Goal: Task Accomplishment & Management: Use online tool/utility

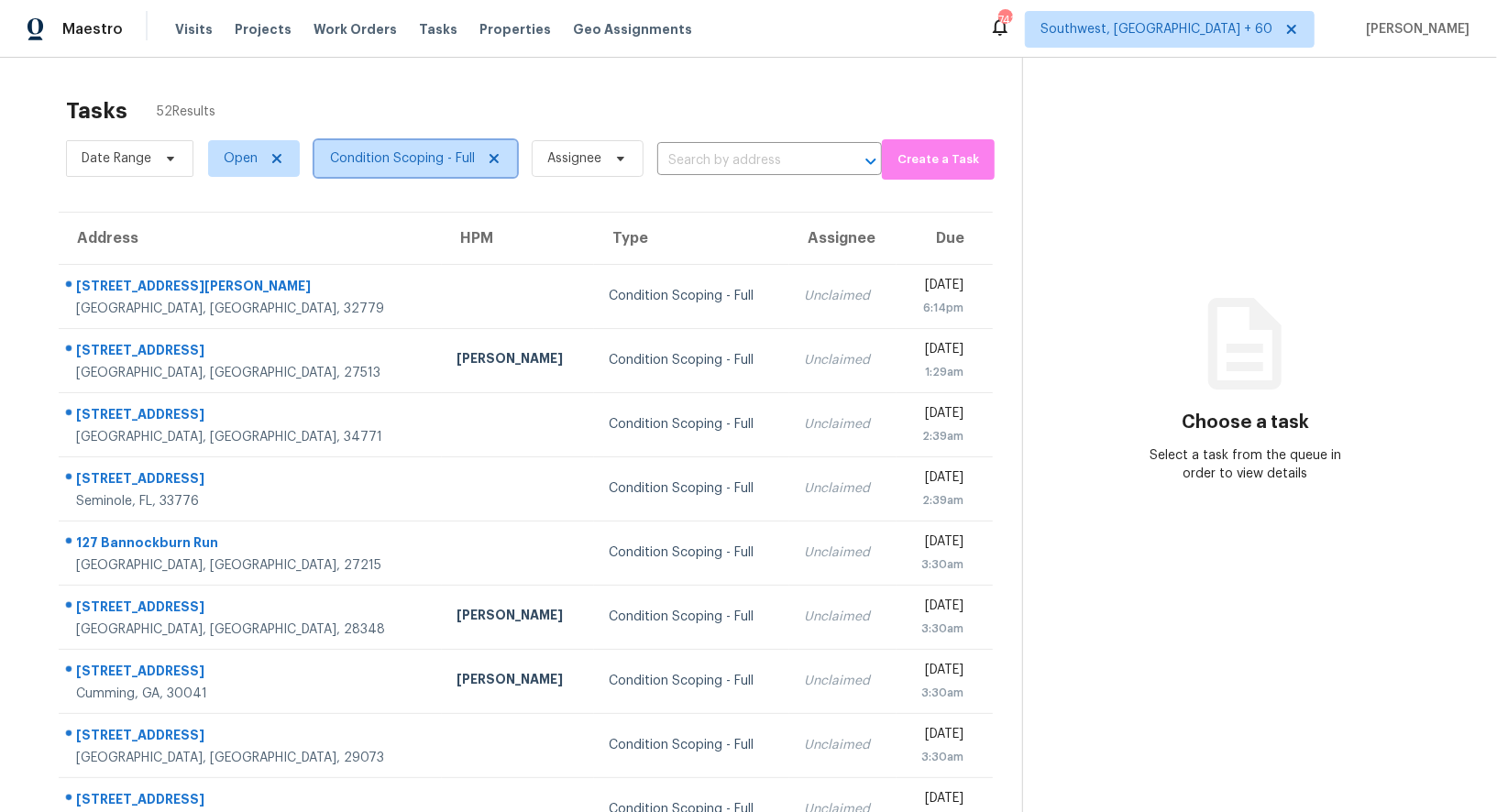
click at [381, 171] on span "Condition Scoping - Full" at bounding box center [415, 159] width 202 height 37
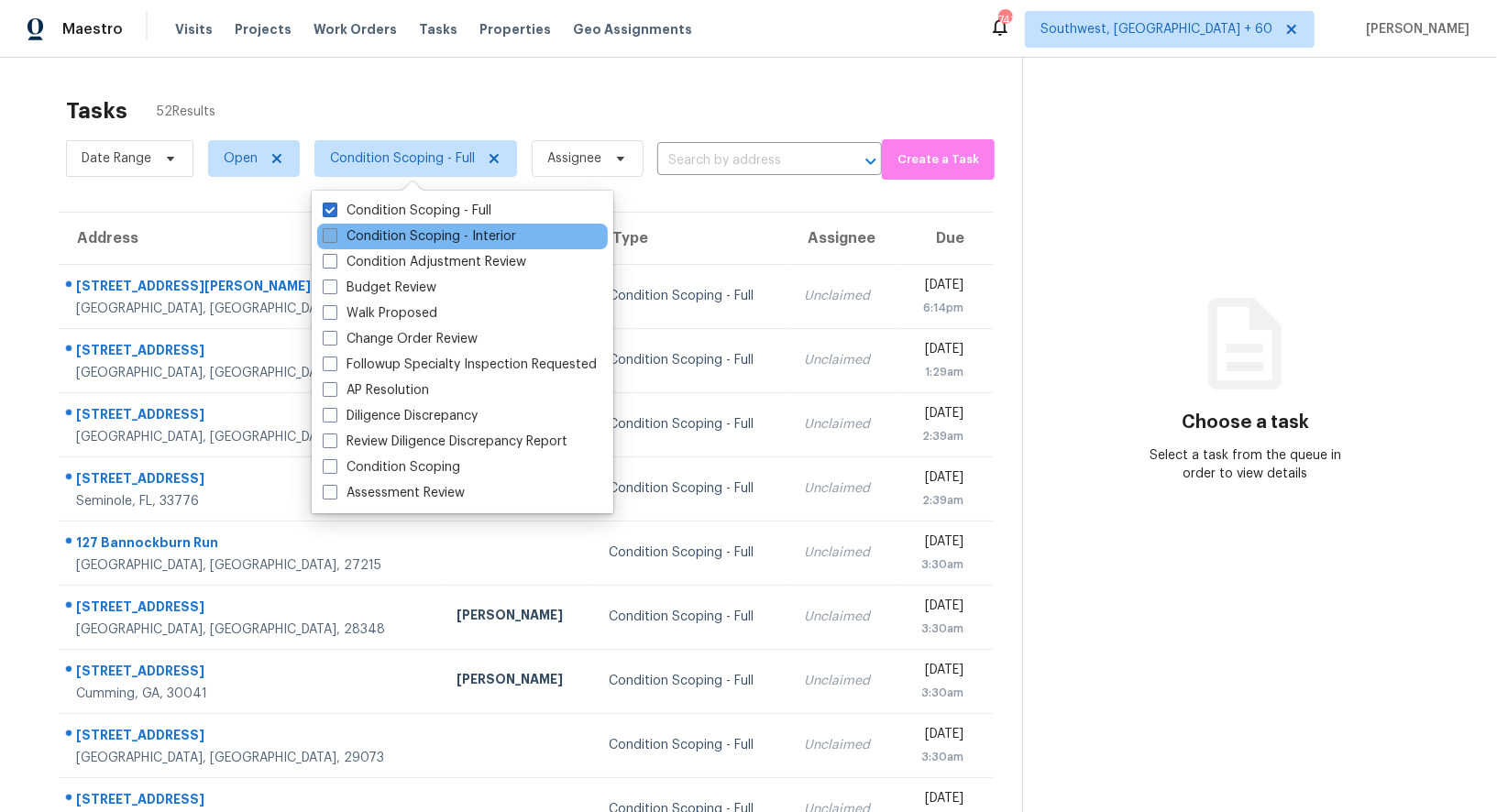
click at [402, 229] on label "Condition Scoping - Interior" at bounding box center [419, 236] width 193 height 18
click at [335, 229] on input "Condition Scoping - Interior" at bounding box center [328, 232] width 12 height 12
checkbox input "true"
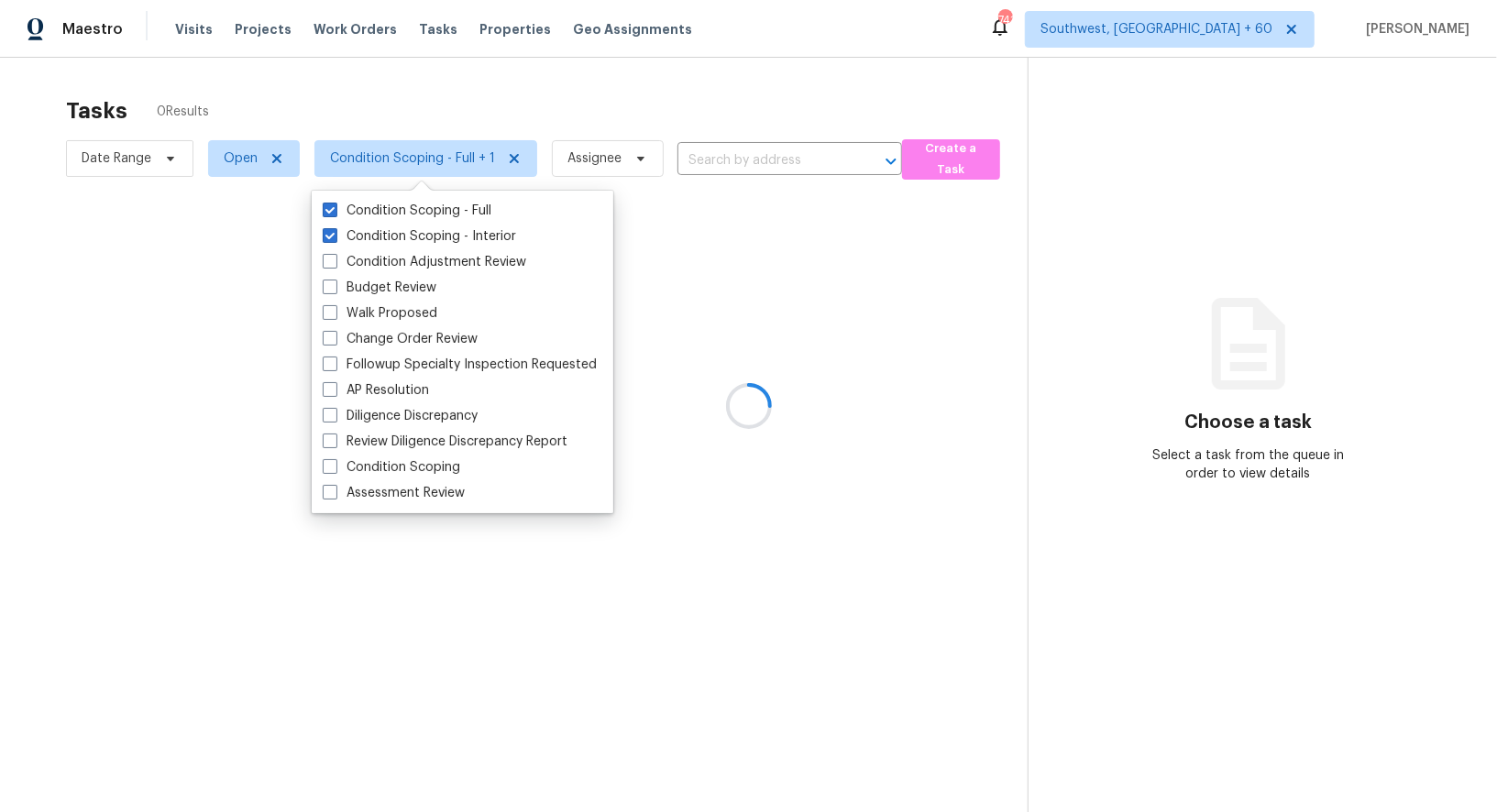
click at [642, 59] on div at bounding box center [748, 406] width 1497 height 812
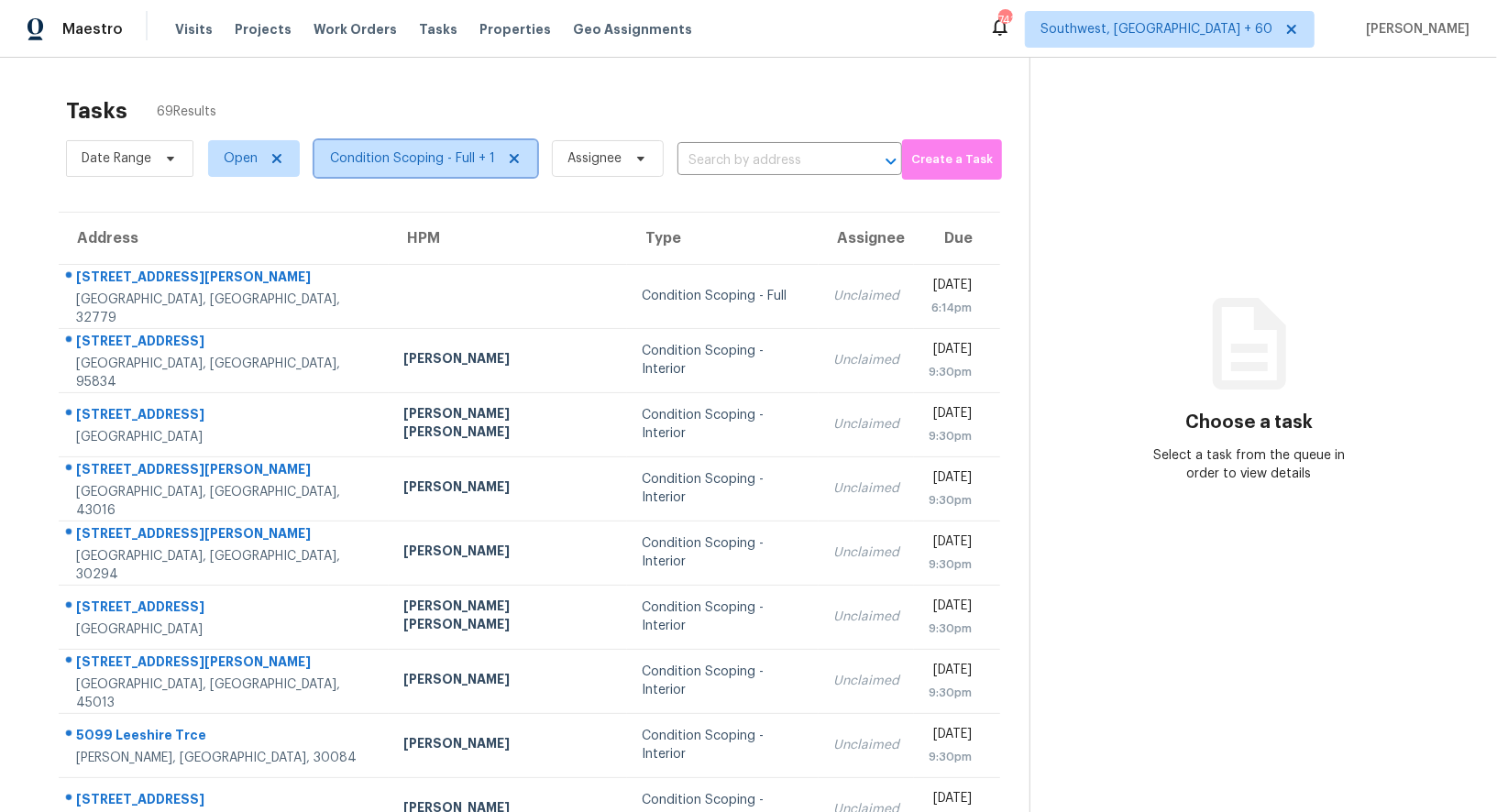
click at [398, 148] on span "Condition Scoping - Full + 1" at bounding box center [425, 159] width 222 height 37
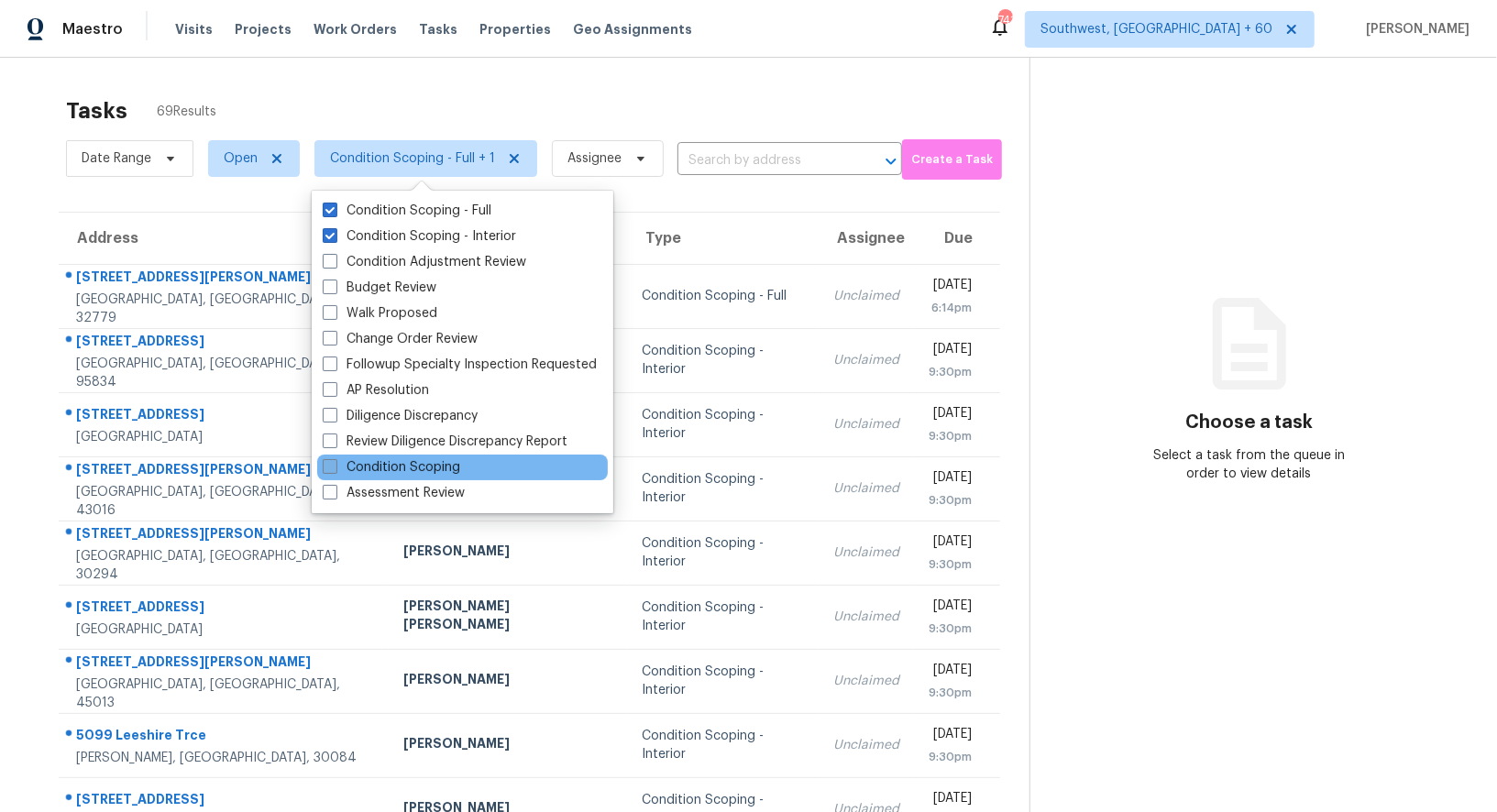
click at [387, 461] on label "Condition Scoping" at bounding box center [391, 468] width 138 height 18
click at [335, 461] on input "Condition Scoping" at bounding box center [328, 464] width 12 height 12
checkbox input "true"
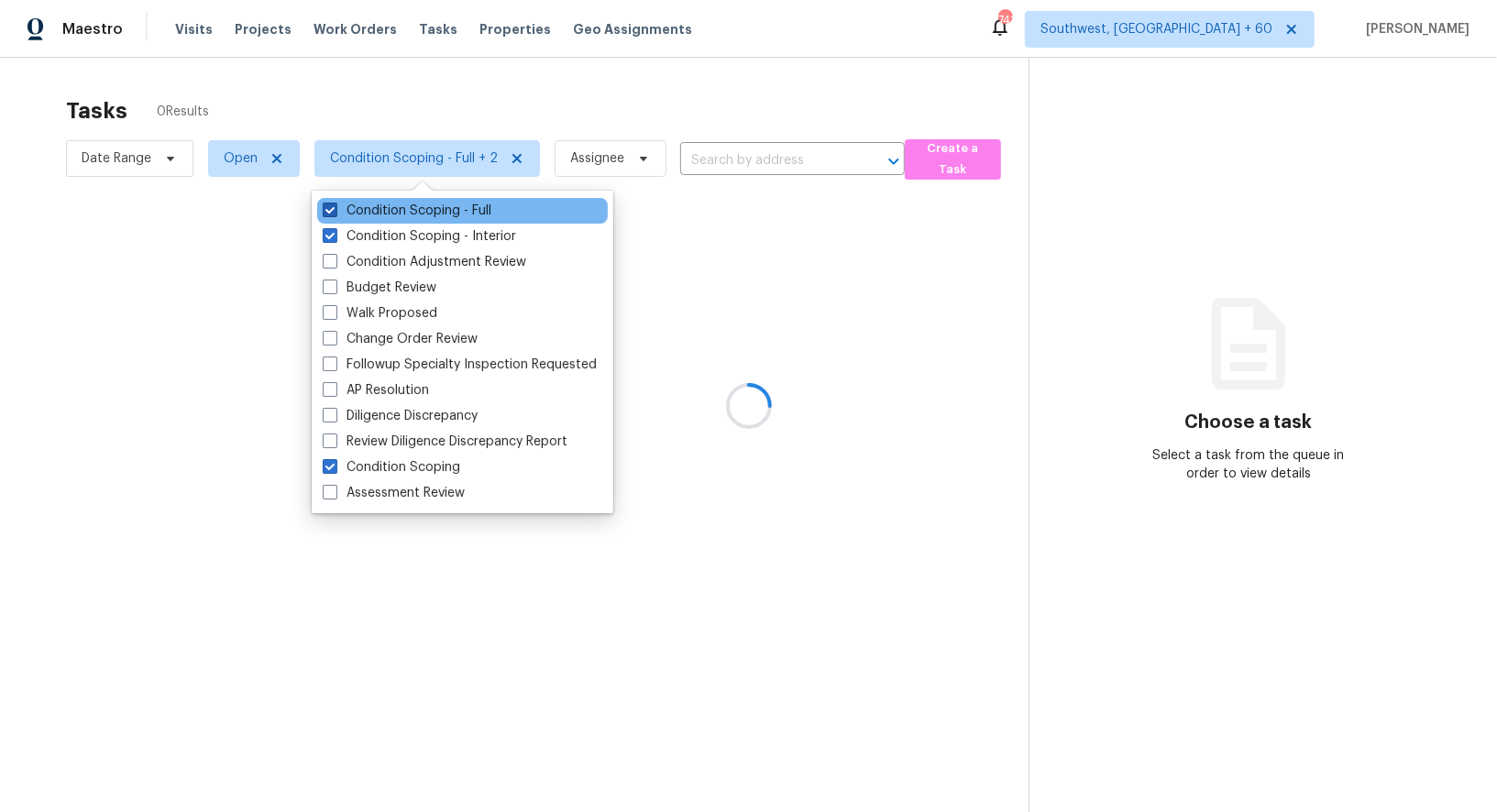
click at [415, 212] on label "Condition Scoping - Full" at bounding box center [406, 210] width 168 height 18
click at [335, 212] on input "Condition Scoping - Full" at bounding box center [328, 207] width 12 height 12
checkbox input "false"
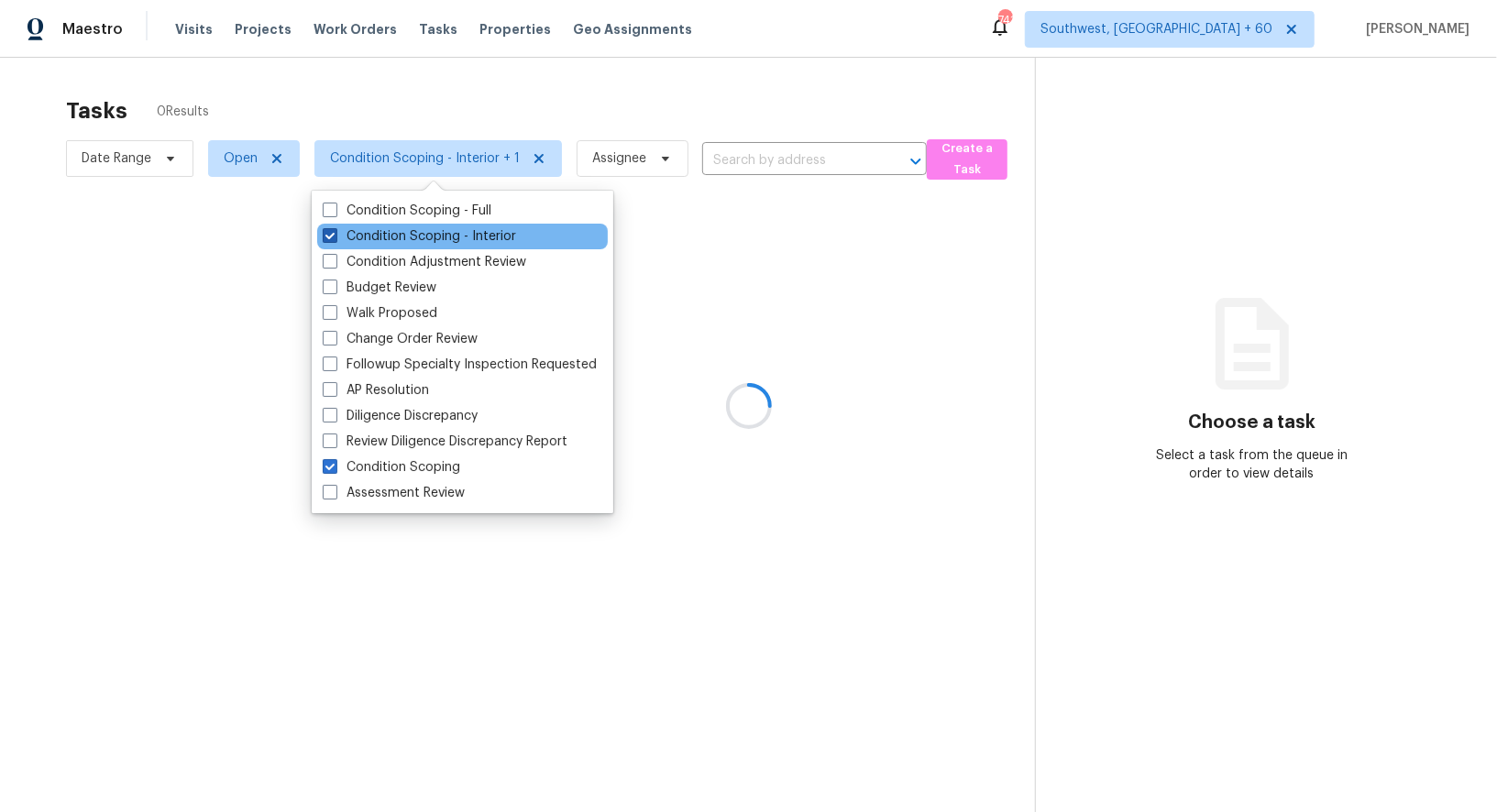
click at [416, 240] on label "Condition Scoping - Interior" at bounding box center [419, 236] width 193 height 18
click at [335, 239] on input "Condition Scoping - Interior" at bounding box center [328, 232] width 12 height 12
checkbox input "false"
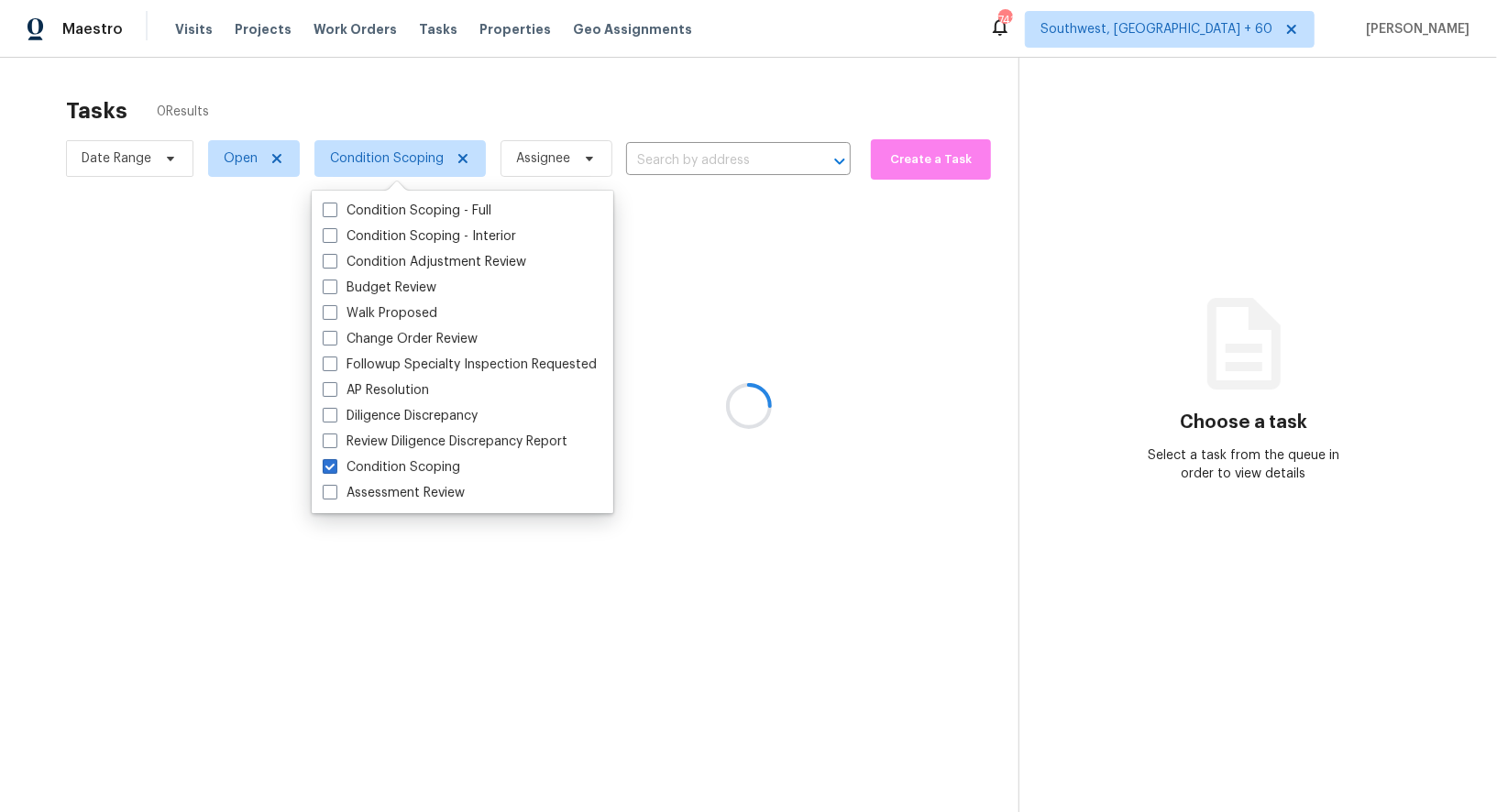
click at [739, 85] on div at bounding box center [748, 406] width 1497 height 812
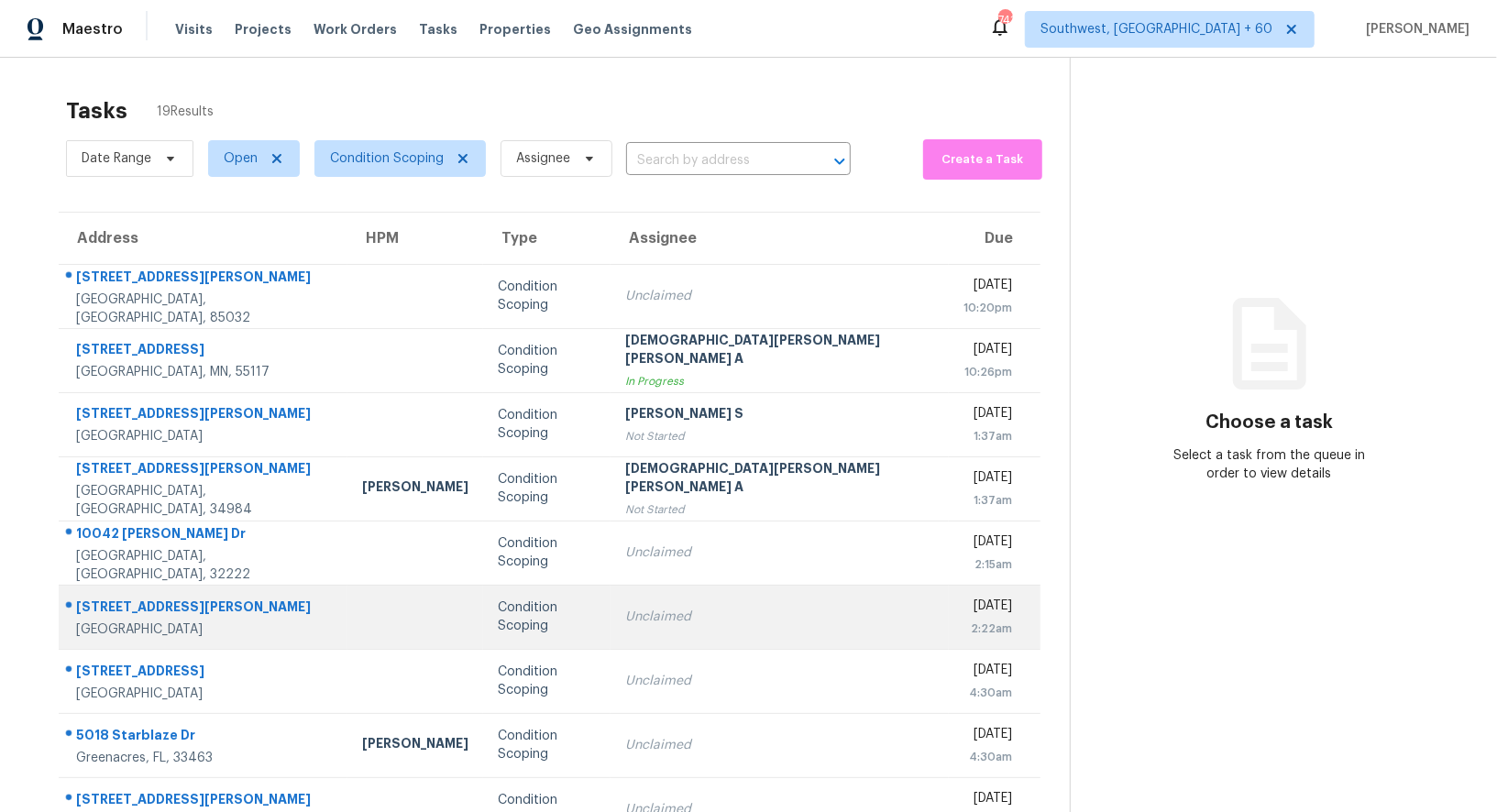
scroll to position [141, 0]
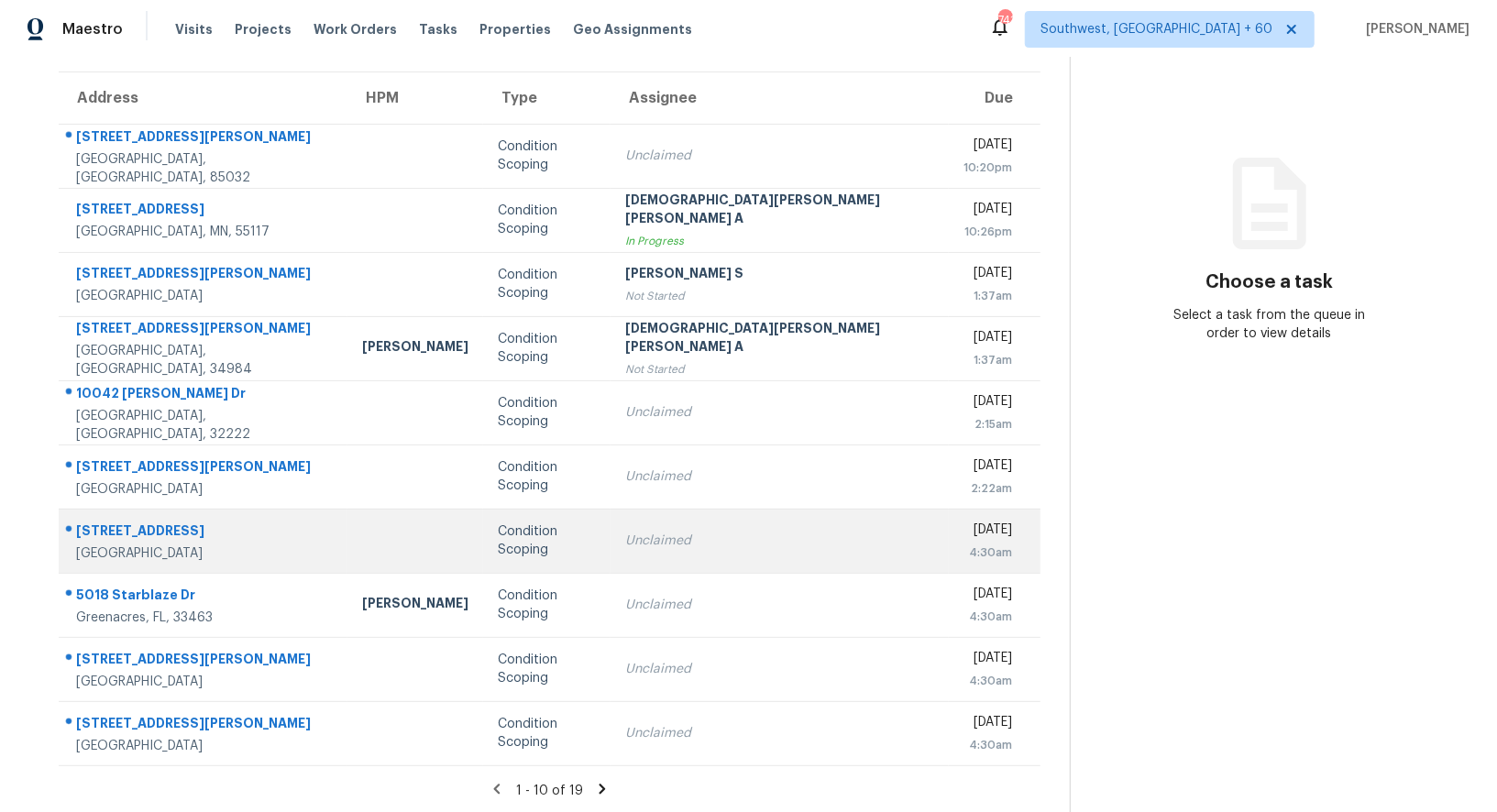
click at [667, 570] on td "Unclaimed" at bounding box center [779, 540] width 338 height 64
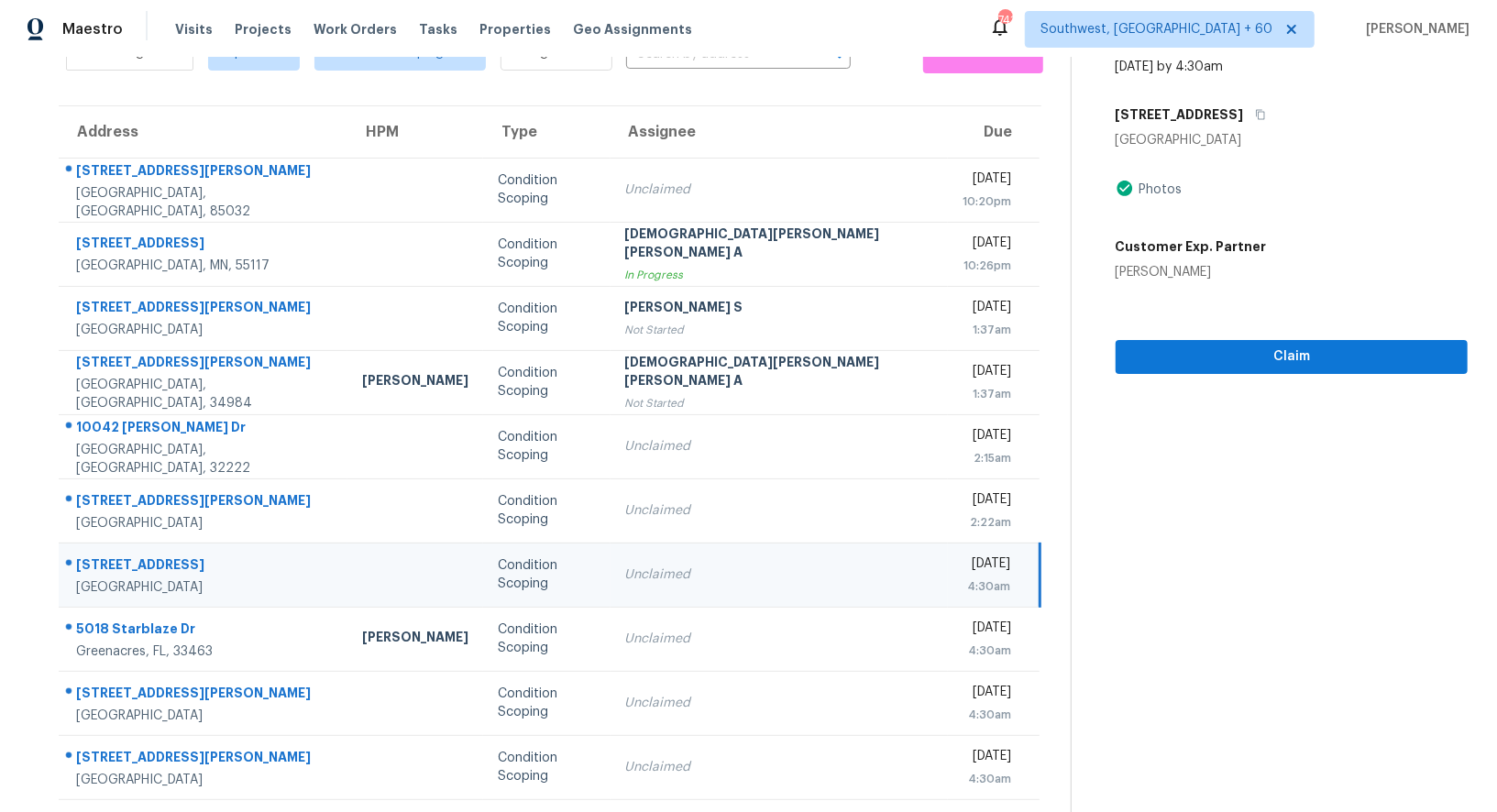
scroll to position [89, 0]
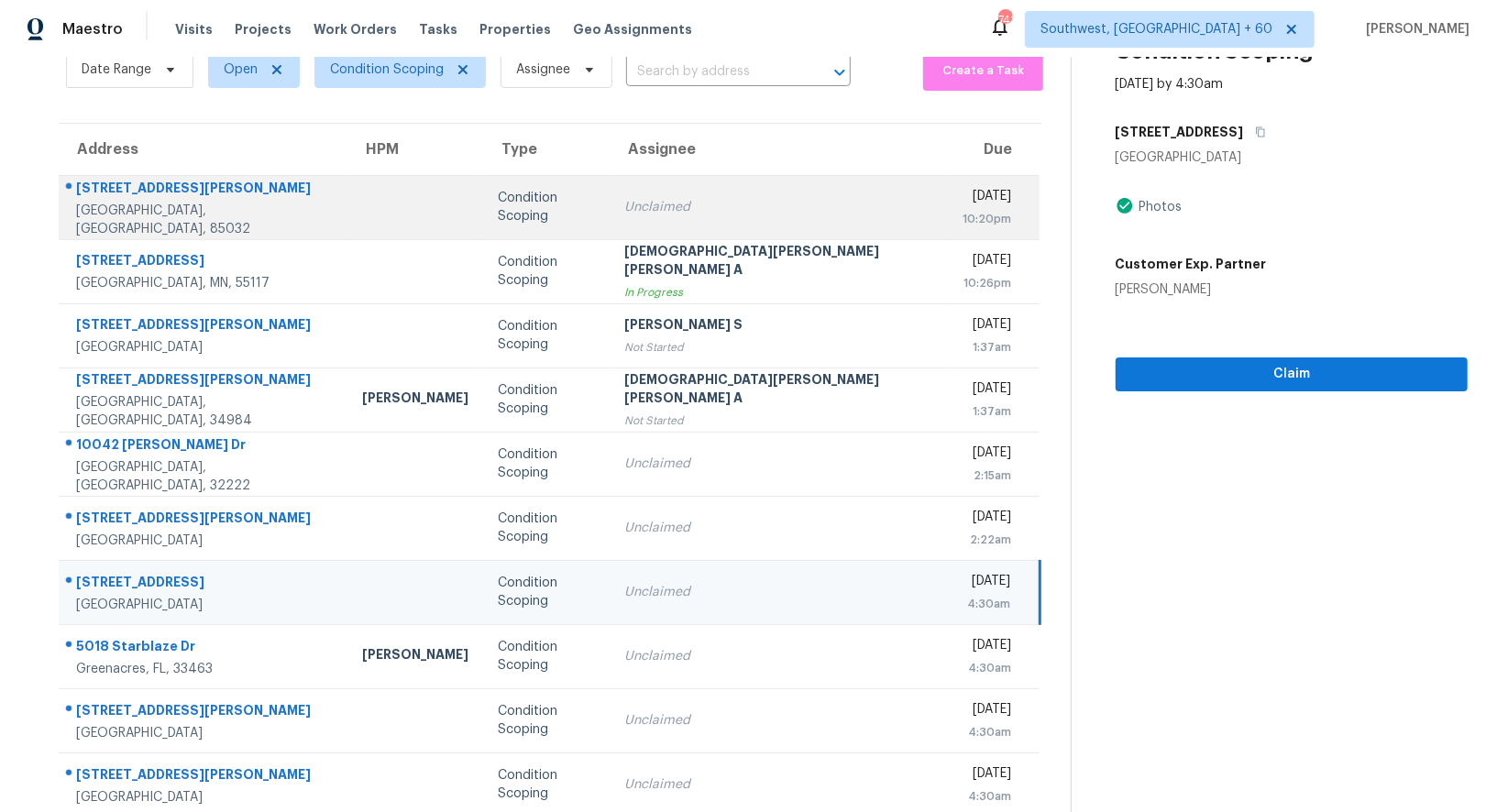
click at [962, 191] on div "[DATE]" at bounding box center [986, 197] width 49 height 23
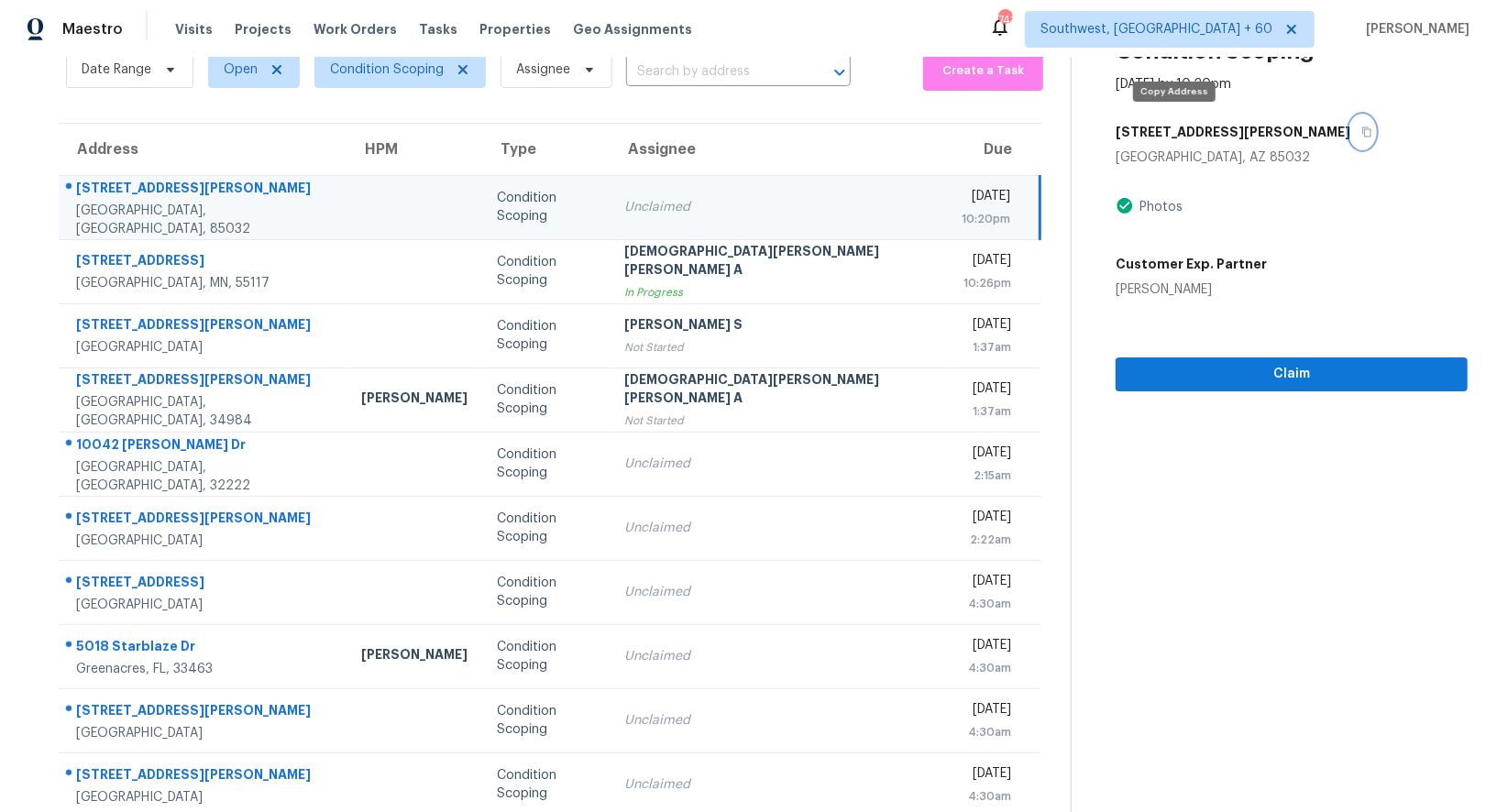
click at [1350, 122] on button "button" at bounding box center [1362, 132] width 25 height 33
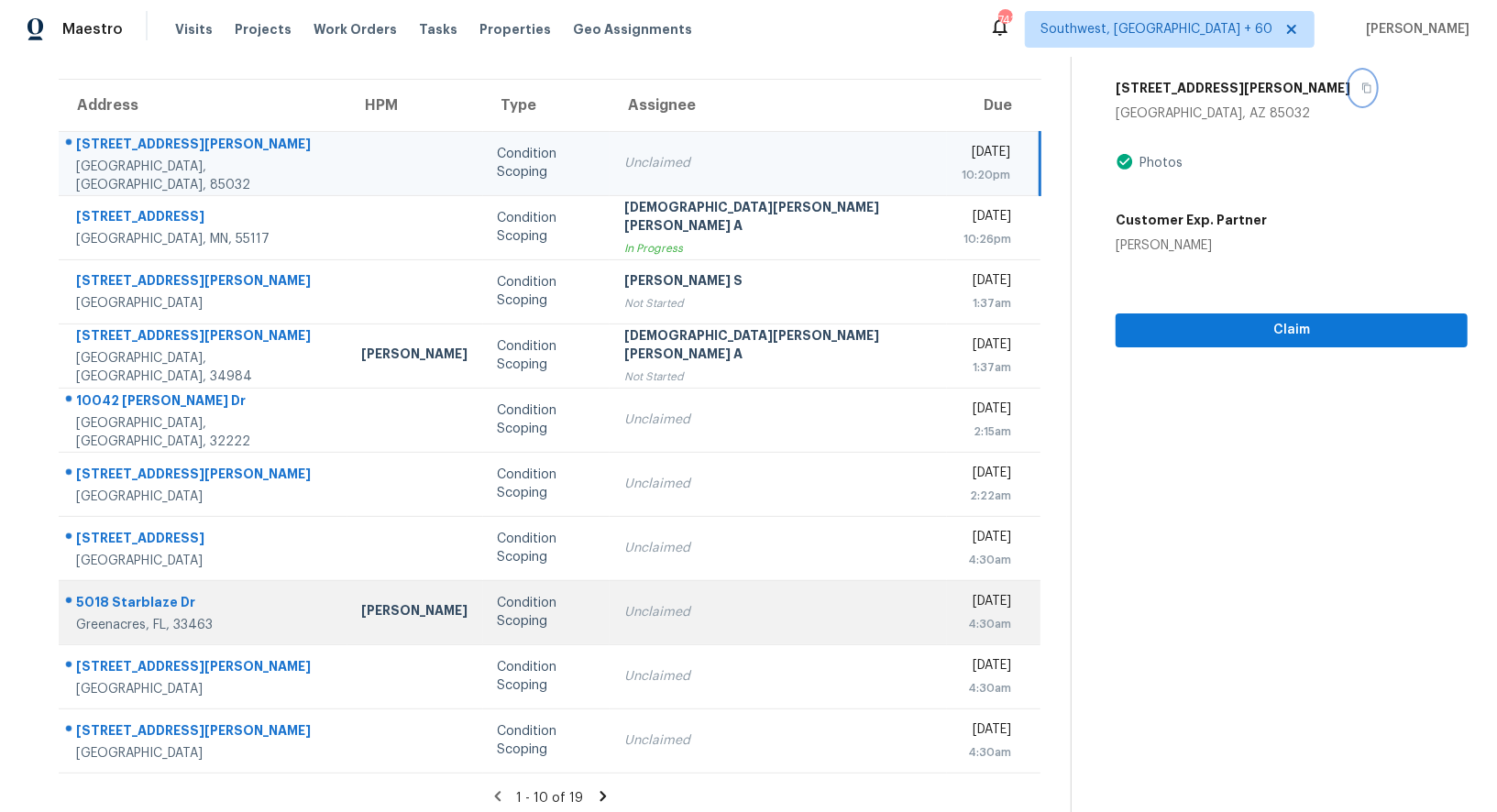
scroll to position [141, 0]
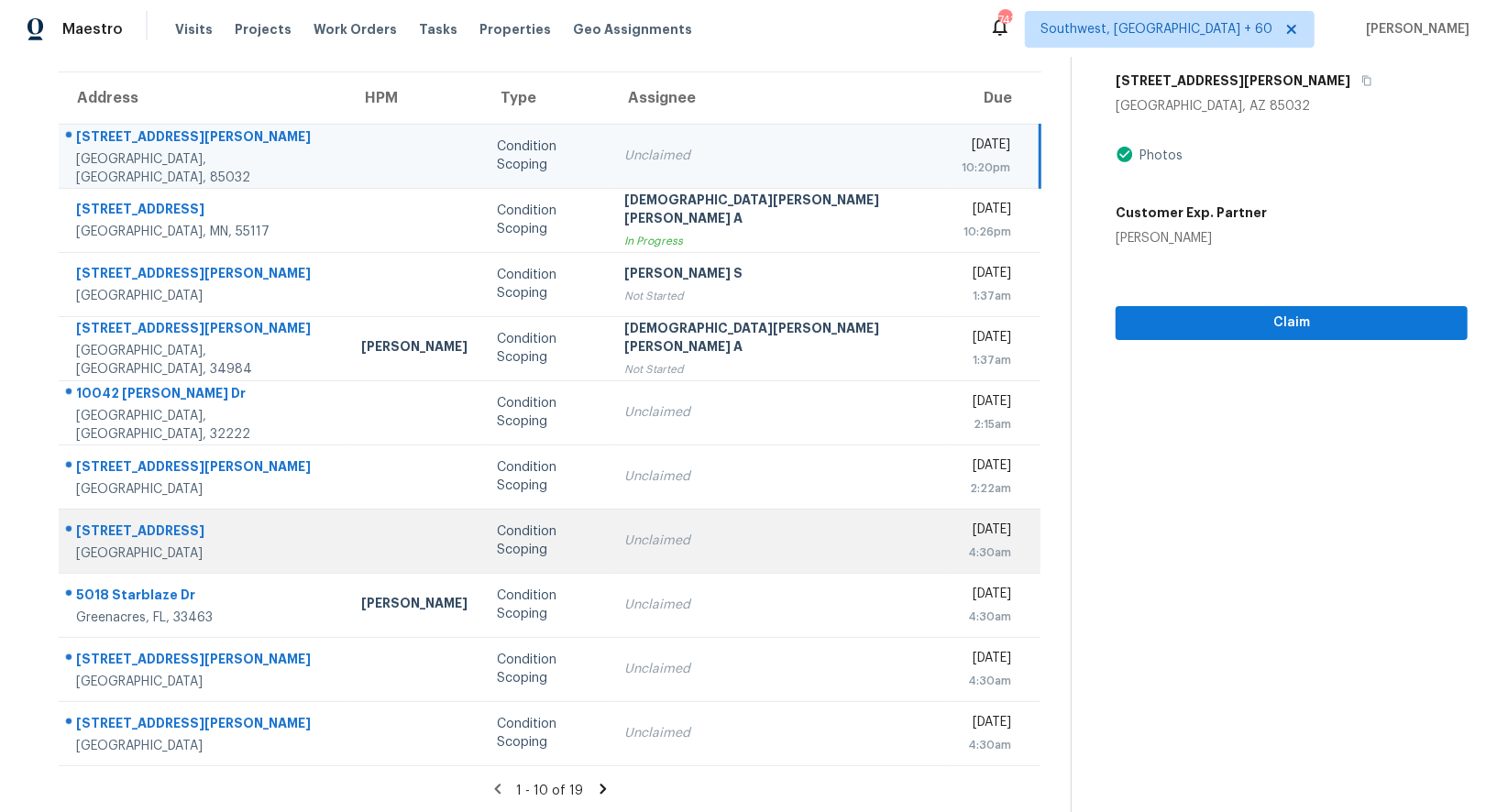
click at [714, 558] on td "Unclaimed" at bounding box center [777, 540] width 337 height 64
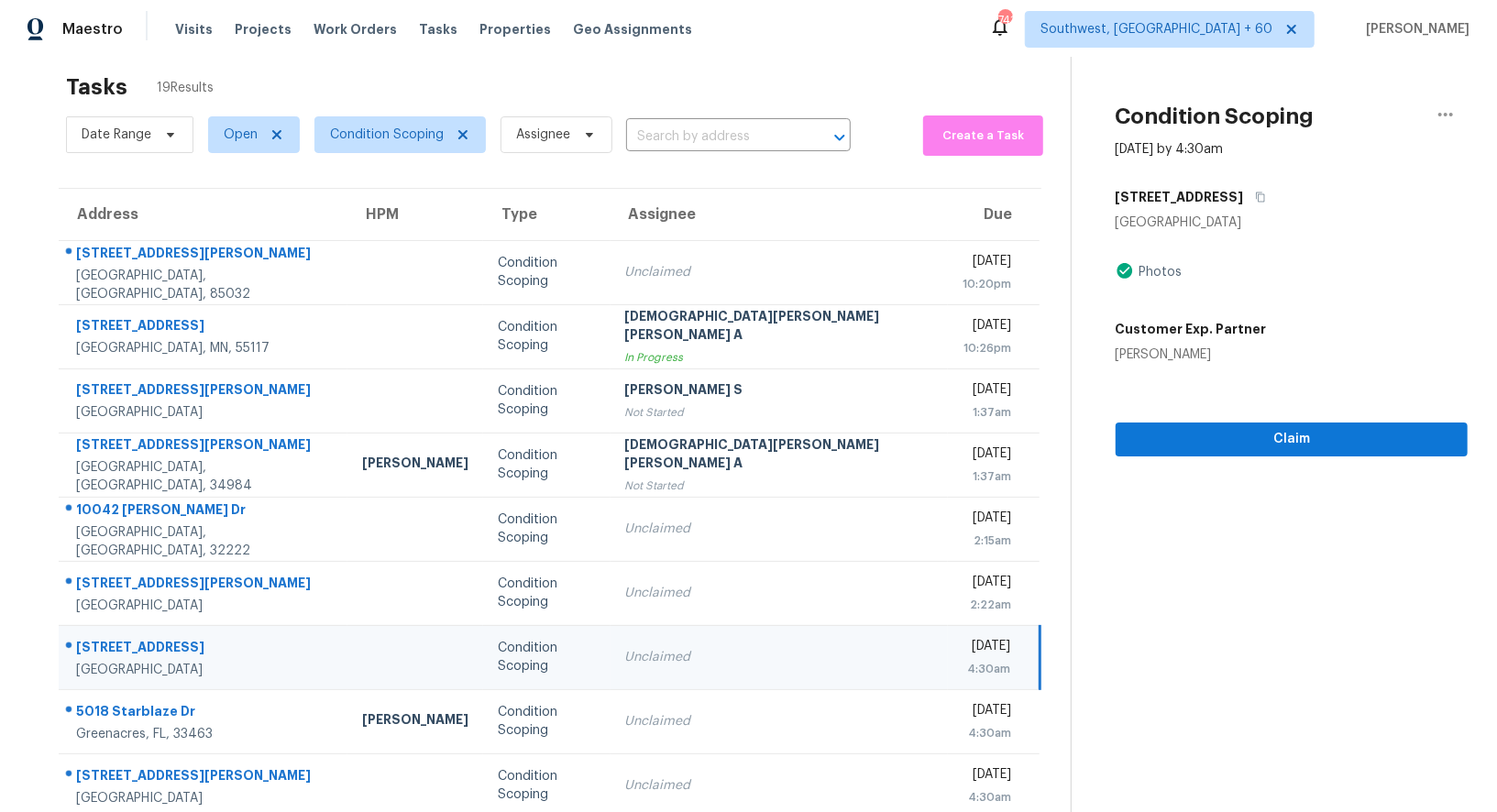
scroll to position [0, 0]
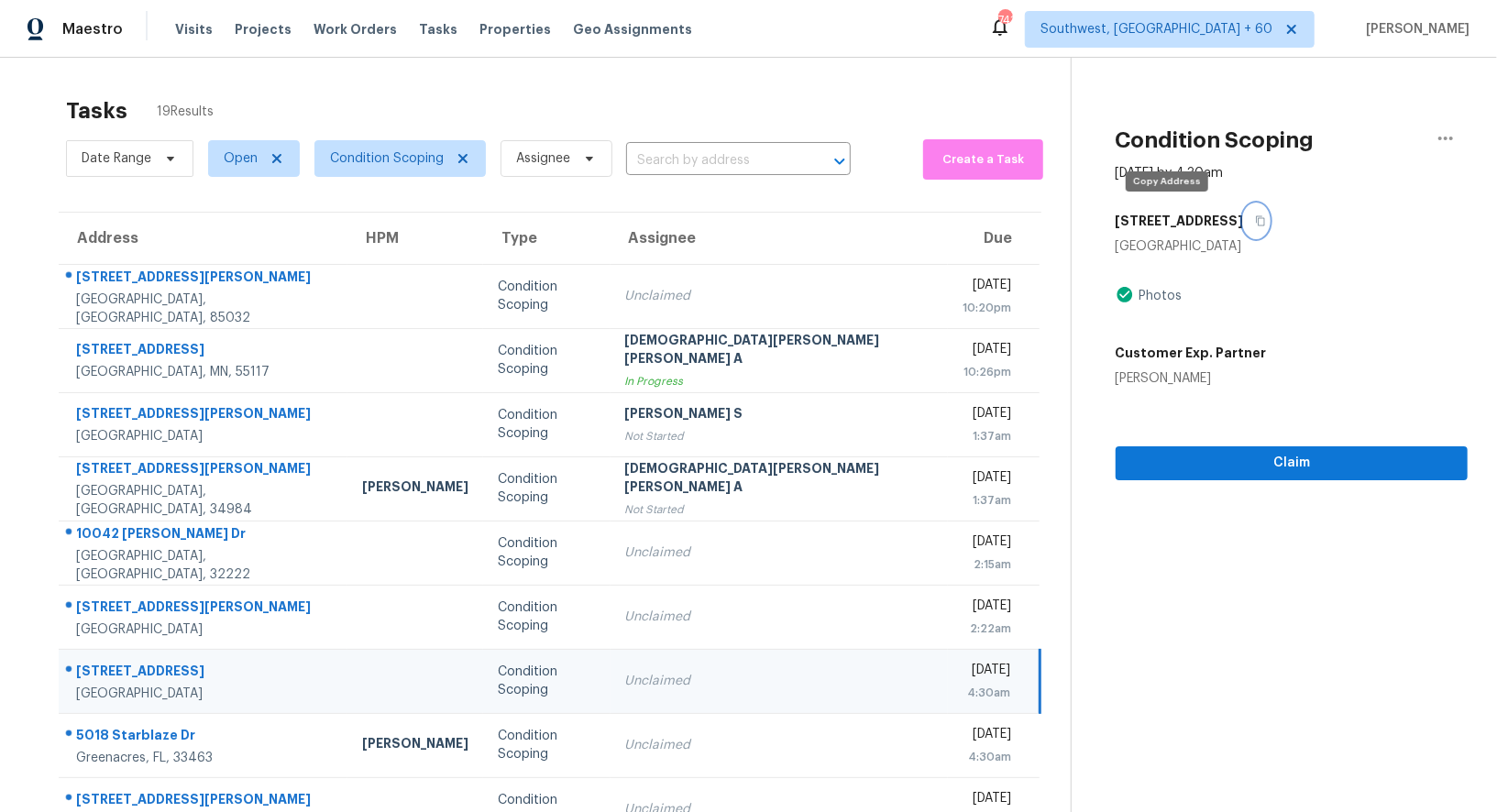
click at [1254, 221] on icon "button" at bounding box center [1260, 220] width 11 height 11
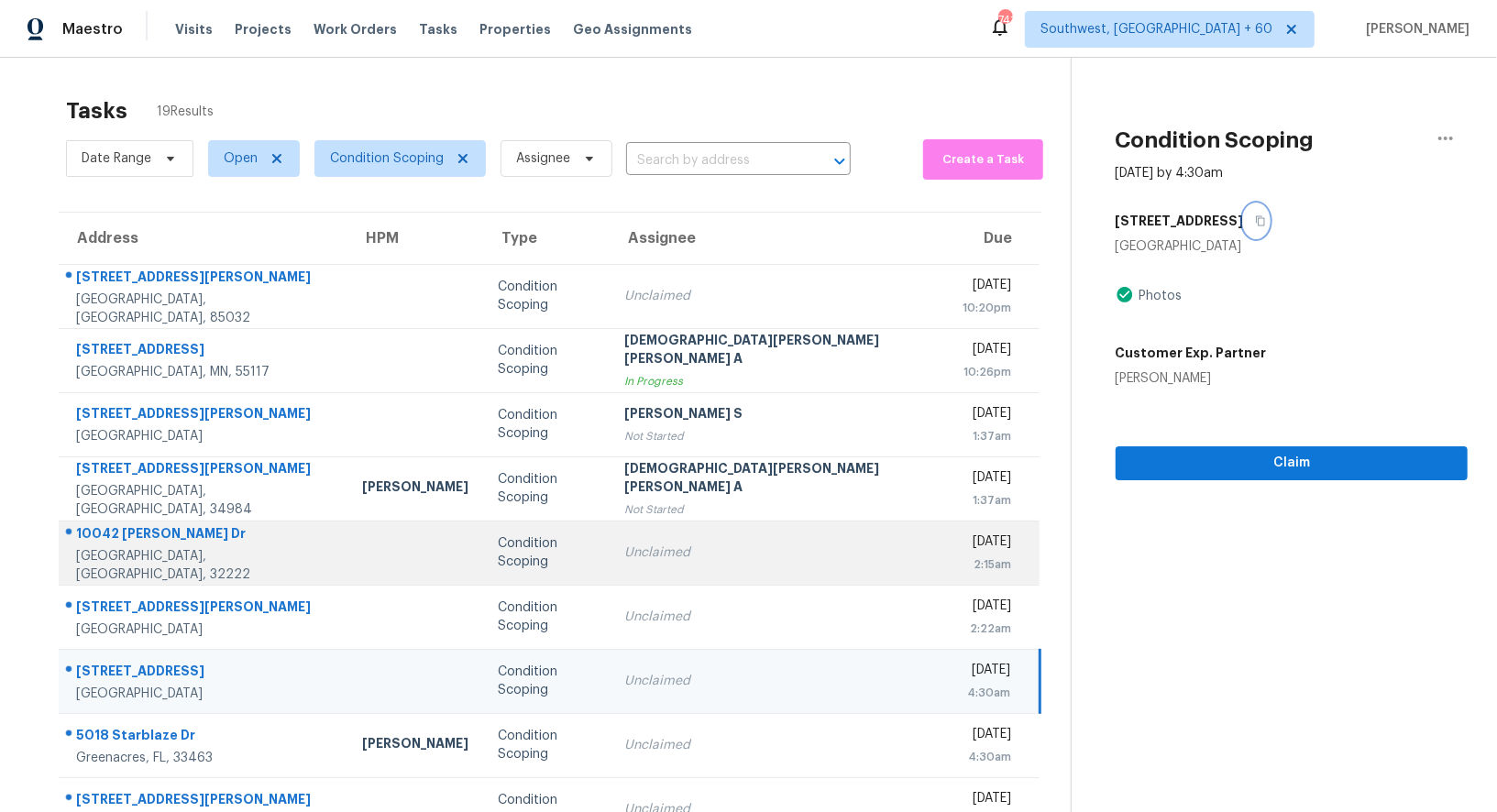
scroll to position [141, 0]
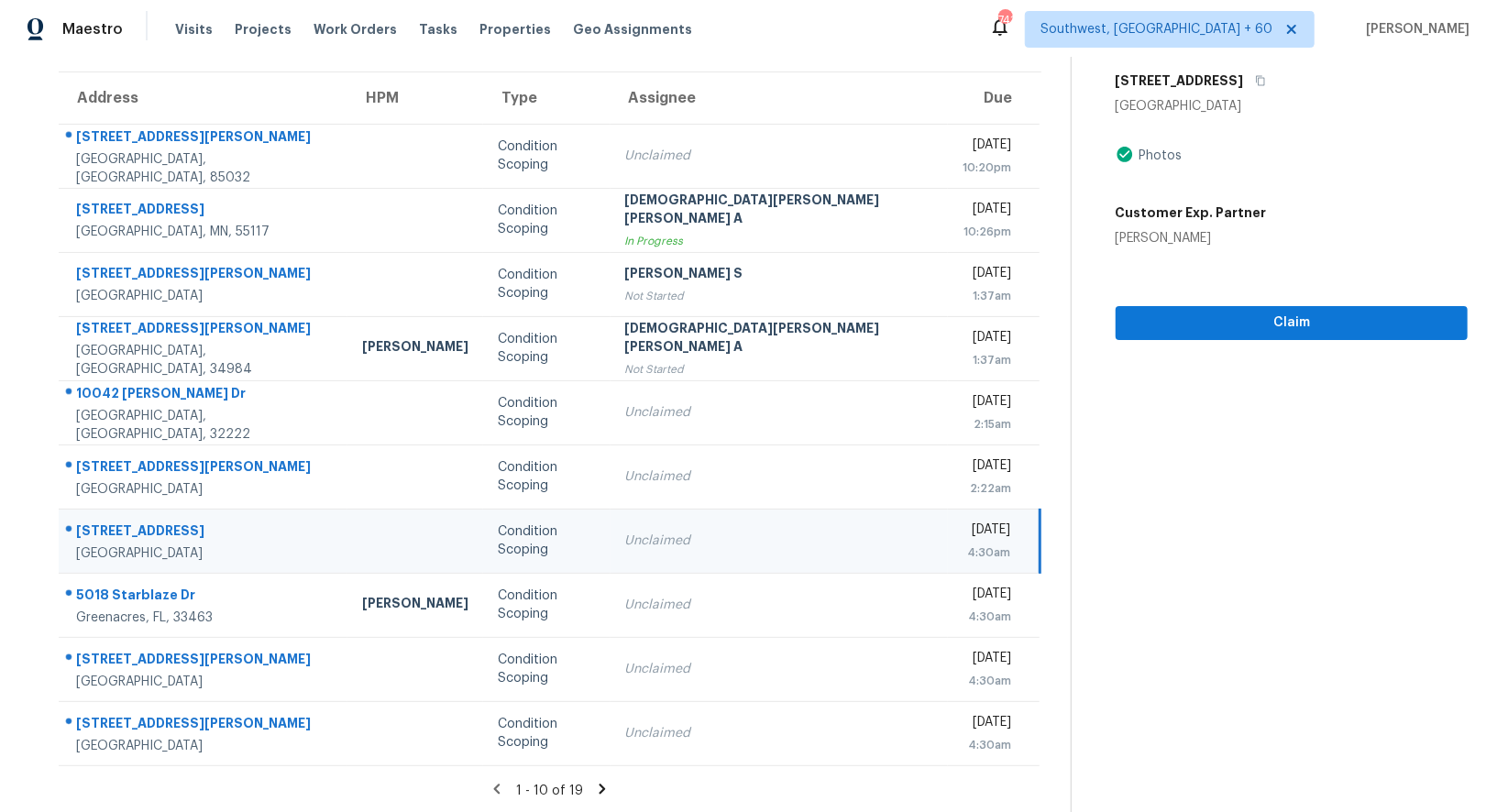
click at [594, 783] on icon at bounding box center [602, 789] width 17 height 17
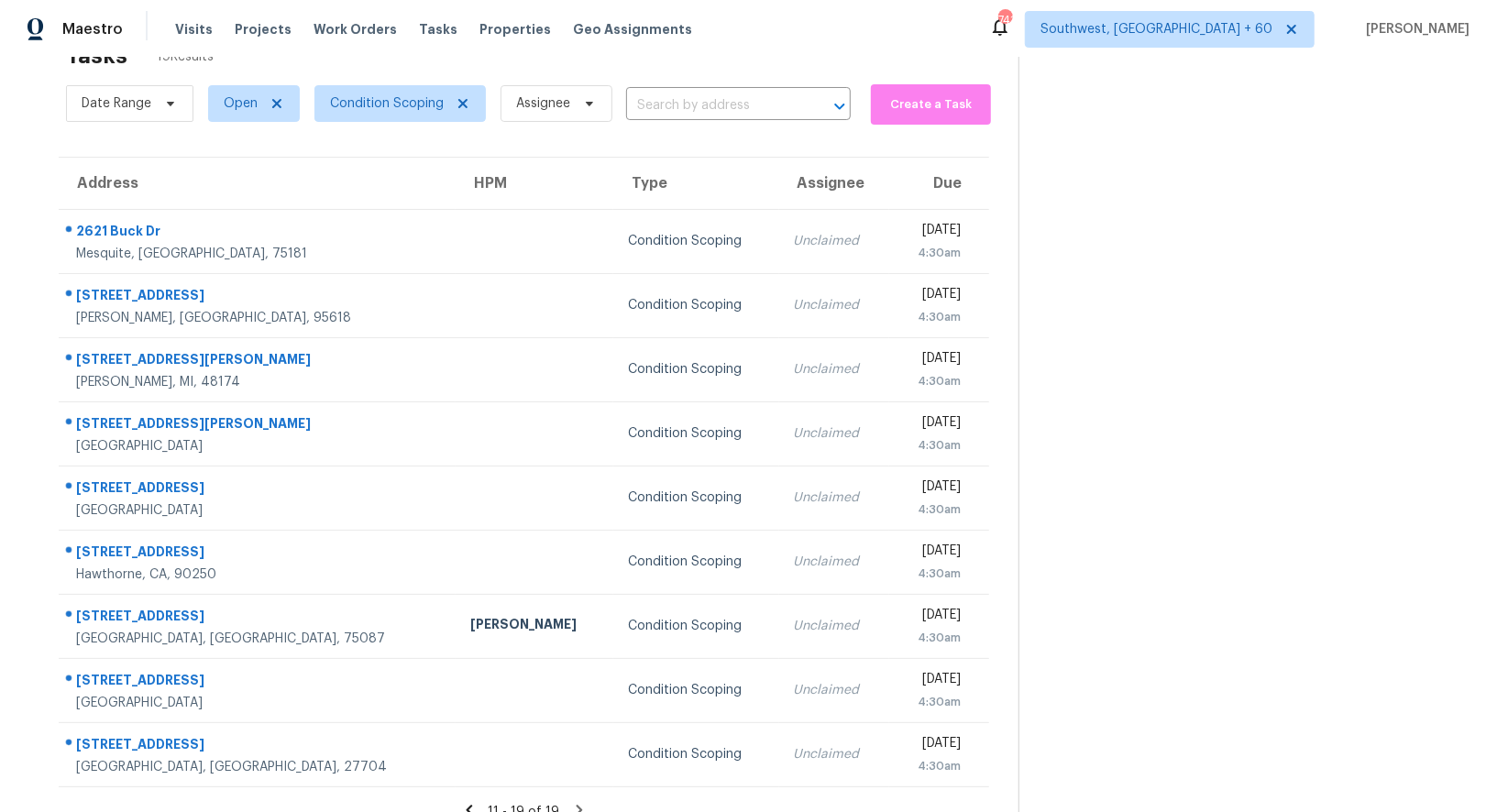
scroll to position [36, 0]
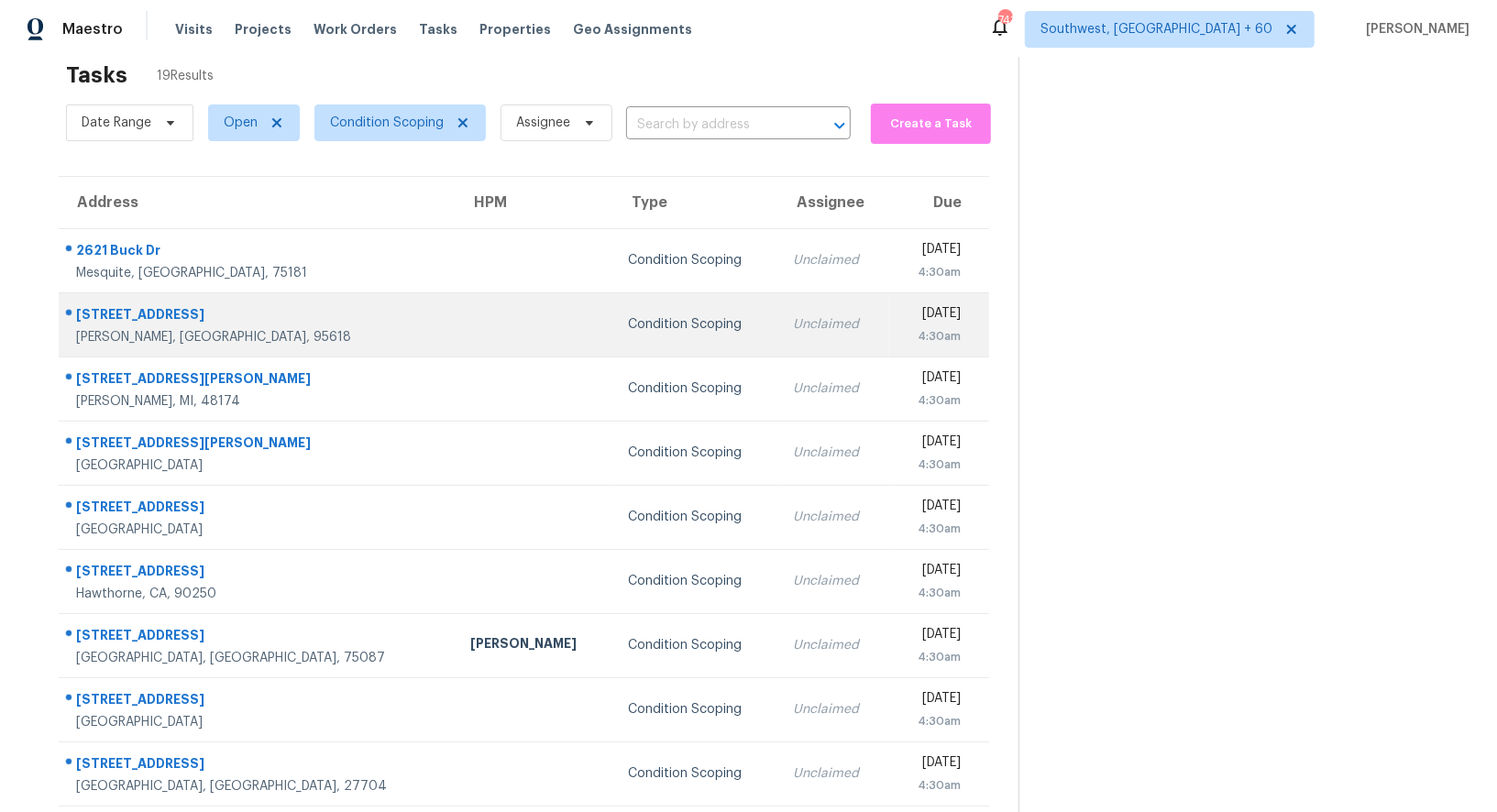
click at [779, 298] on td "Unclaimed" at bounding box center [834, 324] width 111 height 64
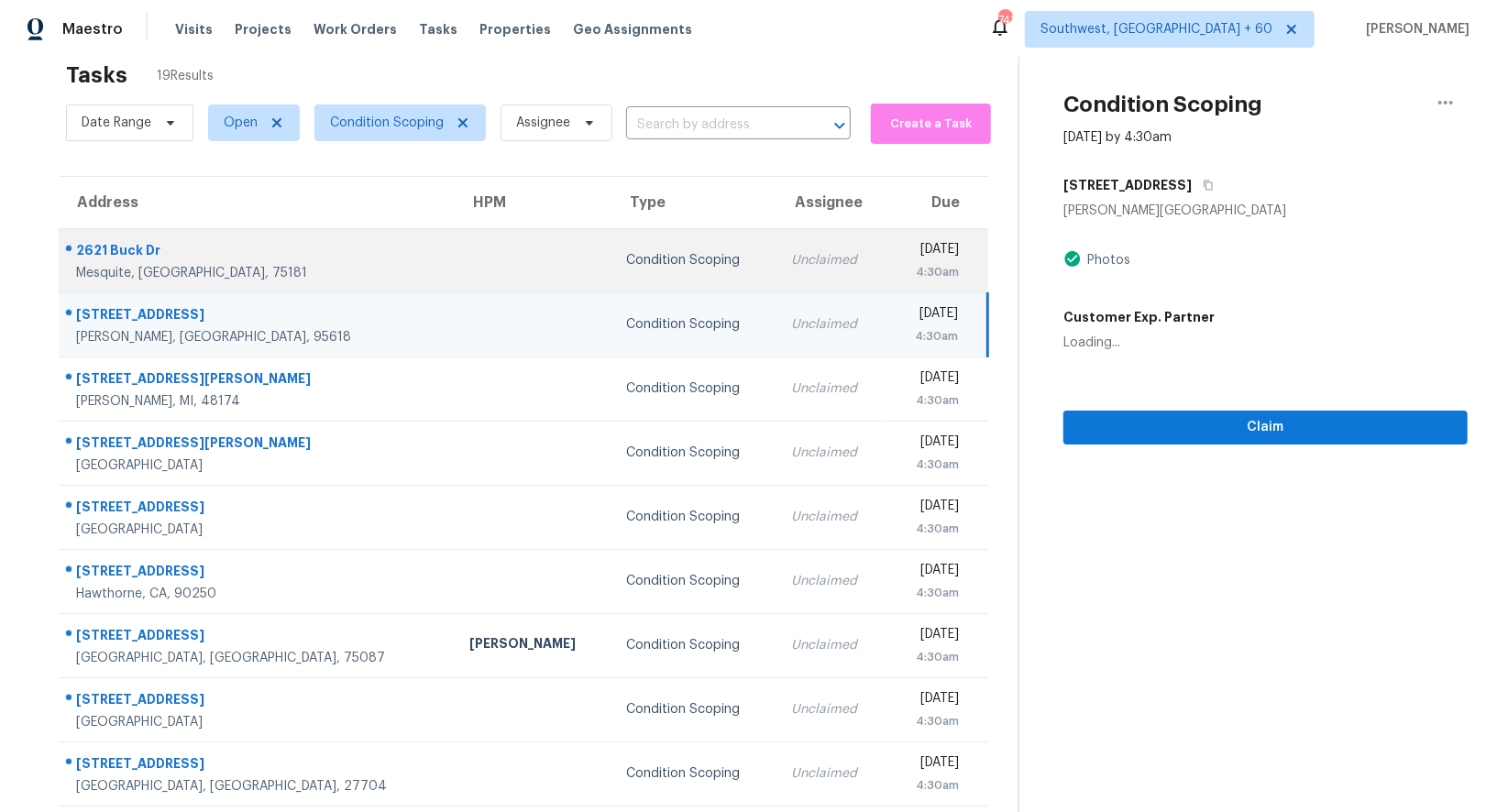
click at [777, 270] on td "Unclaimed" at bounding box center [832, 260] width 110 height 64
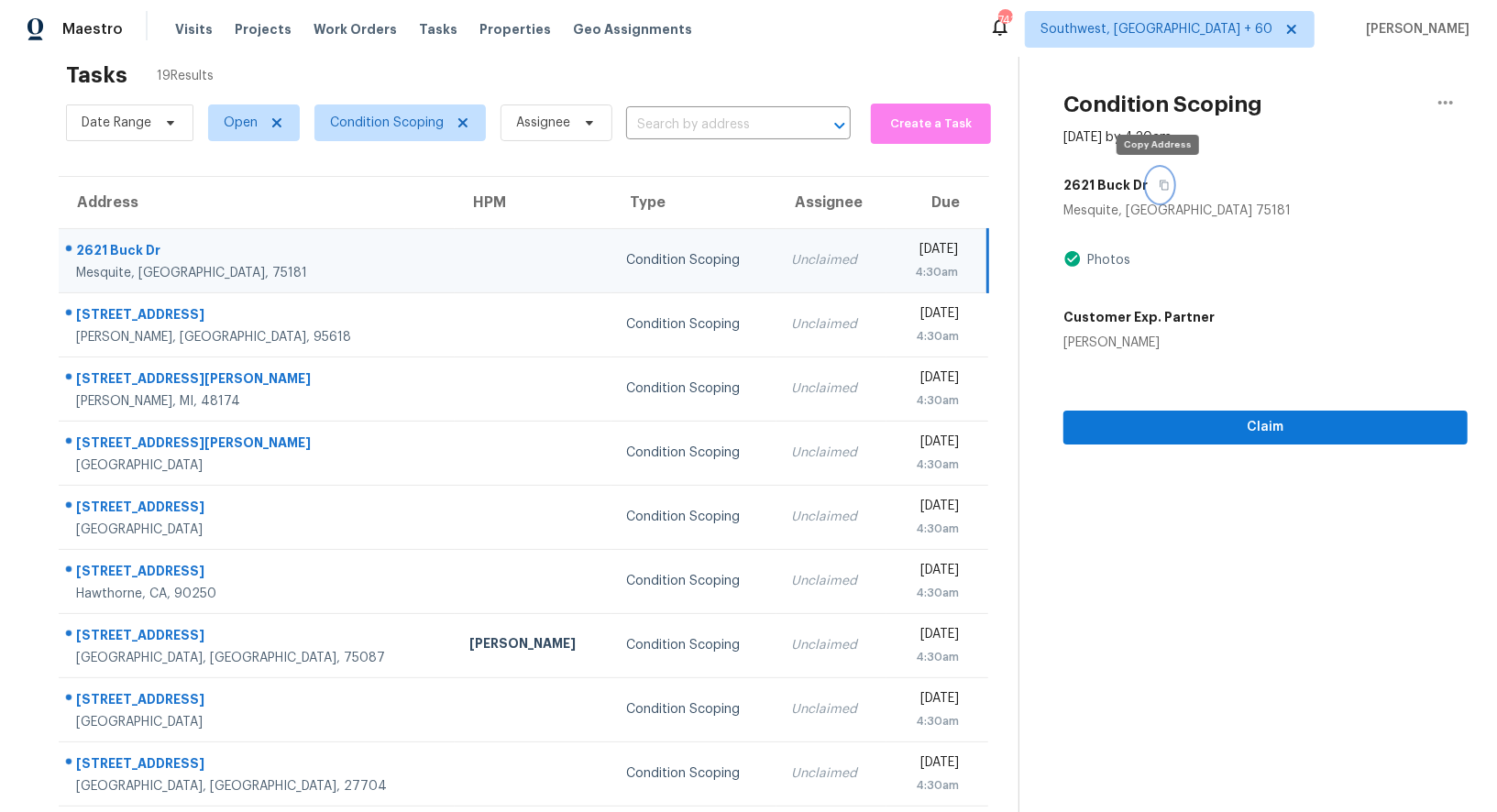
click at [1166, 187] on button "button" at bounding box center [1160, 185] width 25 height 33
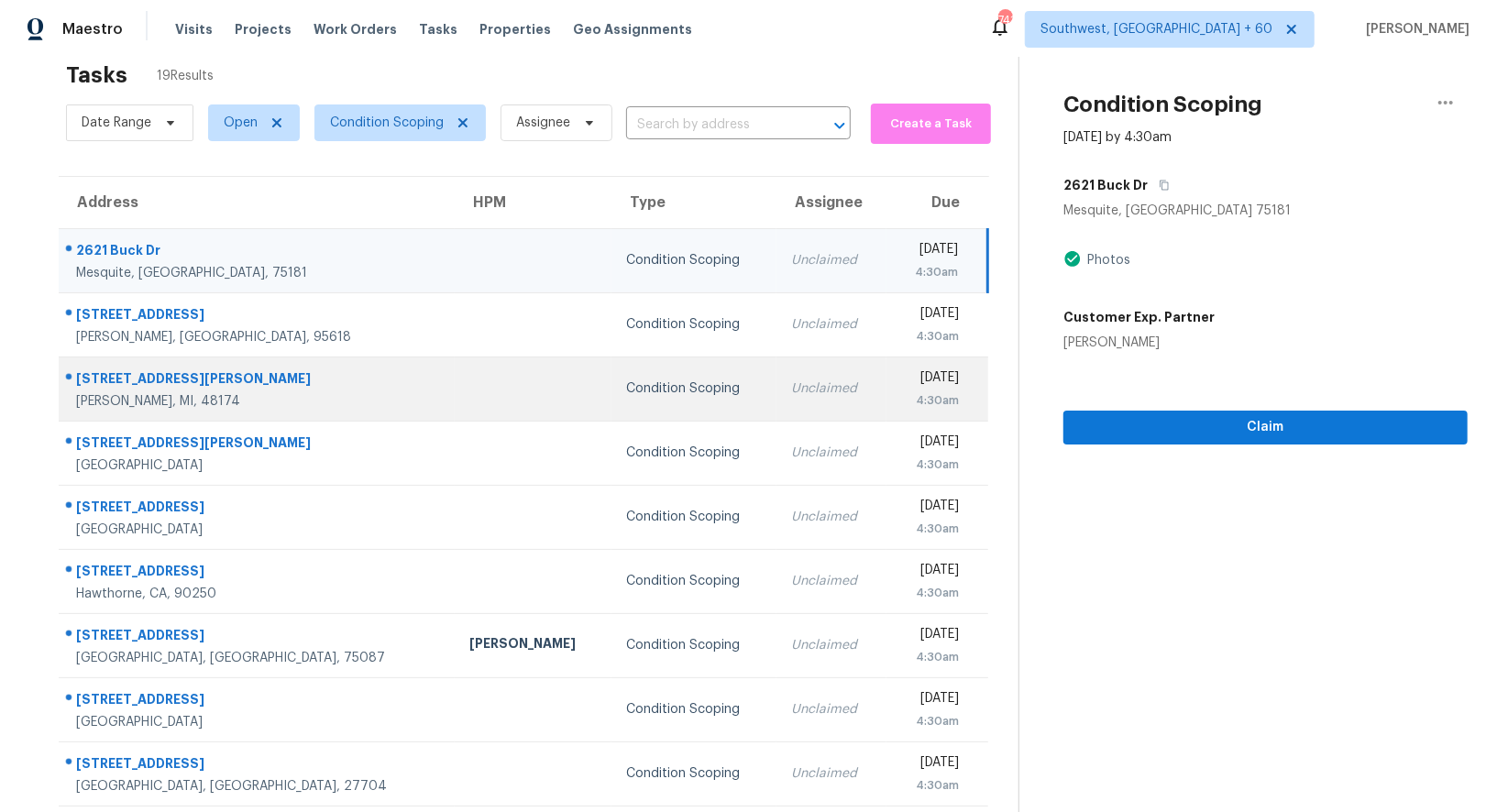
click at [611, 360] on td "Condition Scoping" at bounding box center [694, 389] width 165 height 64
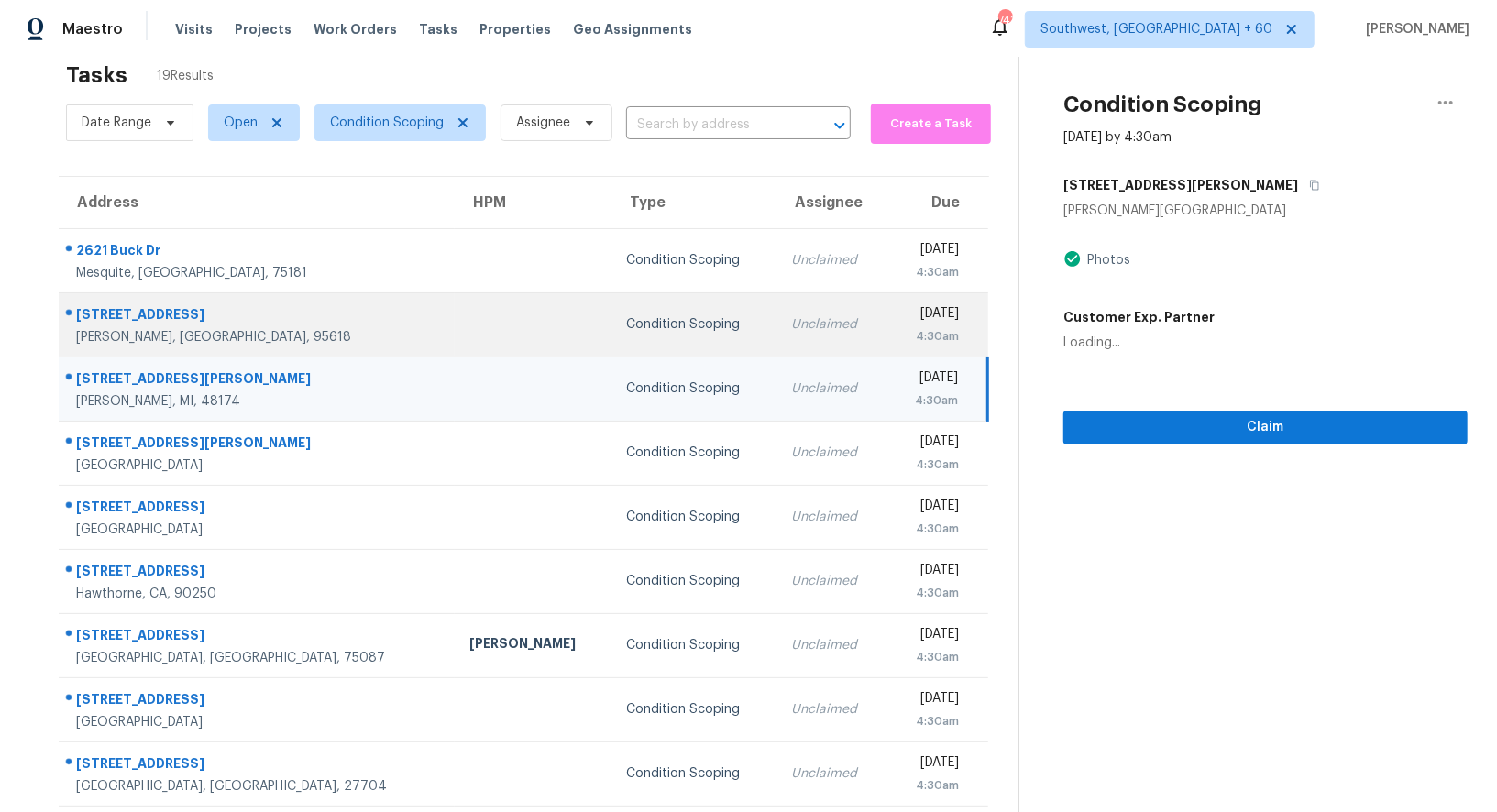
click at [619, 340] on td "Condition Scoping" at bounding box center [694, 324] width 165 height 64
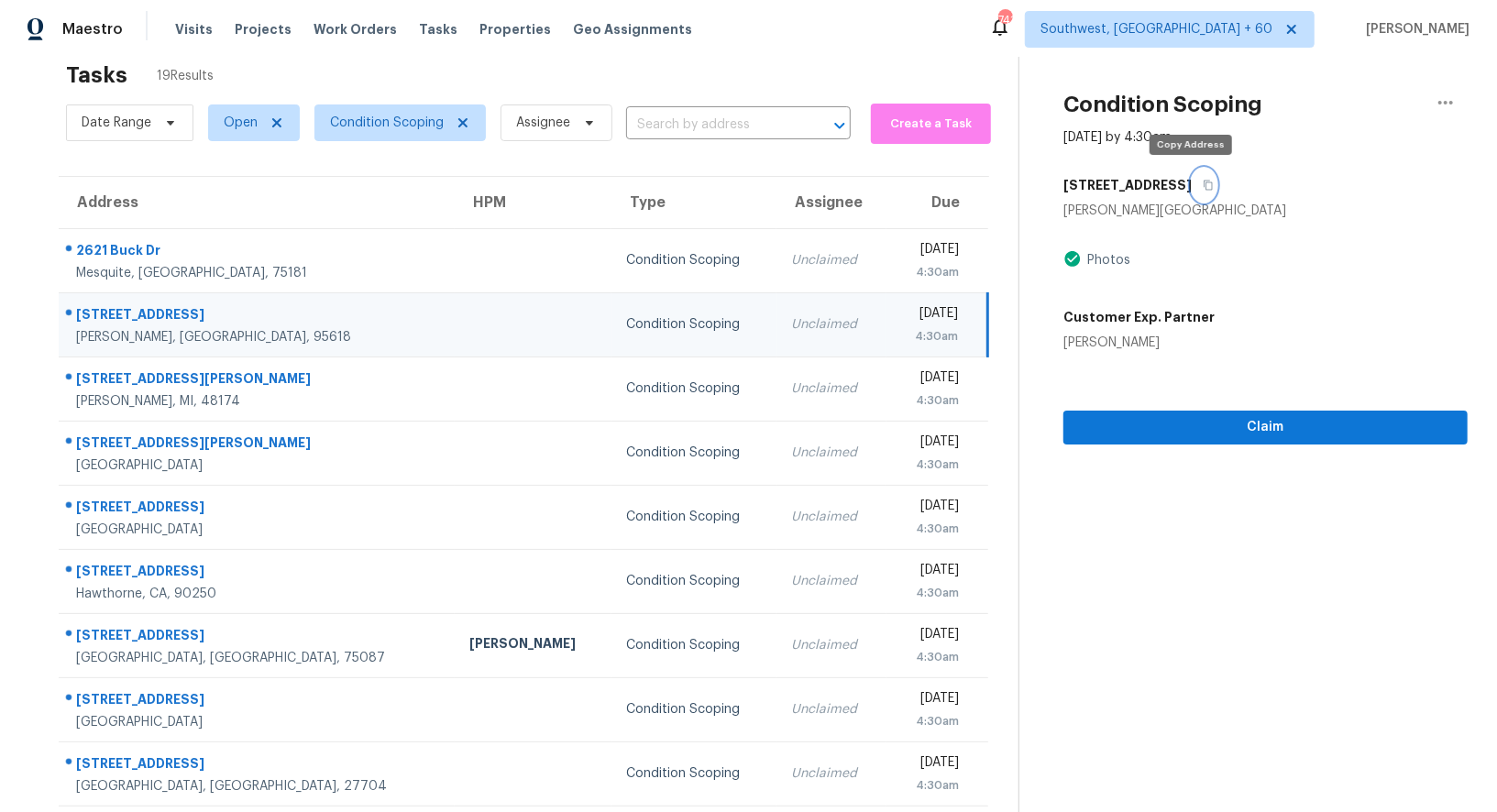
click at [1197, 181] on button "button" at bounding box center [1203, 185] width 25 height 33
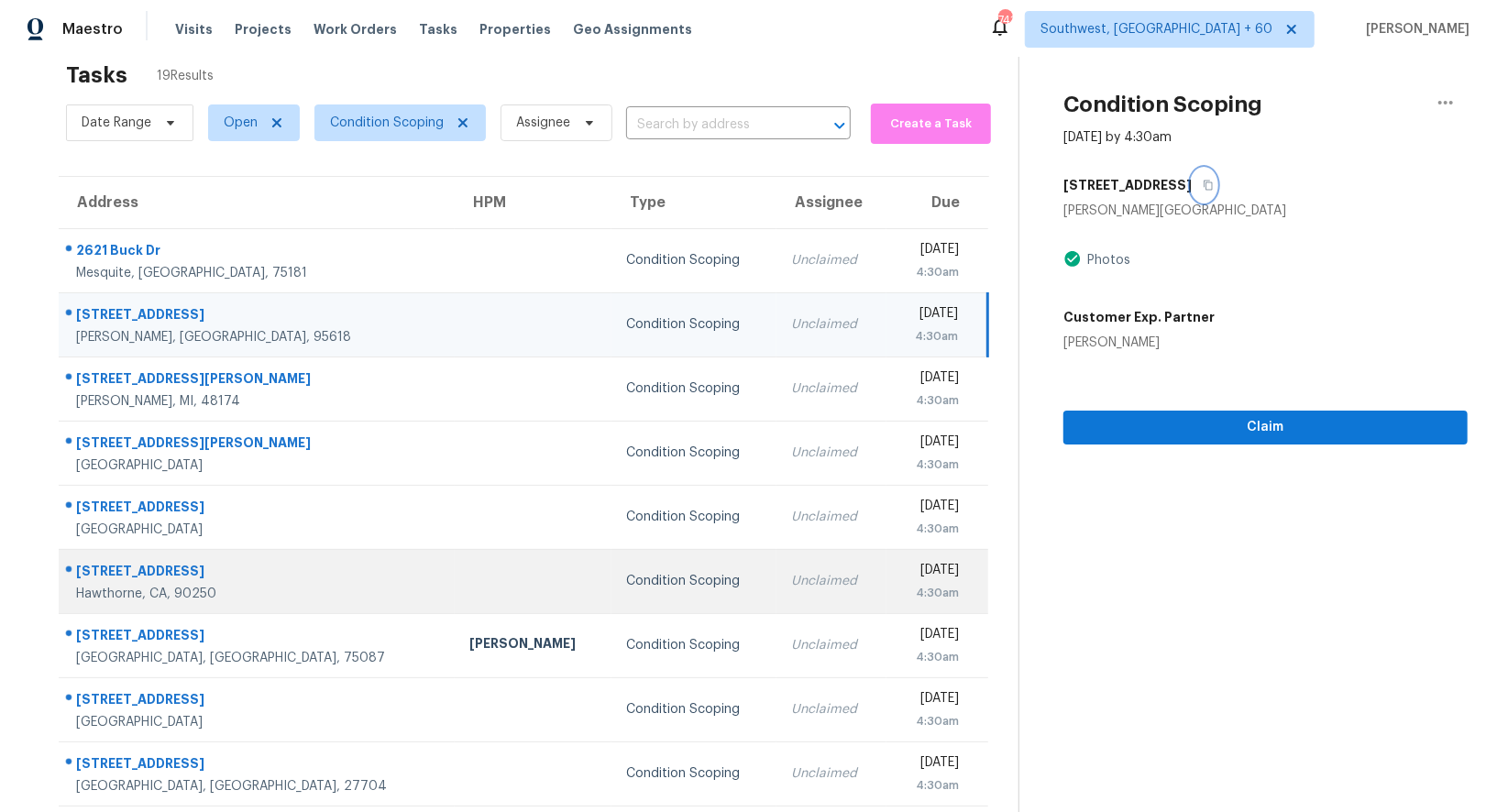
scroll to position [76, 0]
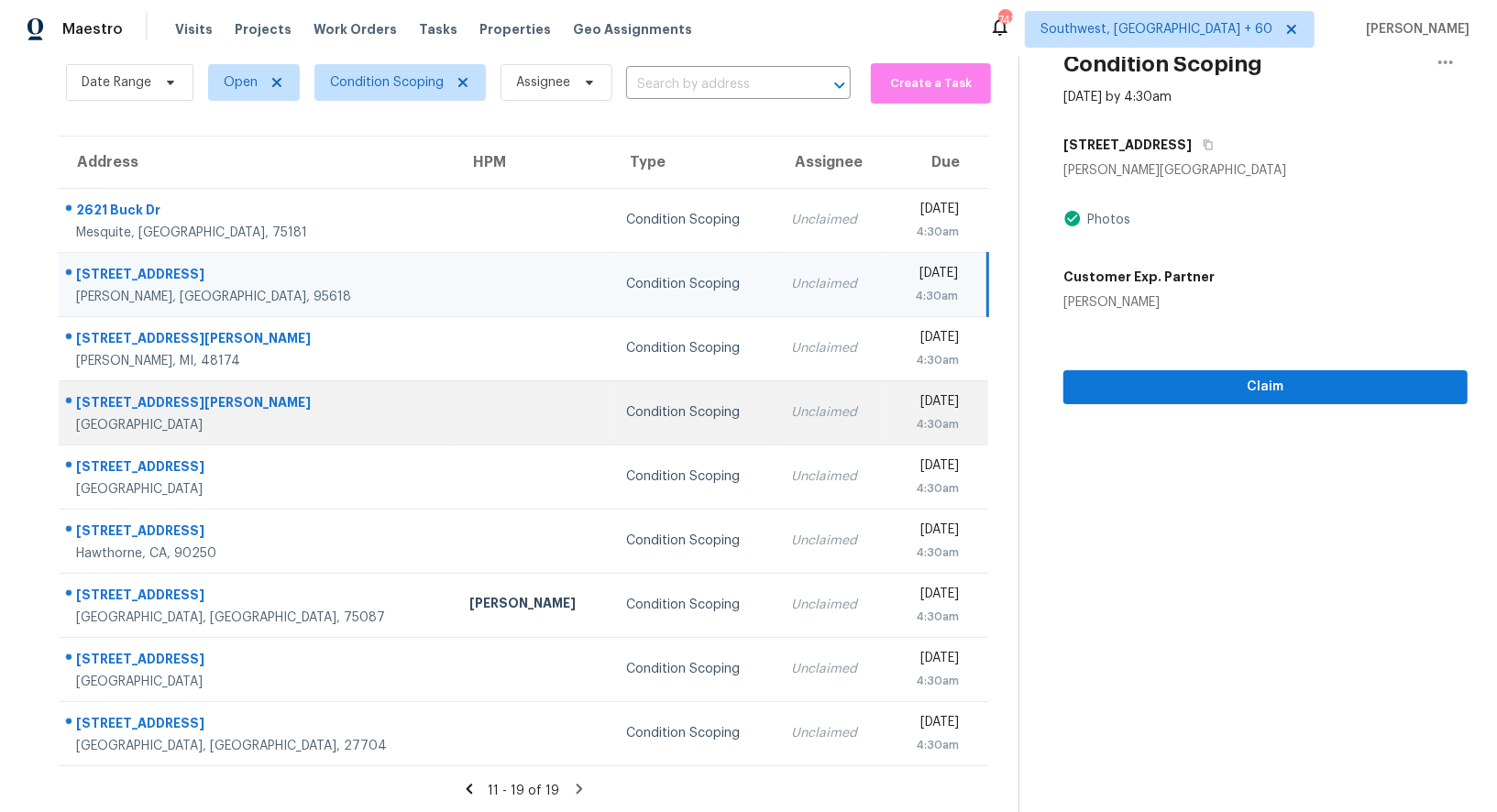
click at [777, 417] on td "Unclaimed" at bounding box center [832, 412] width 110 height 64
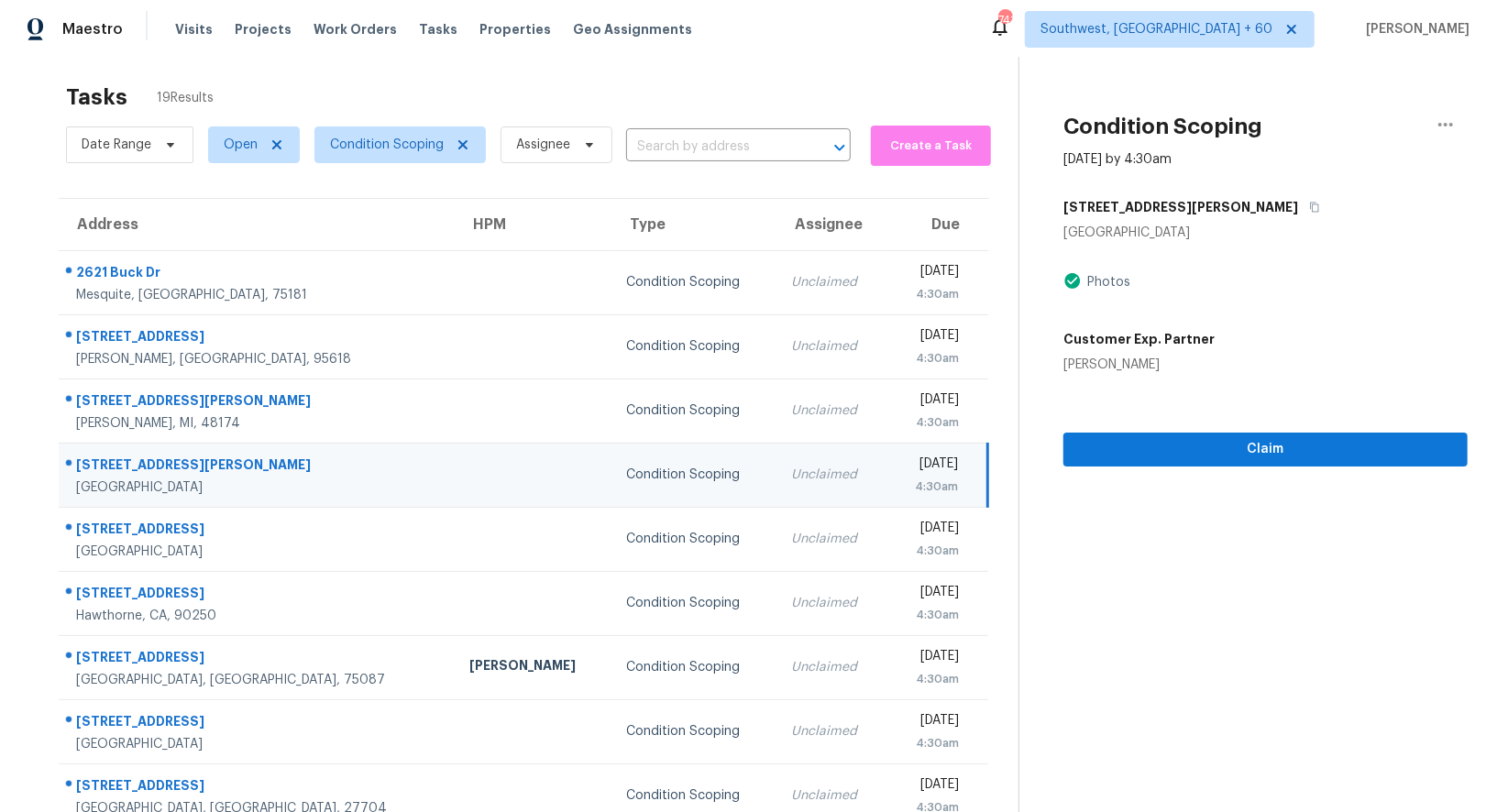
scroll to position [0, 0]
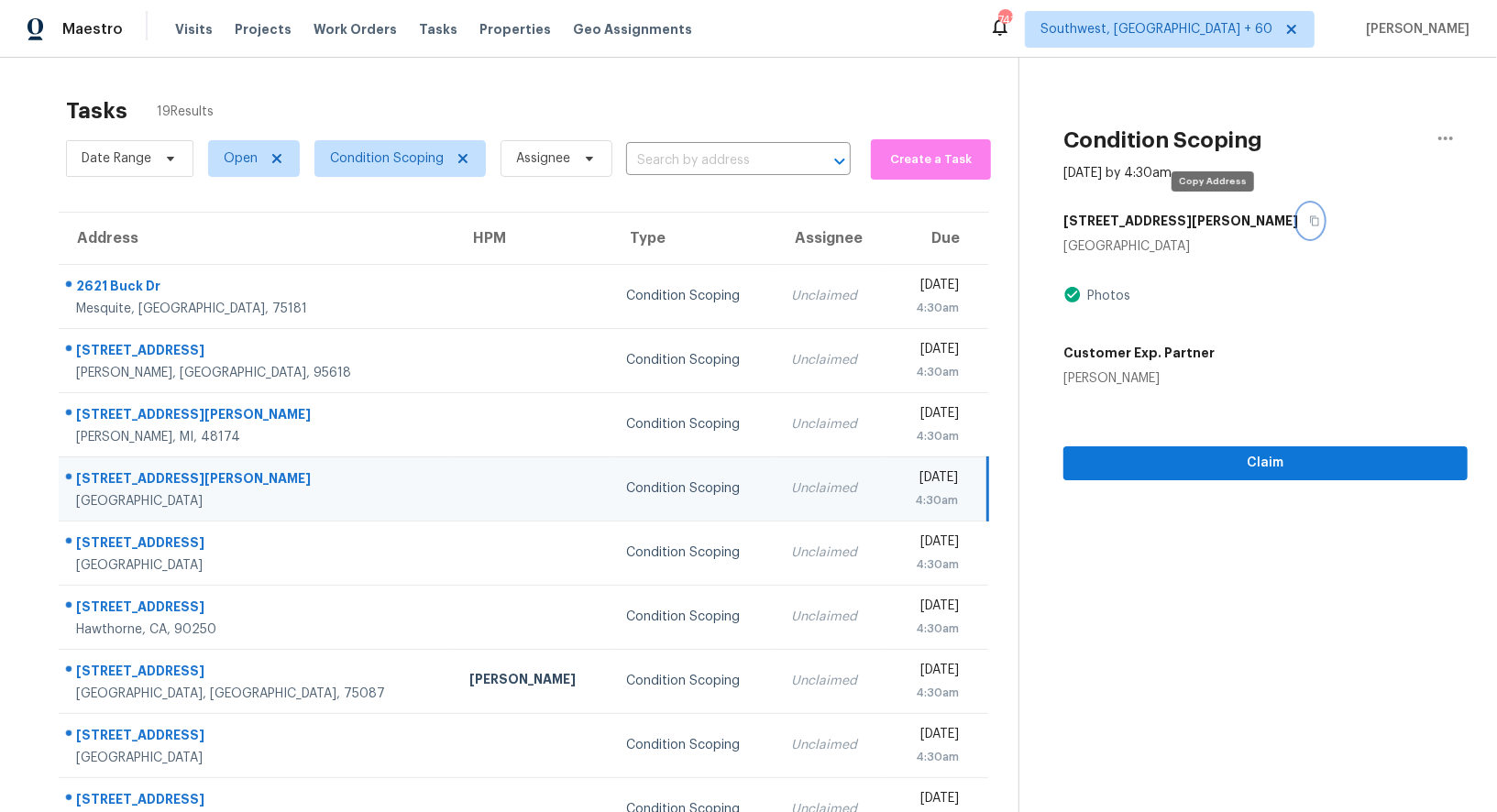
click at [1298, 226] on button "button" at bounding box center [1310, 220] width 25 height 33
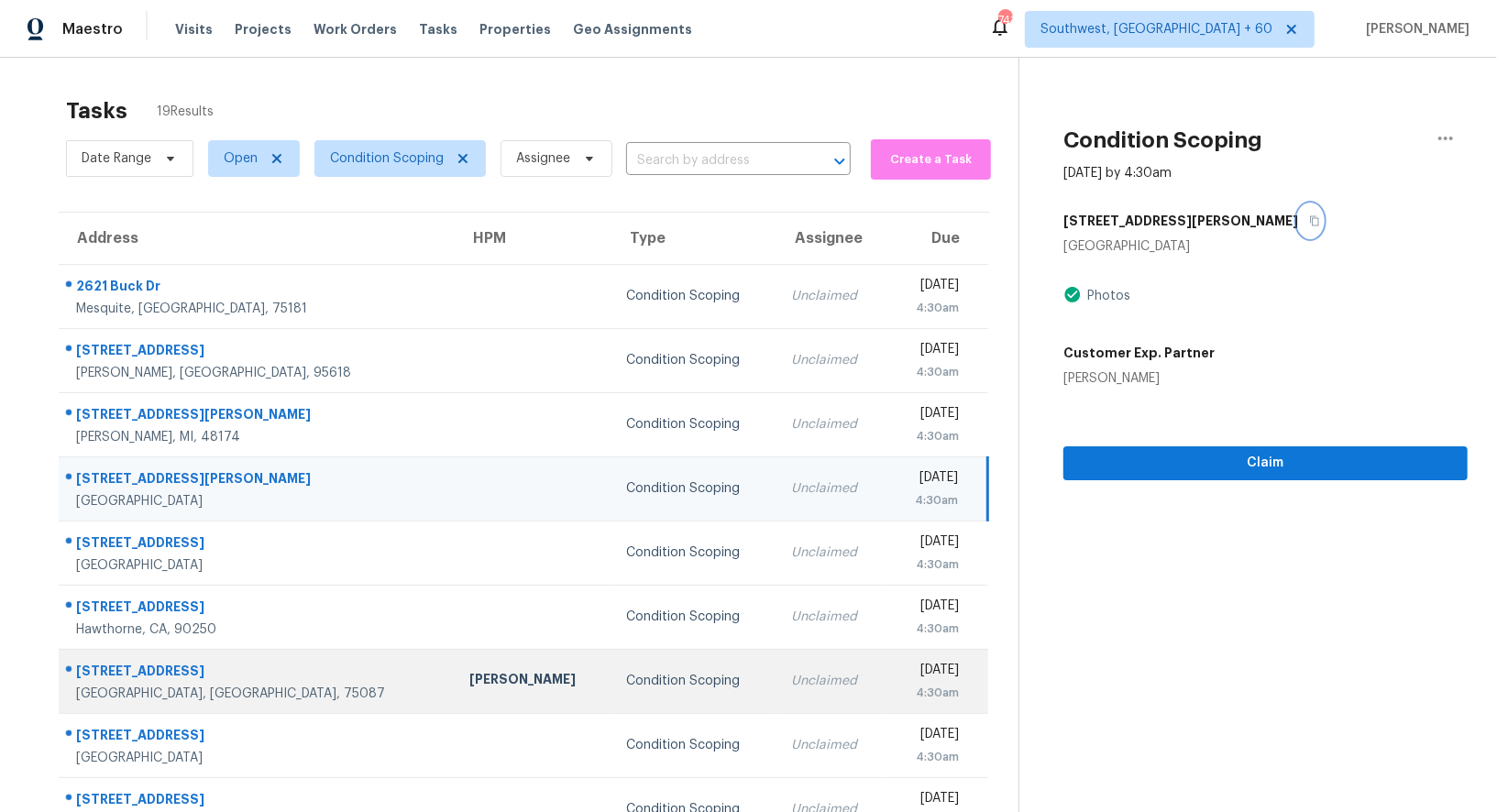
scroll to position [76, 0]
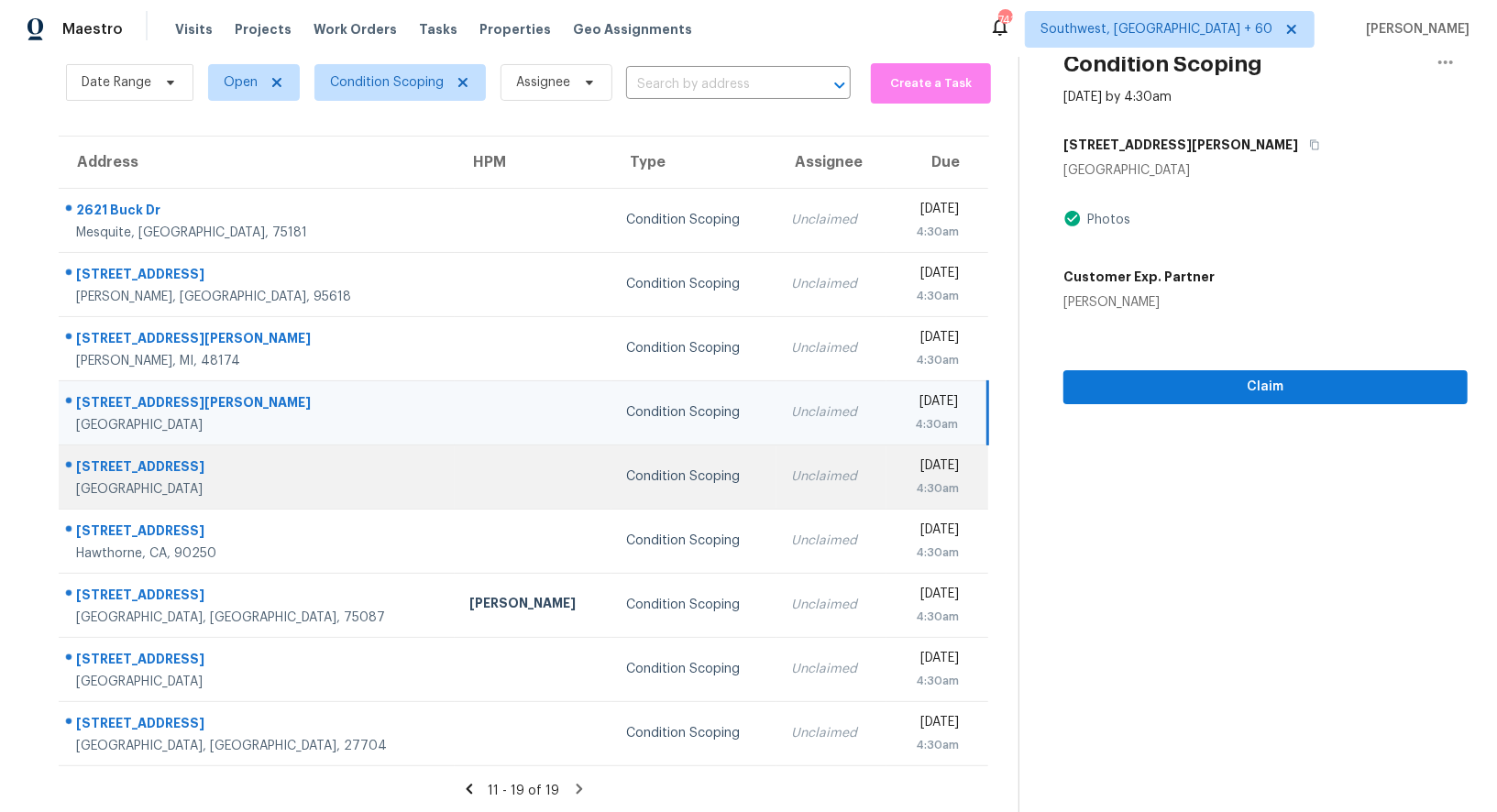
click at [791, 481] on div "Unclaimed" at bounding box center [832, 477] width 81 height 18
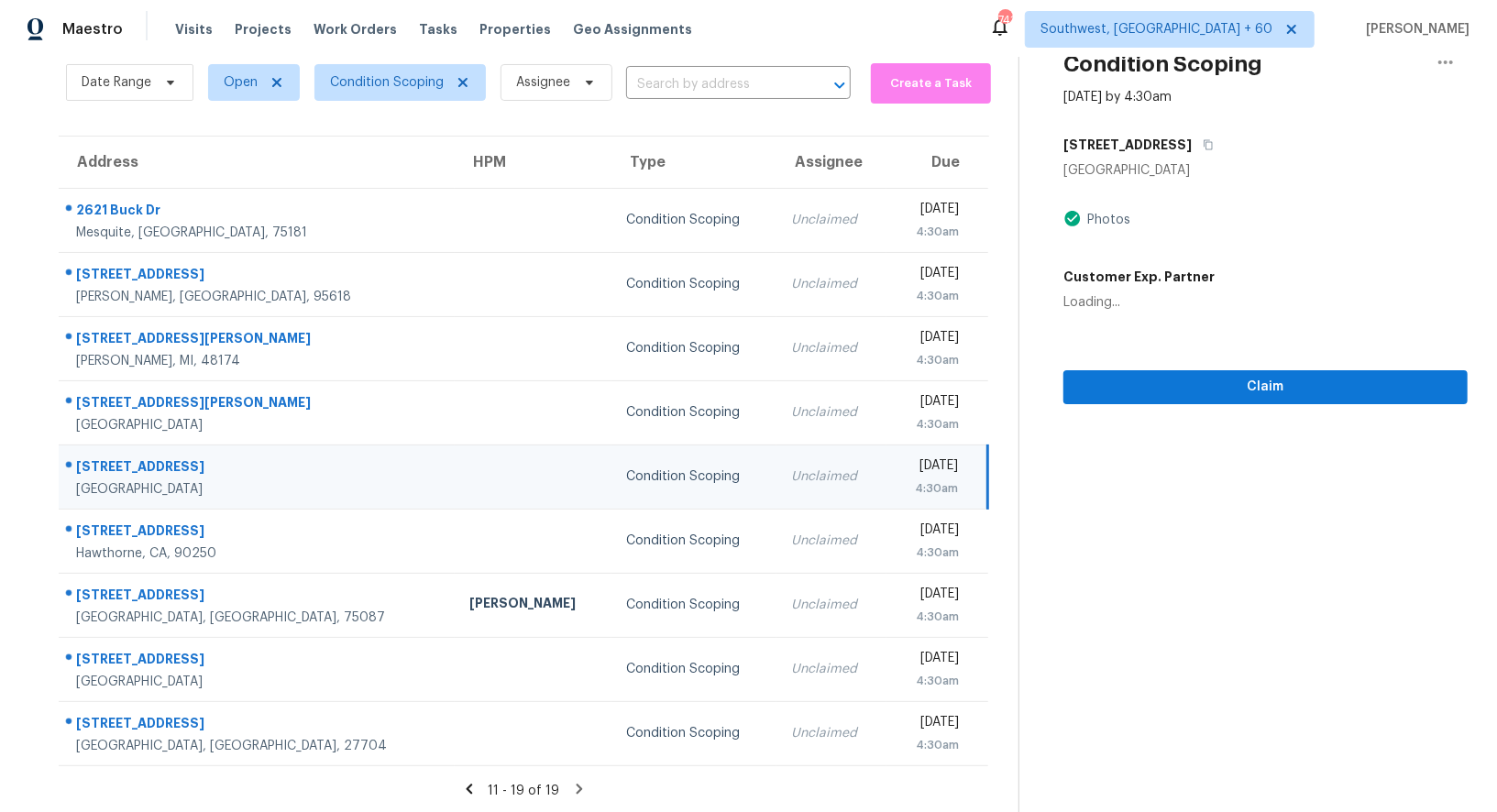
scroll to position [0, 0]
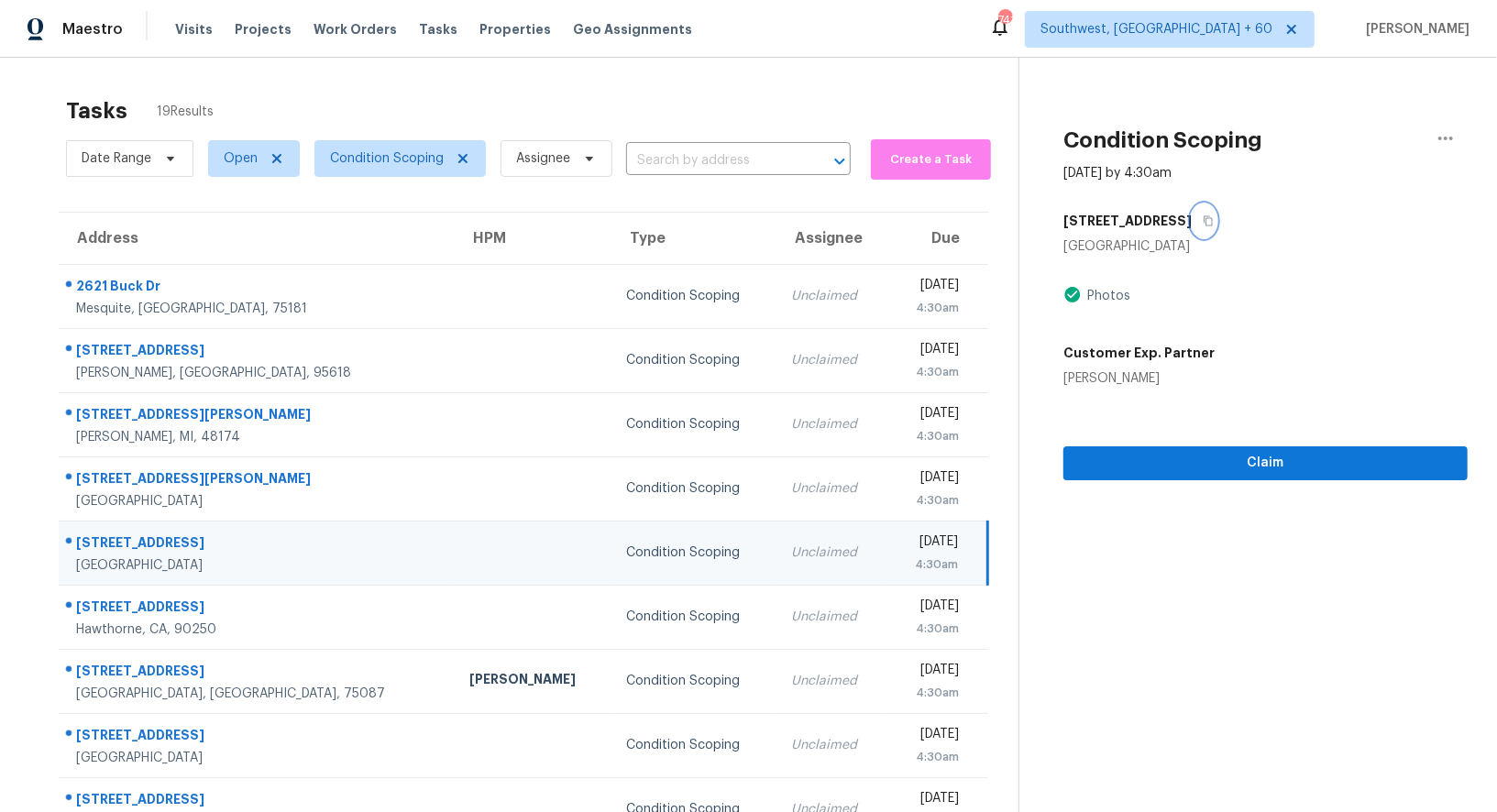
click at [1202, 216] on icon "button" at bounding box center [1208, 220] width 11 height 11
click at [791, 543] on div "Unclaimed" at bounding box center [832, 552] width 81 height 18
click at [1292, 426] on div "Claim" at bounding box center [1265, 434] width 404 height 93
click at [1285, 462] on span "Claim" at bounding box center [1265, 463] width 375 height 23
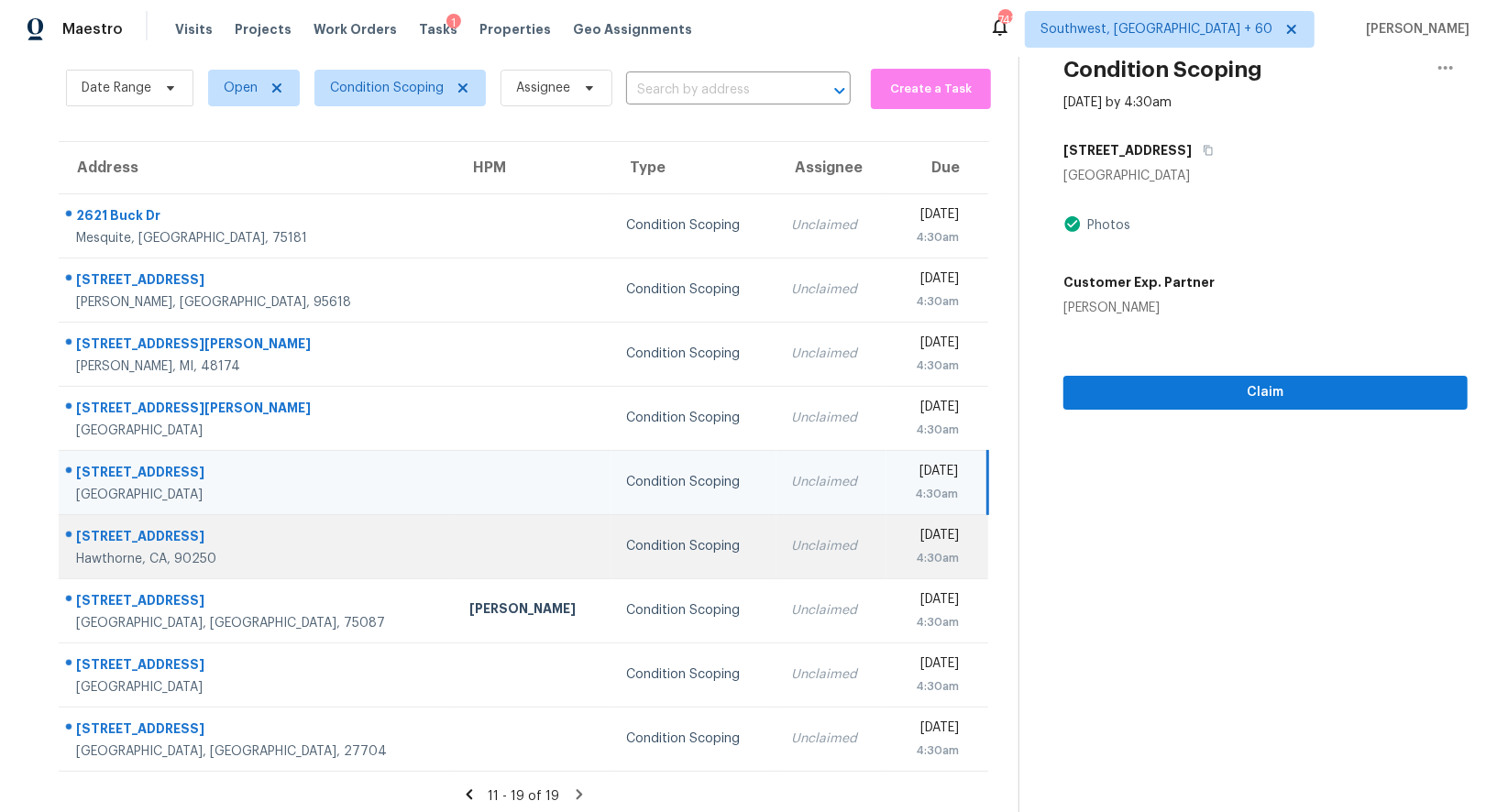
scroll to position [76, 0]
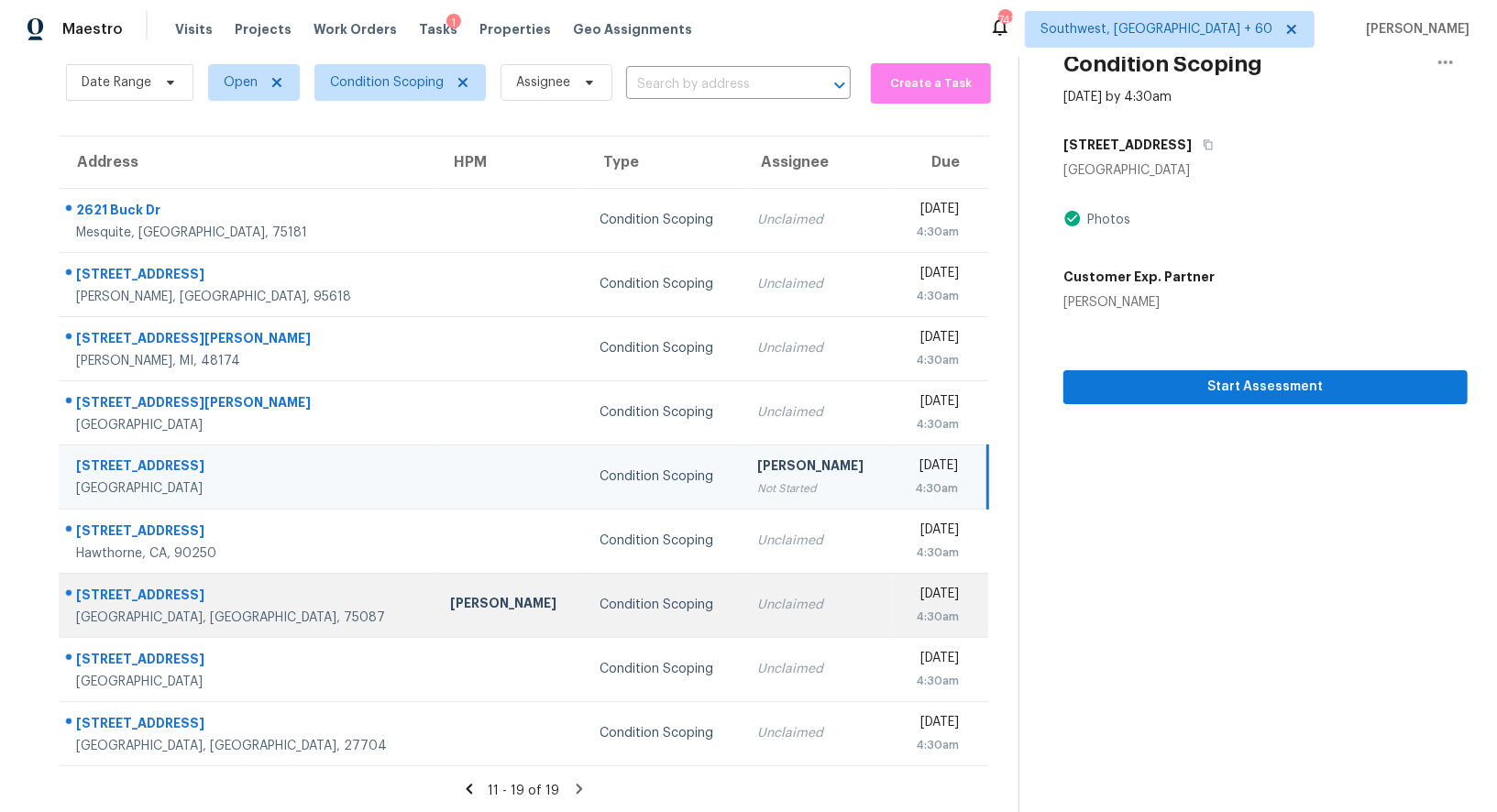
click at [757, 611] on div "Unclaimed" at bounding box center [817, 604] width 120 height 18
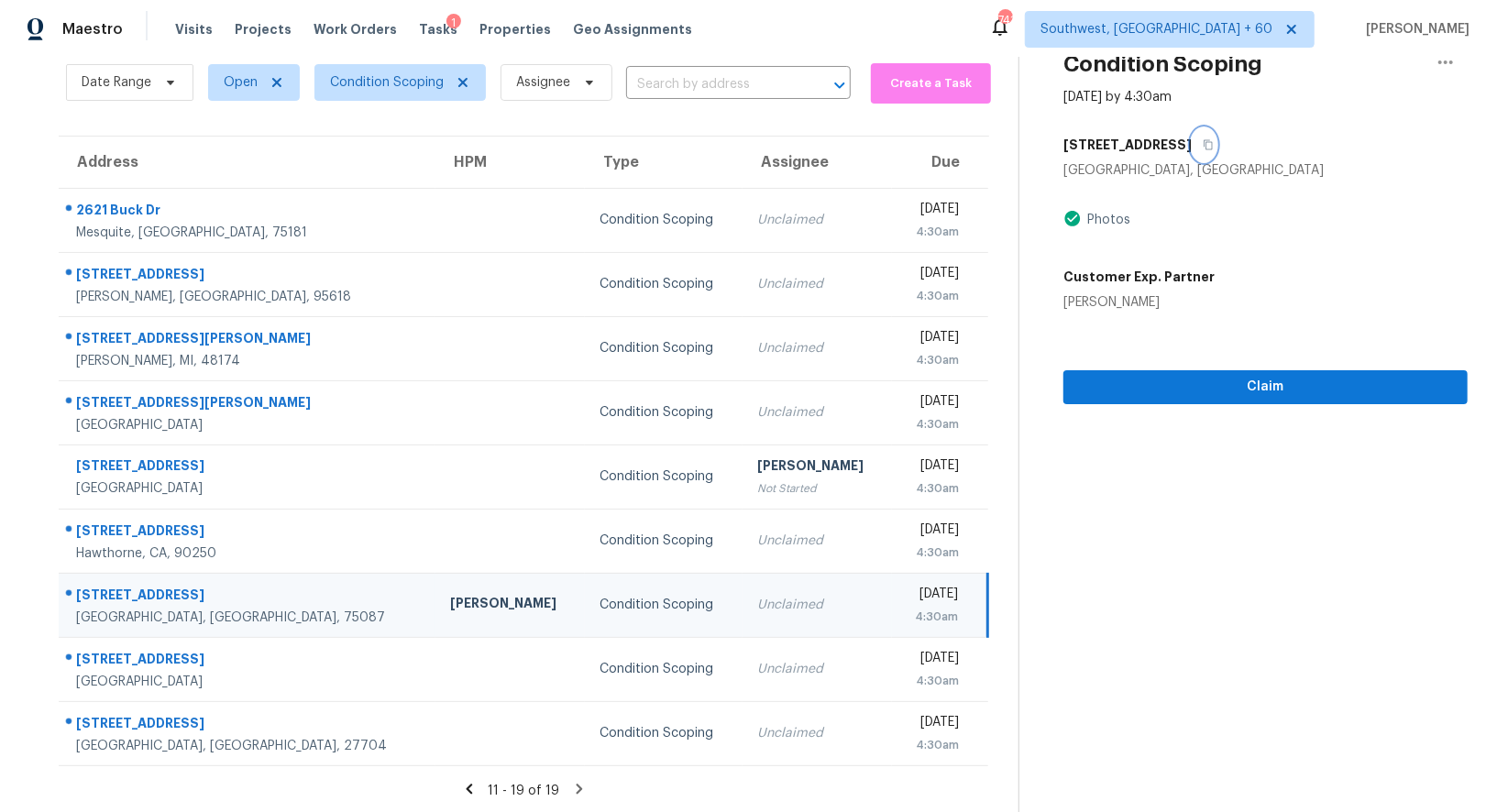
click at [1202, 141] on icon "button" at bounding box center [1208, 145] width 11 height 11
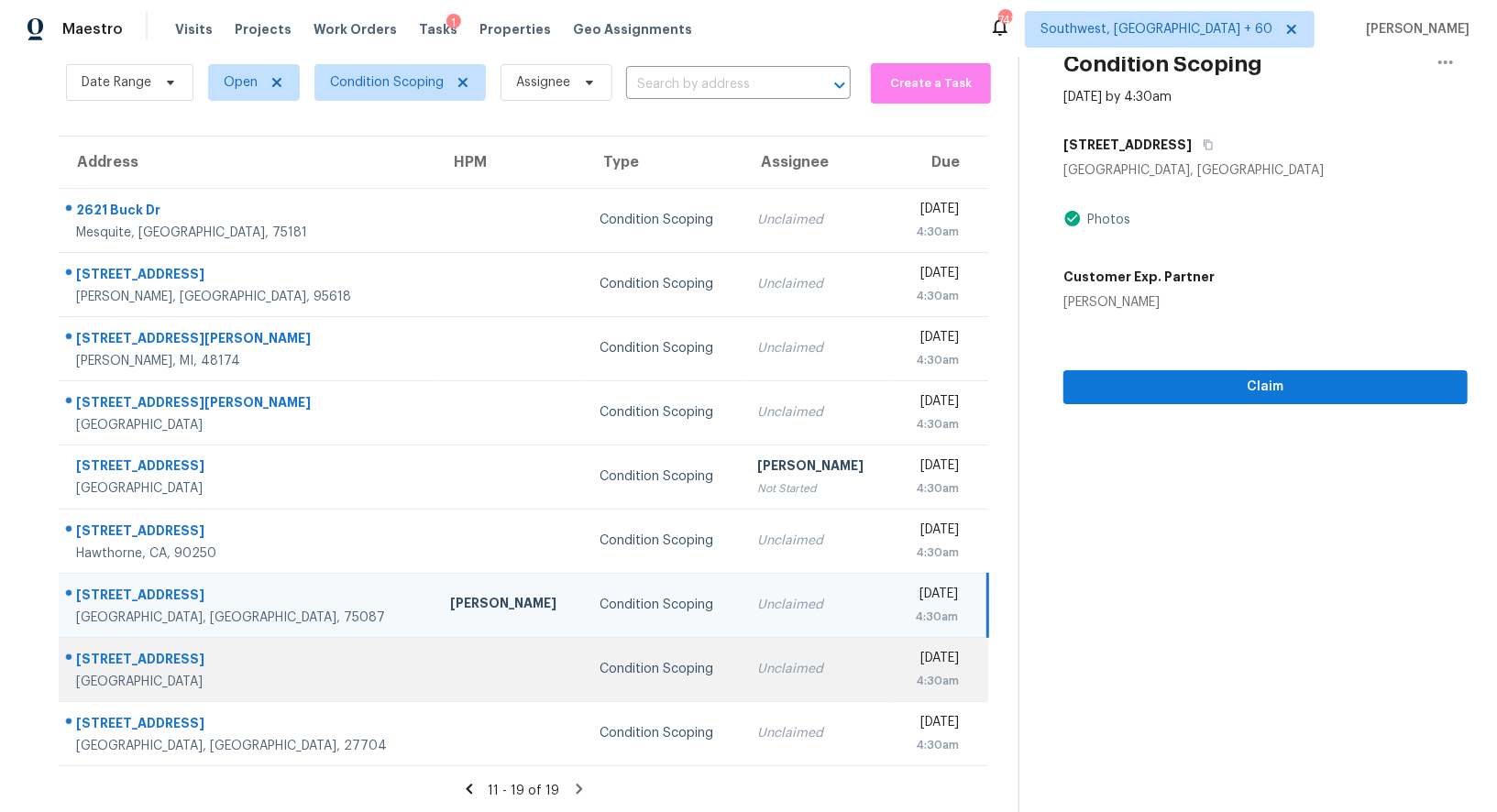
click at [757, 672] on div "Unclaimed" at bounding box center [817, 669] width 120 height 18
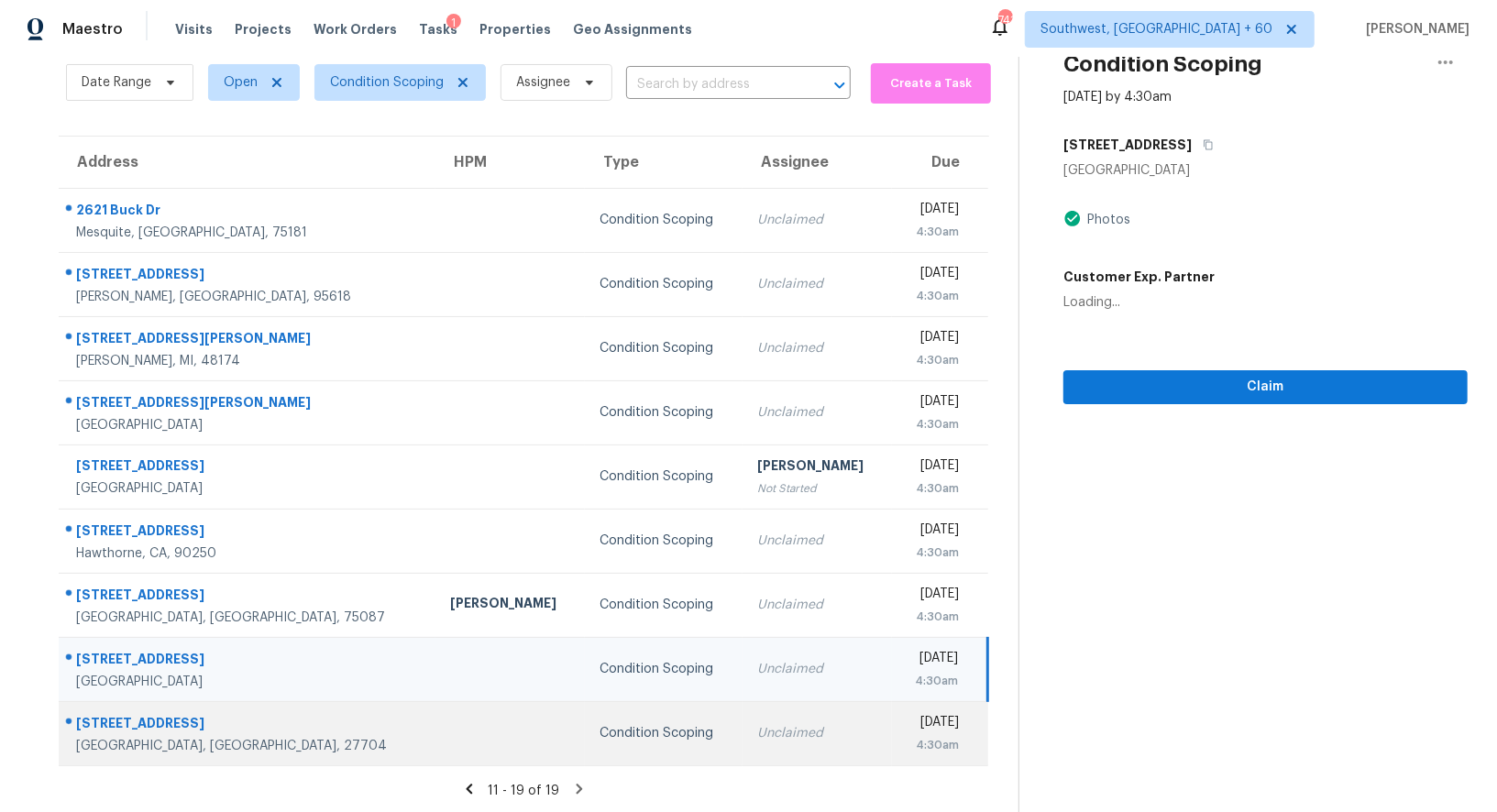
click at [757, 730] on div "Unclaimed" at bounding box center [817, 733] width 120 height 18
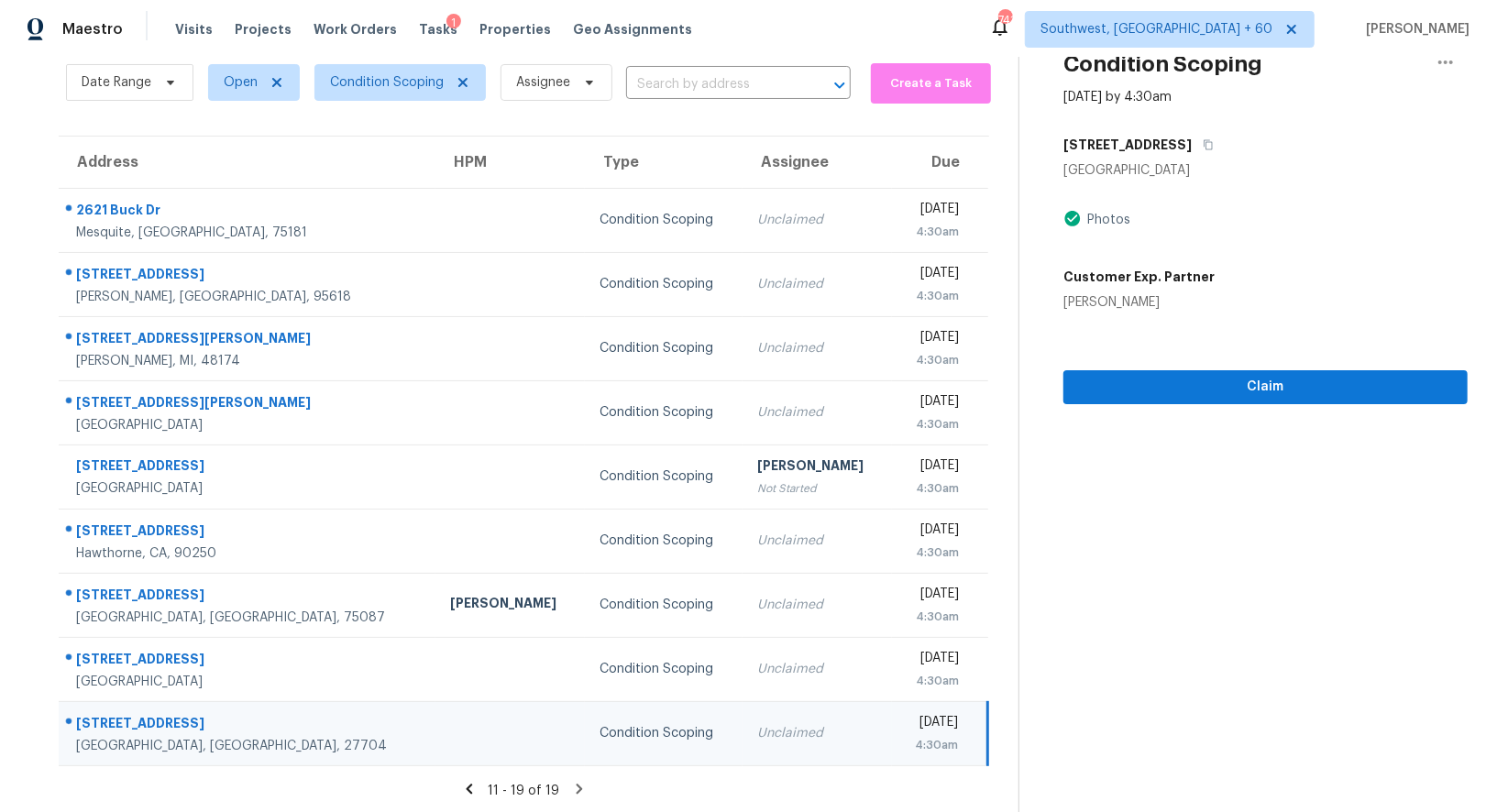
scroll to position [0, 0]
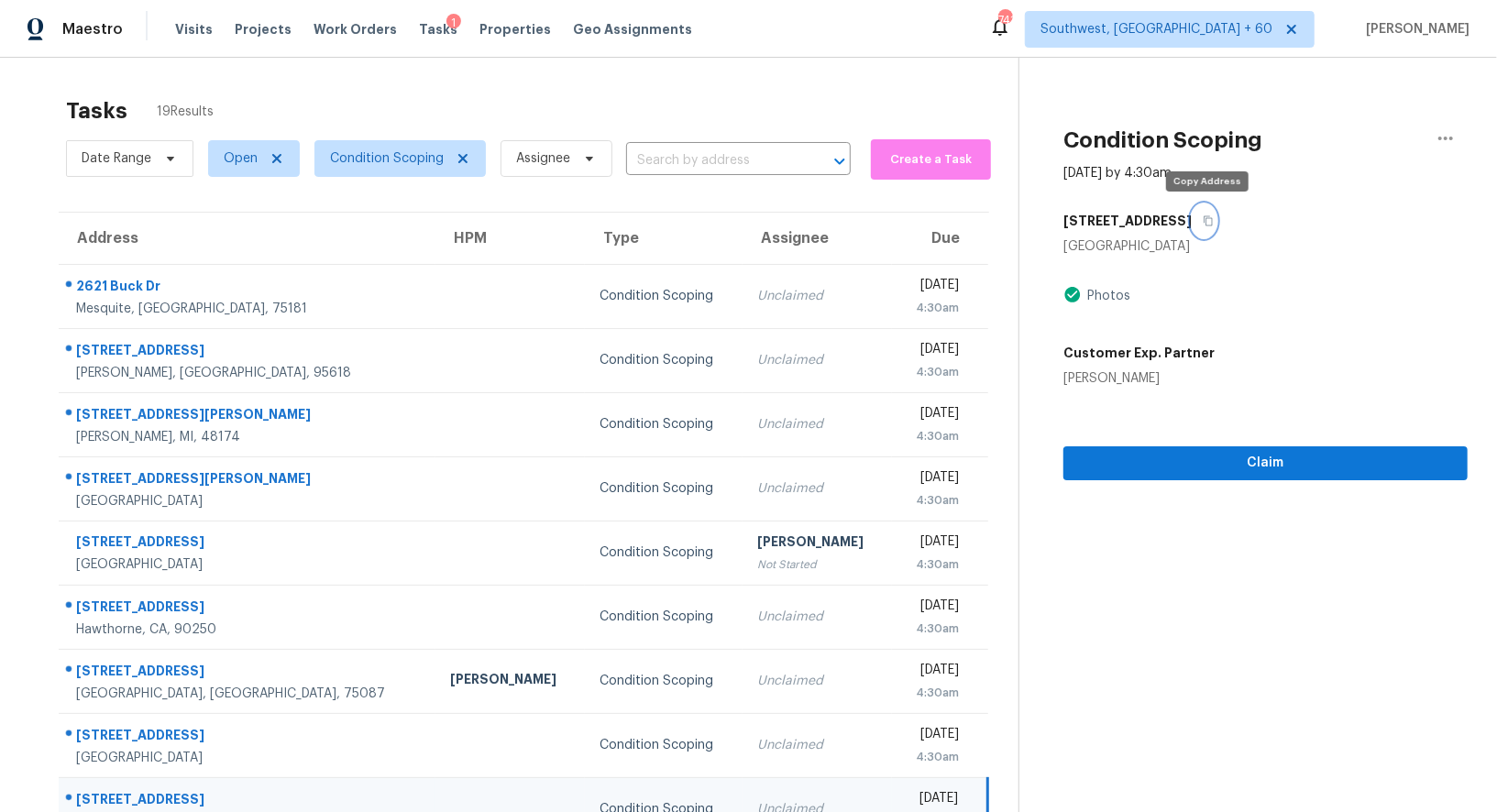
click at [1210, 220] on icon "button" at bounding box center [1208, 220] width 11 height 11
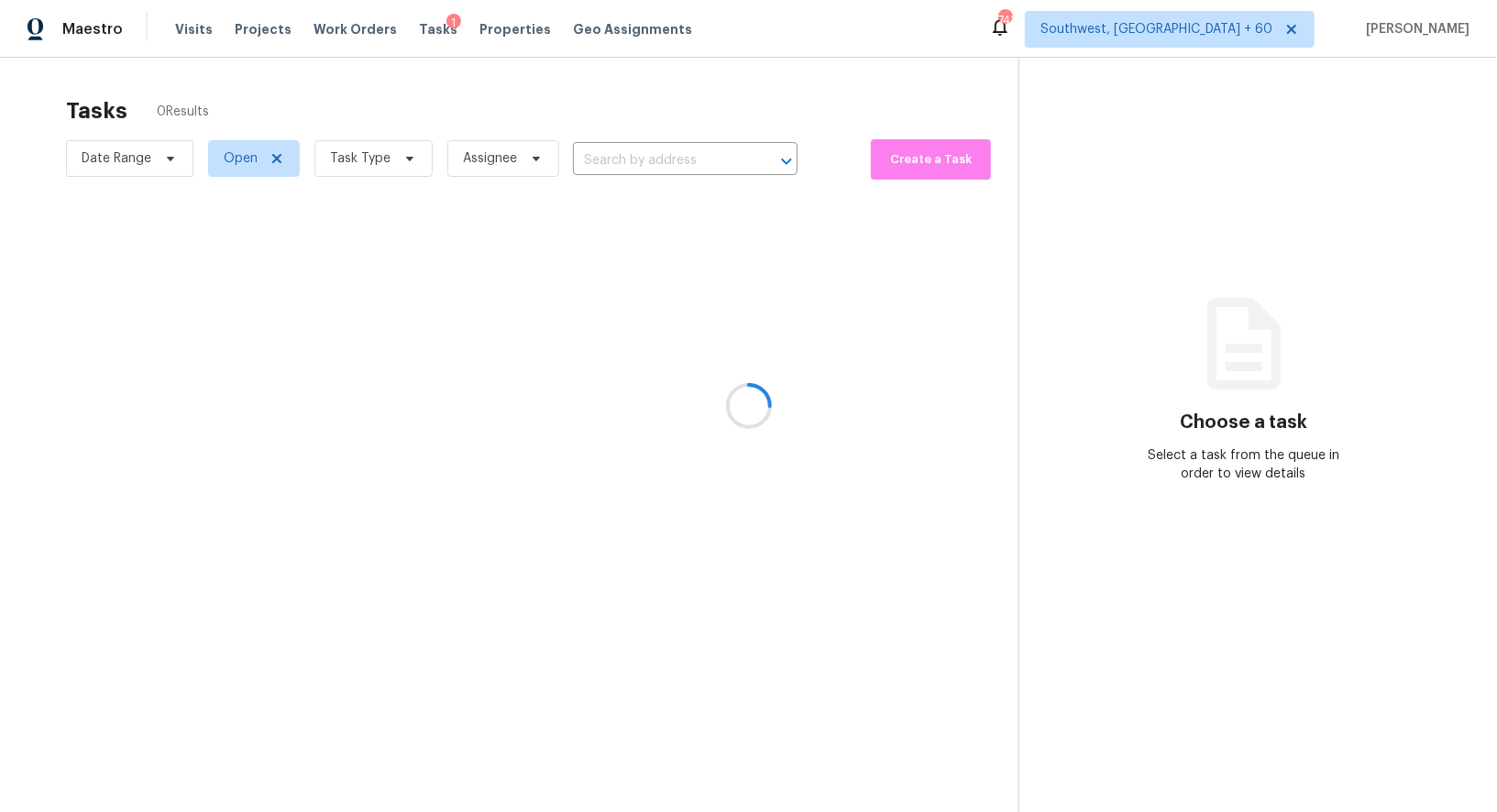
click at [361, 164] on div at bounding box center [748, 406] width 1497 height 812
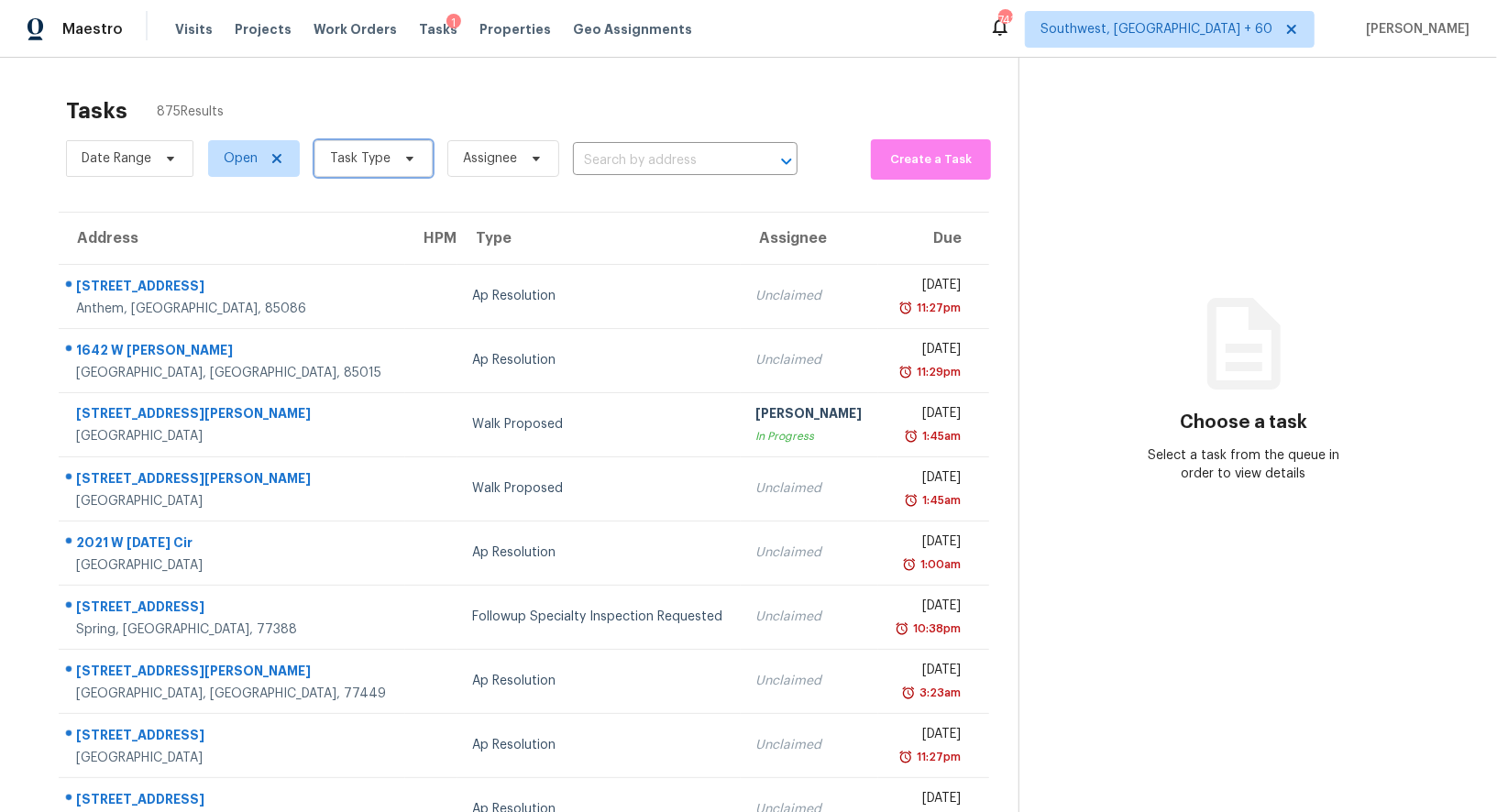
click at [356, 152] on span "Task Type" at bounding box center [360, 159] width 61 height 18
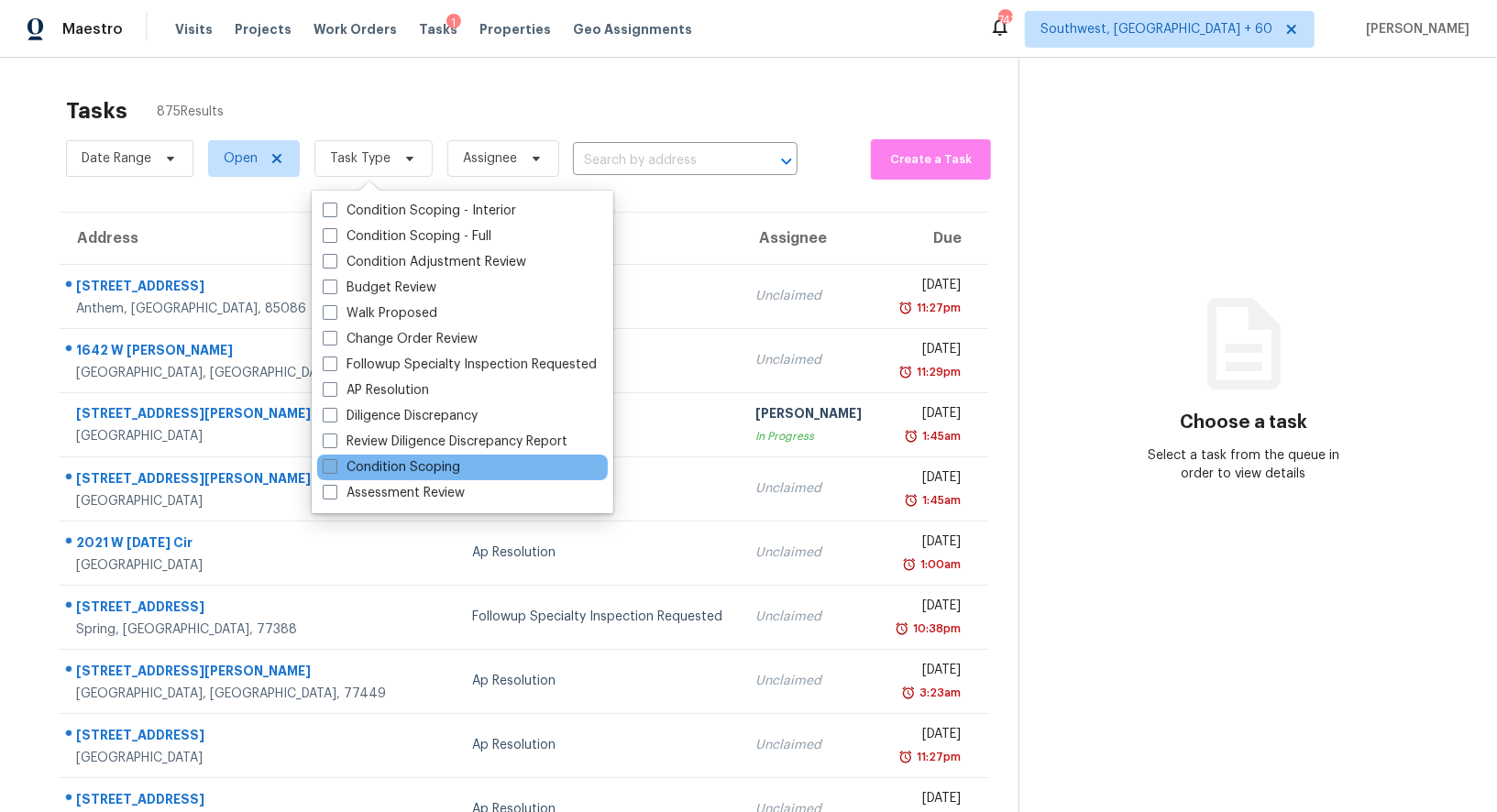
click at [404, 472] on label "Condition Scoping" at bounding box center [391, 468] width 138 height 18
click at [335, 470] on input "Condition Scoping" at bounding box center [328, 464] width 12 height 12
checkbox input "true"
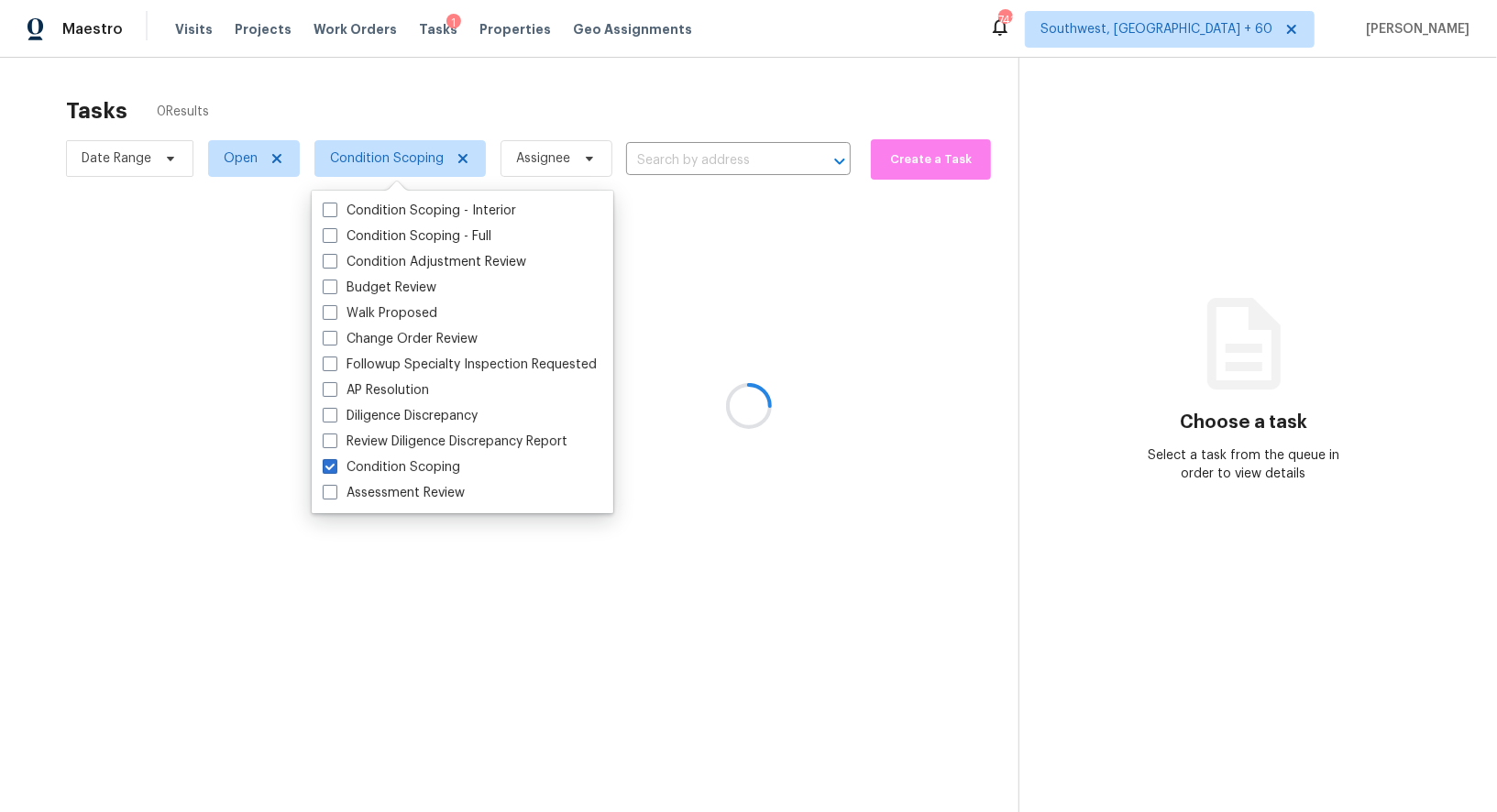
click at [626, 103] on div at bounding box center [748, 406] width 1497 height 812
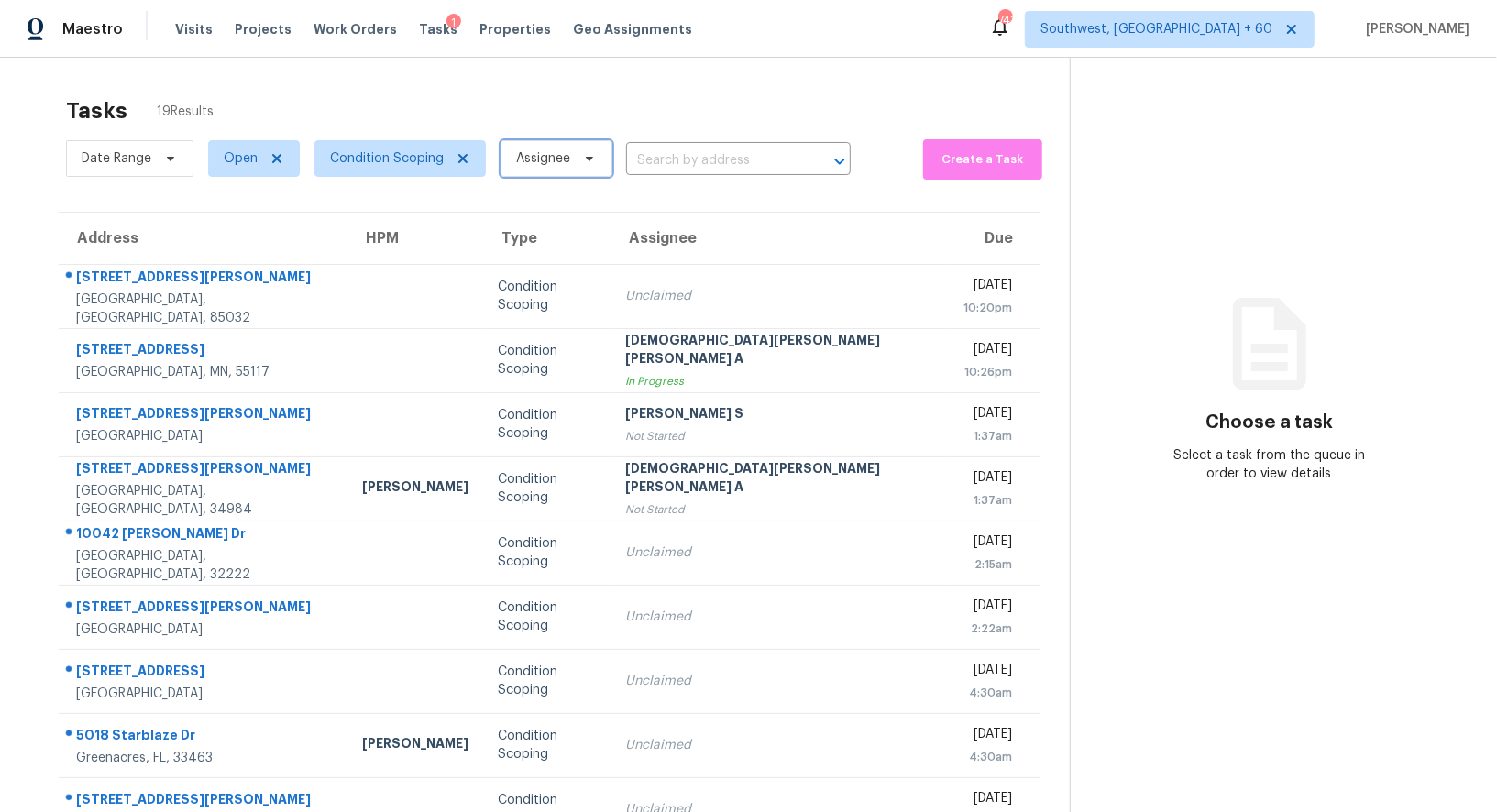
click at [536, 160] on span "Assignee" at bounding box center [542, 159] width 54 height 18
click at [435, 164] on span "Condition Scoping" at bounding box center [387, 159] width 114 height 18
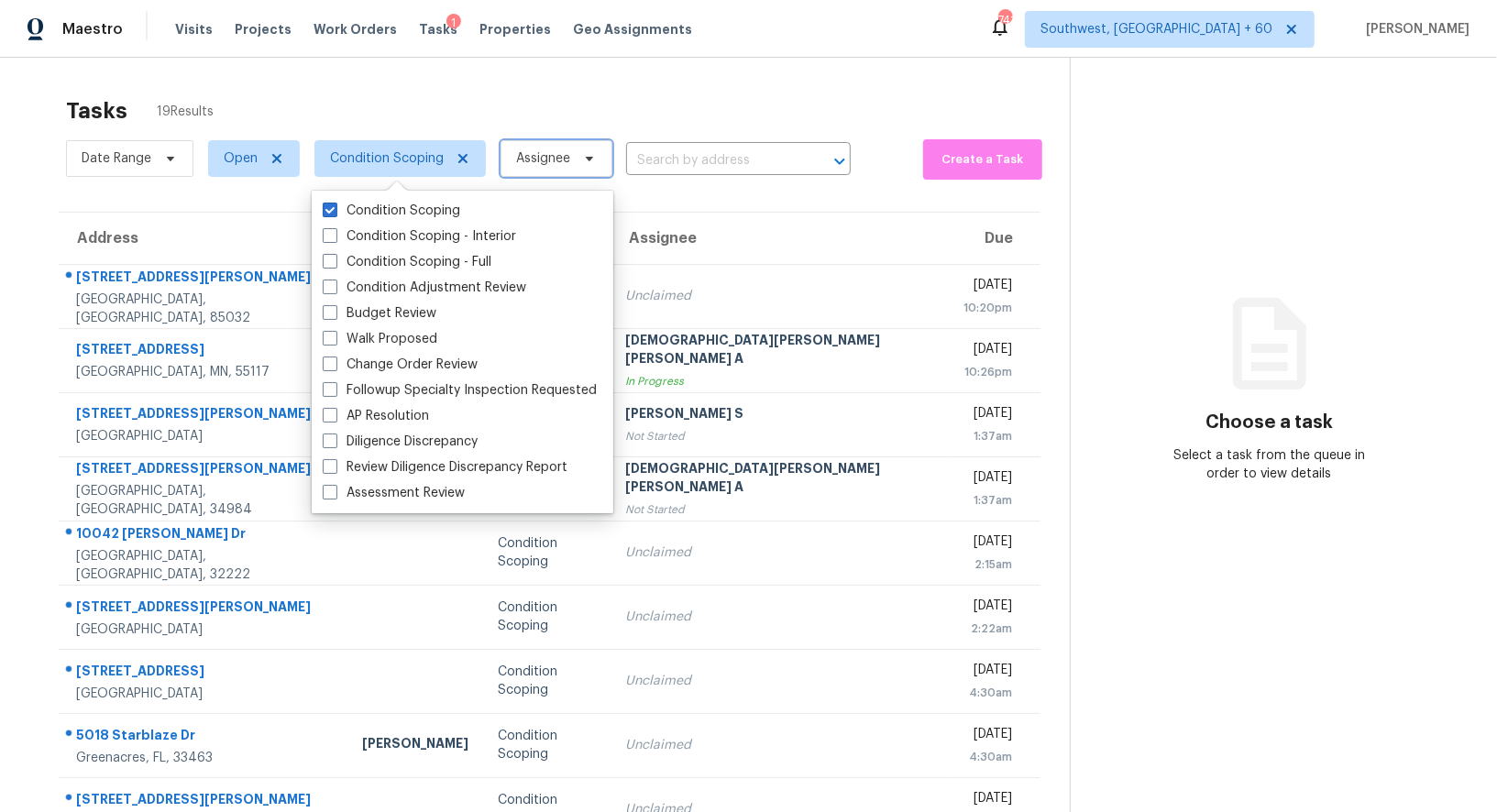
click at [525, 163] on span "Assignee" at bounding box center [542, 159] width 54 height 18
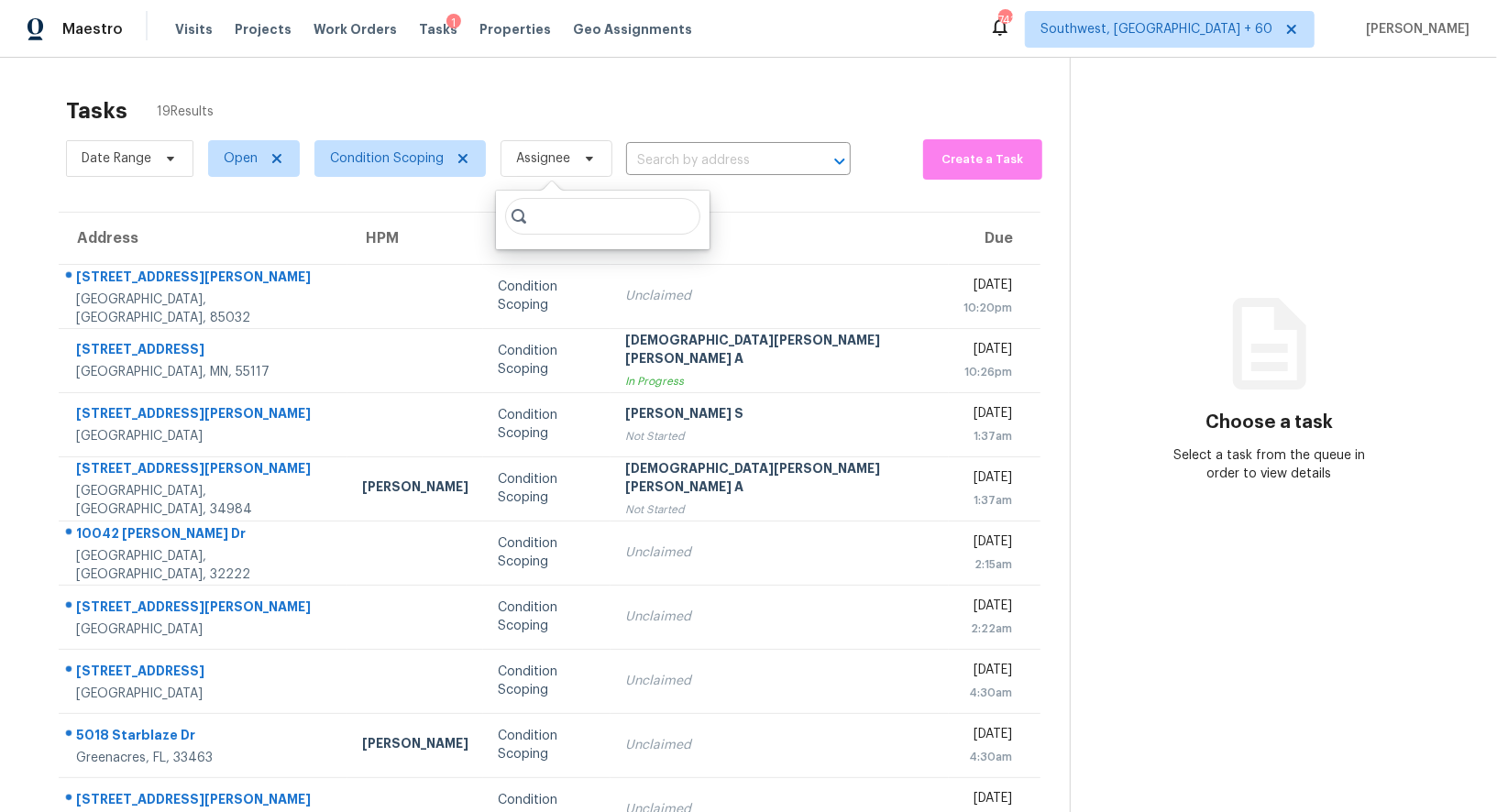
click at [524, 99] on div "Tasks 19 Results" at bounding box center [568, 111] width 1004 height 48
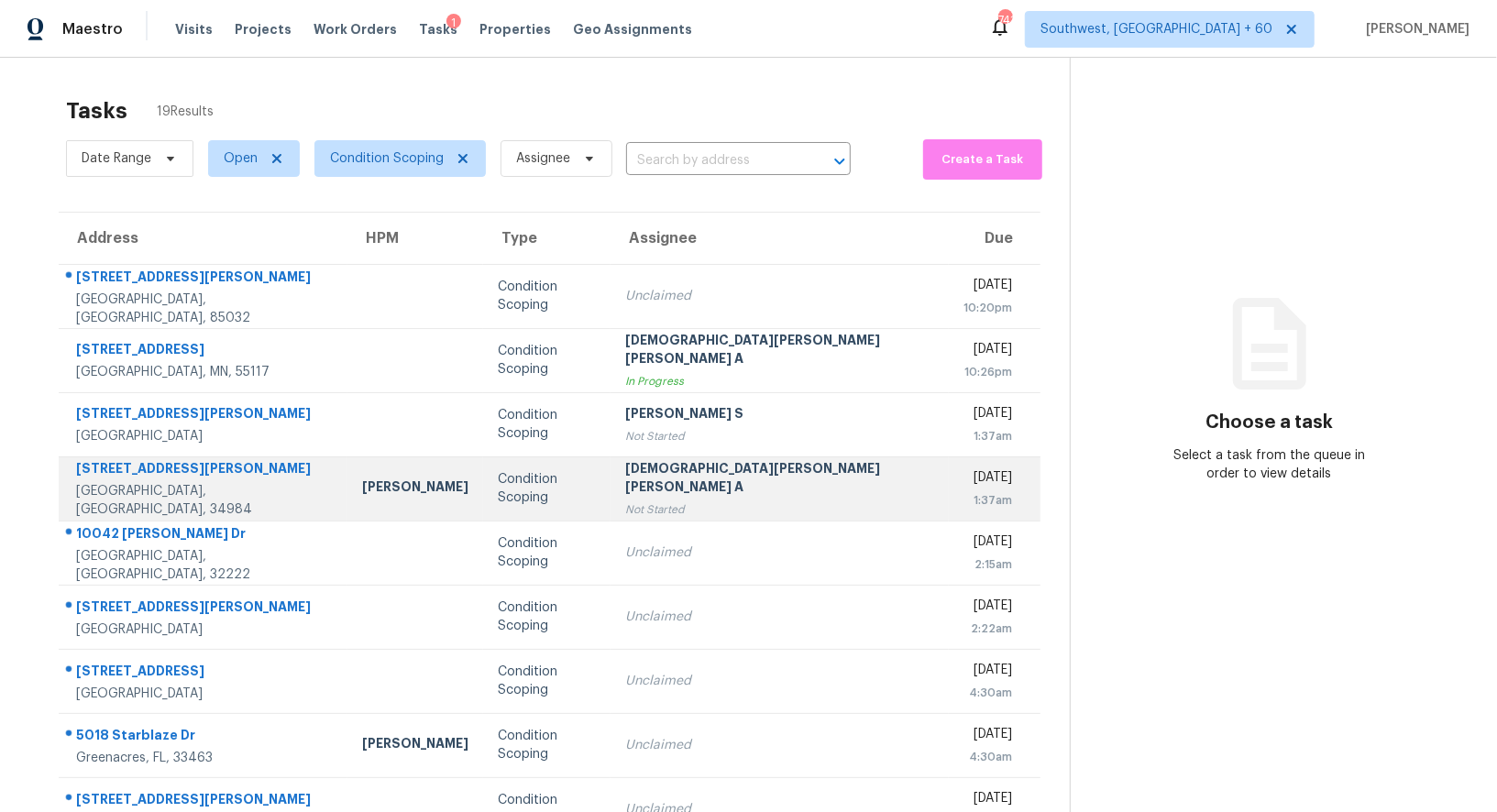
scroll to position [141, 0]
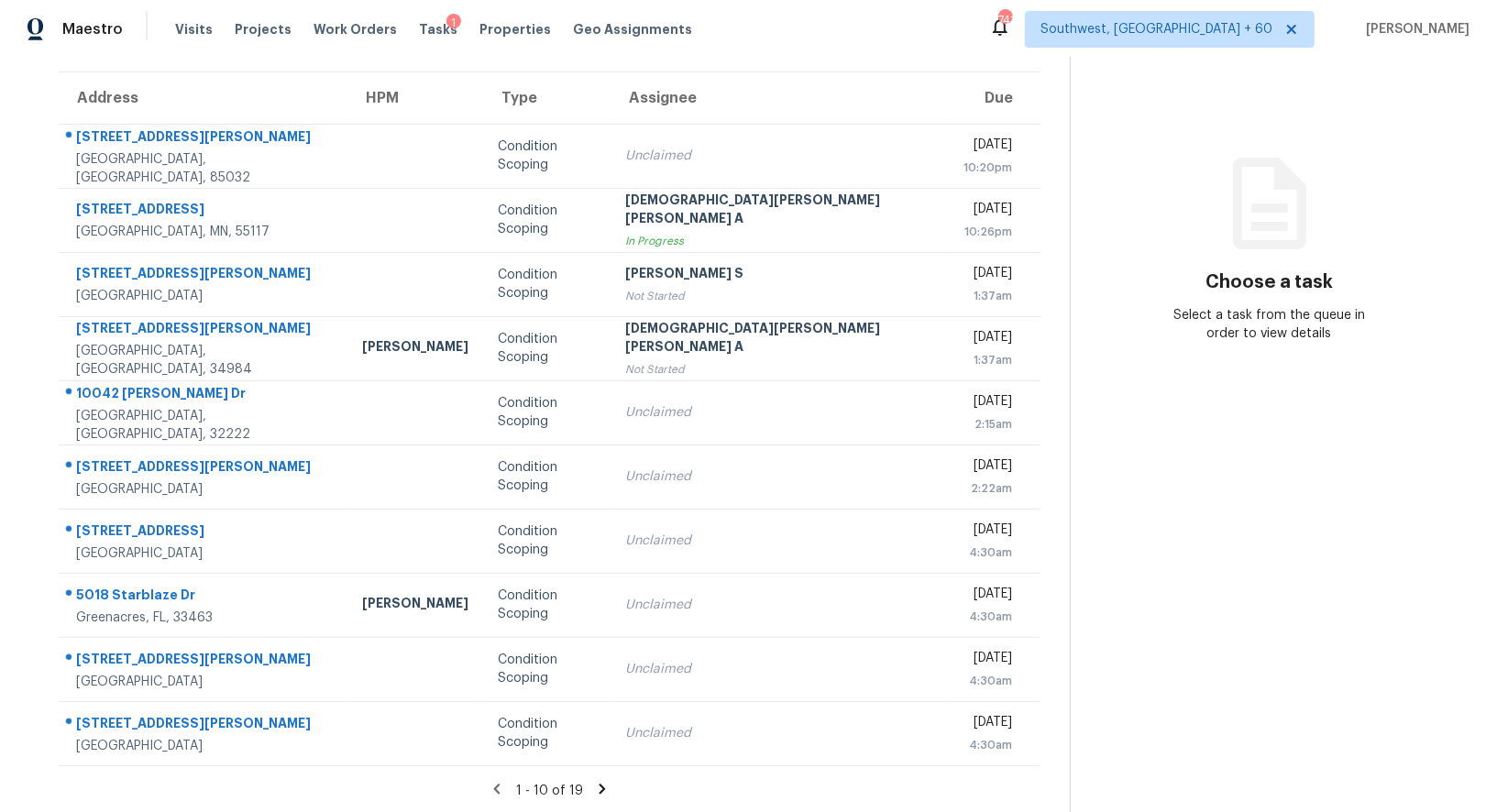
click at [599, 785] on icon at bounding box center [602, 788] width 6 height 10
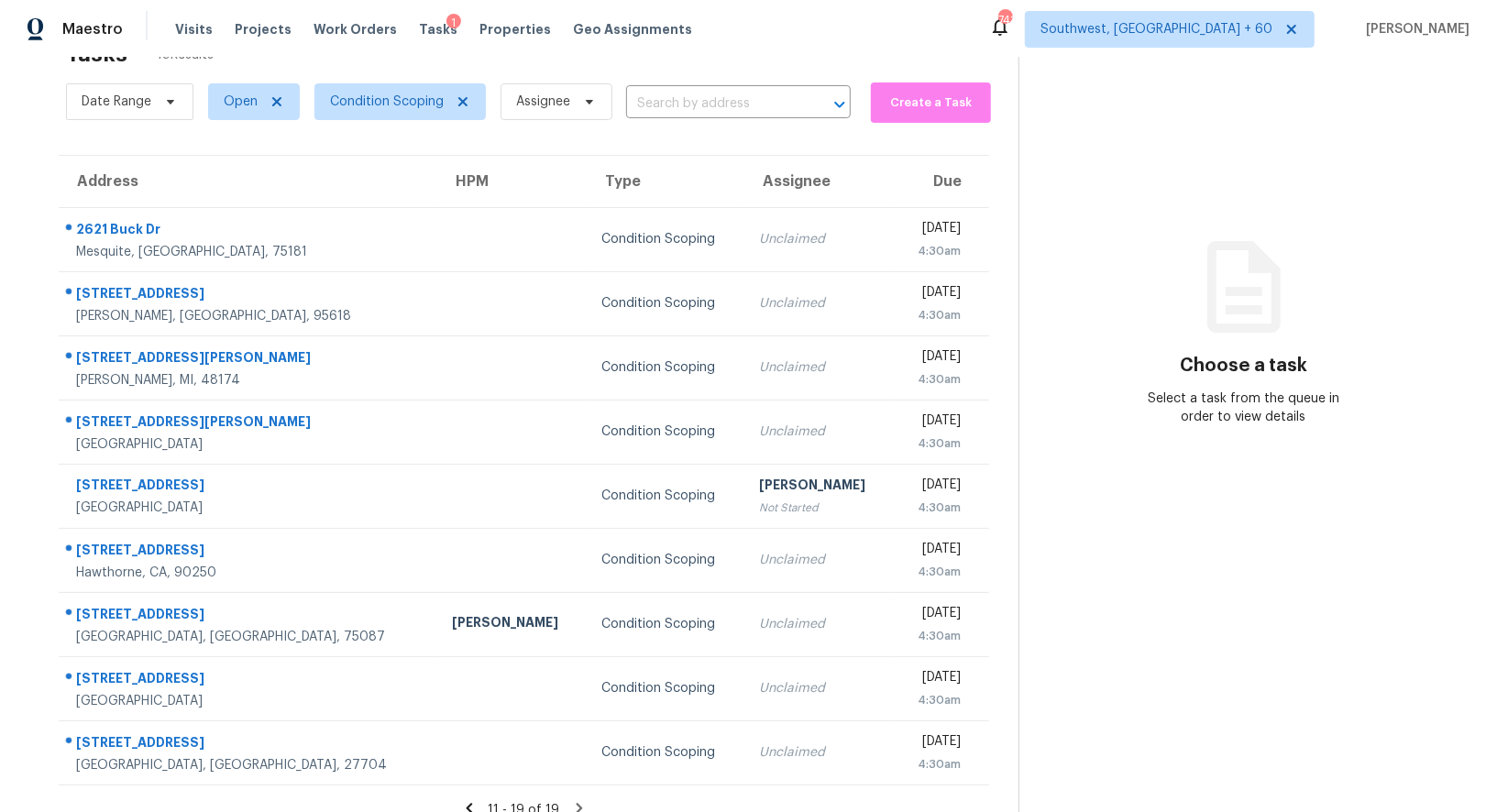
scroll to position [76, 0]
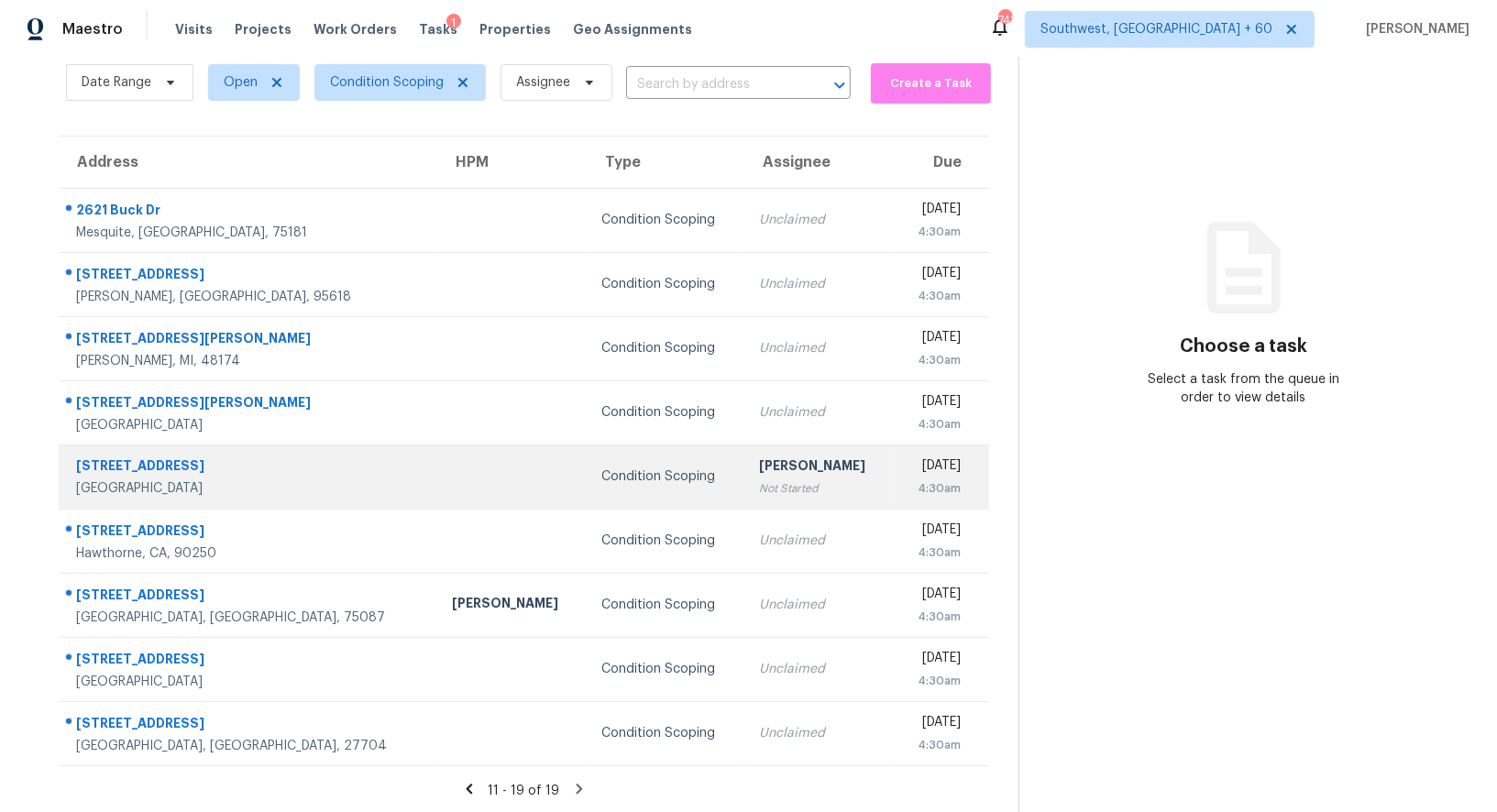
click at [759, 485] on div "Not Started" at bounding box center [819, 489] width 120 height 18
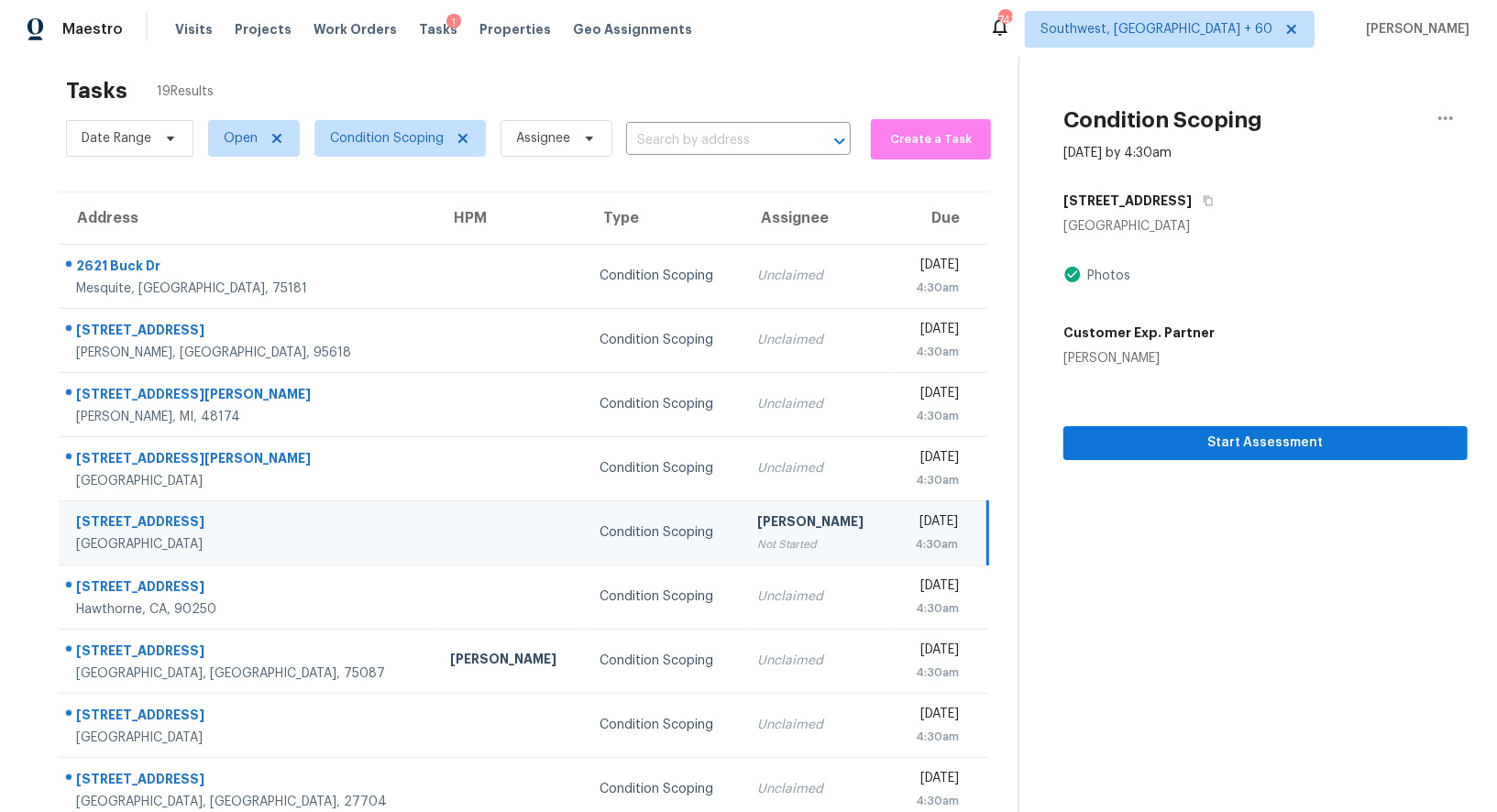
scroll to position [0, 0]
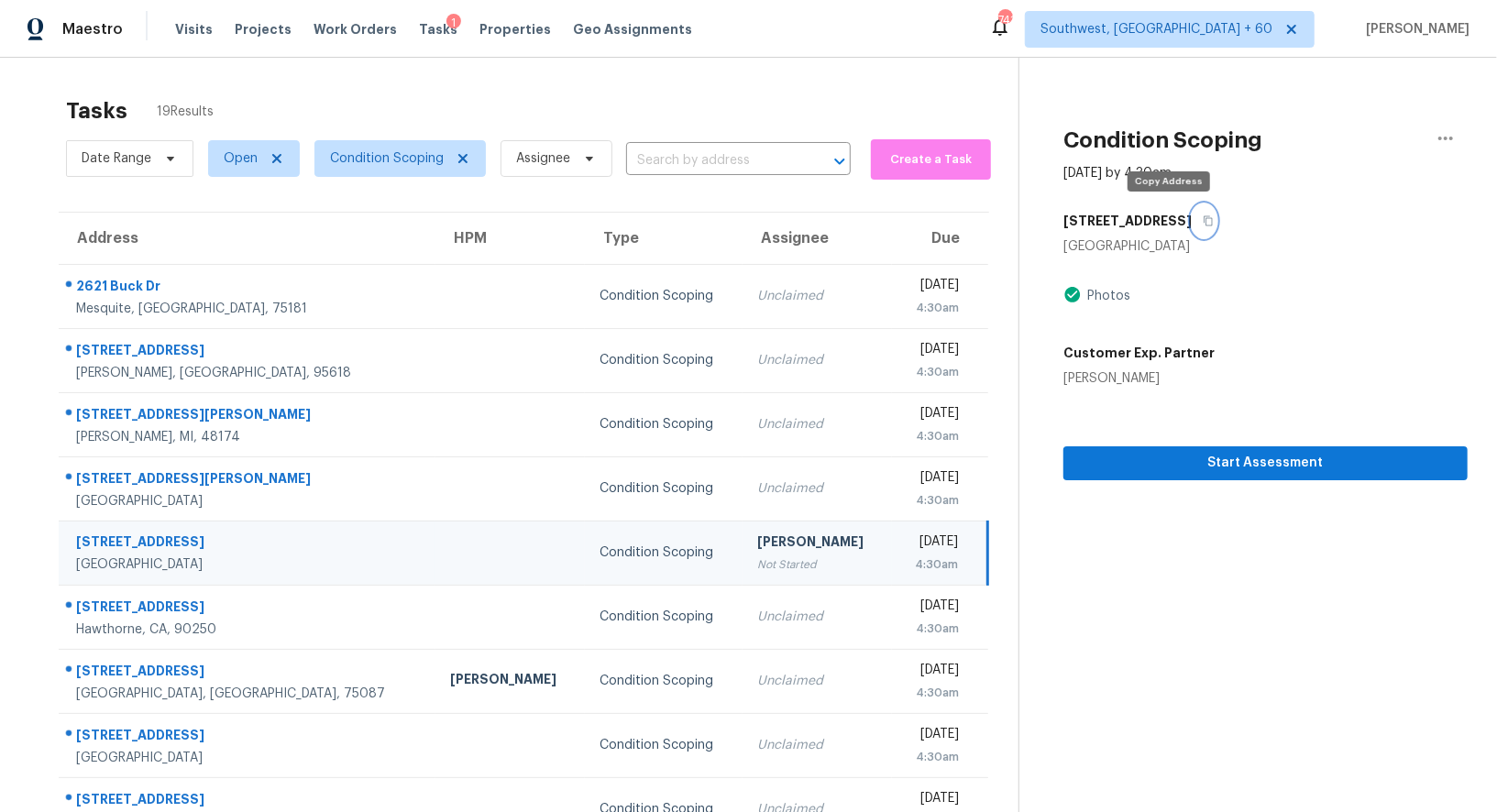
click at [1202, 220] on icon "button" at bounding box center [1208, 220] width 11 height 11
click at [906, 558] on div "4:30am" at bounding box center [932, 564] width 52 height 18
click at [1454, 126] on button "button" at bounding box center [1446, 139] width 44 height 44
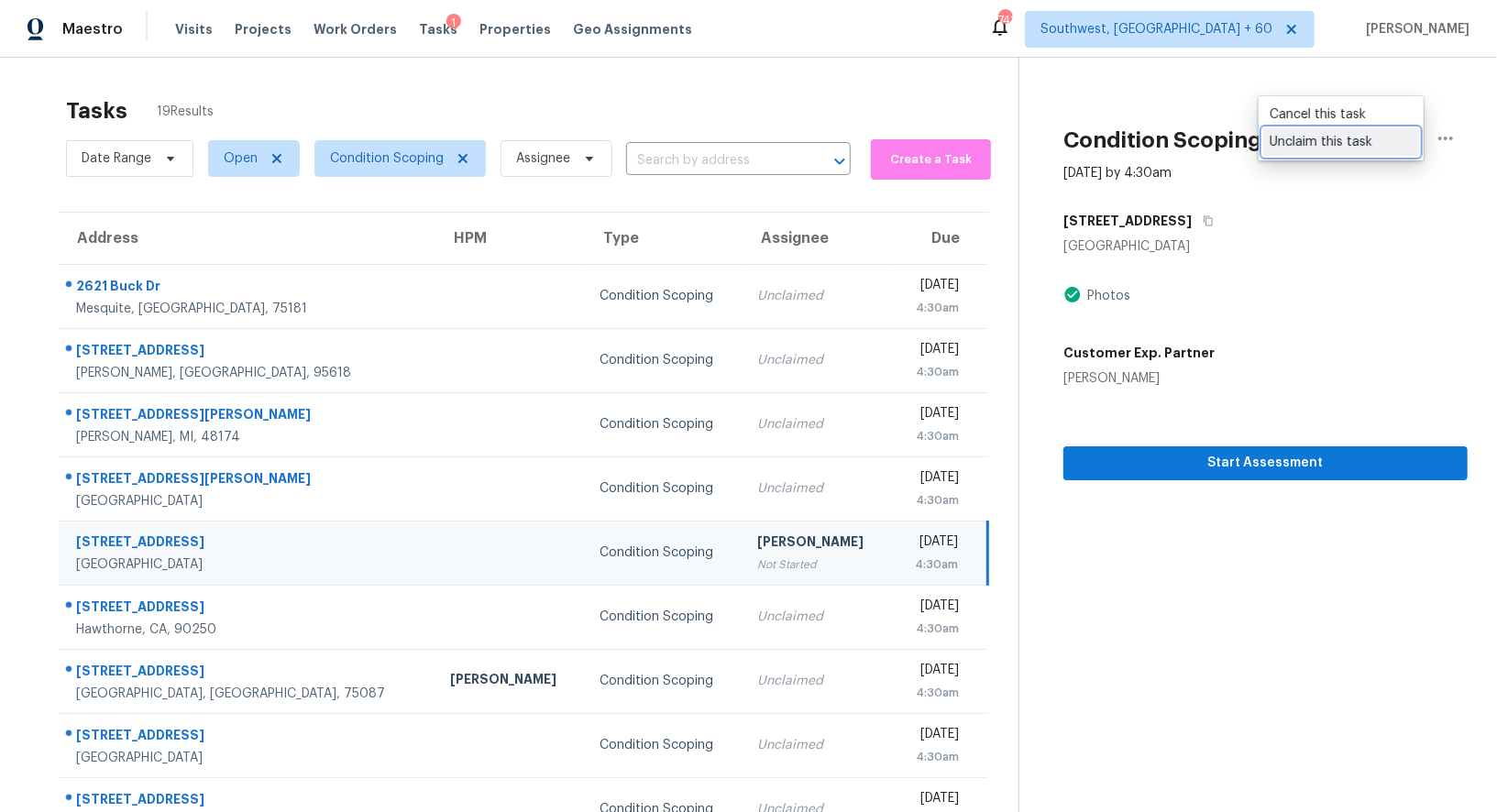
click at [1341, 140] on div "Unclaim this task" at bounding box center [1341, 142] width 143 height 18
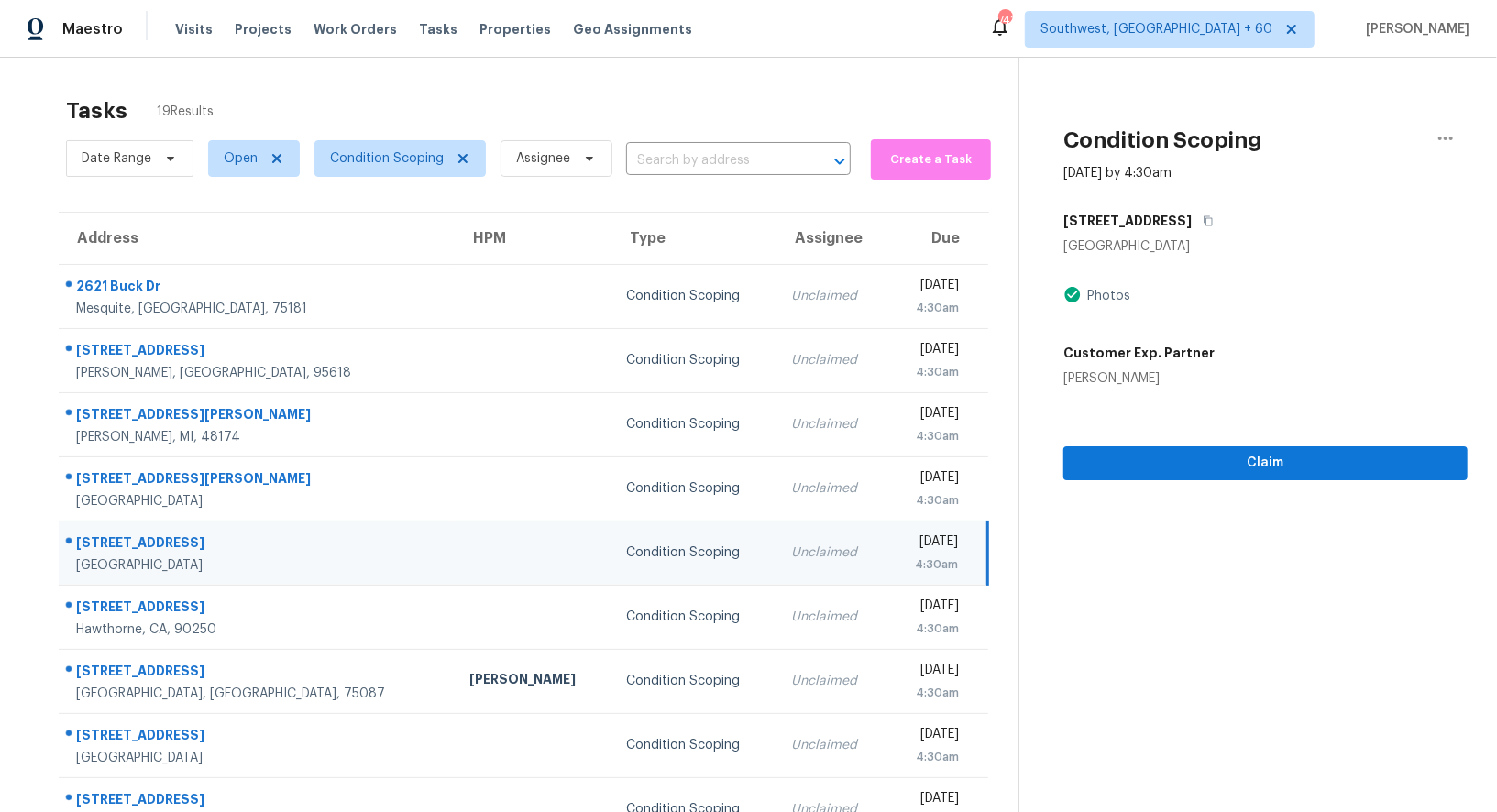
click at [901, 558] on div "4:30am" at bounding box center [929, 564] width 57 height 18
click at [777, 558] on td "Unclaimed" at bounding box center [832, 552] width 110 height 64
click at [1279, 464] on span "Claim" at bounding box center [1265, 463] width 375 height 23
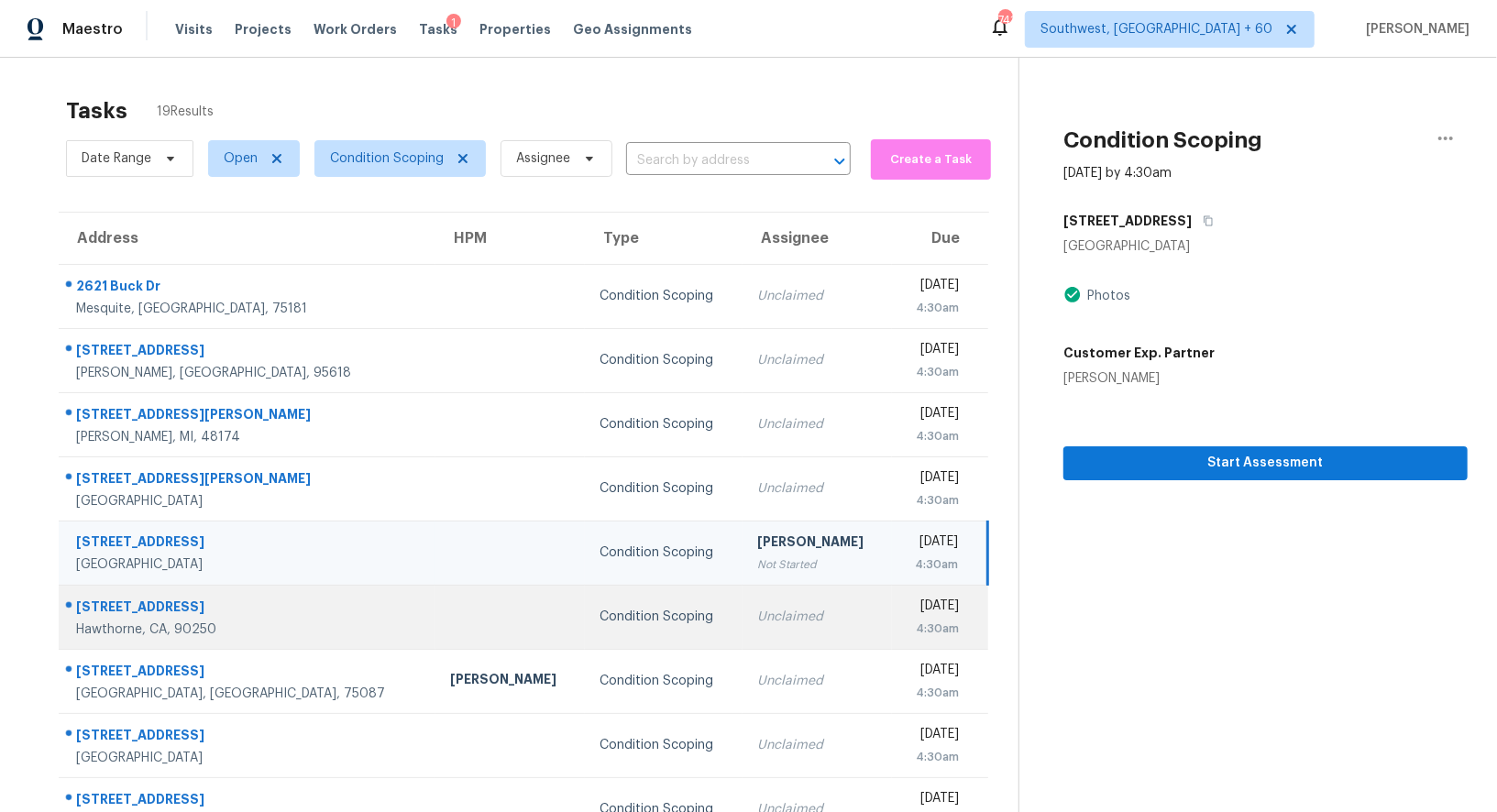
scroll to position [76, 0]
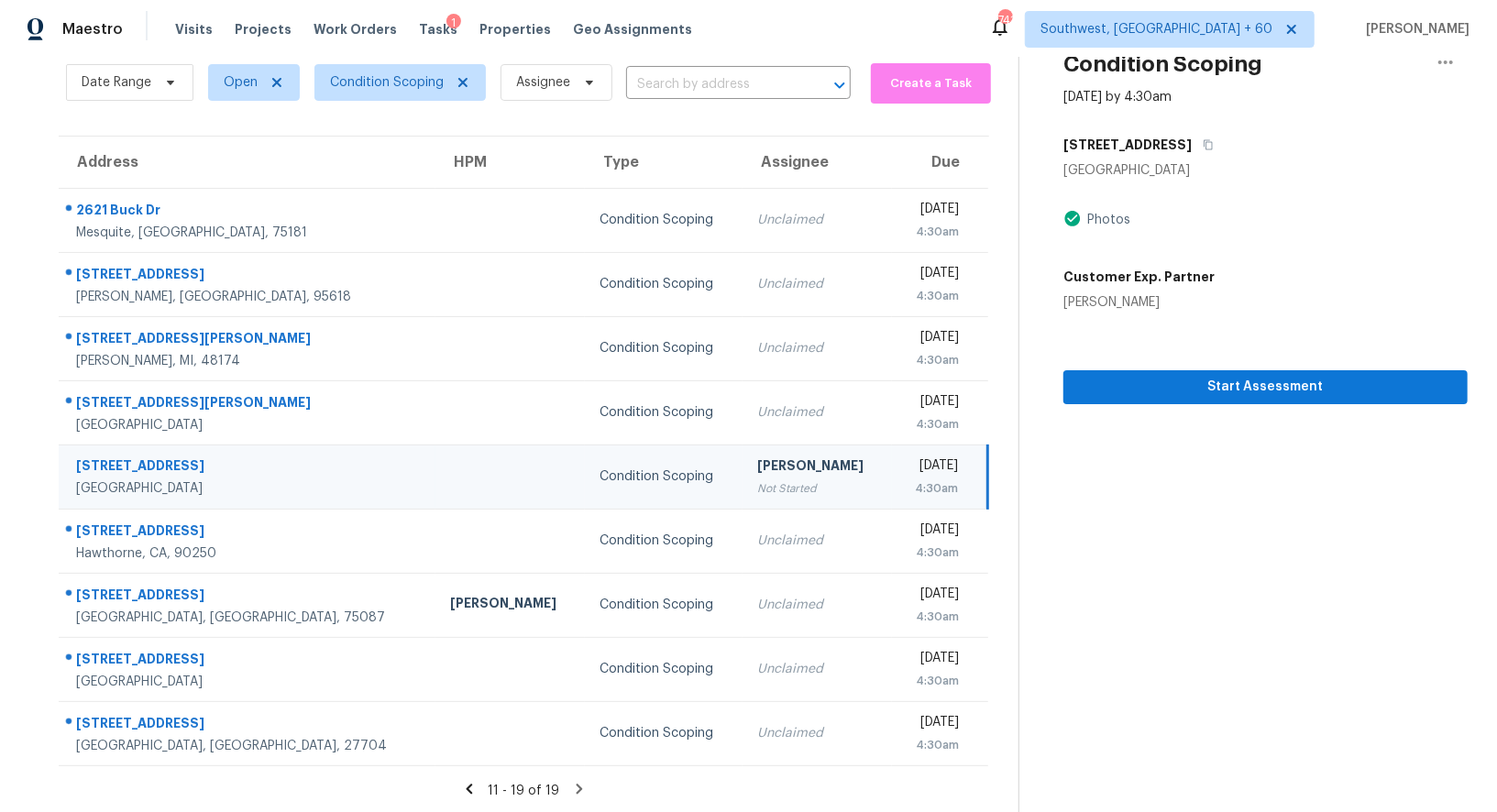
click at [612, 485] on td "Condition Scoping" at bounding box center [663, 477] width 158 height 64
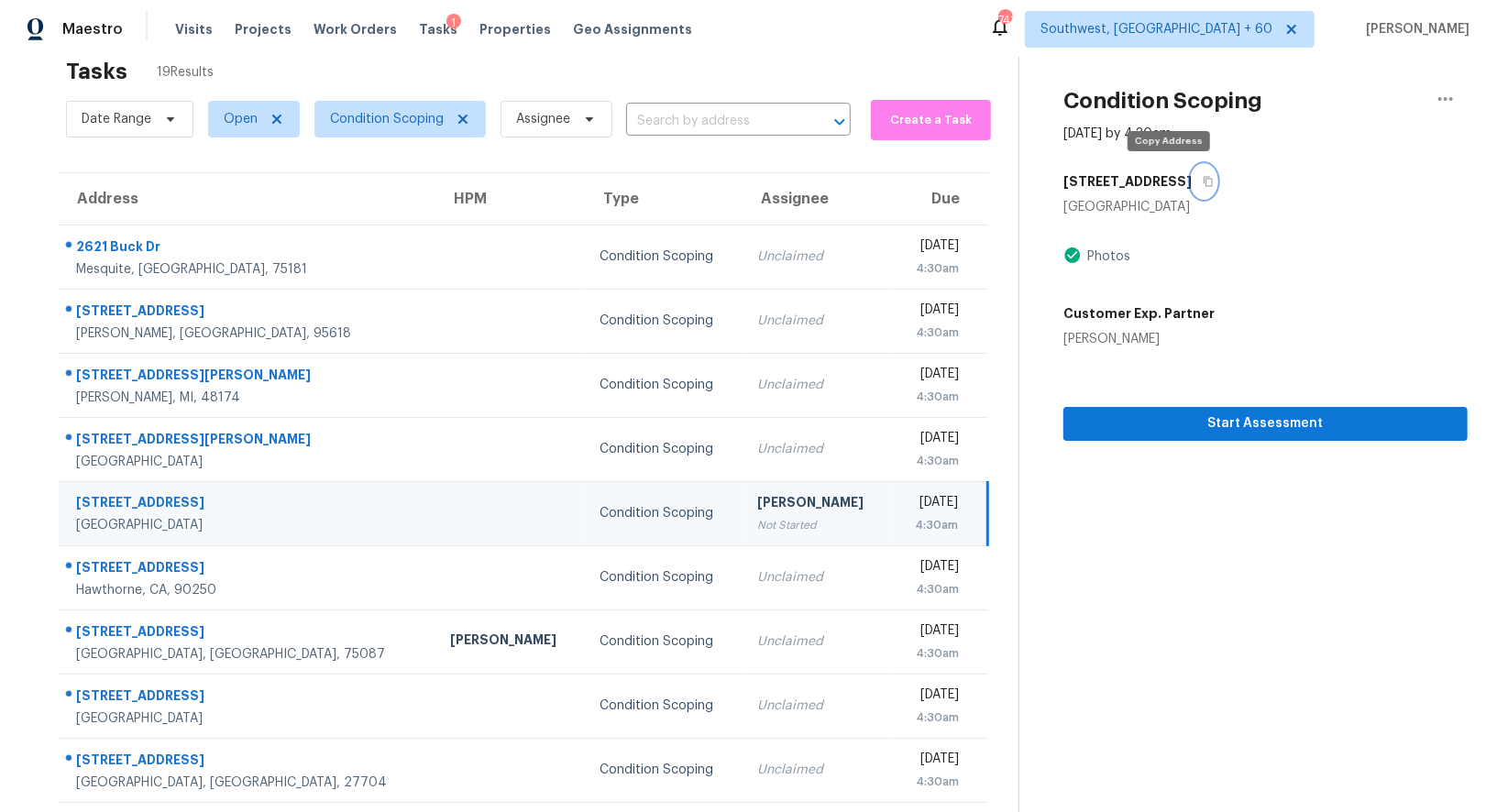
click at [1203, 177] on icon "button" at bounding box center [1208, 181] width 9 height 10
click at [757, 527] on div "Not Started" at bounding box center [817, 524] width 120 height 18
click at [1306, 426] on span "Start Assessment" at bounding box center [1265, 423] width 375 height 23
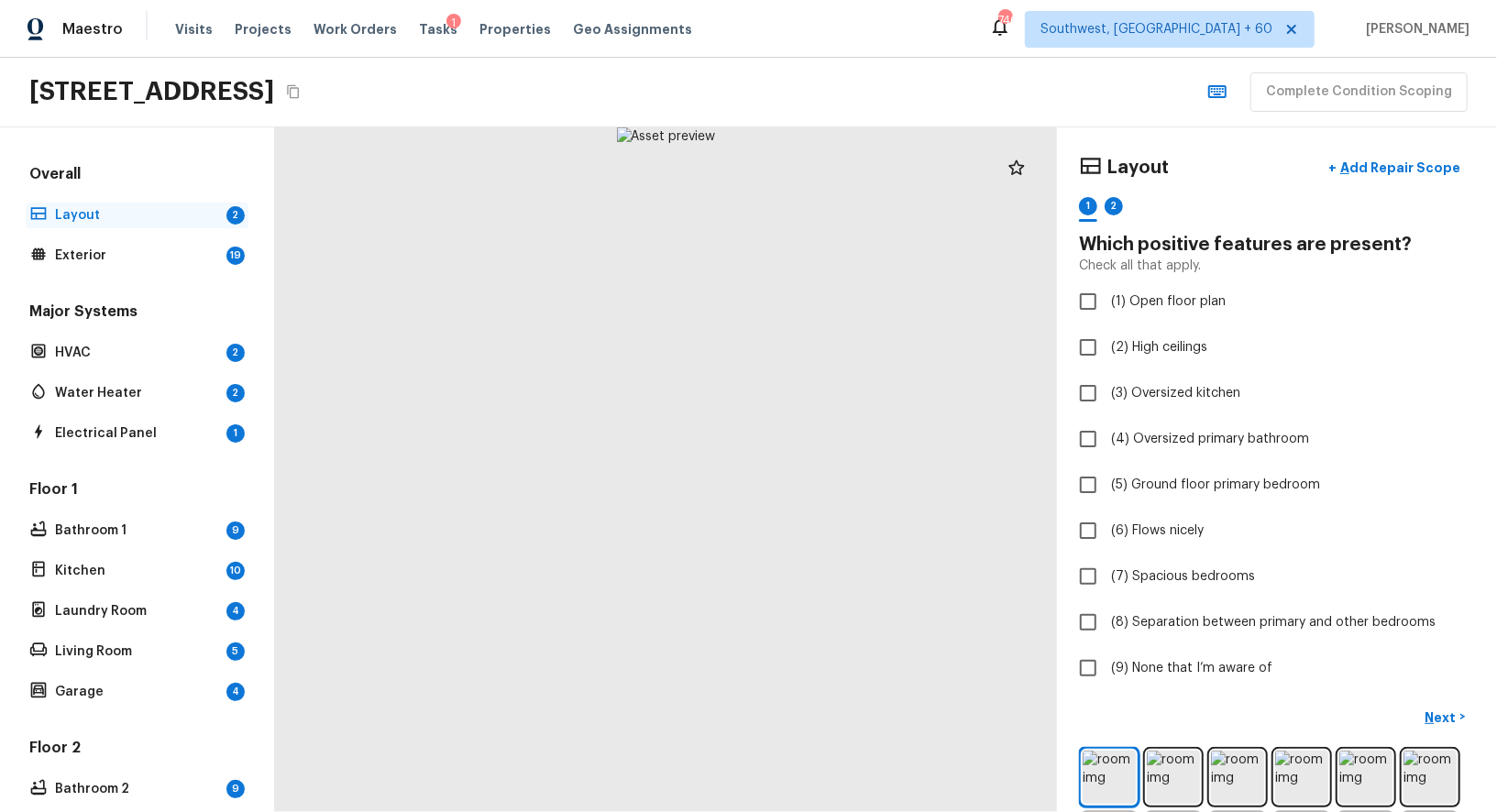
click at [126, 215] on p "Layout" at bounding box center [137, 215] width 164 height 18
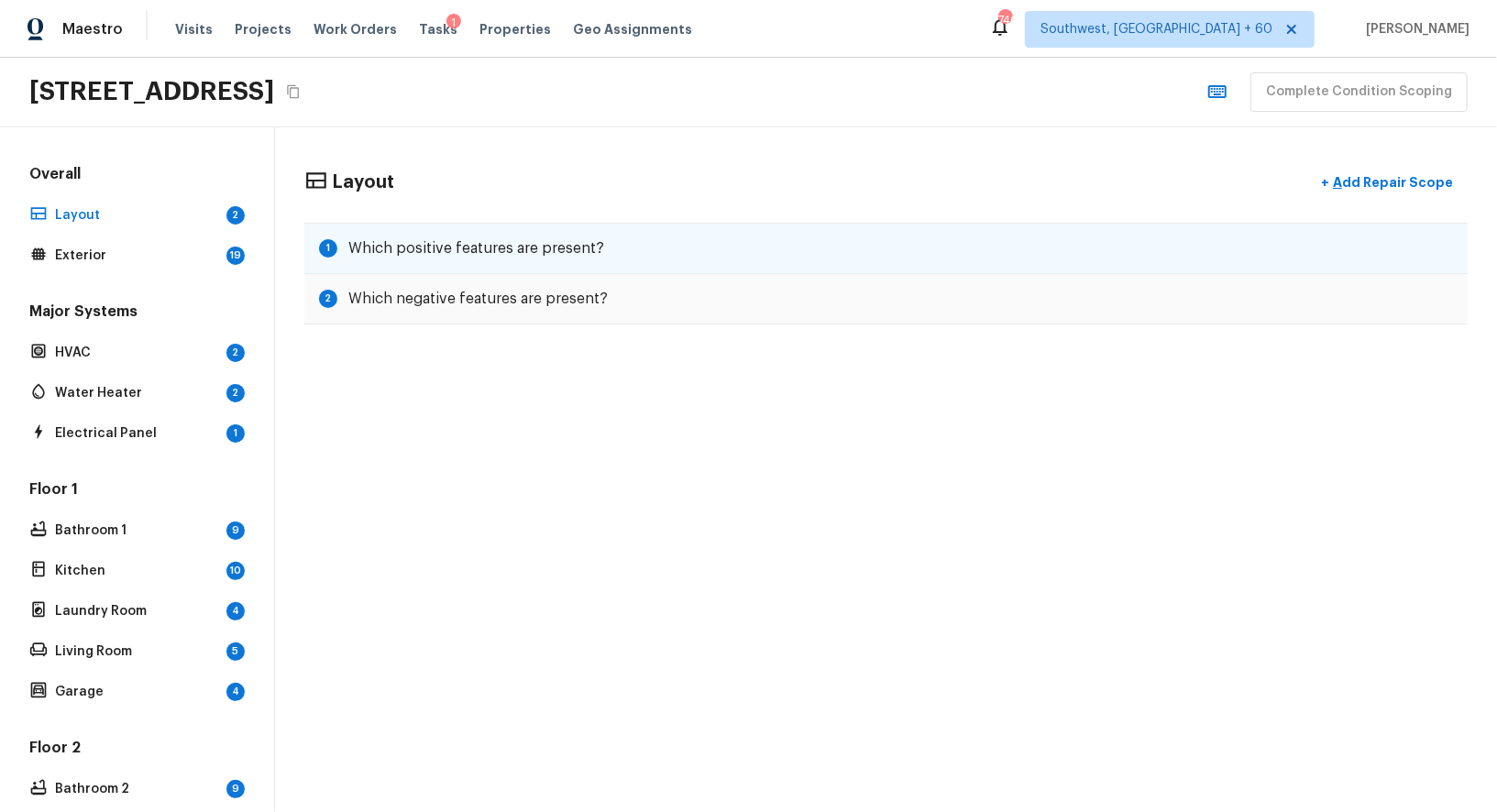
click at [525, 242] on h5 "Which positive features are present?" at bounding box center [476, 248] width 255 height 20
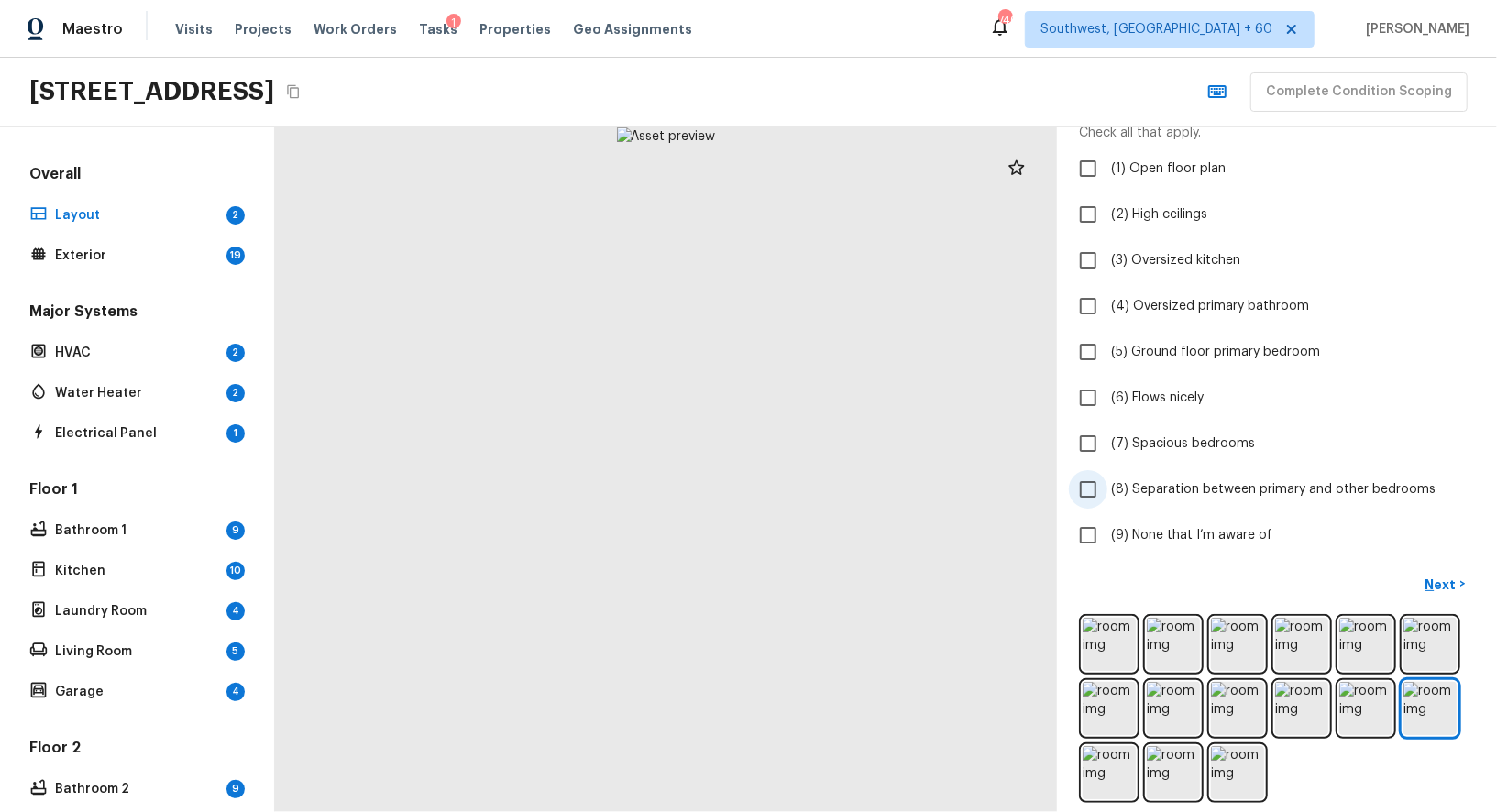
scroll to position [145, 0]
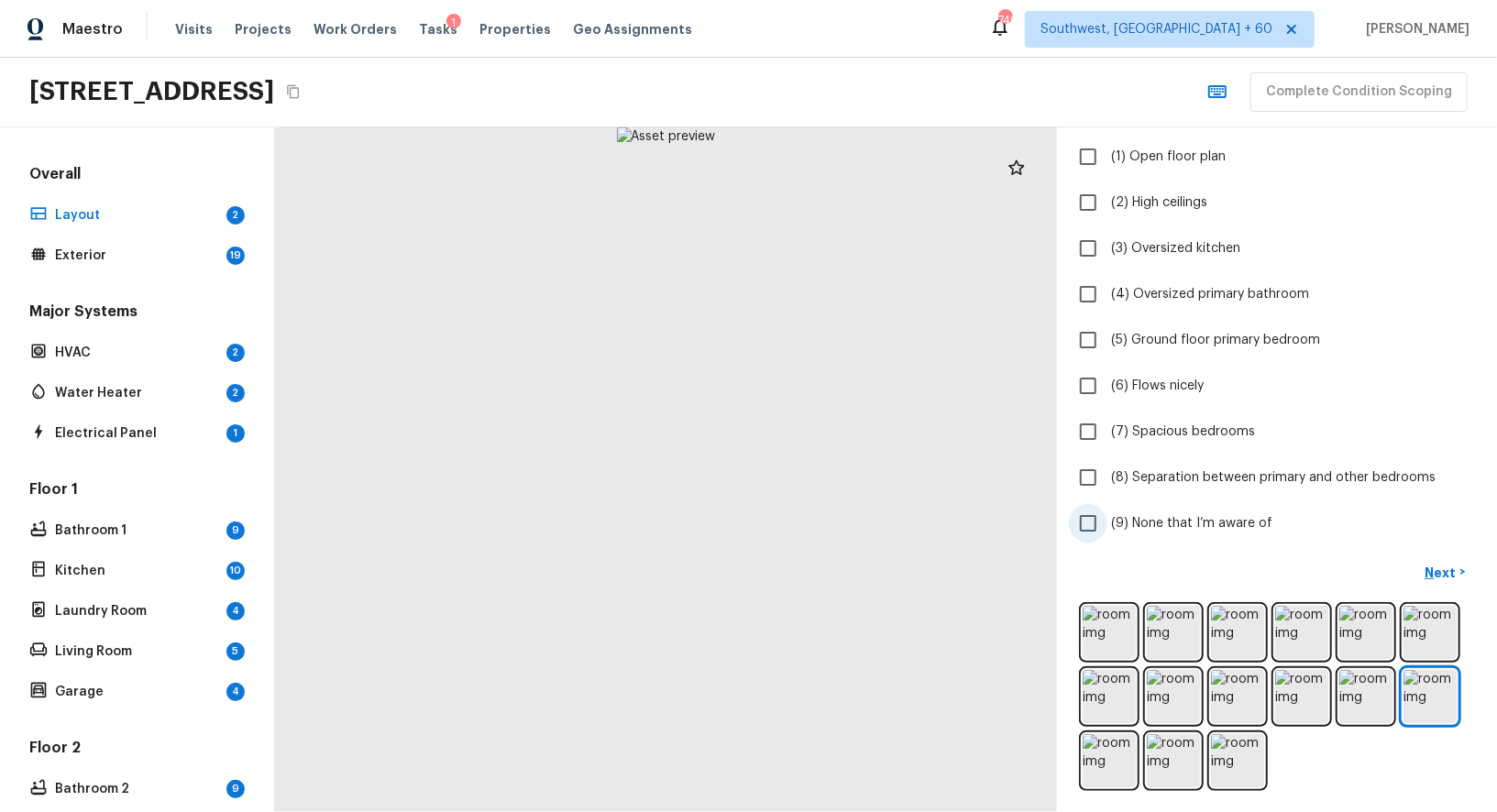
click at [1080, 529] on input "(9) None that I’m aware of" at bounding box center [1088, 523] width 39 height 39
checkbox input "true"
click at [1443, 572] on p "Next" at bounding box center [1443, 572] width 35 height 18
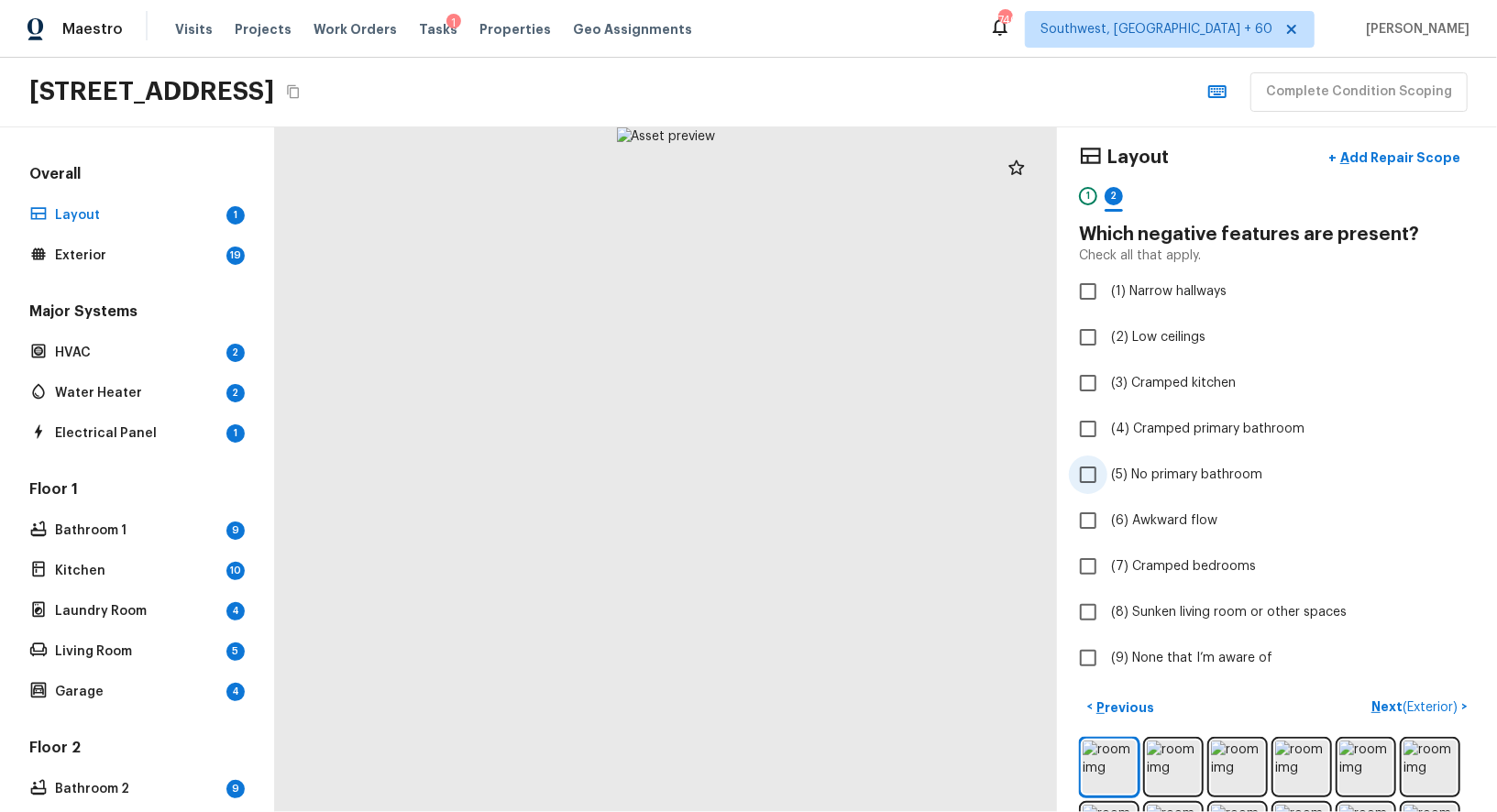
scroll to position [9, 0]
click at [1094, 656] on input "(9) None that I’m aware of" at bounding box center [1088, 659] width 39 height 39
checkbox input "true"
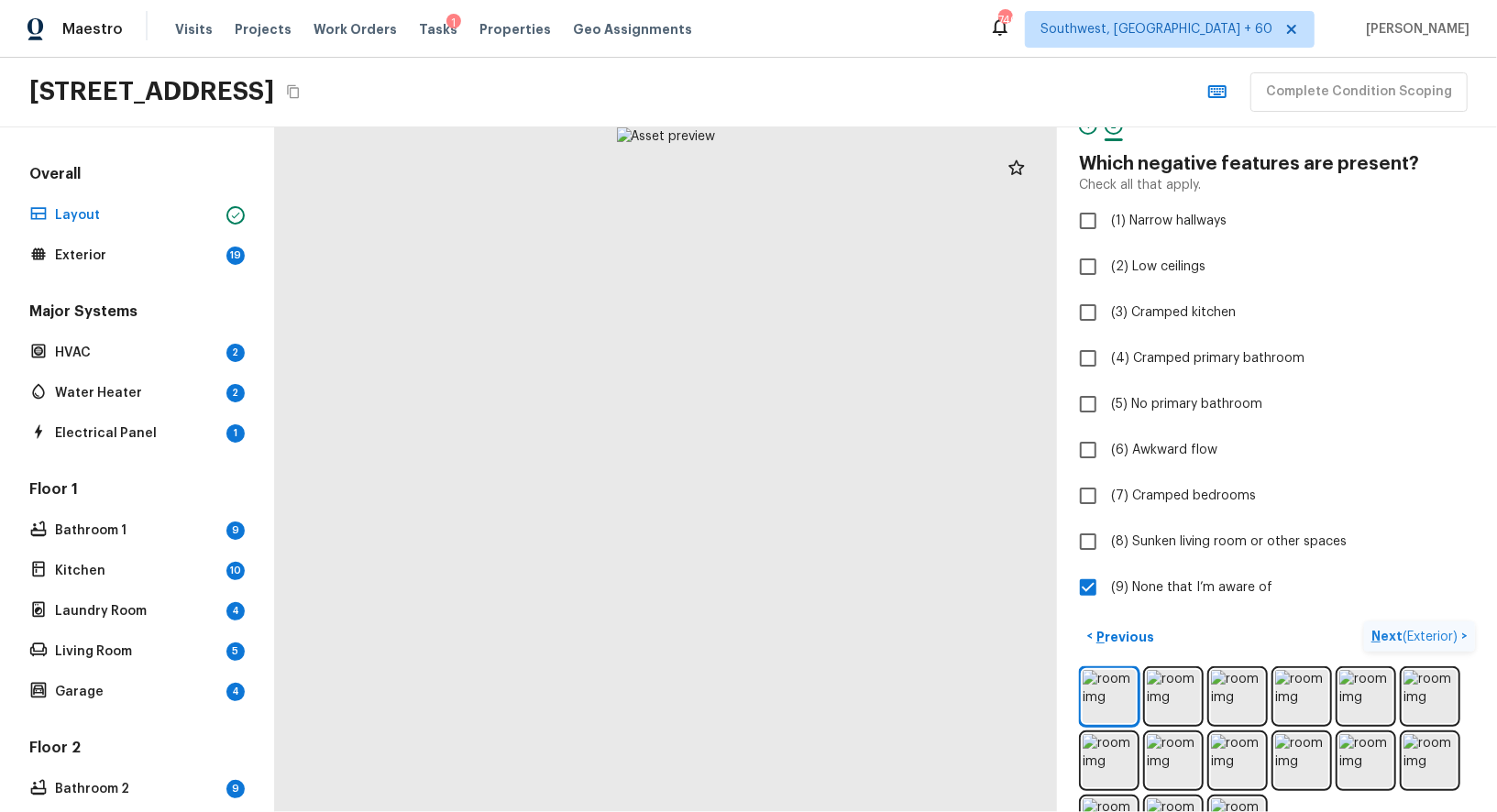
click at [1416, 637] on span "( Exterior )" at bounding box center [1430, 637] width 55 height 13
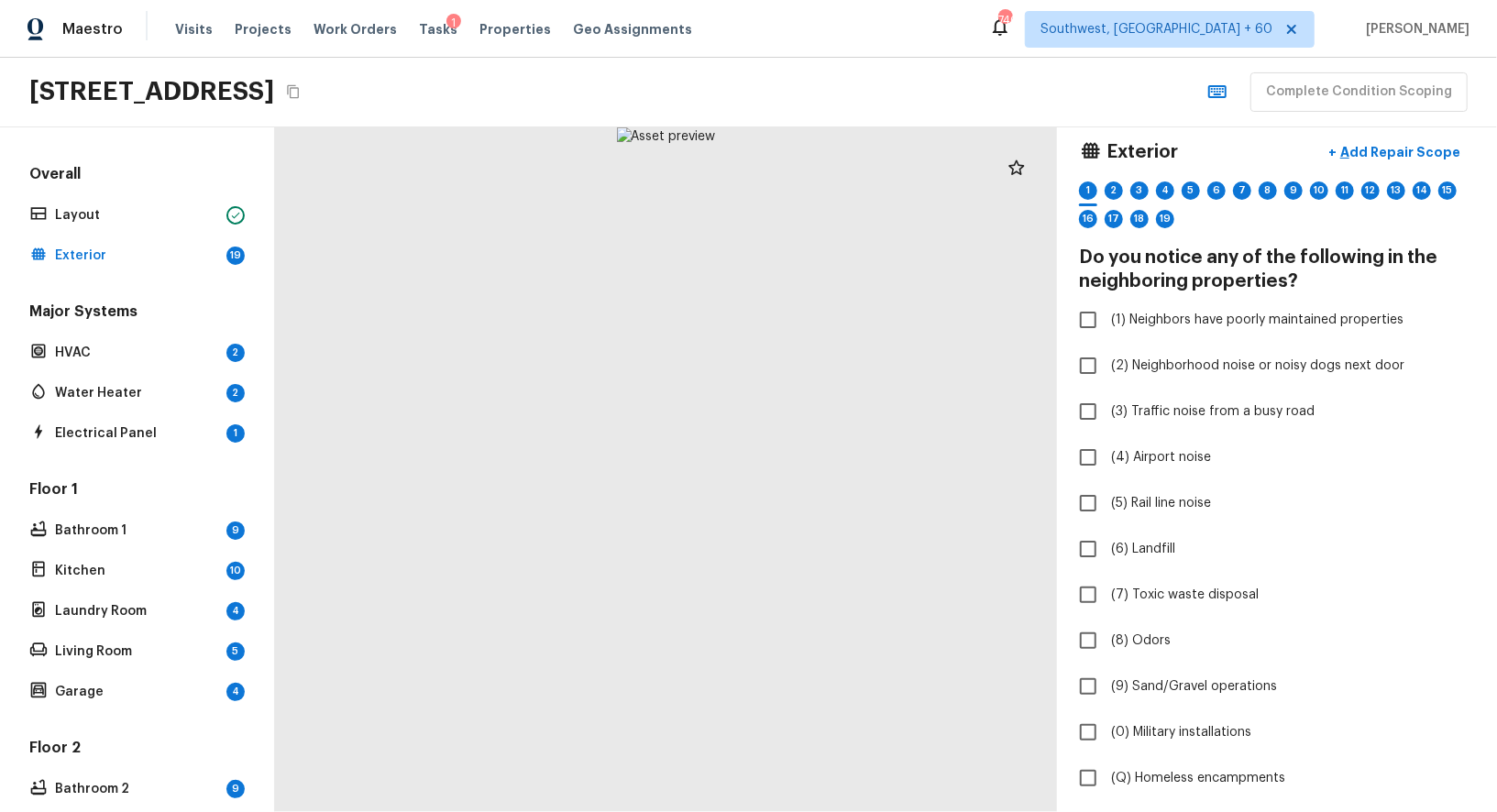
scroll to position [6, 0]
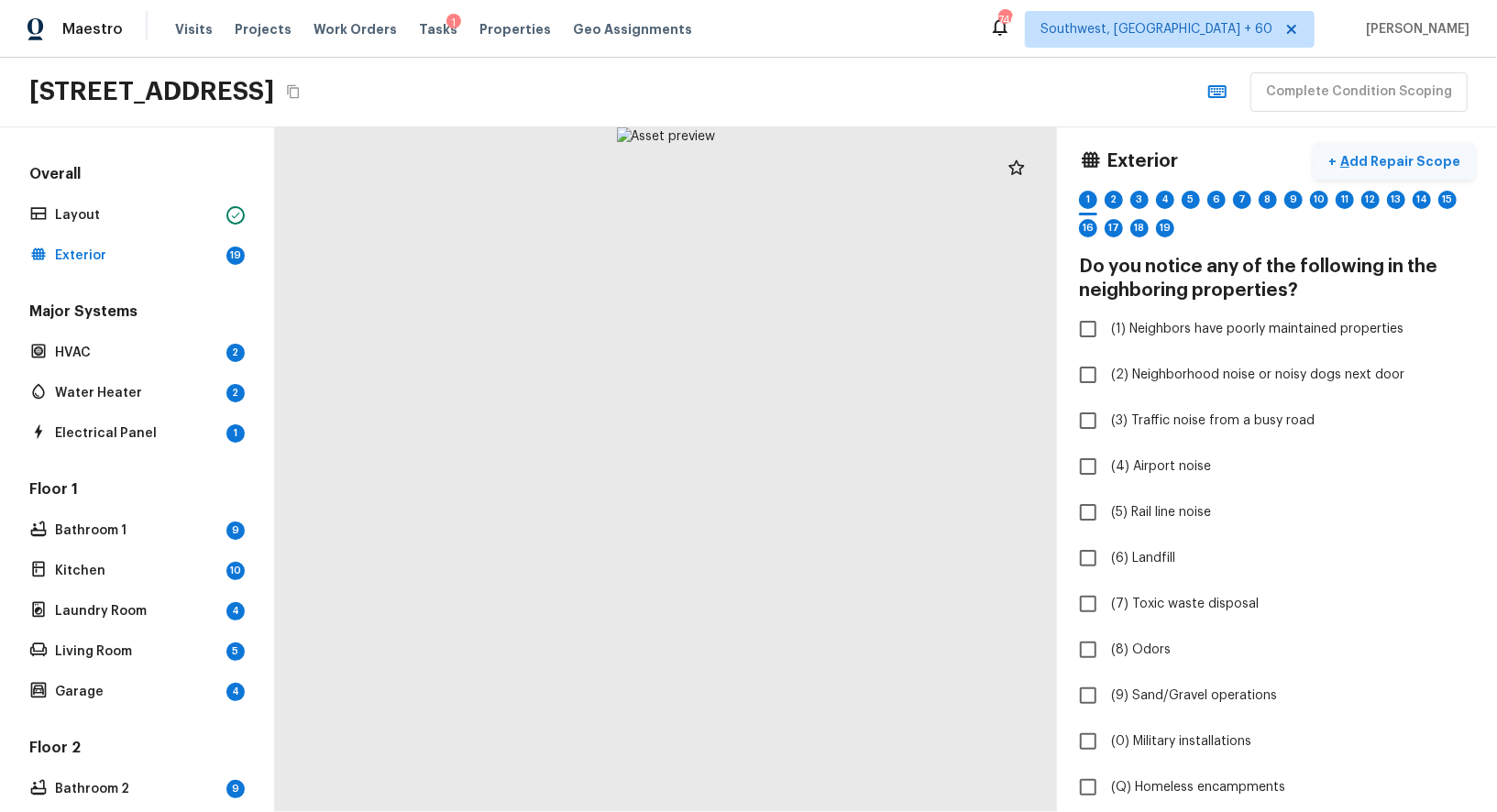
click at [1409, 163] on p "Add Repair Scope" at bounding box center [1398, 162] width 124 height 18
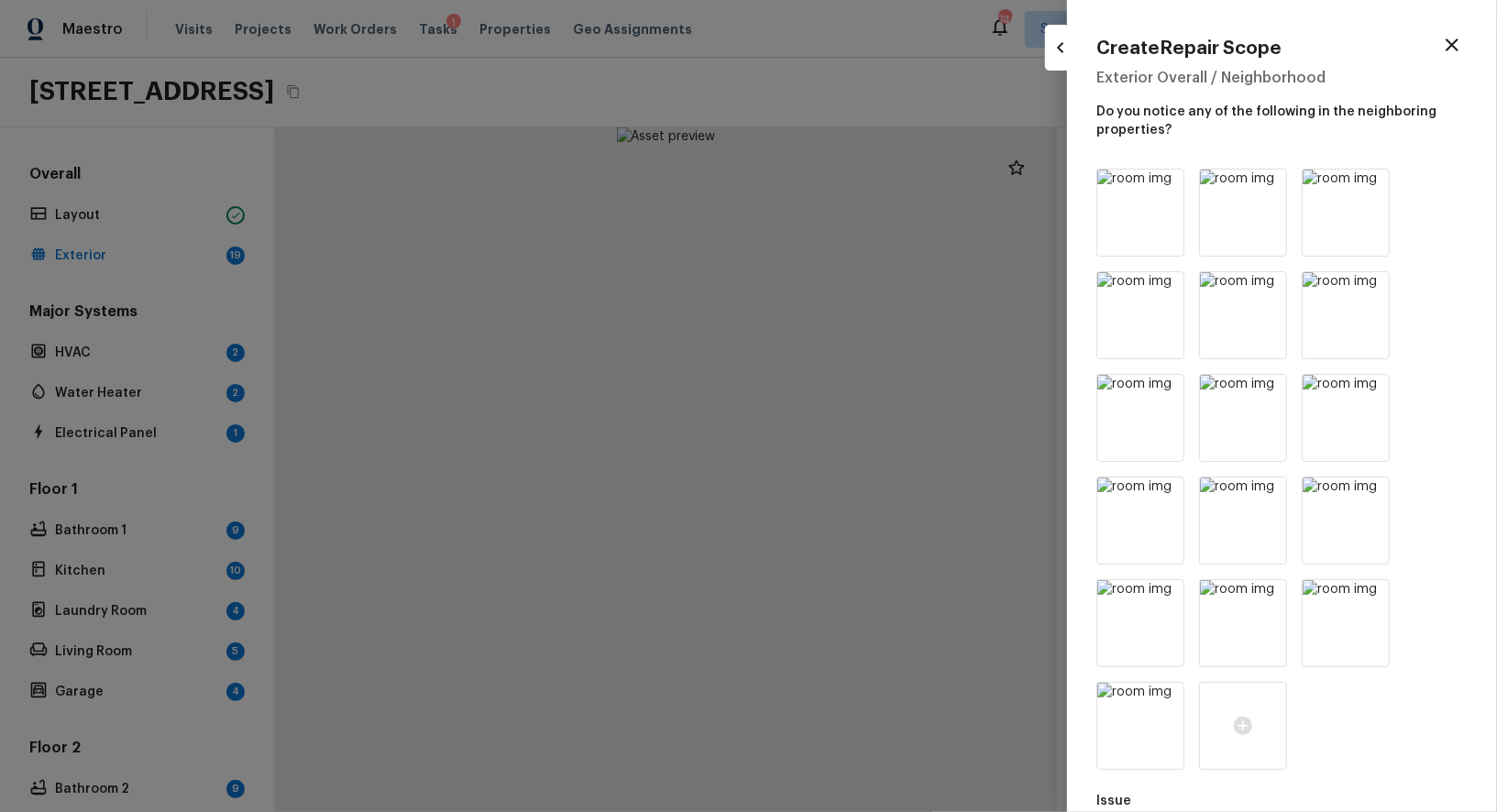
click at [1455, 41] on icon "button" at bounding box center [1452, 45] width 13 height 13
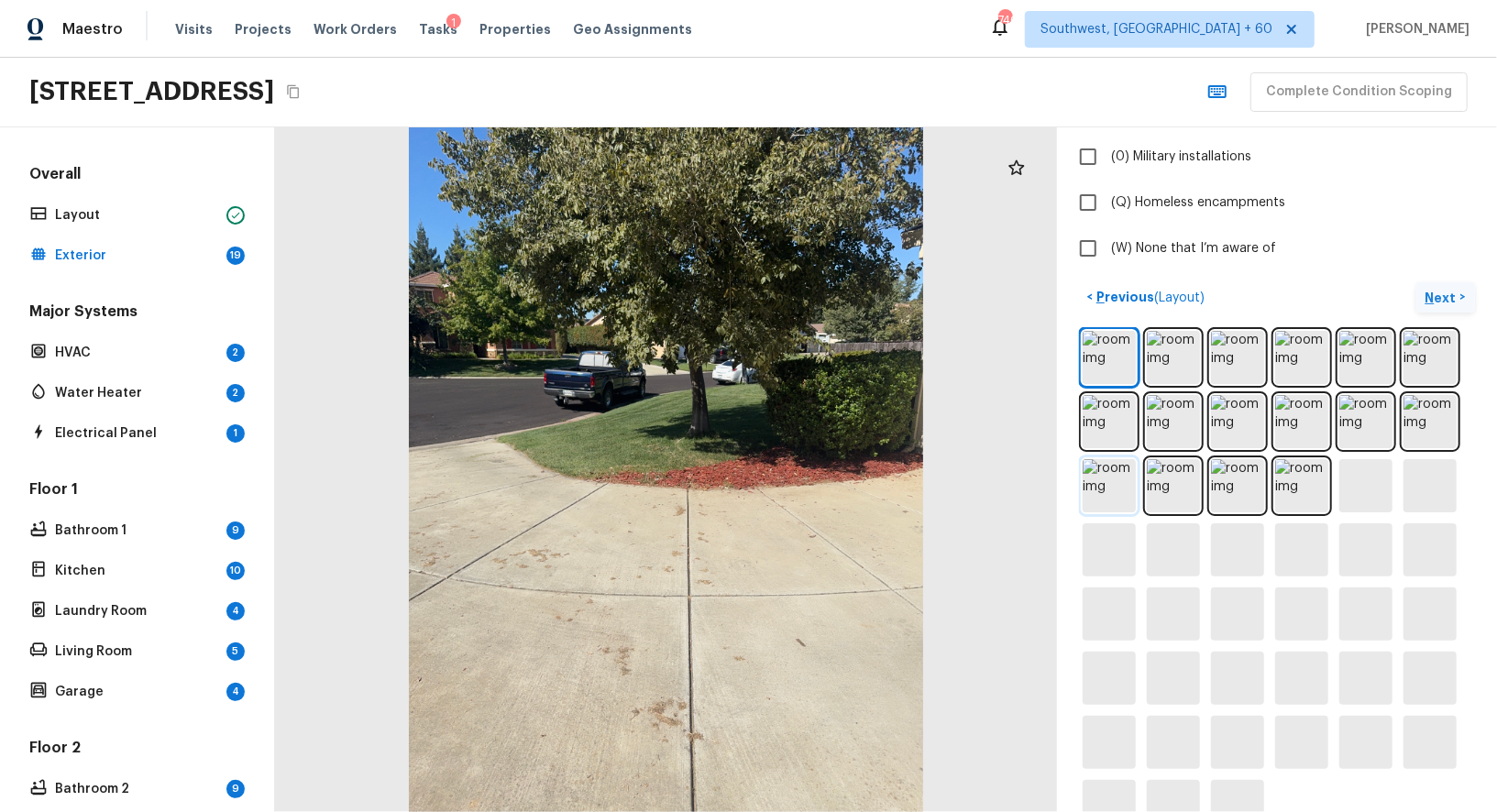
scroll to position [637, 0]
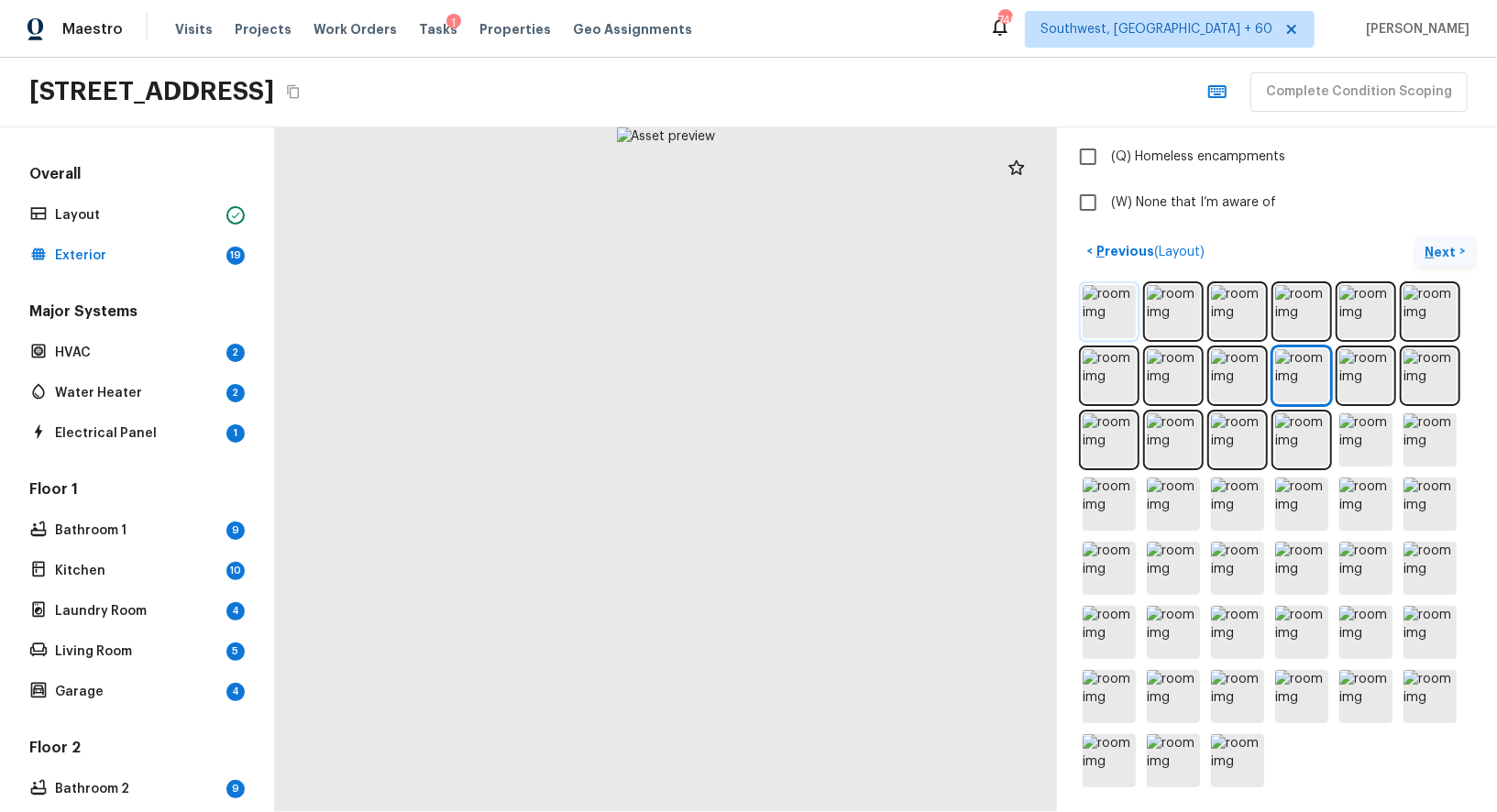
click at [1099, 310] on img at bounding box center [1109, 311] width 53 height 53
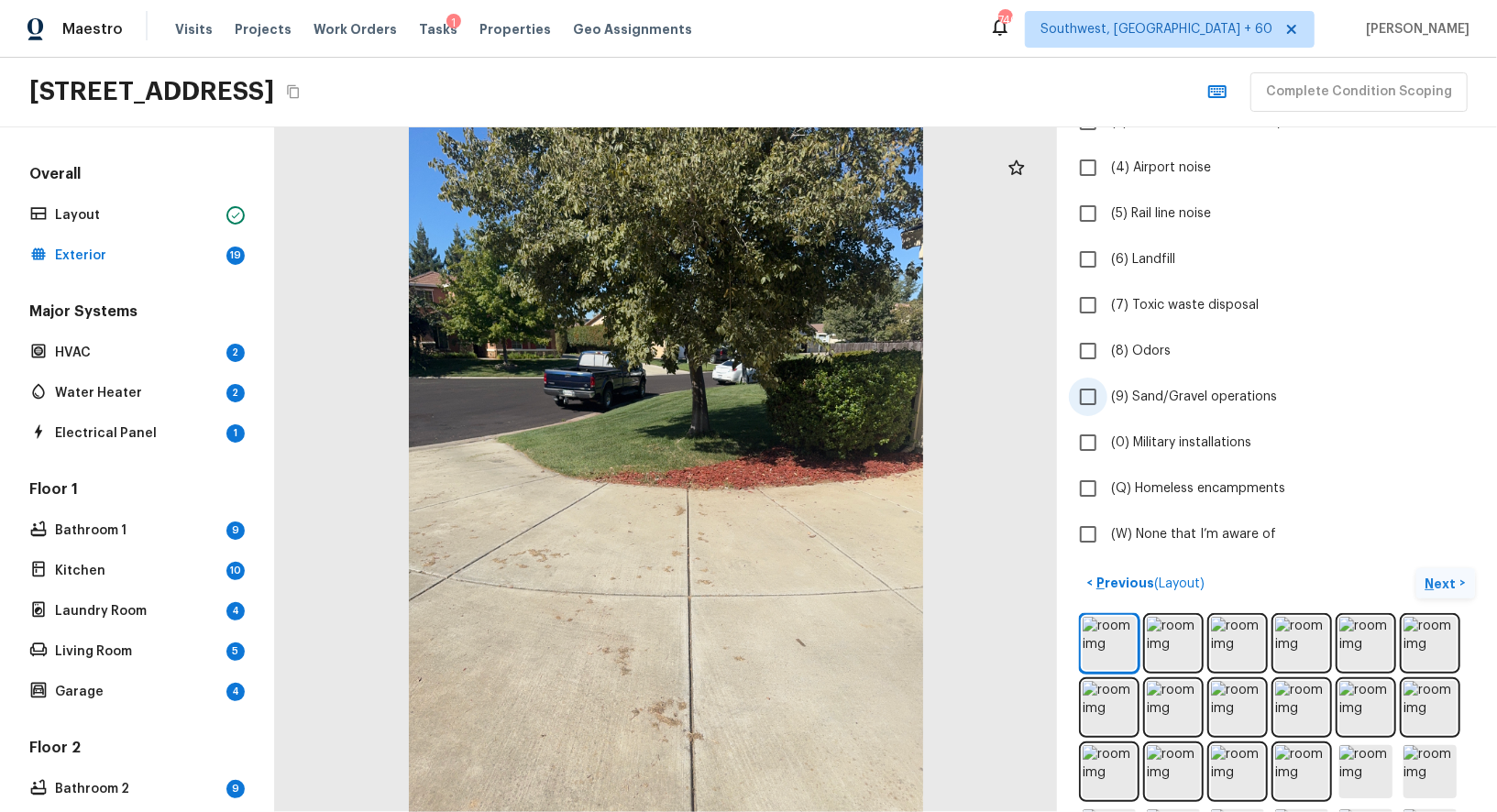
scroll to position [334, 0]
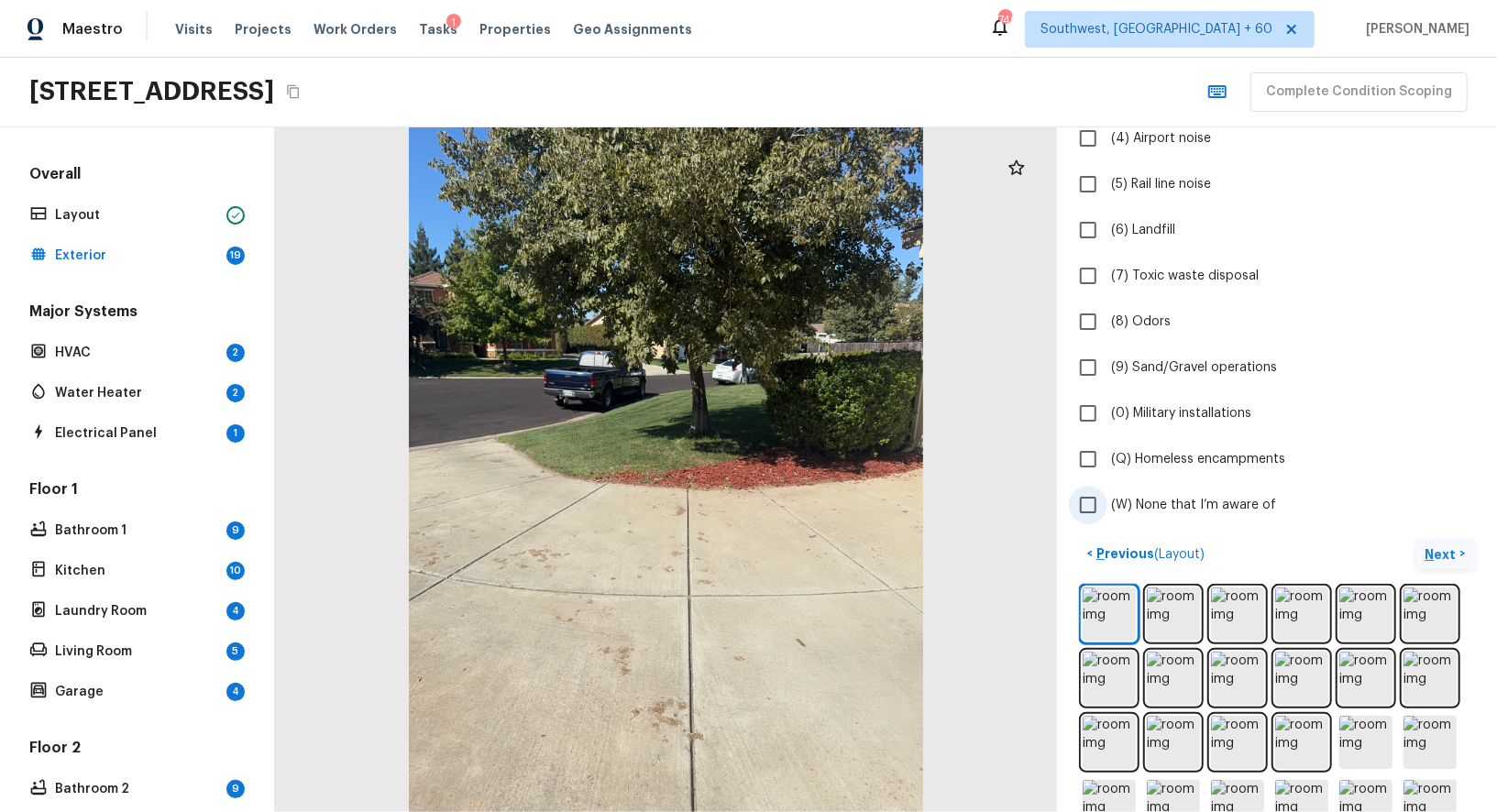
click at [1086, 502] on input "(W) None that I’m aware of" at bounding box center [1088, 505] width 39 height 39
checkbox input "true"
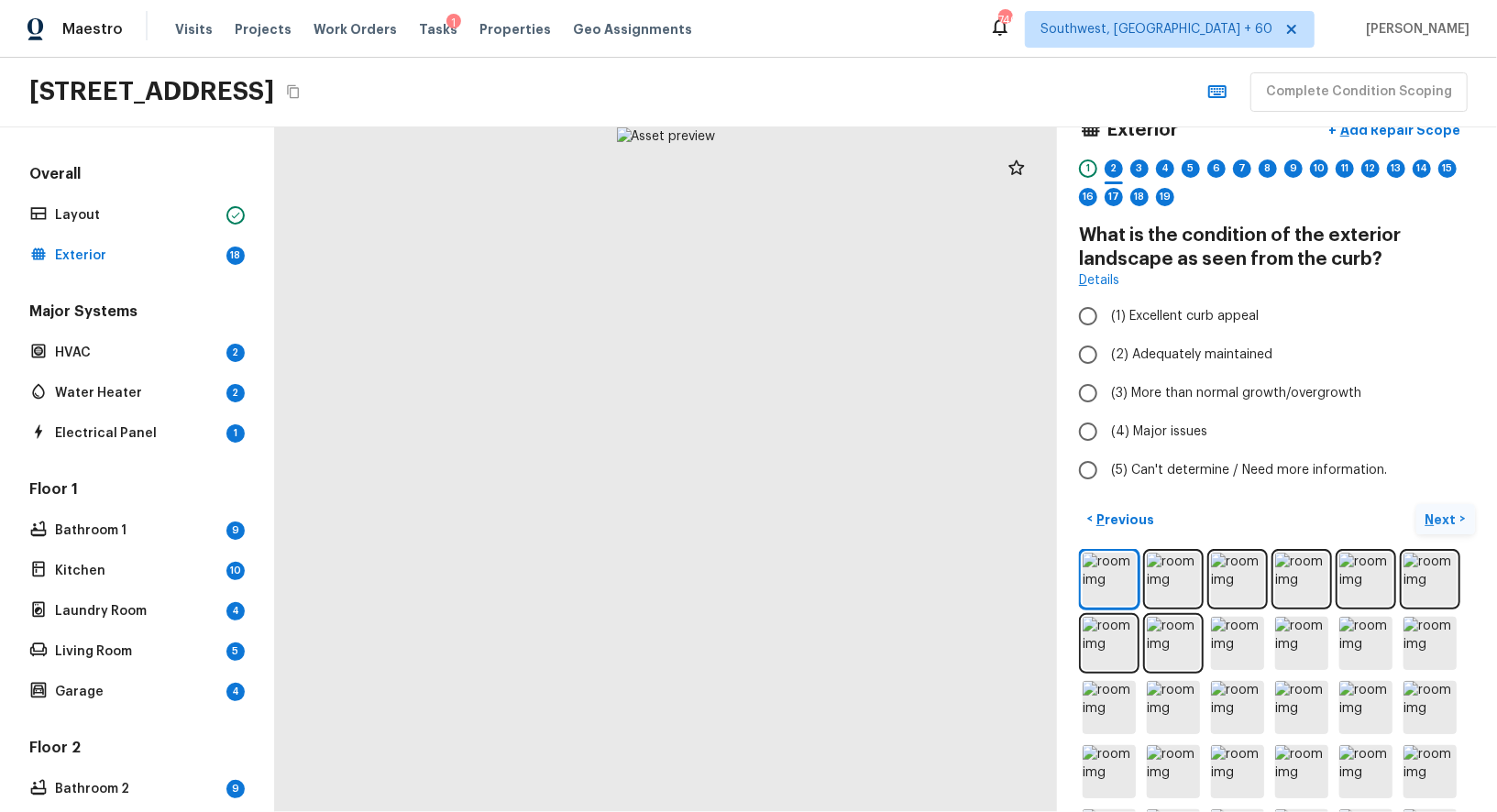
scroll to position [0, 0]
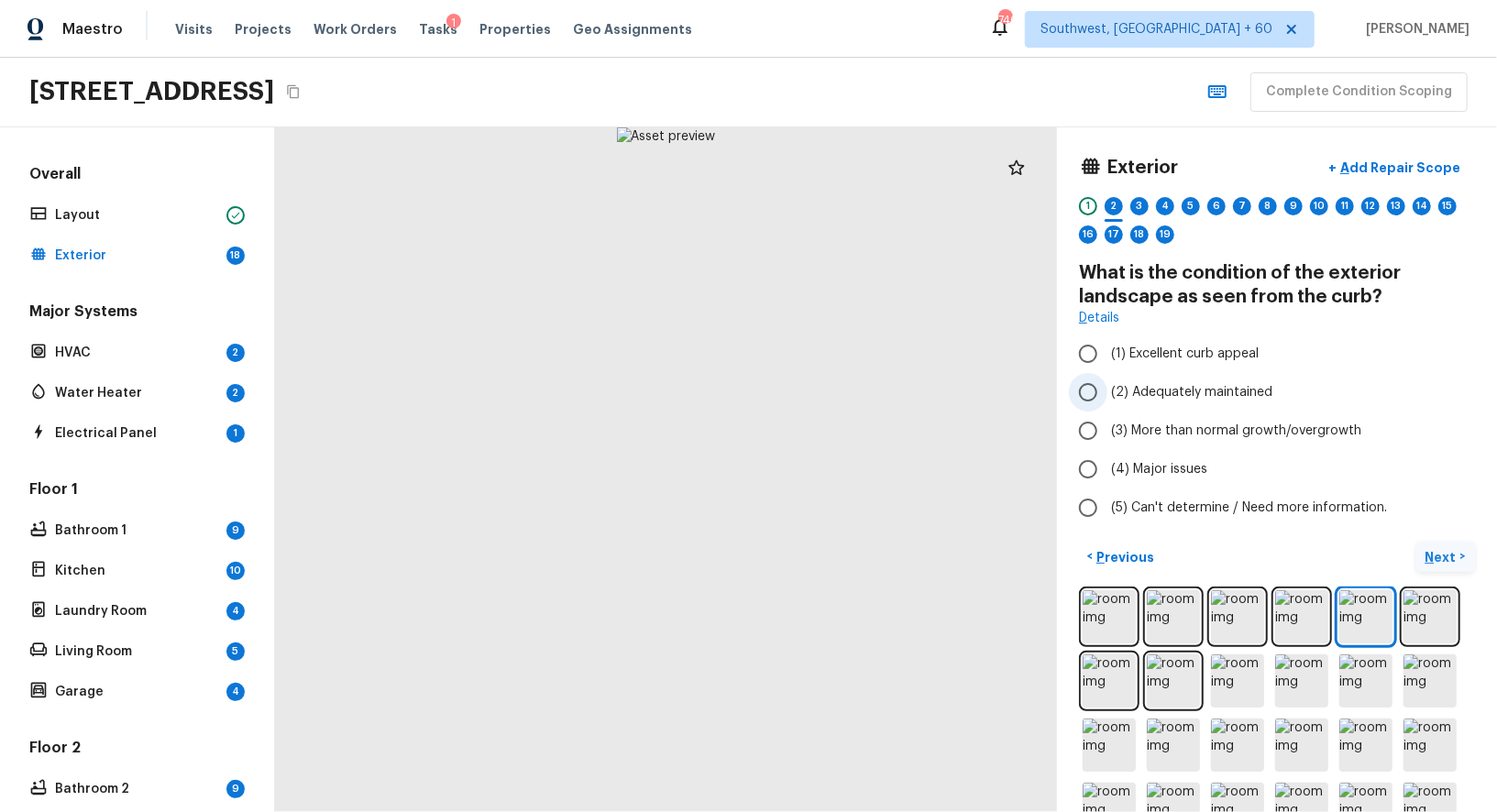
click at [1099, 395] on input "(2) Adequately maintained" at bounding box center [1088, 392] width 39 height 39
radio input "true"
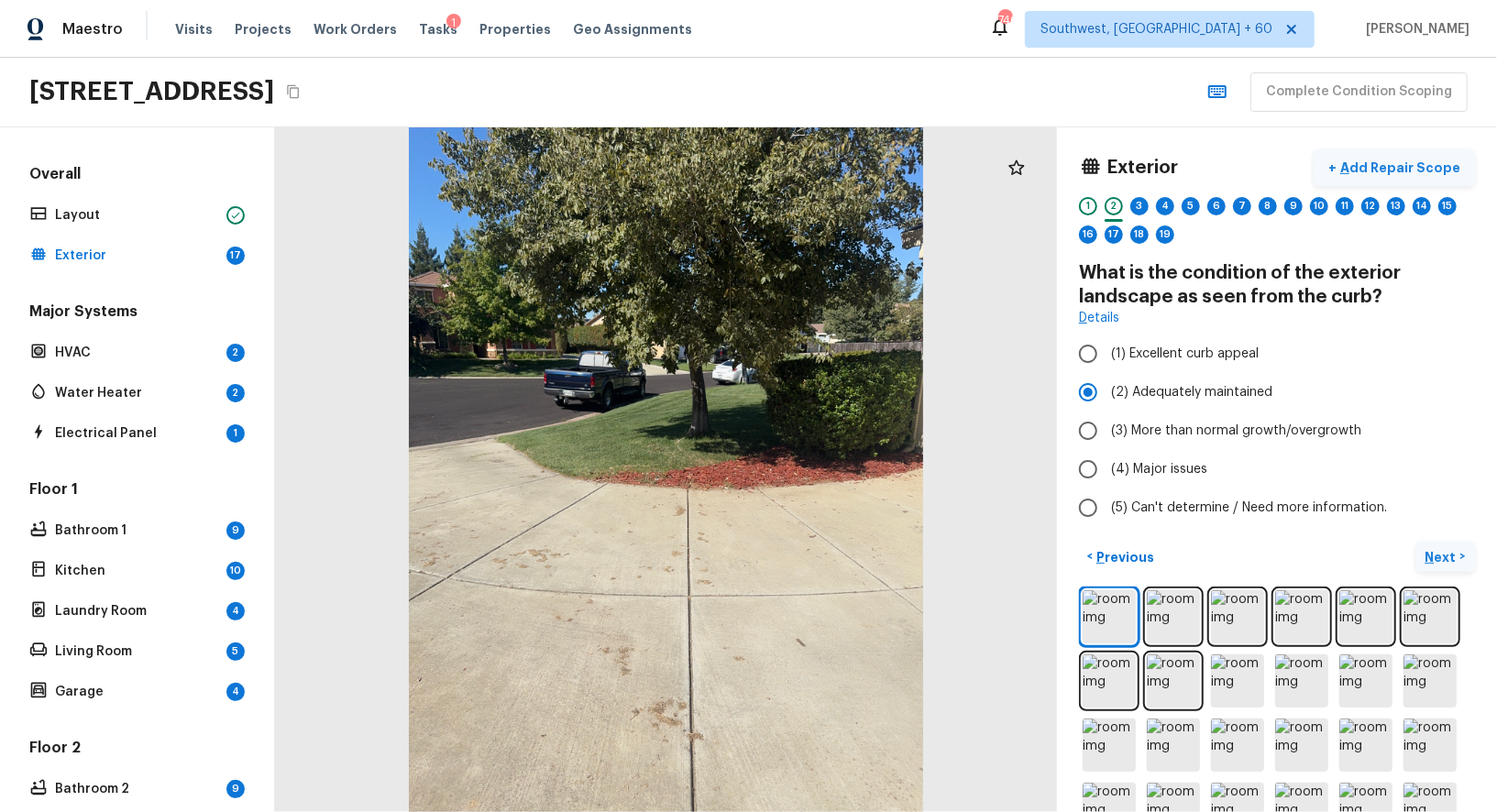
click at [1412, 162] on p "Add Repair Scope" at bounding box center [1398, 168] width 124 height 18
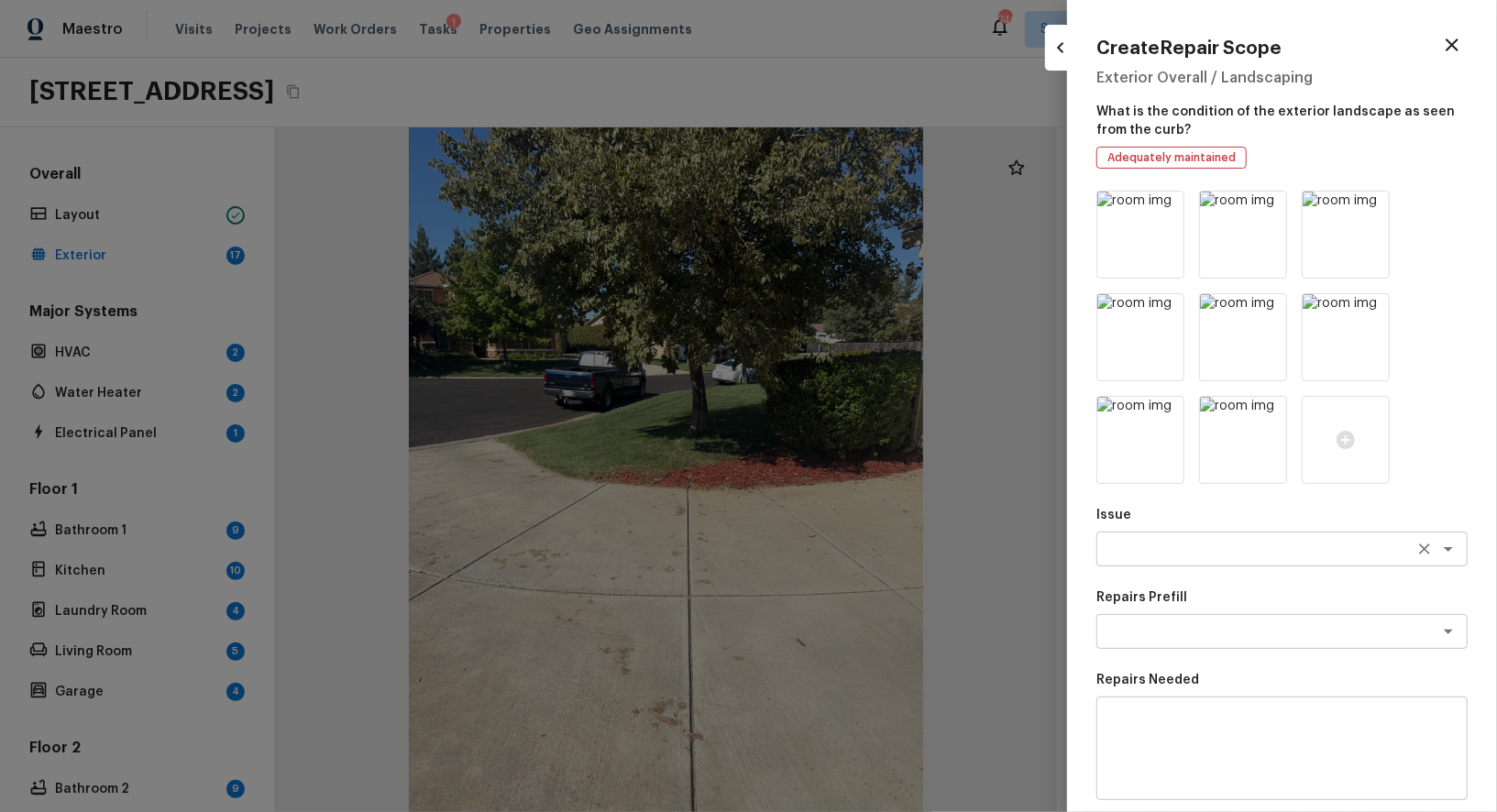
click at [1159, 537] on div "x ​" at bounding box center [1282, 548] width 371 height 35
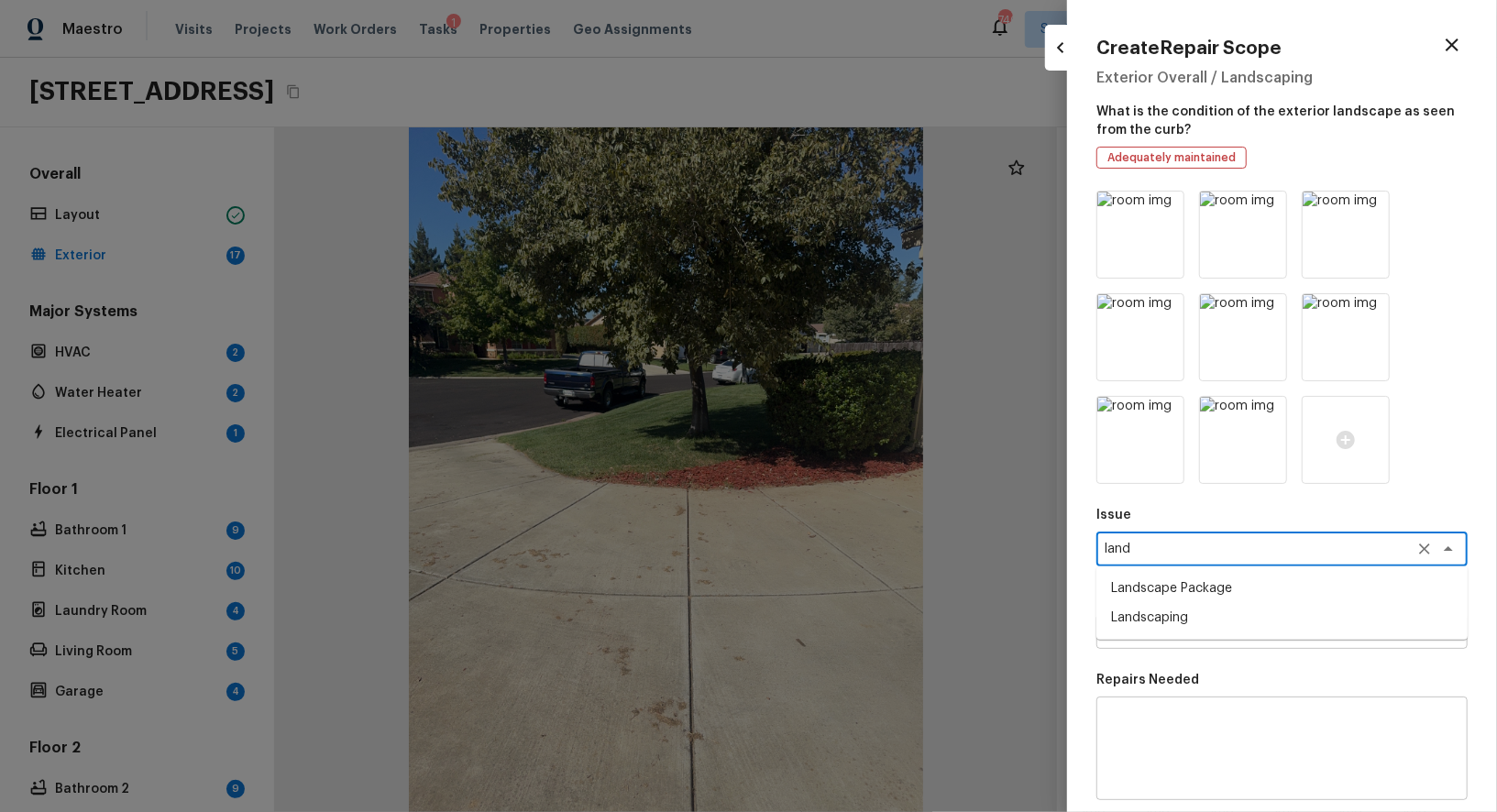
click at [1164, 583] on li "Landscape Package" at bounding box center [1282, 588] width 371 height 29
type textarea "Landscape Package"
click at [1184, 623] on textarea at bounding box center [1256, 631] width 303 height 18
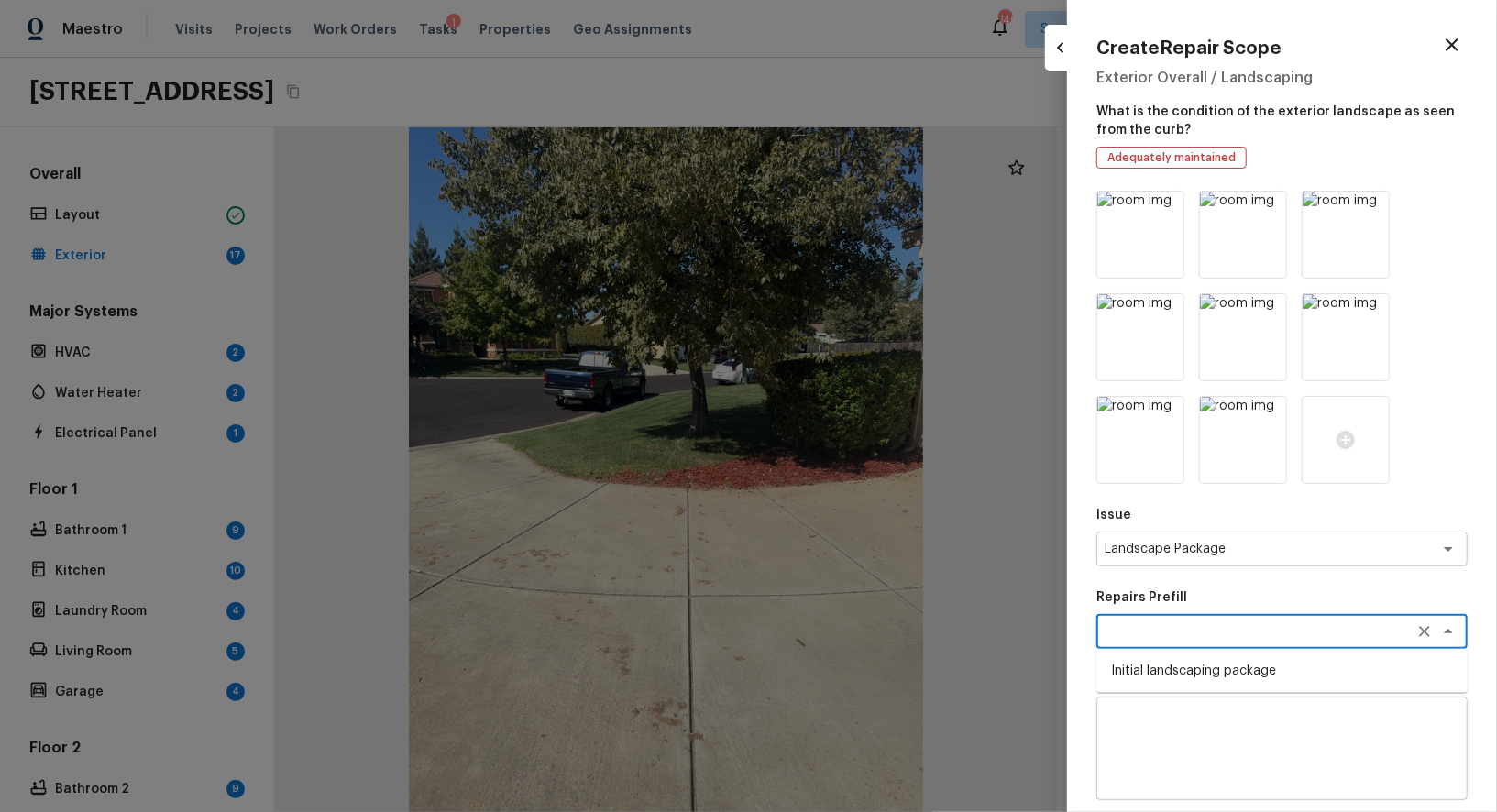
click at [1197, 670] on li "Initial landscaping package" at bounding box center [1282, 671] width 371 height 29
type textarea "Initial landscaping package"
type textarea "Mowing of grass up to 6" in height. Mow, edge along driveways & sidewalks, trim…"
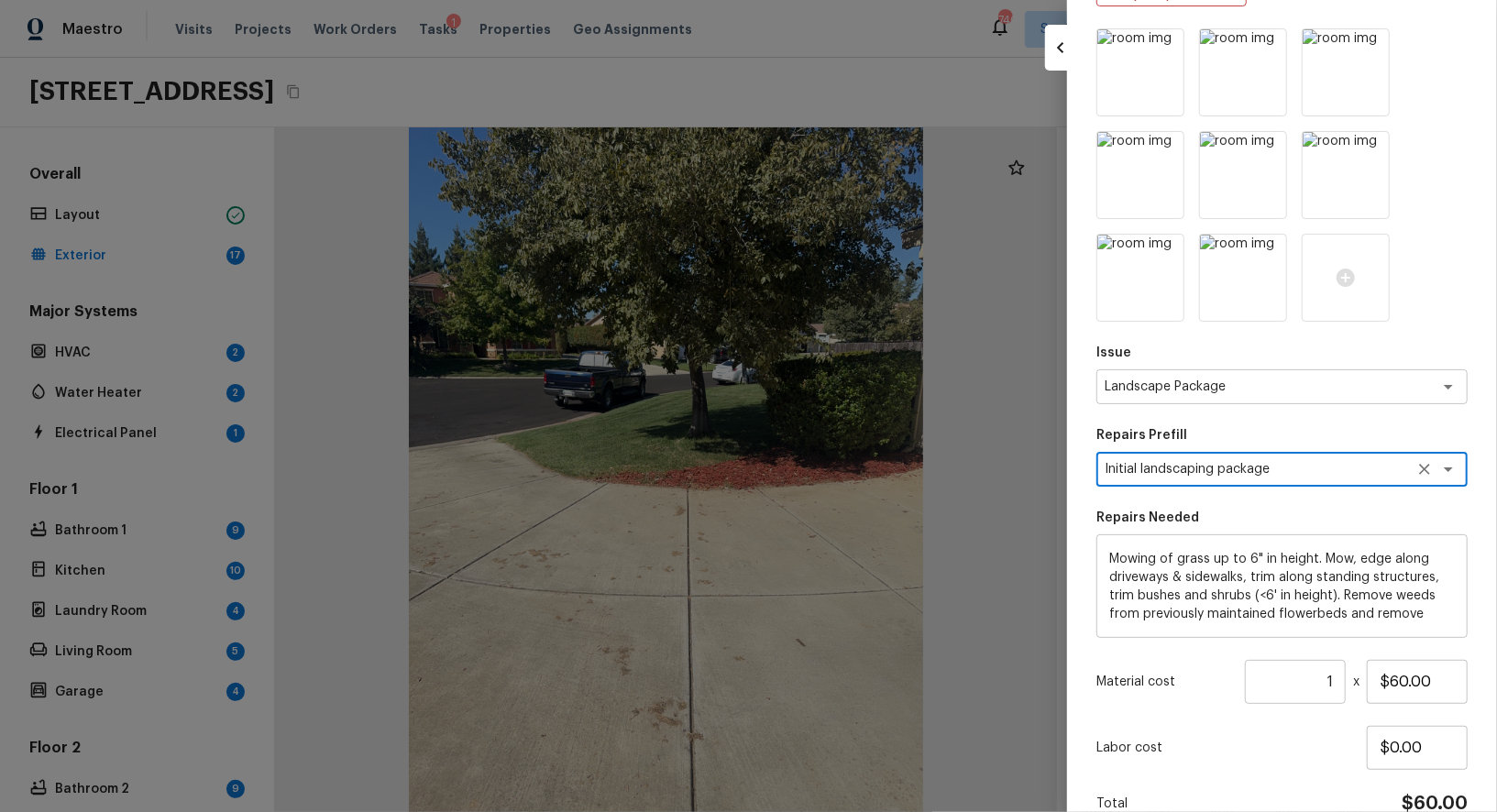
scroll to position [253, 0]
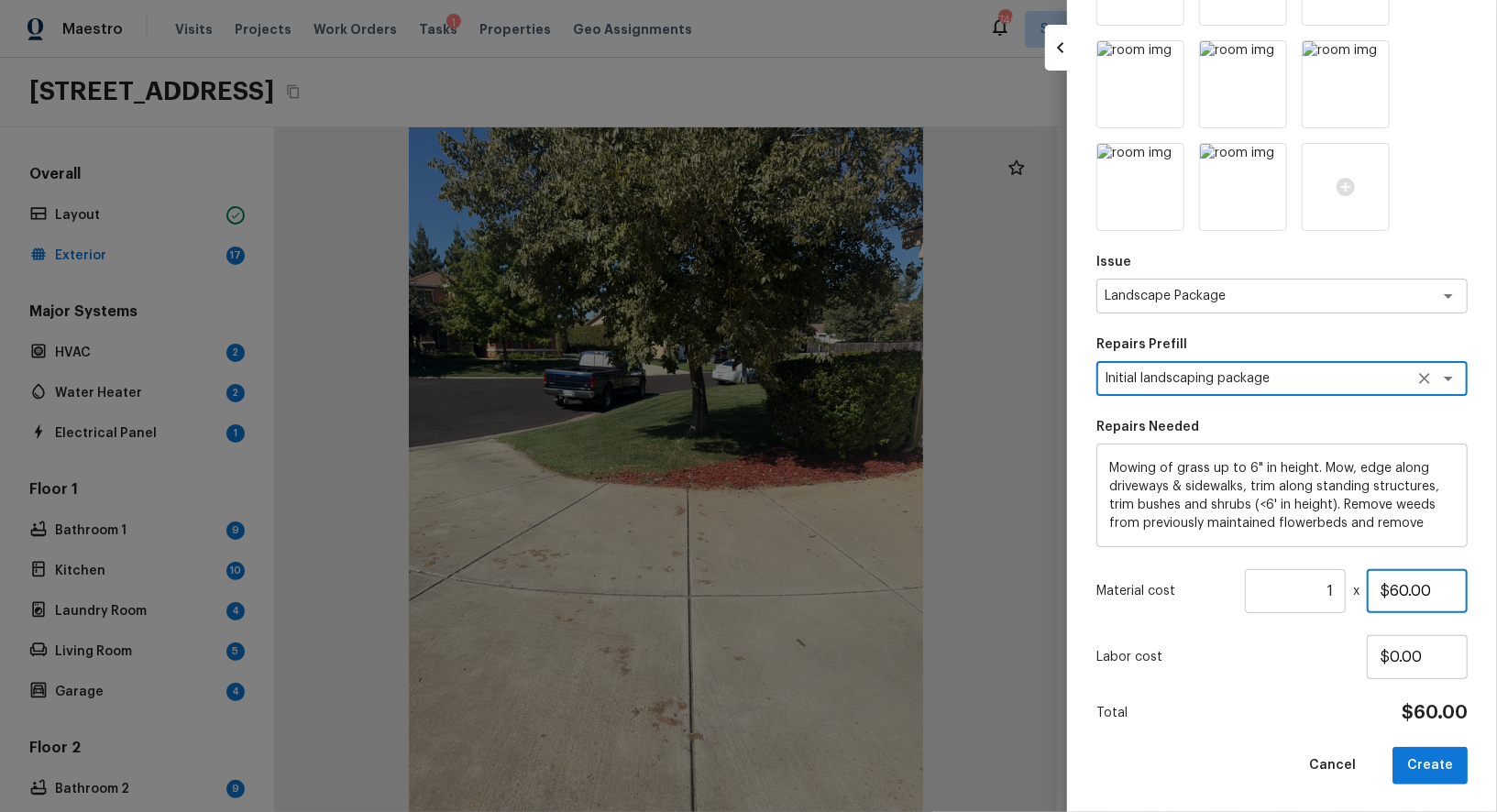
click at [1390, 590] on input "$60.00" at bounding box center [1417, 591] width 101 height 44
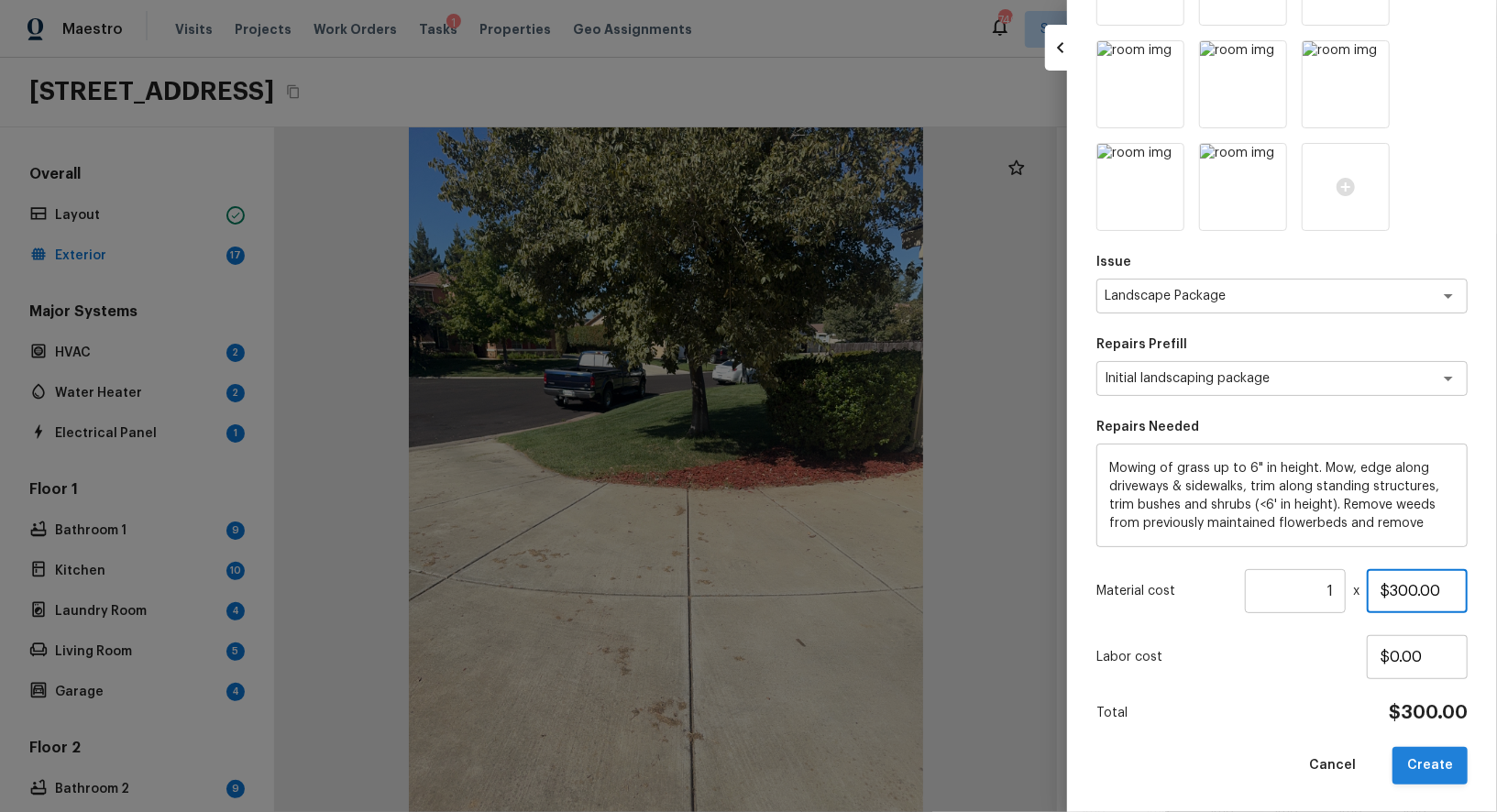
type input "$300.00"
click at [1426, 762] on button "Create" at bounding box center [1430, 765] width 75 height 38
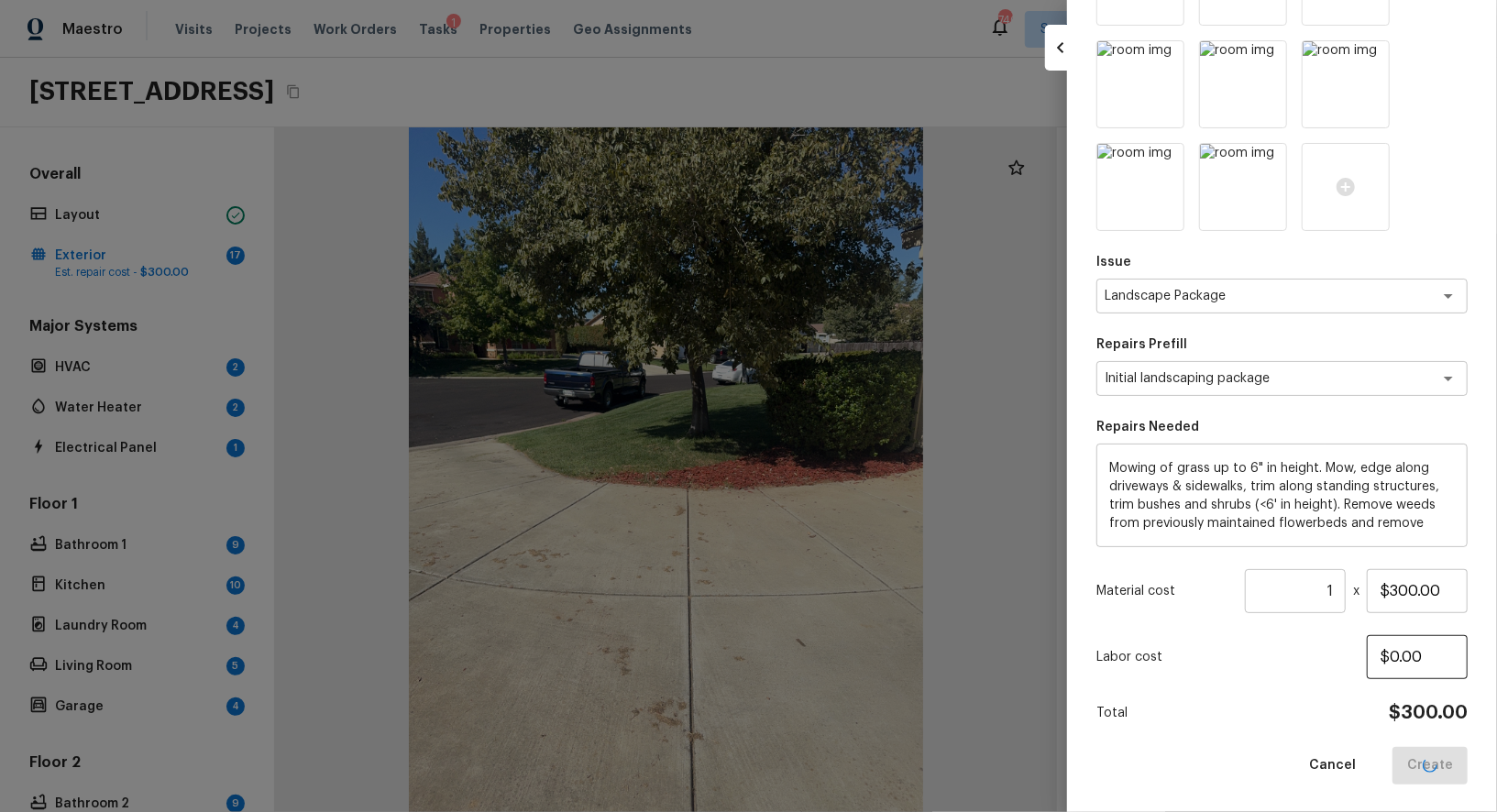
type input "$0.00"
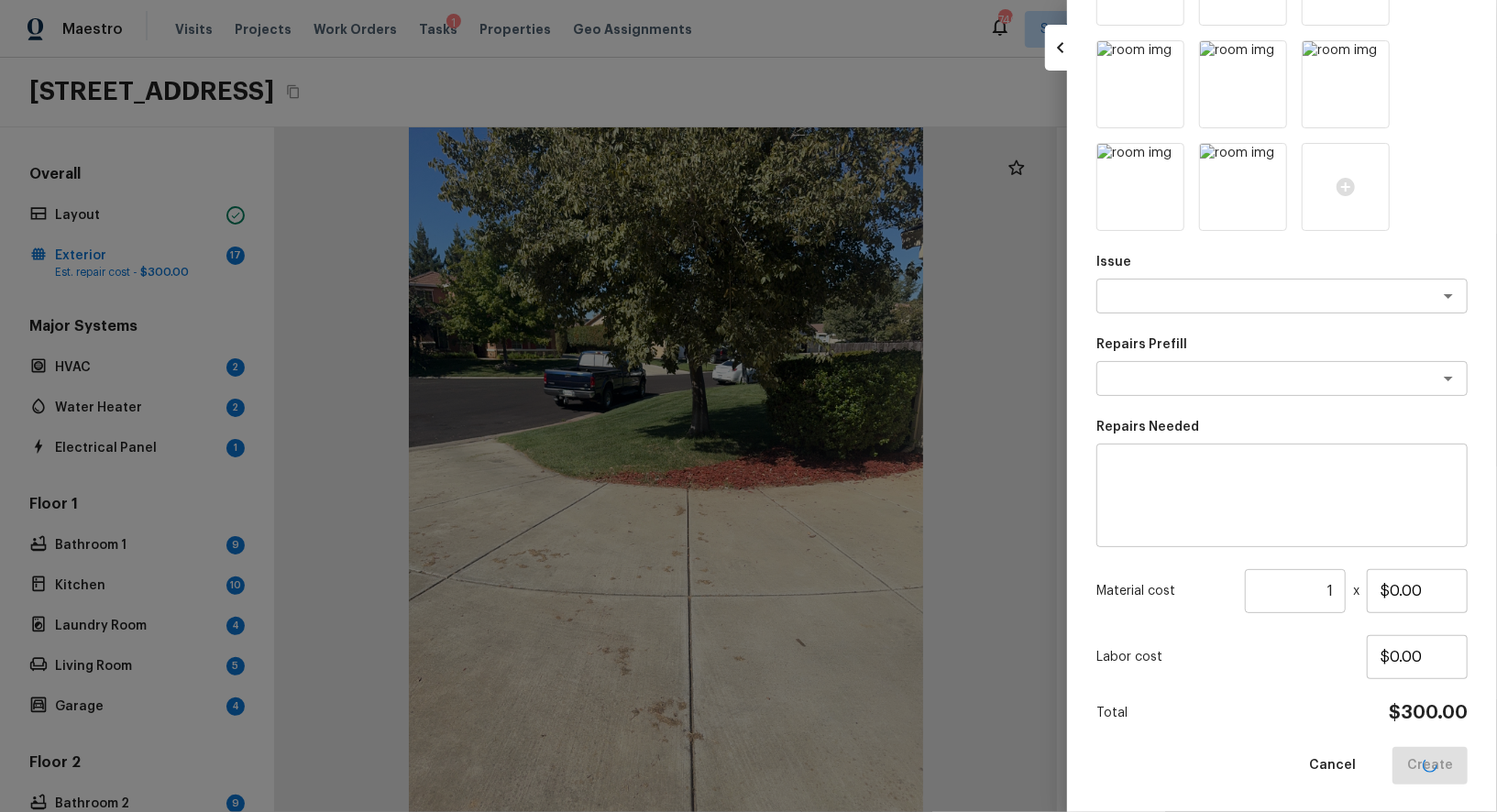
scroll to position [48, 0]
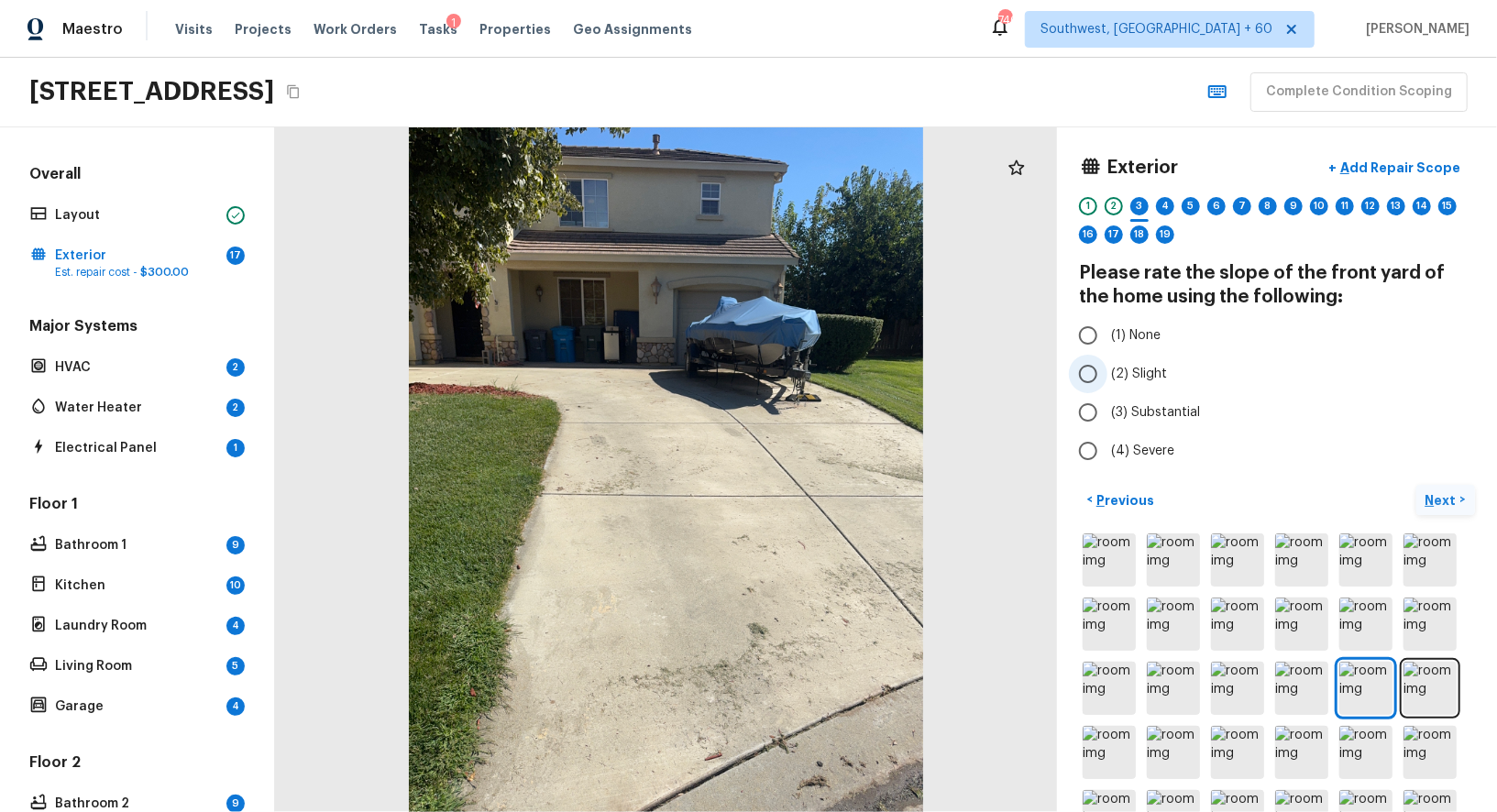
click at [1084, 373] on input "(2) Slight" at bounding box center [1088, 374] width 39 height 39
radio input "true"
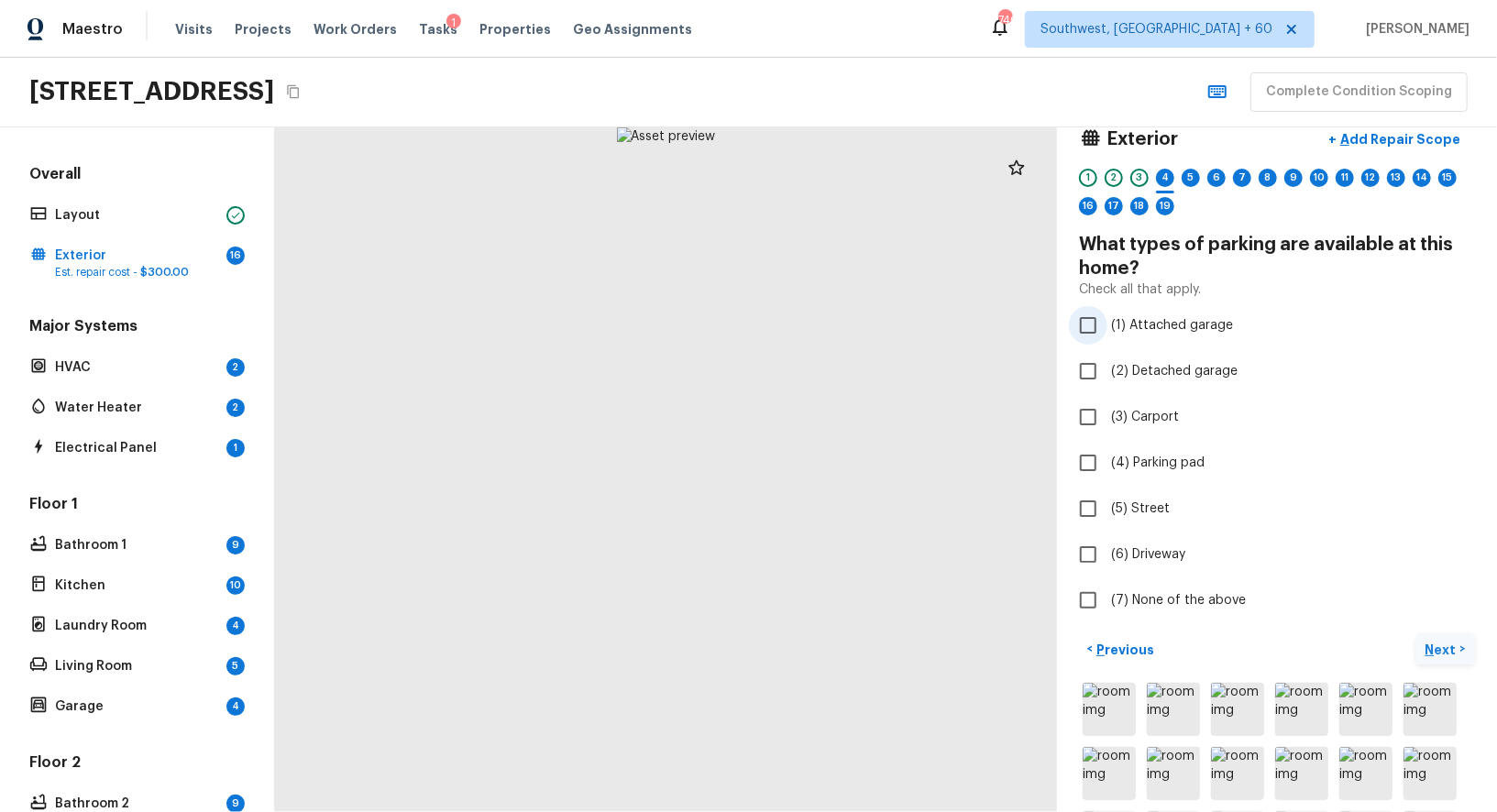
scroll to position [0, 0]
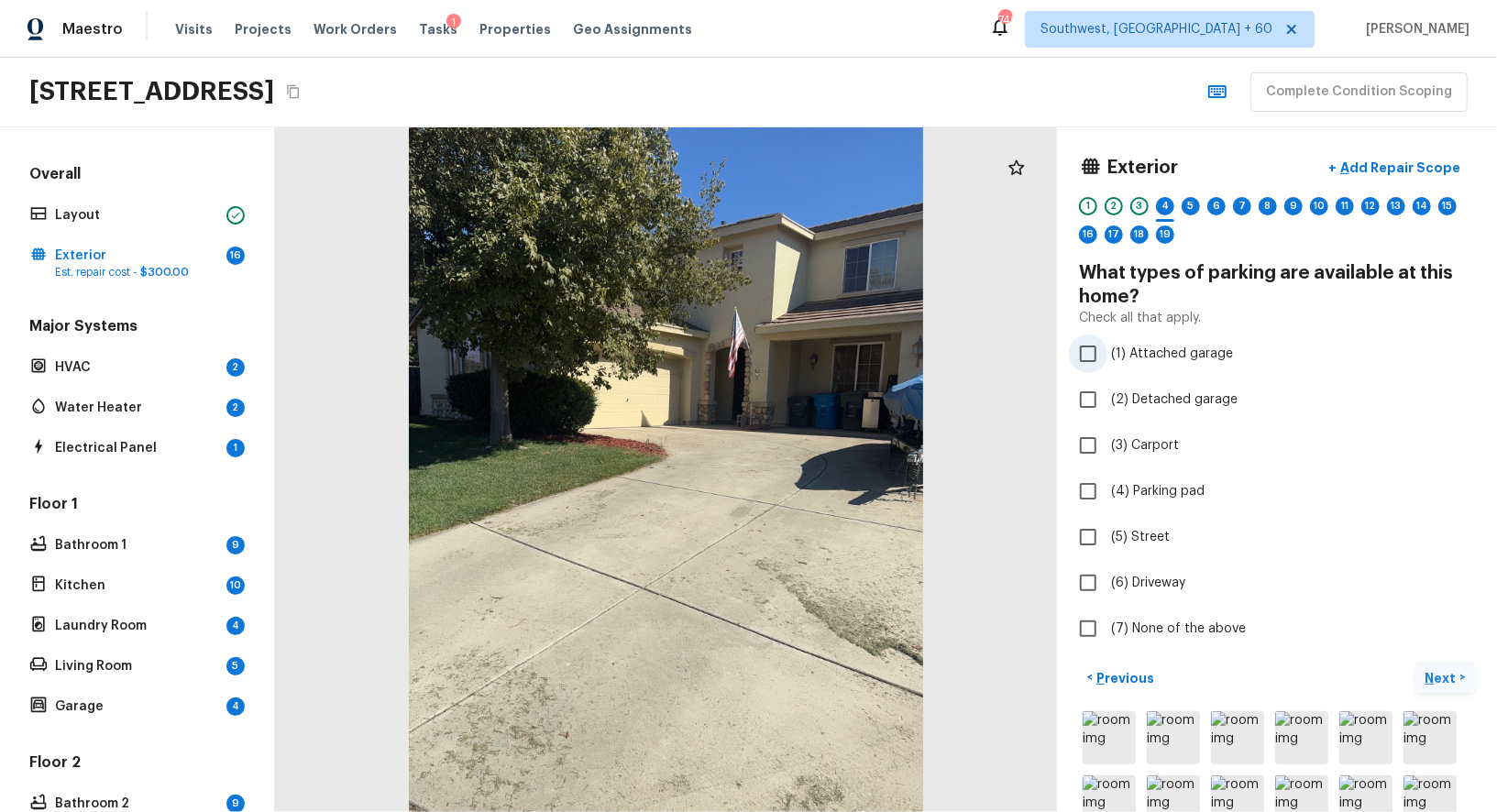
click at [1088, 348] on input "(1) Attached garage" at bounding box center [1088, 354] width 39 height 39
checkbox input "true"
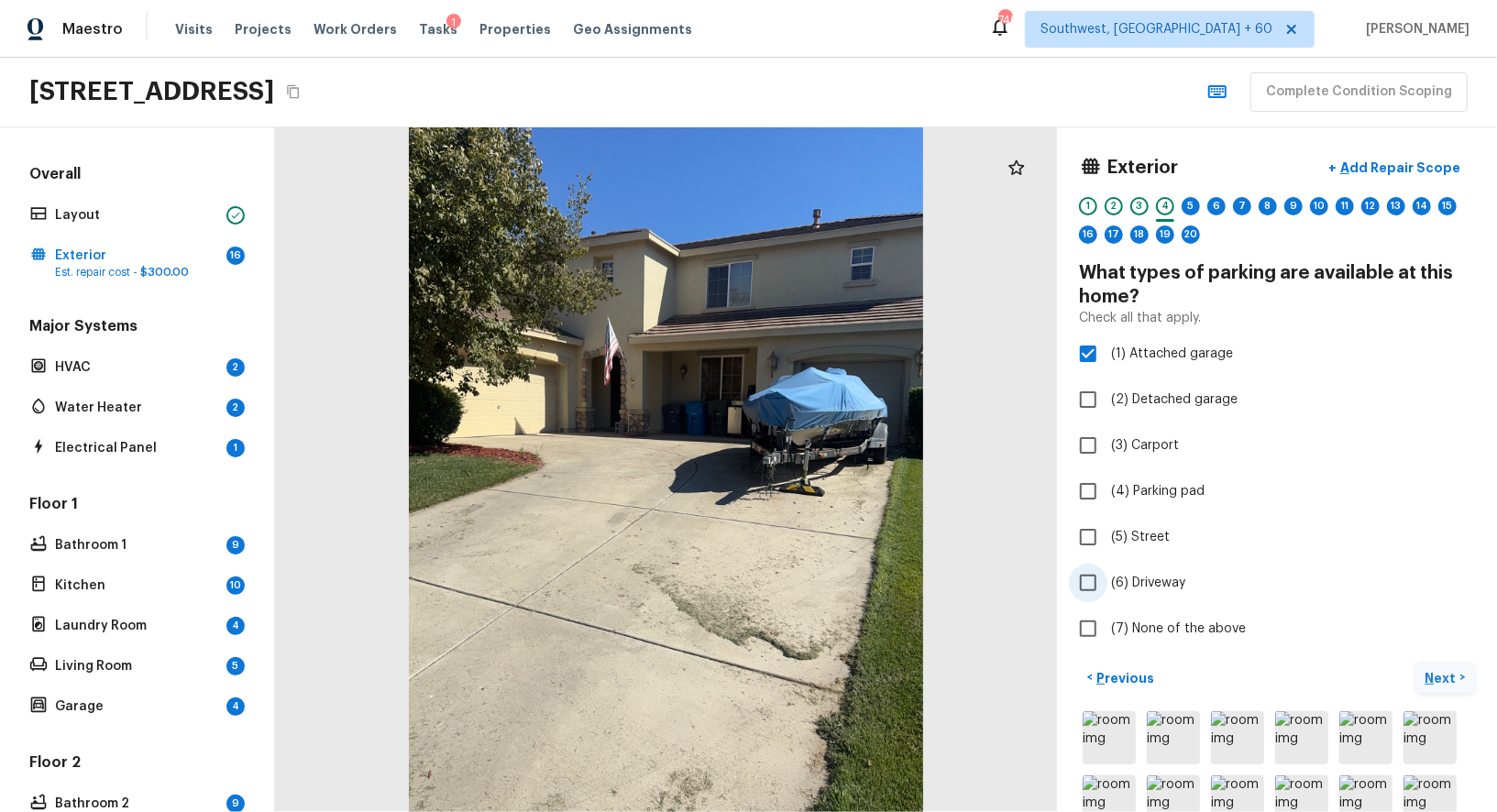
click at [1099, 587] on input "(6) Driveway" at bounding box center [1088, 582] width 39 height 39
checkbox input "true"
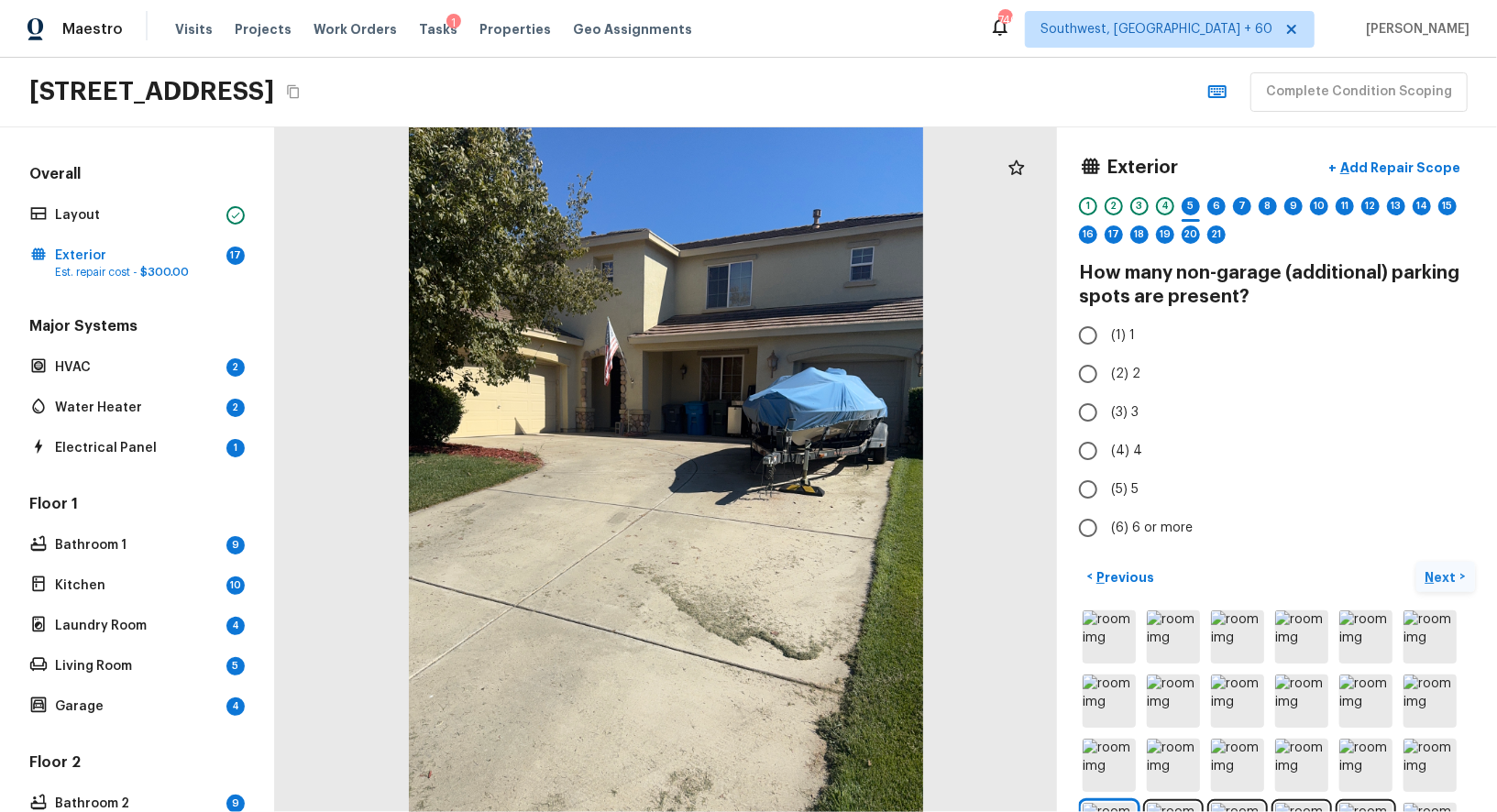
click at [1165, 202] on div "4" at bounding box center [1165, 206] width 18 height 18
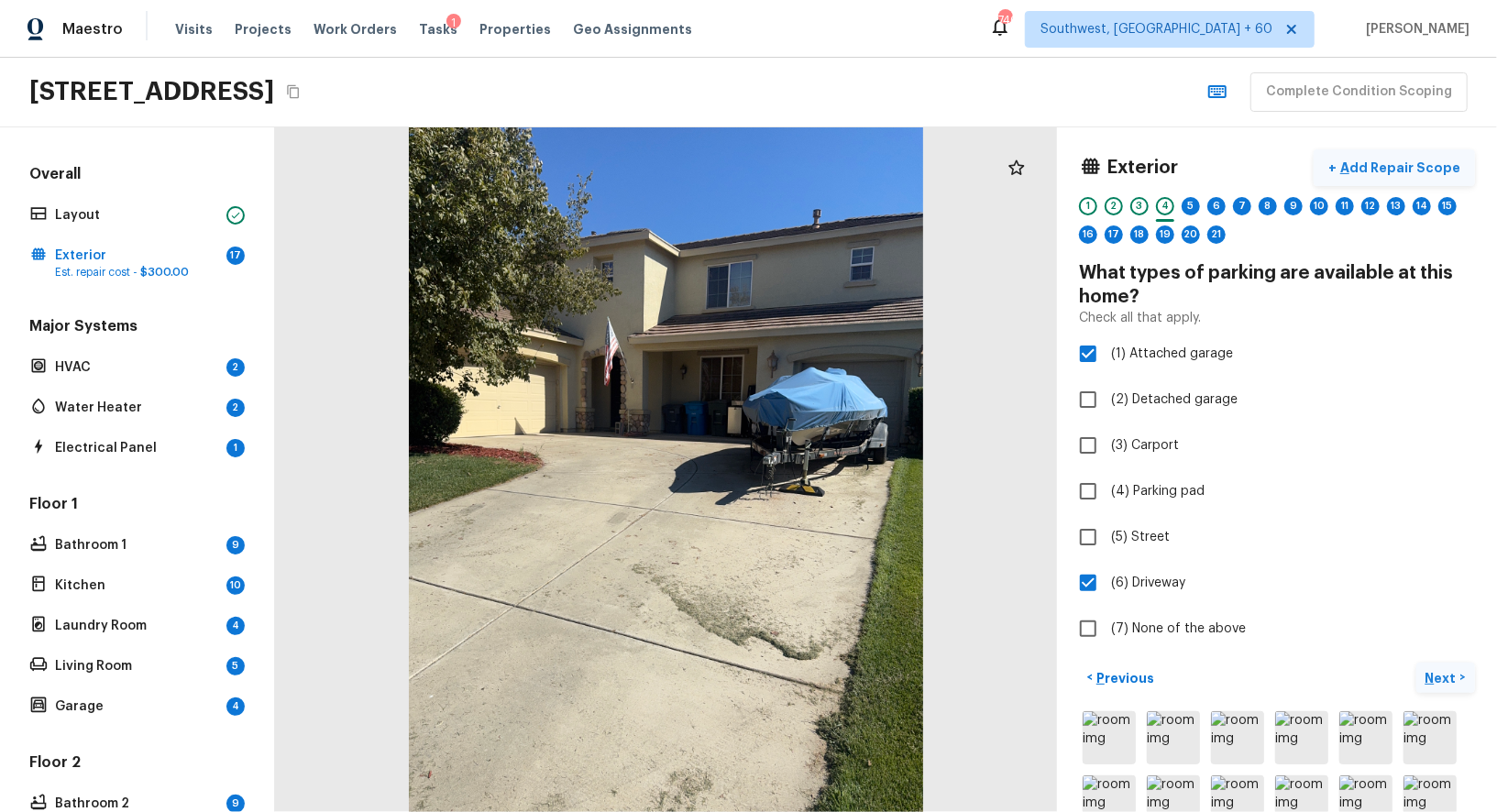
click at [1396, 159] on p "Add Repair Scope" at bounding box center [1398, 168] width 124 height 18
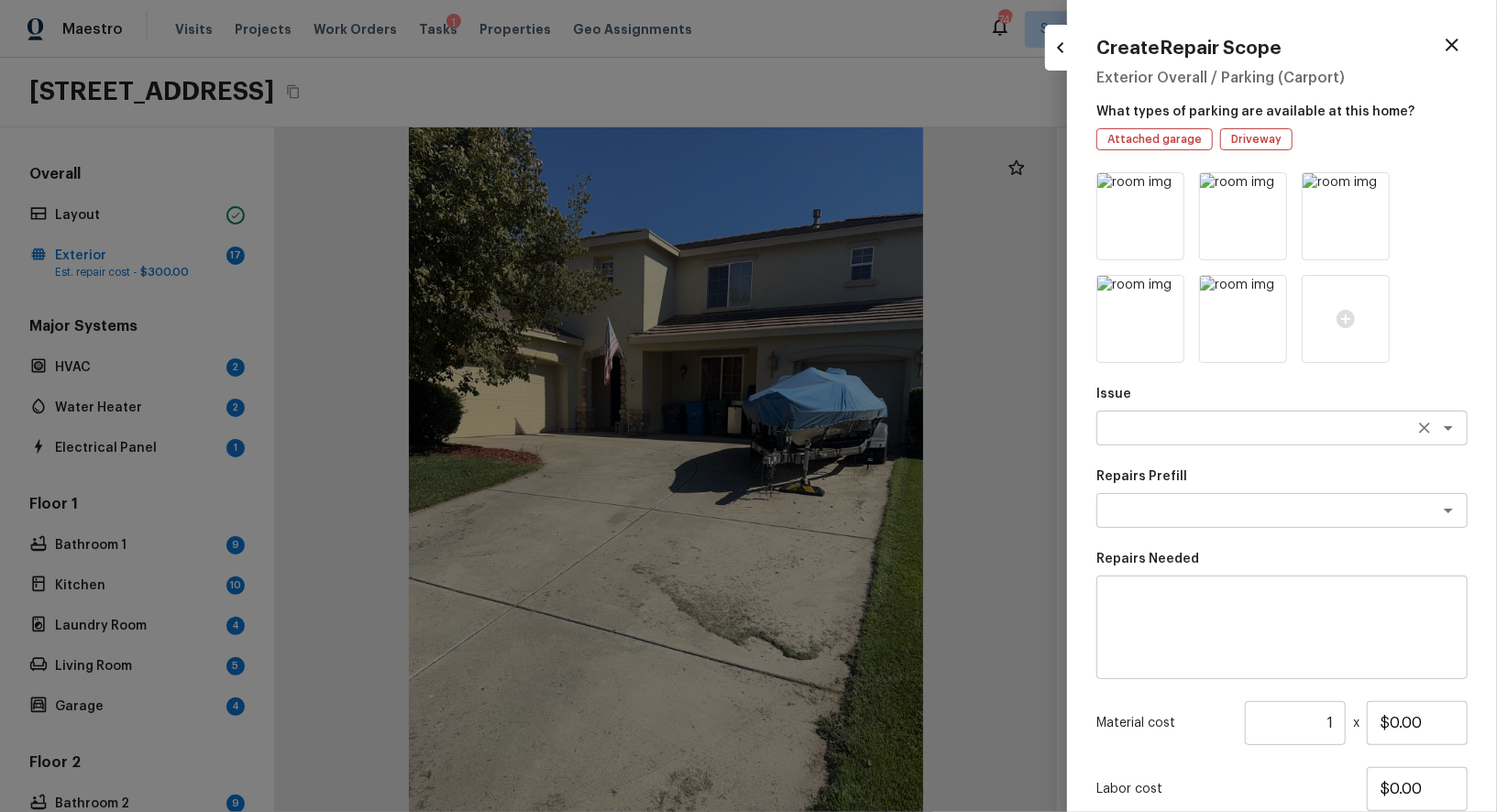
click at [1135, 437] on div "x ​" at bounding box center [1282, 428] width 371 height 35
click at [1135, 476] on li "Pressure Washing" at bounding box center [1282, 468] width 371 height 29
type textarea "Pressure Washing"
click at [1162, 546] on div "Issue Pressure Washing x ​ Repairs Prefill x ​ Repairs Needed x ​ Material cost…" at bounding box center [1282, 544] width 371 height 744
click at [1168, 520] on div "x ​" at bounding box center [1282, 511] width 371 height 35
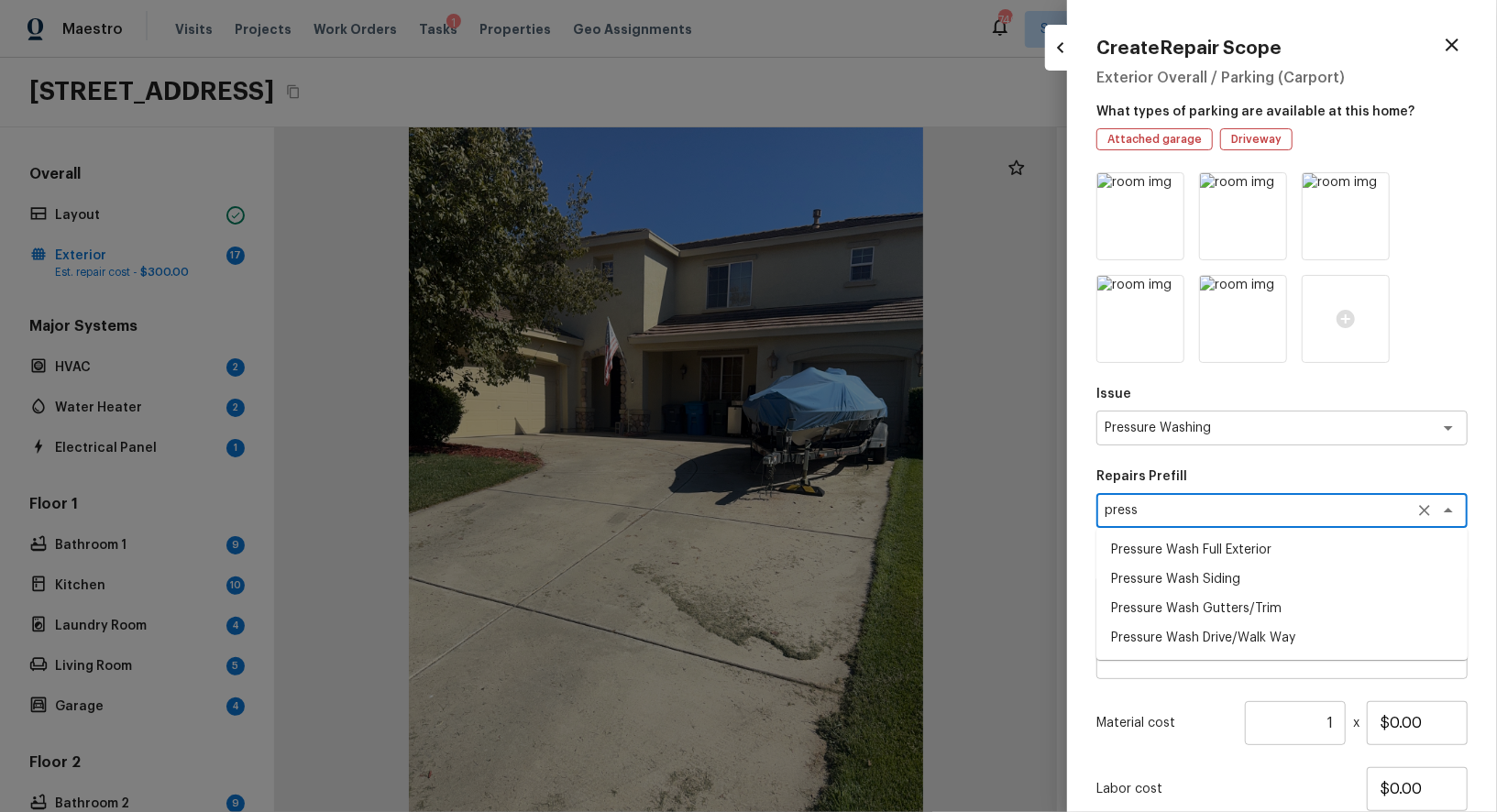
click at [1229, 552] on li "Pressure Wash Full Exterior" at bounding box center [1282, 549] width 371 height 29
type textarea "Pressure Wash Full Exterior"
type textarea "Pressure wash the House, Flatwork, Deck and Garage interior."
type input "$250.00"
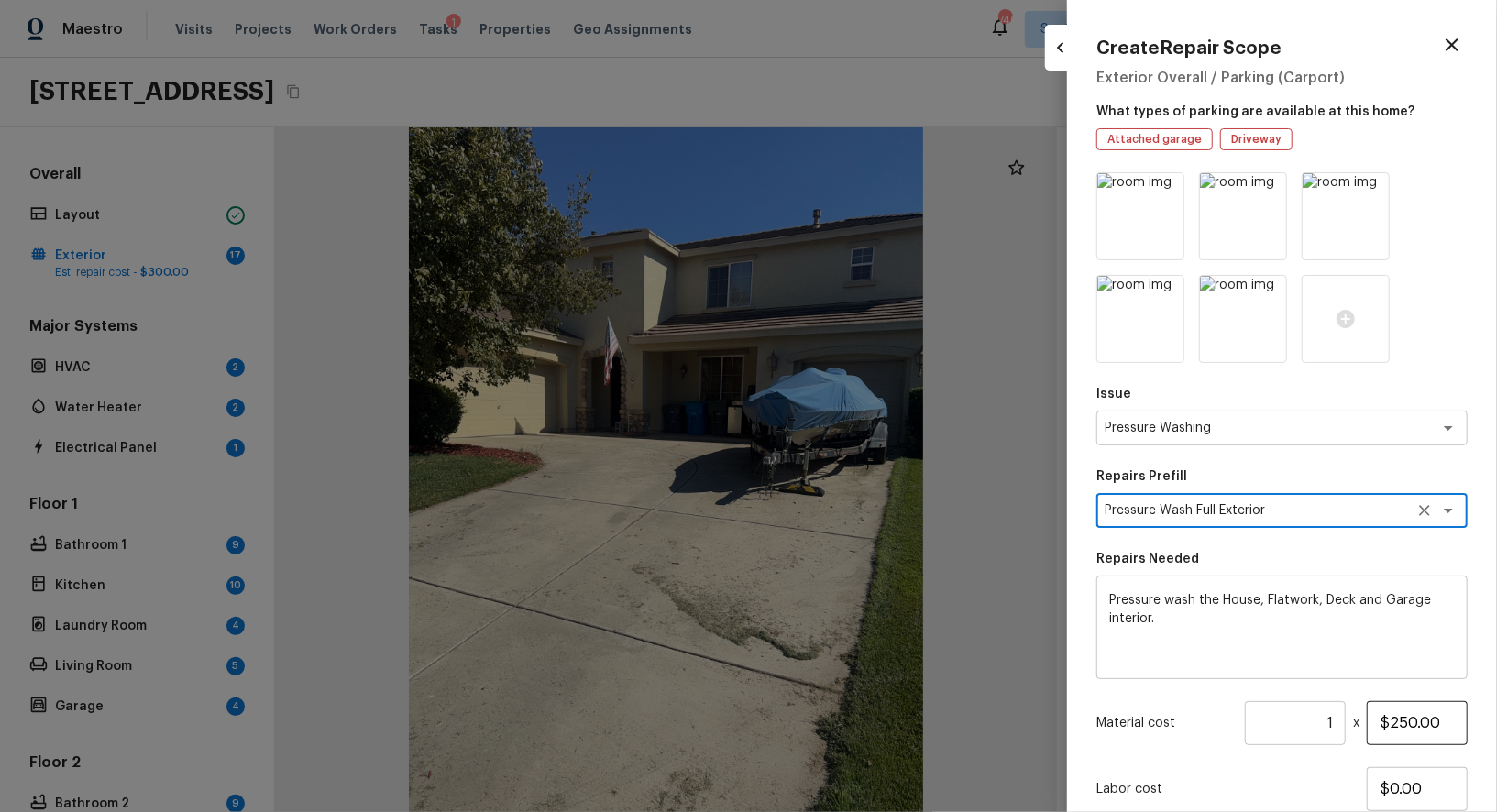
type textarea "Pressure Wash Full Exterior"
click at [1393, 724] on input "$250.00" at bounding box center [1417, 723] width 101 height 44
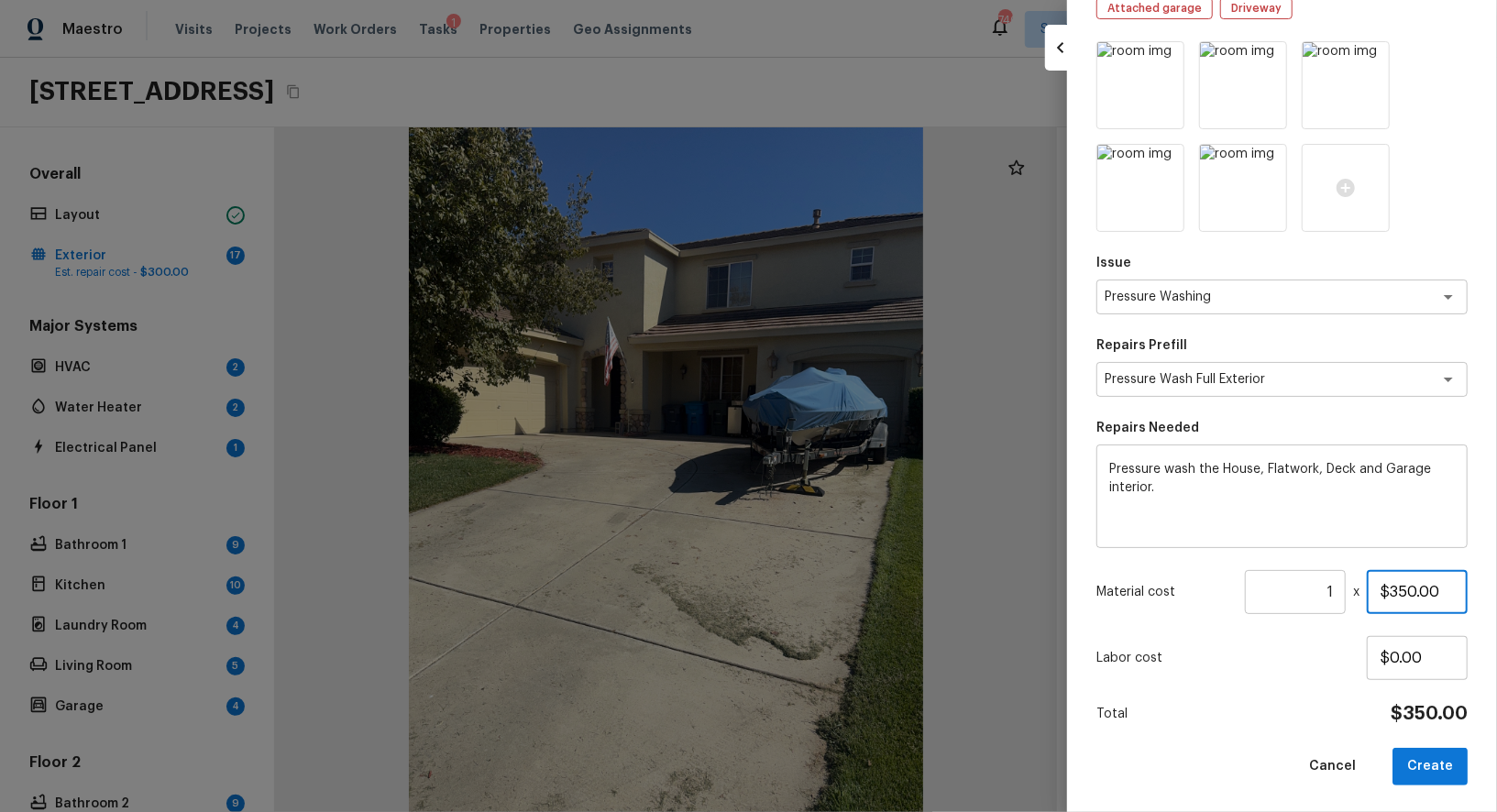
scroll to position [132, 0]
type input "$350.00"
click at [1417, 660] on input "$0.00" at bounding box center [1417, 657] width 101 height 44
click at [1427, 762] on button "Create" at bounding box center [1430, 765] width 75 height 38
type input "$0.00"
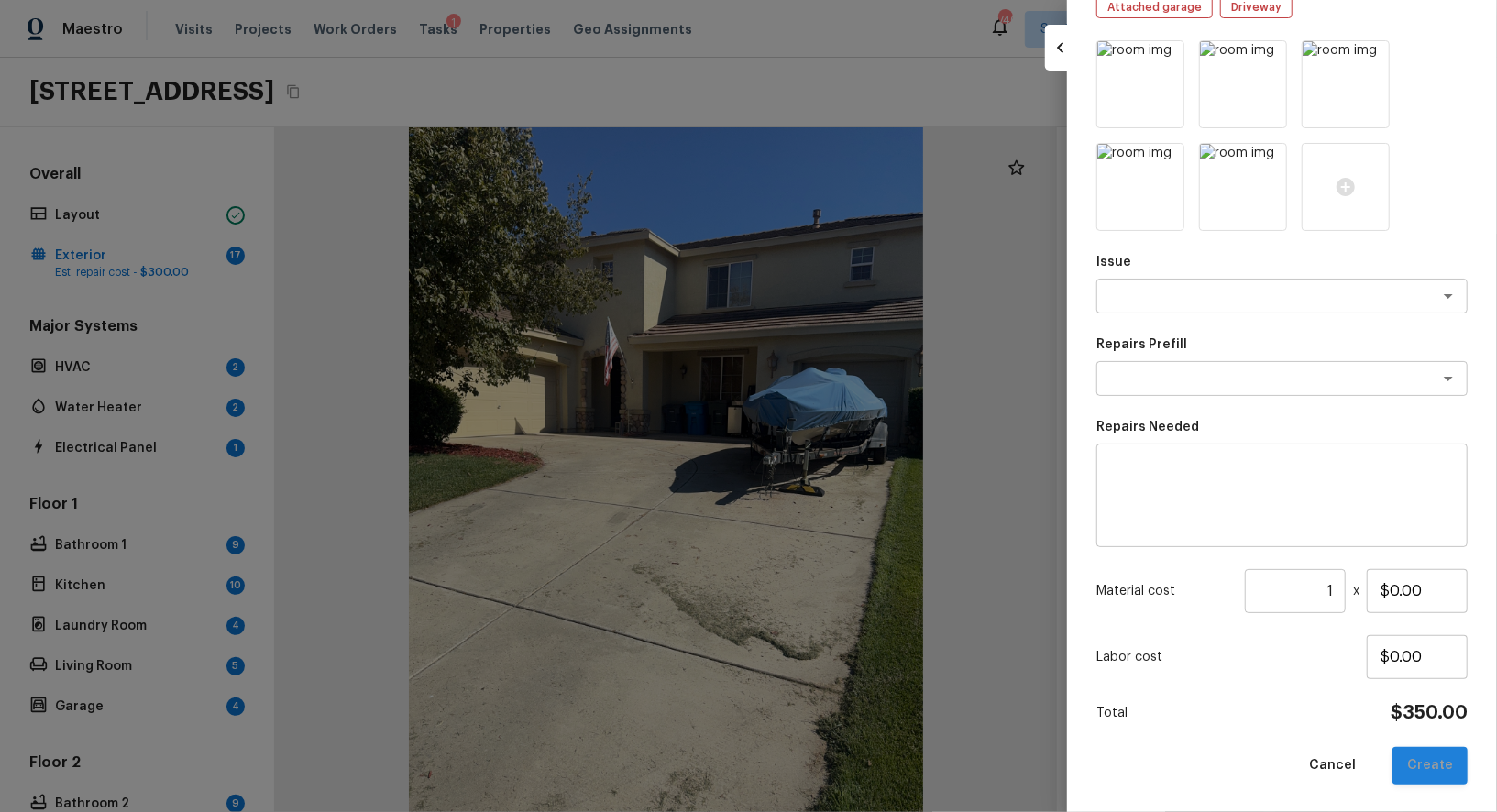
scroll to position [29, 0]
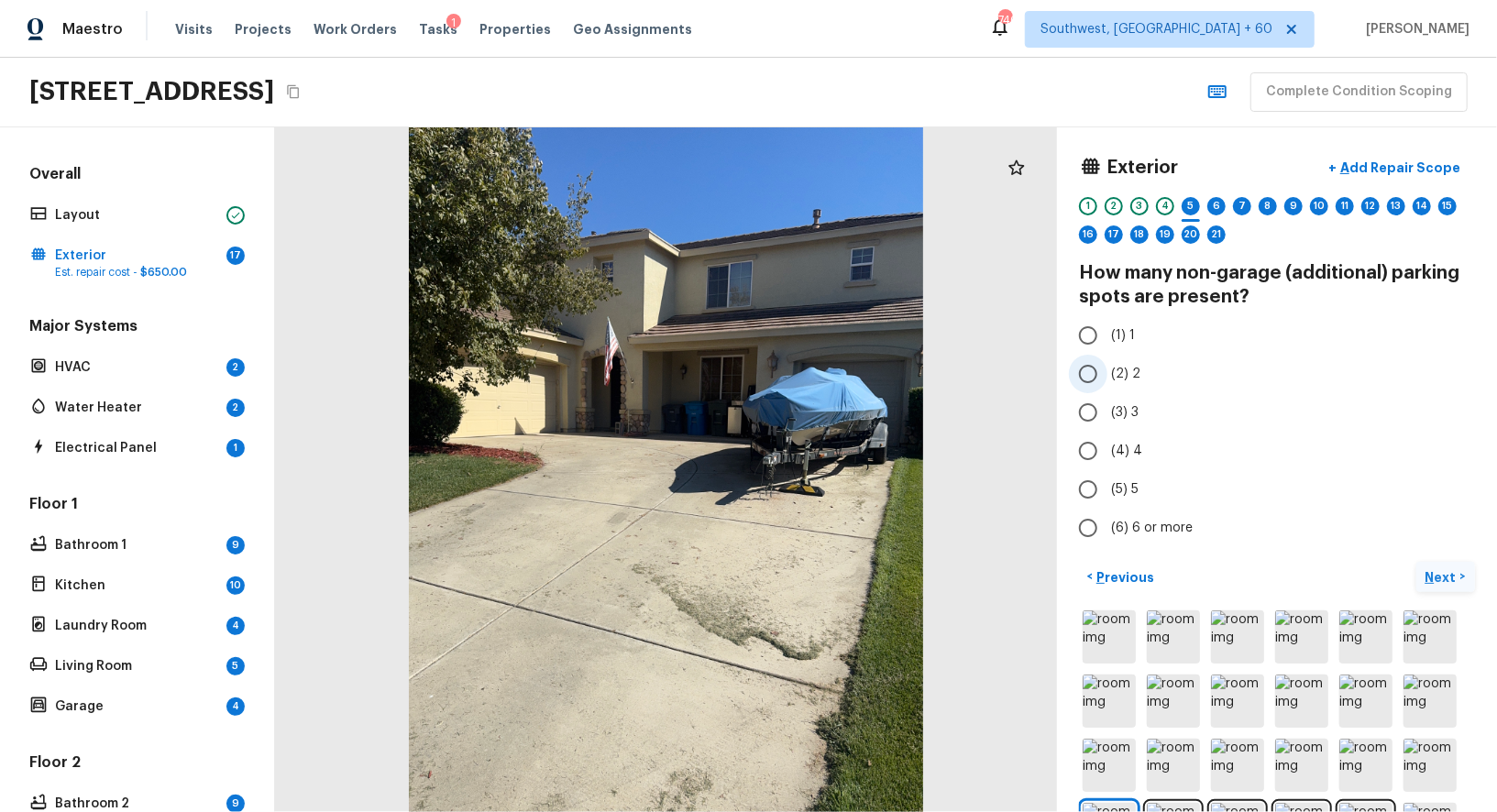
click at [1092, 371] on input "(2) 2" at bounding box center [1088, 374] width 39 height 39
radio input "true"
click at [1089, 378] on input "(2) 2" at bounding box center [1088, 374] width 39 height 39
radio input "true"
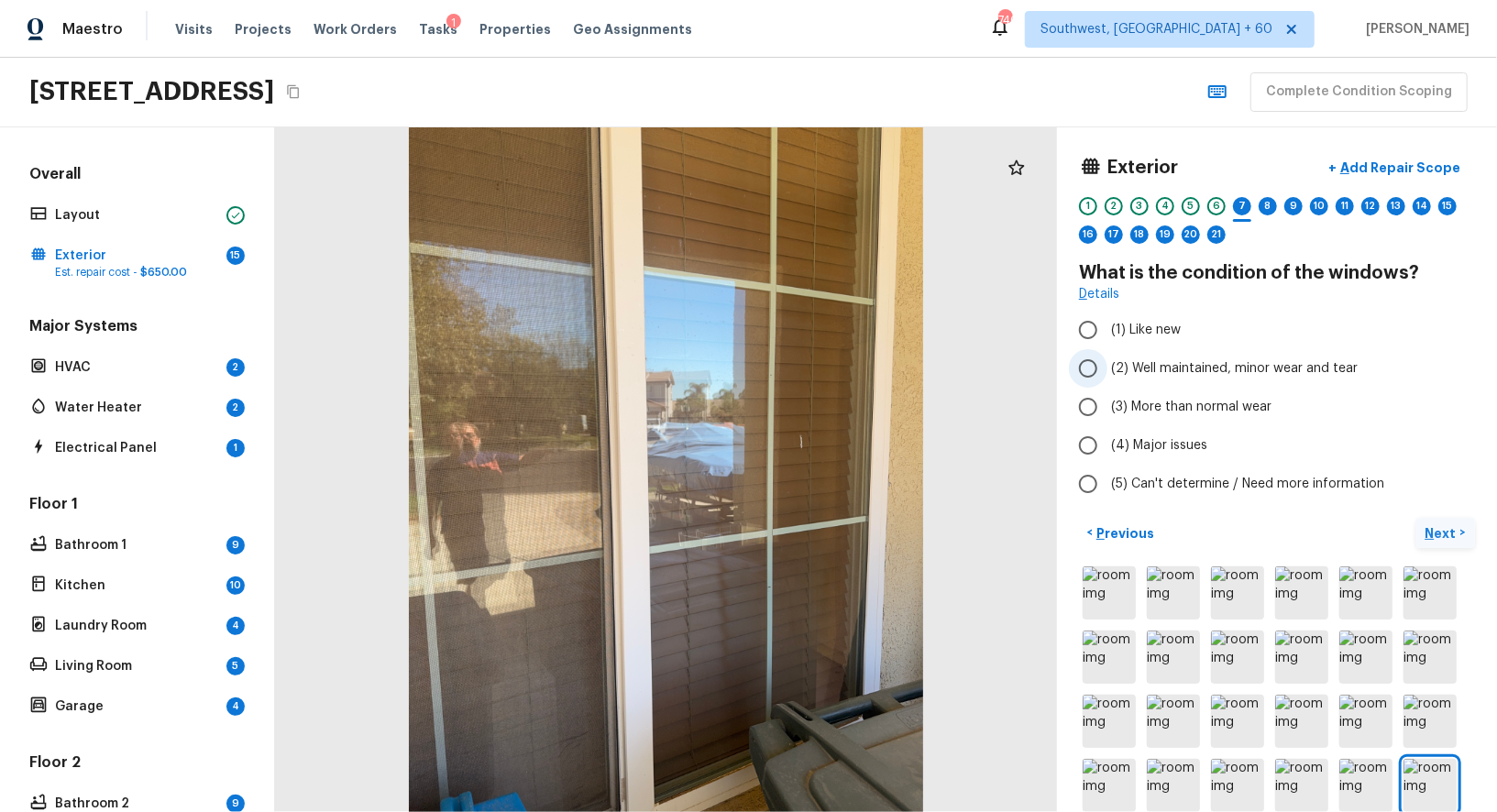
click at [1086, 371] on input "(2) Well maintained, minor wear and tear" at bounding box center [1088, 368] width 39 height 39
radio input "true"
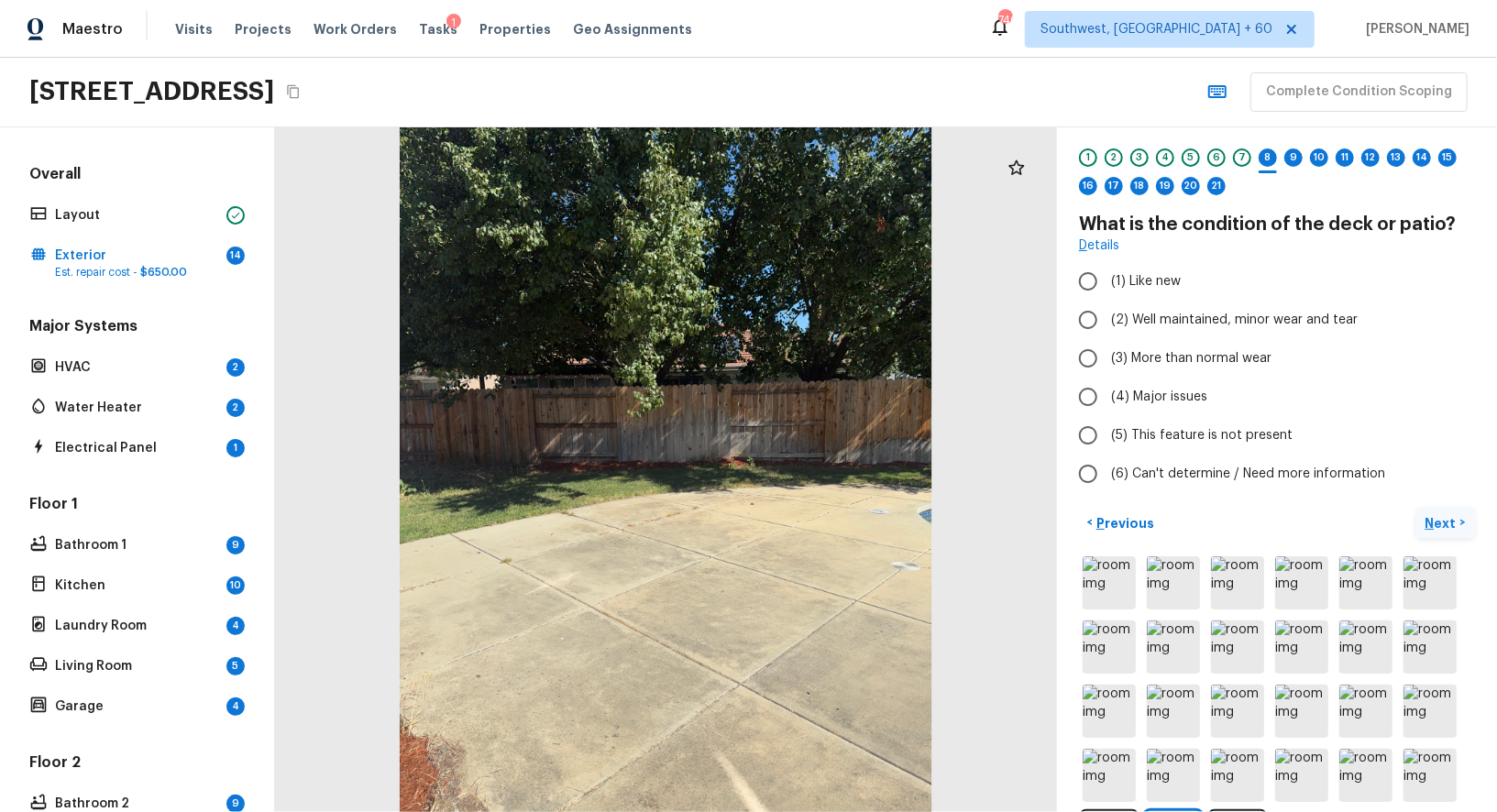
scroll to position [102, 0]
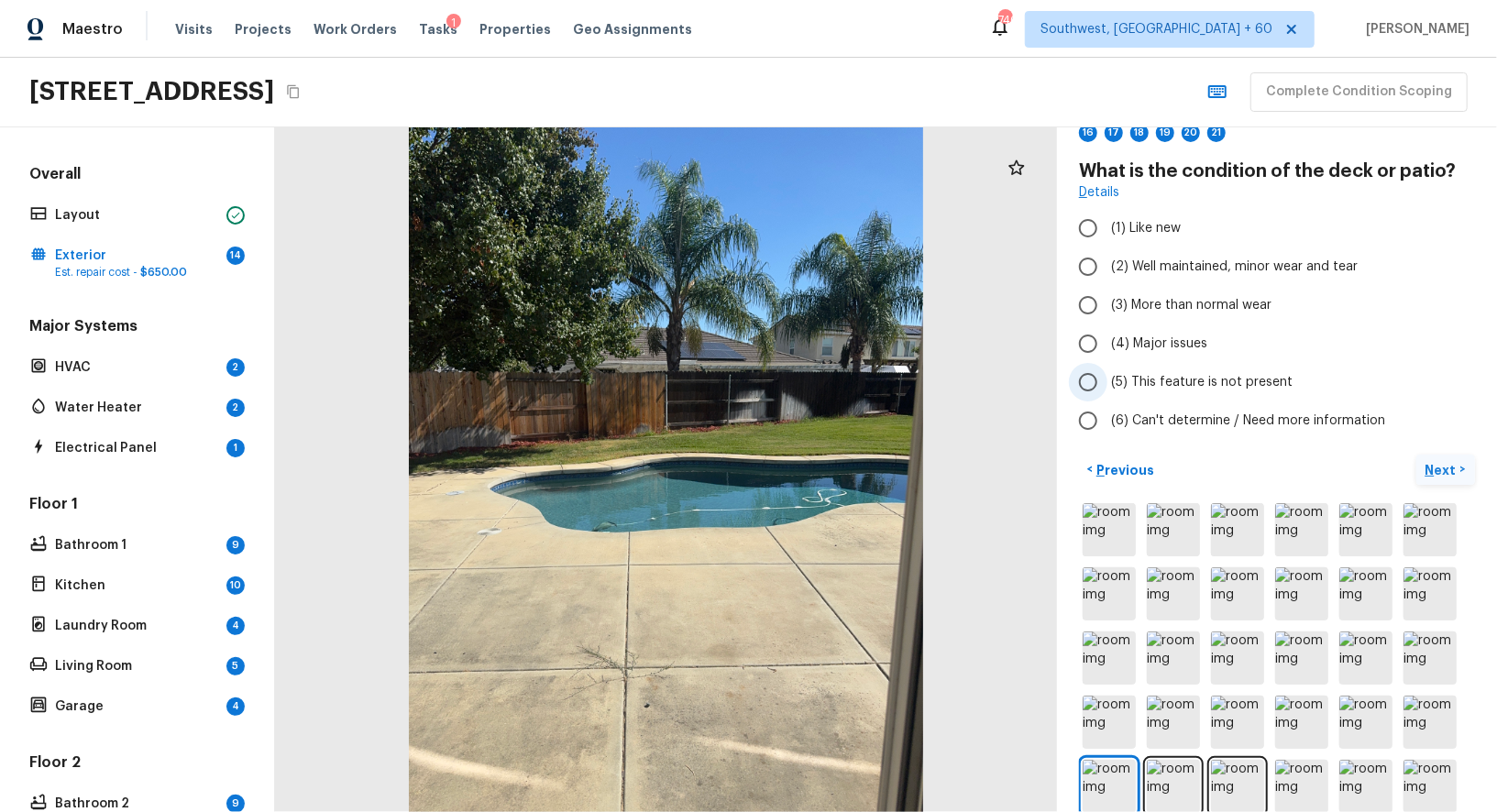
click at [1094, 378] on input "(5) This feature is not present" at bounding box center [1088, 382] width 39 height 39
radio input "true"
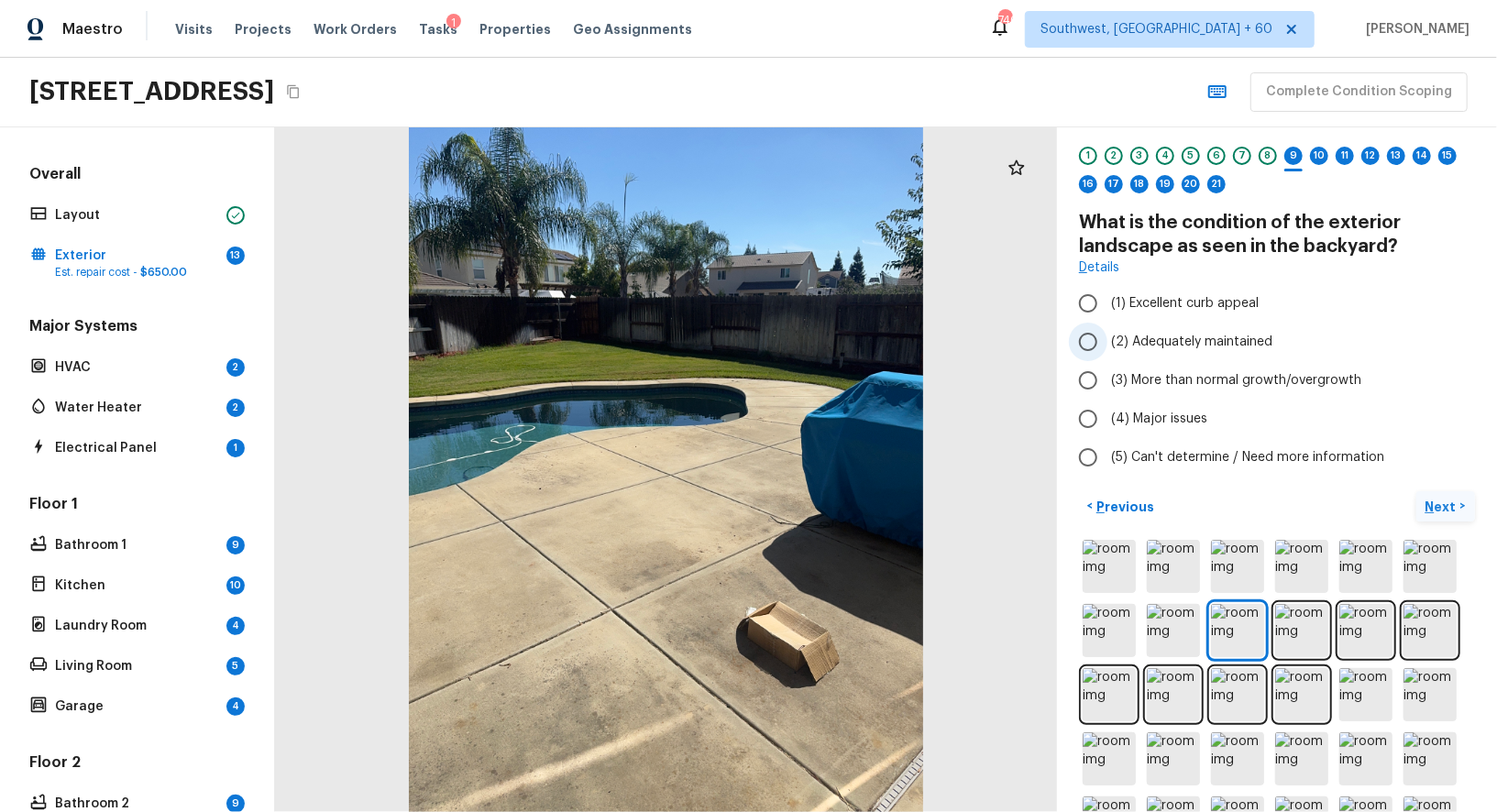
click at [1092, 352] on input "(2) Adequately maintained" at bounding box center [1088, 342] width 39 height 39
radio input "true"
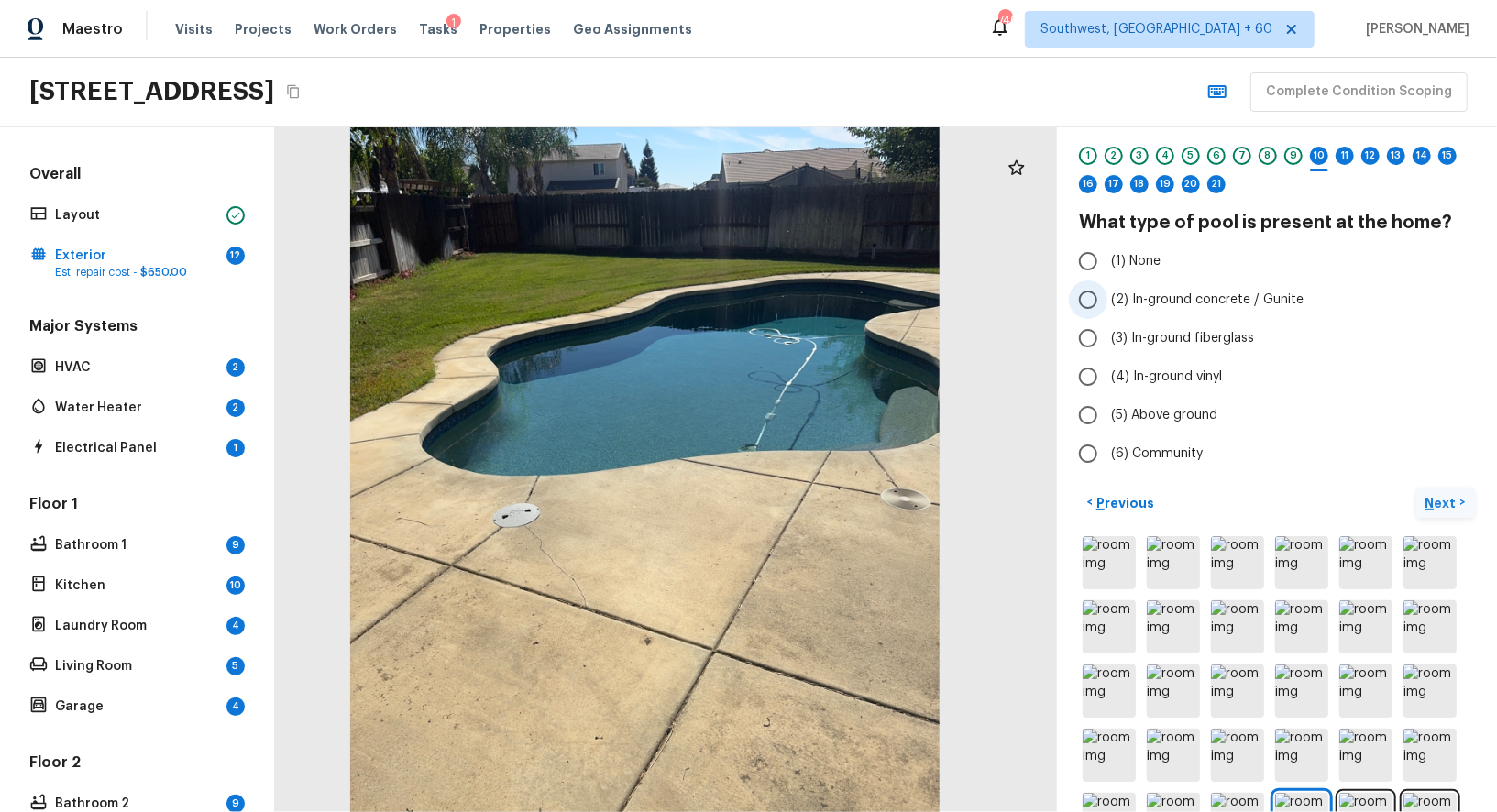
click at [1087, 298] on input "(2) In-ground concrete / Gunite" at bounding box center [1088, 299] width 39 height 39
radio input "true"
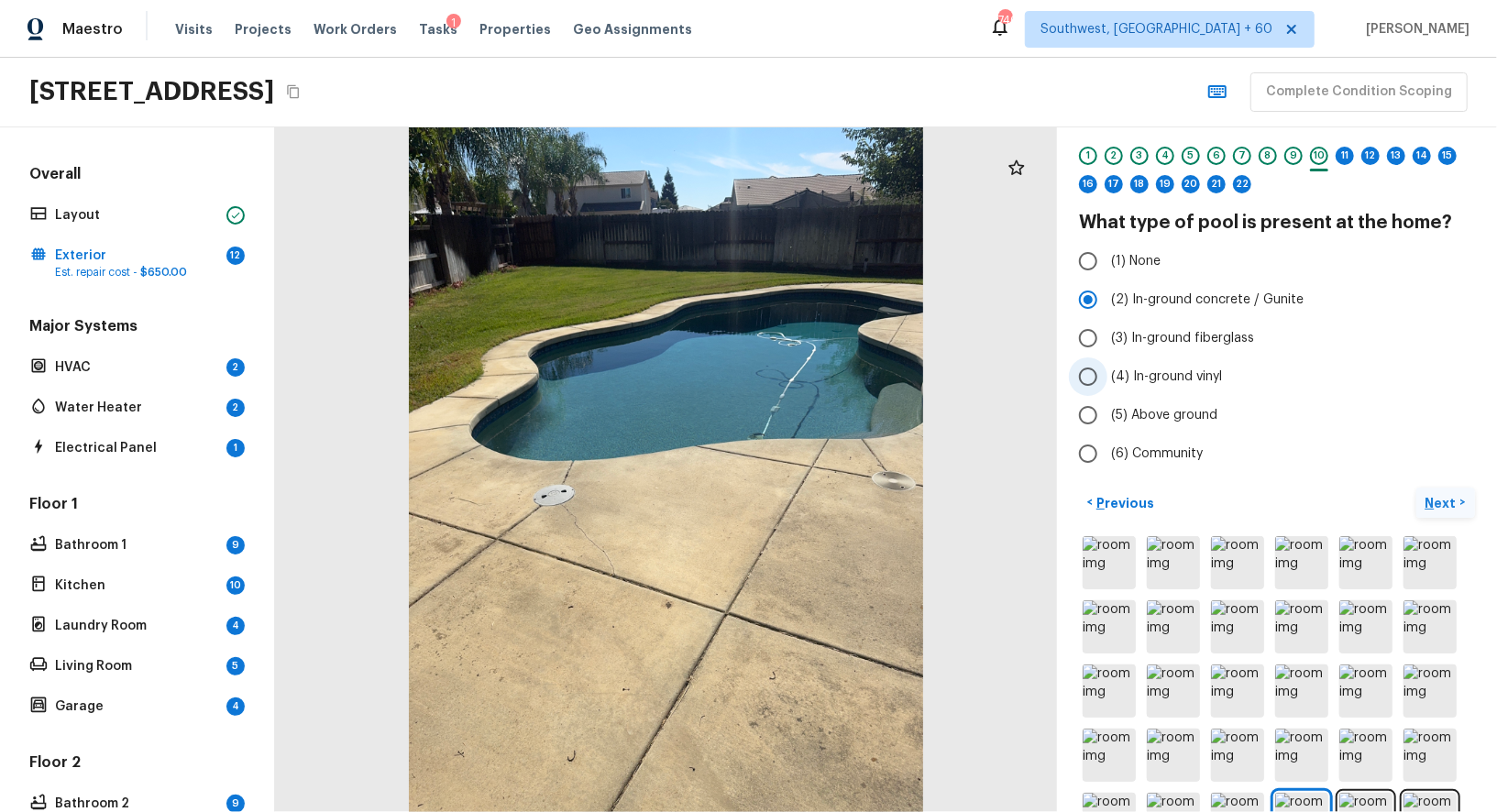
scroll to position [0, 0]
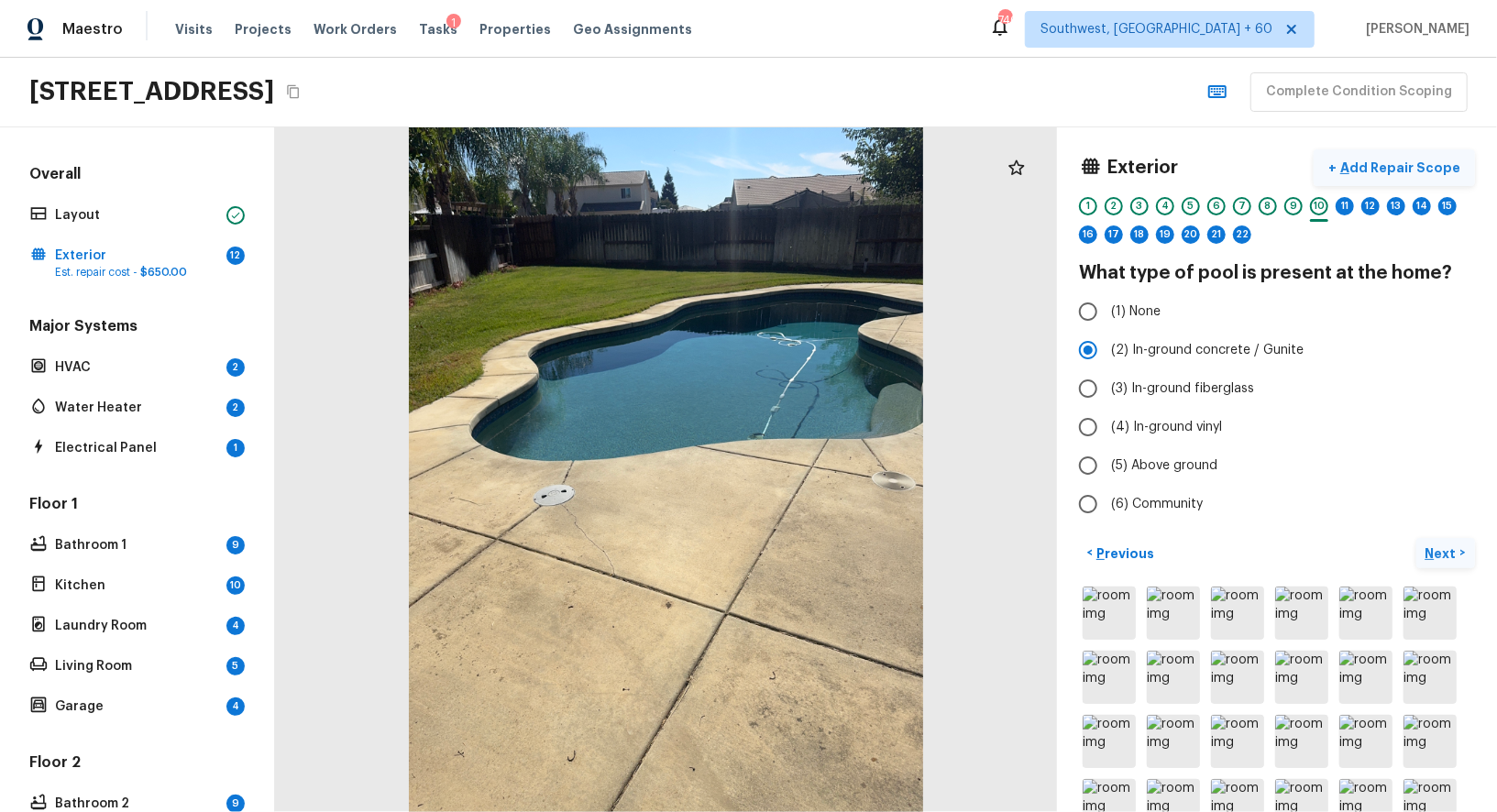
click at [1426, 159] on p "Add Repair Scope" at bounding box center [1398, 168] width 124 height 18
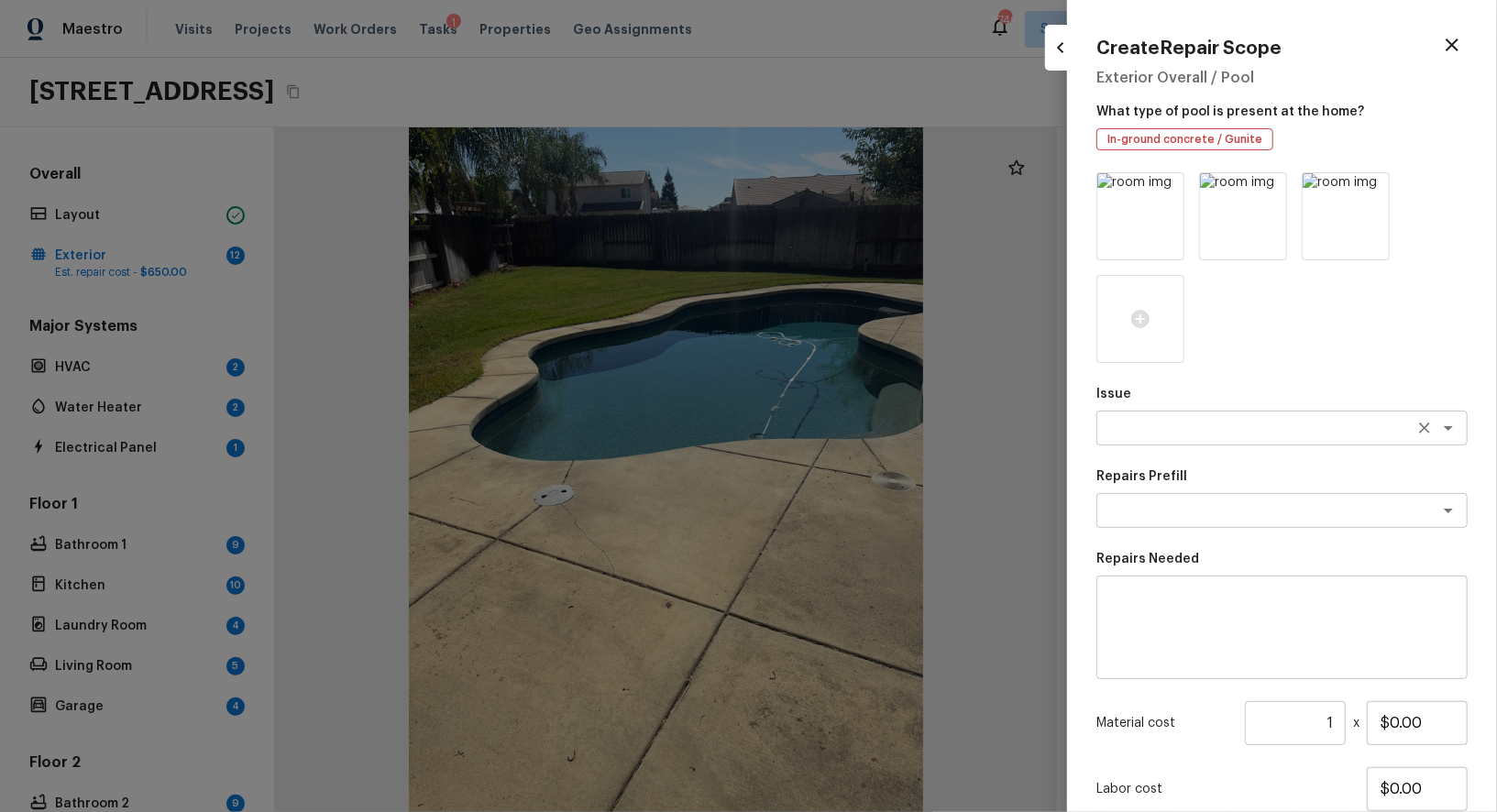
click at [1161, 436] on textarea at bounding box center [1256, 428] width 303 height 18
click at [1154, 502] on li "Pool Repair" at bounding box center [1282, 497] width 371 height 29
type textarea "Pool Repair"
click at [1189, 502] on textarea at bounding box center [1256, 511] width 303 height 18
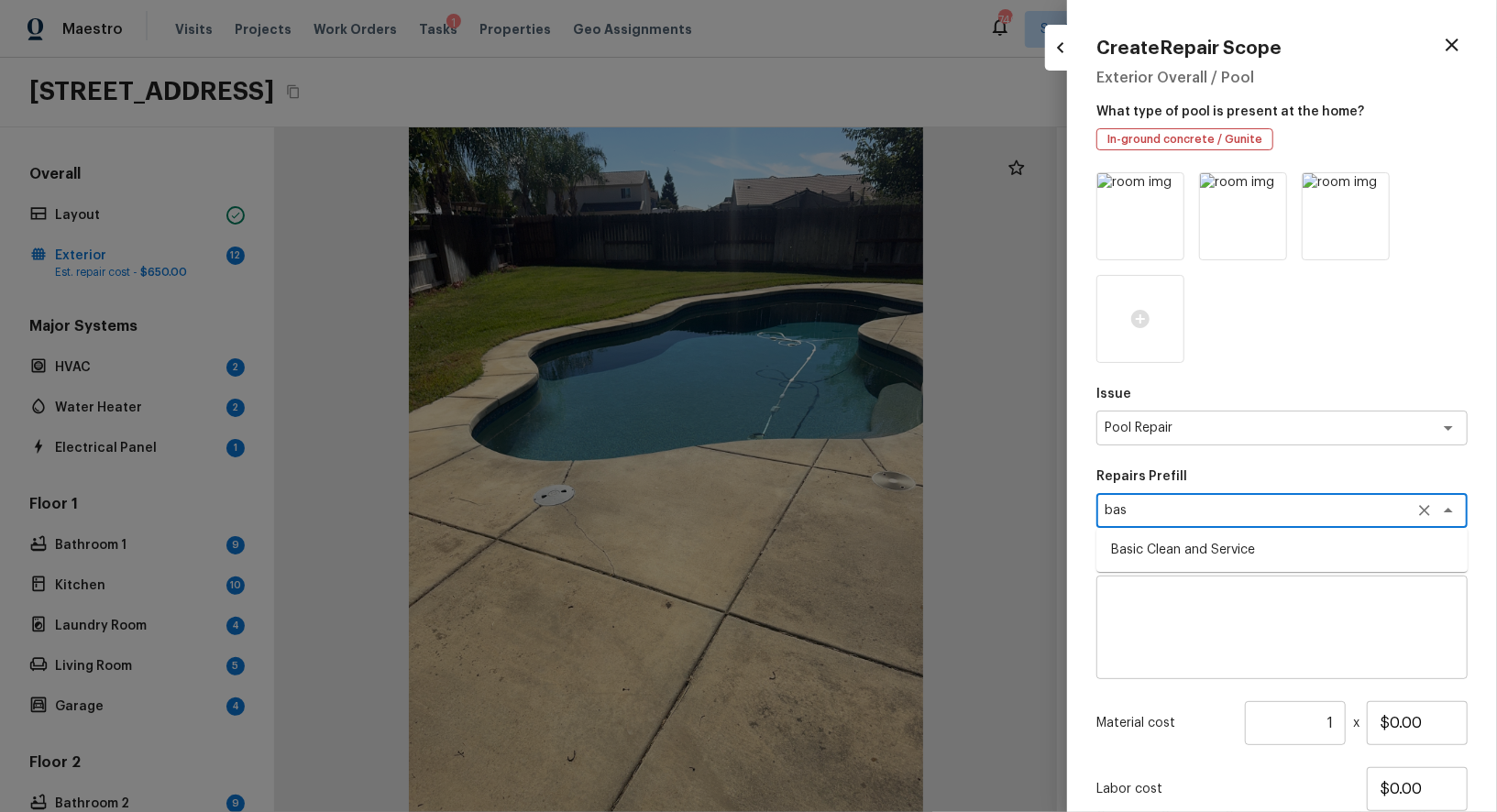
click at [1197, 542] on li "Basic Clean and Service" at bounding box center [1282, 549] width 371 height 29
type textarea "Basic Clean and Service"
type textarea "basic clean and service, balance chems, repair minor leaks at equipment, etc"
type input "$250.00"
click at [1311, 512] on textarea "Basic Clean and Service" at bounding box center [1256, 511] width 303 height 18
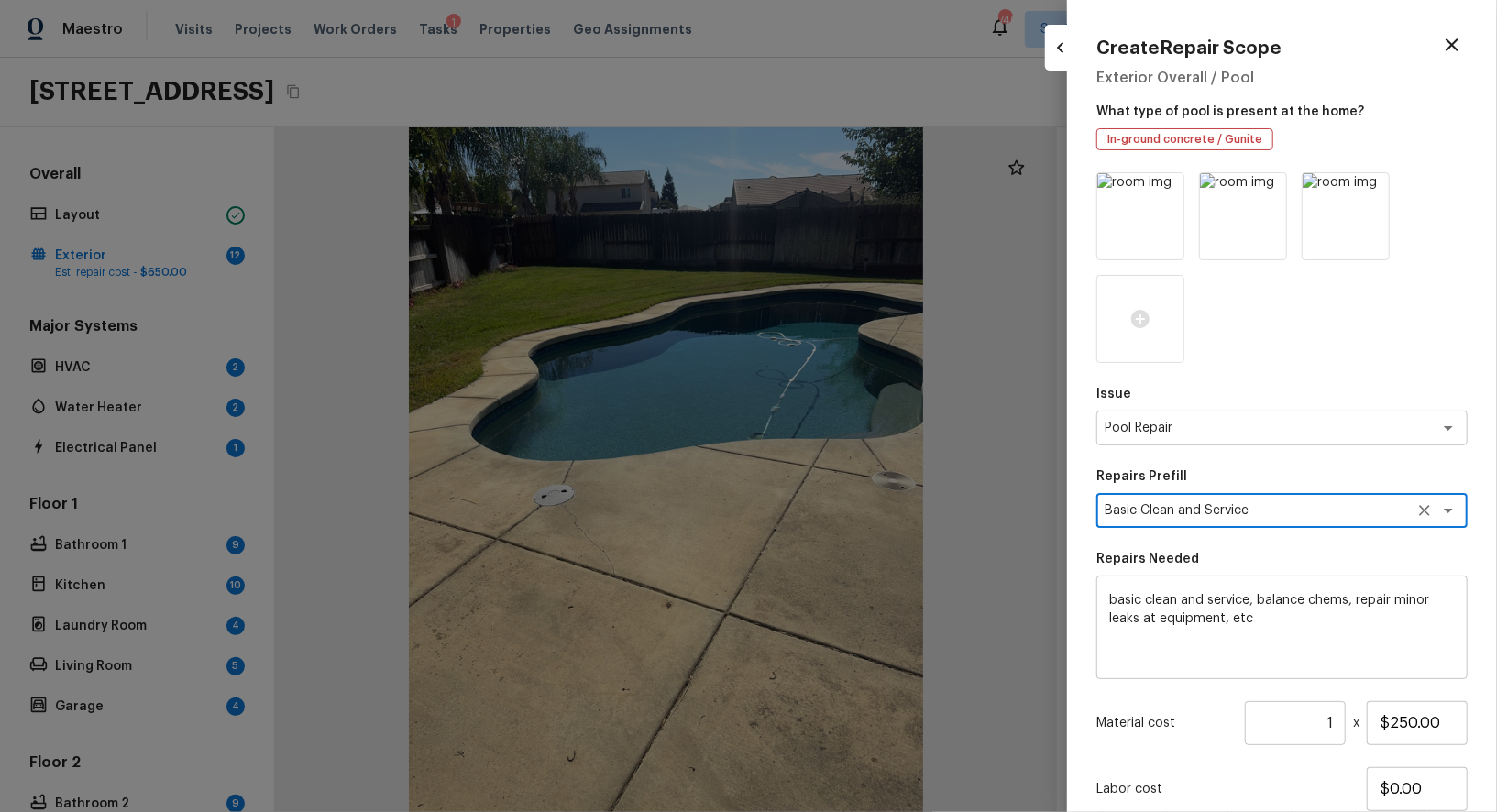
click at [1311, 512] on textarea "Basic Clean and Service" at bounding box center [1256, 511] width 303 height 18
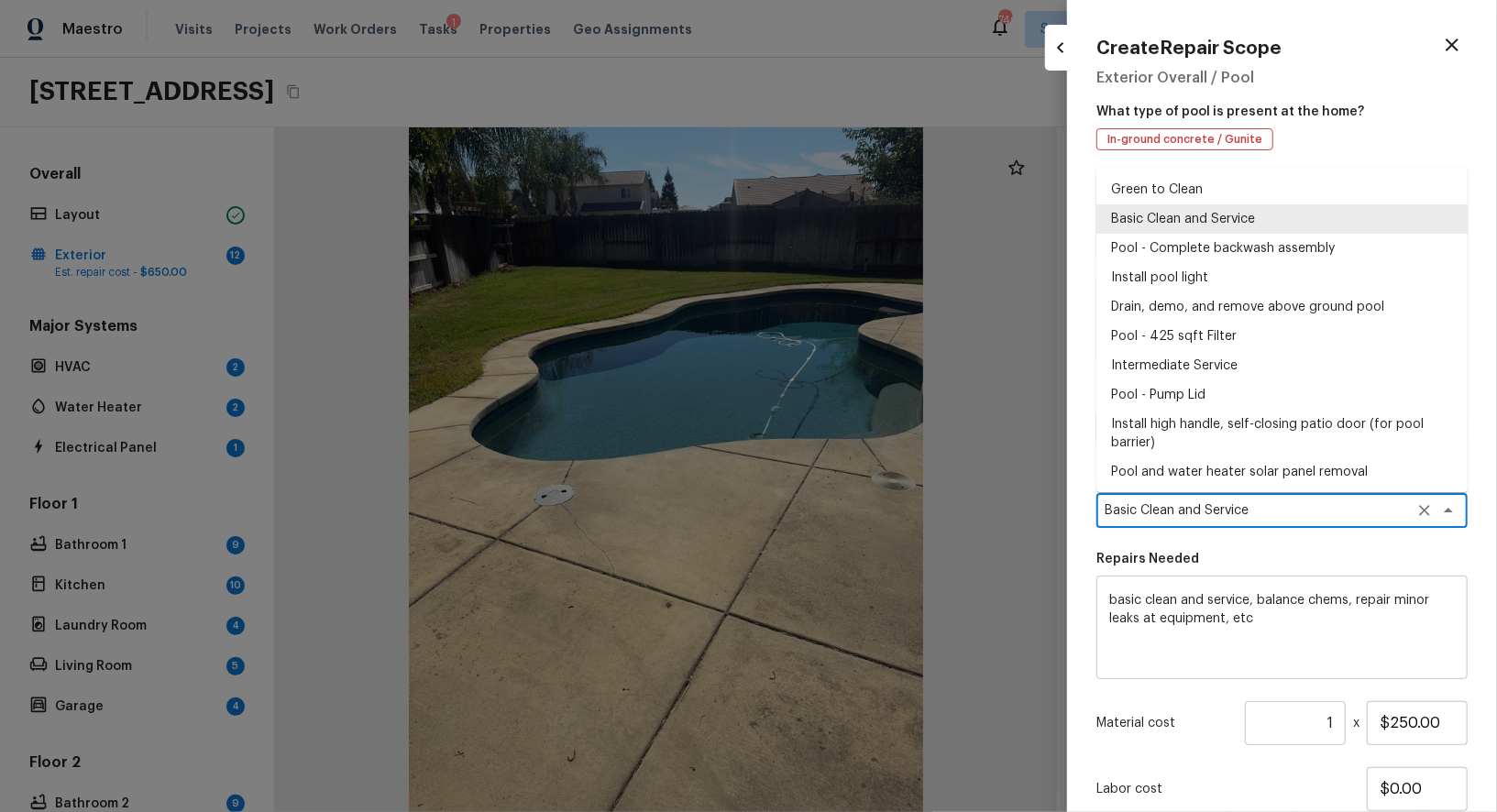
click at [1311, 512] on textarea "Basic Clean and Service" at bounding box center [1256, 511] width 303 height 18
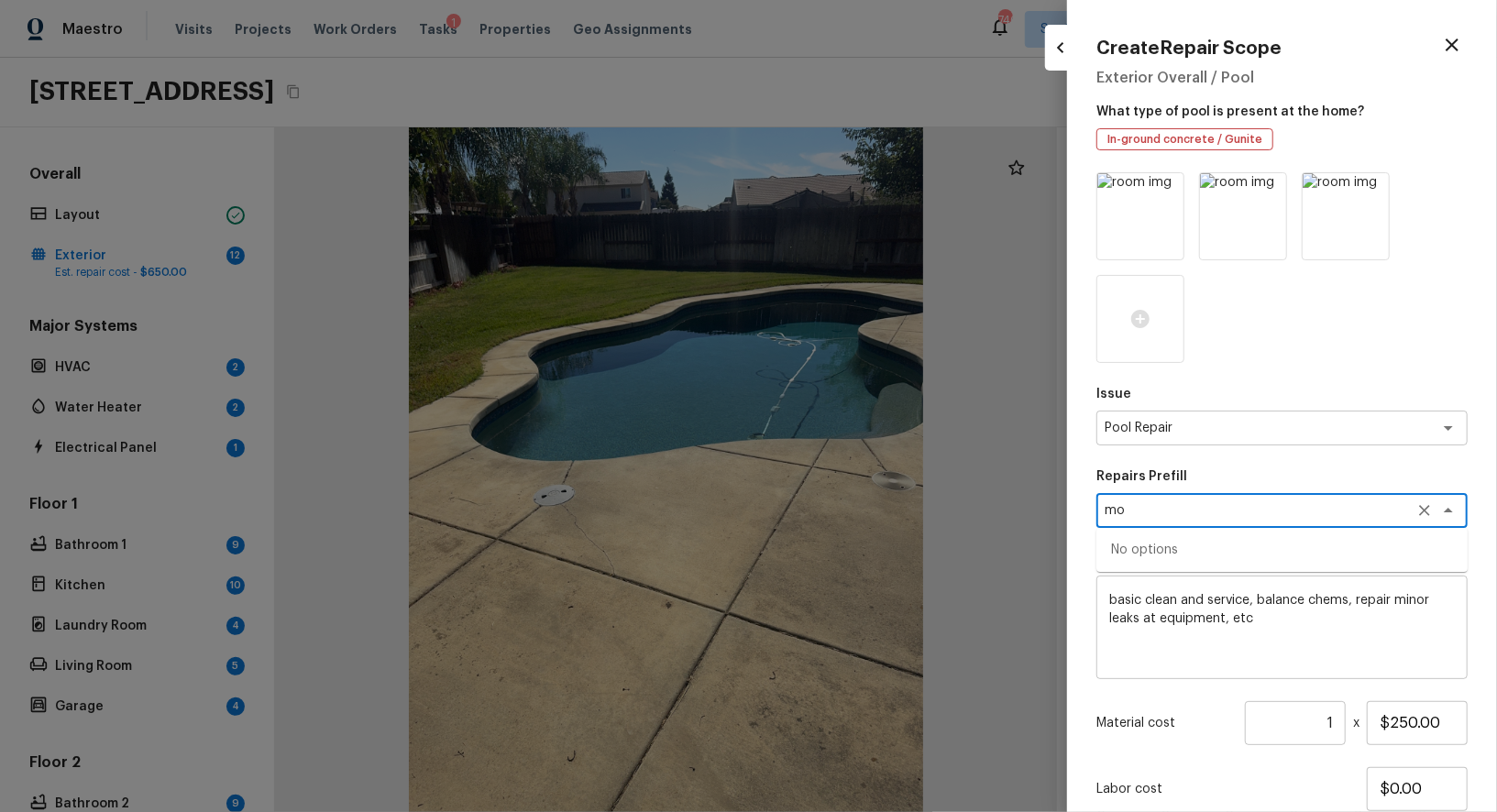
type textarea "m"
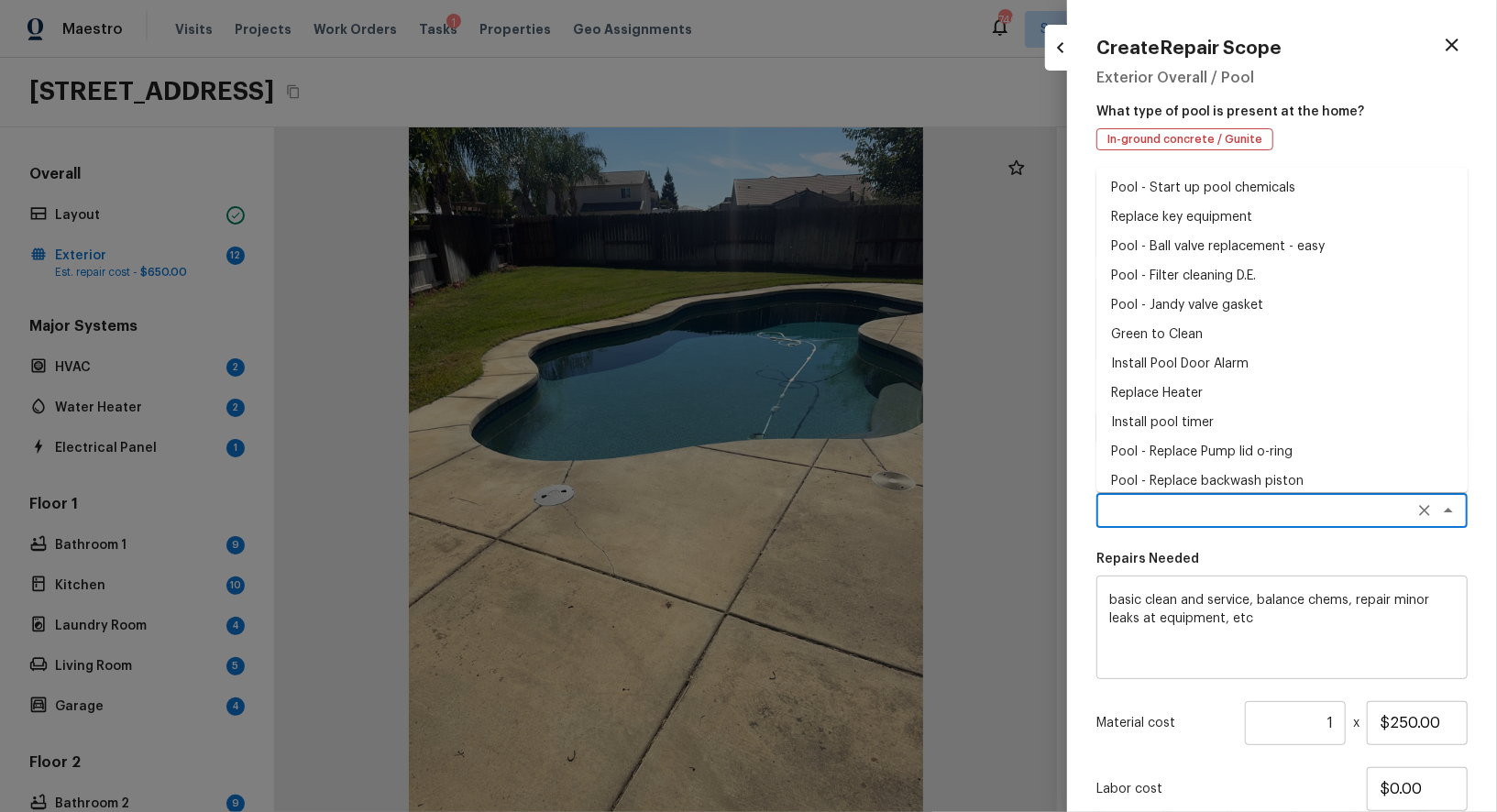
scroll to position [734, 0]
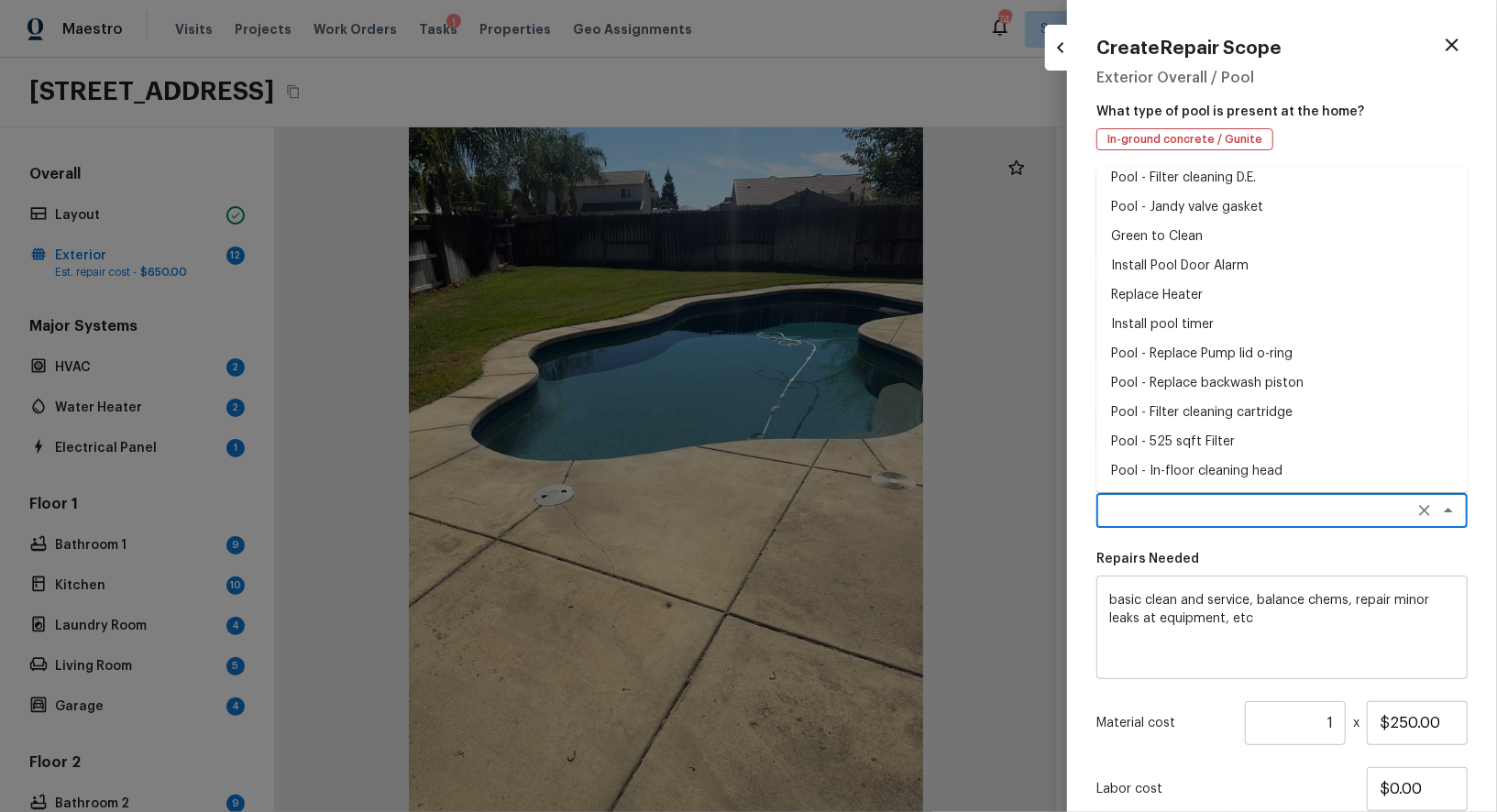
click at [1150, 513] on textarea at bounding box center [1256, 511] width 303 height 18
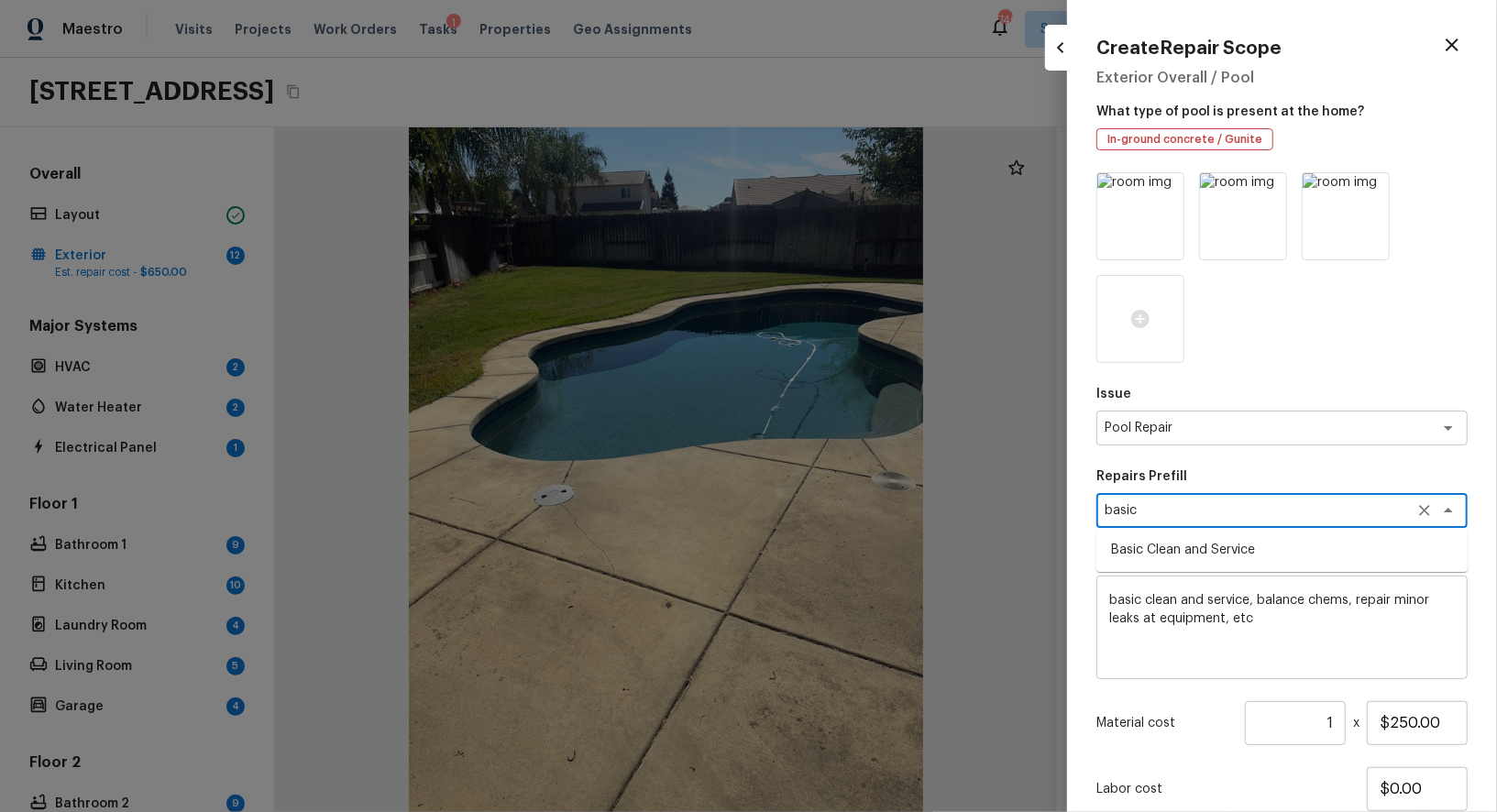
click at [1191, 541] on li "Basic Clean and Service" at bounding box center [1282, 549] width 371 height 29
type textarea "Basic Clean and Service"
click at [1410, 724] on input "$250.00" at bounding box center [1417, 723] width 101 height 44
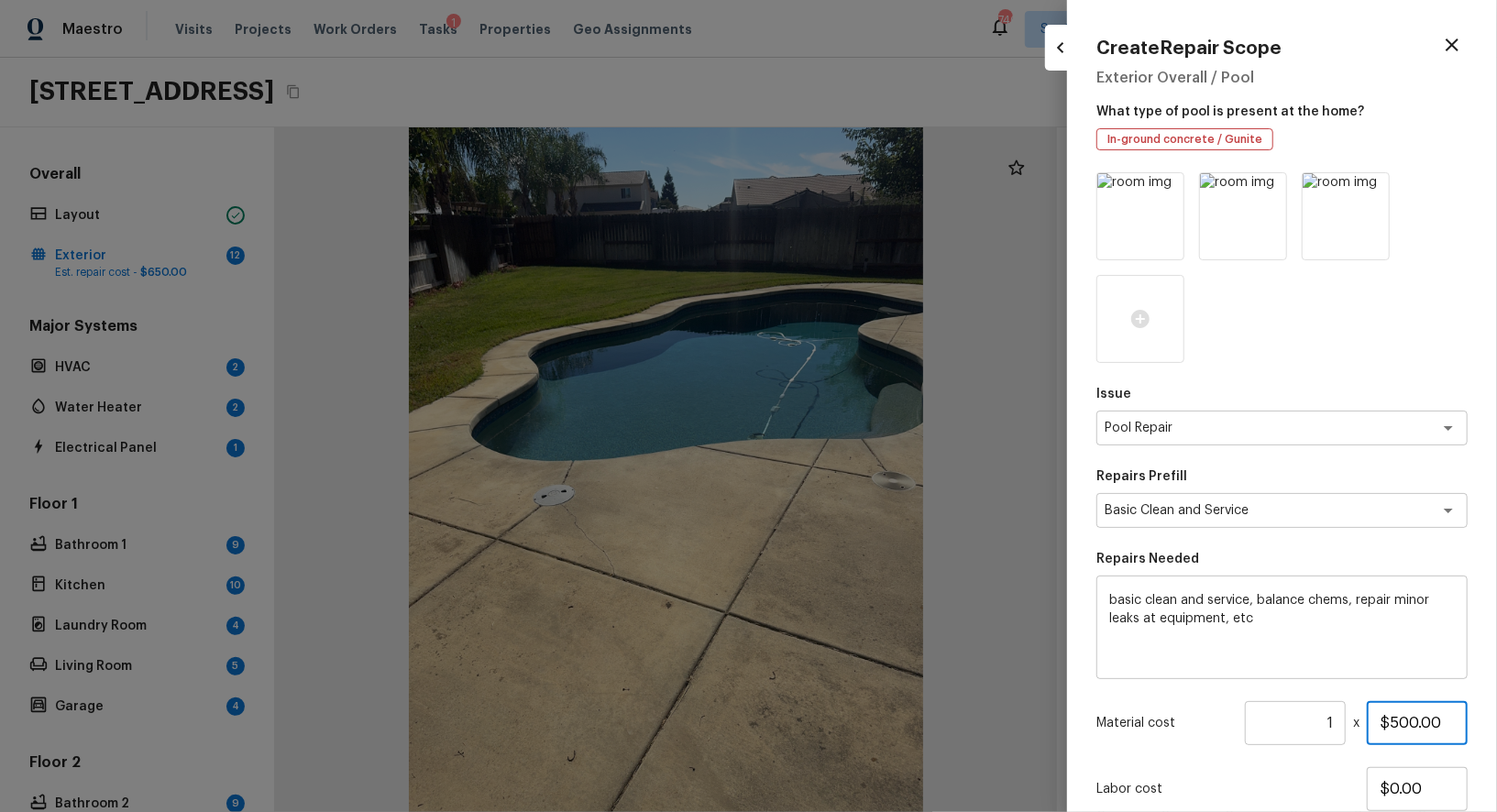
scroll to position [132, 0]
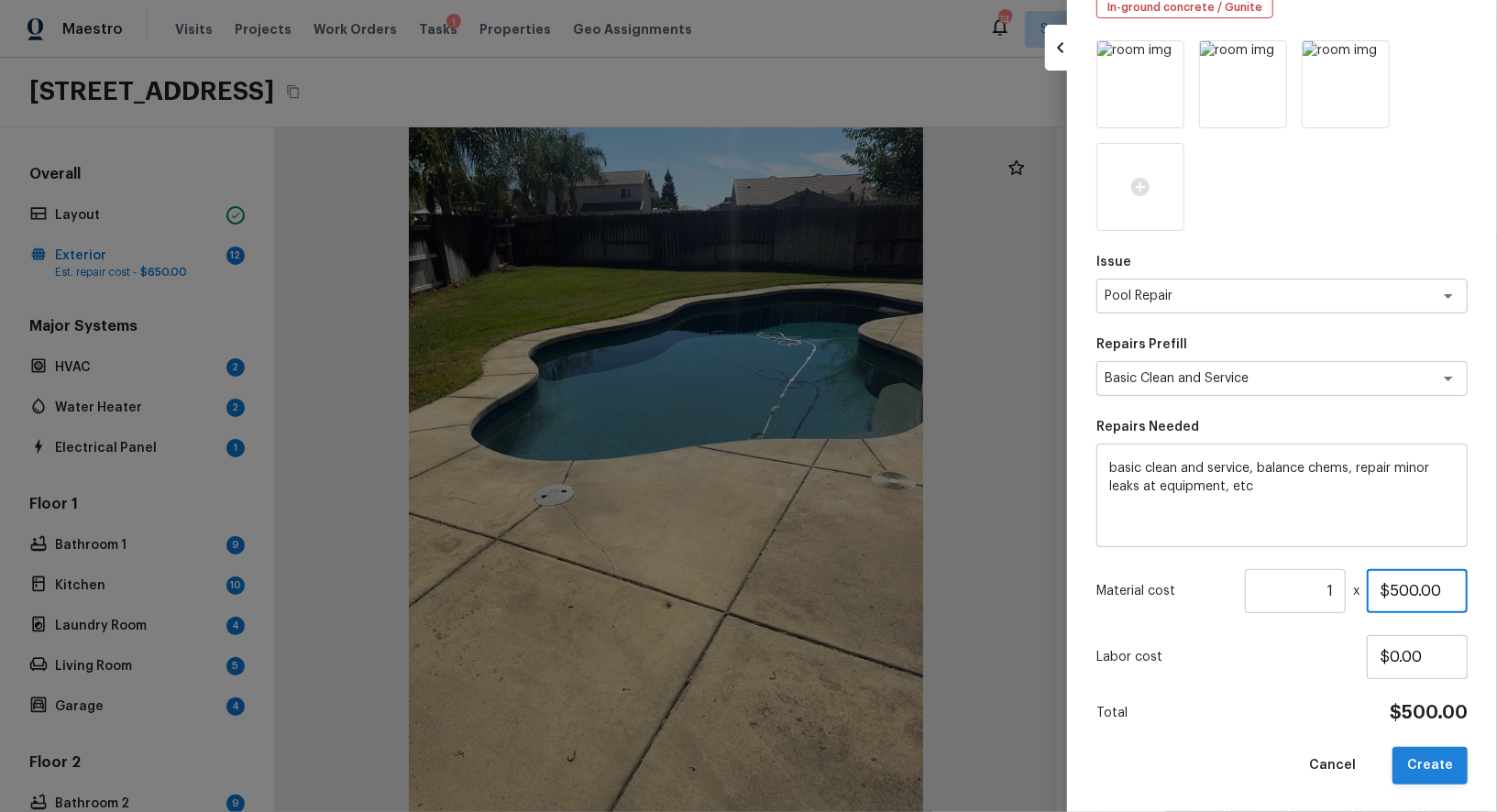
type input "$500.00"
click at [1427, 768] on button "Create" at bounding box center [1430, 765] width 75 height 38
type input "$0.00"
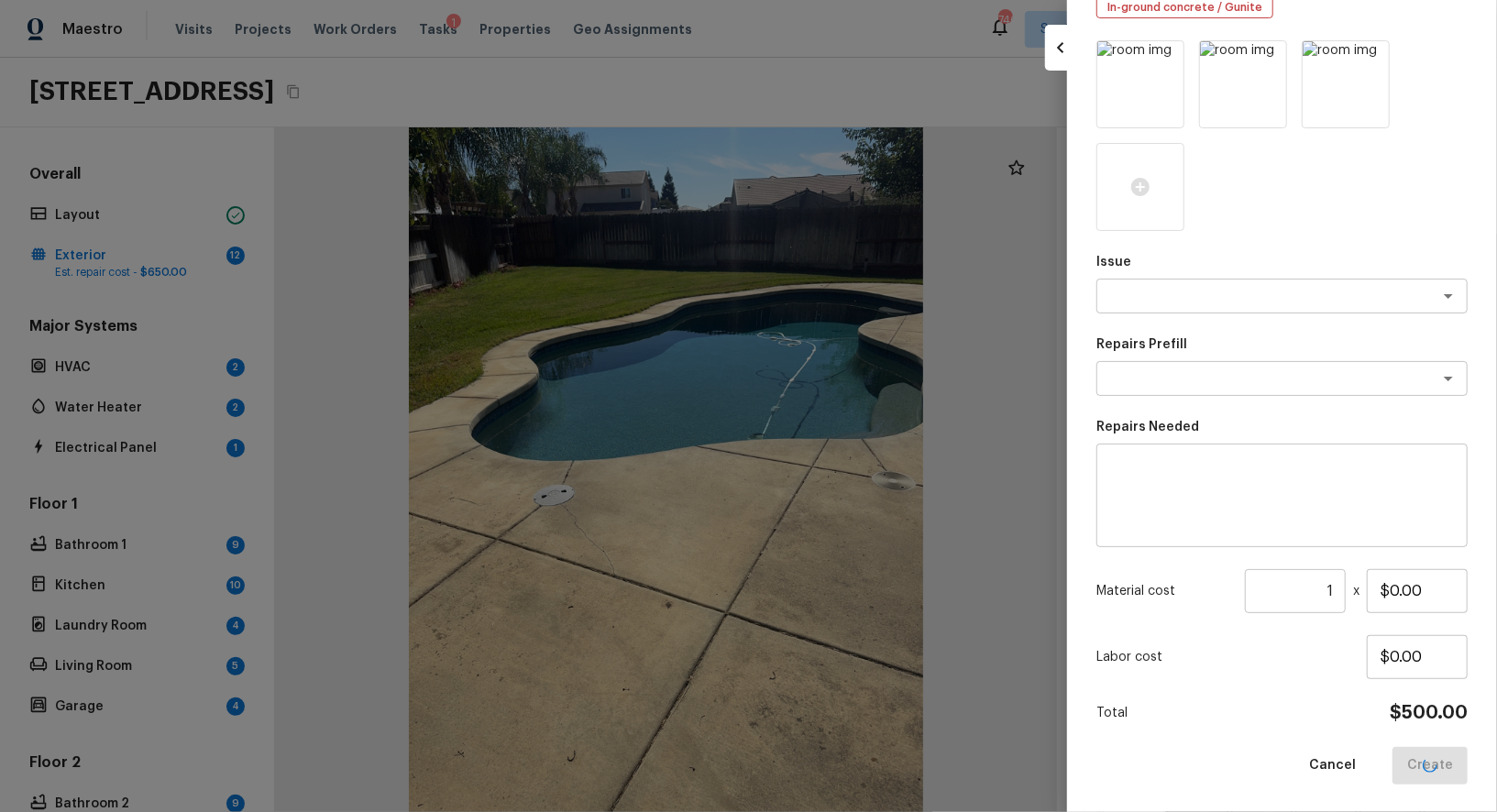
scroll to position [29, 0]
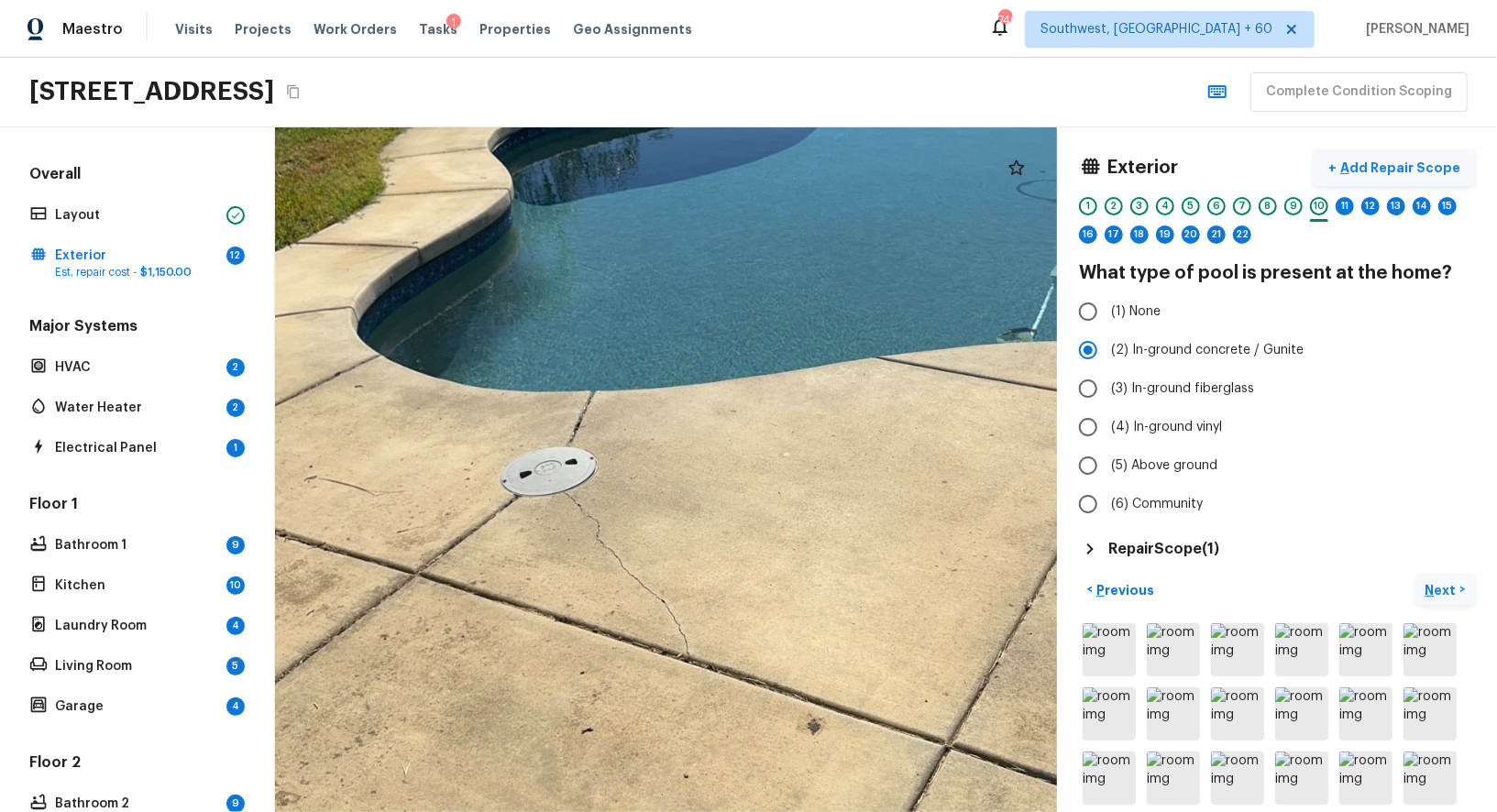
click at [1406, 164] on p "Add Repair Scope" at bounding box center [1398, 168] width 124 height 18
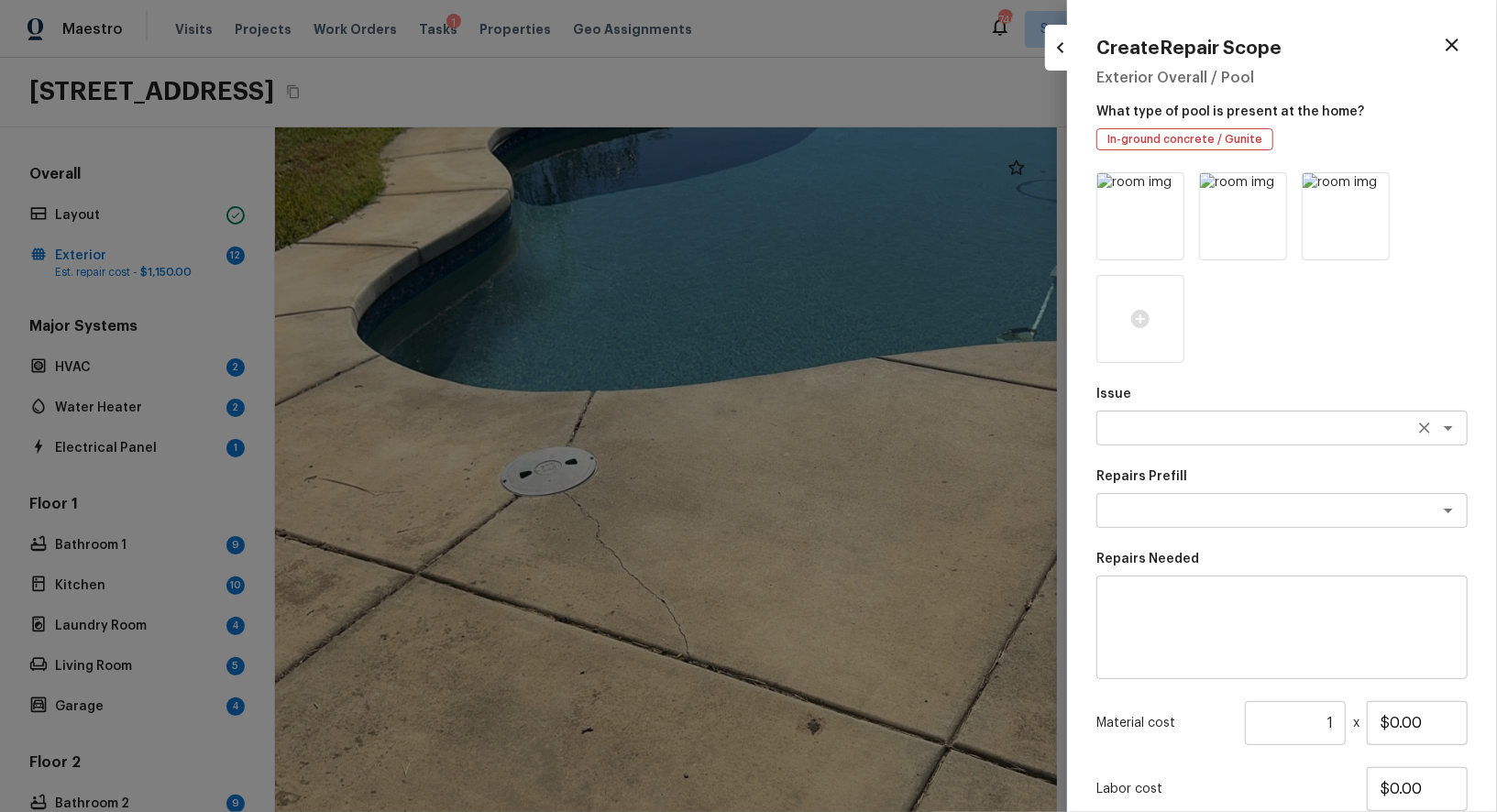
click at [1136, 426] on textarea at bounding box center [1256, 428] width 303 height 18
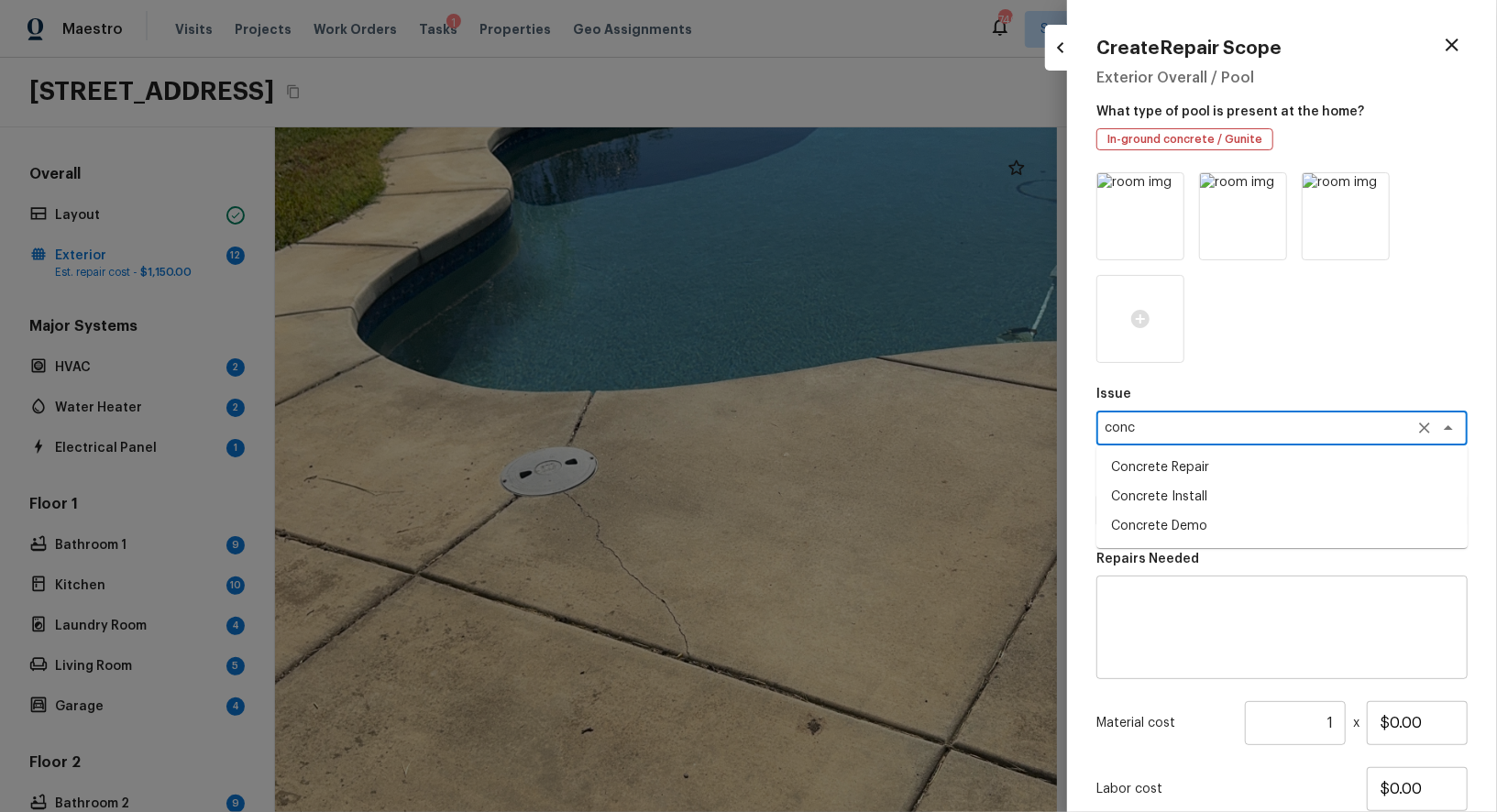
click at [1169, 477] on li "Concrete Repair" at bounding box center [1282, 468] width 371 height 29
click at [1171, 521] on div "x ​" at bounding box center [1282, 511] width 371 height 35
type textarea "Concrete Repair"
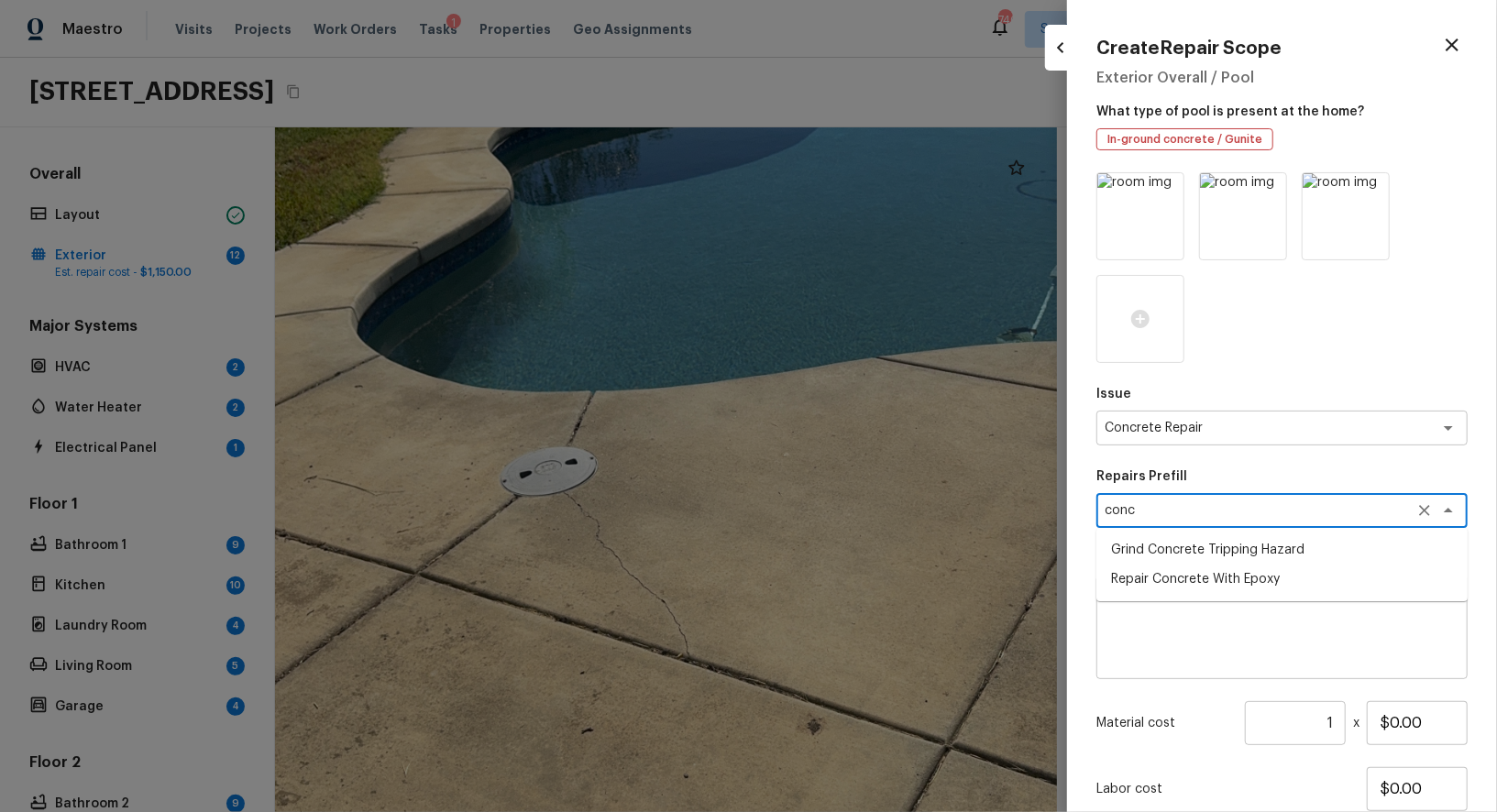
click at [1211, 580] on li "Repair Concrete With Epoxy" at bounding box center [1282, 579] width 371 height 29
type textarea "Repair Concrete With Epoxy"
type textarea "Prep and clean the crack in the concrete thoroughly. Apply/inject a concrete ad…"
type input "$7.95"
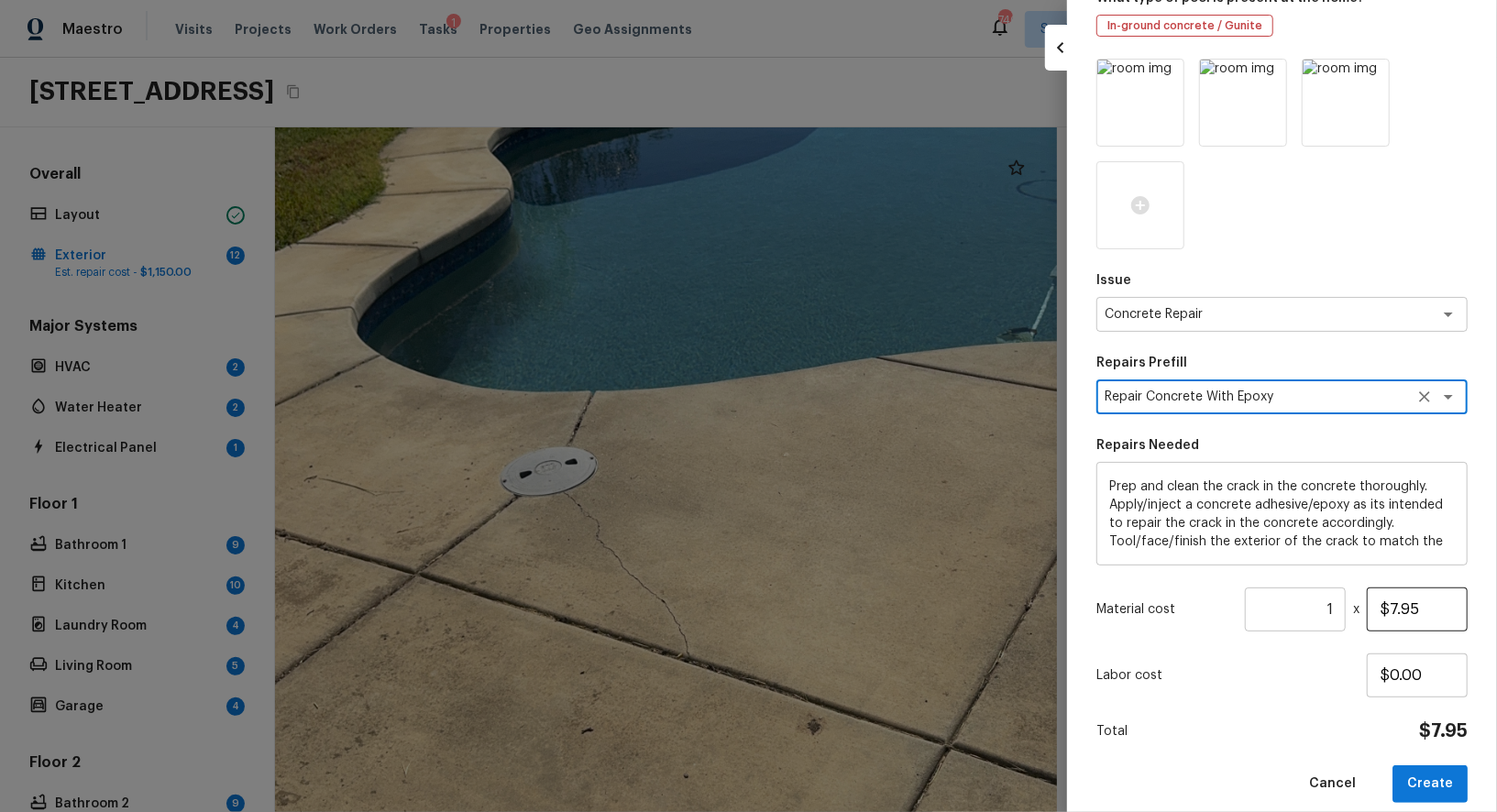
scroll to position [132, 0]
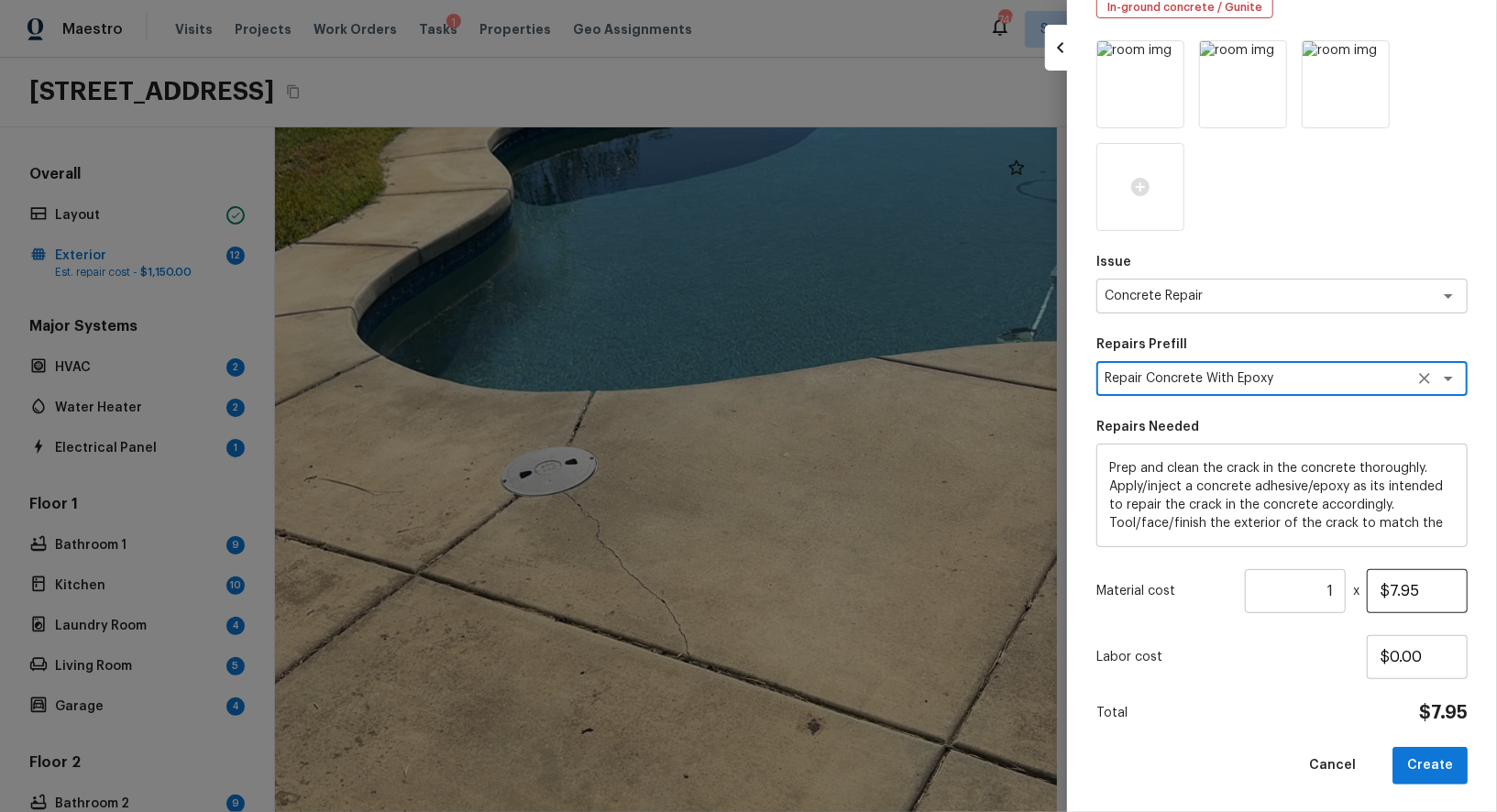
type textarea "Repair Concrete With Epoxy"
click at [1402, 600] on input "$7.95" at bounding box center [1417, 591] width 101 height 44
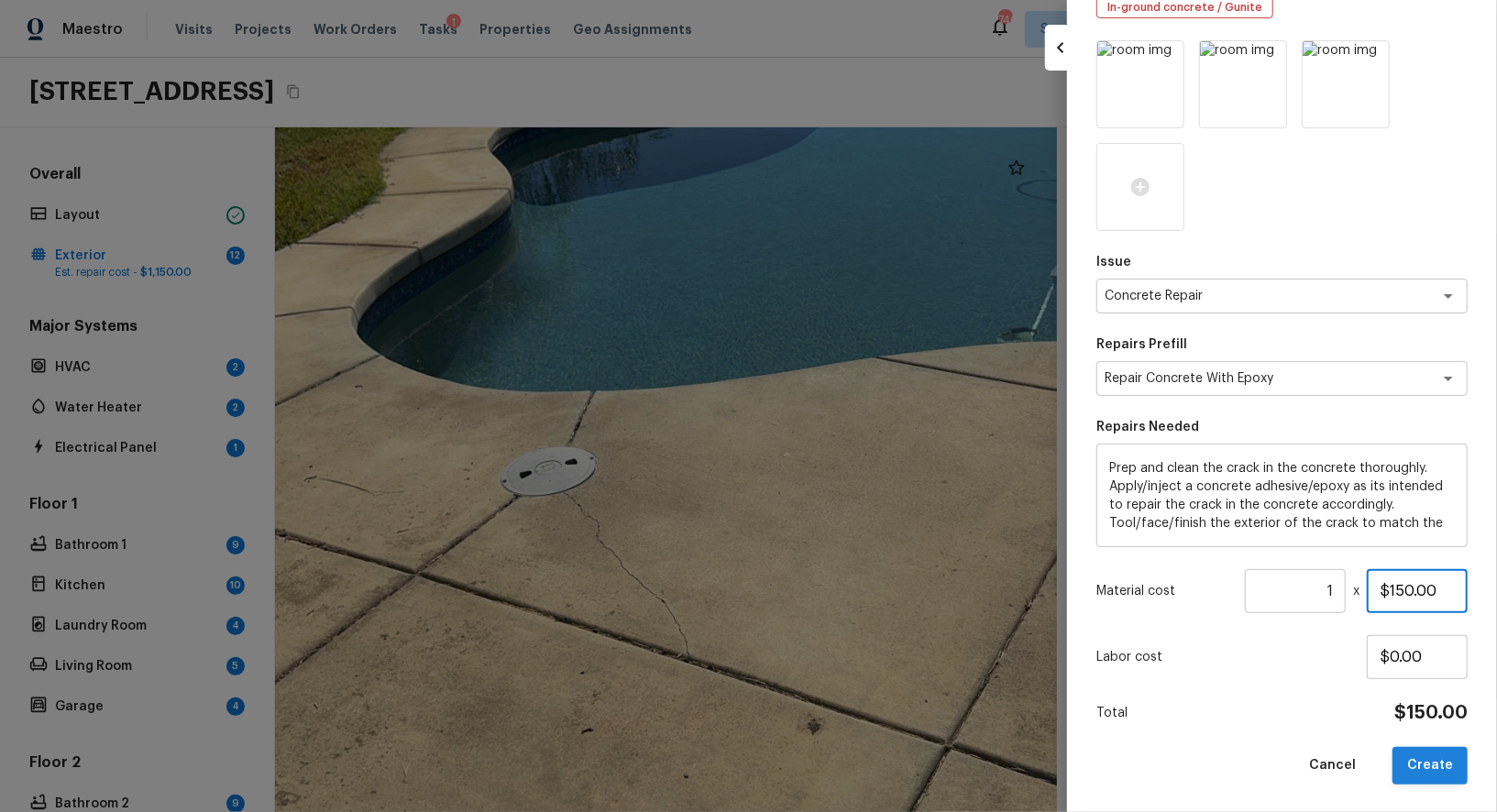
type input "$150.00"
click at [1435, 762] on button "Create" at bounding box center [1430, 765] width 75 height 38
type input "$0.00"
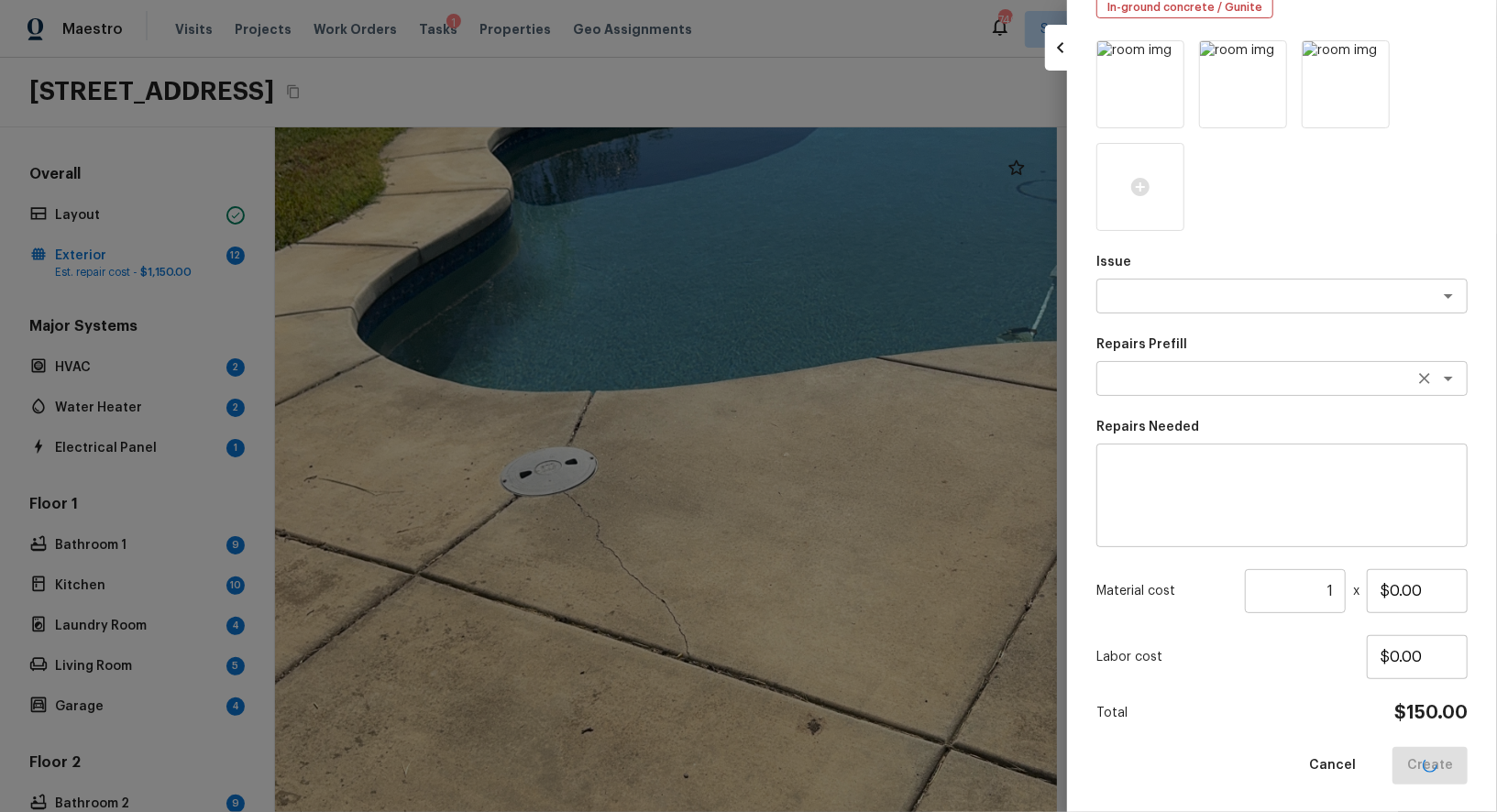
scroll to position [29, 0]
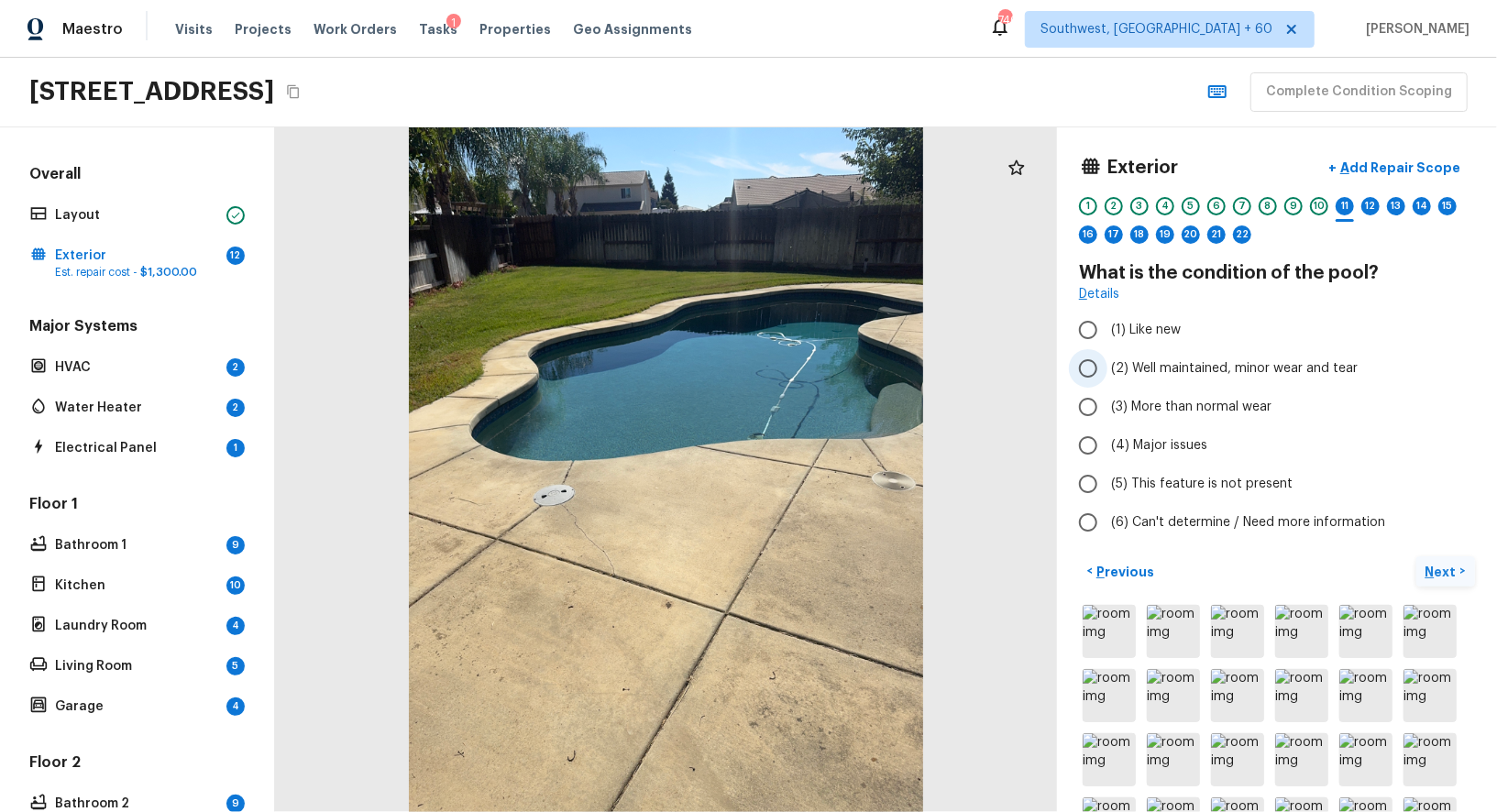
click at [1085, 374] on input "(2) Well maintained, minor wear and tear" at bounding box center [1088, 368] width 39 height 39
radio input "true"
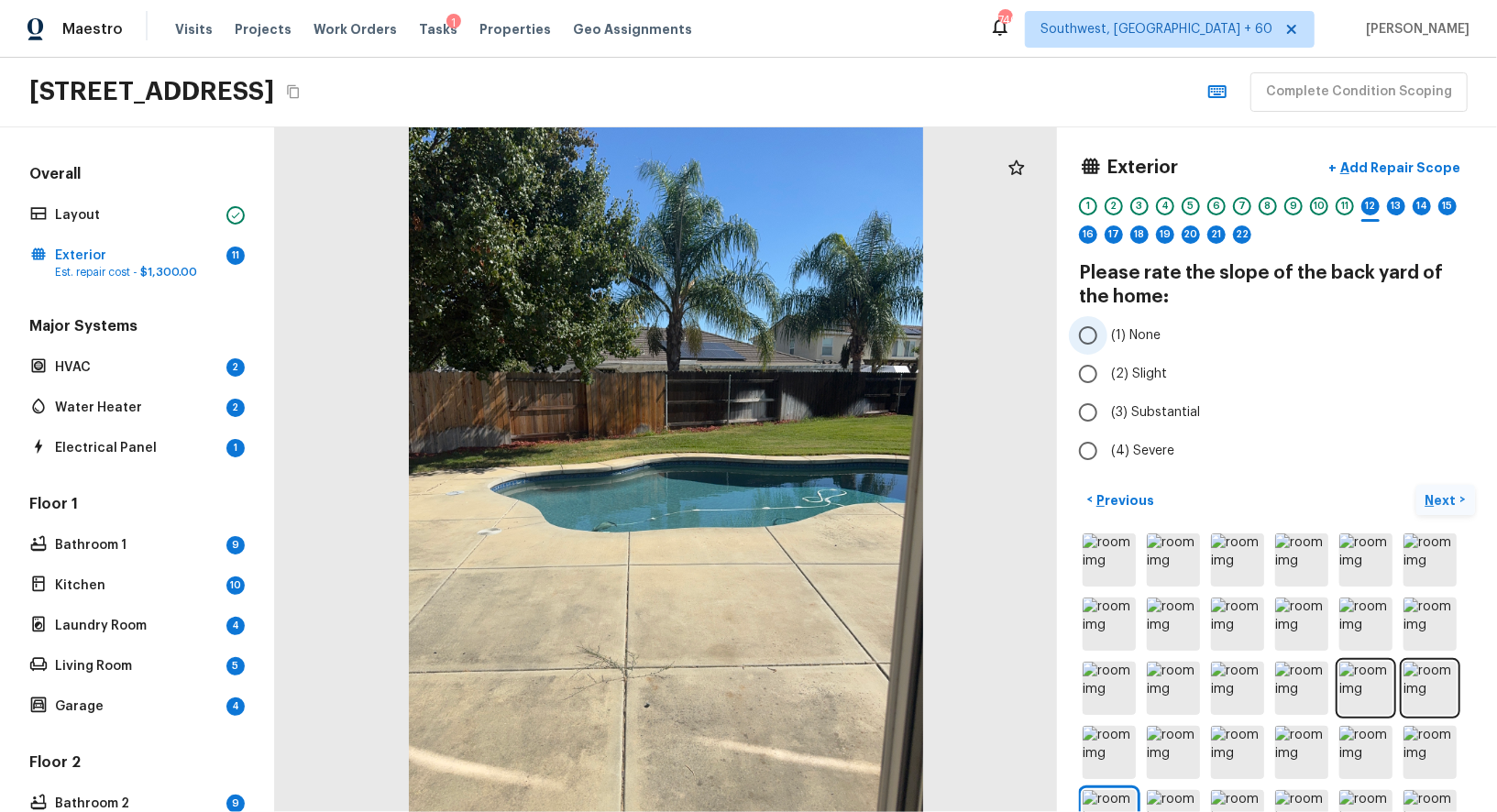
scroll to position [30, 0]
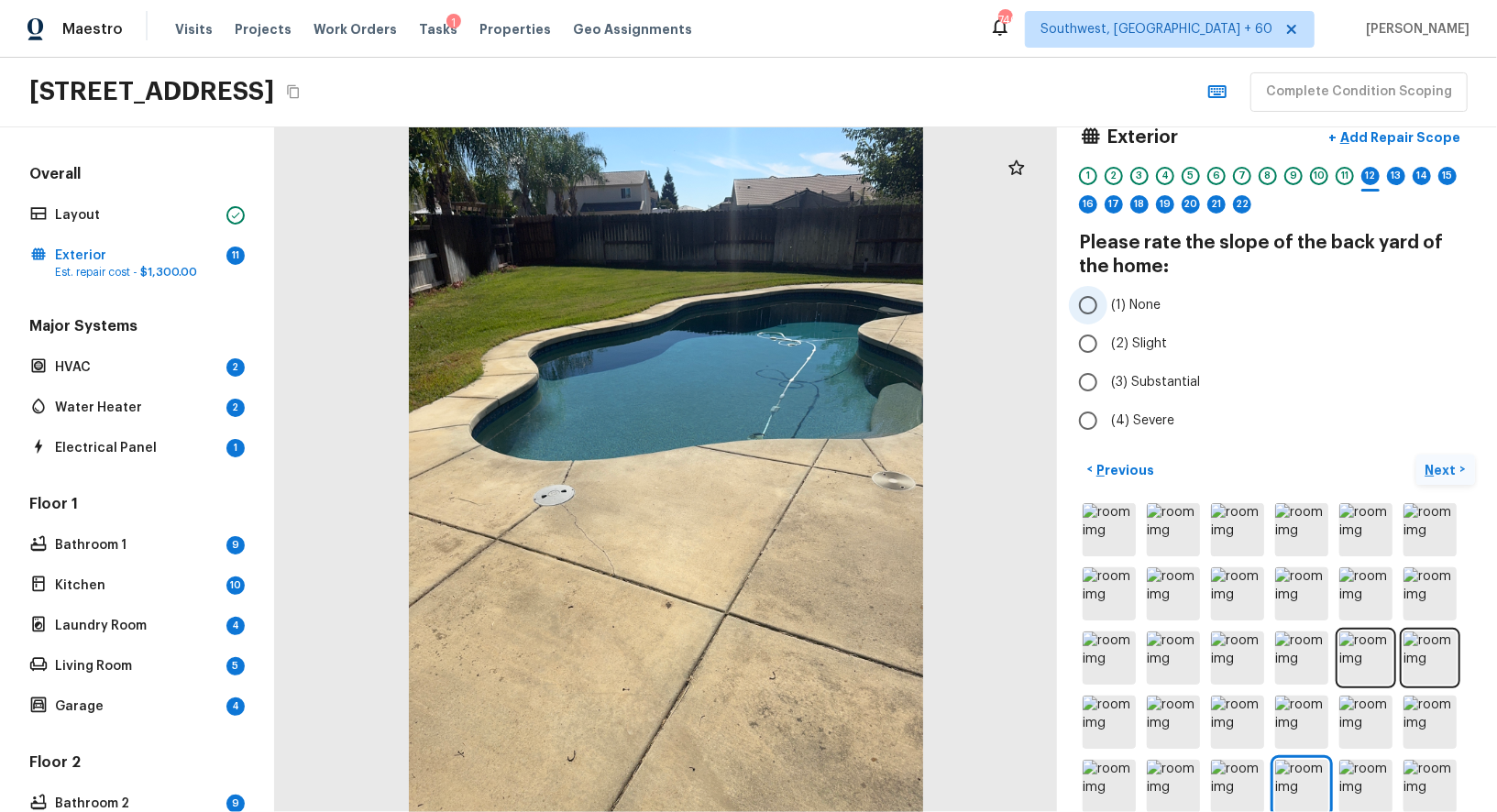
click at [1094, 314] on input "(1) None" at bounding box center [1088, 305] width 39 height 39
radio input "true"
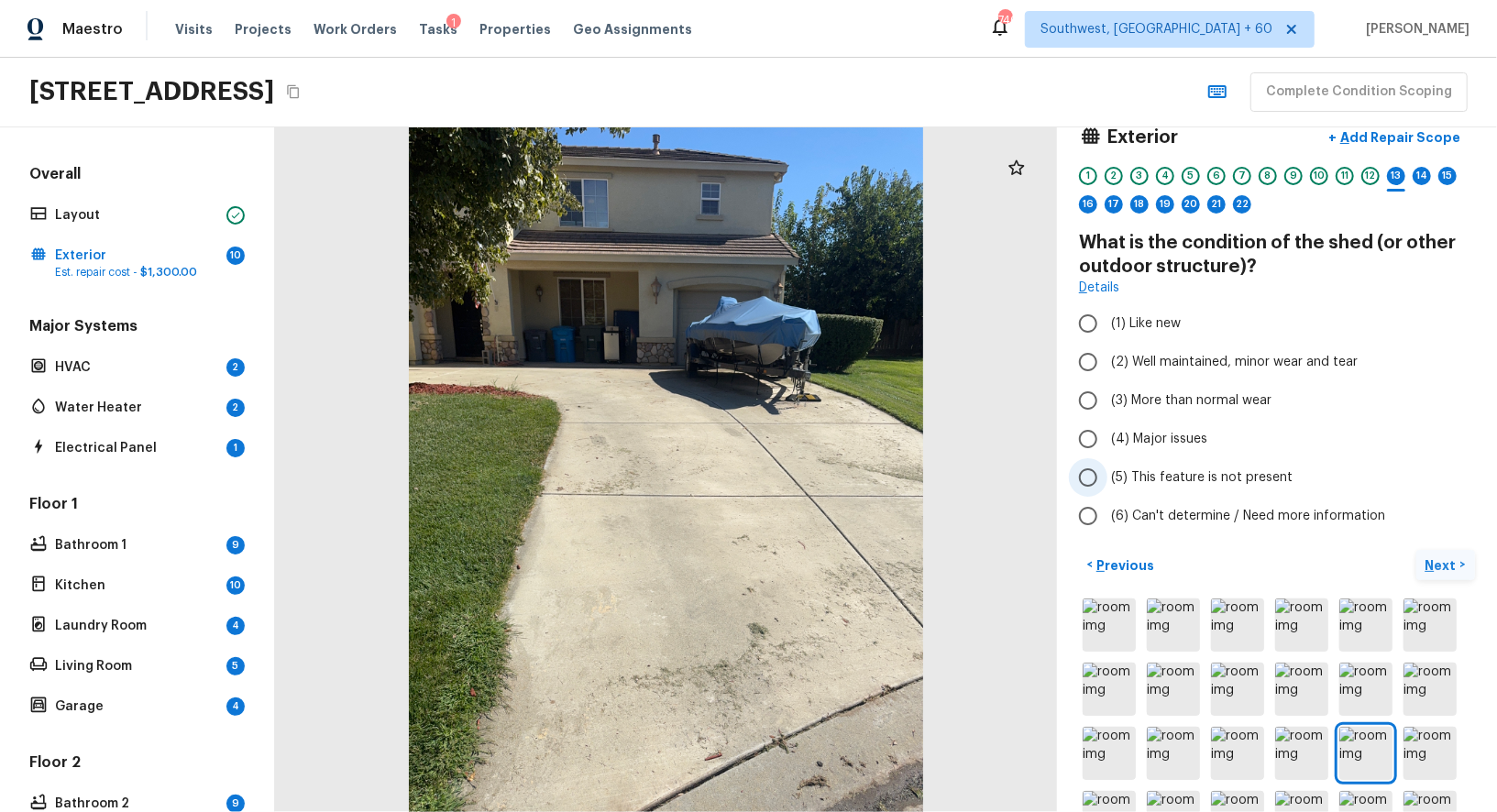
click at [1102, 477] on input "(5) This feature is not present" at bounding box center [1088, 478] width 39 height 39
radio input "true"
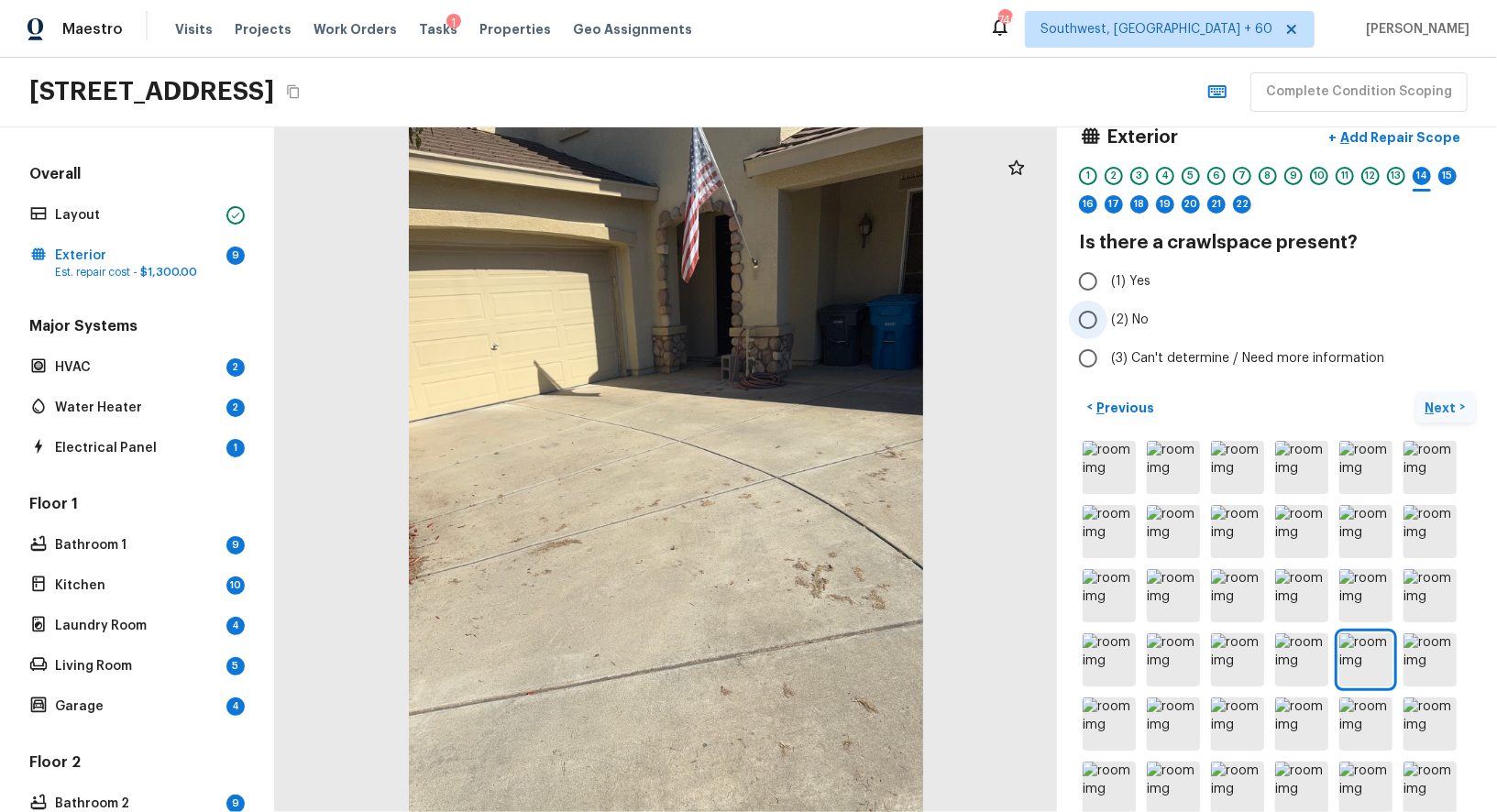
click at [1085, 324] on input "(2) No" at bounding box center [1088, 320] width 39 height 39
radio input "true"
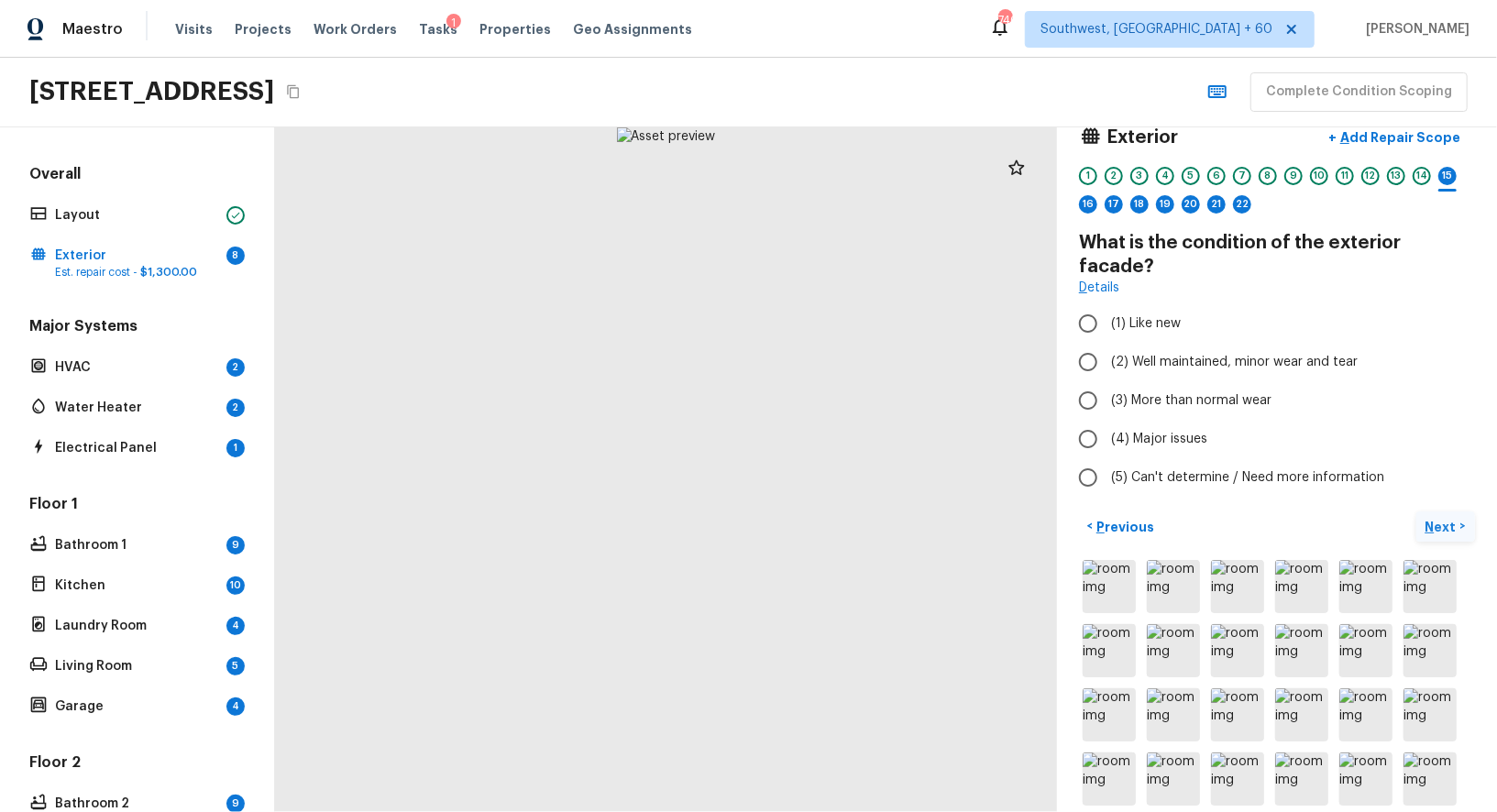
scroll to position [128, 0]
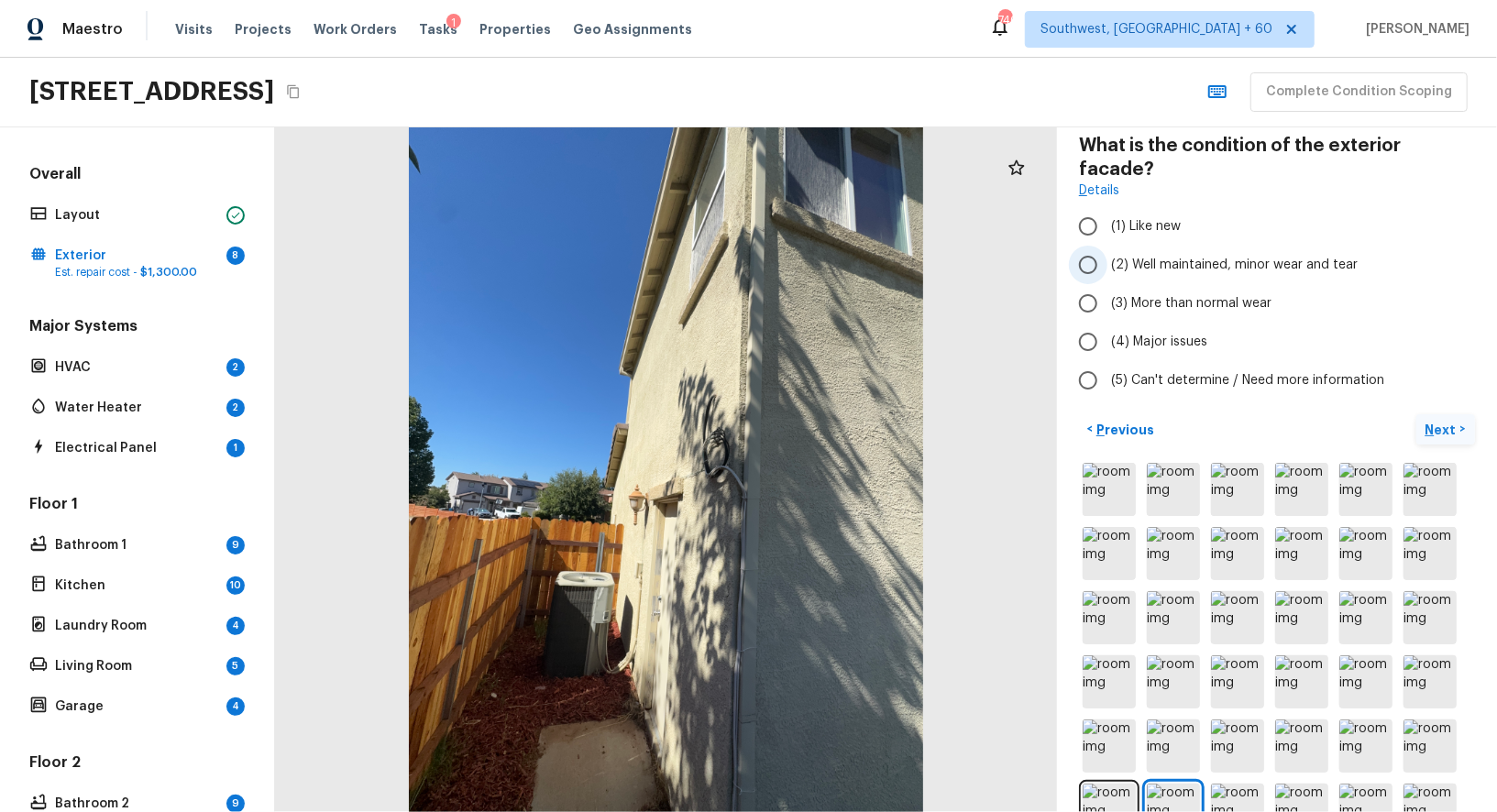
click at [1091, 245] on input "(2) Well maintained, minor wear and tear" at bounding box center [1088, 265] width 39 height 39
radio input "true"
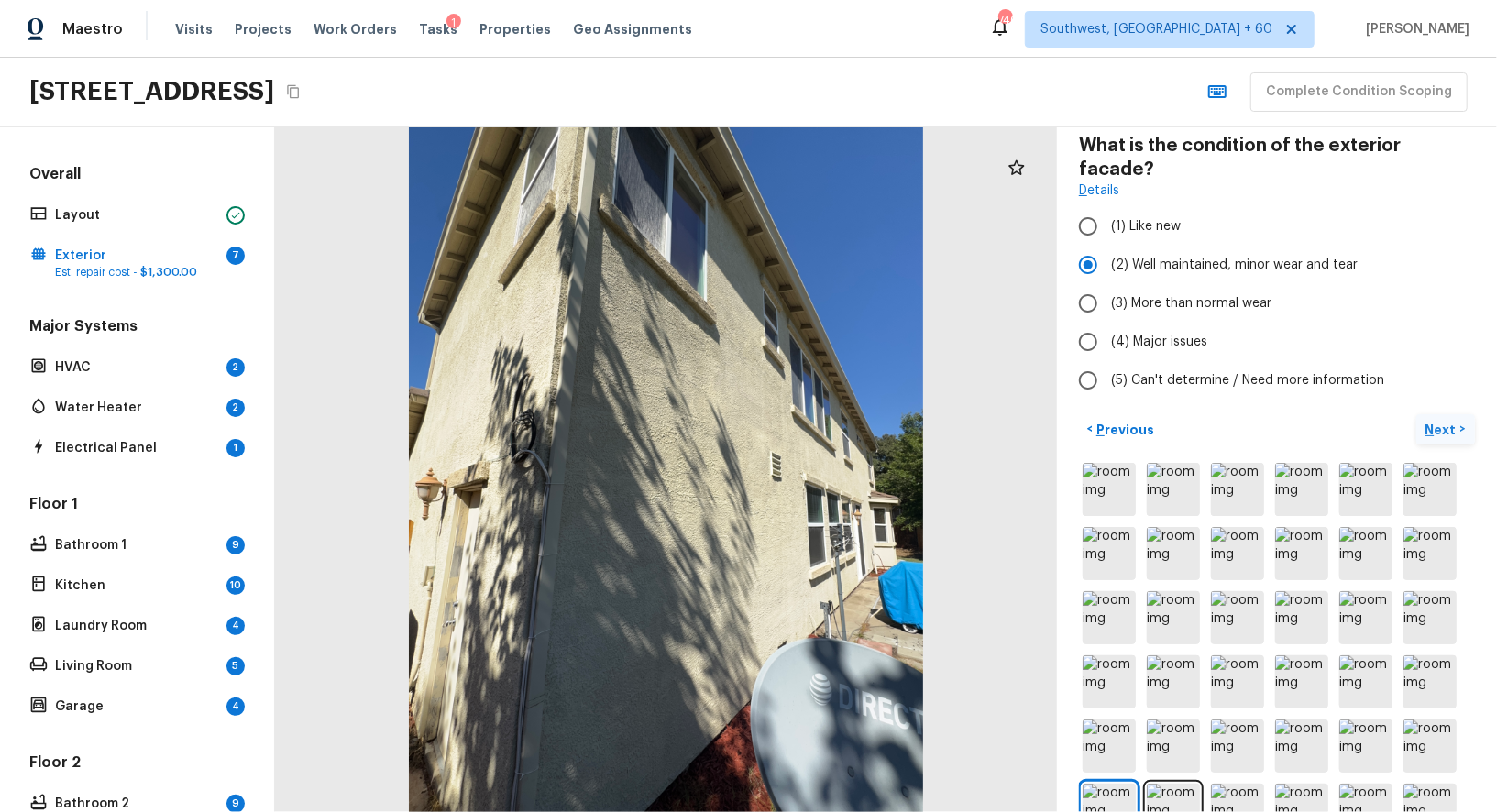
click at [890, 398] on div at bounding box center [665, 469] width 782 height 684
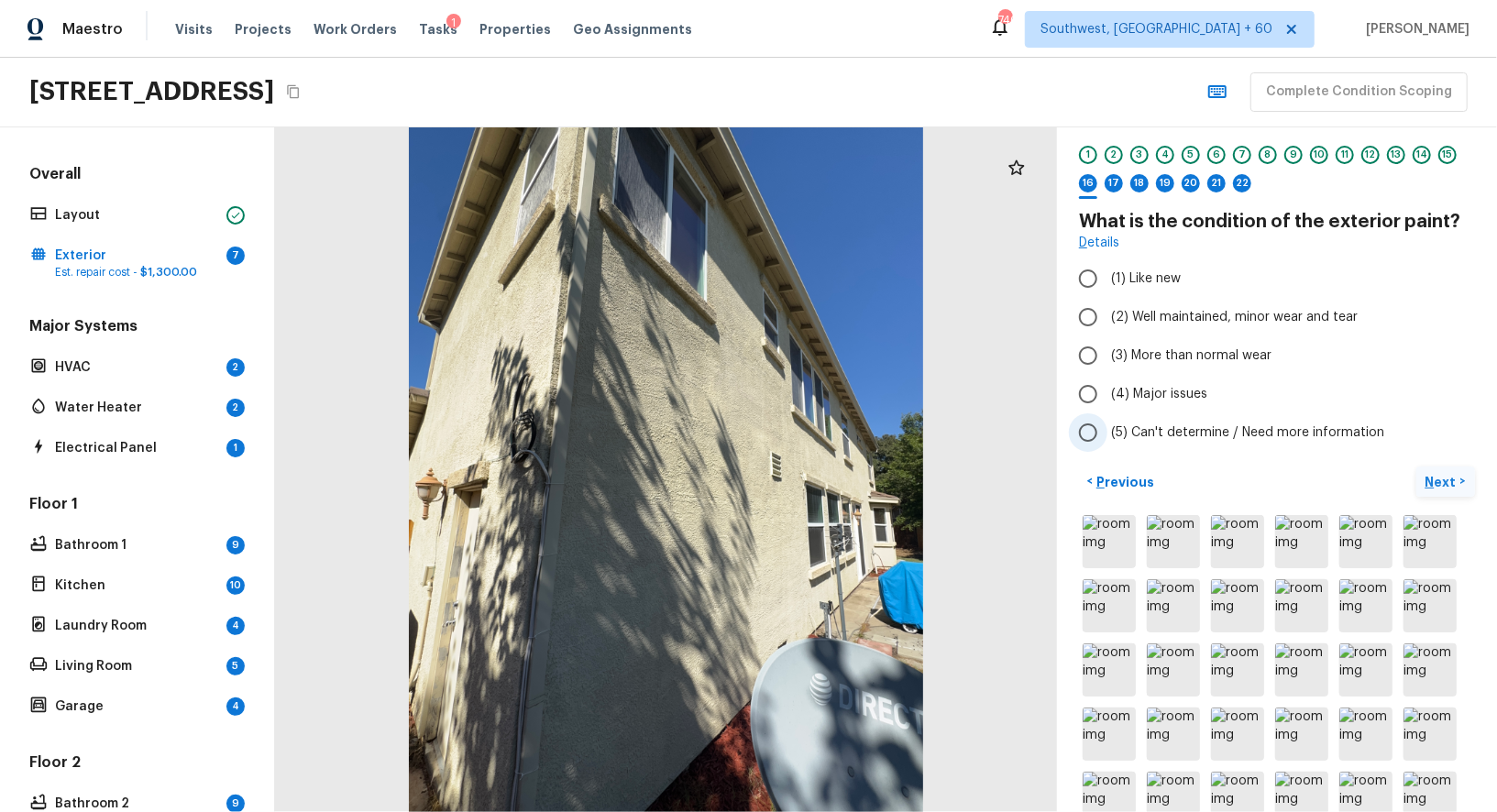
scroll to position [32, 0]
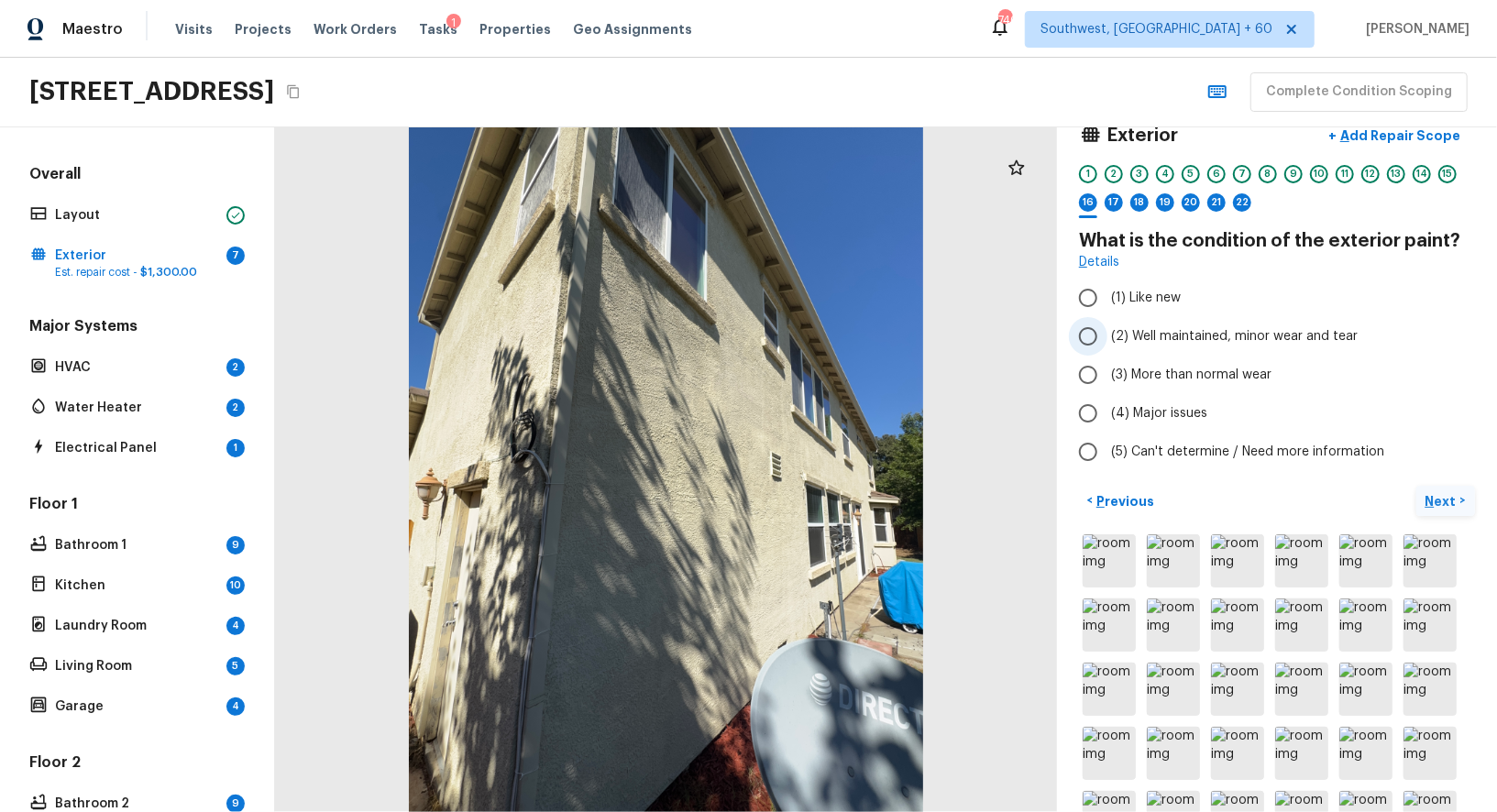
click at [1092, 343] on input "(2) Well maintained, minor wear and tear" at bounding box center [1088, 336] width 39 height 39
radio input "true"
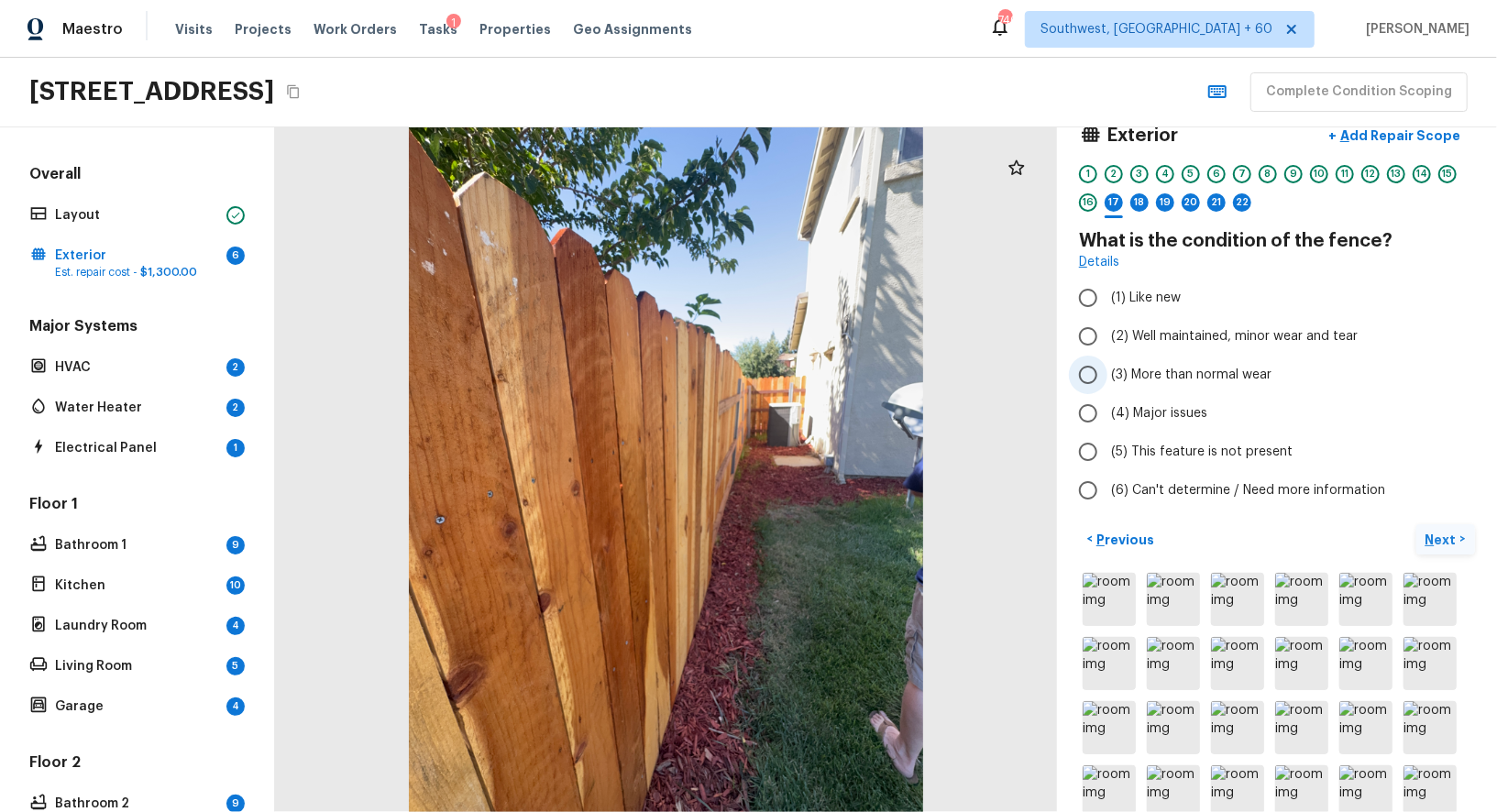
click at [1086, 382] on input "(3) More than normal wear" at bounding box center [1088, 375] width 39 height 39
radio input "true"
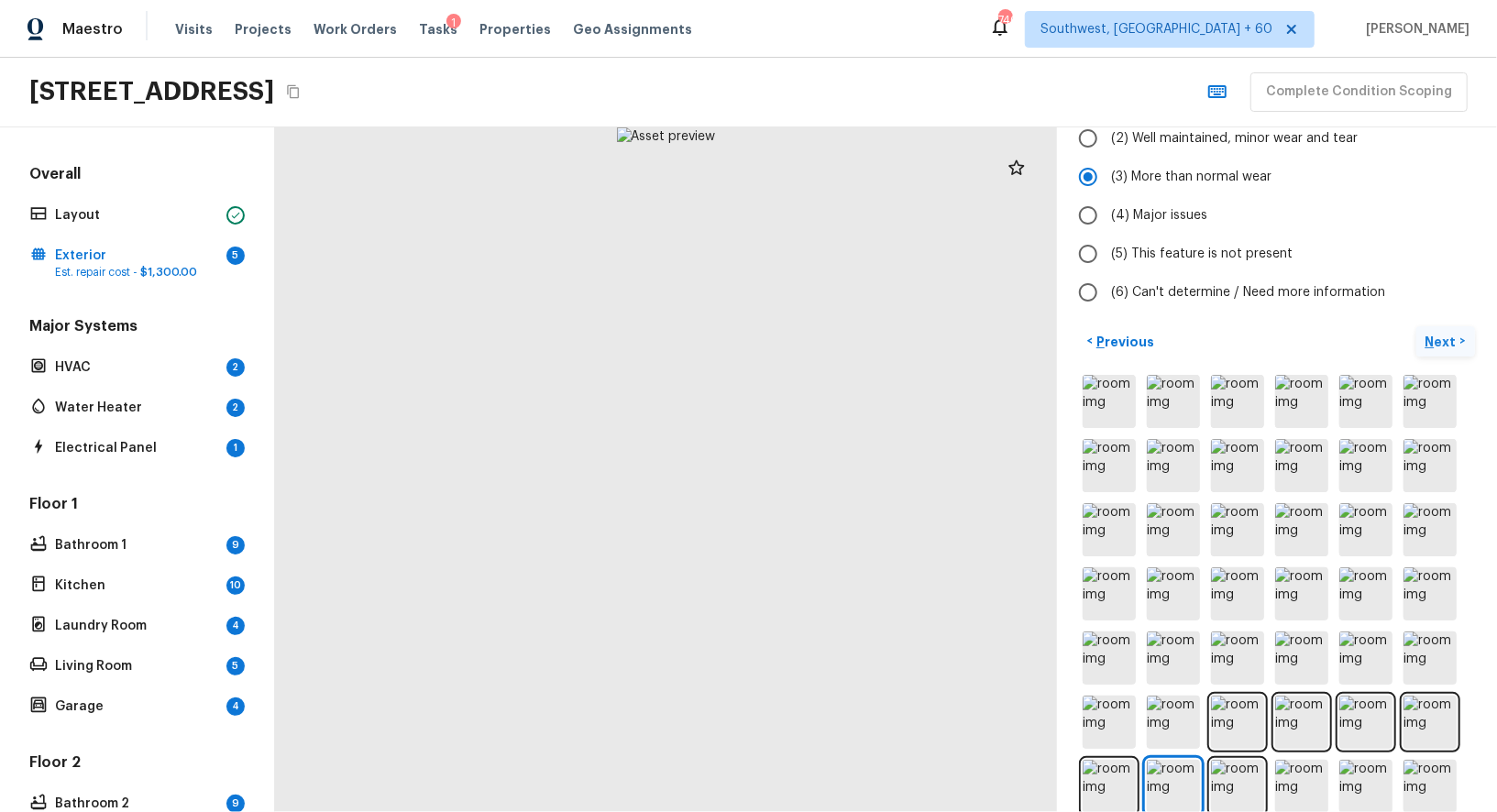
scroll to position [0, 0]
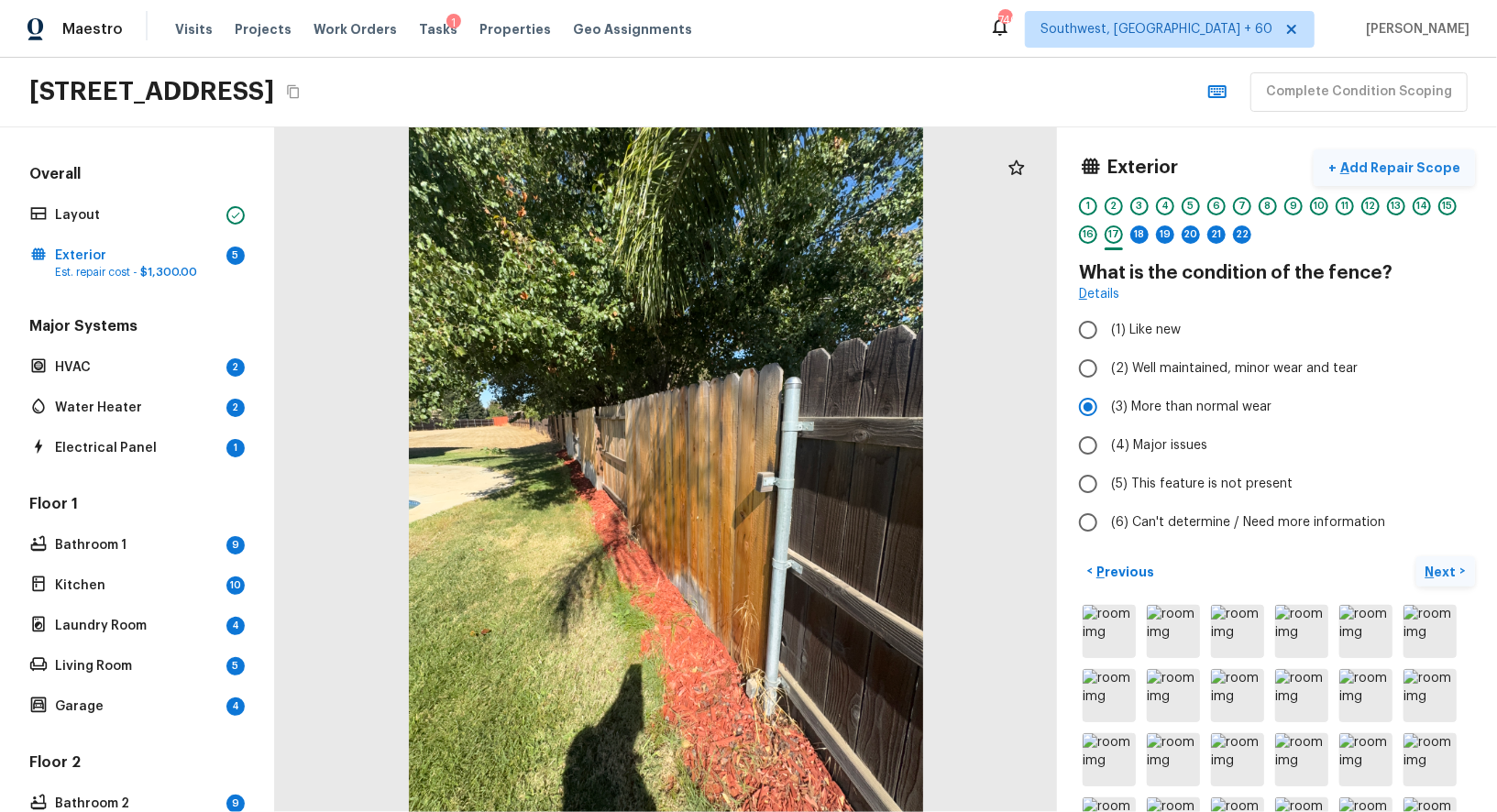
click at [1412, 160] on p "Add Repair Scope" at bounding box center [1398, 168] width 124 height 18
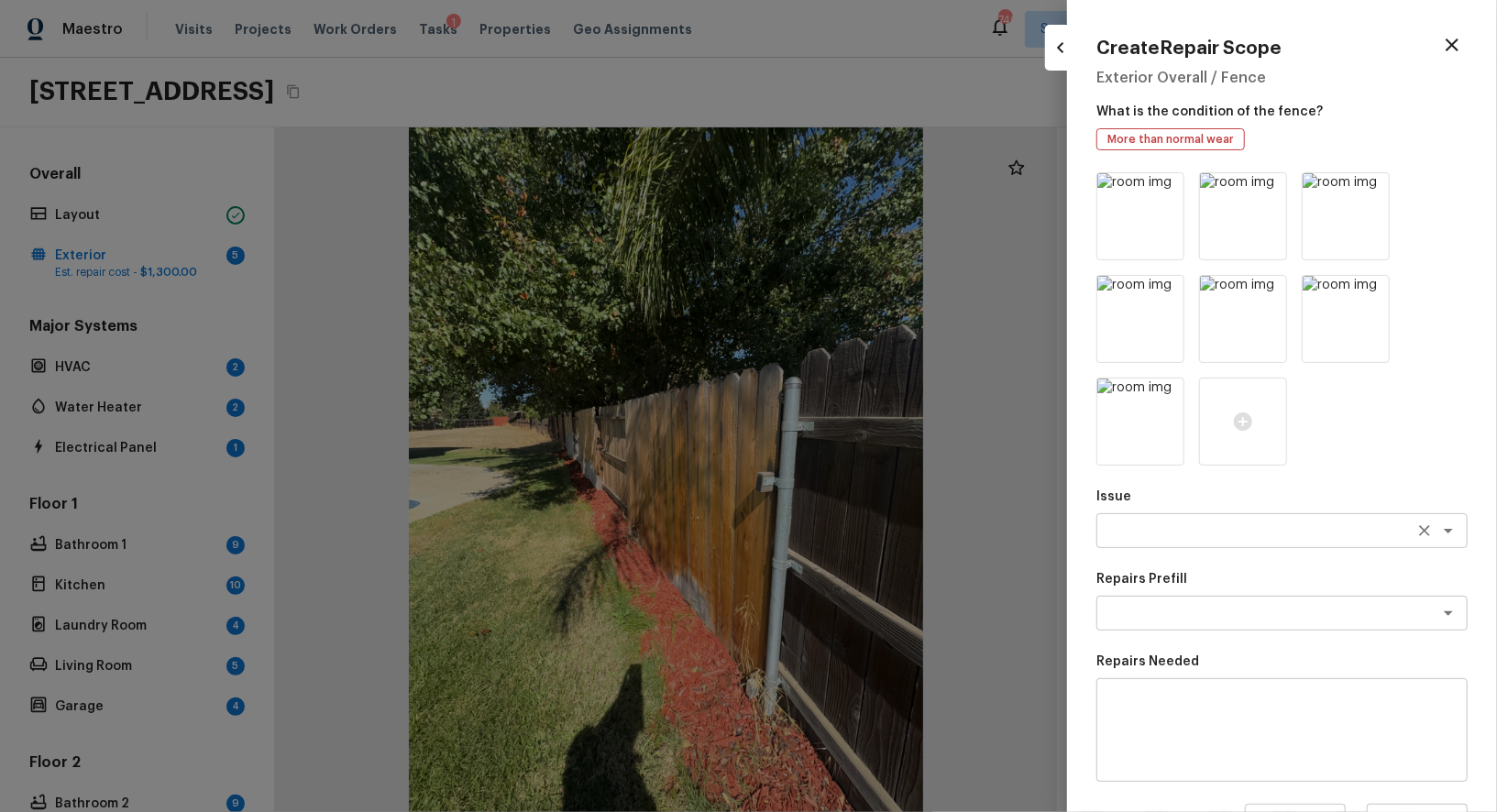
click at [1171, 526] on textarea at bounding box center [1256, 530] width 303 height 18
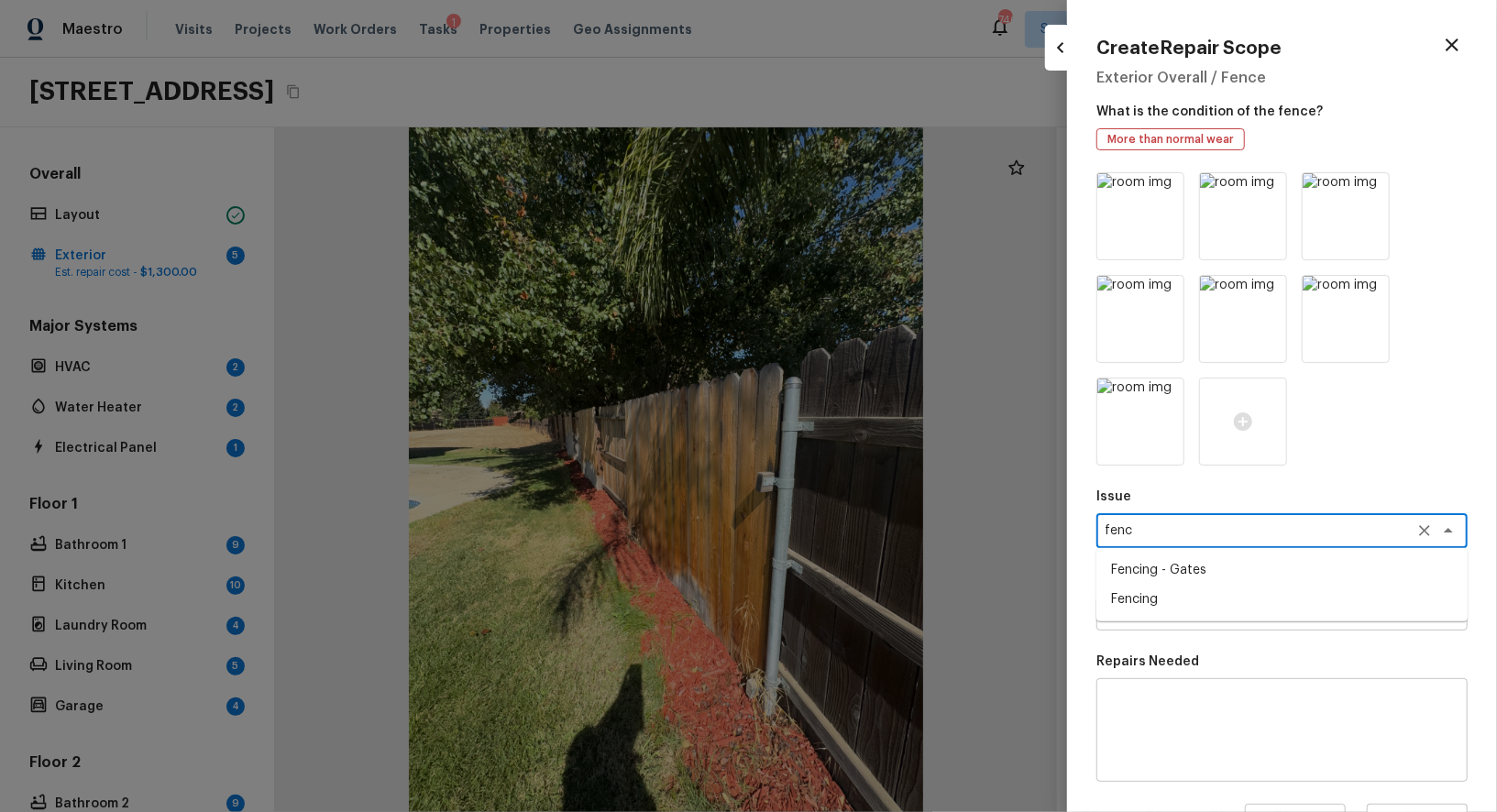
click at [1178, 597] on li "Fencing" at bounding box center [1282, 599] width 371 height 29
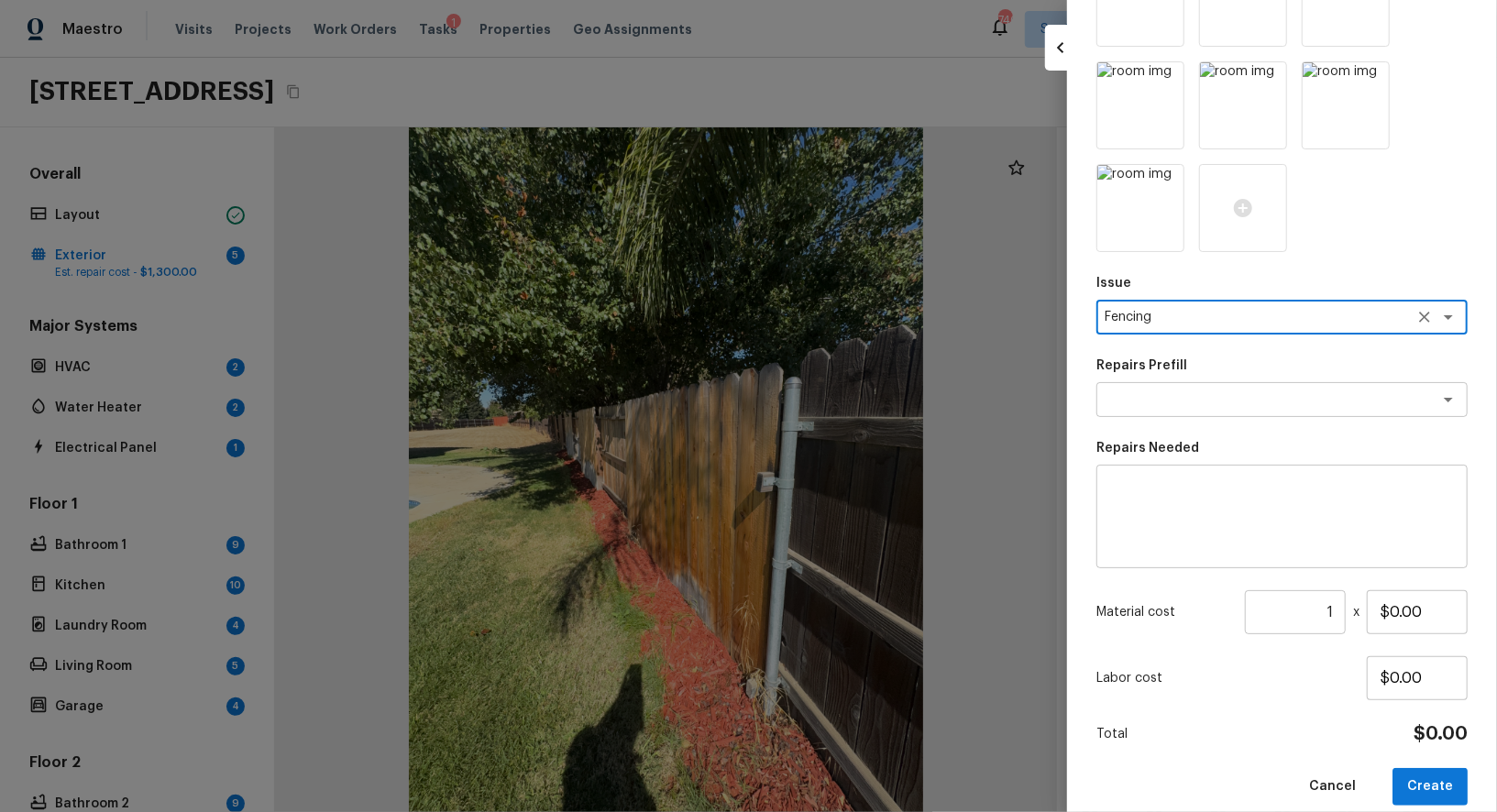
scroll to position [220, 0]
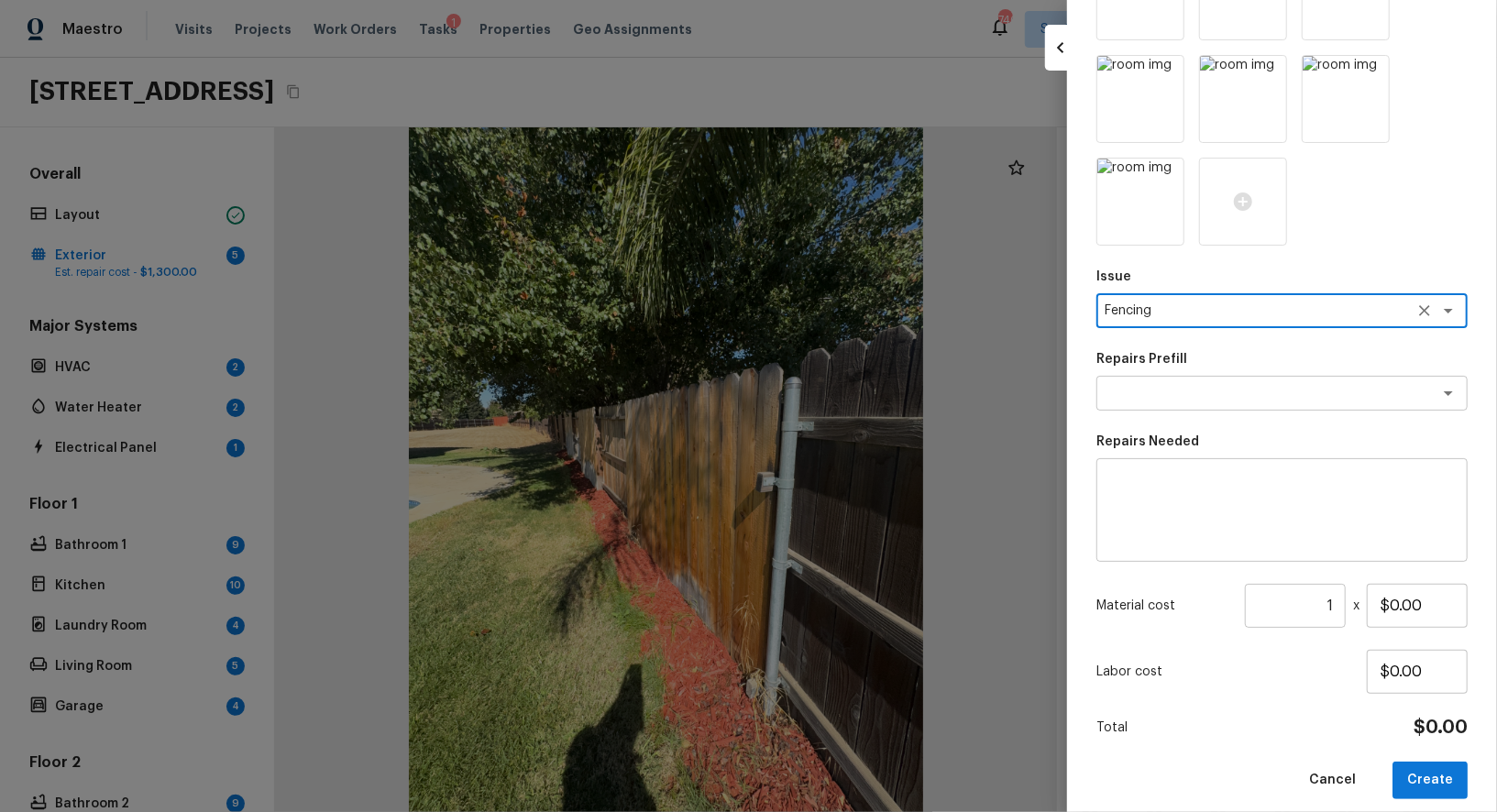
type textarea "Fencing"
click at [1183, 515] on textarea at bounding box center [1282, 511] width 346 height 73
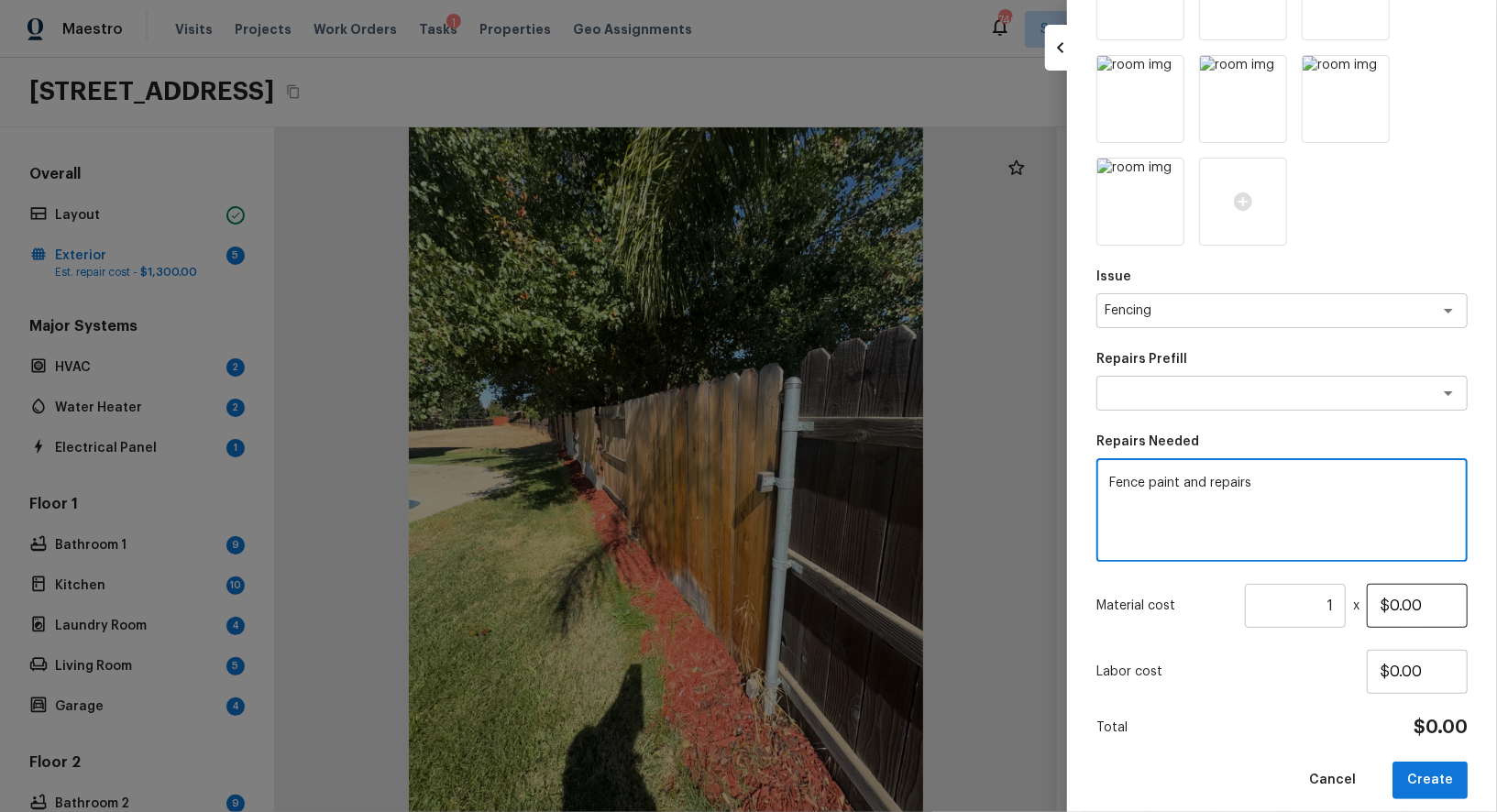
type textarea "Fence paint and repairs"
click at [1393, 605] on input "$0.00" at bounding box center [1417, 605] width 101 height 44
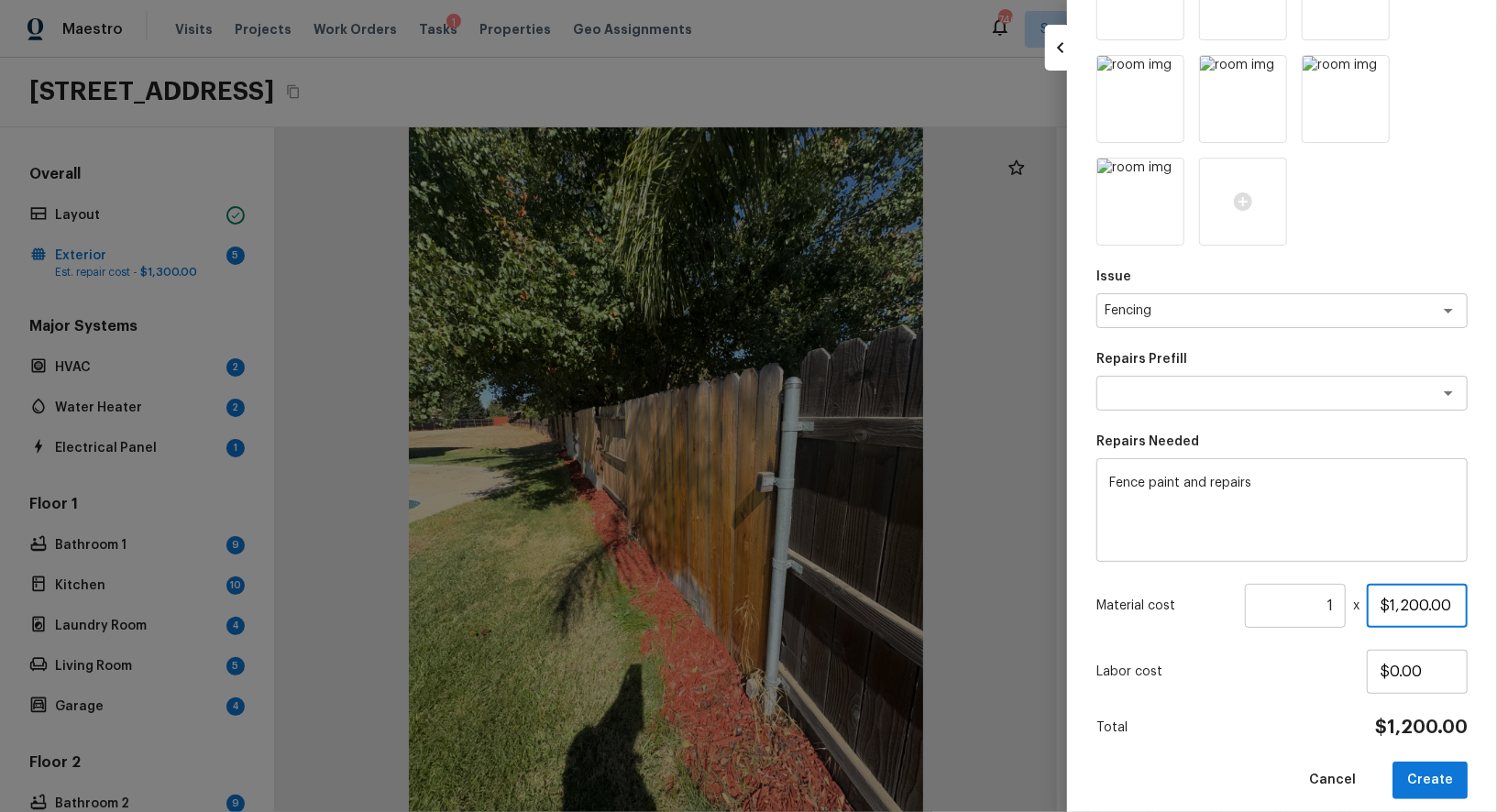
scroll to position [234, 0]
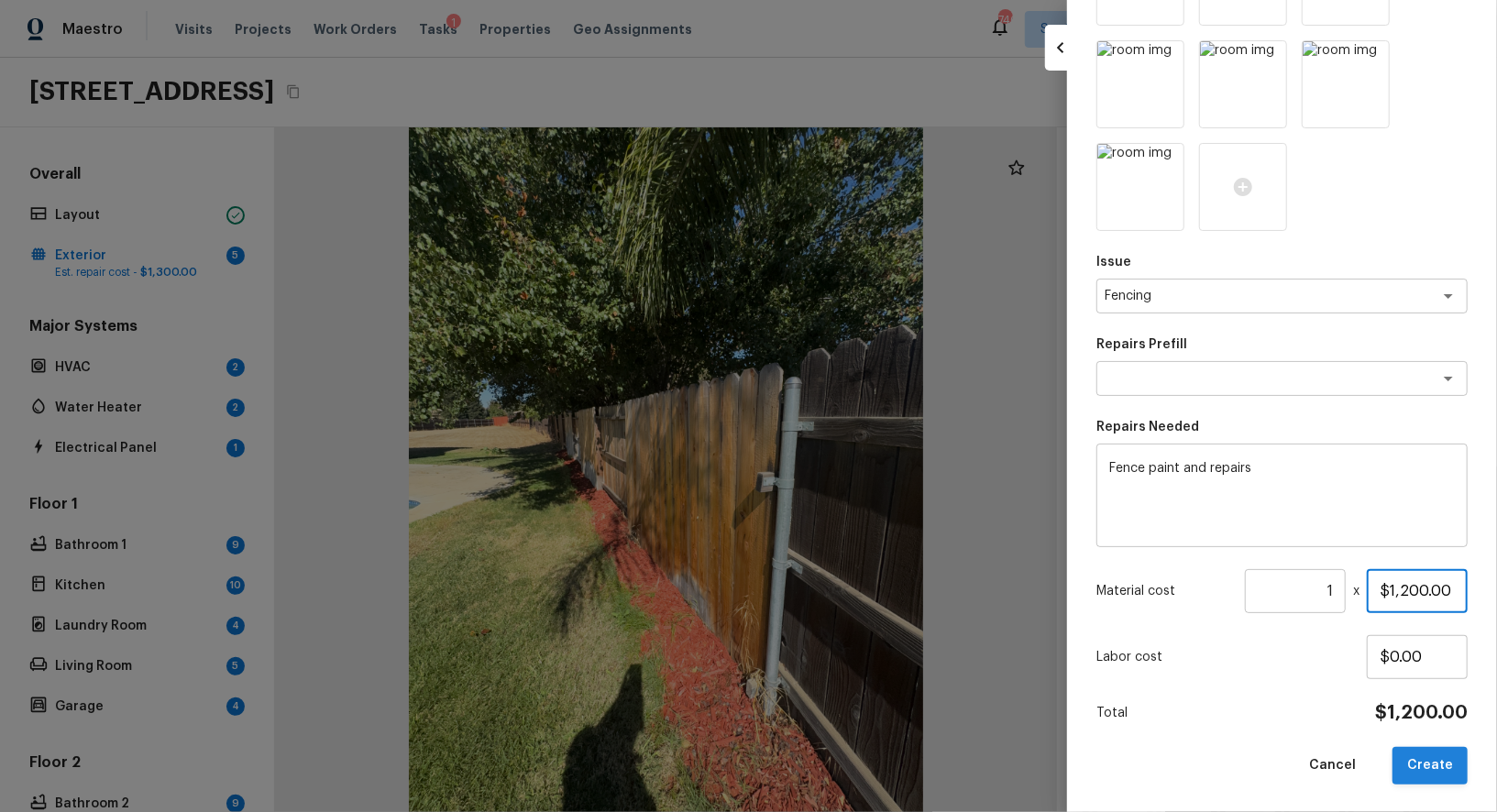
type input "$1,200.00"
click at [1430, 765] on button "Create" at bounding box center [1430, 765] width 75 height 38
type input "$0.00"
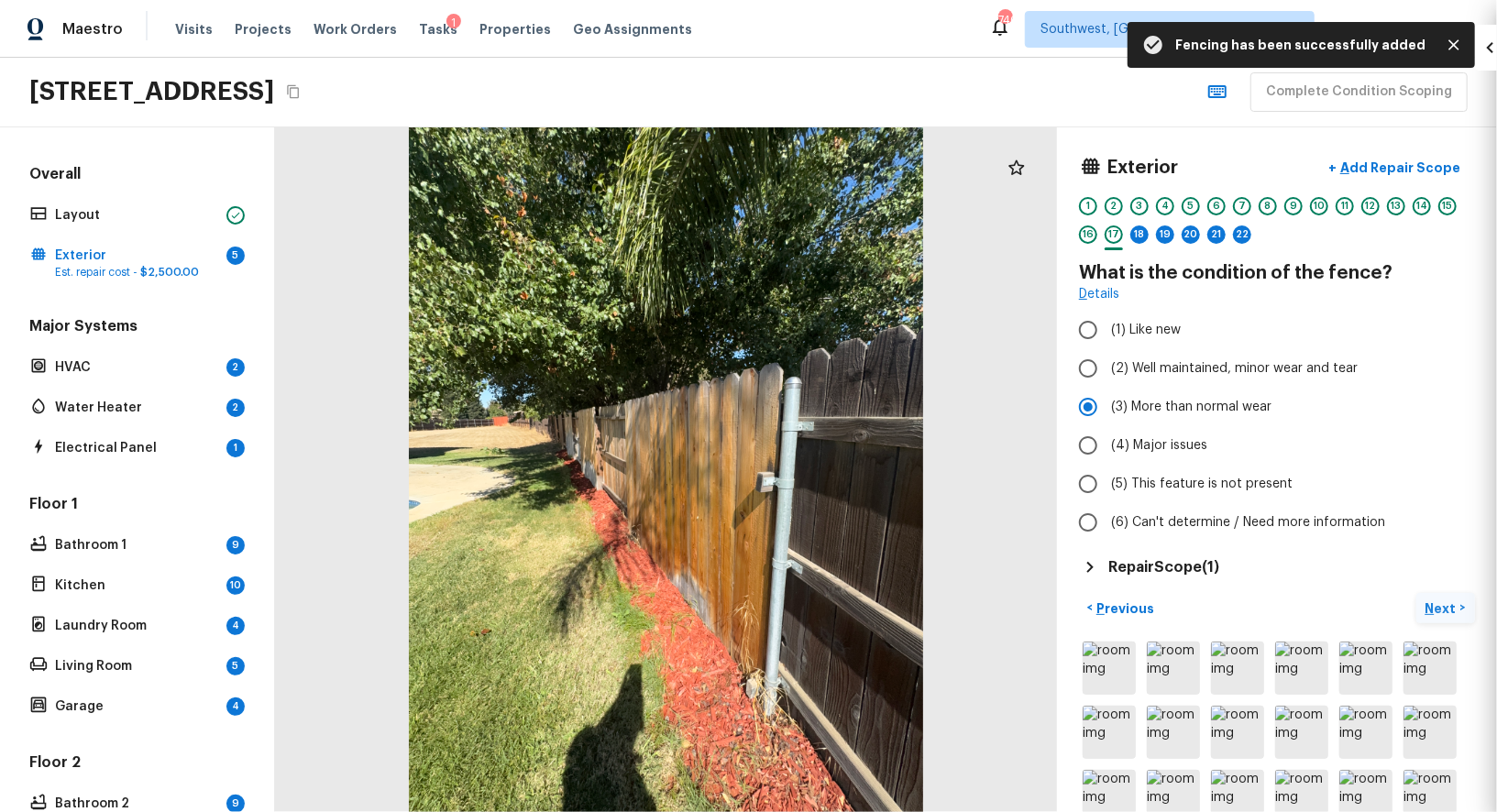
scroll to position [29, 0]
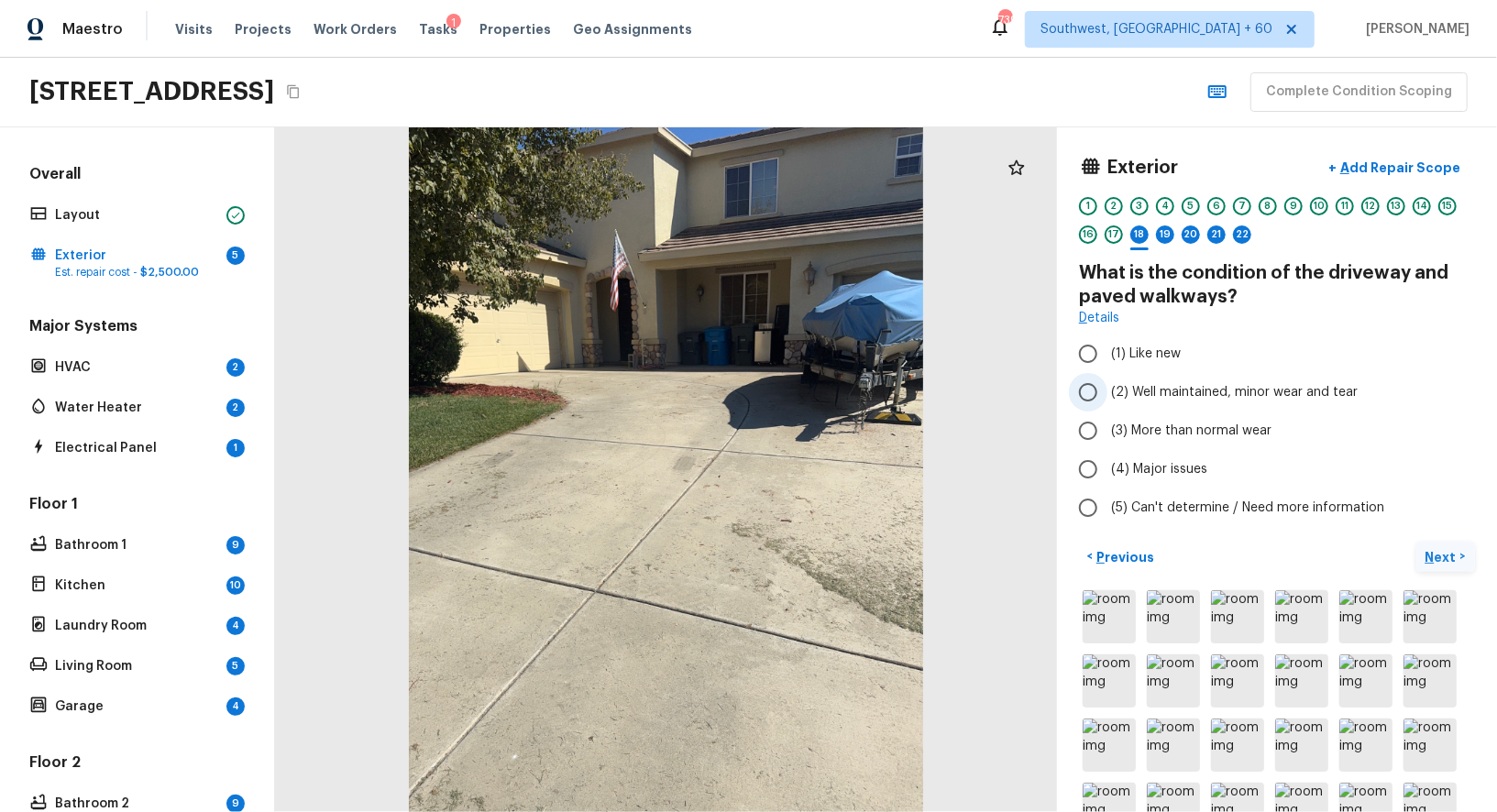
click at [1082, 393] on input "(2) Well maintained, minor wear and tear" at bounding box center [1088, 392] width 39 height 39
radio input "true"
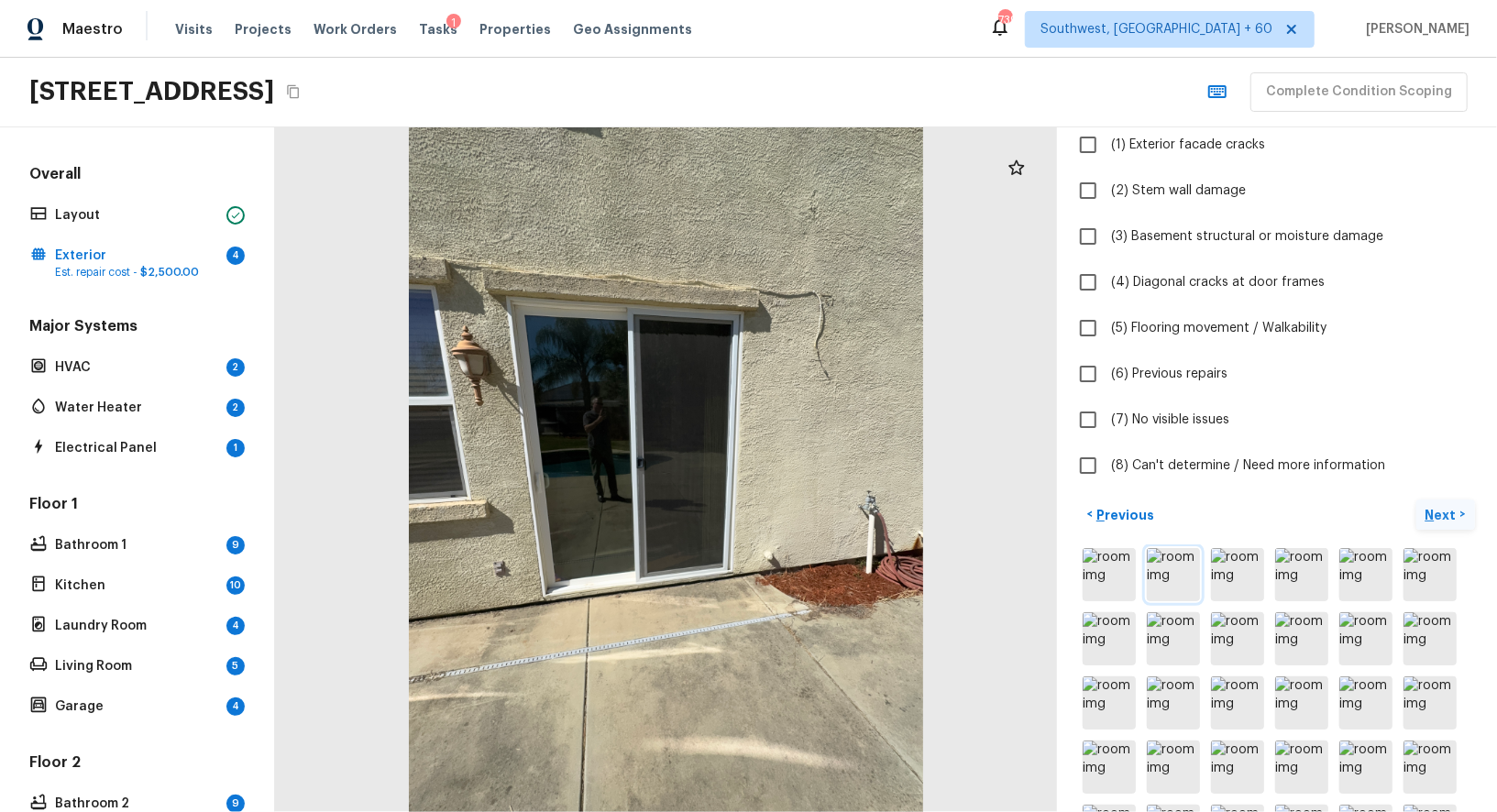
scroll to position [17, 0]
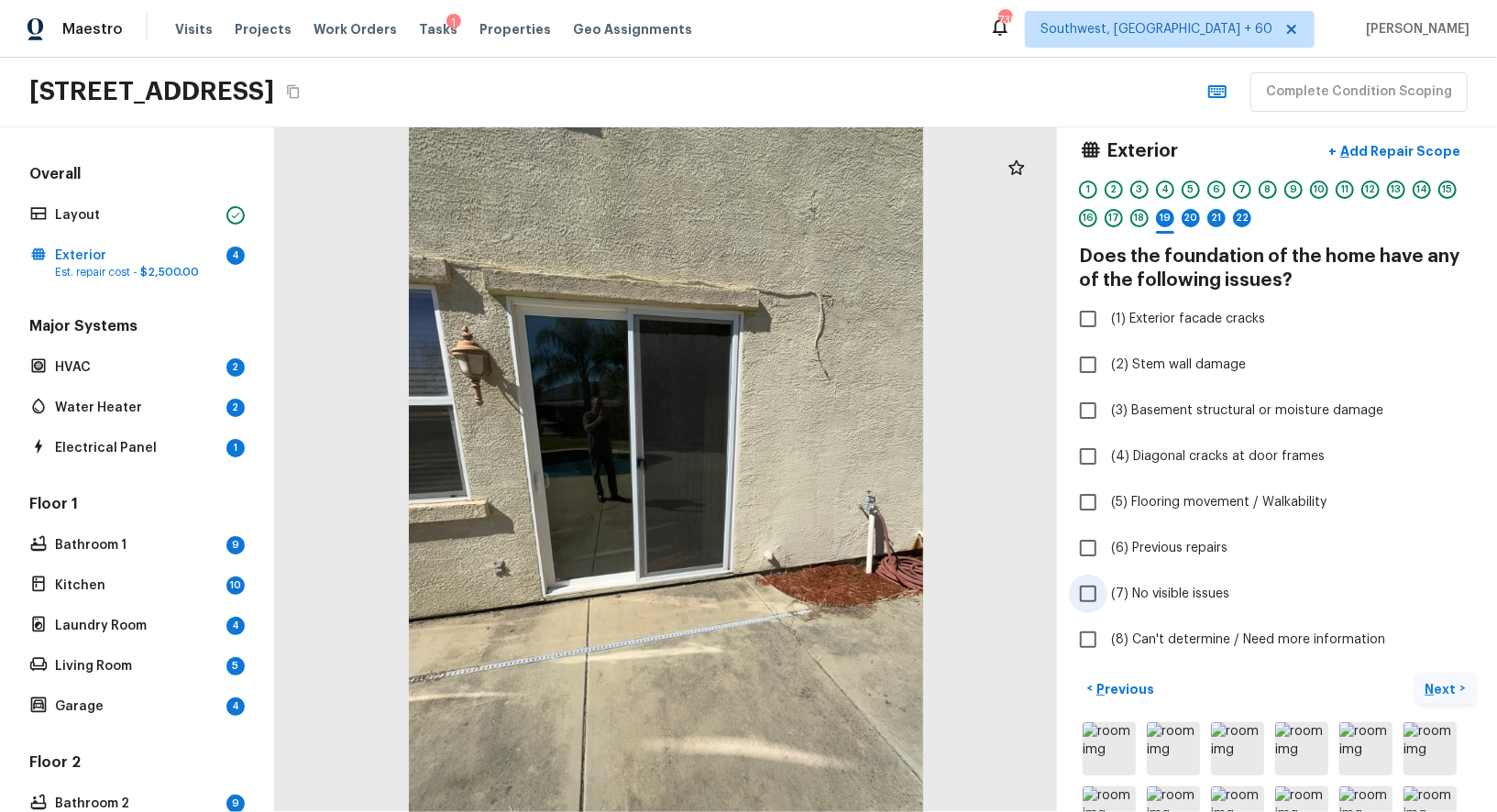
click at [1081, 592] on input "(7) No visible issues" at bounding box center [1088, 593] width 39 height 39
checkbox input "true"
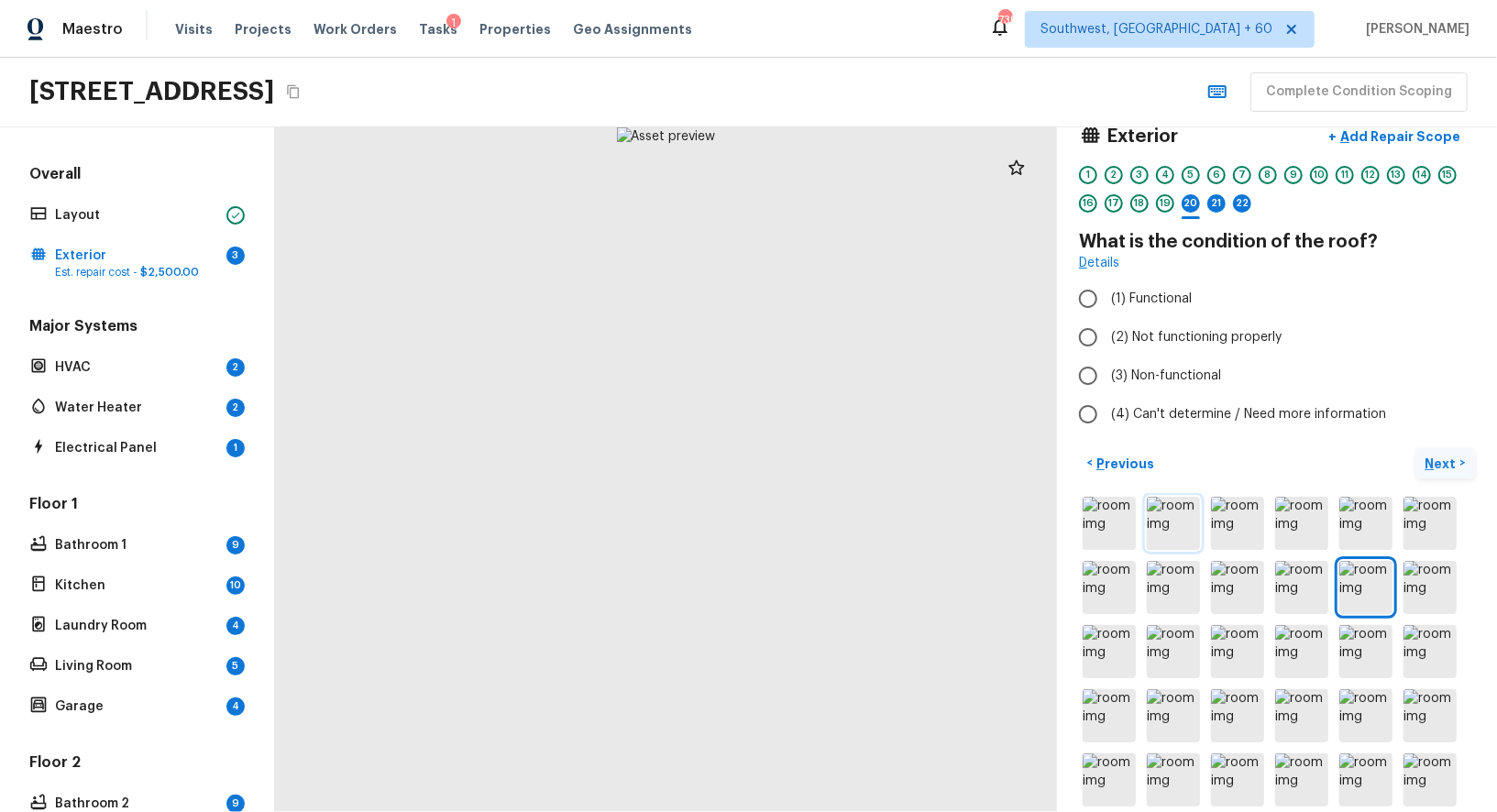
scroll to position [29, 0]
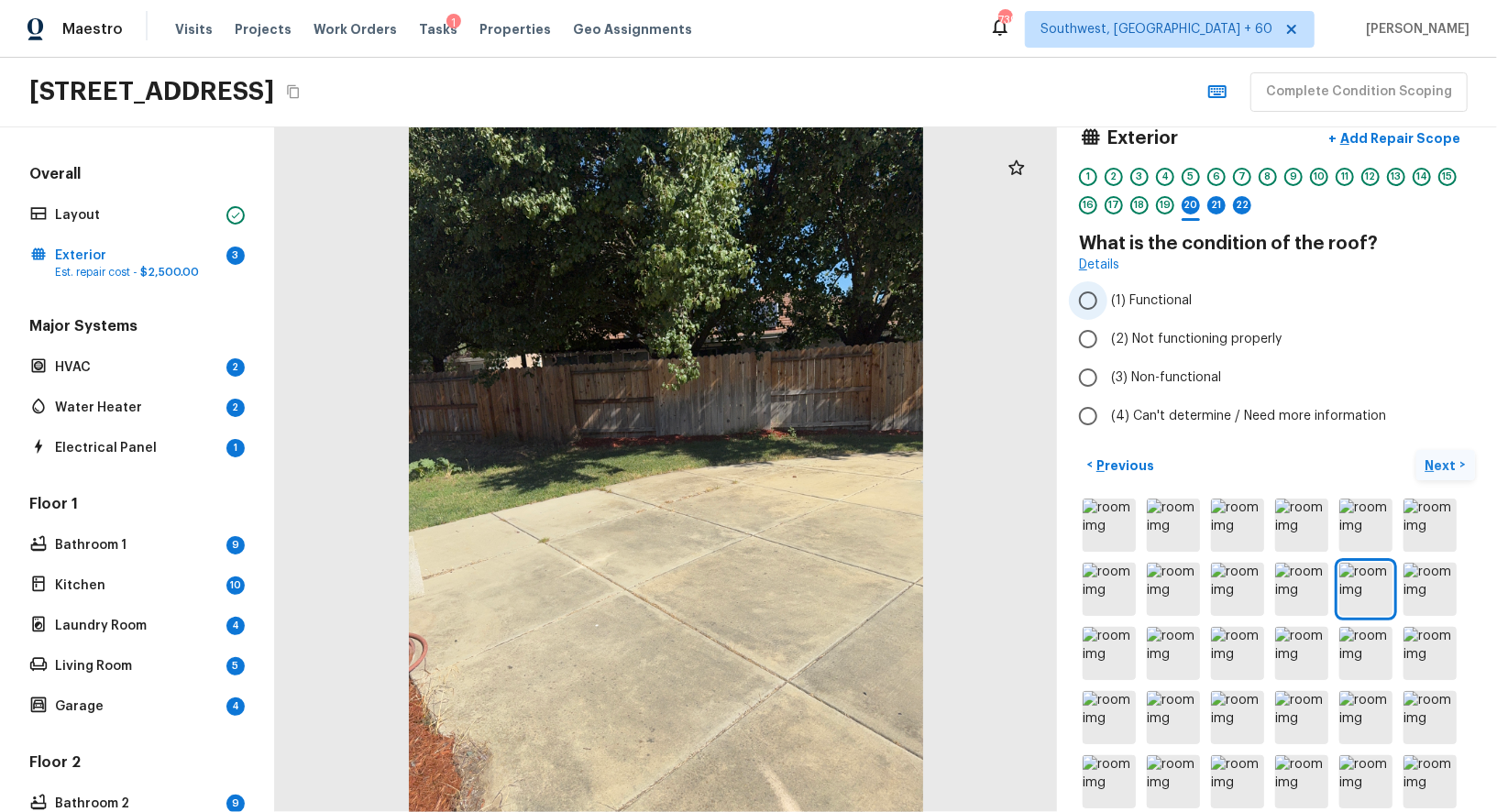
click at [1086, 299] on input "(1) Functional" at bounding box center [1088, 300] width 39 height 39
radio input "true"
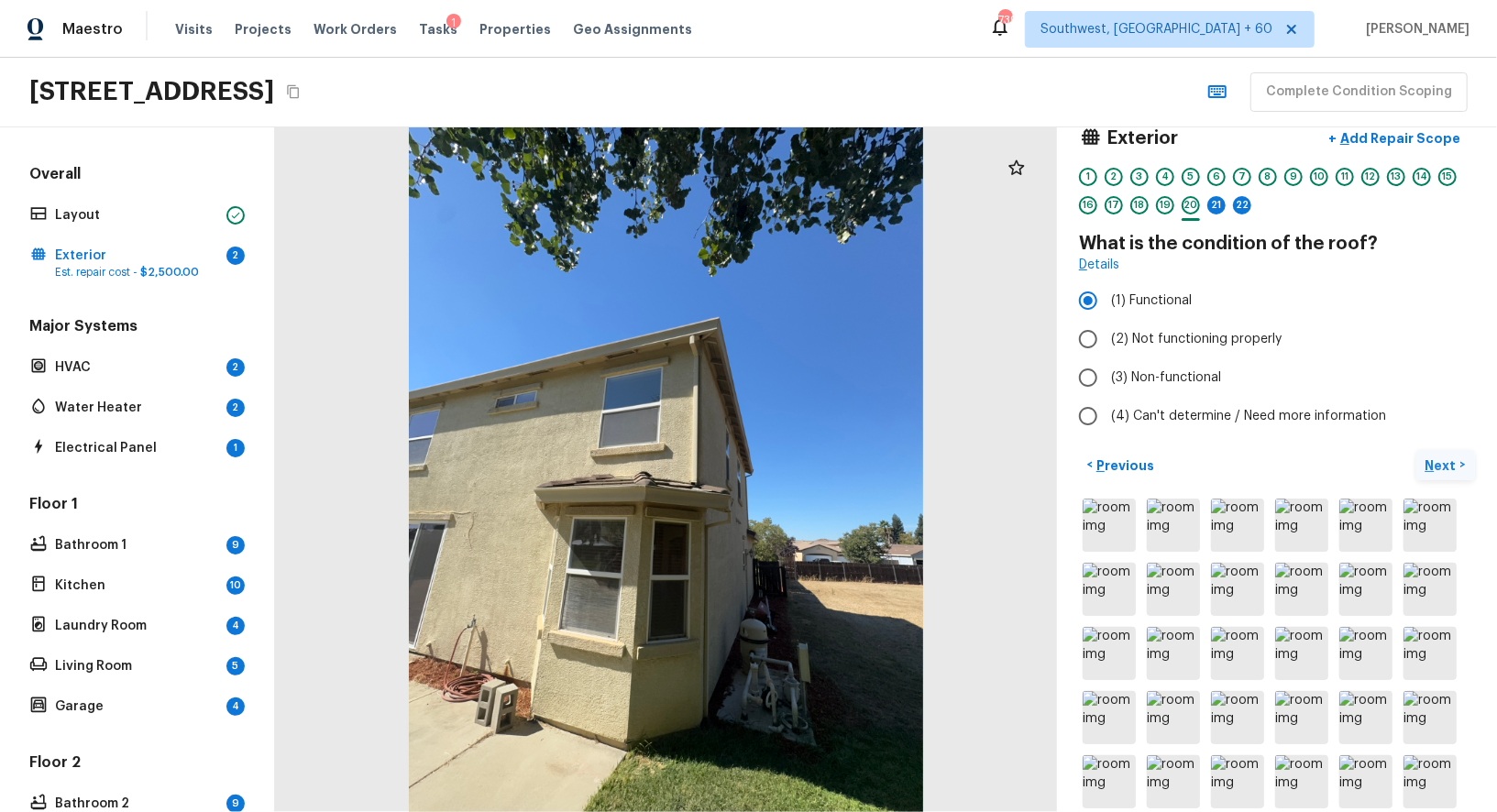
click at [1436, 460] on p "Next" at bounding box center [1443, 466] width 35 height 18
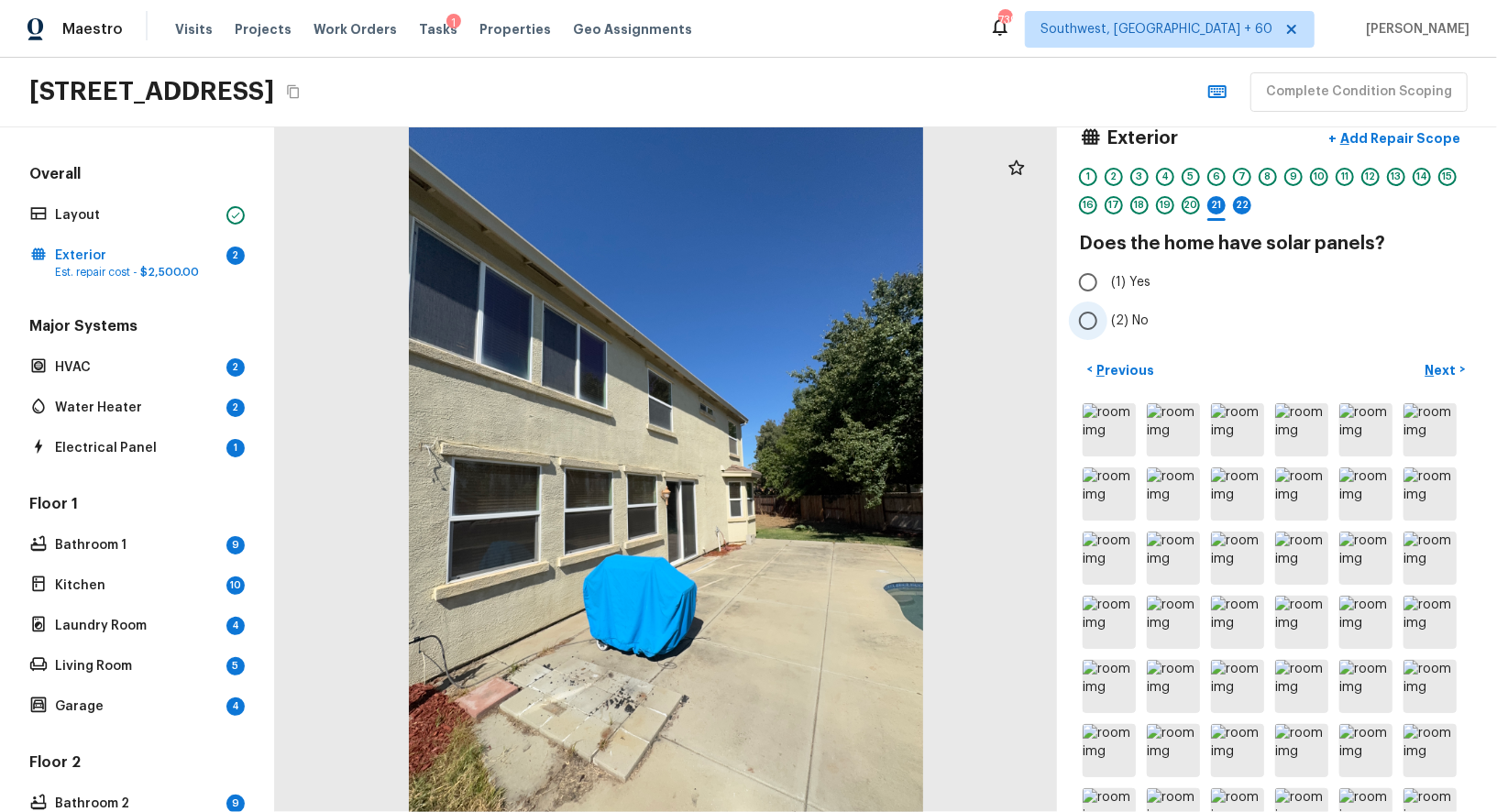
scroll to position [122, 0]
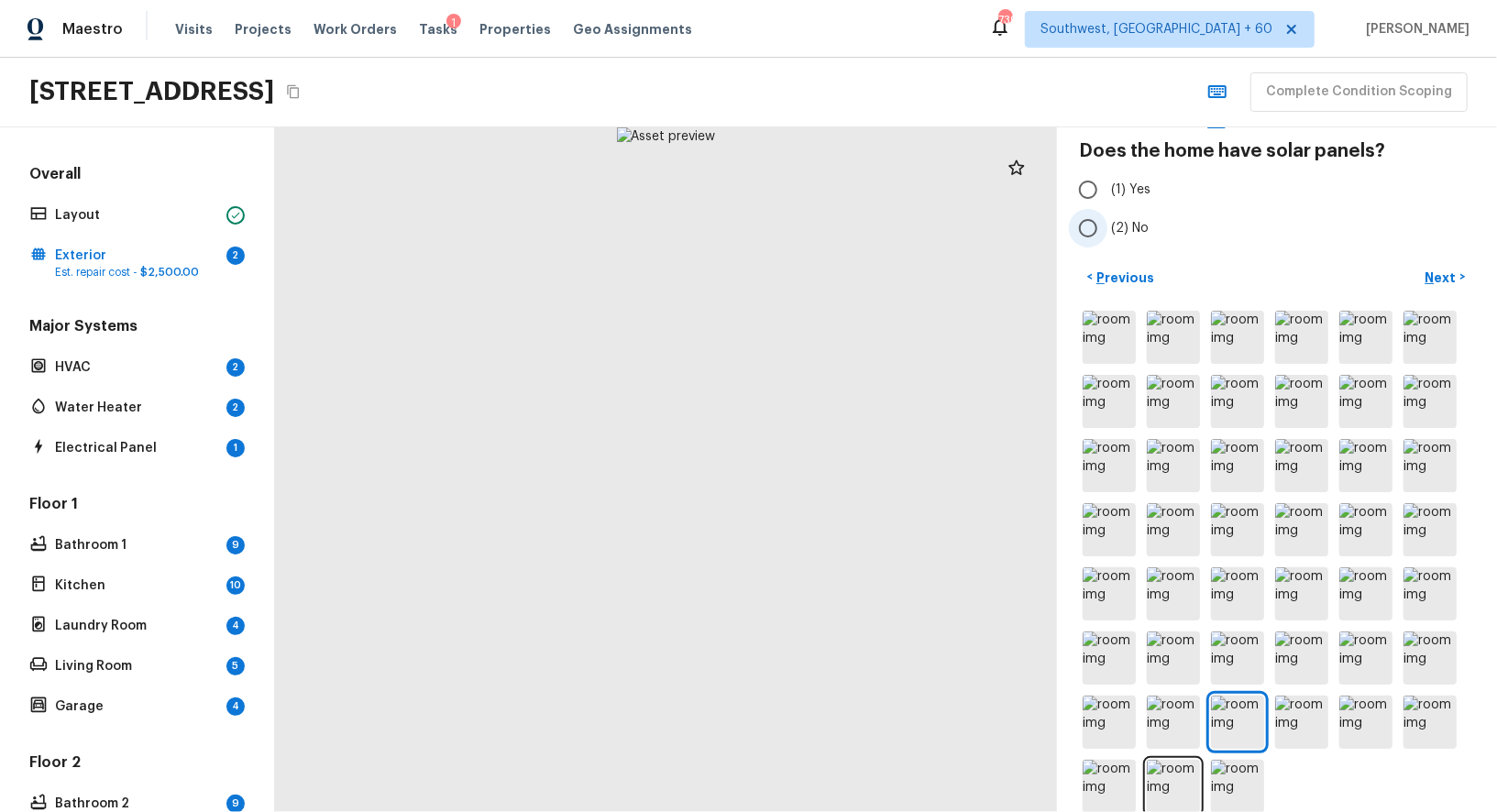
click at [1106, 219] on input "(2) No" at bounding box center [1088, 228] width 39 height 39
radio input "true"
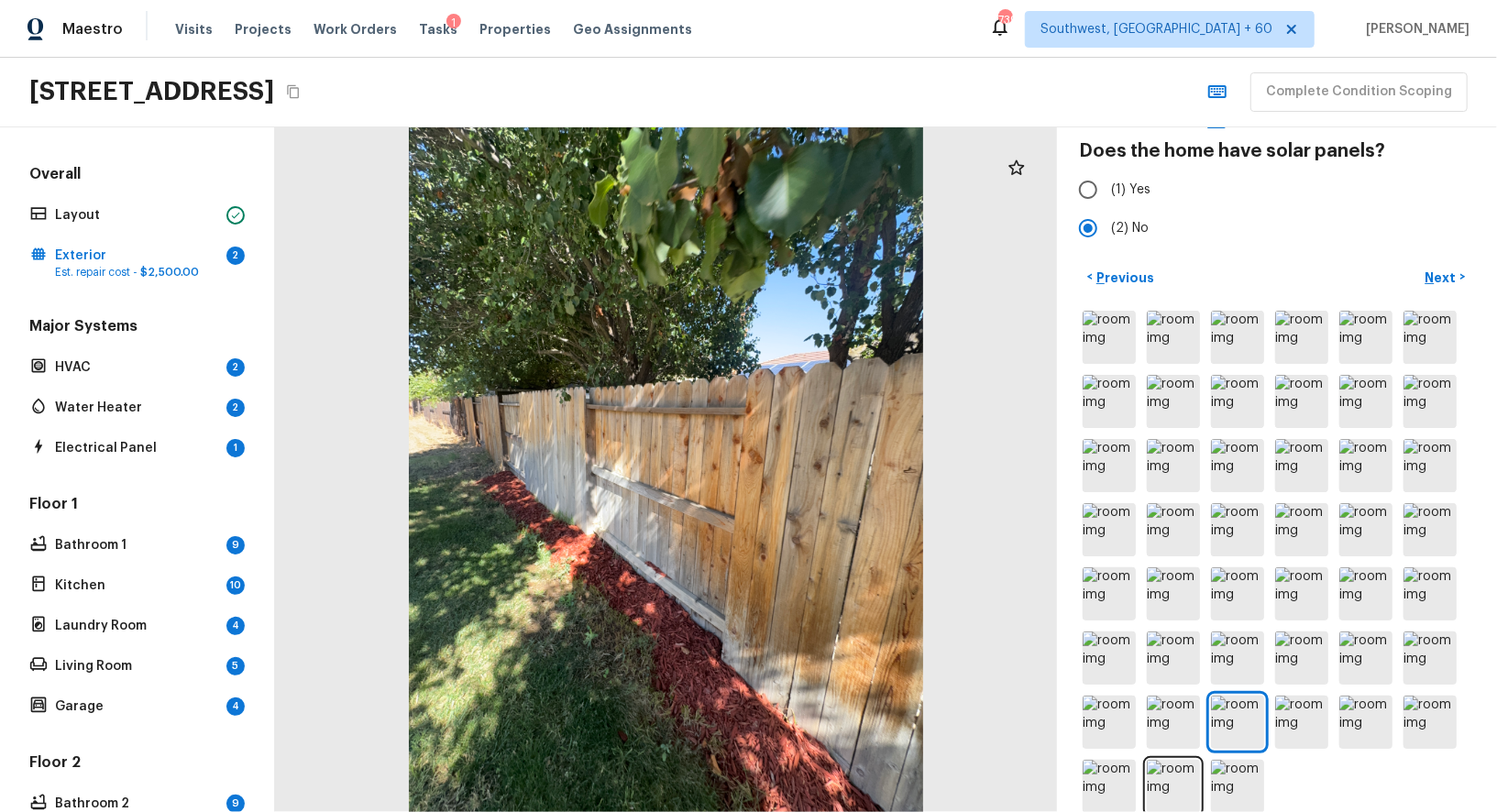
scroll to position [0, 0]
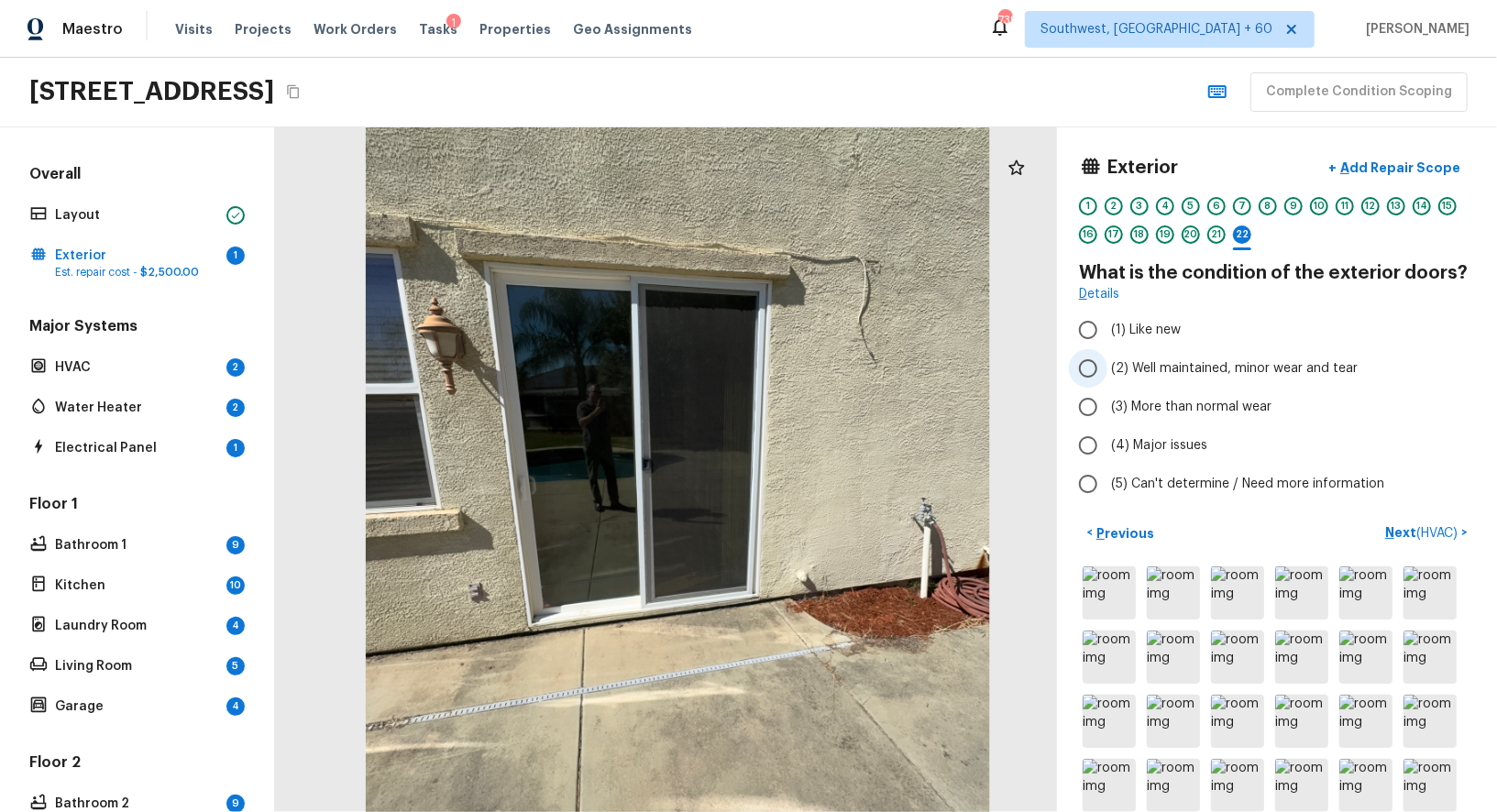
click at [1110, 356] on label "(2) Well maintained, minor wear and tear" at bounding box center [1265, 368] width 391 height 39
click at [1107, 356] on input "(2) Well maintained, minor wear and tear" at bounding box center [1088, 368] width 39 height 39
radio input "true"
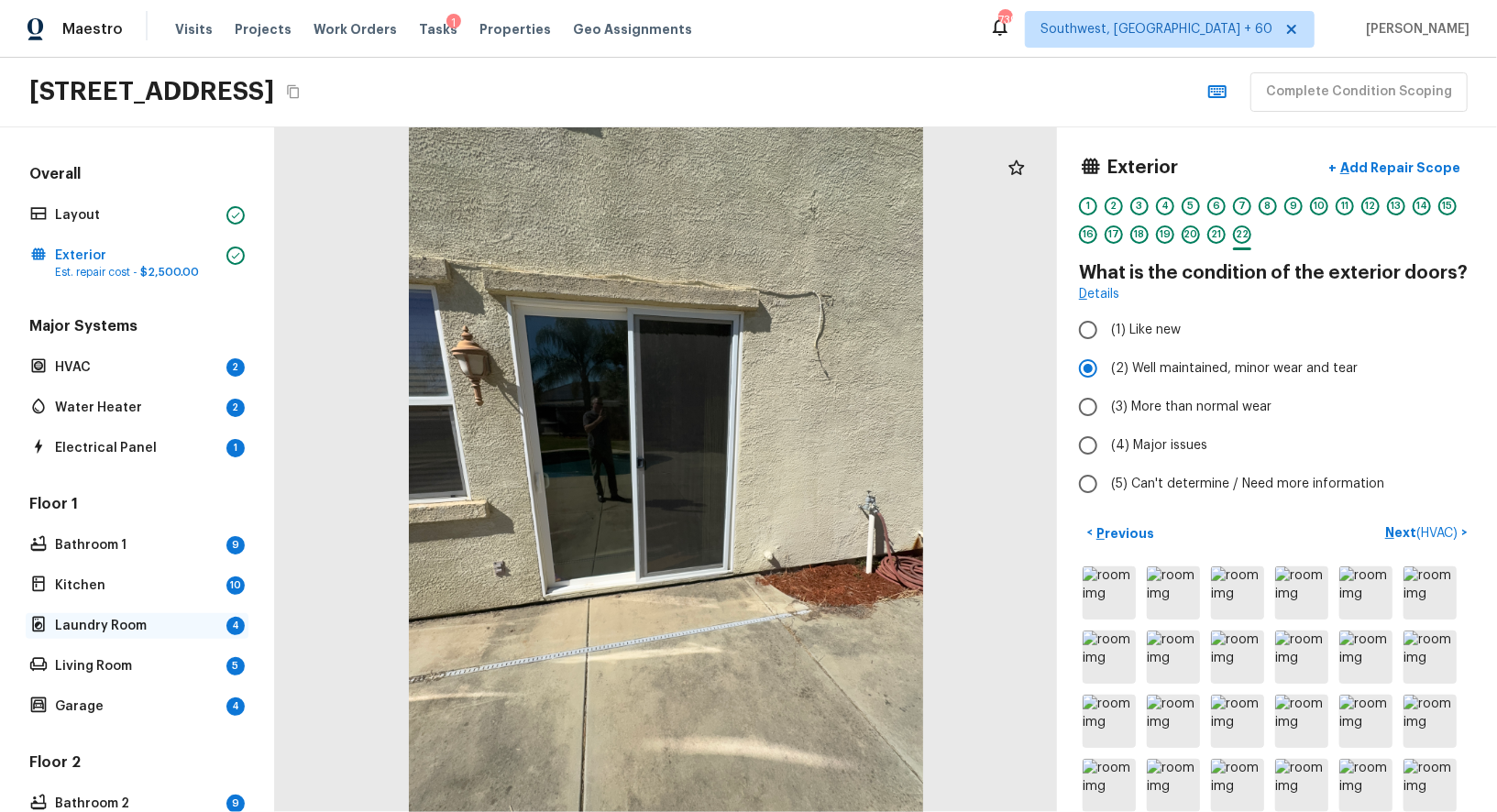
scroll to position [406, 0]
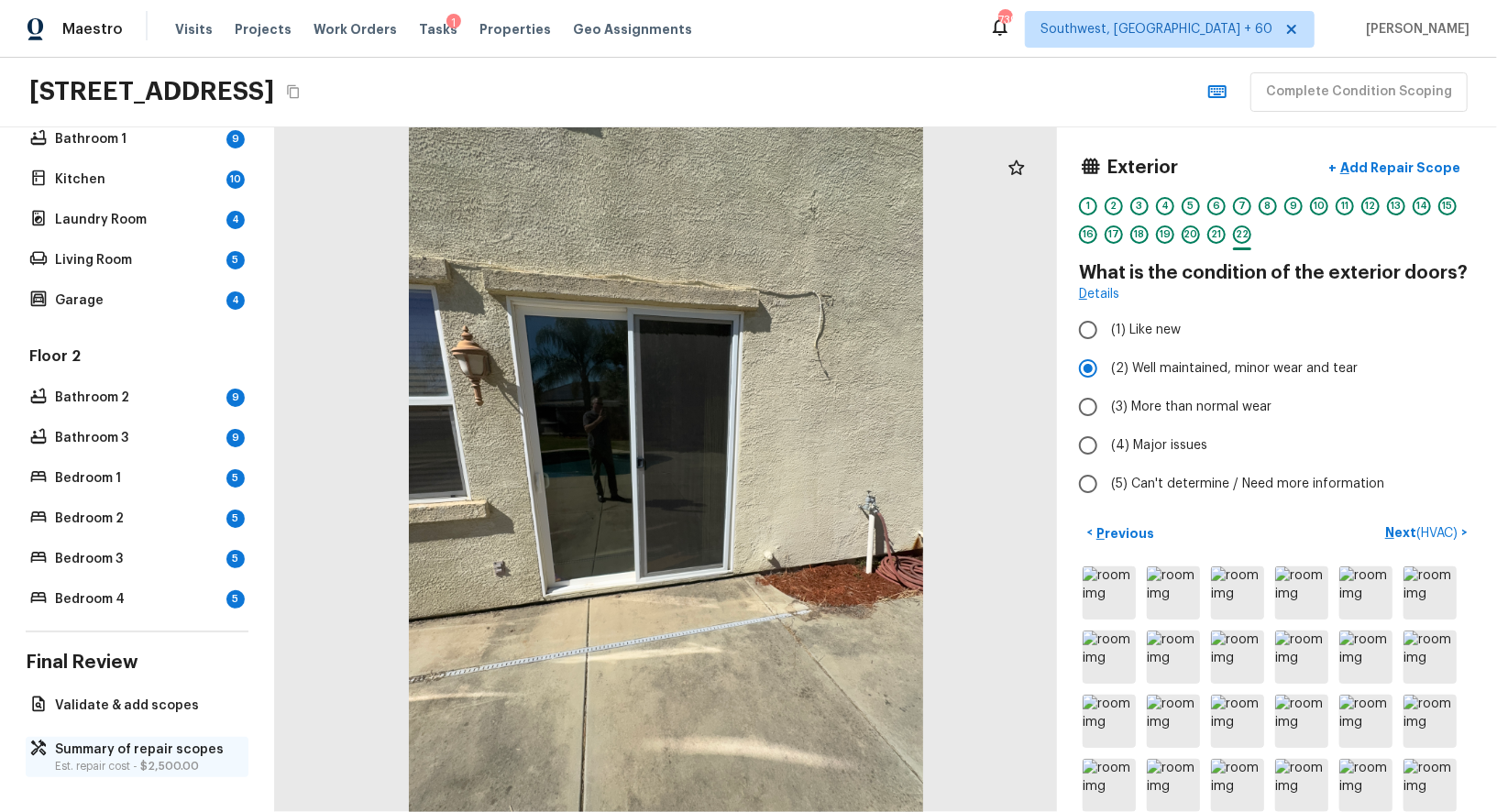
click at [96, 754] on p "Summary of repair scopes" at bounding box center [146, 750] width 182 height 18
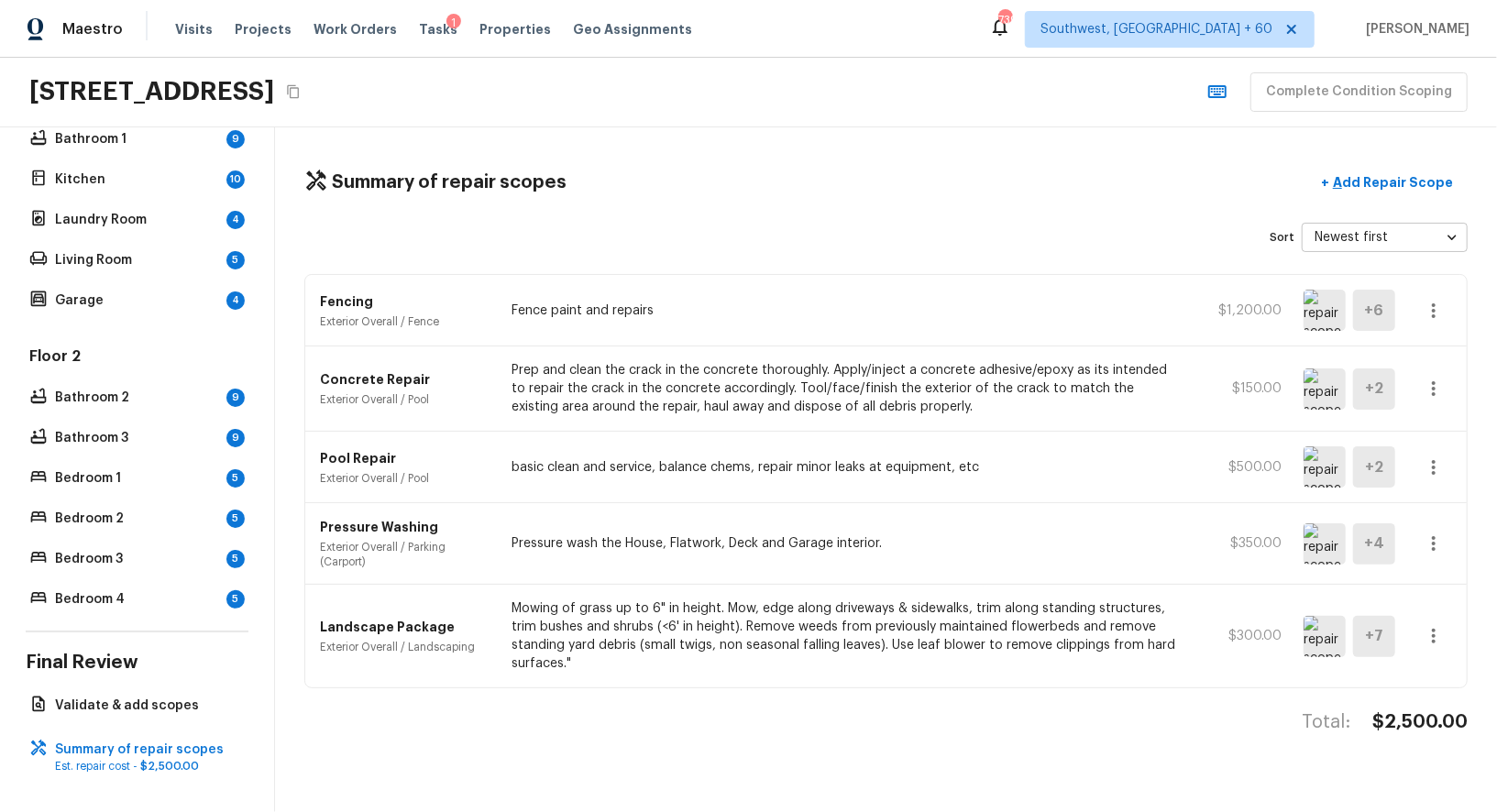
scroll to position [0, 0]
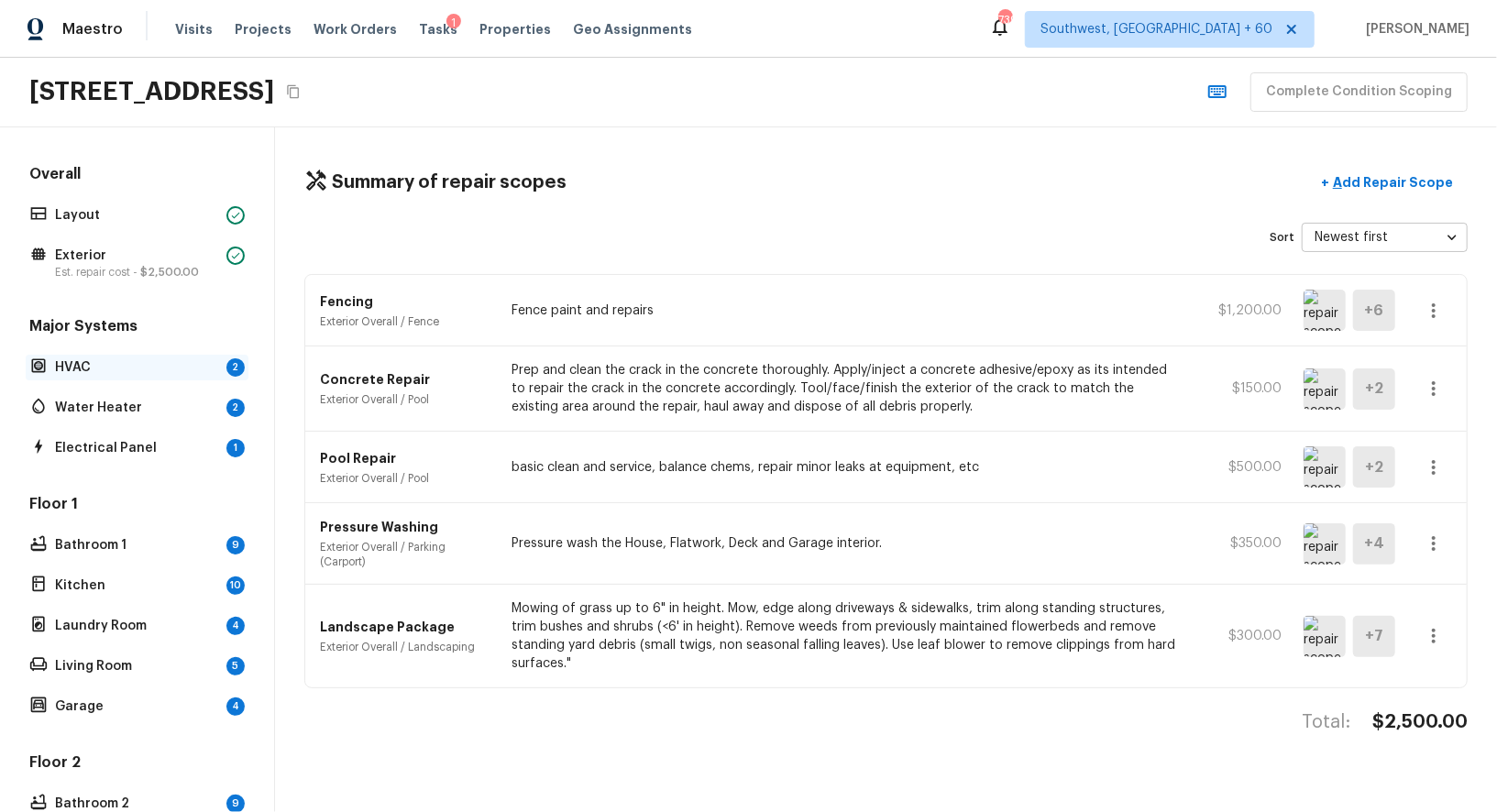
click at [123, 365] on p "HVAC" at bounding box center [137, 367] width 164 height 18
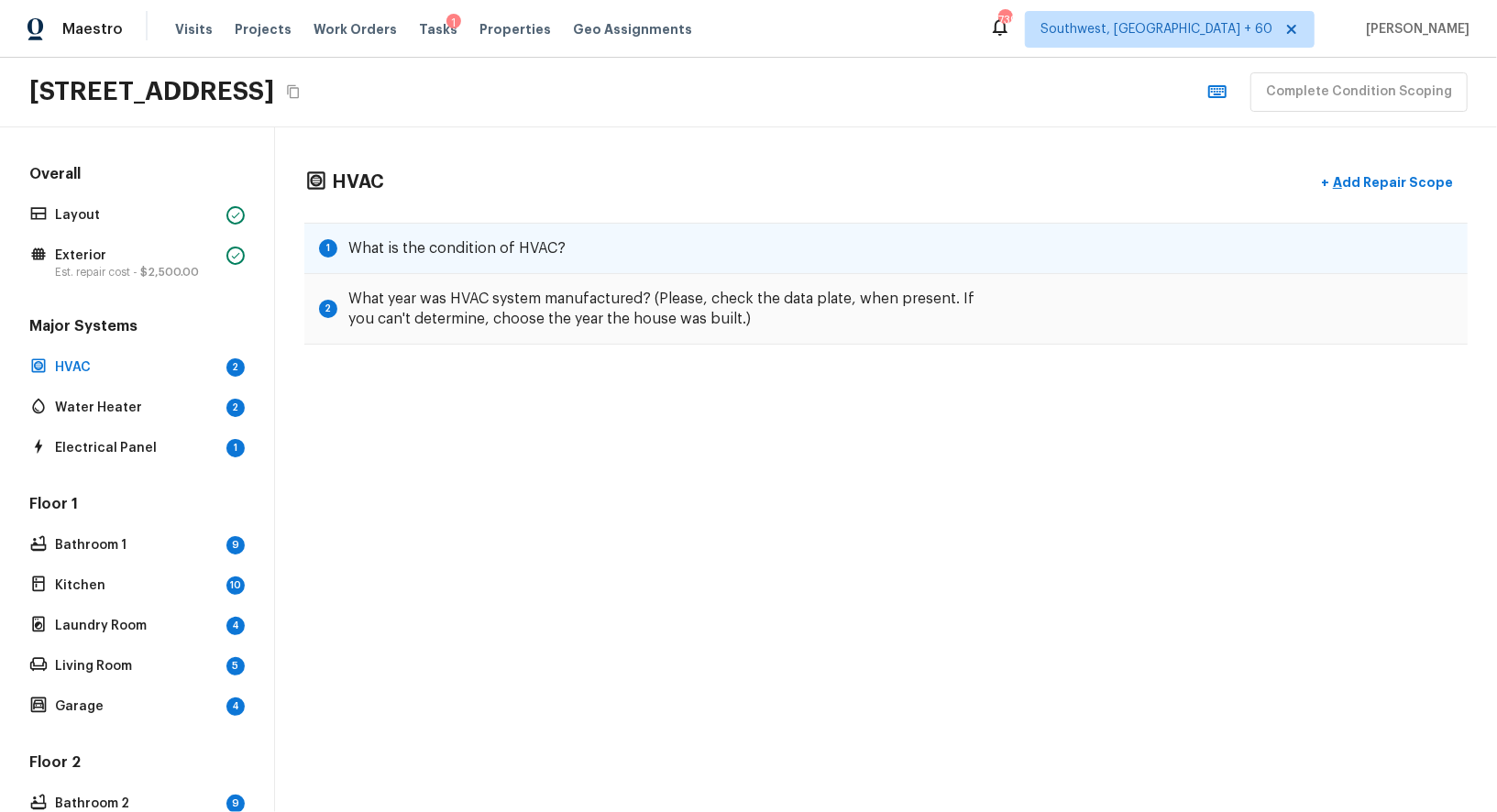
click at [458, 247] on h5 "What is the condition of HVAC?" at bounding box center [457, 248] width 217 height 20
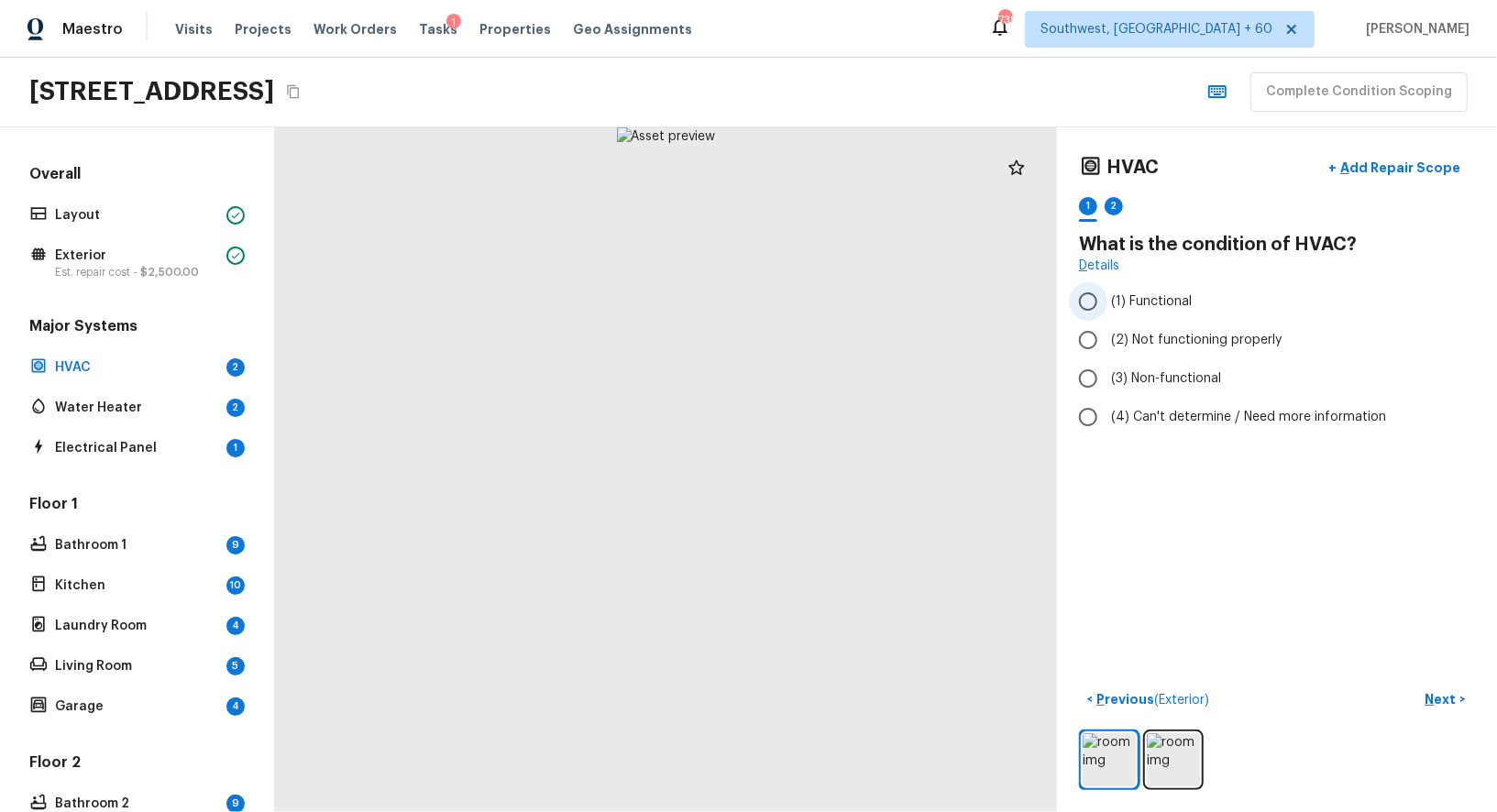
click at [1156, 294] on span "(1) Functional" at bounding box center [1151, 301] width 81 height 18
click at [1107, 294] on input "(1) Functional" at bounding box center [1088, 301] width 39 height 39
radio input "true"
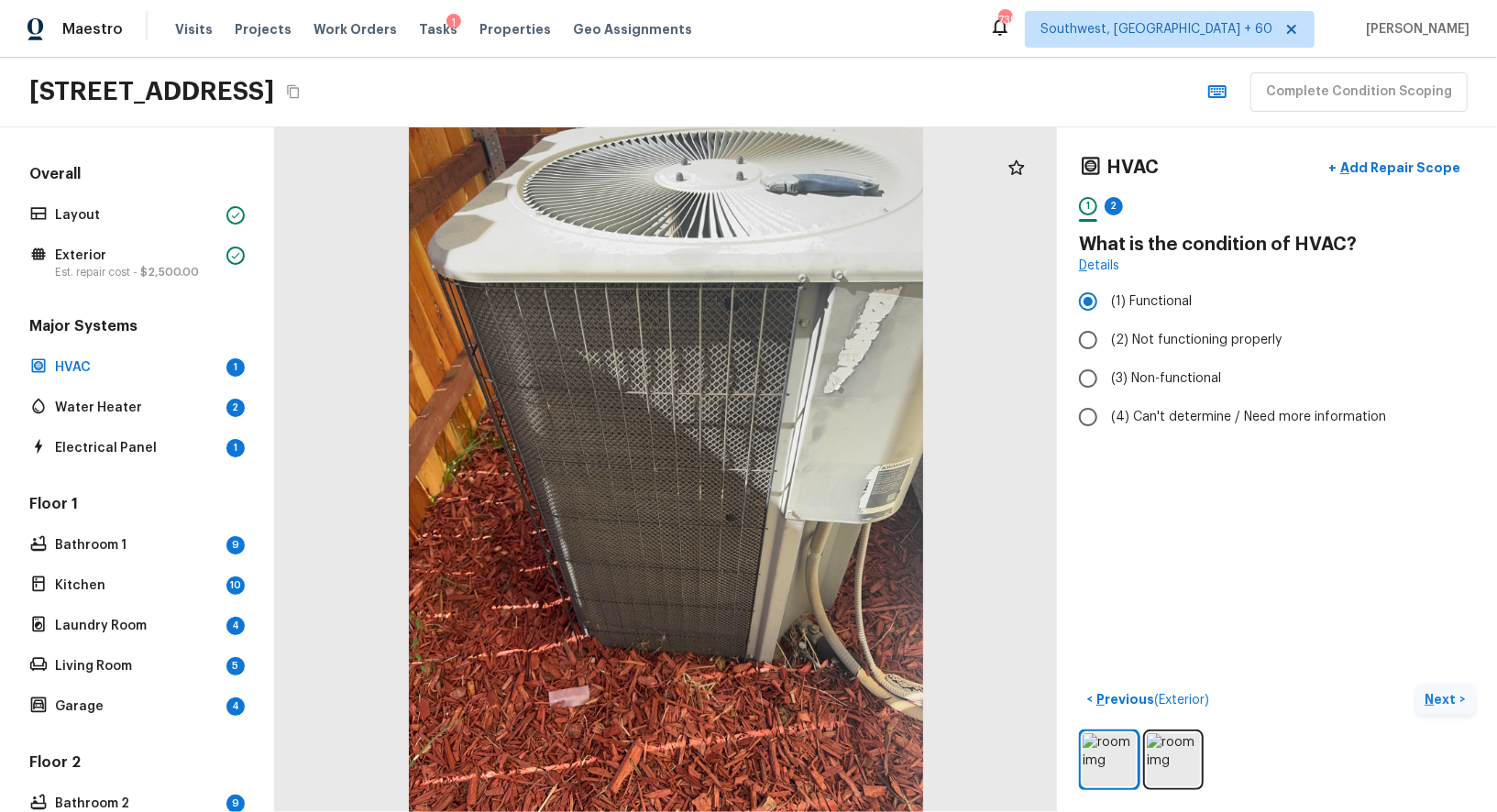
click at [1433, 694] on p "Next" at bounding box center [1443, 699] width 35 height 18
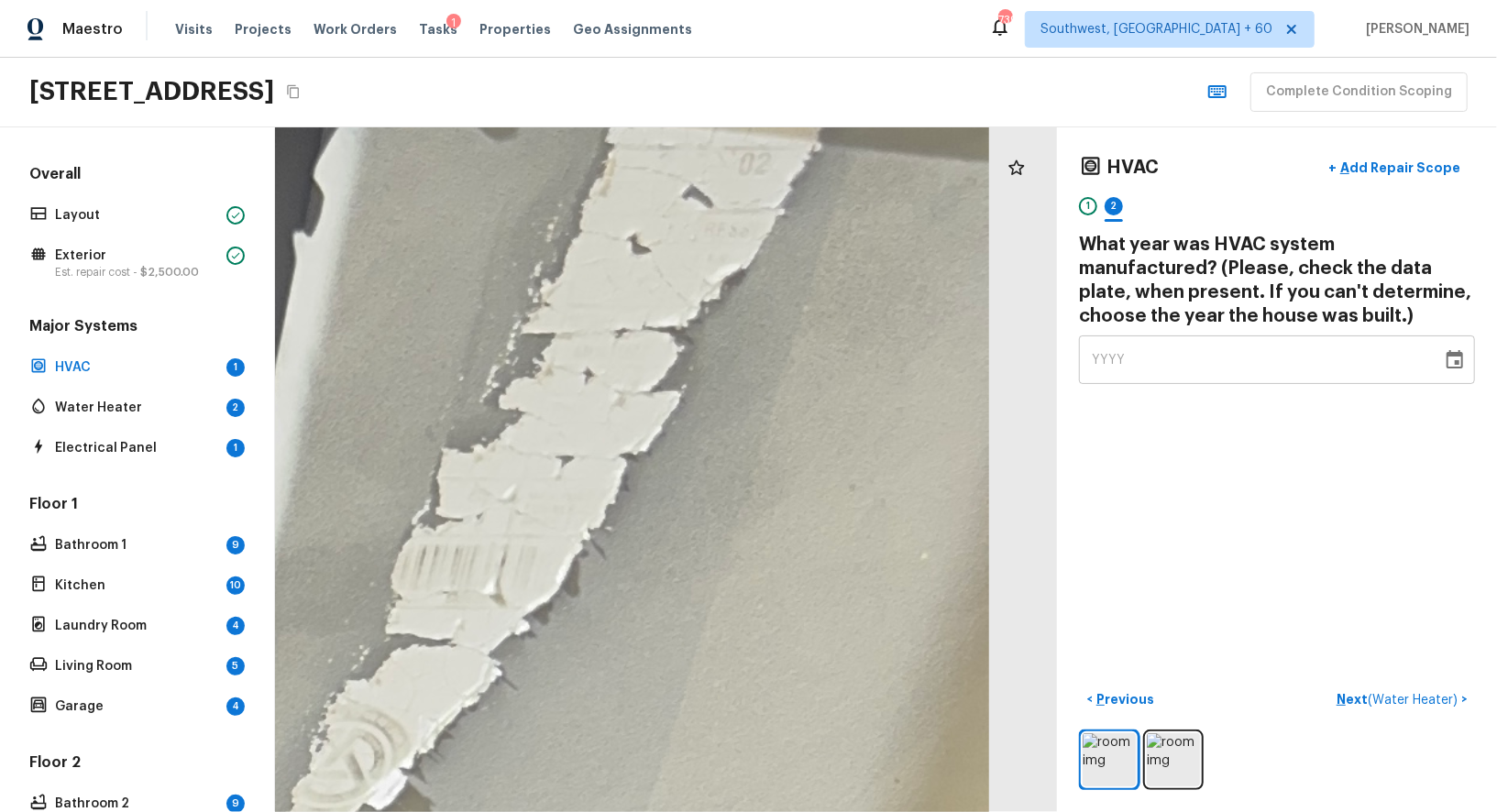
click at [1098, 351] on span "YYYY" at bounding box center [1108, 360] width 34 height 18
type input "2006"
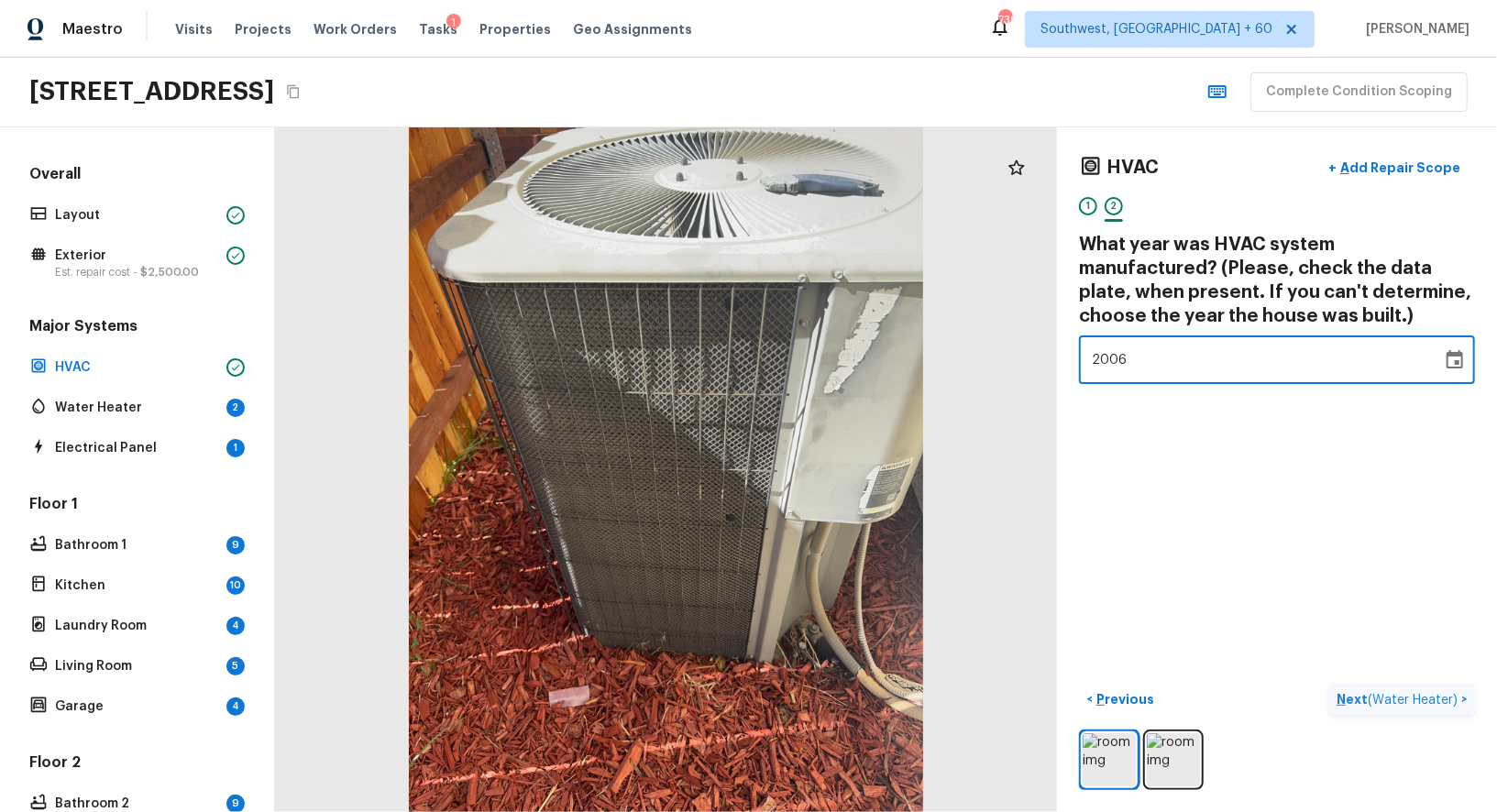
click at [1400, 694] on span "( Water Heater )" at bounding box center [1412, 700] width 90 height 13
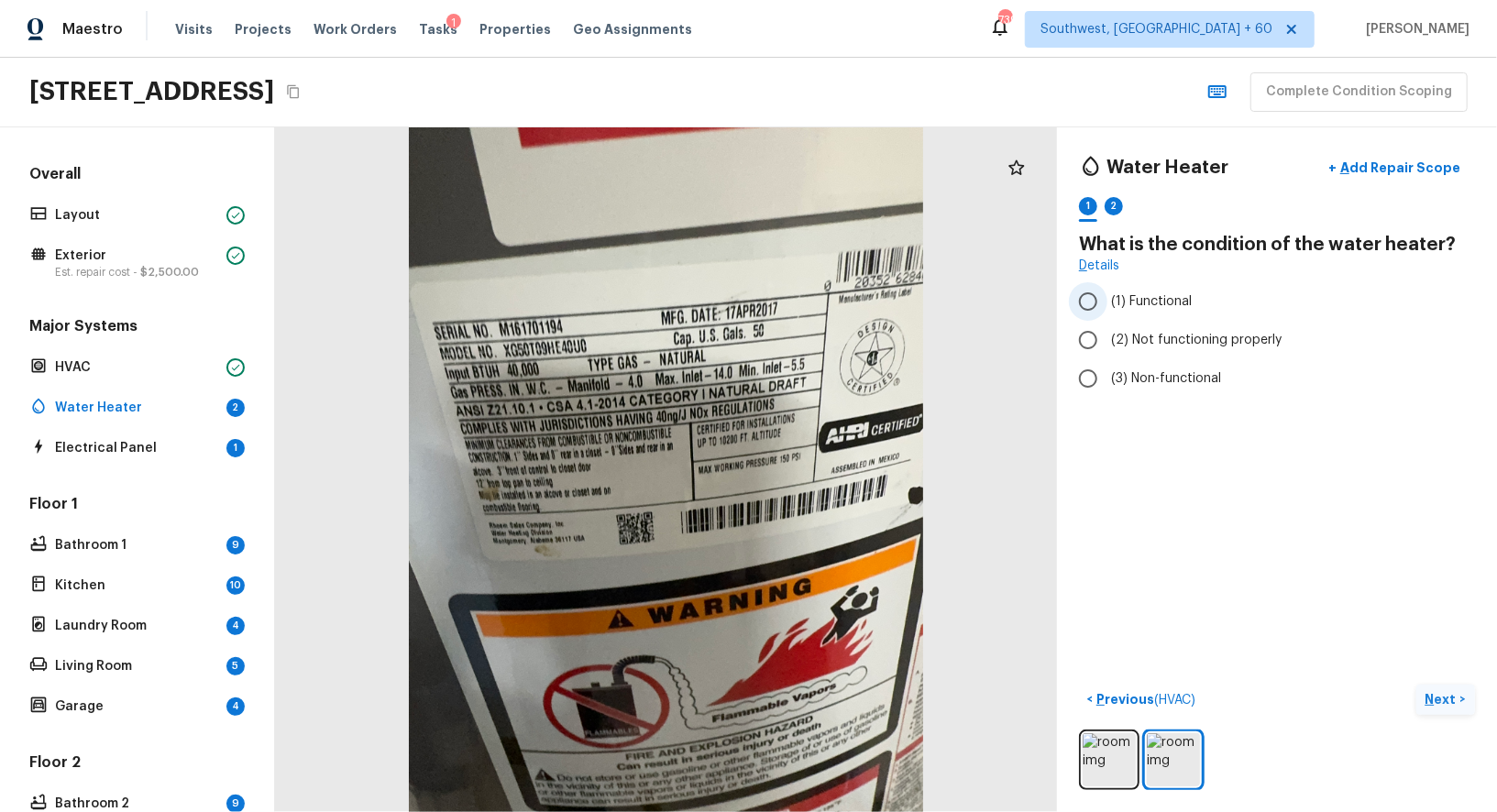
click at [1091, 296] on input "(1) Functional" at bounding box center [1088, 301] width 39 height 39
radio input "true"
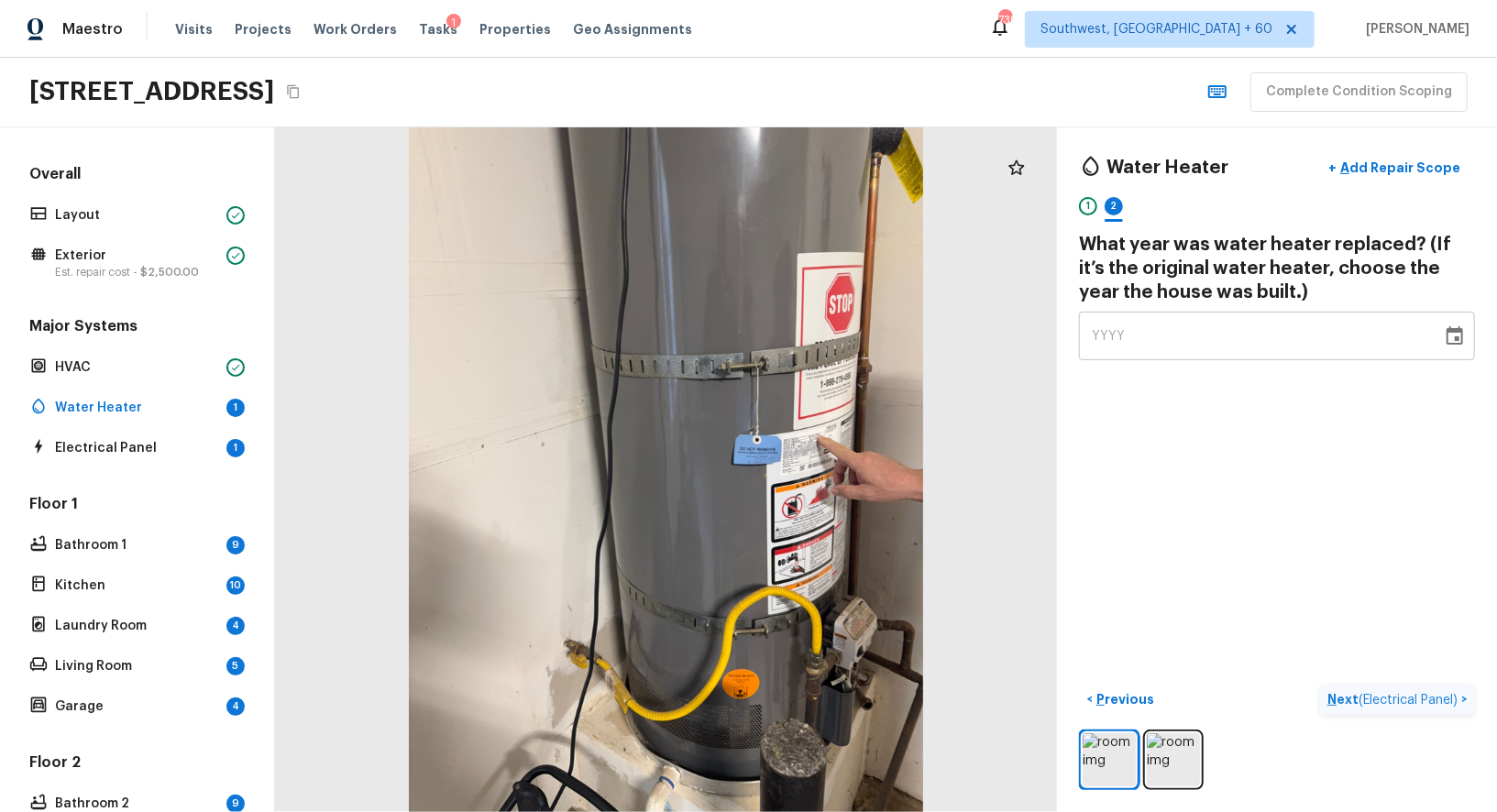
click at [1117, 335] on span "YYYY" at bounding box center [1108, 336] width 34 height 13
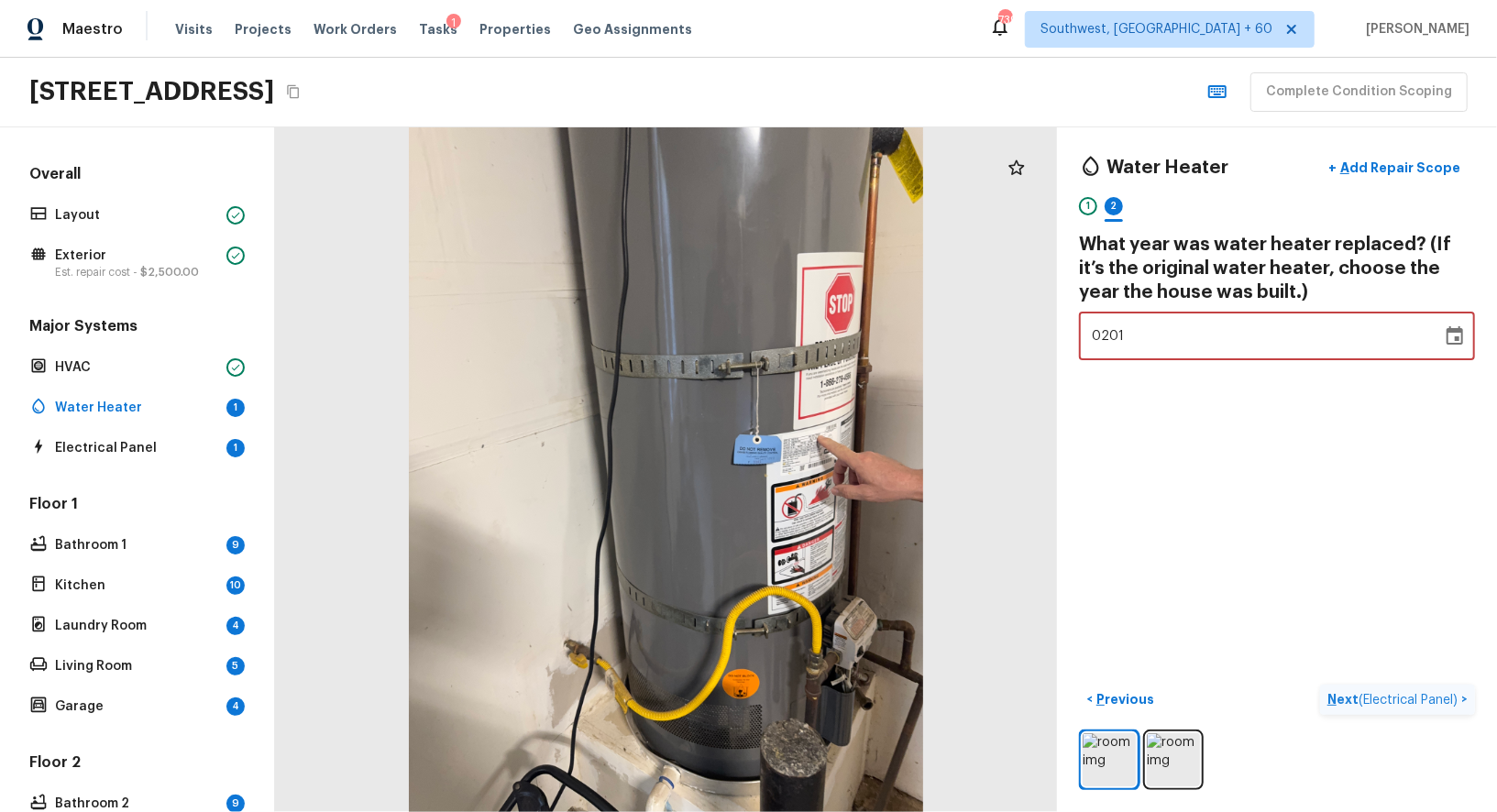
type input "2017"
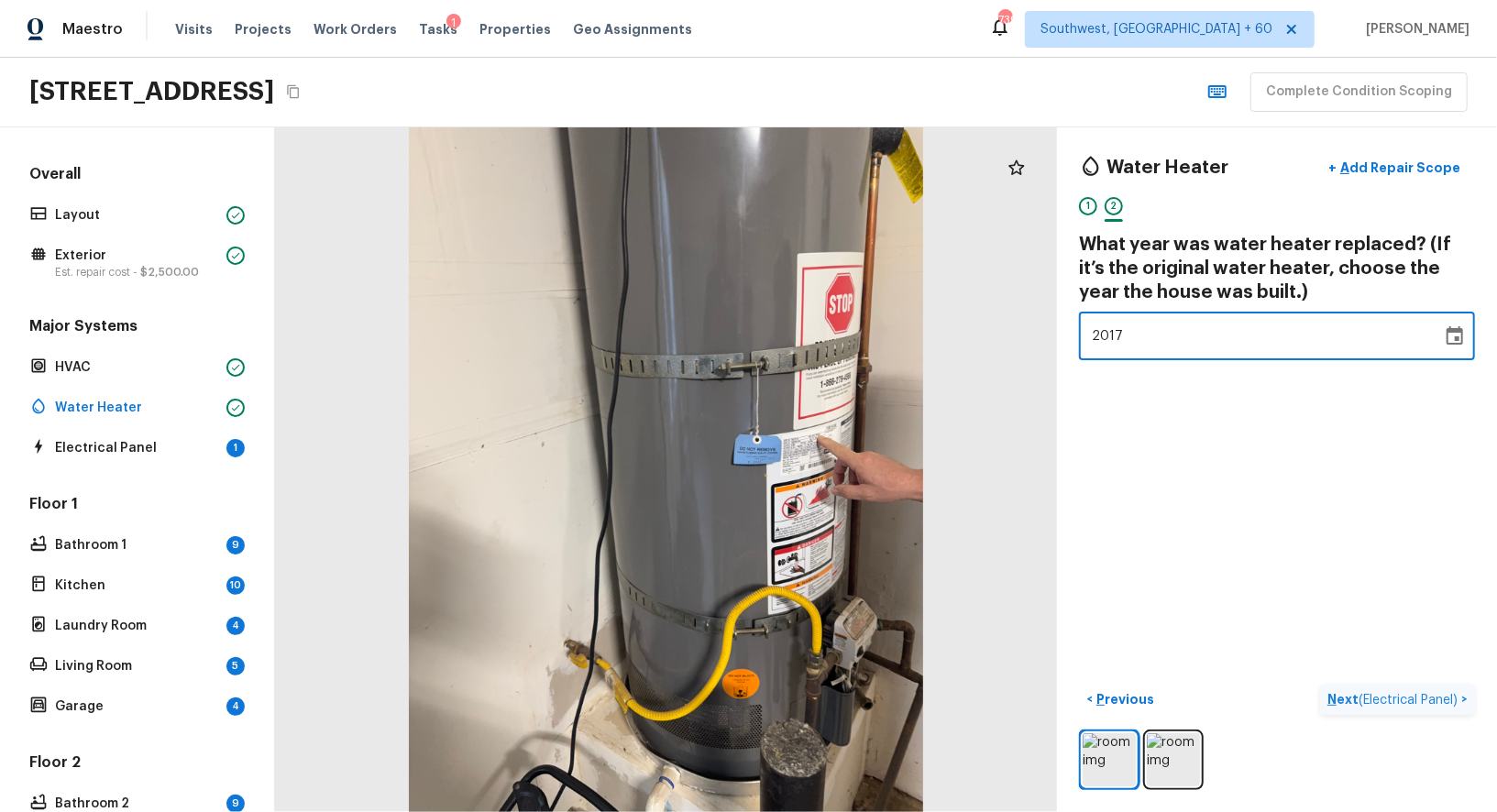
click at [1388, 698] on span "( Electrical Panel )" at bounding box center [1408, 700] width 99 height 13
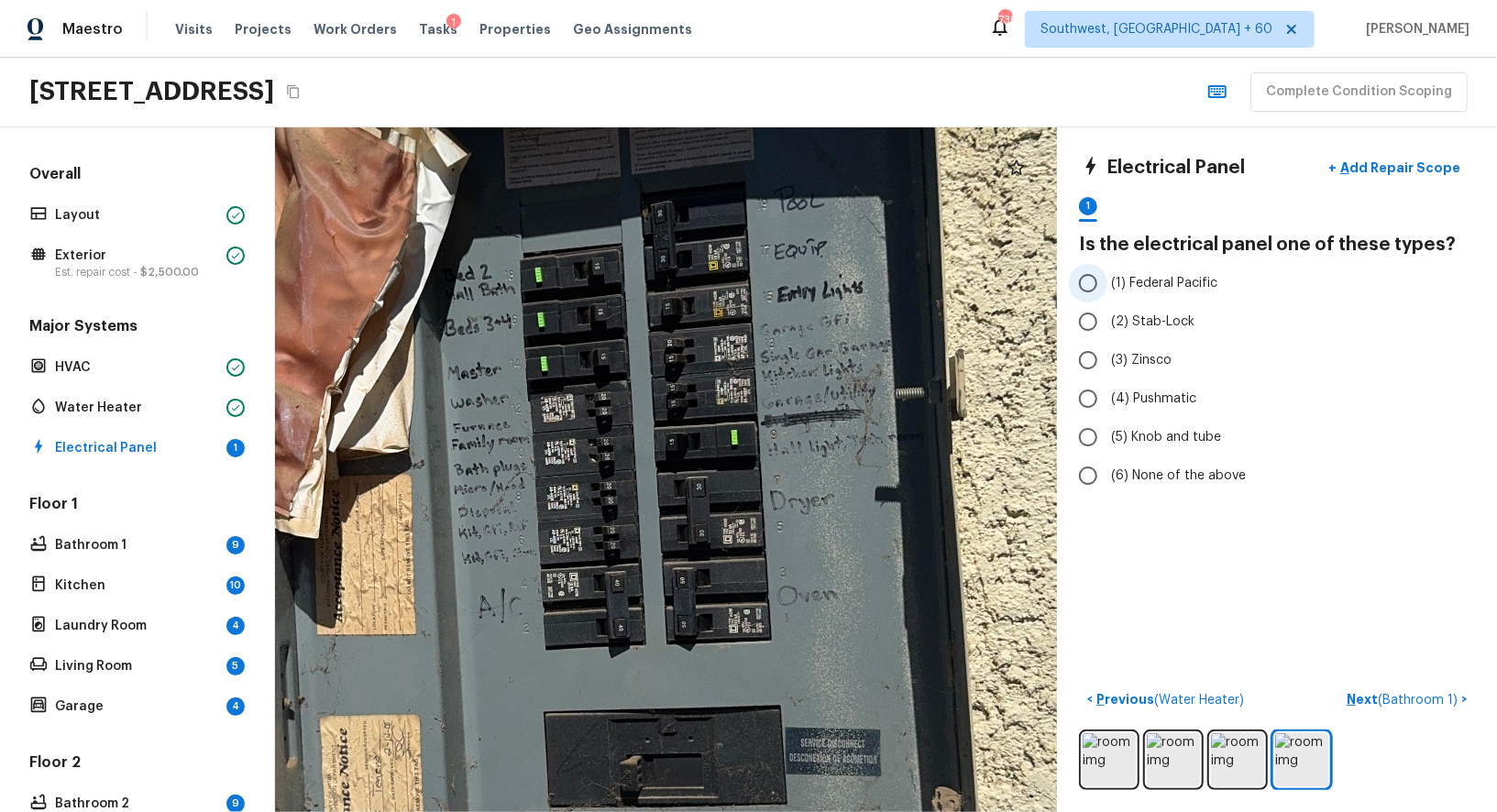
click at [1143, 274] on span "(1) Federal Pacific" at bounding box center [1164, 283] width 107 height 18
click at [1107, 274] on input "(1) Federal Pacific" at bounding box center [1088, 283] width 39 height 39
radio input "true"
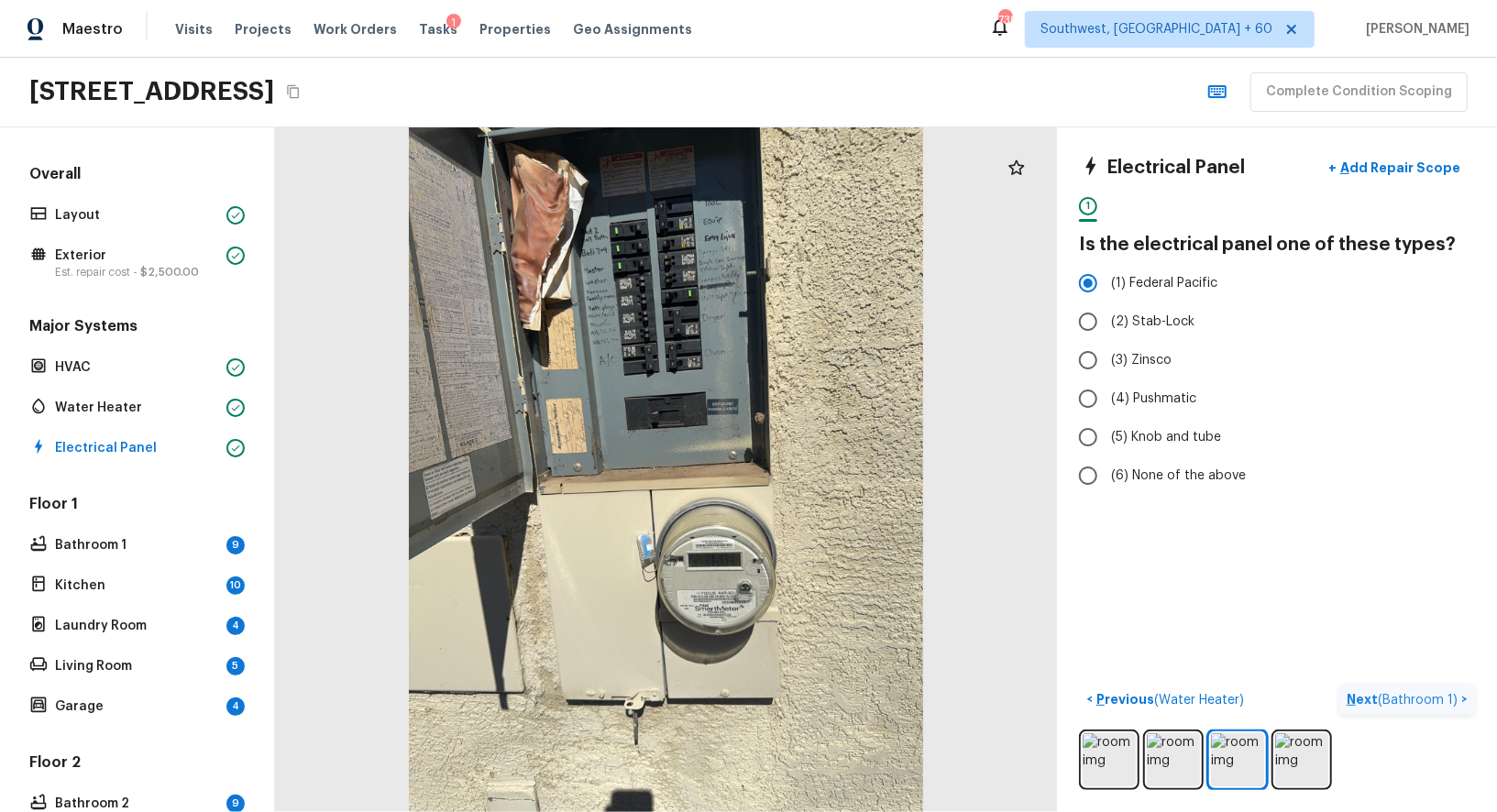
click at [1393, 690] on p "Next ( Bathroom 1 )" at bounding box center [1403, 699] width 115 height 19
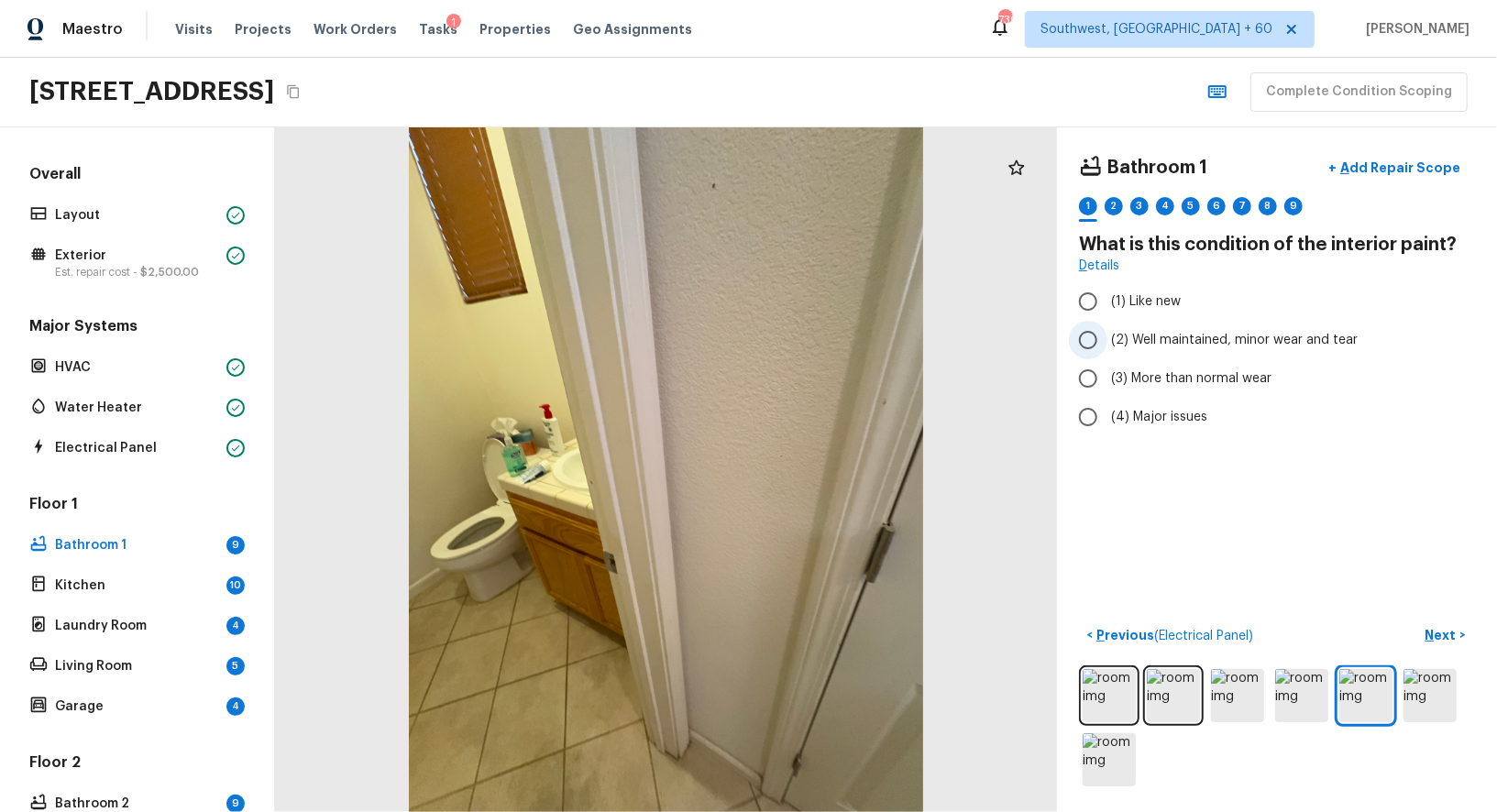
click at [1088, 335] on input "(2) Well maintained, minor wear and tear" at bounding box center [1088, 340] width 39 height 39
radio input "true"
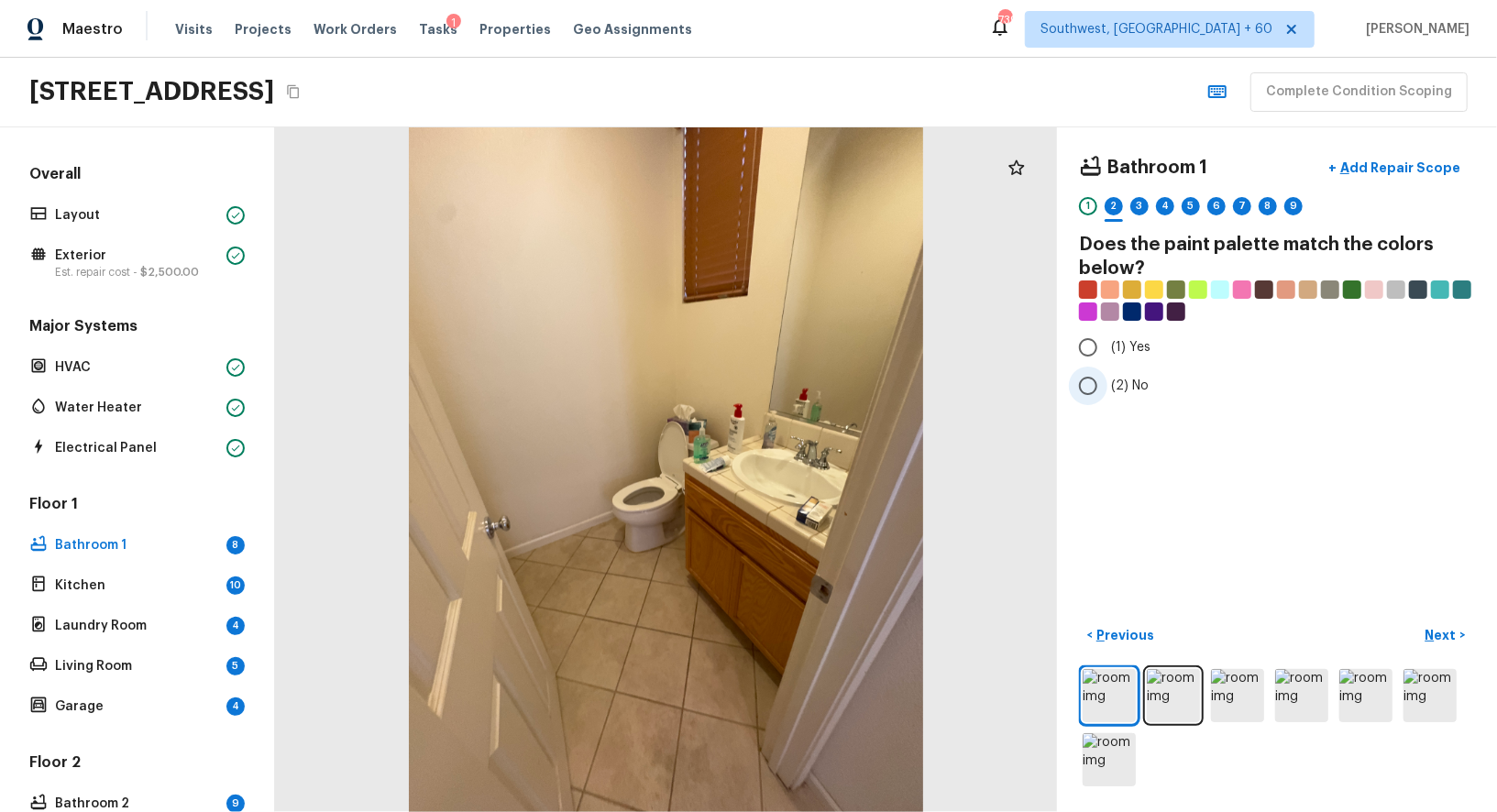
click at [1083, 384] on input "(2) No" at bounding box center [1088, 386] width 39 height 39
radio input "true"
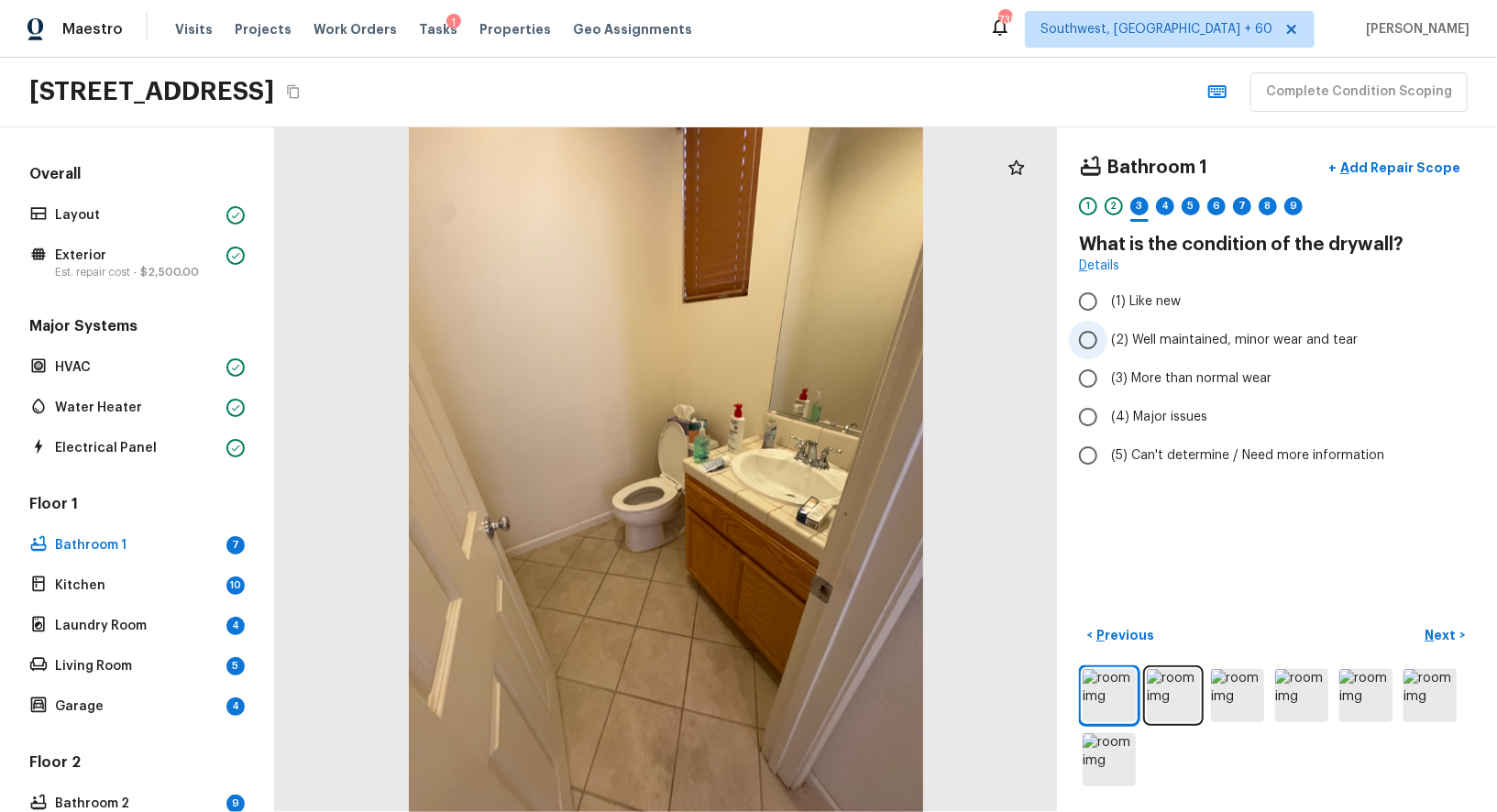
click at [1082, 333] on input "(2) Well maintained, minor wear and tear" at bounding box center [1088, 340] width 39 height 39
radio input "true"
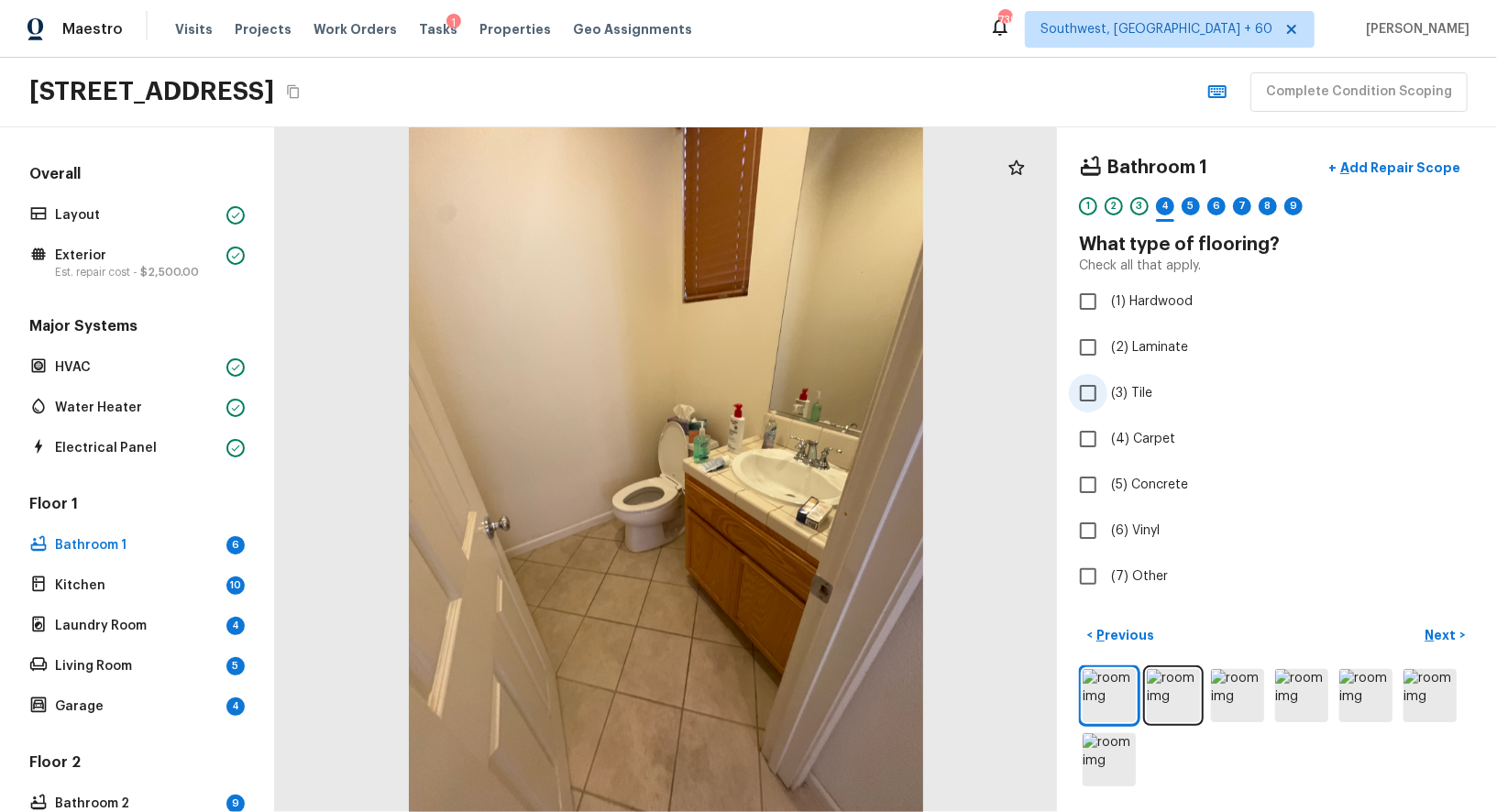
click at [1085, 382] on input "(3) Tile" at bounding box center [1088, 393] width 39 height 39
checkbox input "true"
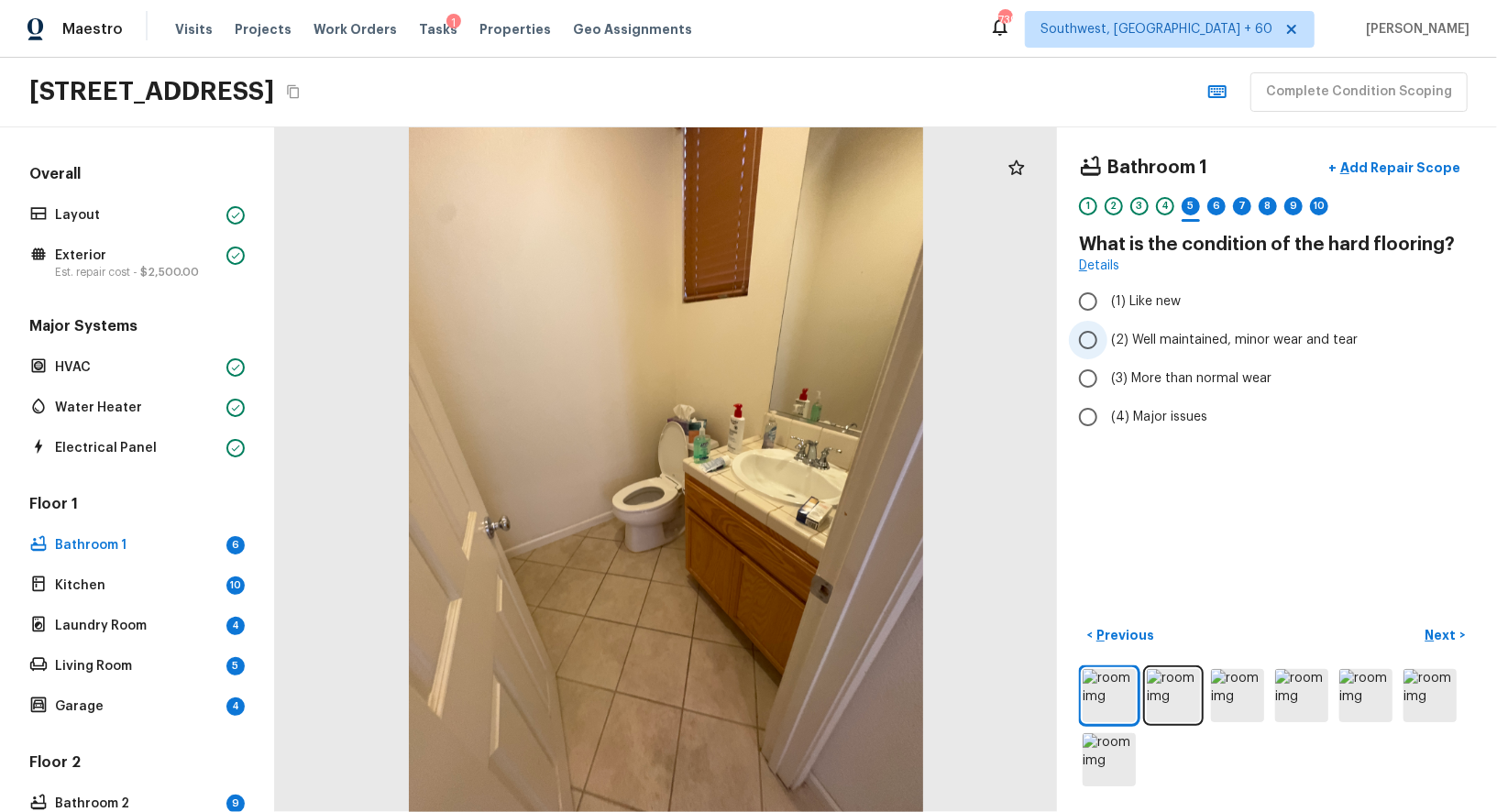
click at [1090, 340] on input "(2) Well maintained, minor wear and tear" at bounding box center [1088, 340] width 39 height 39
radio input "true"
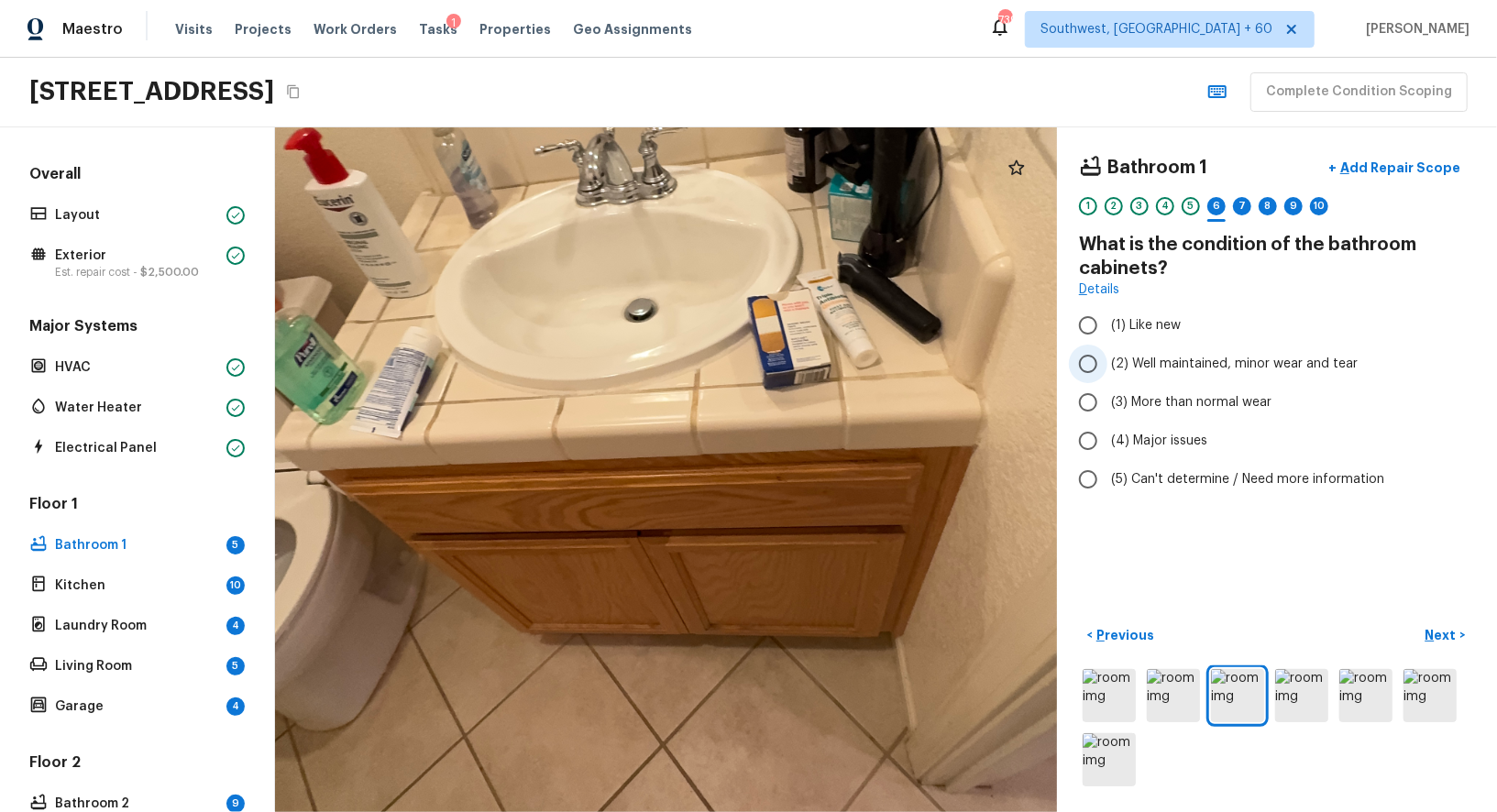
click at [1120, 374] on label "(2) Well maintained, minor wear and tear" at bounding box center [1265, 364] width 391 height 39
click at [1107, 374] on input "(2) Well maintained, minor wear and tear" at bounding box center [1088, 364] width 39 height 39
radio input "true"
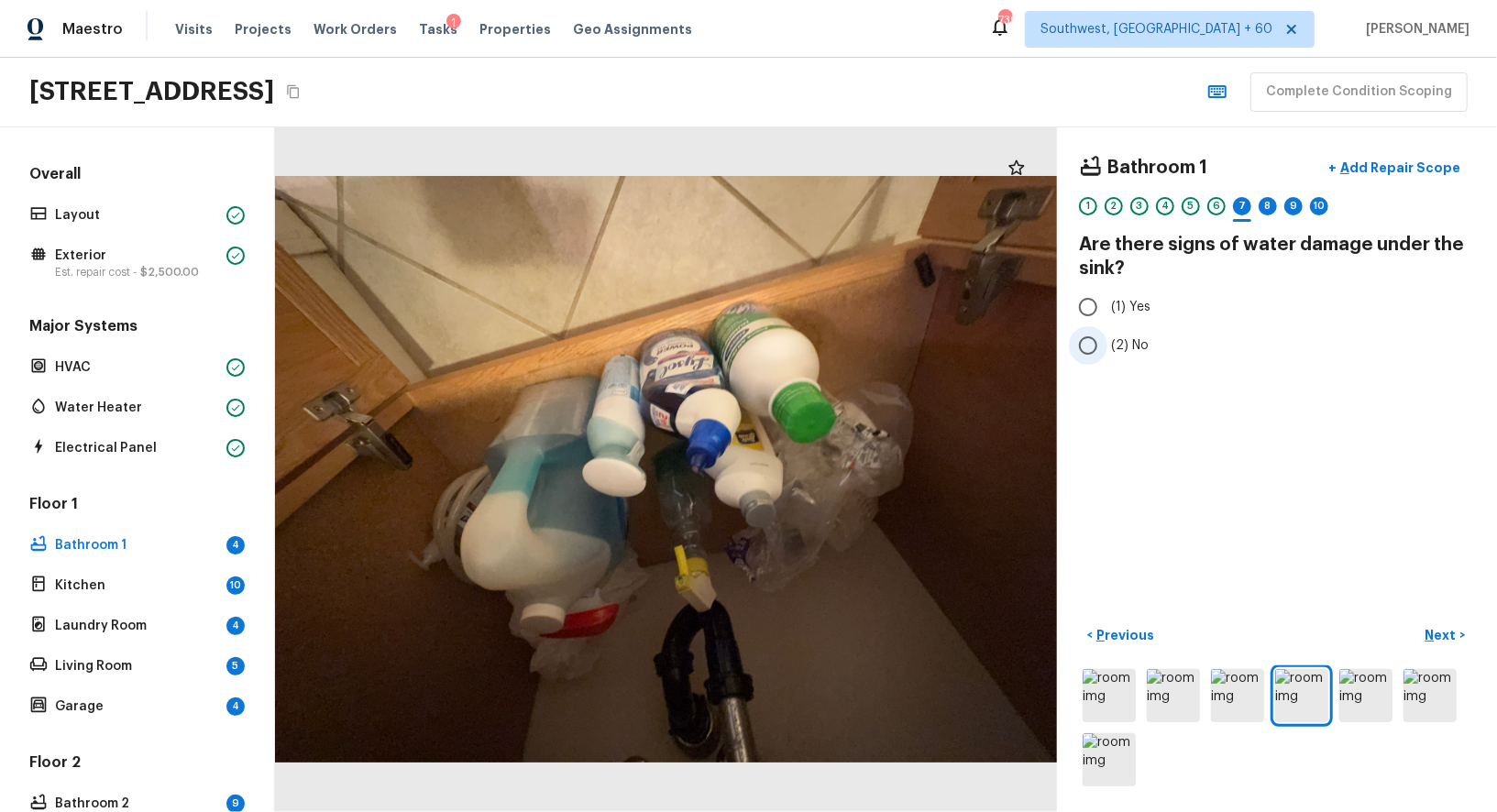
click at [1097, 348] on input "(2) No" at bounding box center [1088, 345] width 39 height 39
radio input "true"
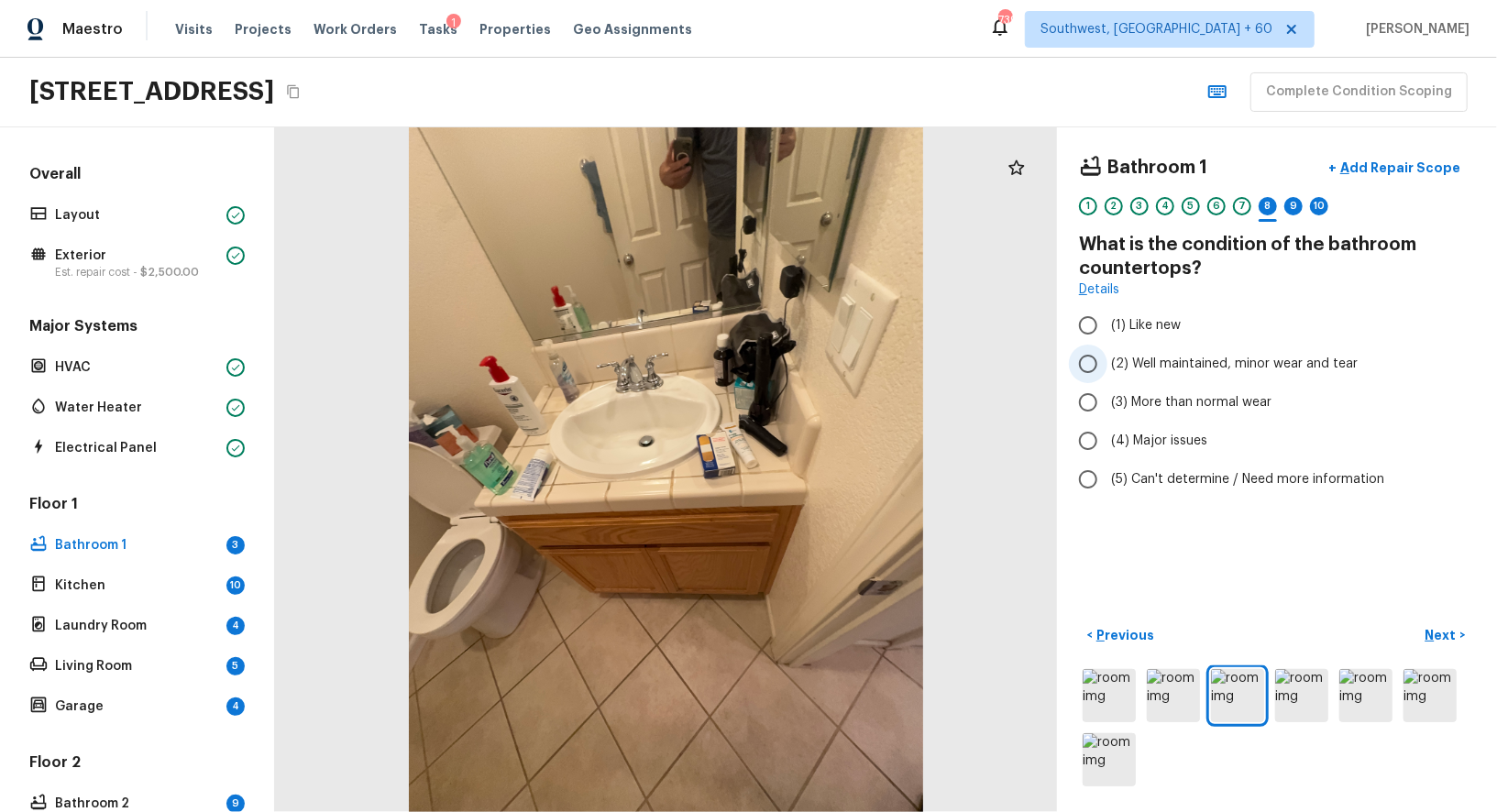
click at [1094, 372] on input "(2) Well maintained, minor wear and tear" at bounding box center [1088, 364] width 39 height 39
radio input "true"
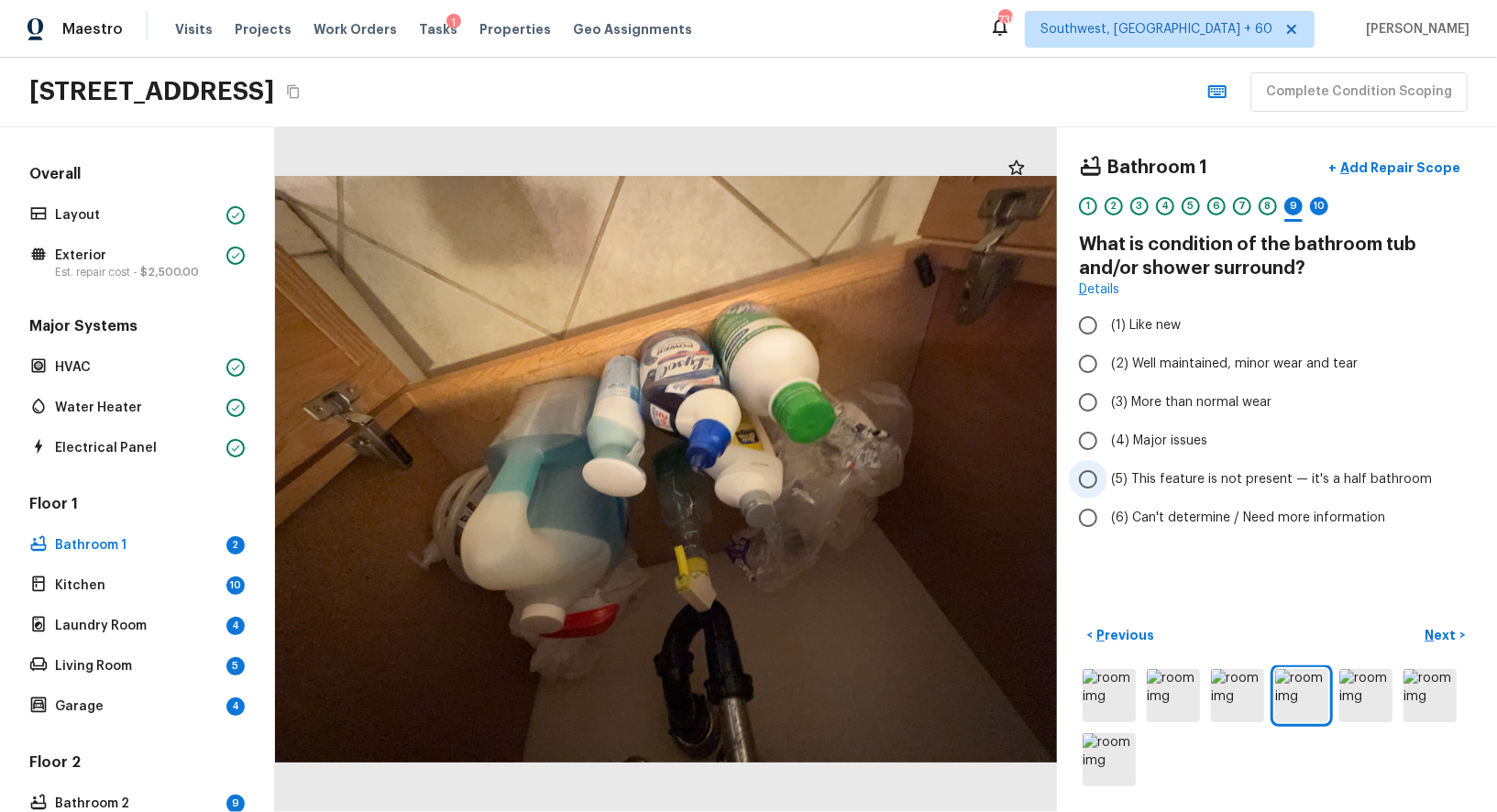
click at [1094, 487] on input "(5) This feature is not present — it's a half bathroom" at bounding box center [1088, 479] width 39 height 39
radio input "true"
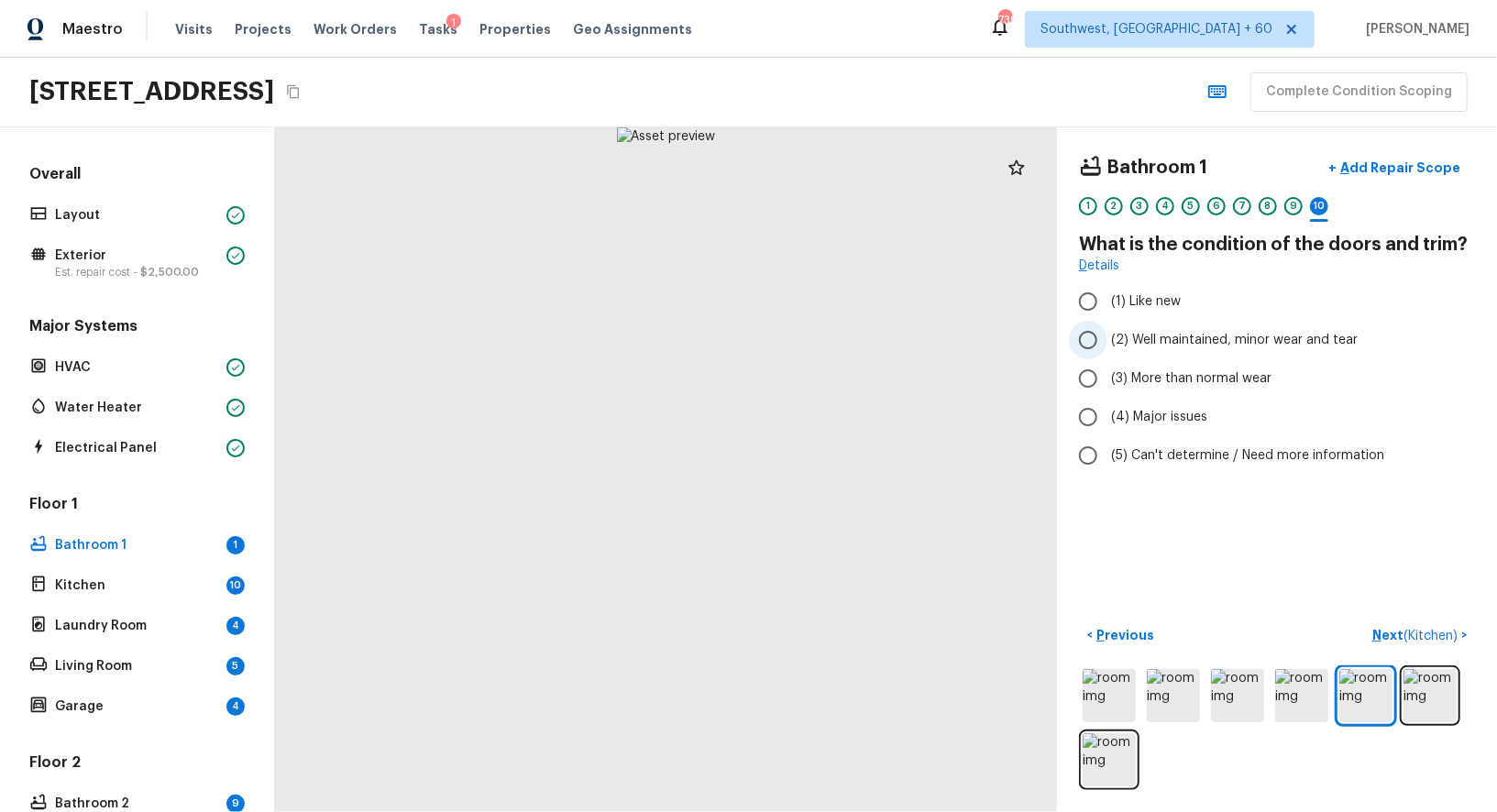
click at [1095, 344] on input "(2) Well maintained, minor wear and tear" at bounding box center [1088, 340] width 39 height 39
radio input "true"
click at [1422, 637] on span "( Kitchen )" at bounding box center [1430, 636] width 54 height 13
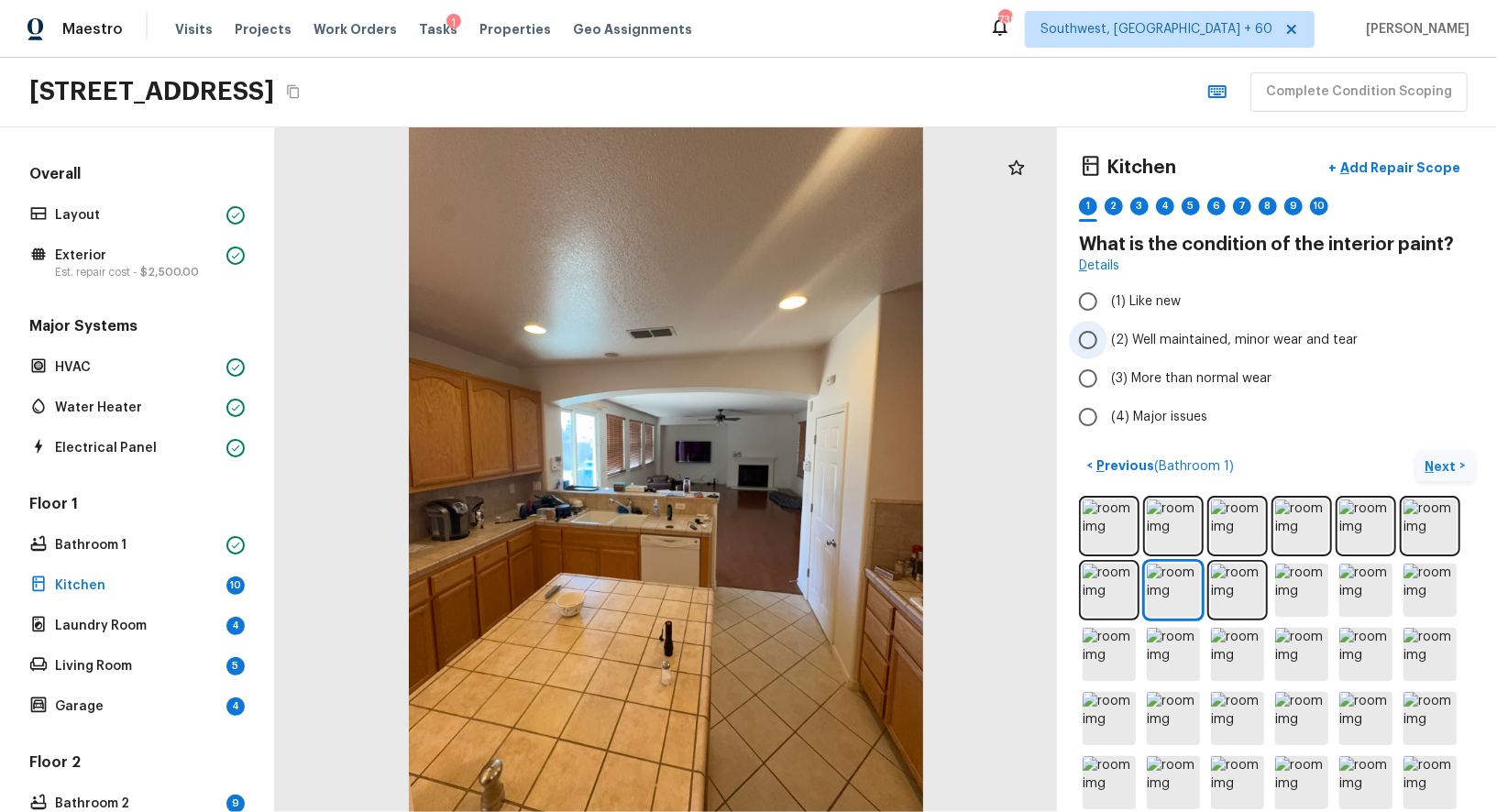
click at [1092, 338] on input "(2) Well maintained, minor wear and tear" at bounding box center [1088, 340] width 39 height 39
radio input "true"
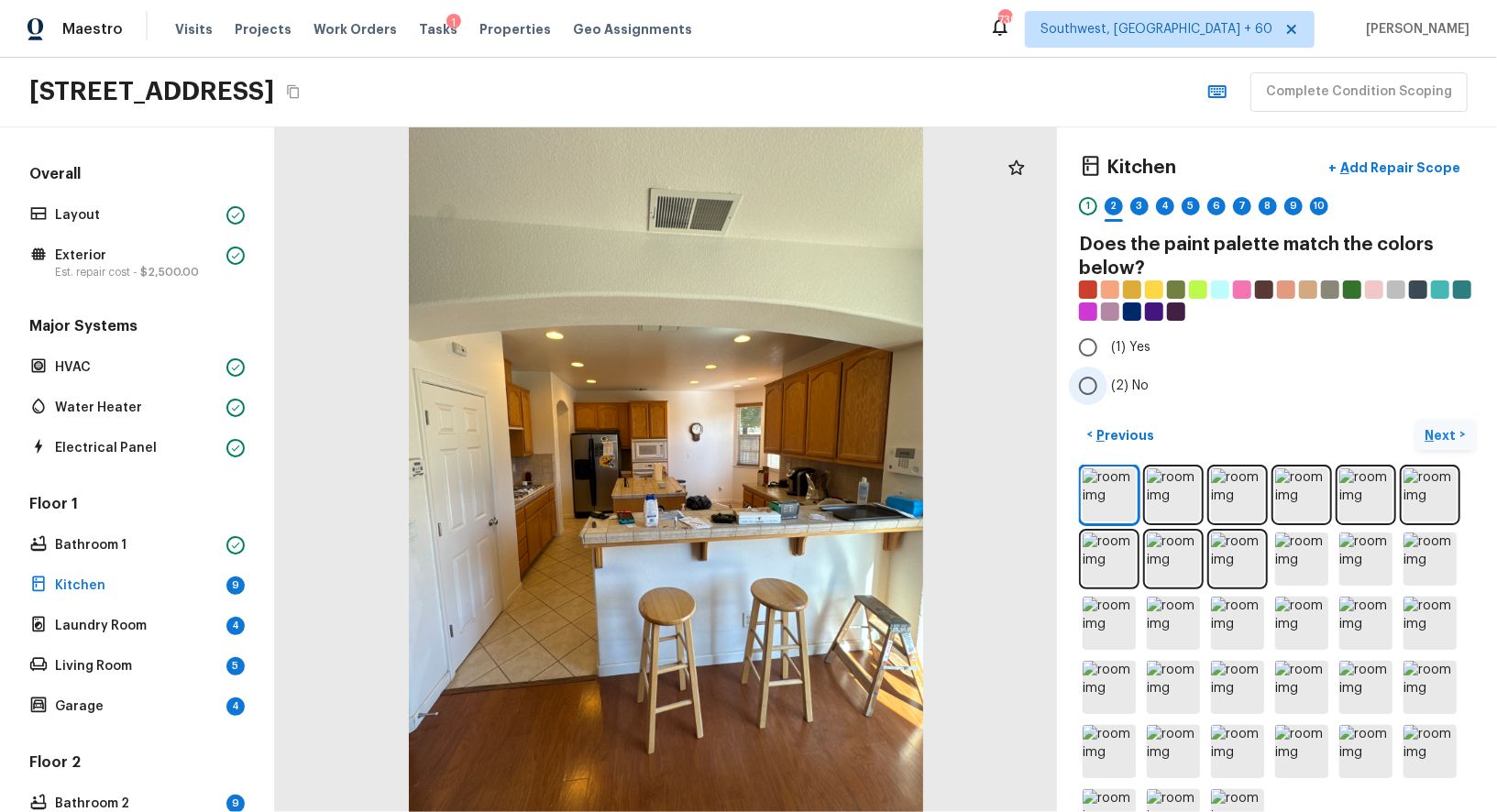
click at [1101, 383] on input "(2) No" at bounding box center [1088, 386] width 39 height 39
radio input "true"
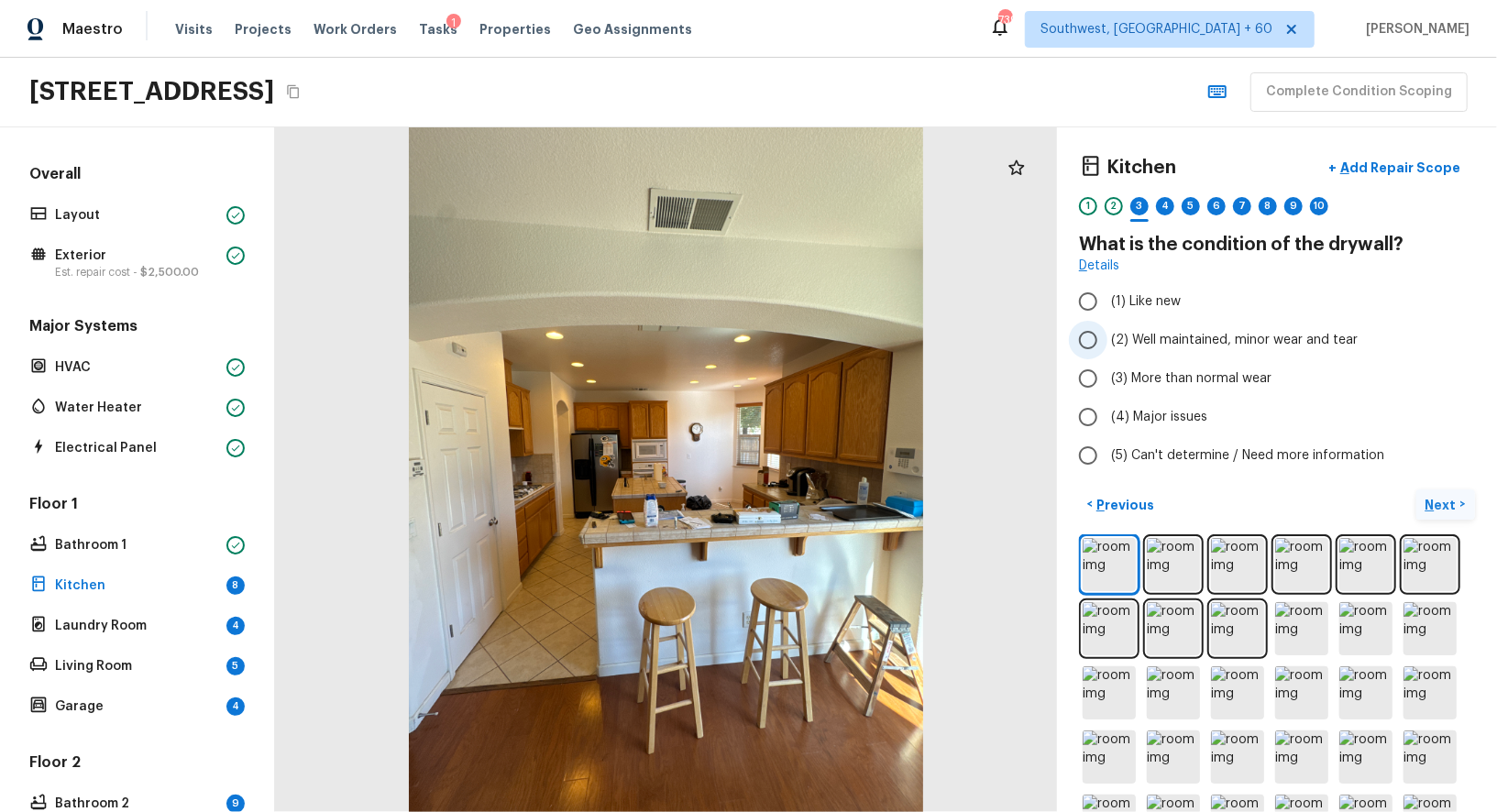
click at [1100, 327] on input "(2) Well maintained, minor wear and tear" at bounding box center [1088, 340] width 39 height 39
radio input "true"
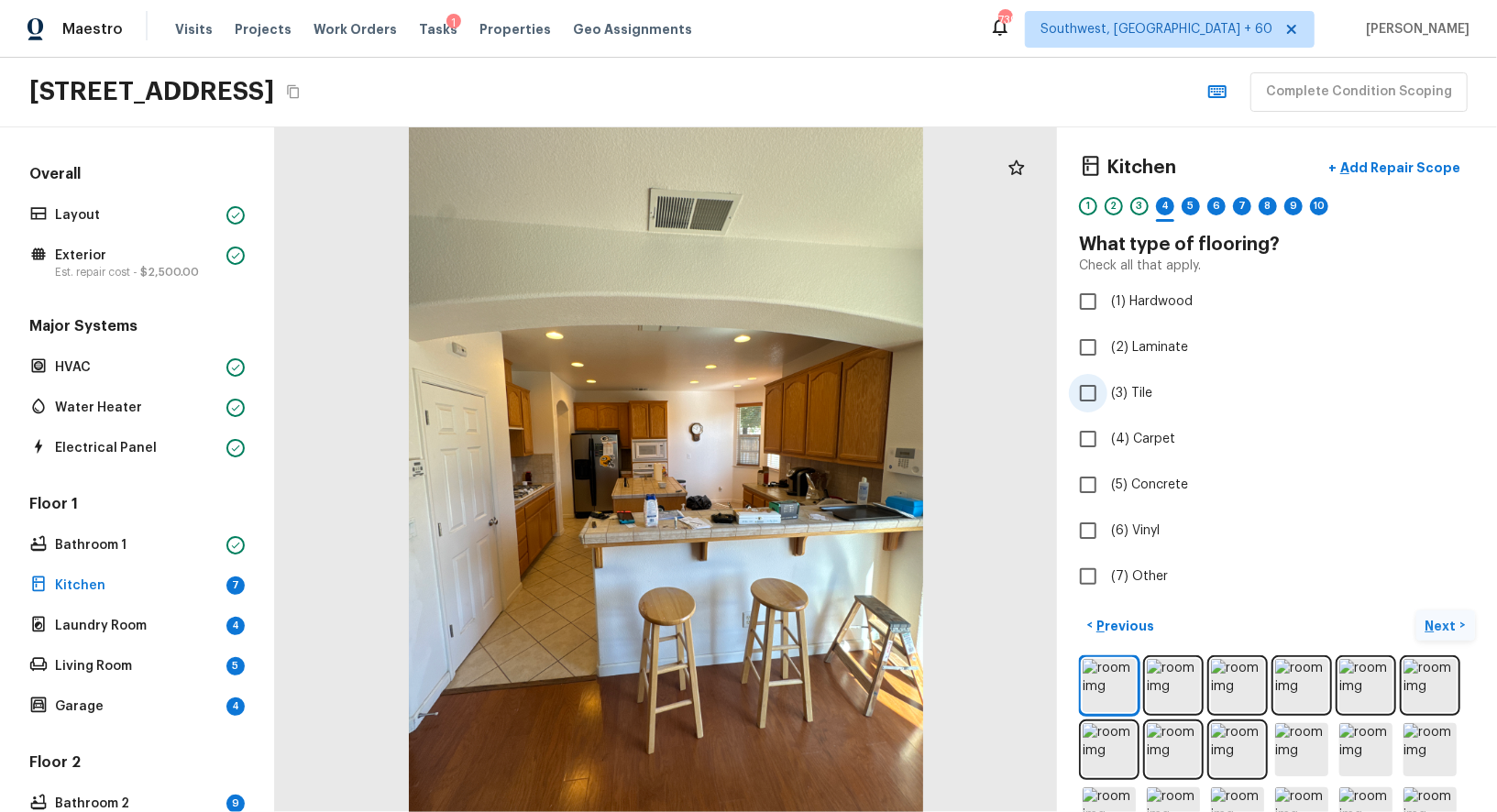
click at [1096, 391] on input "(3) Tile" at bounding box center [1088, 393] width 39 height 39
checkbox input "true"
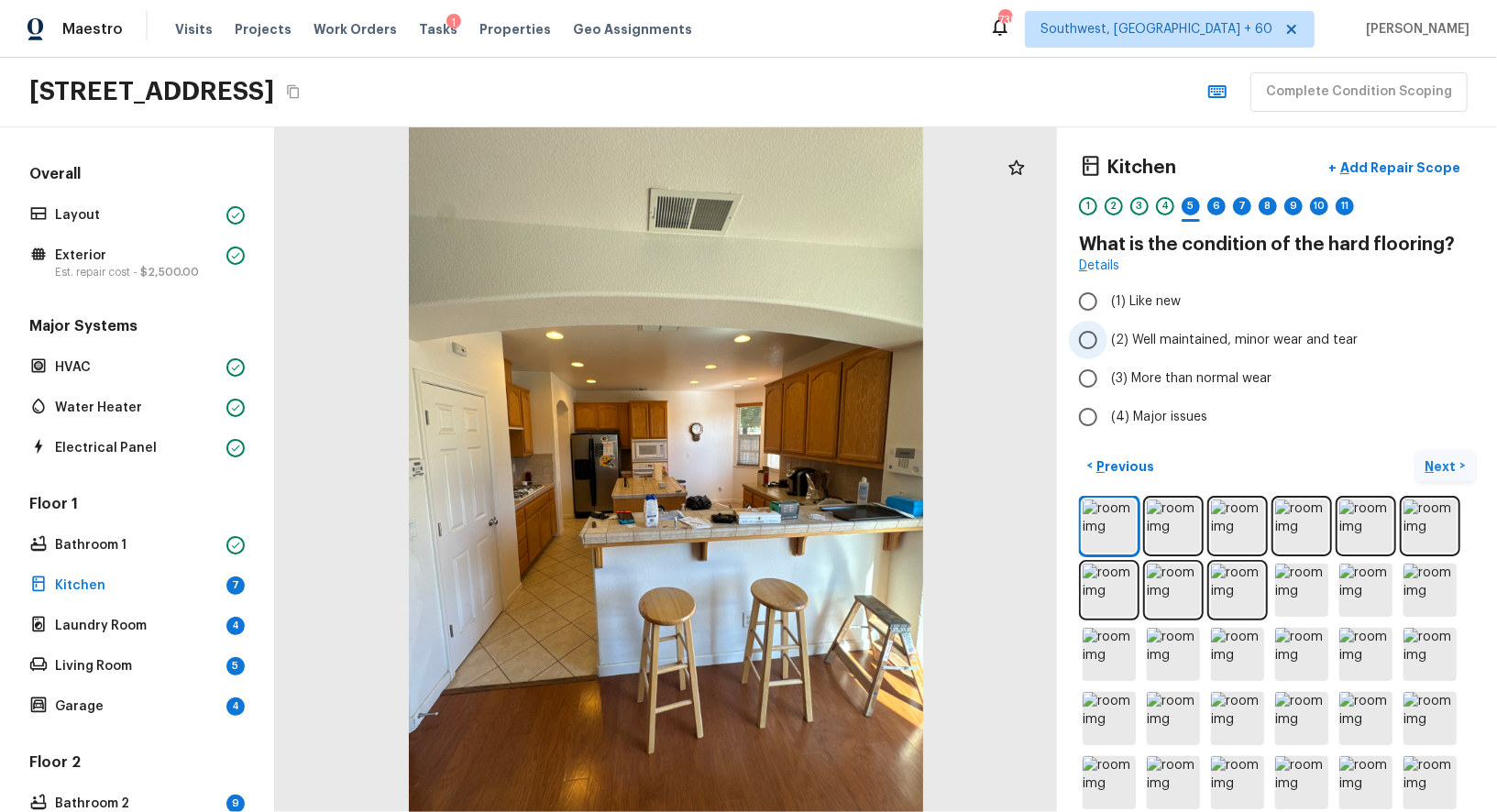
click at [1106, 332] on input "(2) Well maintained, minor wear and tear" at bounding box center [1088, 340] width 39 height 39
radio input "true"
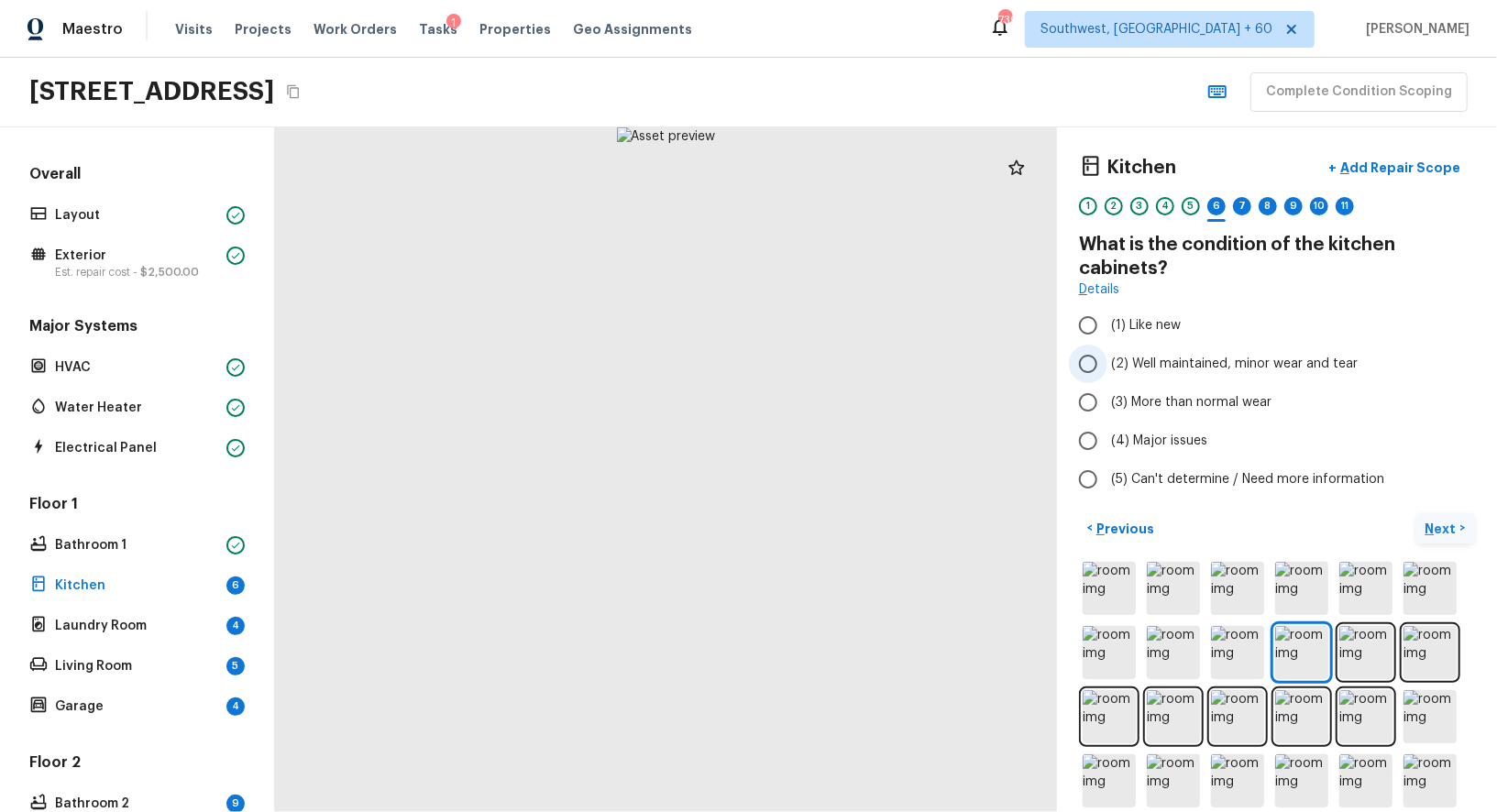
click at [1101, 369] on input "(2) Well maintained, minor wear and tear" at bounding box center [1088, 364] width 39 height 39
radio input "true"
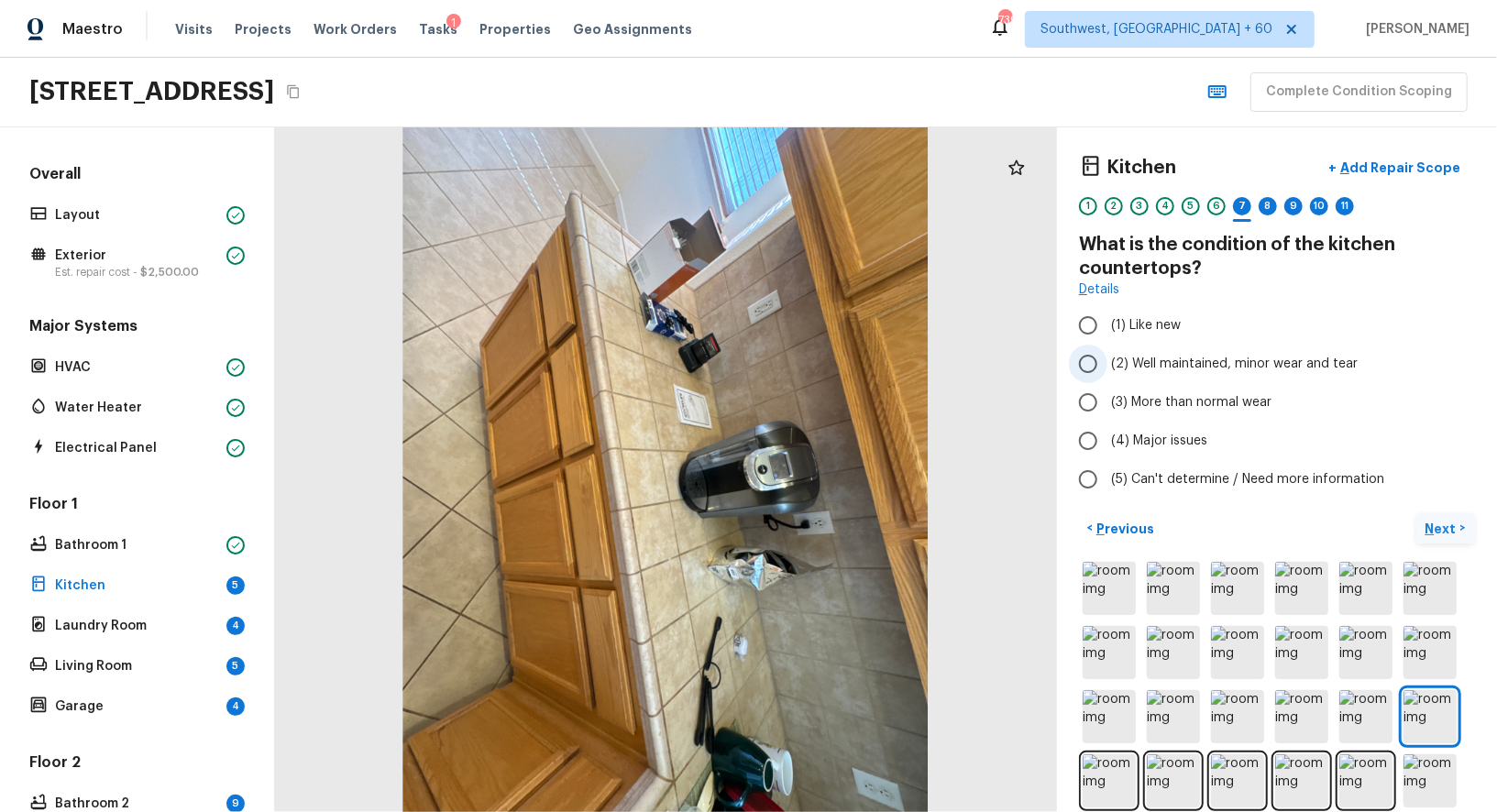
click at [1083, 365] on input "(2) Well maintained, minor wear and tear" at bounding box center [1088, 364] width 39 height 39
radio input "true"
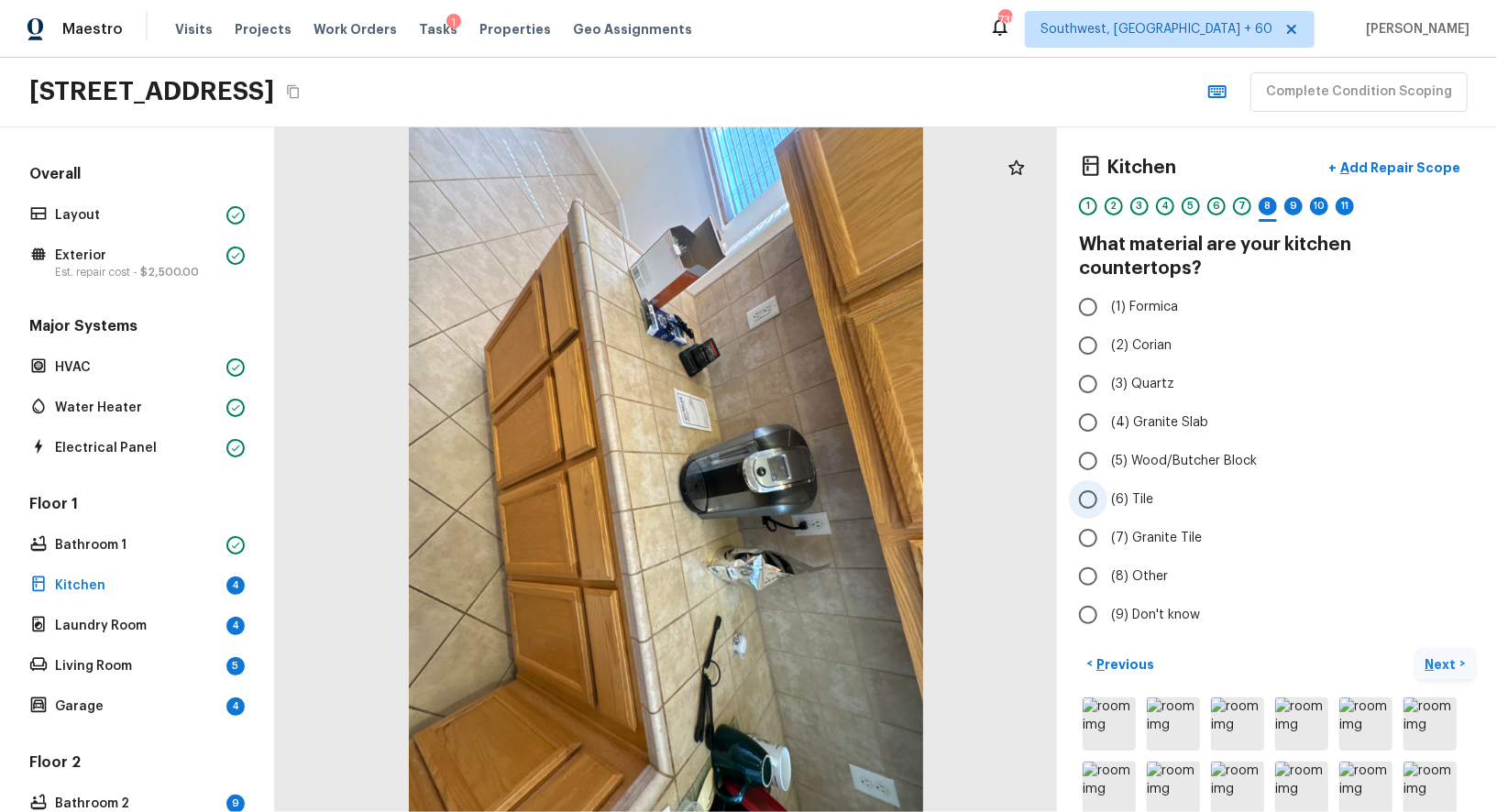
click at [1094, 480] on input "(6) Tile" at bounding box center [1088, 500] width 39 height 39
radio input "true"
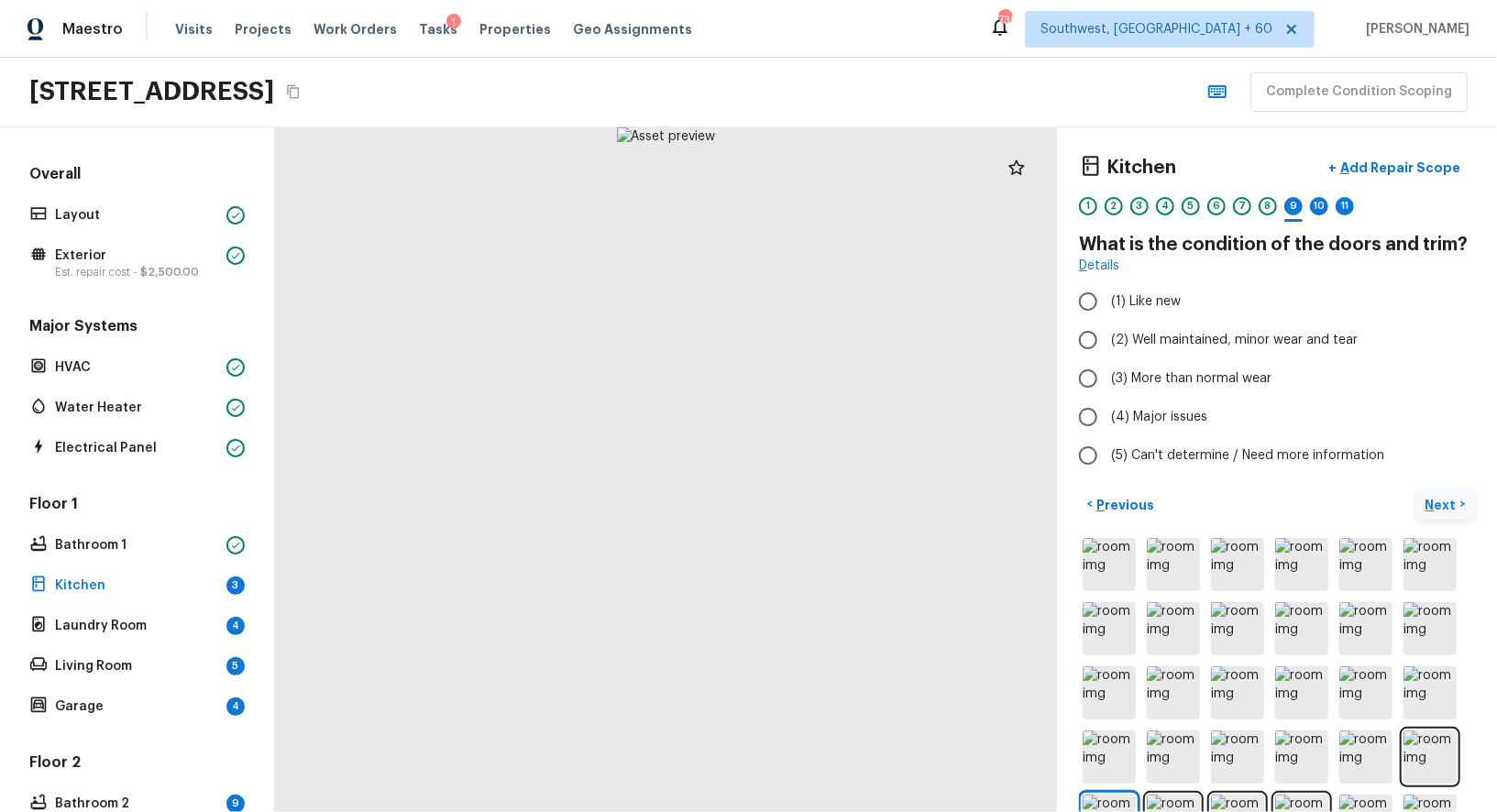
scroll to position [35, 0]
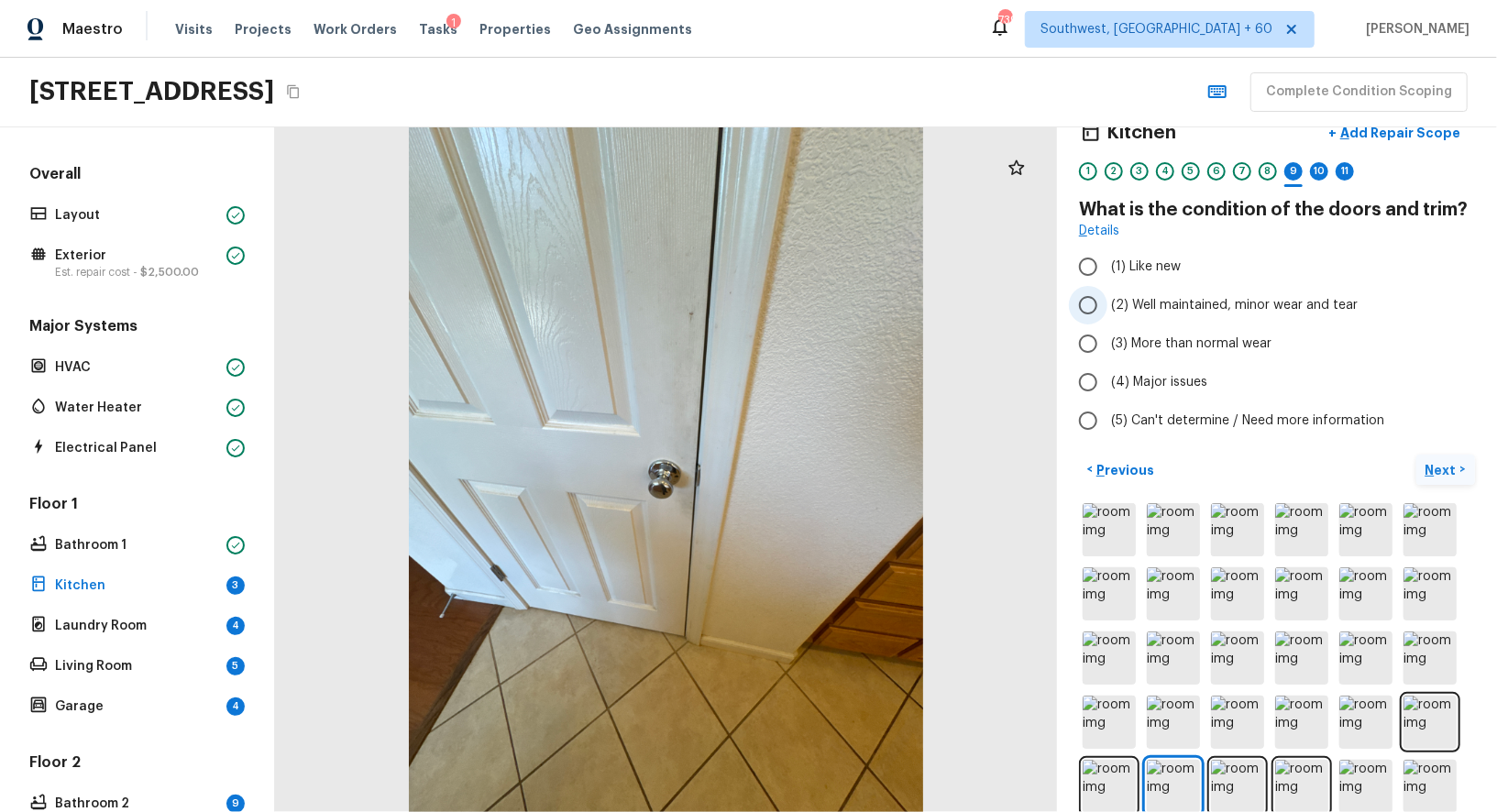
click at [1099, 316] on input "(2) Well maintained, minor wear and tear" at bounding box center [1088, 305] width 39 height 39
radio input "true"
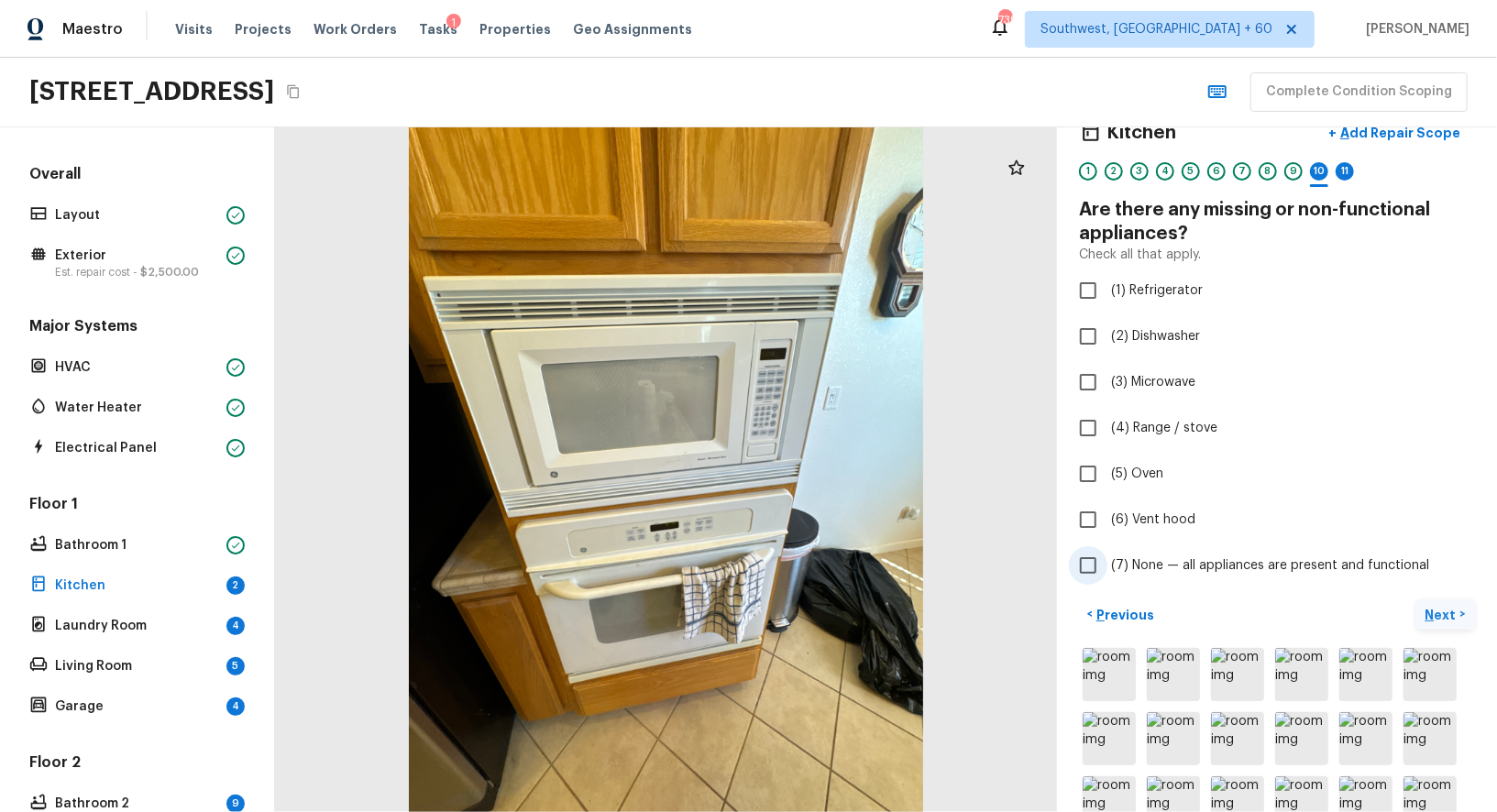
click at [1091, 565] on input "(7) None — all appliances are present and functional" at bounding box center [1088, 565] width 39 height 39
checkbox input "true"
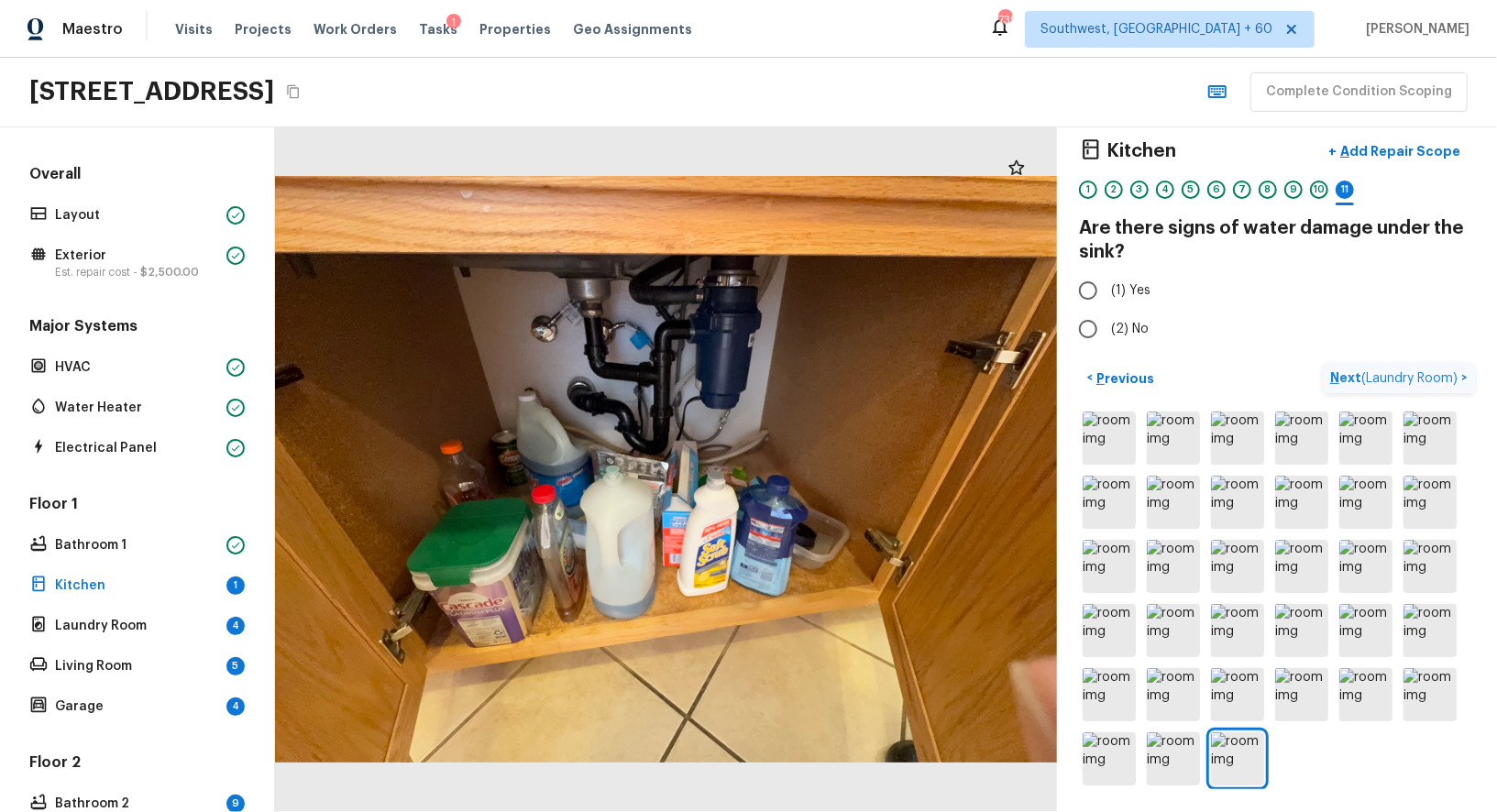
scroll to position [15, 0]
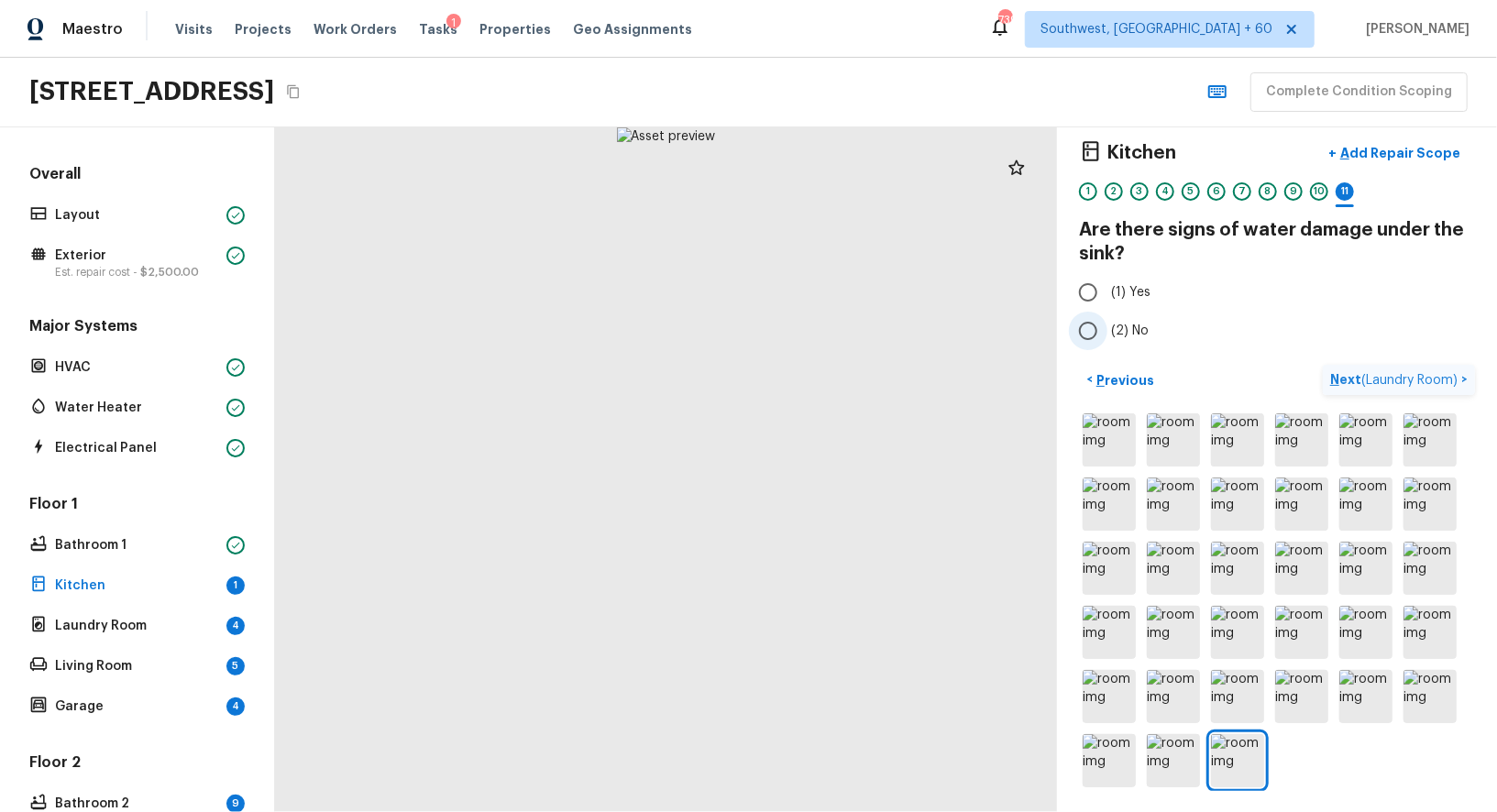
click at [1093, 329] on input "(2) No" at bounding box center [1088, 331] width 39 height 39
radio input "true"
click at [1401, 366] on button "Next ( Laundry Room ) >" at bounding box center [1399, 379] width 153 height 30
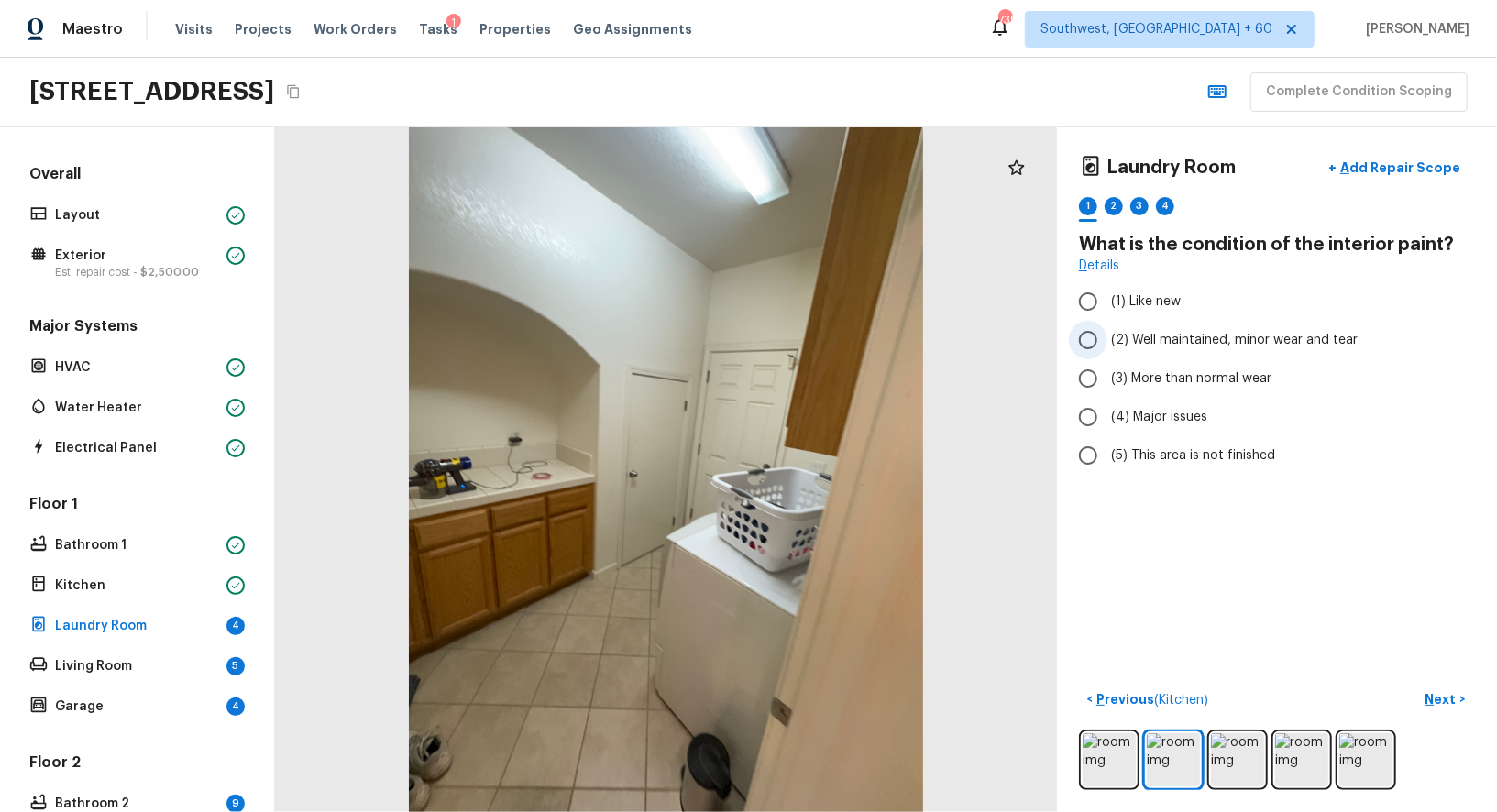
click at [1102, 333] on input "(2) Well maintained, minor wear and tear" at bounding box center [1088, 340] width 39 height 39
radio input "true"
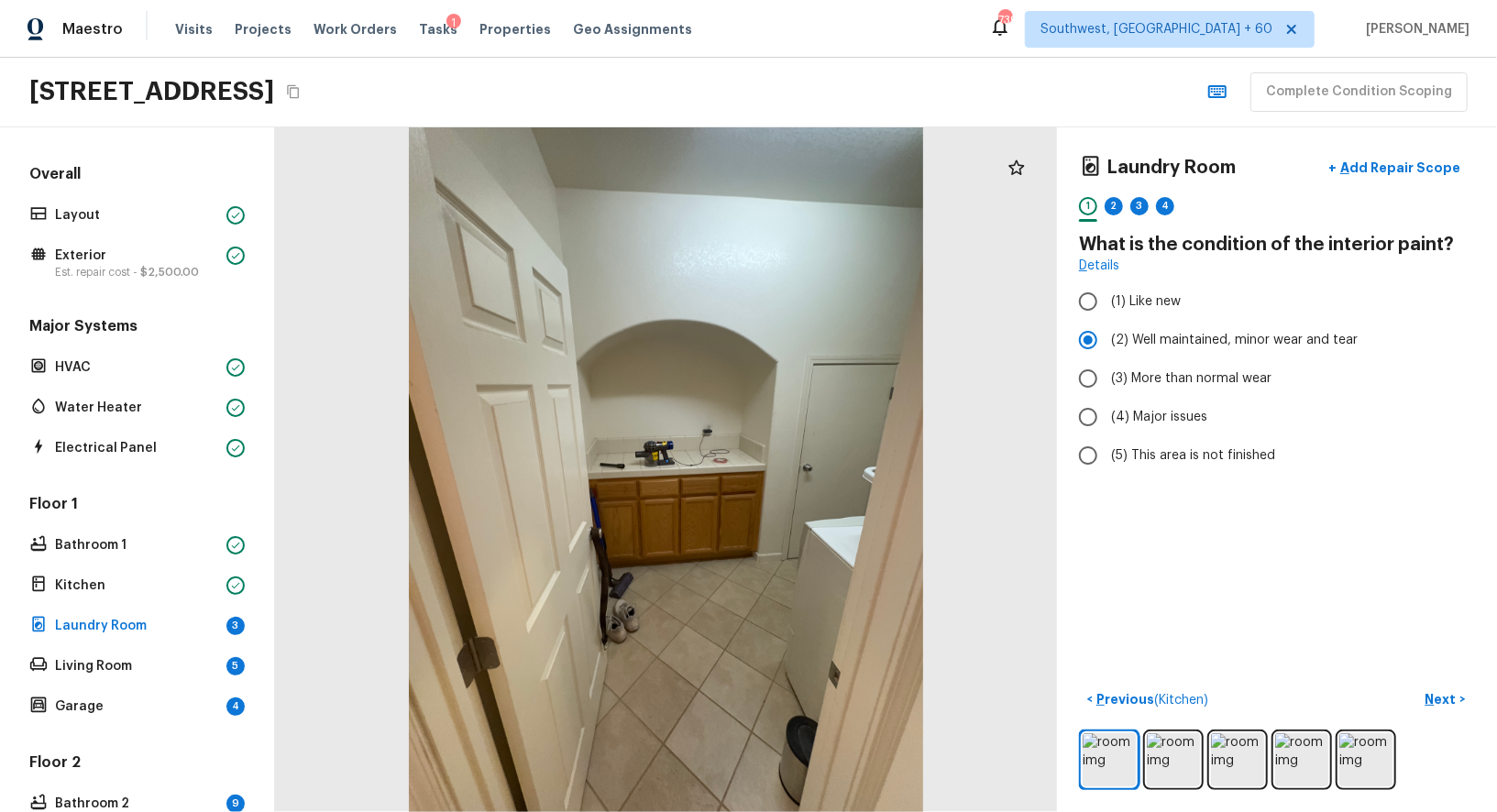
click at [1437, 690] on p "Next" at bounding box center [1443, 699] width 35 height 18
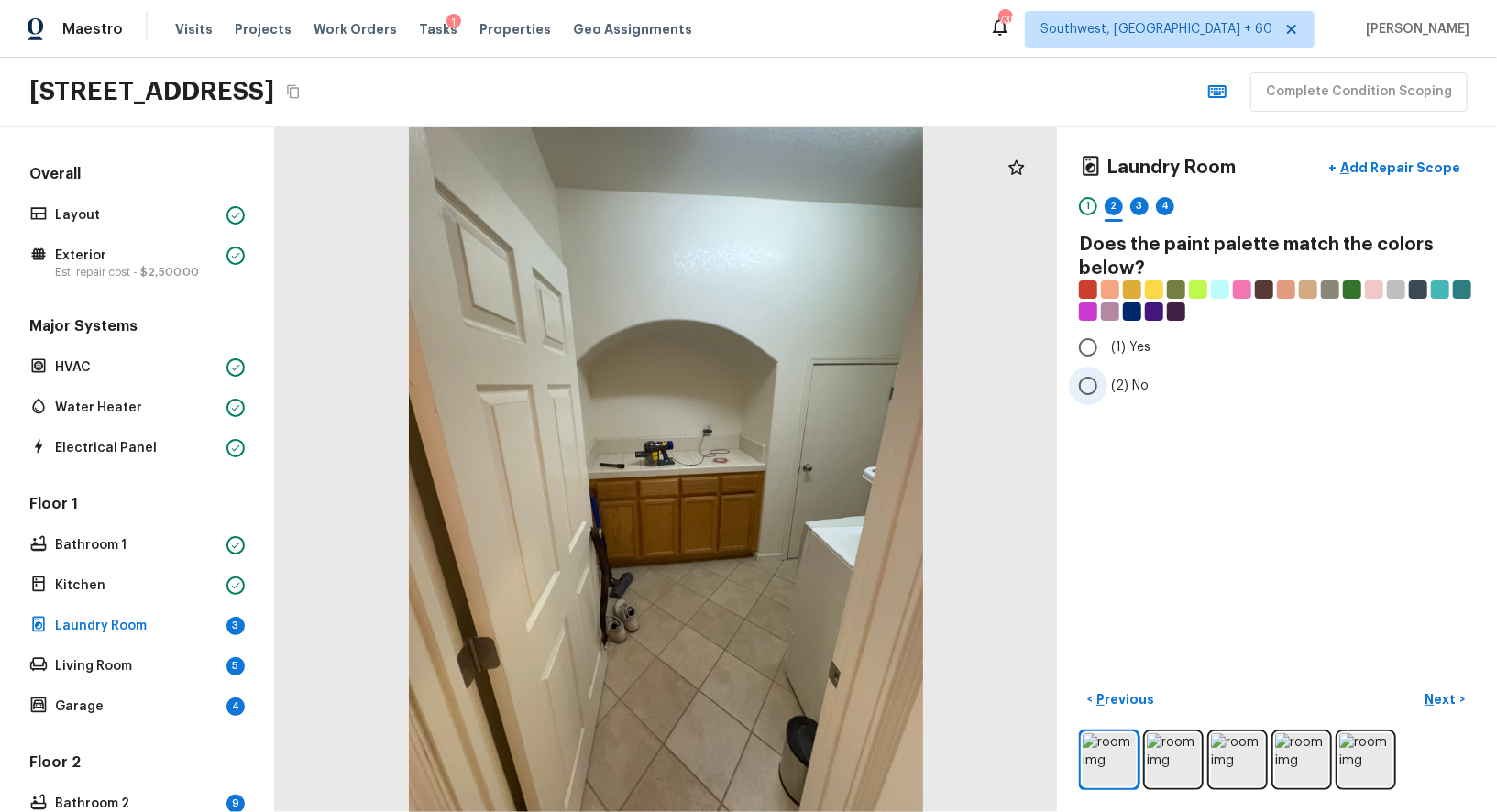
click at [1087, 389] on input "(2) No" at bounding box center [1088, 386] width 39 height 39
radio input "true"
click at [1450, 693] on p "Next" at bounding box center [1443, 699] width 35 height 18
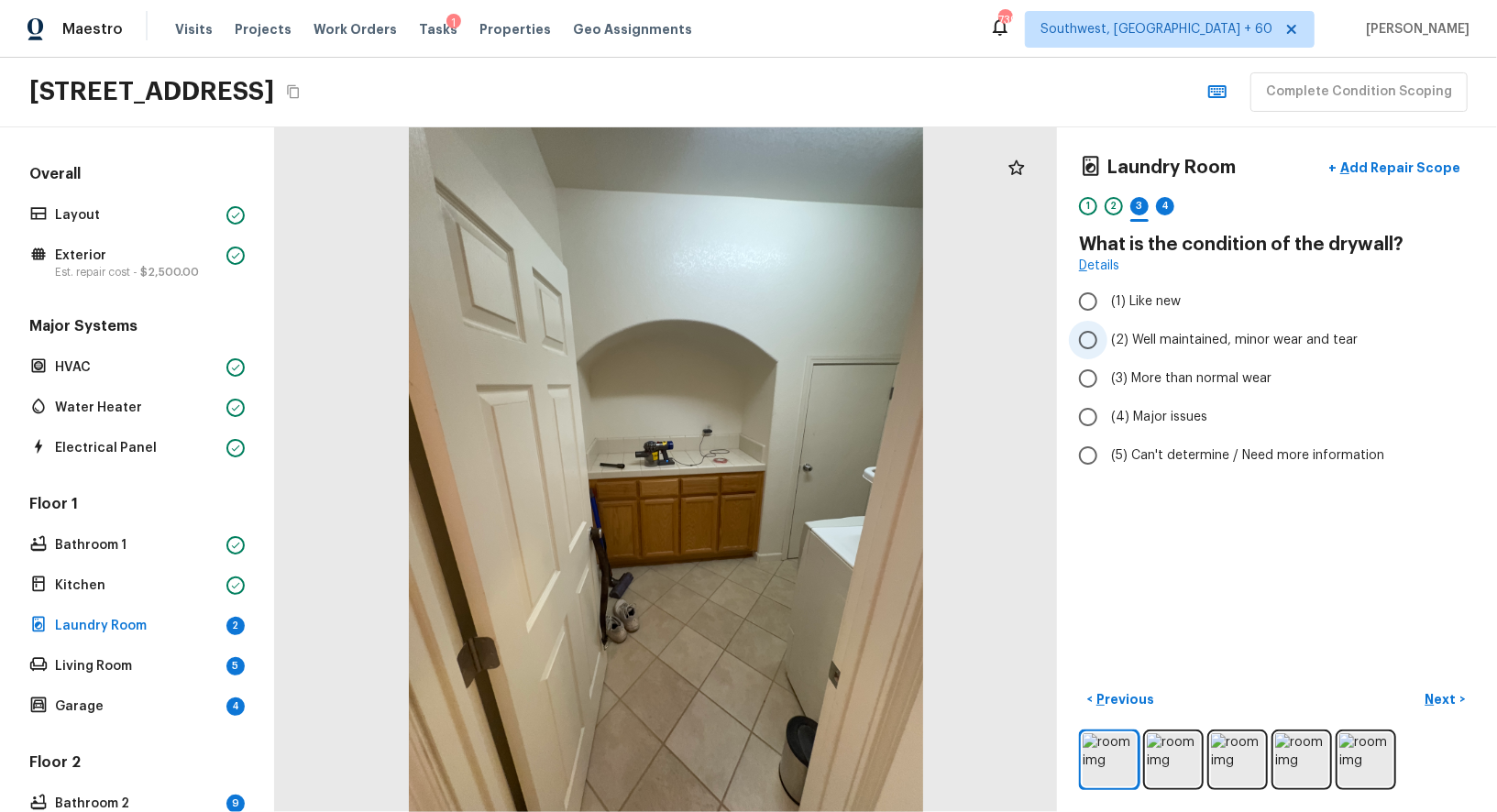
click at [1094, 344] on input "(2) Well maintained, minor wear and tear" at bounding box center [1088, 340] width 39 height 39
radio input "true"
click at [1438, 690] on p "Next" at bounding box center [1443, 699] width 35 height 18
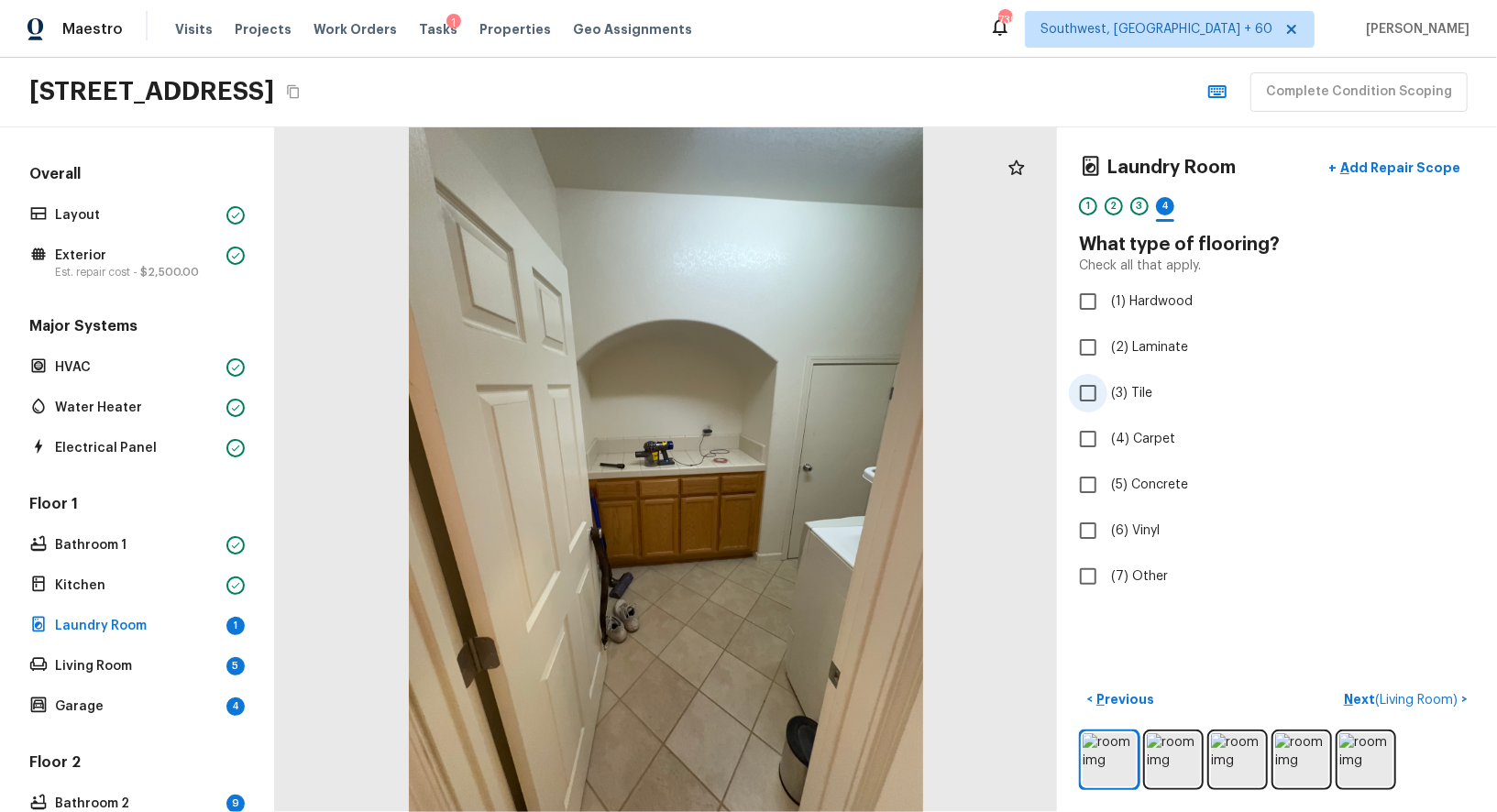
click at [1076, 384] on input "(3) Tile" at bounding box center [1088, 393] width 39 height 39
checkbox input "true"
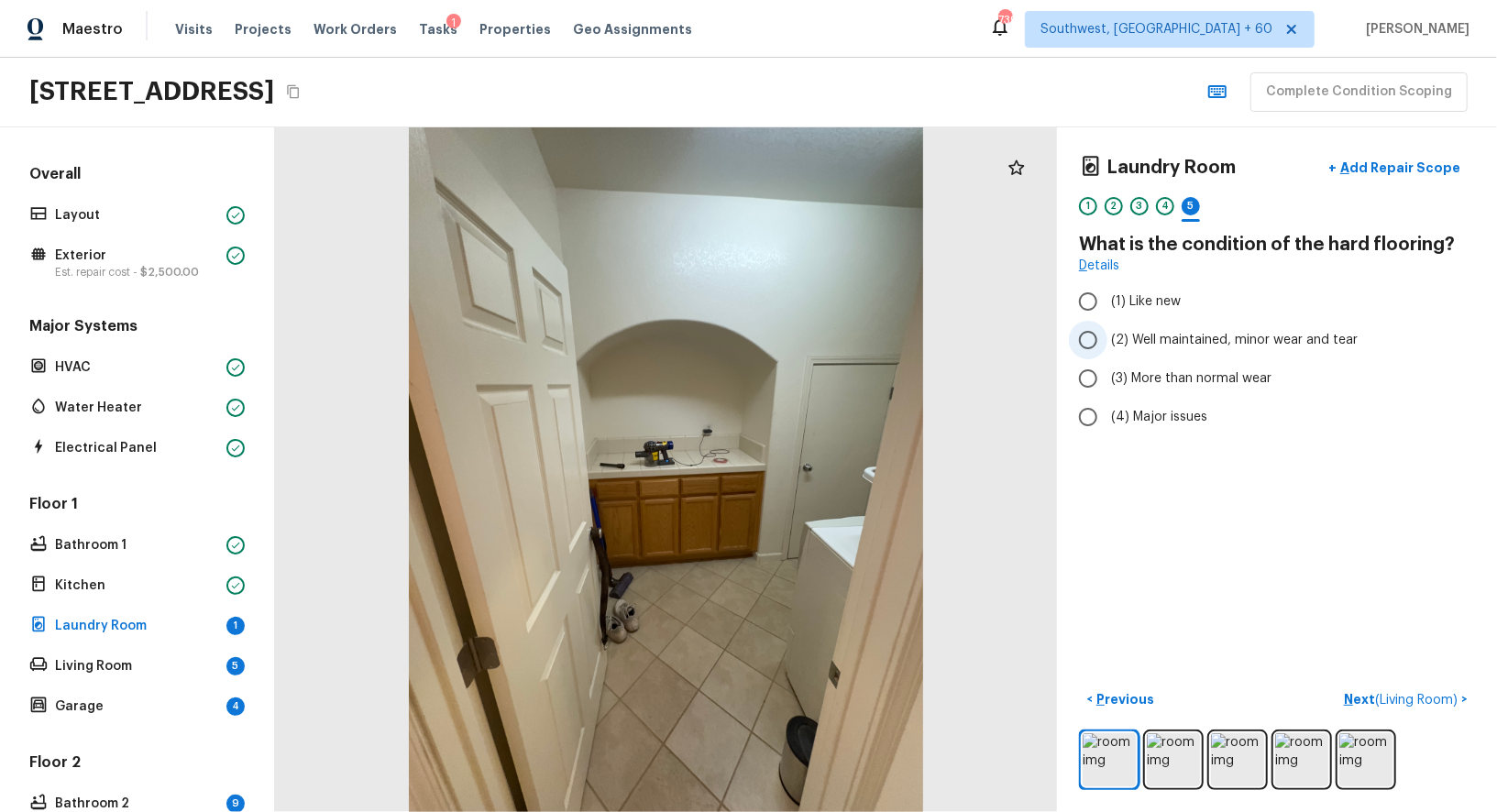
click at [1121, 346] on span "(2) Well maintained, minor wear and tear" at bounding box center [1234, 340] width 246 height 18
click at [1107, 346] on input "(2) Well maintained, minor wear and tear" at bounding box center [1088, 340] width 39 height 39
radio input "true"
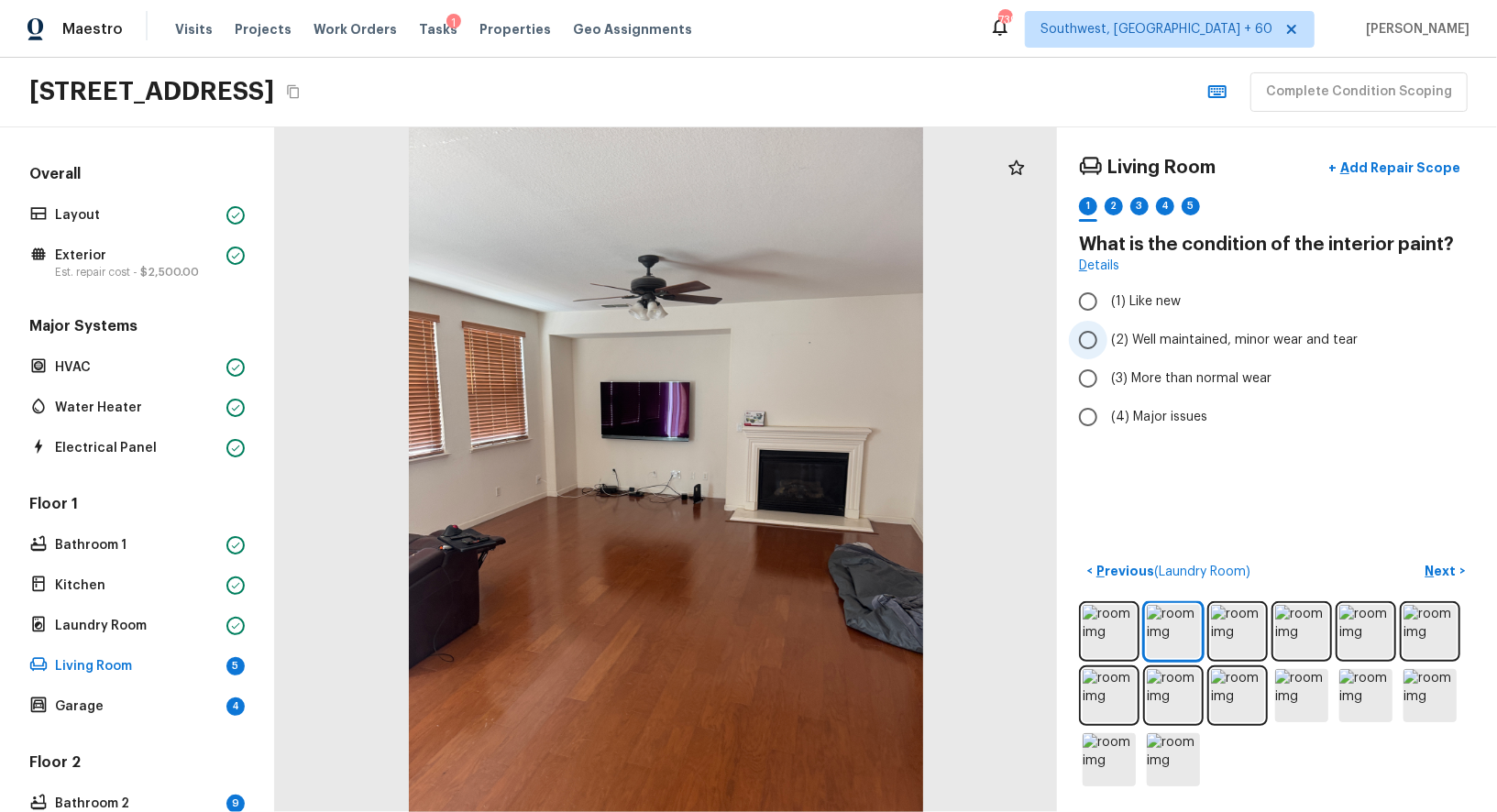
click at [1089, 345] on input "(2) Well maintained, minor wear and tear" at bounding box center [1088, 340] width 39 height 39
radio input "true"
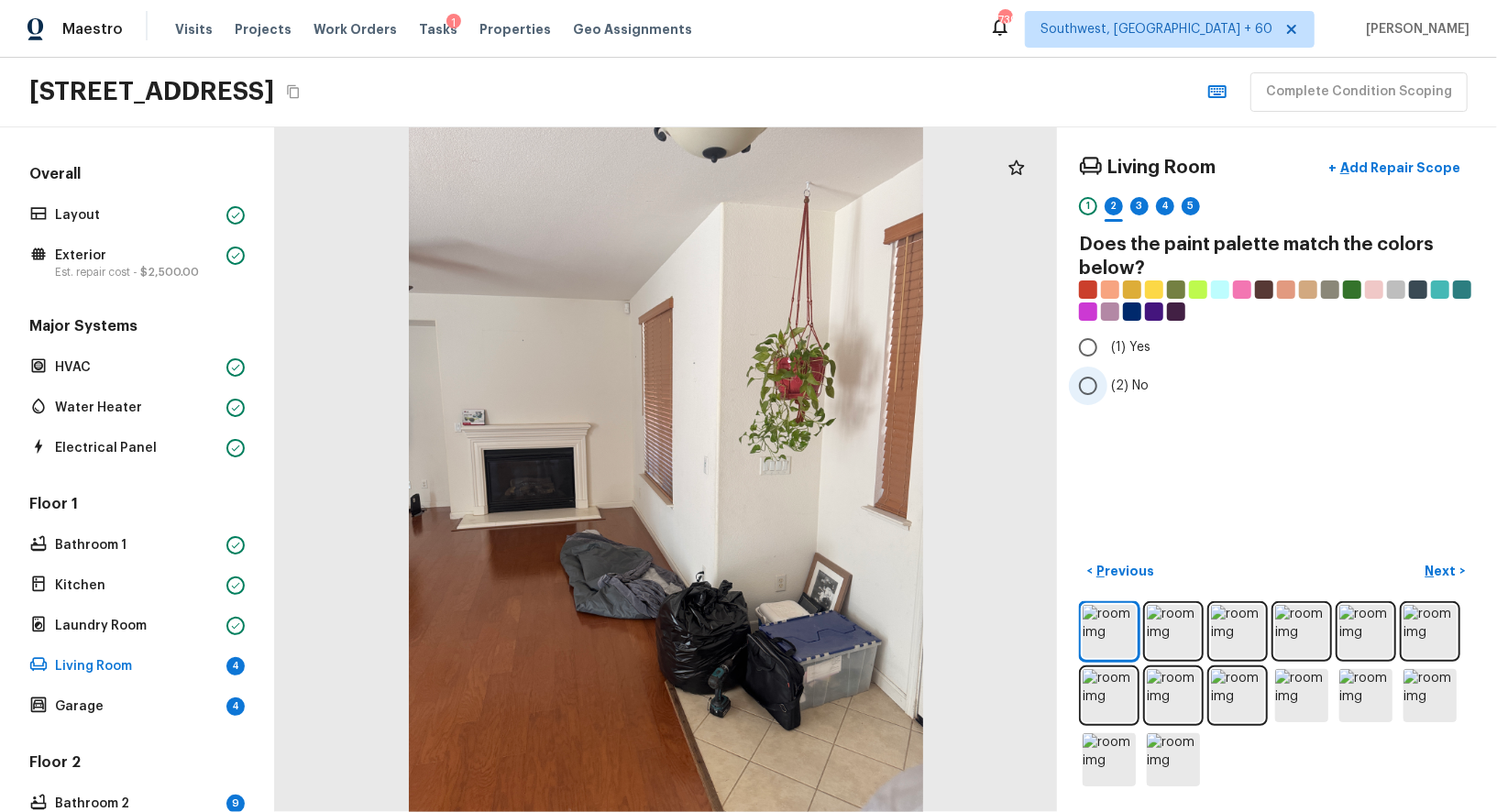
click at [1093, 395] on input "(2) No" at bounding box center [1088, 386] width 39 height 39
radio input "true"
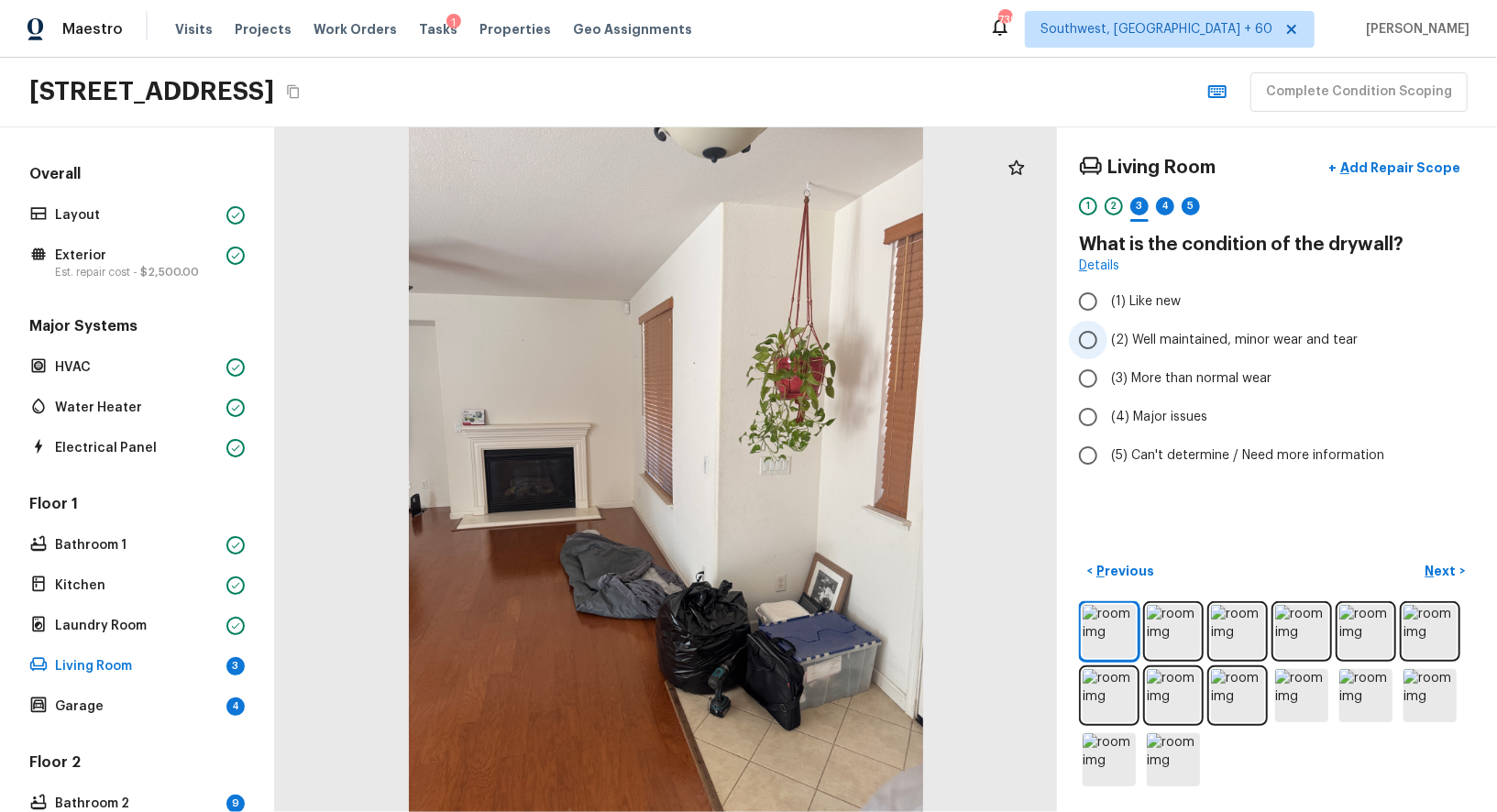
click at [1114, 344] on span "(2) Well maintained, minor wear and tear" at bounding box center [1234, 340] width 246 height 18
click at [1107, 344] on input "(2) Well maintained, minor wear and tear" at bounding box center [1088, 340] width 39 height 39
radio input "true"
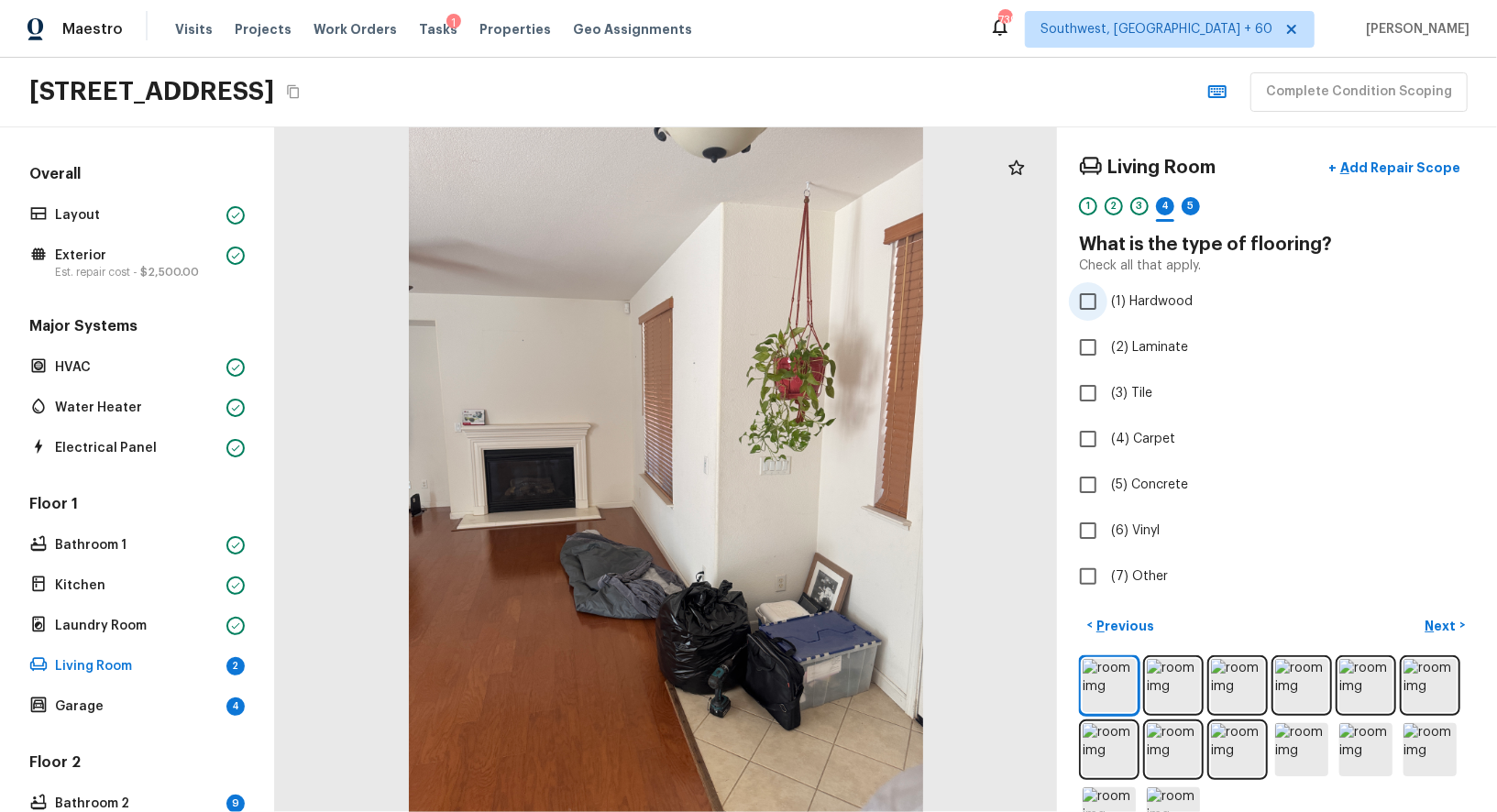
click at [1091, 300] on input "(1) Hardwood" at bounding box center [1088, 301] width 39 height 39
checkbox input "true"
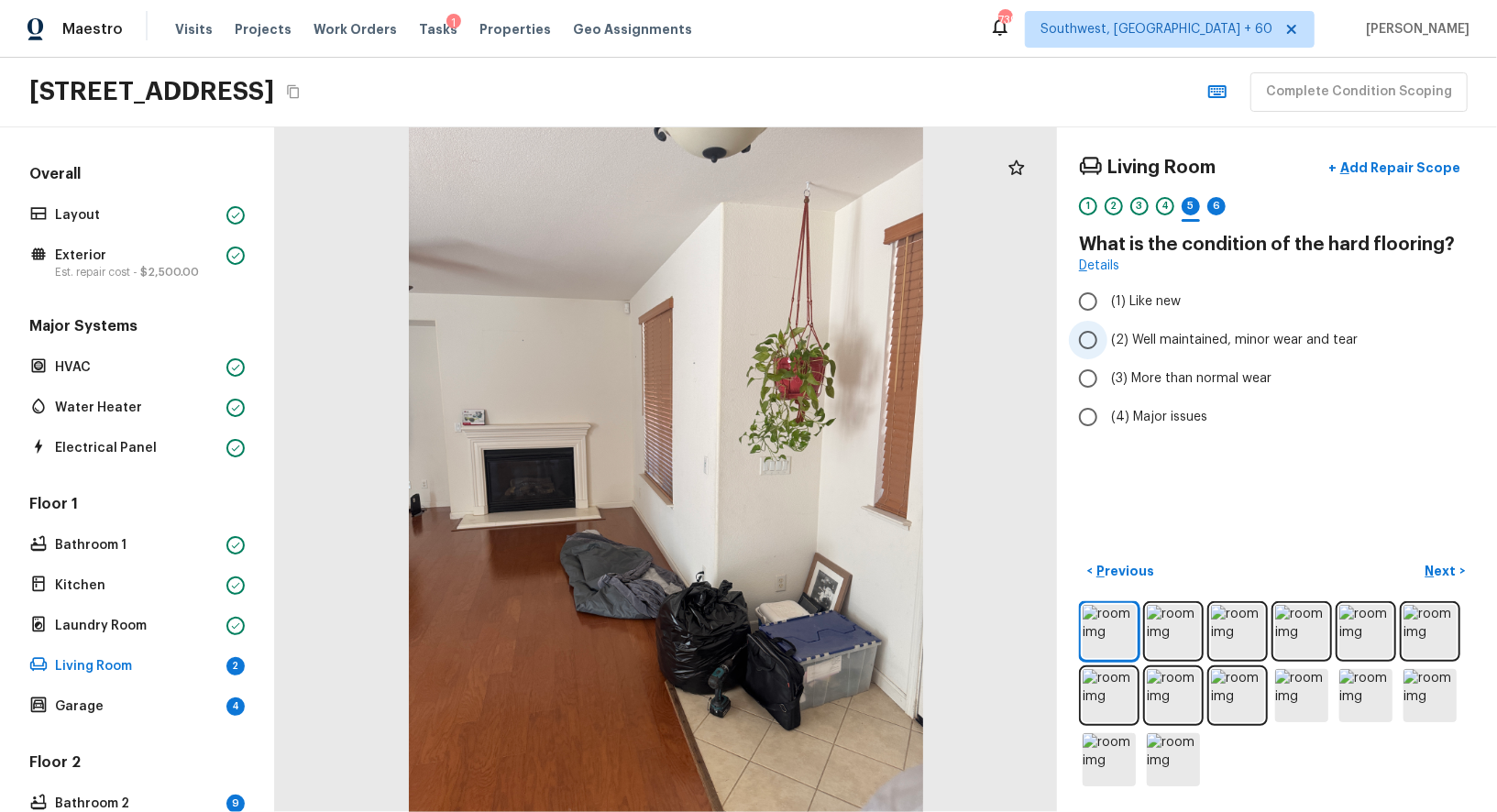
click at [1094, 346] on input "(2) Well maintained, minor wear and tear" at bounding box center [1088, 340] width 39 height 39
radio input "true"
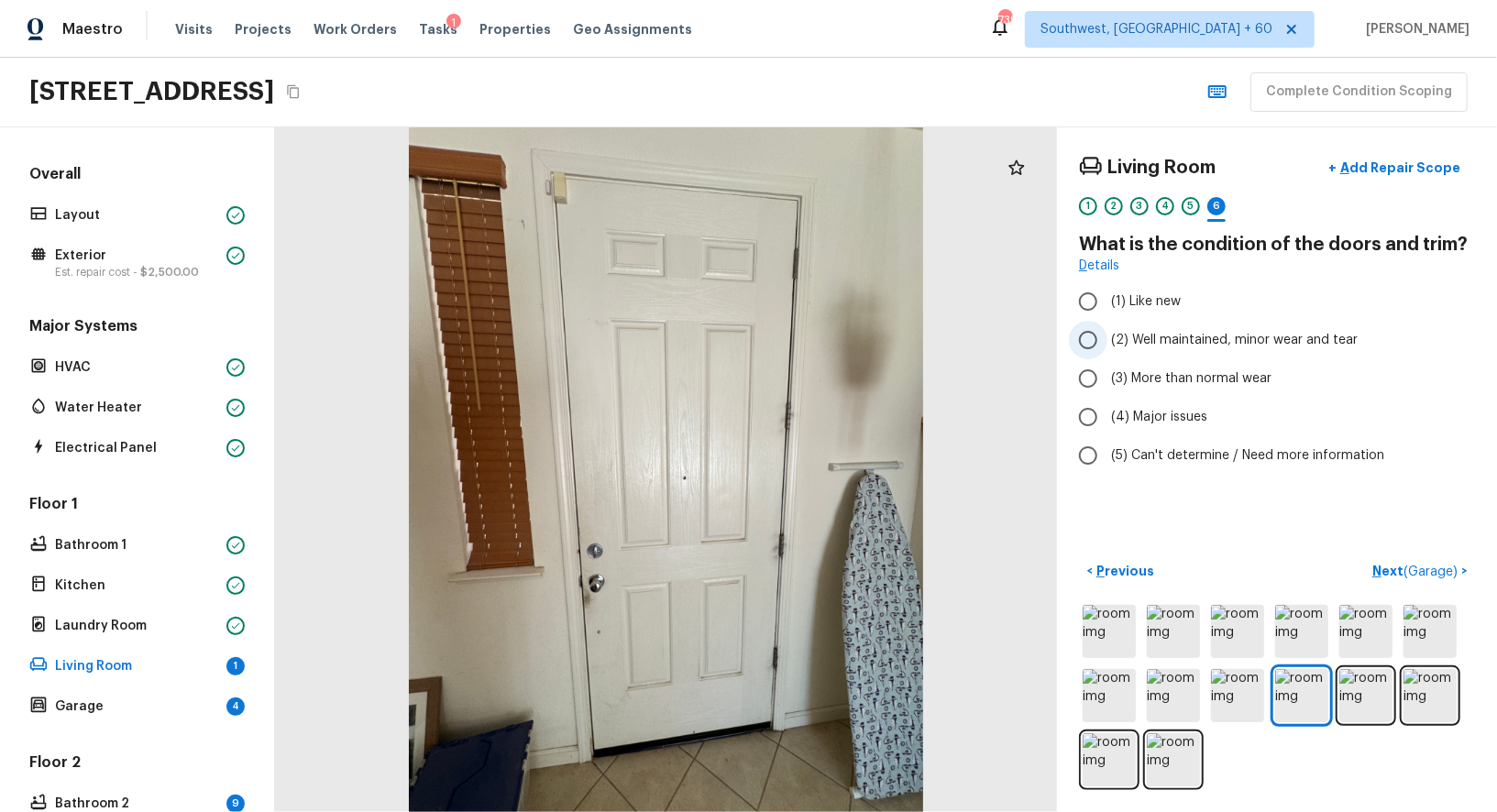
click at [1093, 335] on input "(2) Well maintained, minor wear and tear" at bounding box center [1088, 340] width 39 height 39
radio input "true"
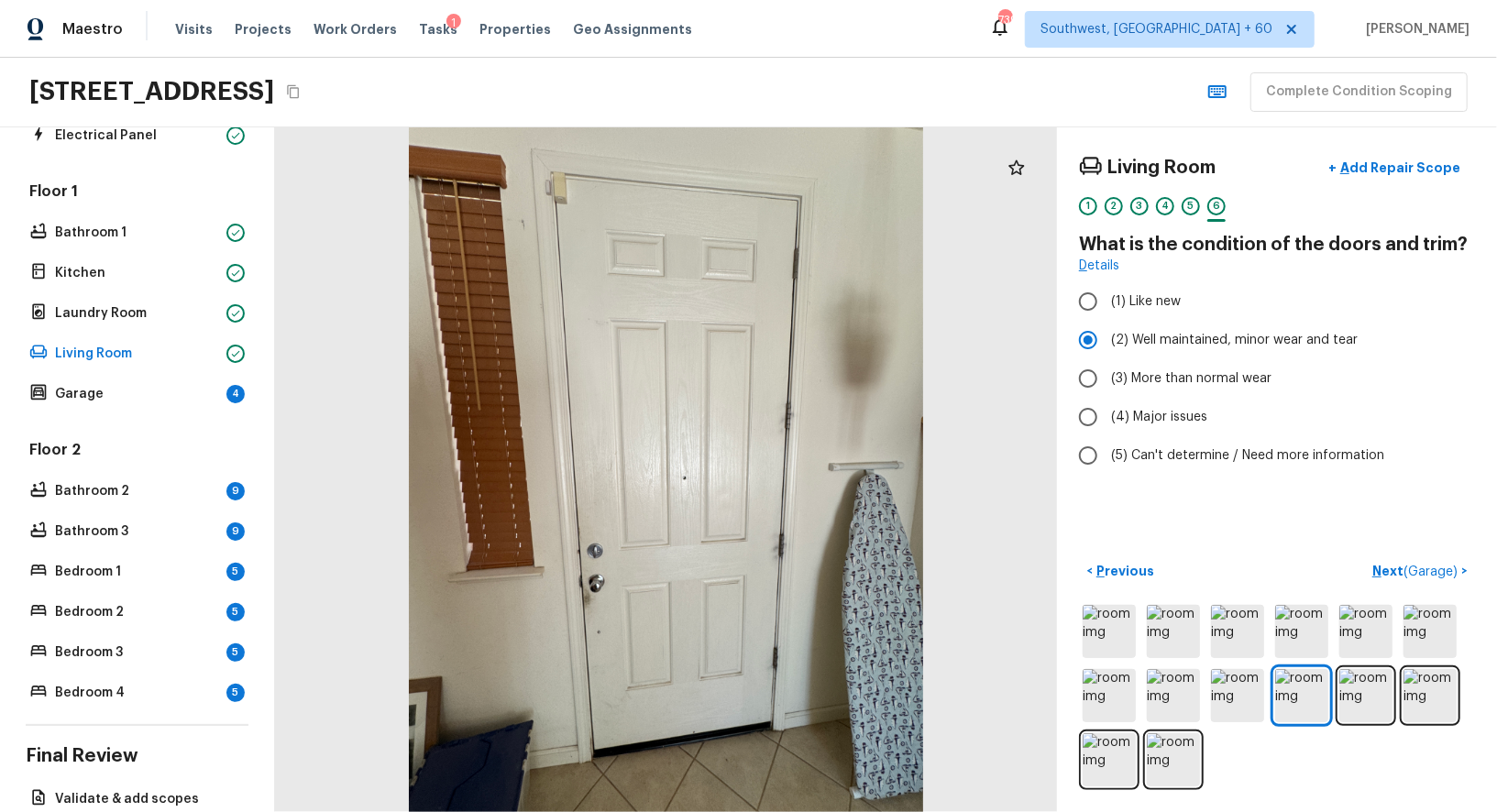
scroll to position [313, 0]
click at [1431, 570] on span "( Garage )" at bounding box center [1430, 571] width 54 height 13
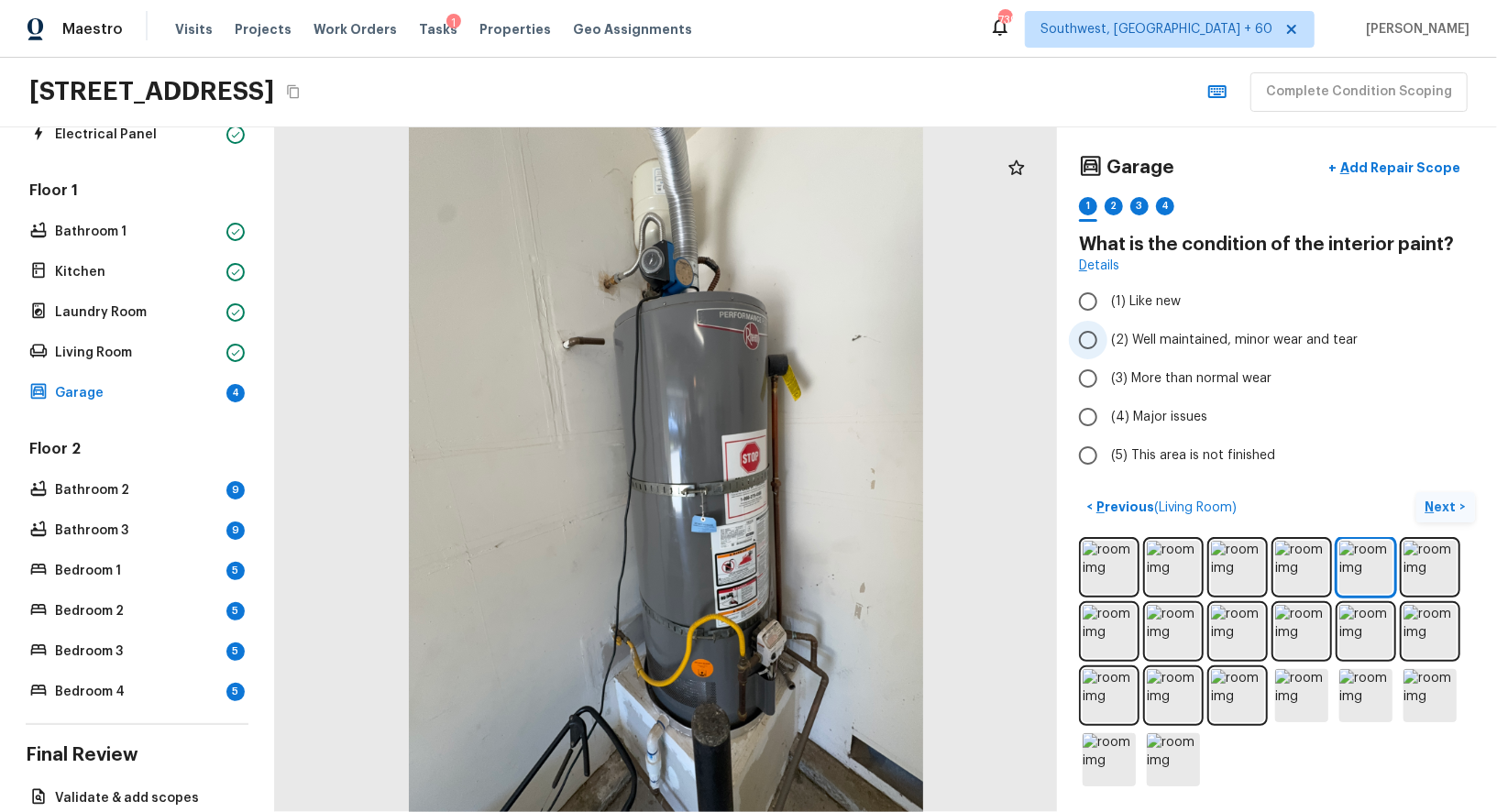
click at [1095, 340] on input "(2) Well maintained, minor wear and tear" at bounding box center [1088, 340] width 39 height 39
radio input "true"
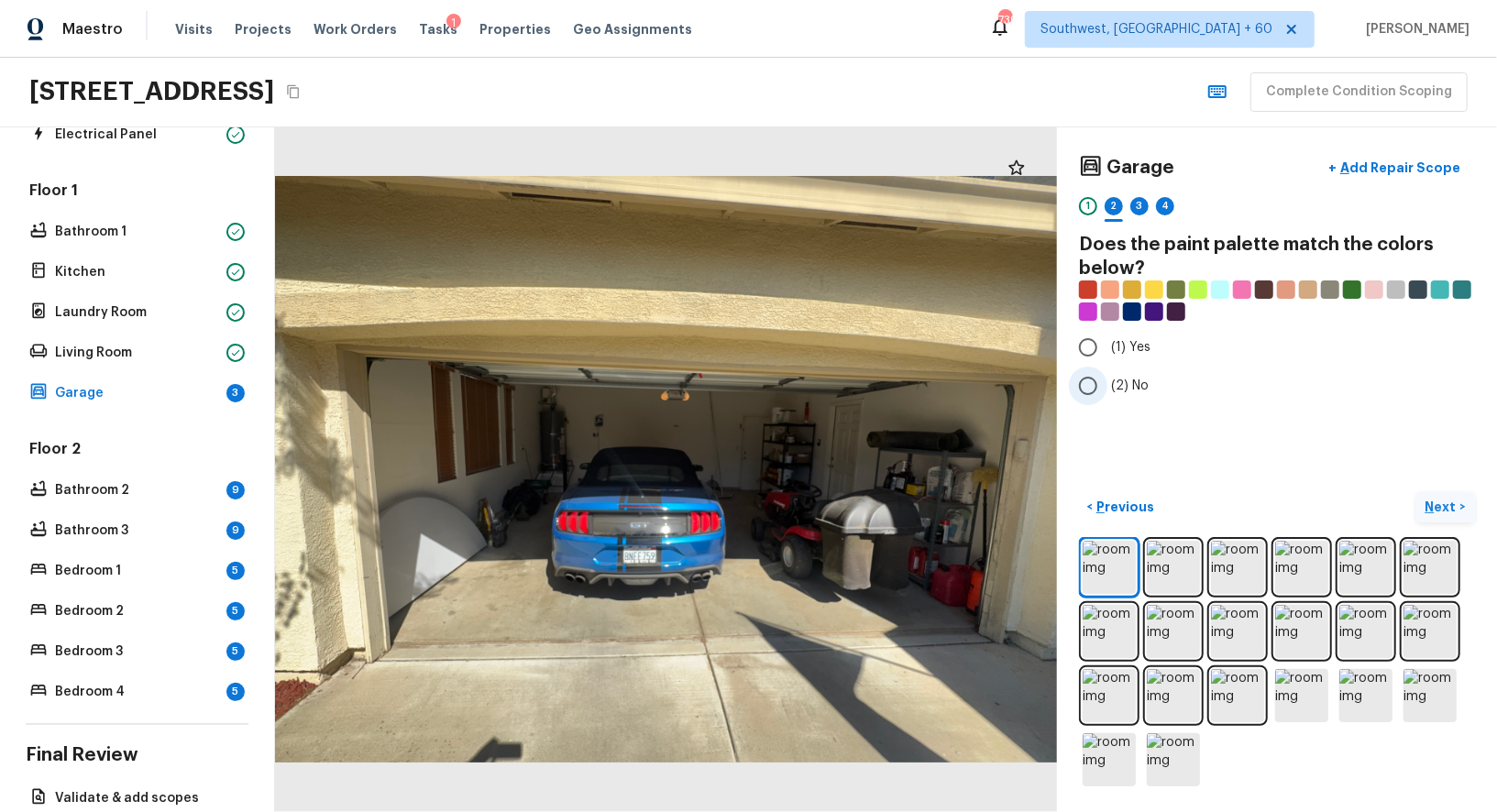
click at [1101, 383] on input "(2) No" at bounding box center [1088, 386] width 39 height 39
radio input "true"
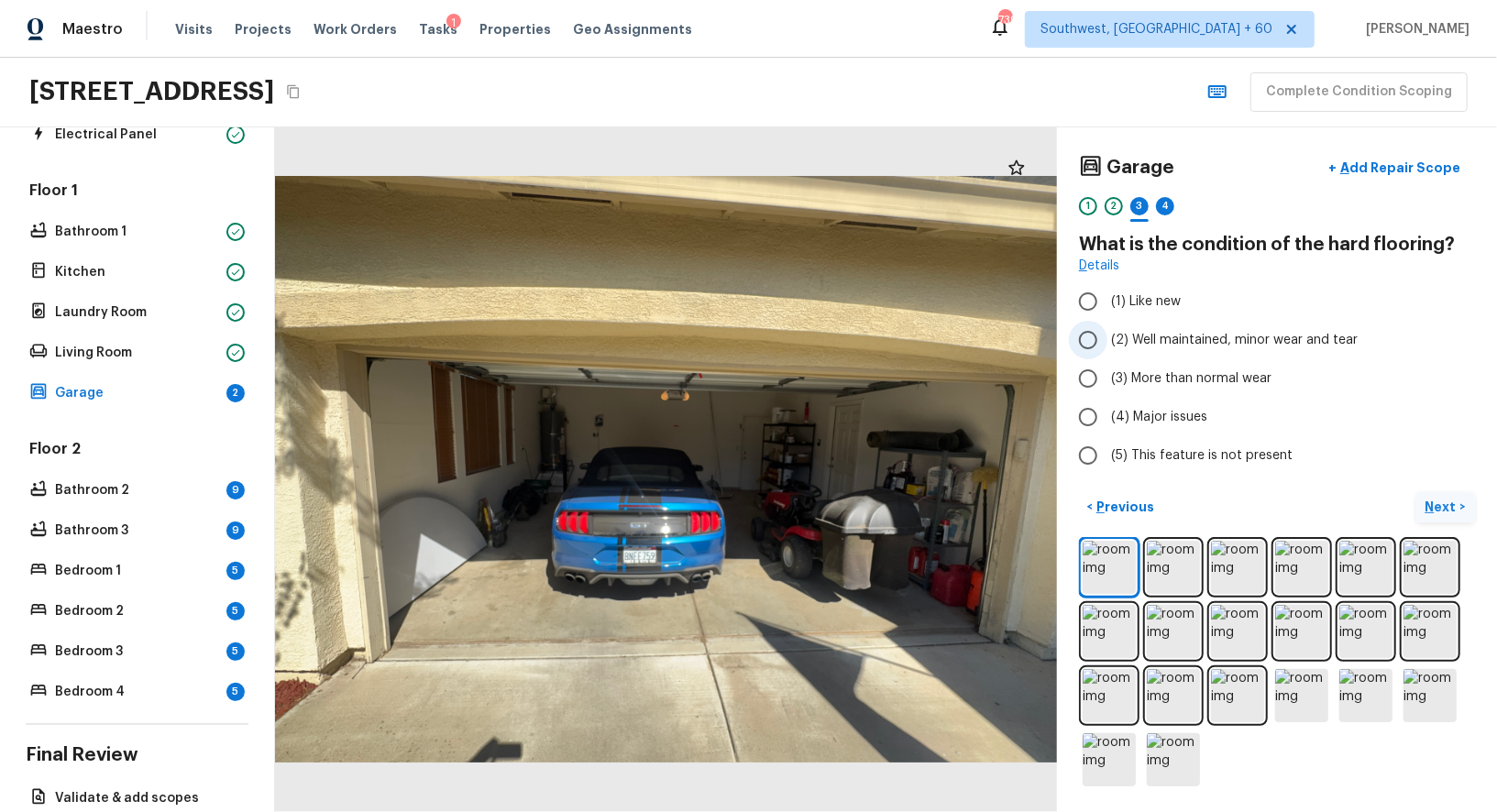
click at [1088, 337] on input "(2) Well maintained, minor wear and tear" at bounding box center [1088, 340] width 39 height 39
radio input "true"
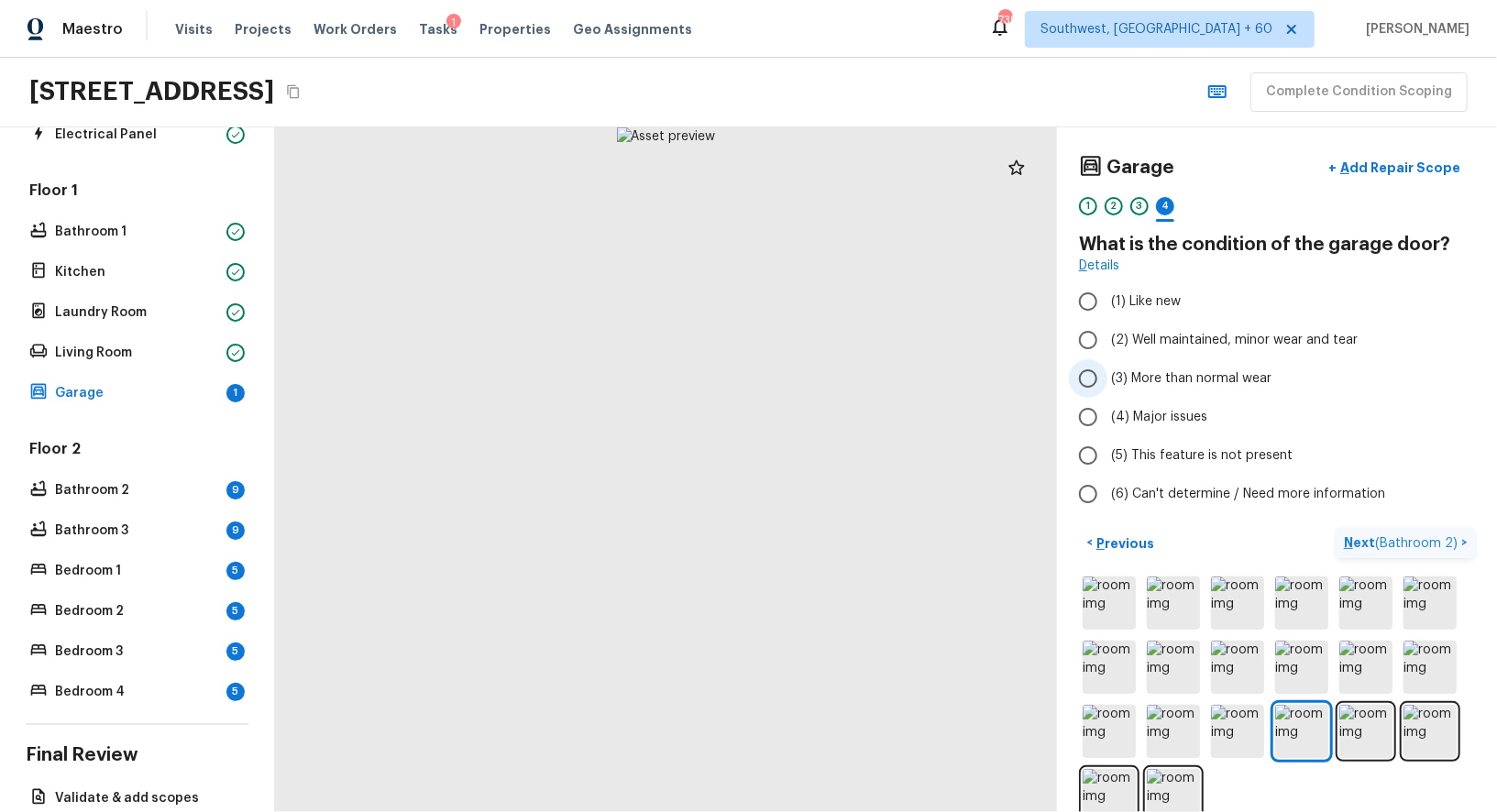
click at [1084, 368] on input "(3) More than normal wear" at bounding box center [1088, 378] width 39 height 39
radio input "true"
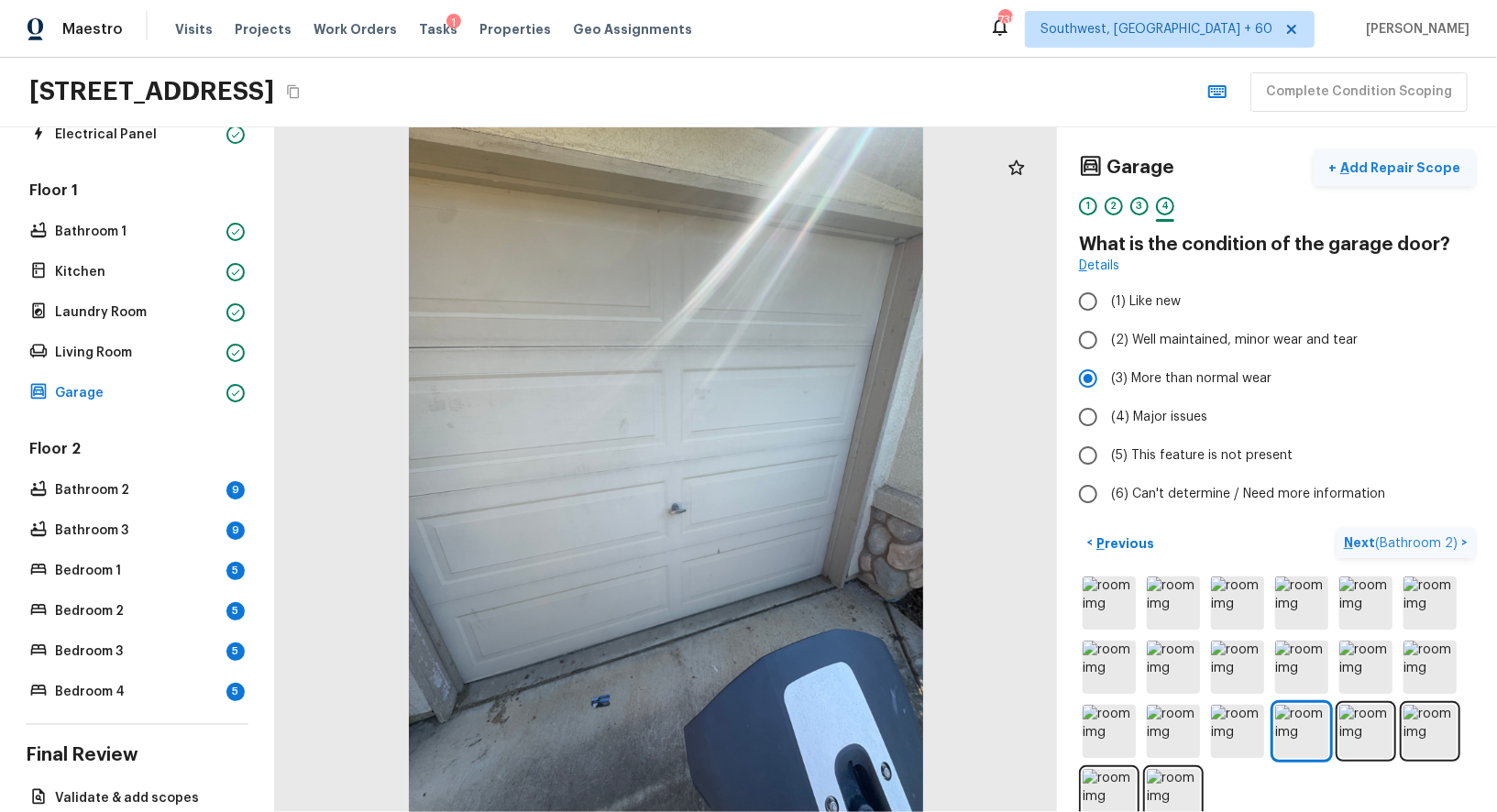
click at [1425, 159] on p "Add Repair Scope" at bounding box center [1398, 168] width 124 height 18
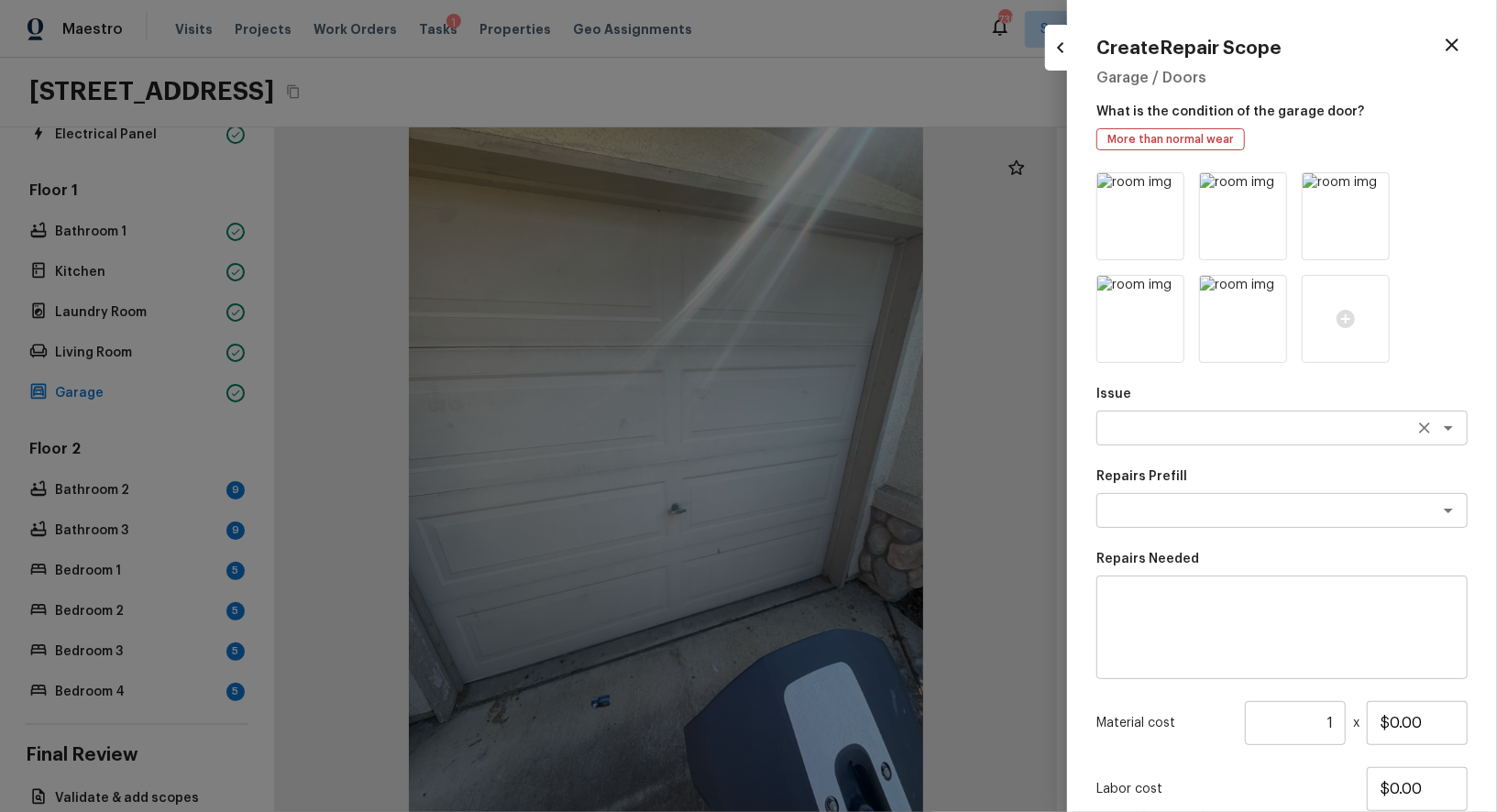
click at [1174, 422] on textarea at bounding box center [1256, 428] width 303 height 18
click at [1195, 456] on li "Exterior Garage Door" at bounding box center [1282, 468] width 371 height 29
type textarea "Exterior Garage Door"
click at [1195, 456] on div "Issue Exterior Garage Door x ​ Repairs Prefill x ​ Repairs Needed x ​ Material …" at bounding box center [1282, 544] width 371 height 744
click at [1162, 605] on textarea at bounding box center [1282, 627] width 346 height 73
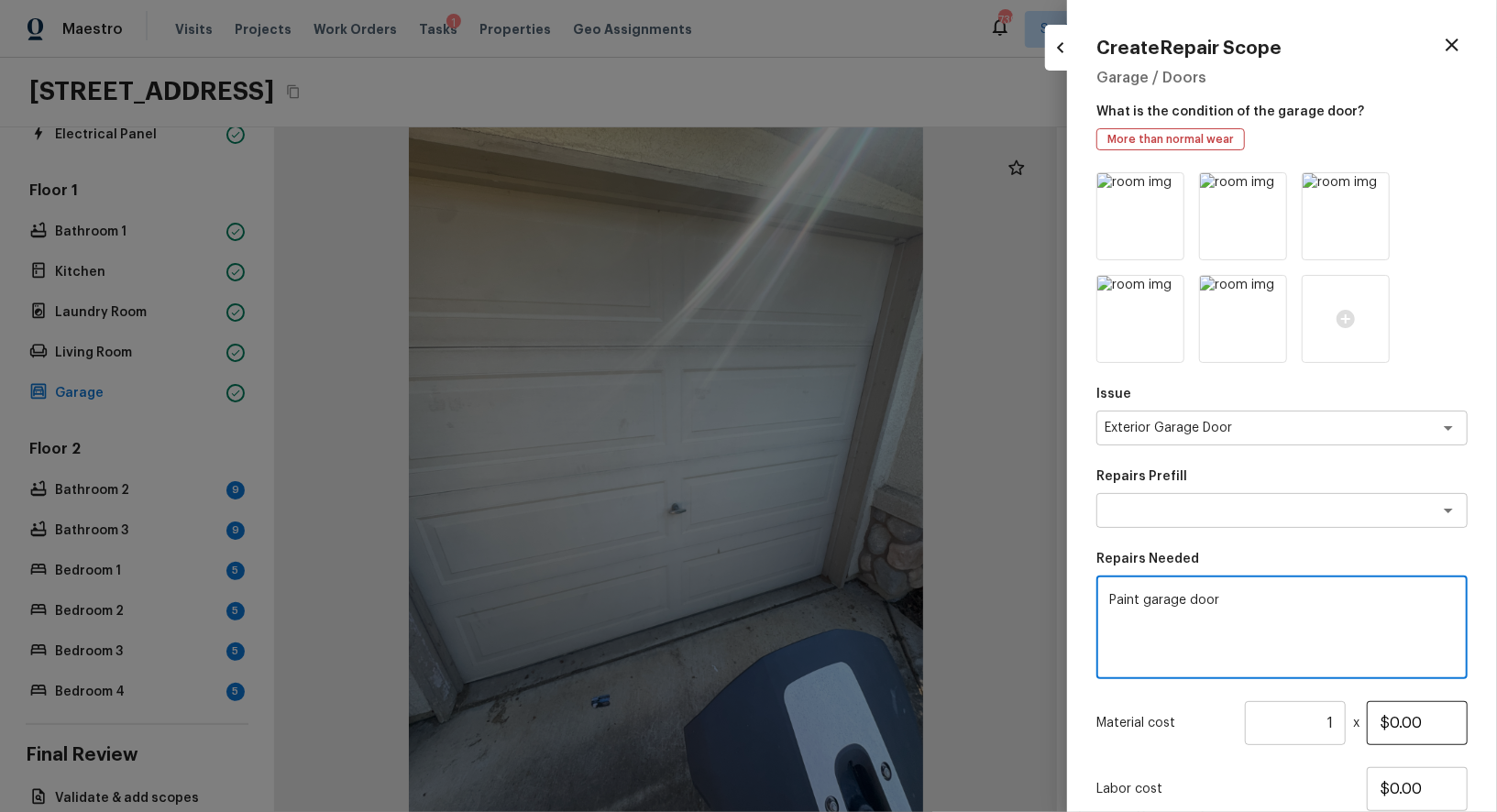
type textarea "Paint garage door"
click at [1388, 724] on input "$0.00" at bounding box center [1417, 723] width 101 height 44
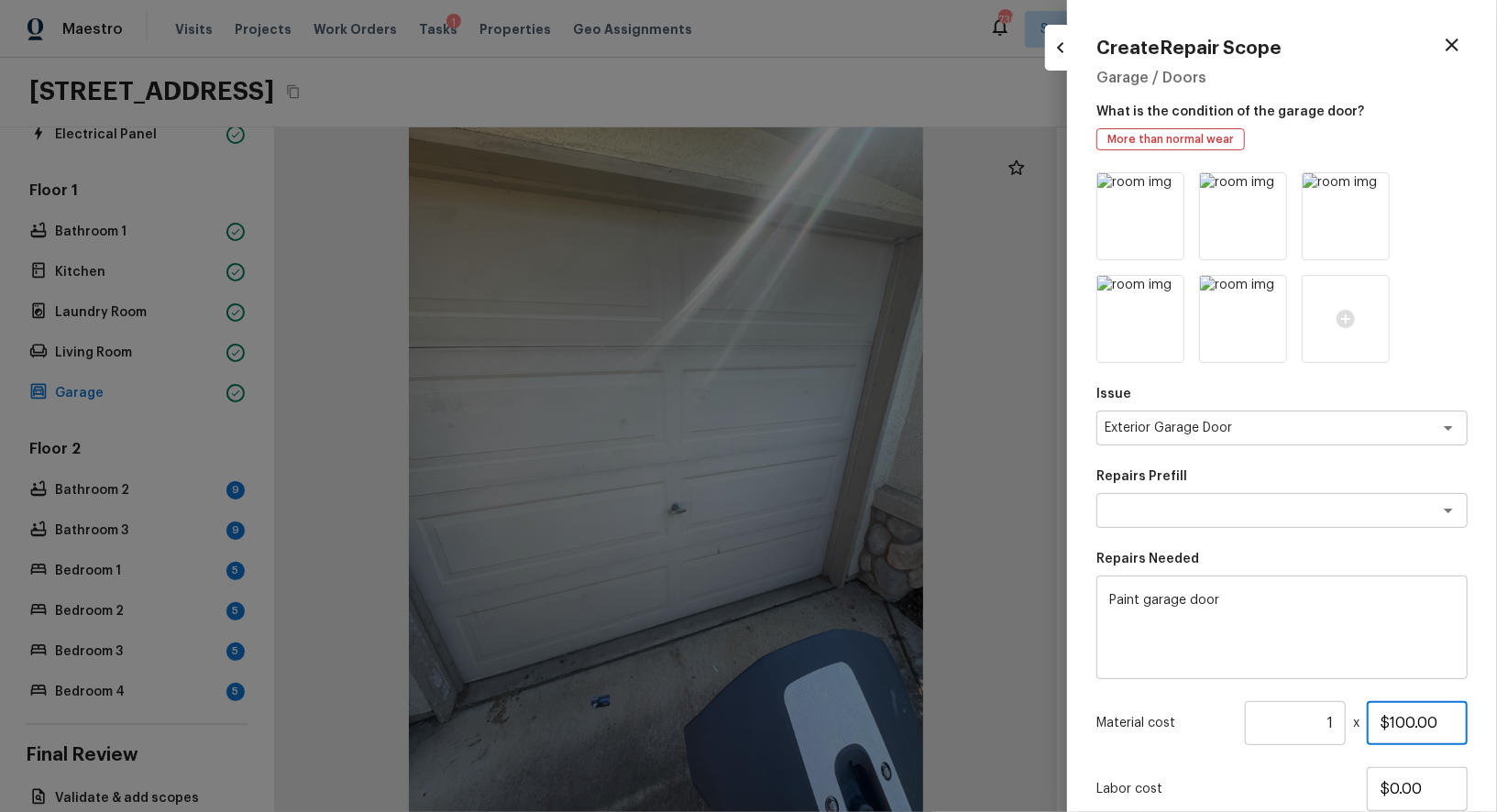
scroll to position [132, 0]
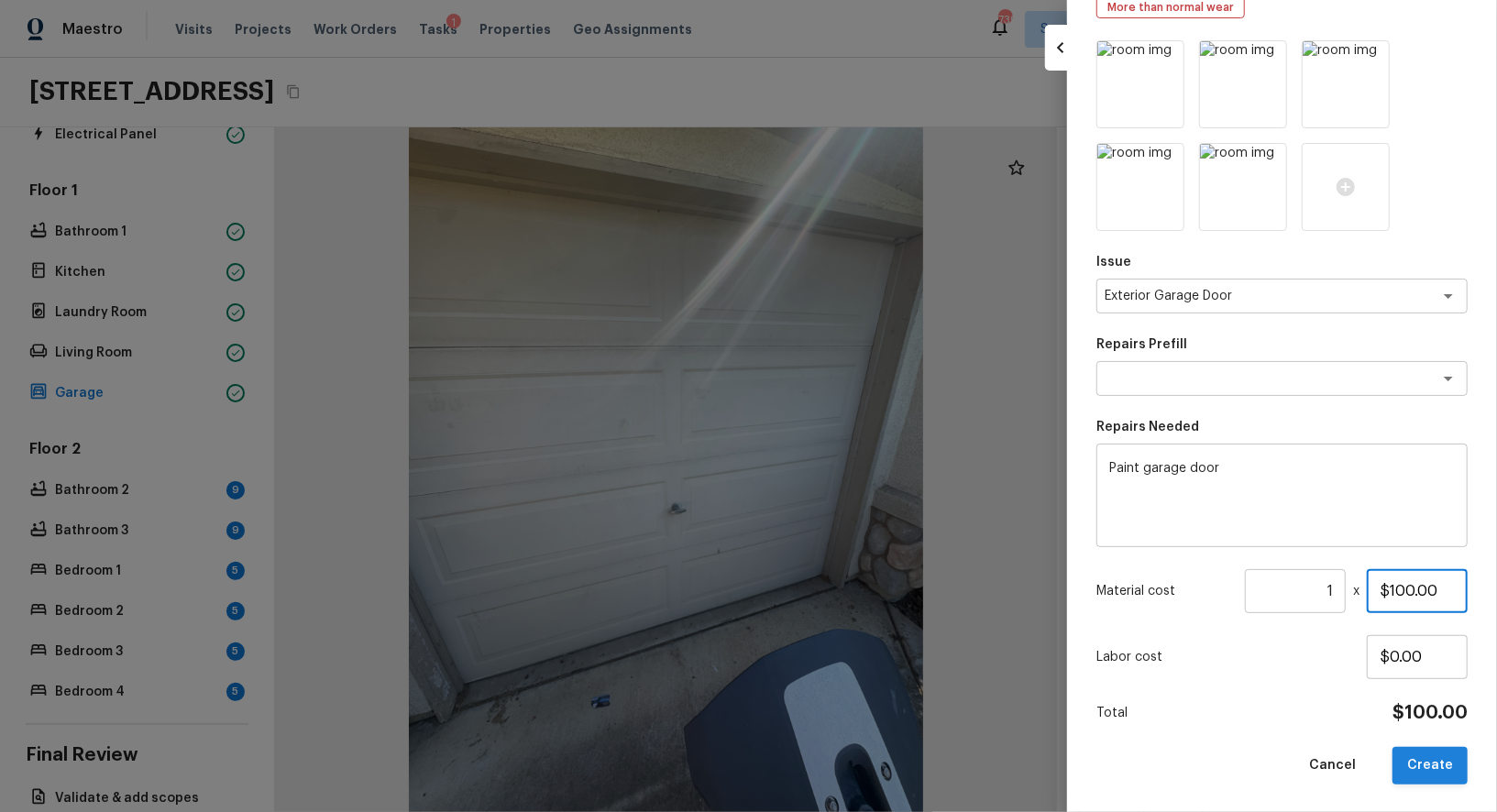
type input "$100.00"
click at [1433, 766] on button "Create" at bounding box center [1430, 765] width 75 height 38
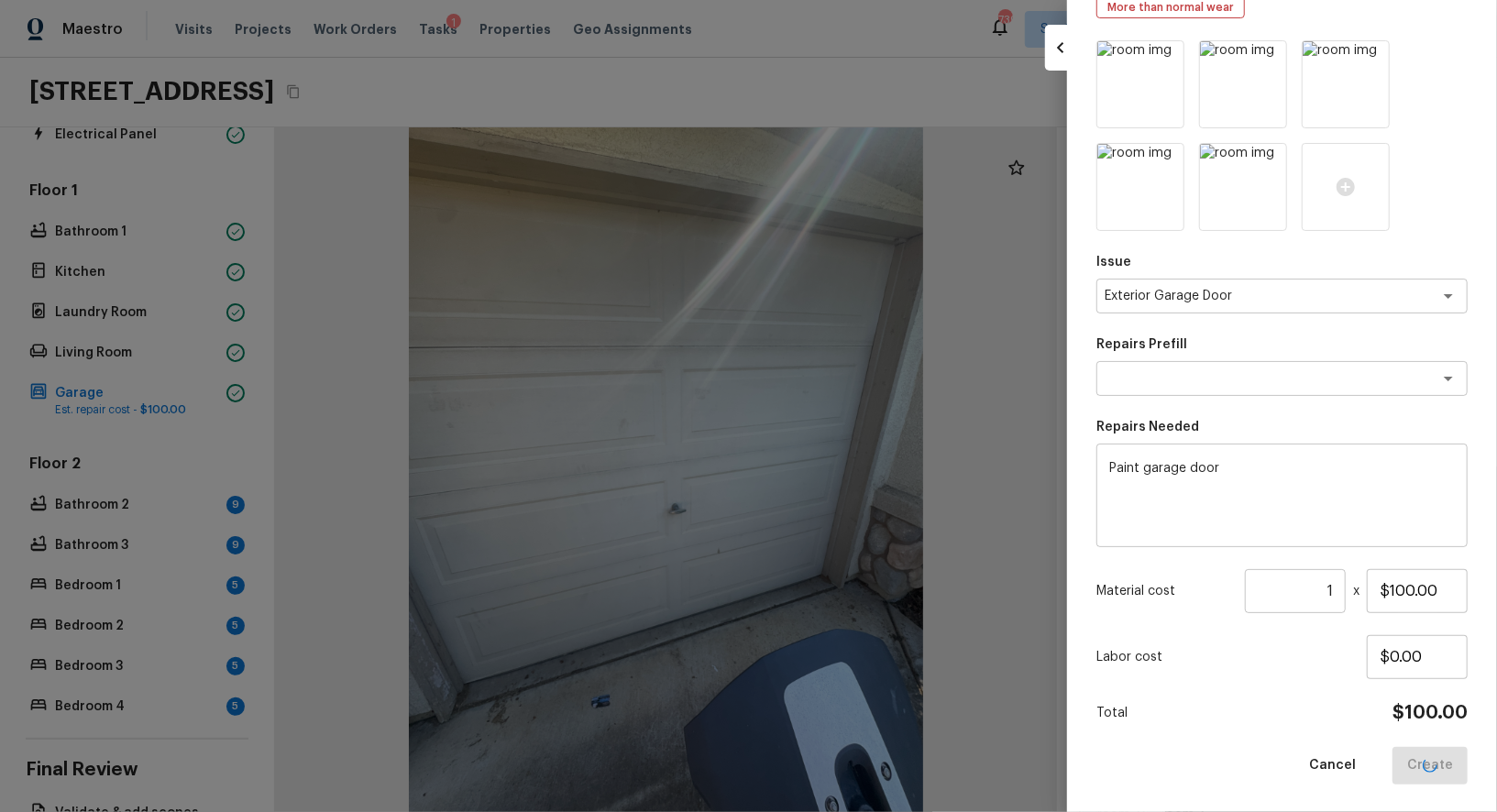
type input "$0.00"
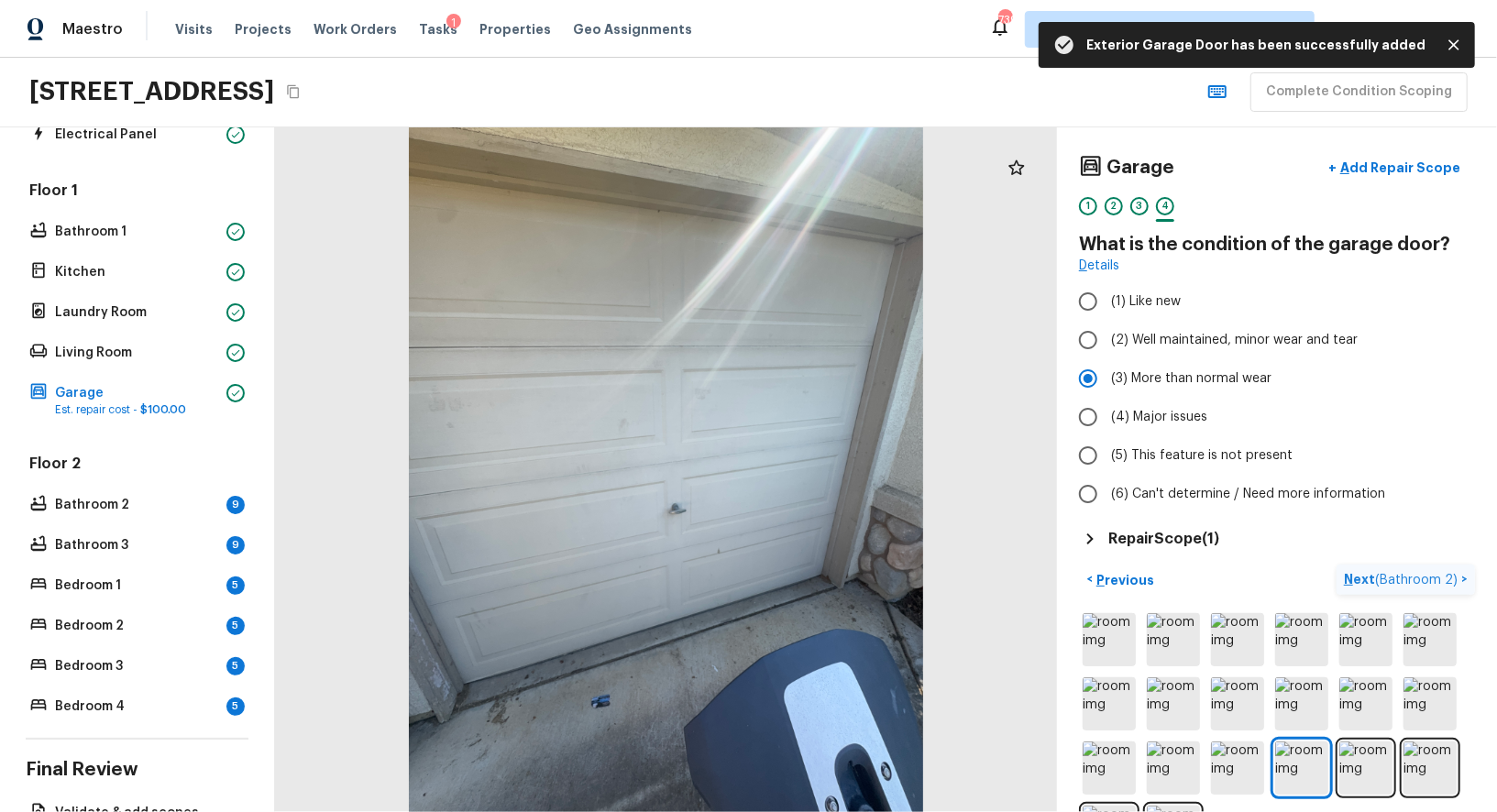
scroll to position [72, 0]
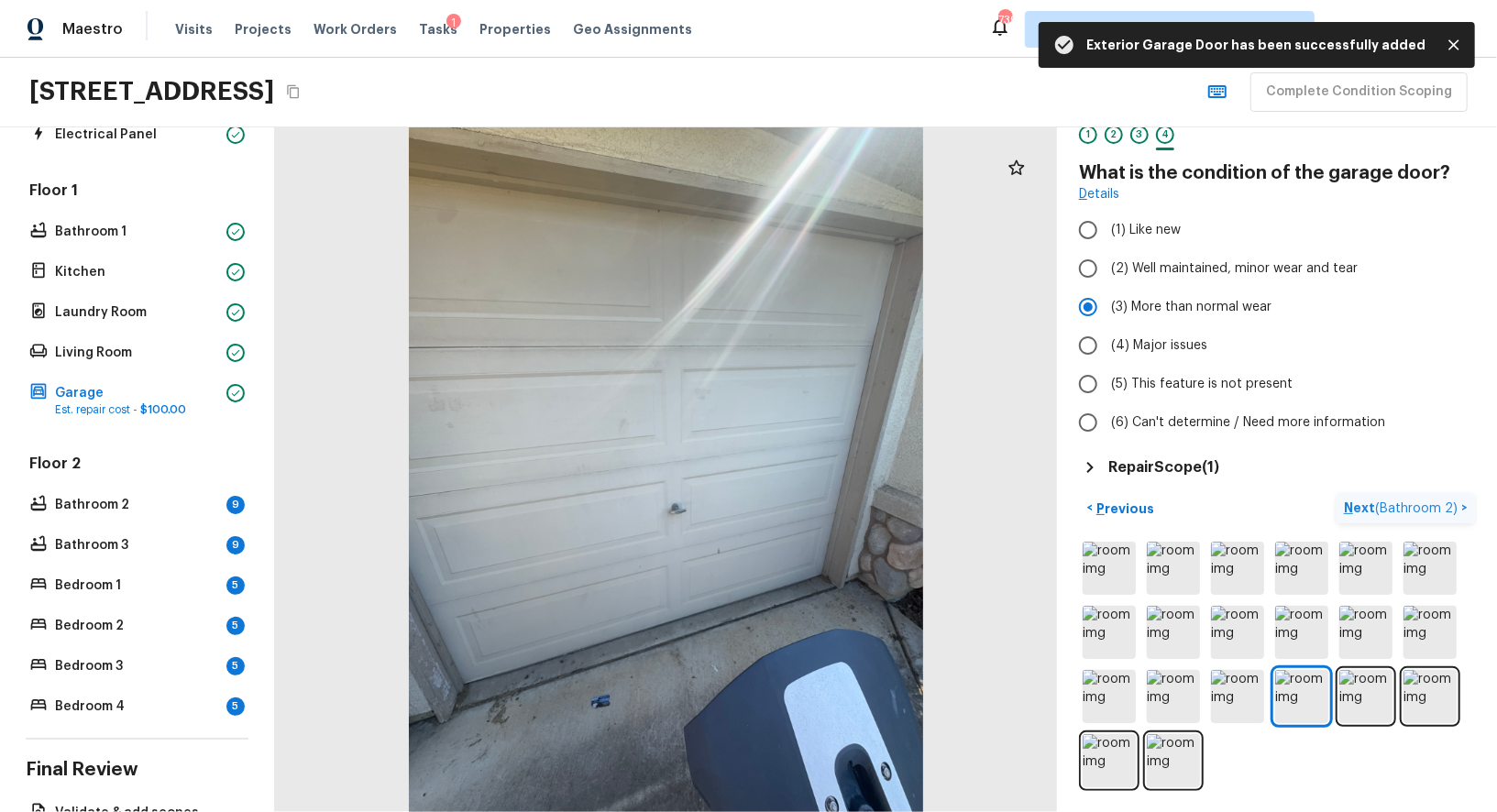
click at [1398, 503] on span "( Bathroom 2 )" at bounding box center [1416, 508] width 83 height 13
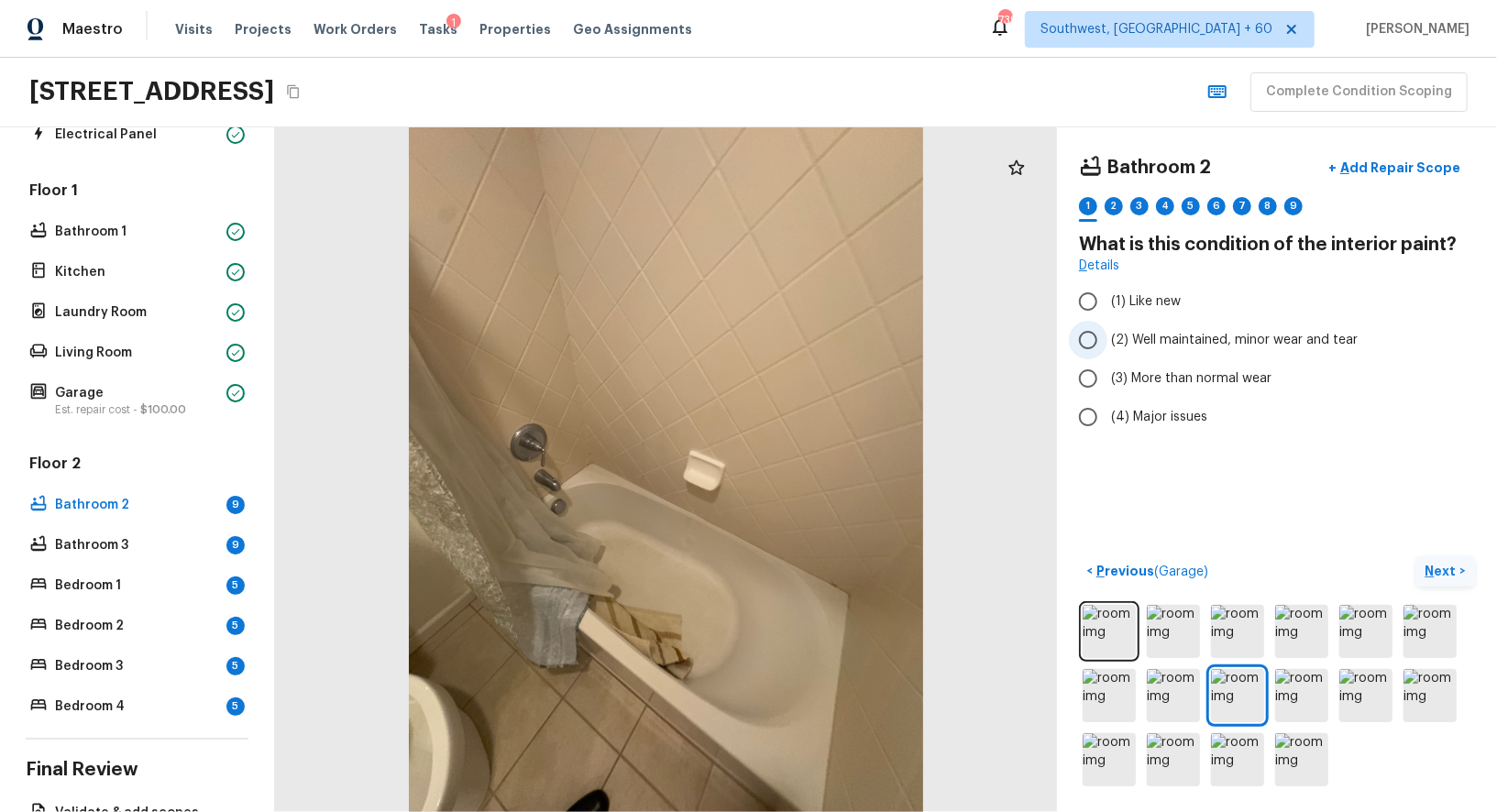
click at [1088, 333] on input "(2) Well maintained, minor wear and tear" at bounding box center [1088, 340] width 39 height 39
radio input "true"
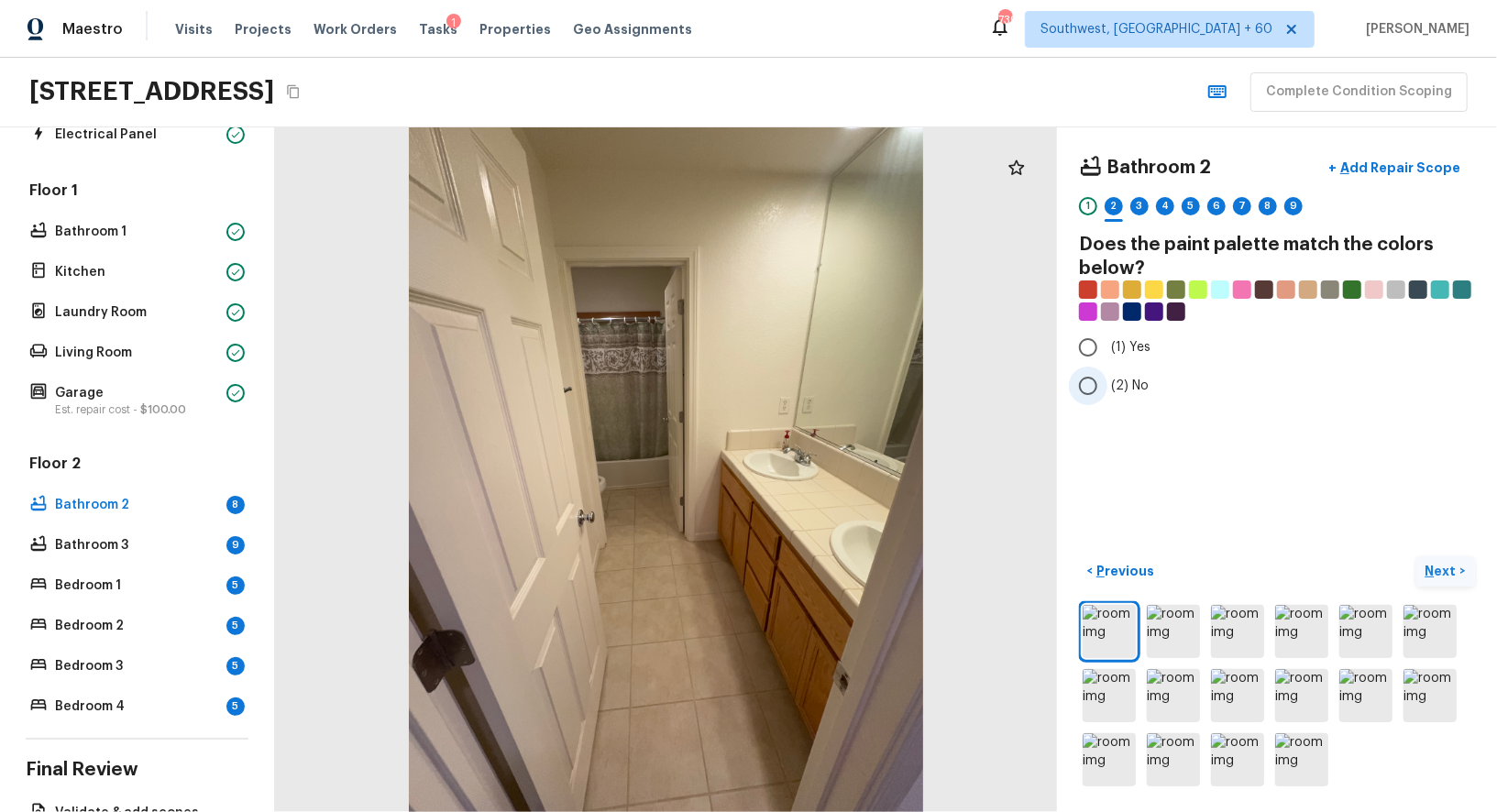
click at [1095, 393] on input "(2) No" at bounding box center [1088, 386] width 39 height 39
radio input "true"
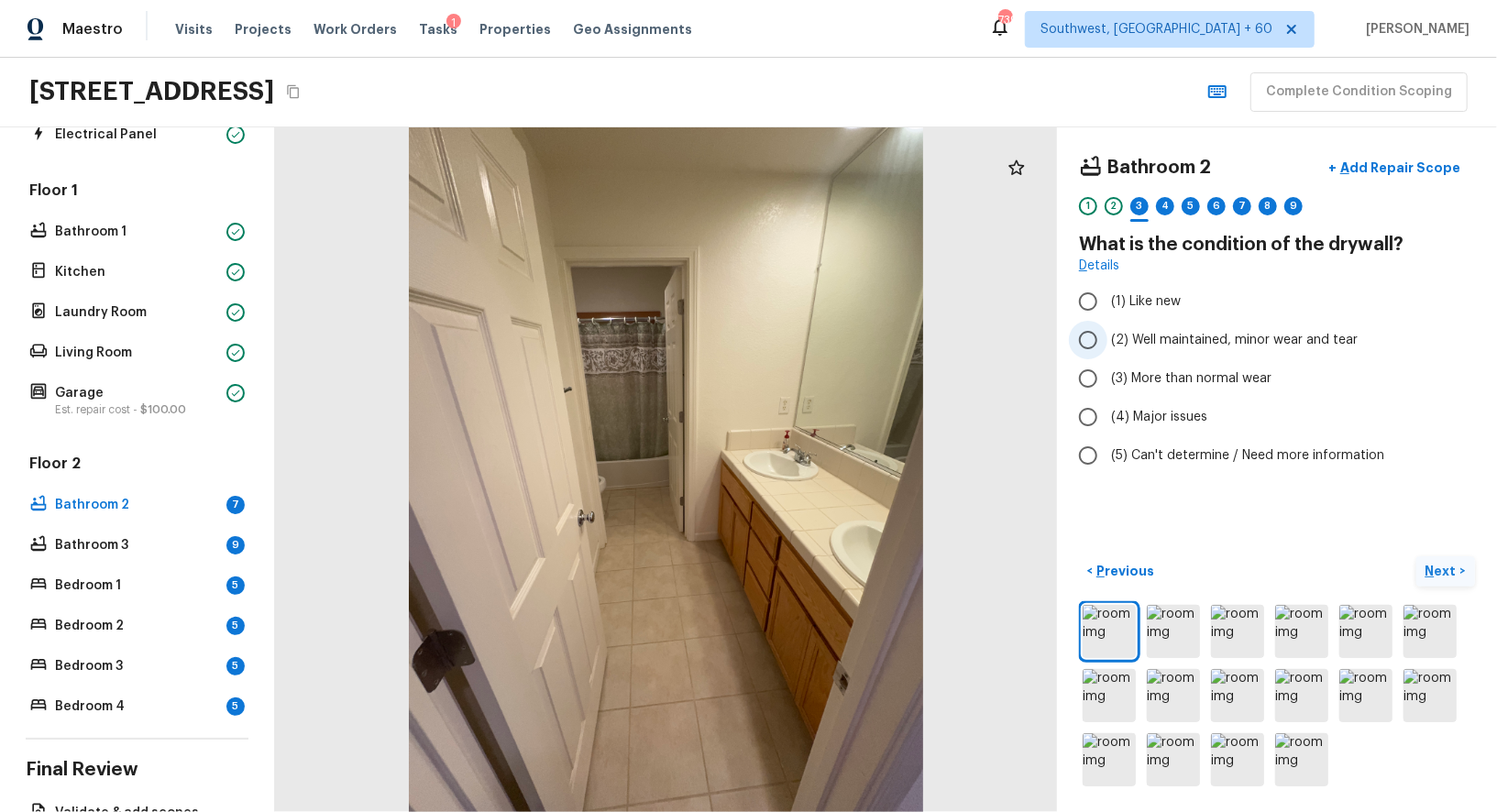
click at [1086, 334] on input "(2) Well maintained, minor wear and tear" at bounding box center [1088, 340] width 39 height 39
radio input "true"
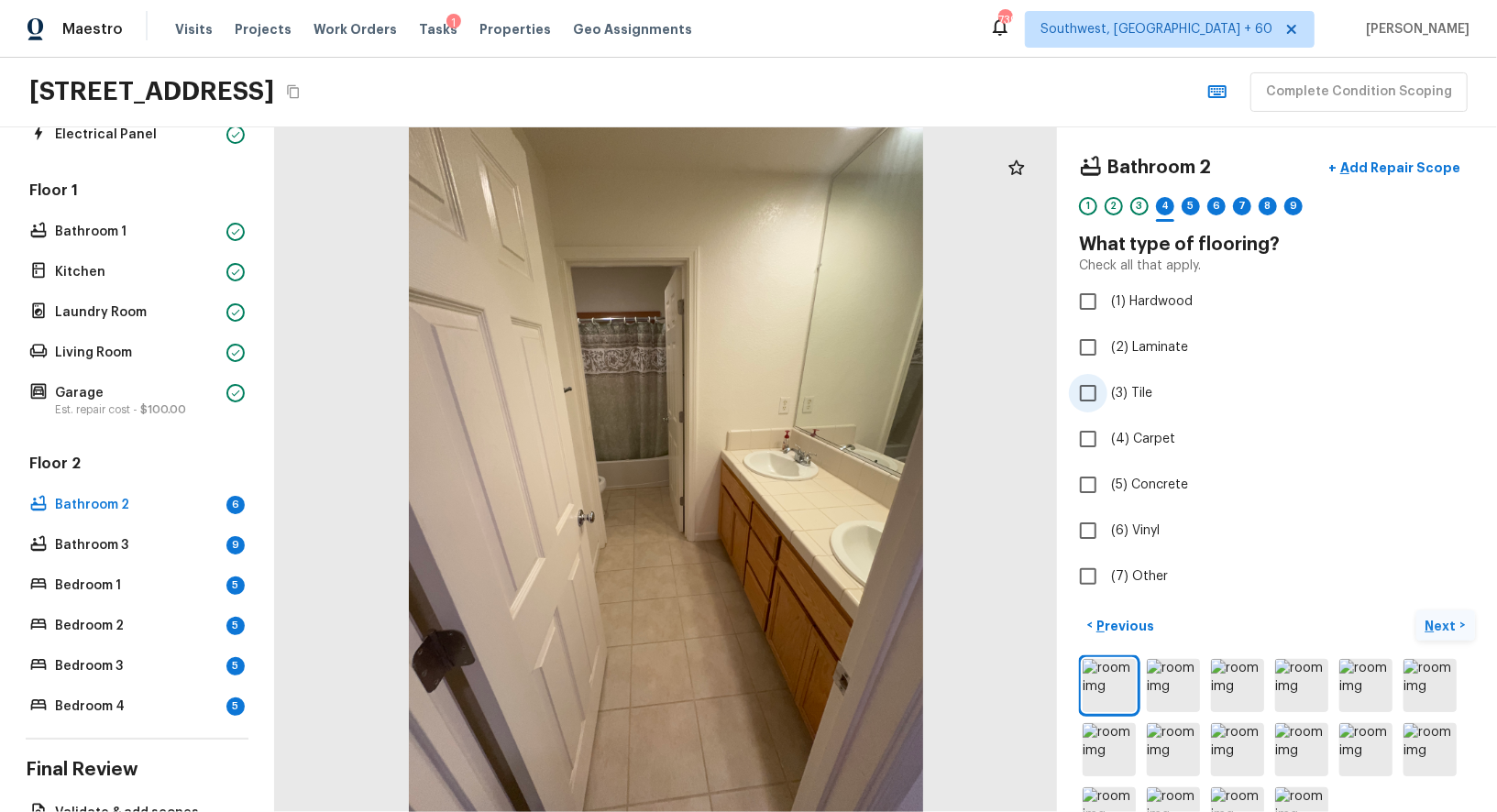
click at [1091, 389] on input "(3) Tile" at bounding box center [1088, 393] width 39 height 39
checkbox input "true"
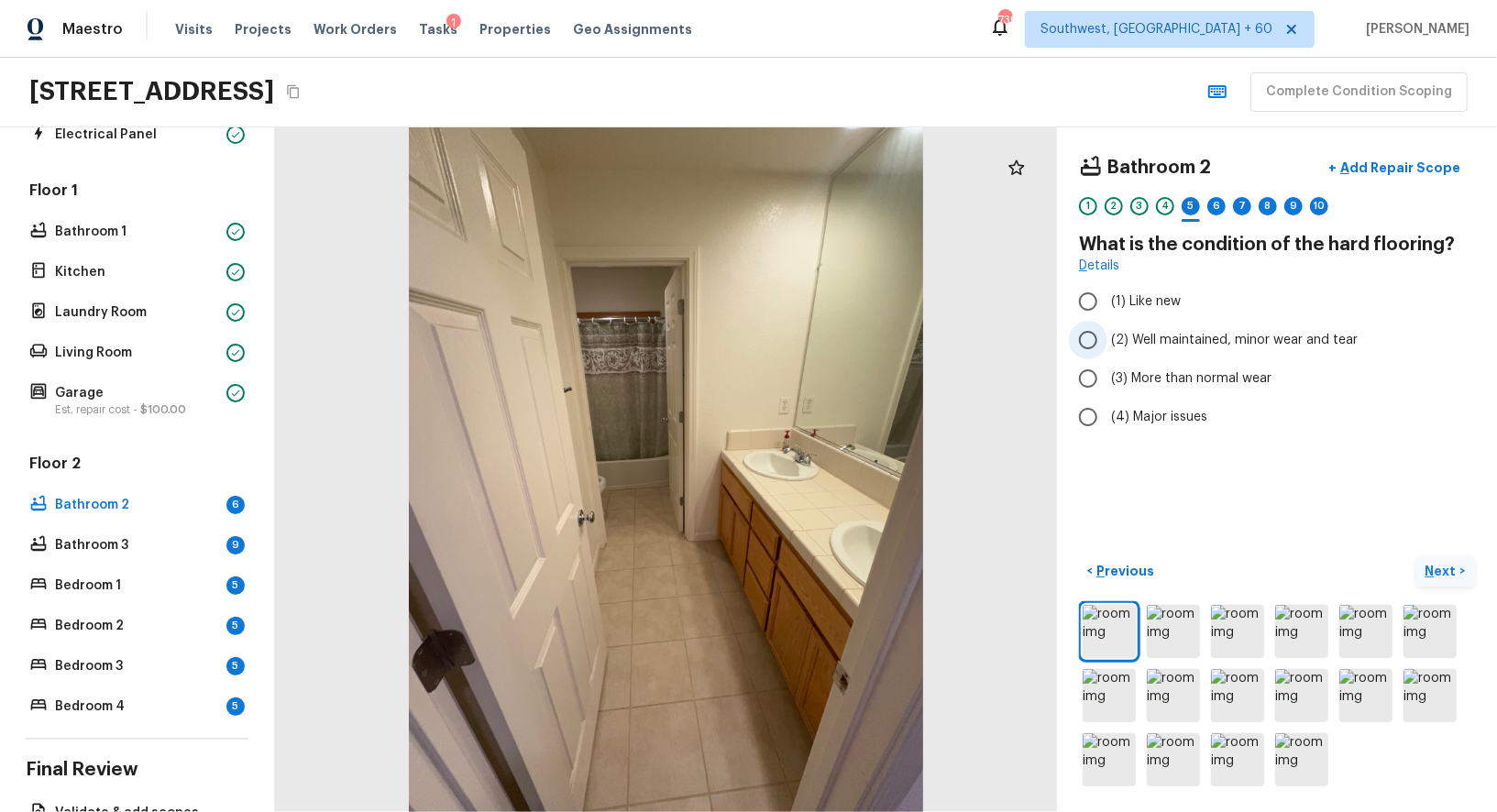
click at [1105, 336] on input "(2) Well maintained, minor wear and tear" at bounding box center [1088, 340] width 39 height 39
radio input "true"
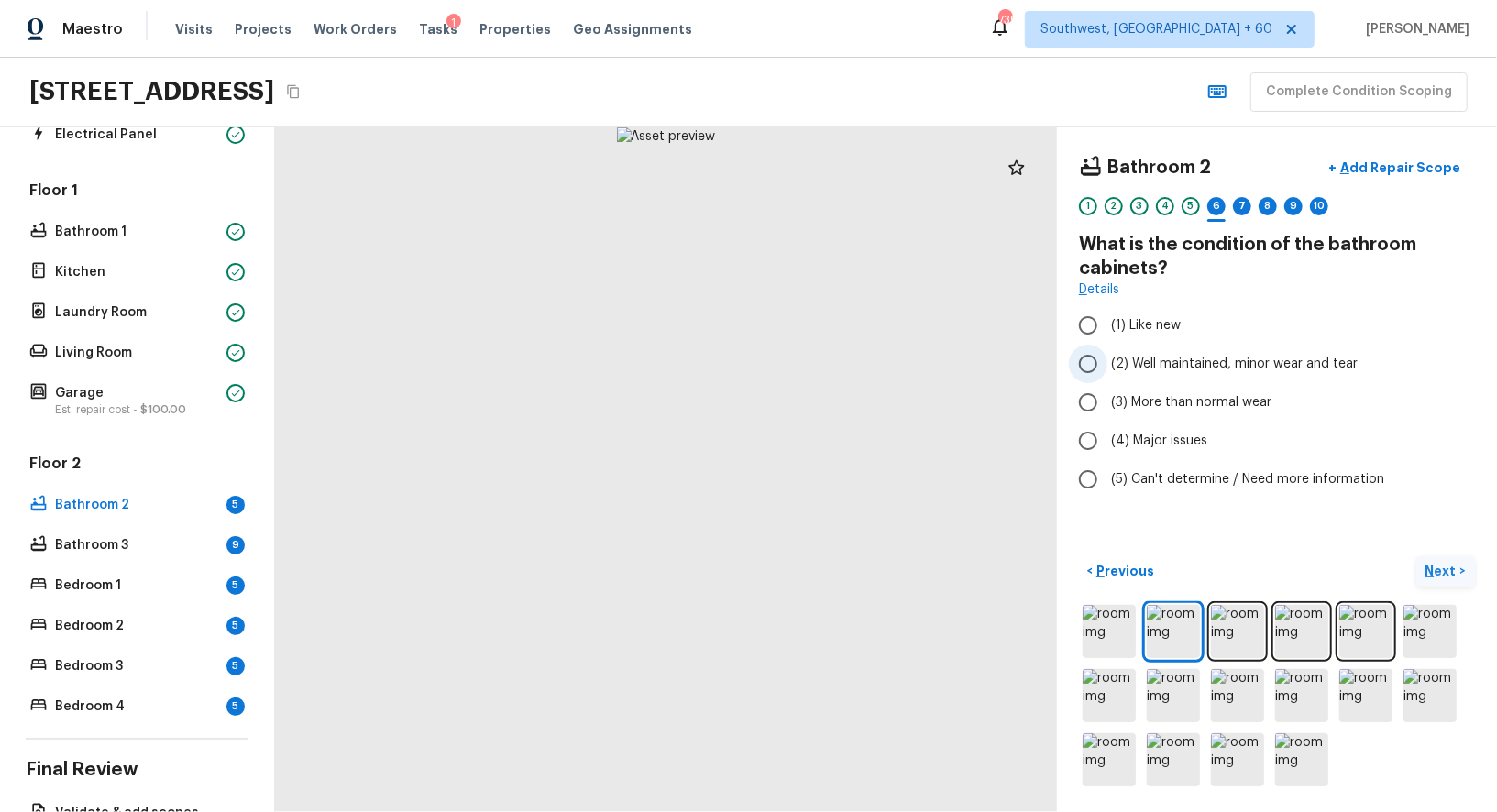
click at [1100, 367] on input "(2) Well maintained, minor wear and tear" at bounding box center [1088, 364] width 39 height 39
radio input "true"
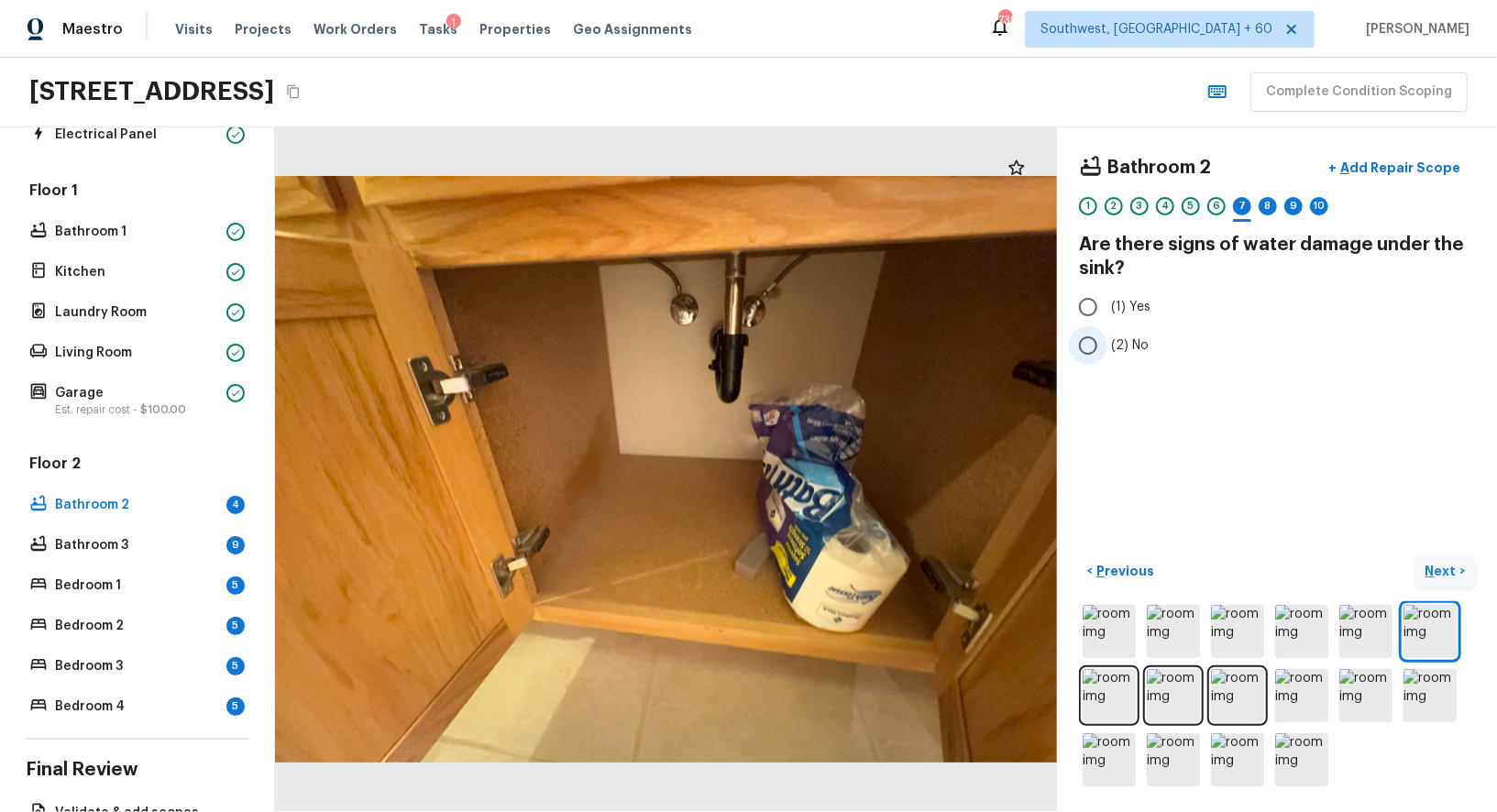
click at [1099, 352] on input "(2) No" at bounding box center [1088, 345] width 39 height 39
radio input "true"
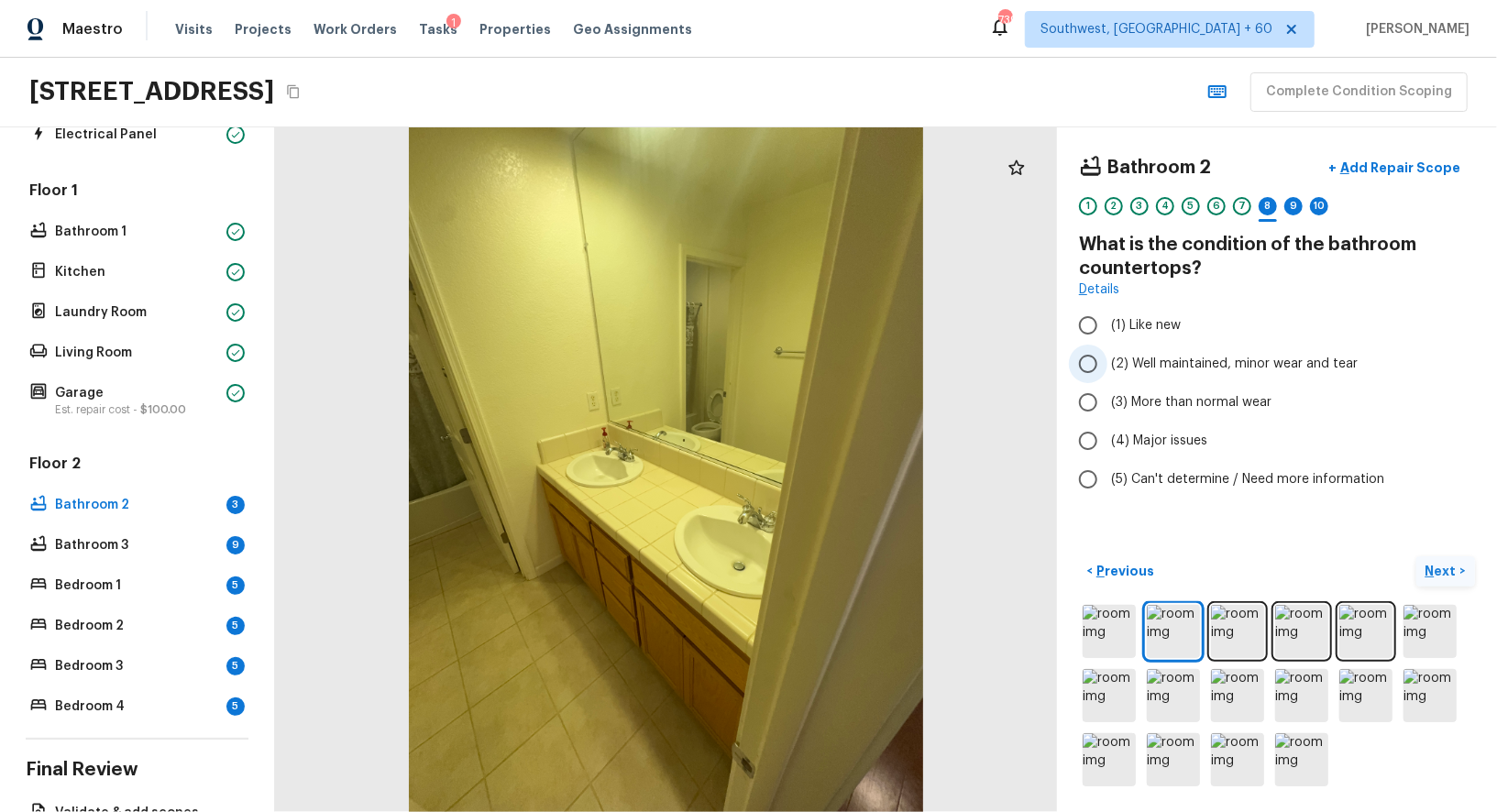
click at [1083, 370] on input "(2) Well maintained, minor wear and tear" at bounding box center [1088, 364] width 39 height 39
radio input "true"
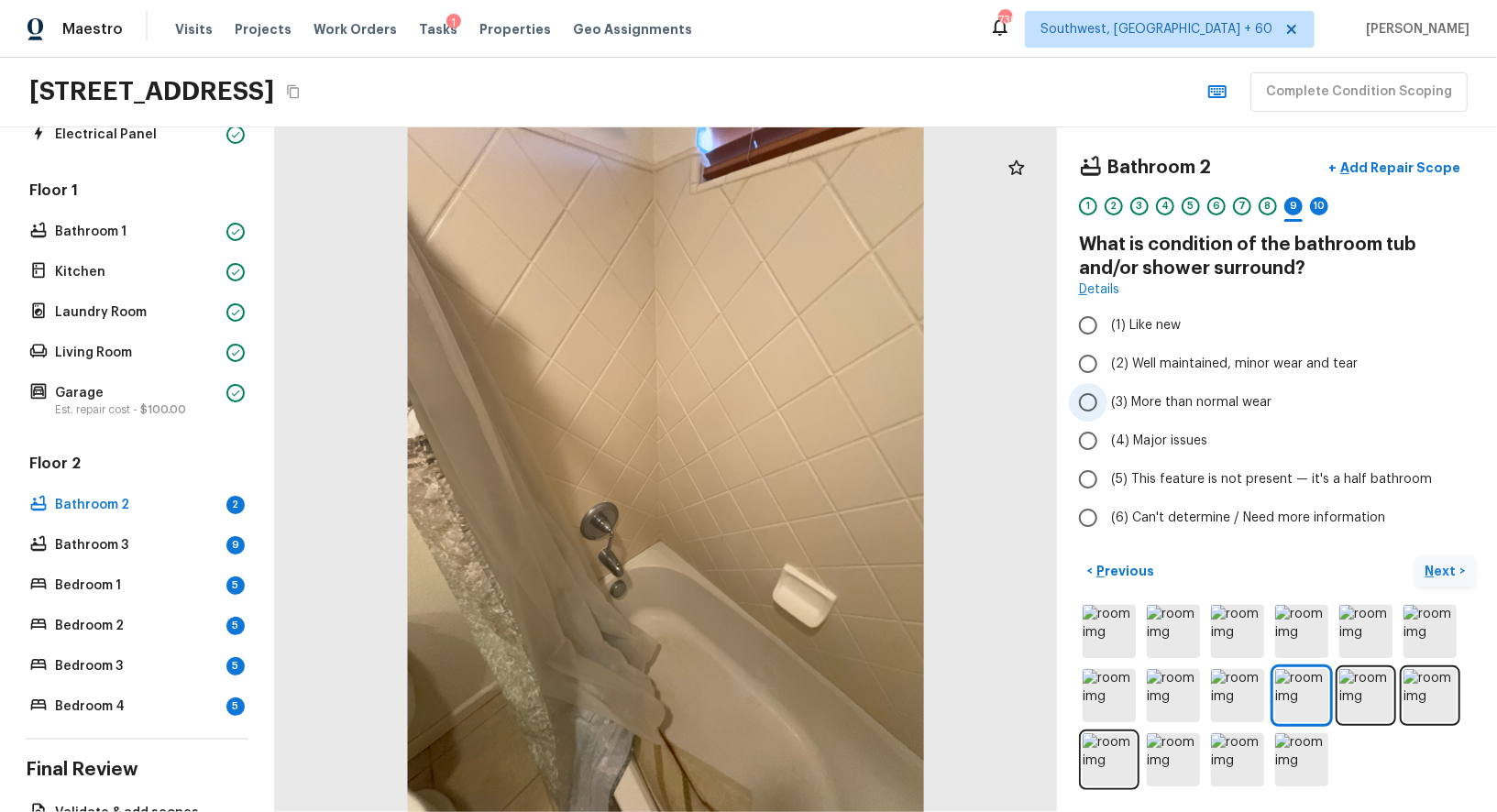
click at [1086, 391] on input "(3) More than normal wear" at bounding box center [1088, 402] width 39 height 39
radio input "true"
click at [1423, 164] on p "Add Repair Scope" at bounding box center [1398, 168] width 124 height 18
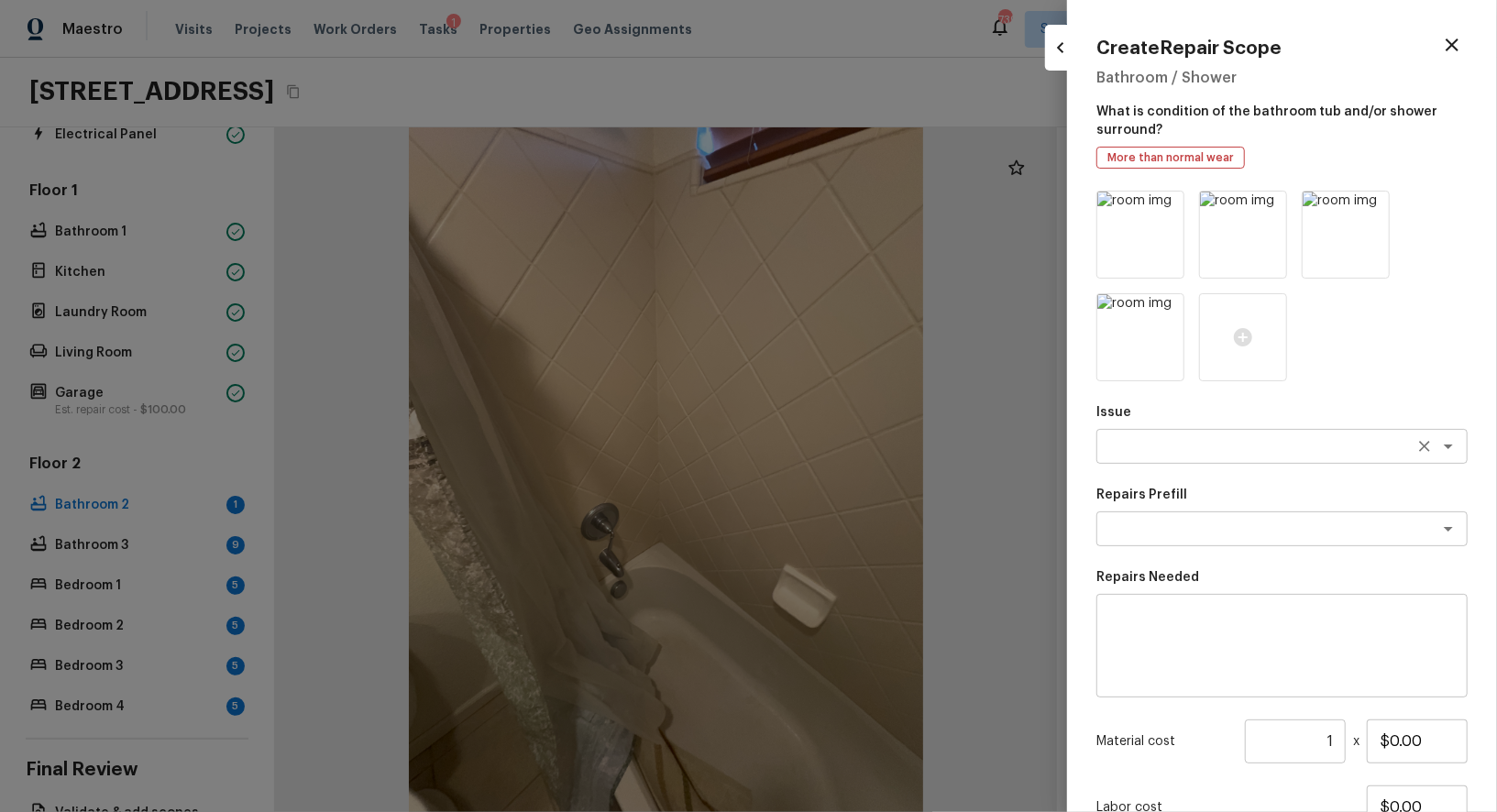
click at [1167, 438] on textarea at bounding box center [1256, 446] width 303 height 18
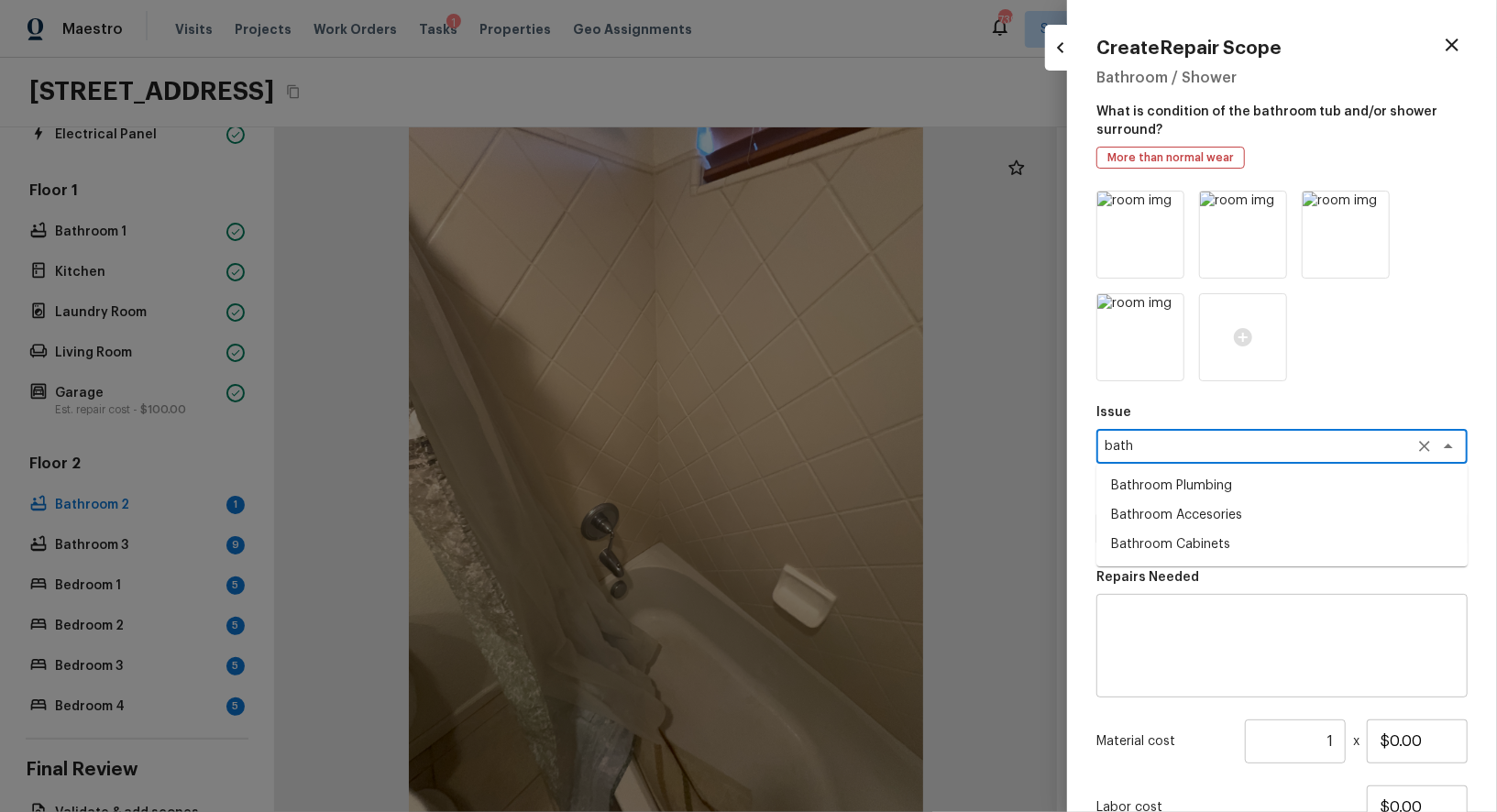
click at [1176, 488] on li "Bathroom Plumbing" at bounding box center [1282, 486] width 371 height 29
type textarea "Bathroom Plumbing"
click at [1171, 533] on textarea at bounding box center [1256, 528] width 303 height 18
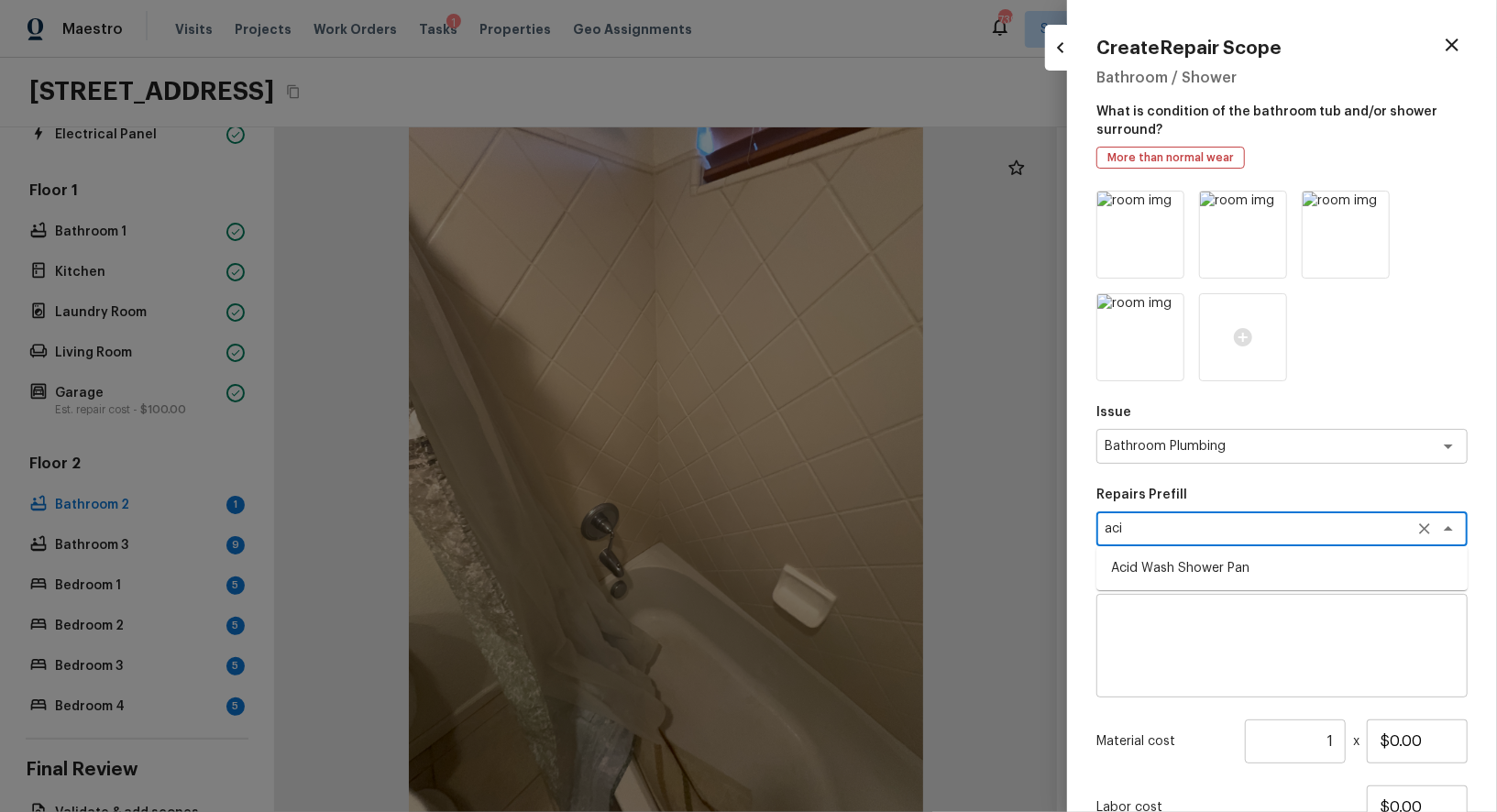
click at [1220, 566] on li "Acid Wash Shower Pan" at bounding box center [1282, 568] width 371 height 29
type textarea "Acid Wash Shower Pan"
type textarea "Prep and acid wash/deep clean the shower pan."
type input "$50.00"
type textarea "Acid Wash Shower Pan"
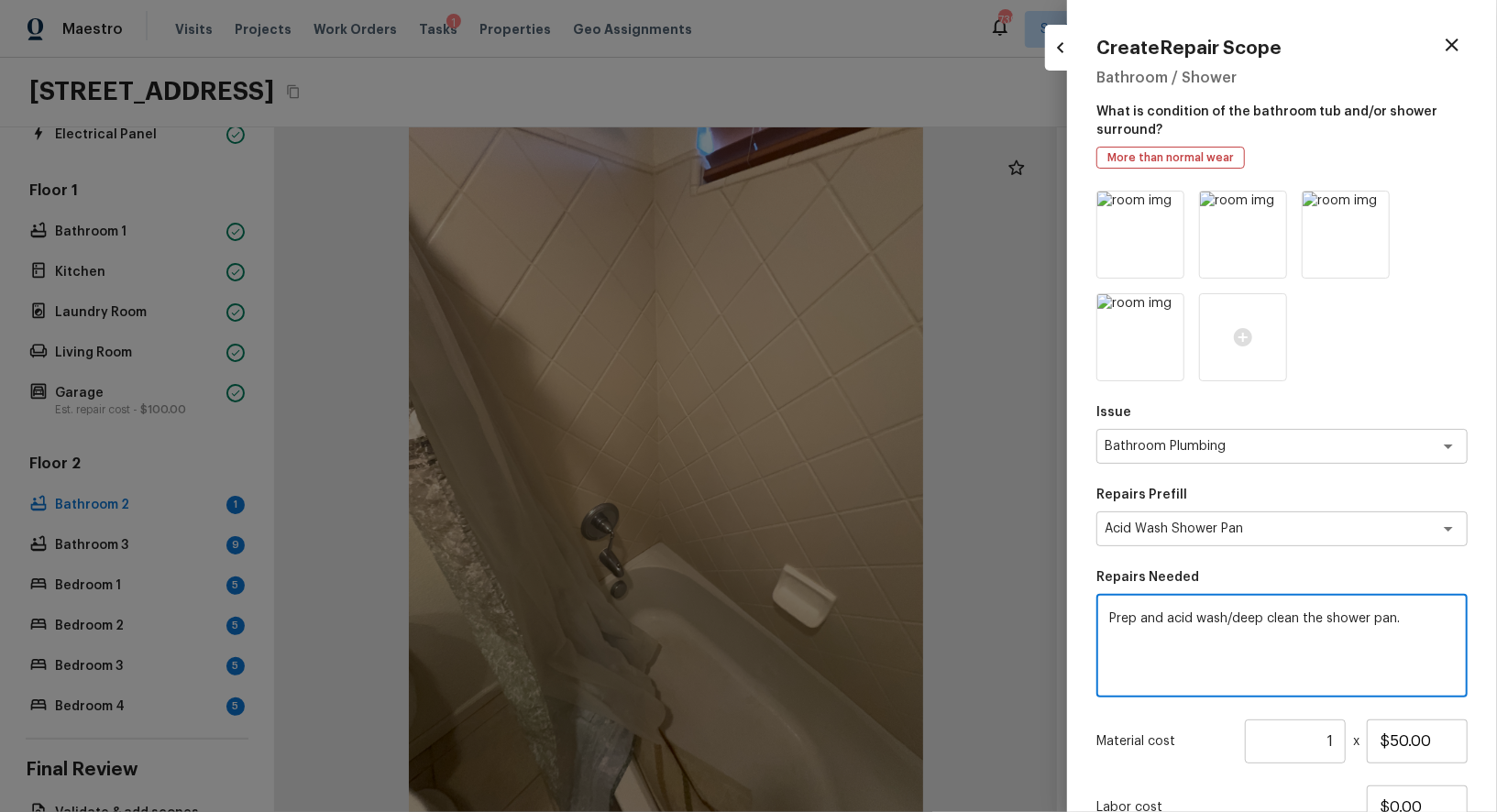
drag, startPoint x: 1323, startPoint y: 617, endPoint x: 1497, endPoint y: 617, distance: 174.0
click at [1496, 617] on div "Create Repair Scope Bathroom / Shower What is condition of the bathroom tub and…" at bounding box center [1282, 406] width 430 height 812
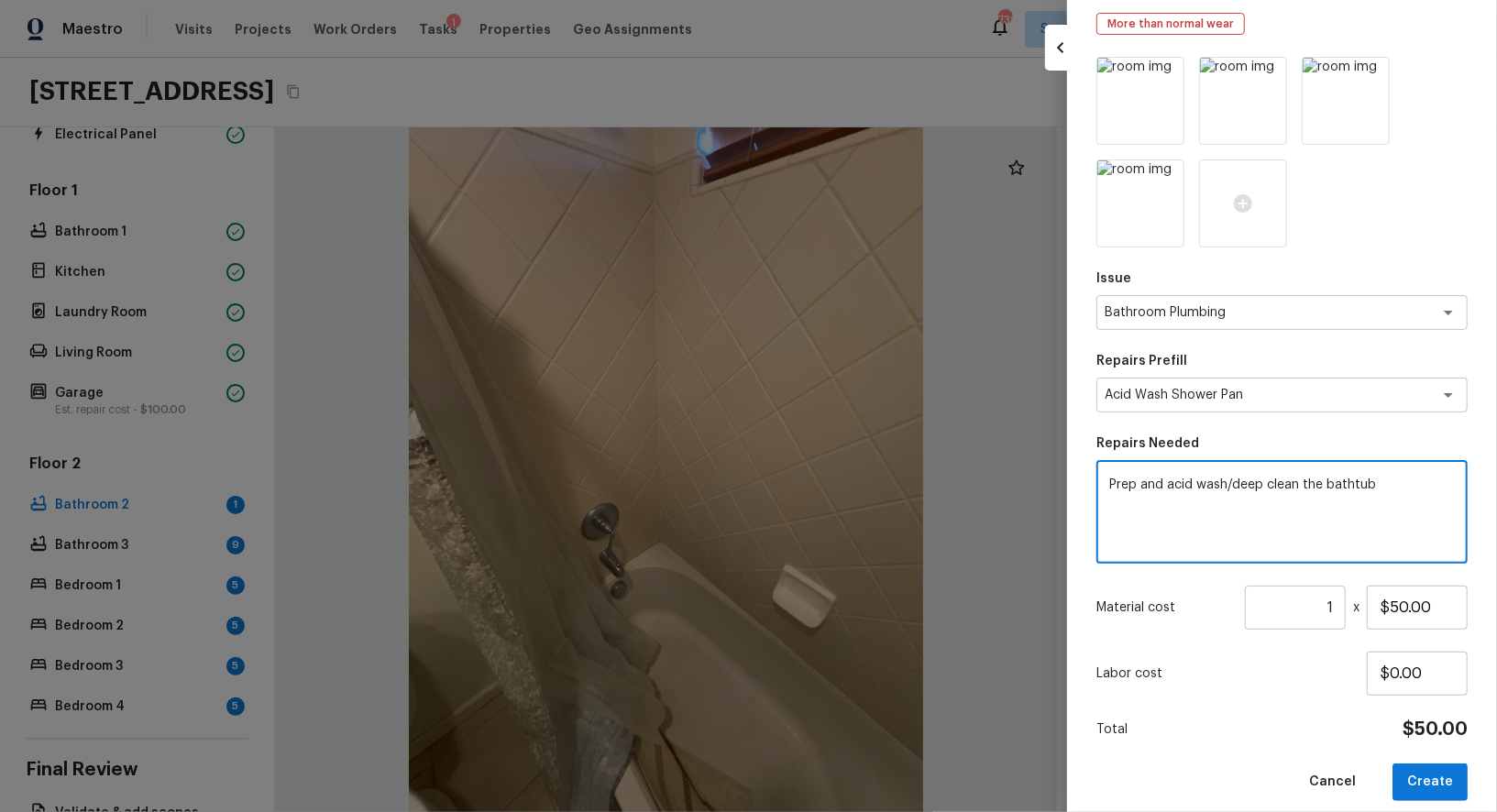
scroll to position [151, 0]
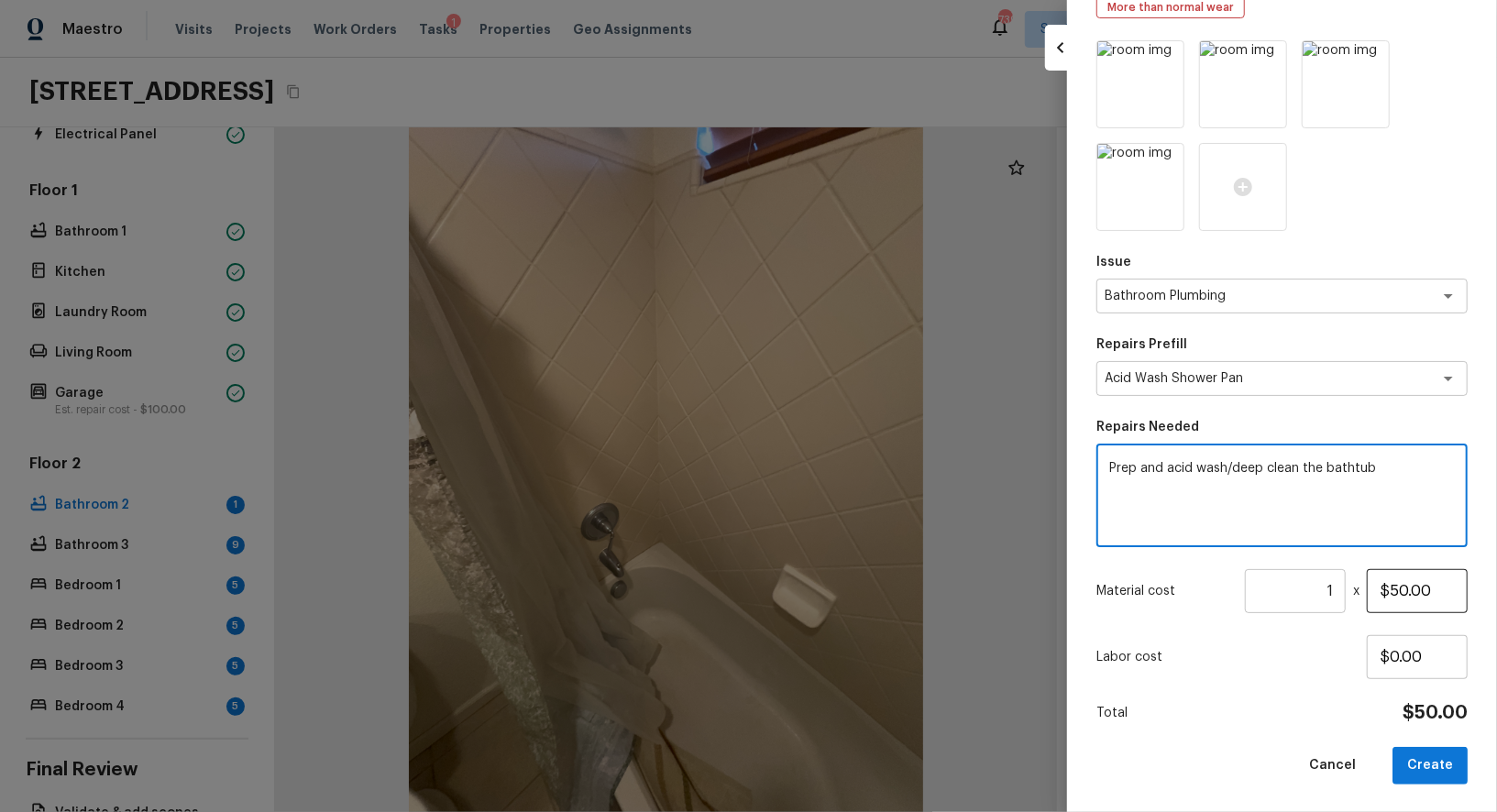
type textarea "Prep and acid wash/deep clean the bathtub"
click at [1395, 586] on input "$50.00" at bounding box center [1417, 591] width 101 height 44
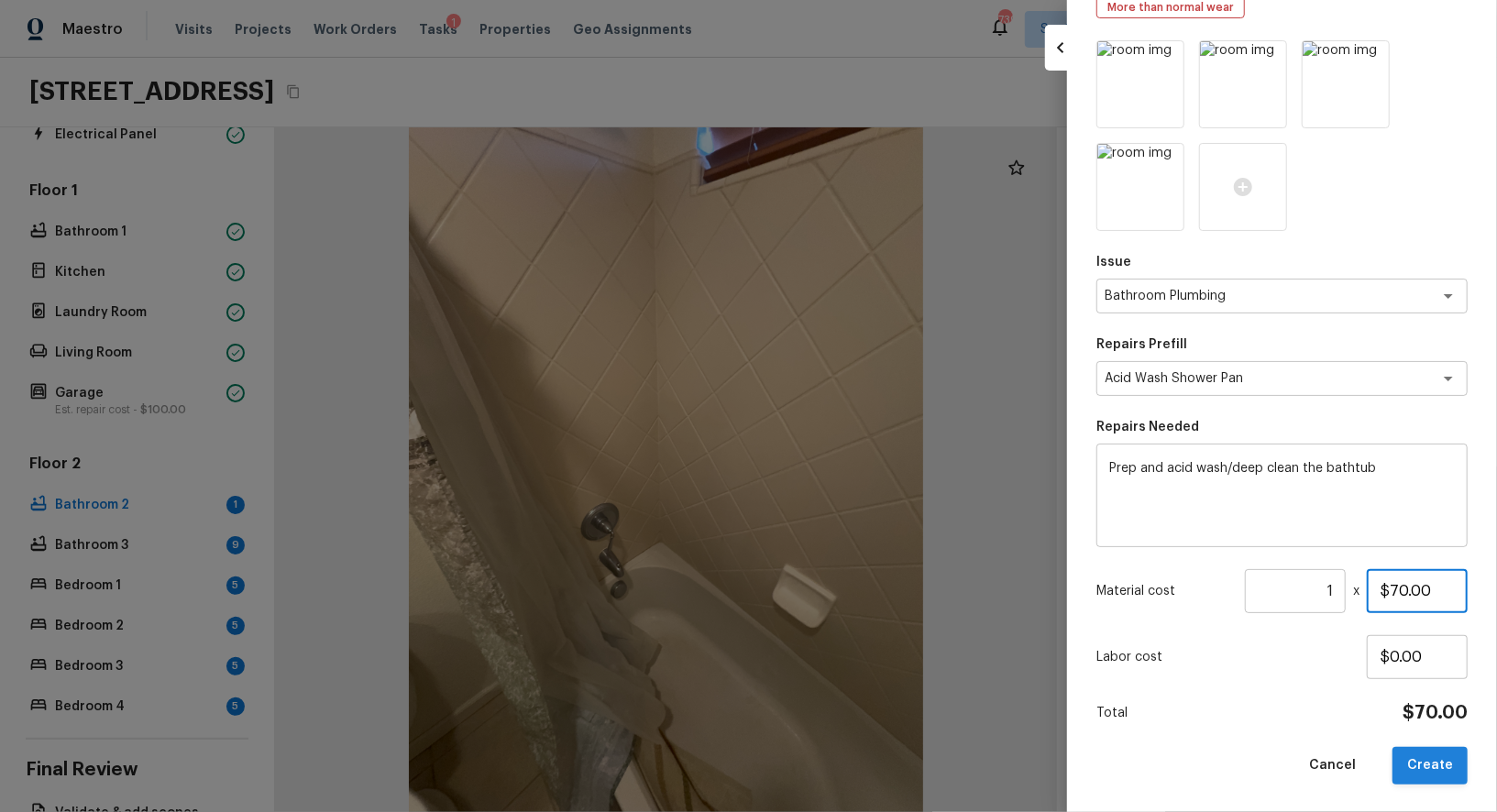
type input "$70.00"
click at [1416, 759] on button "Create" at bounding box center [1430, 765] width 75 height 38
type input "$0.00"
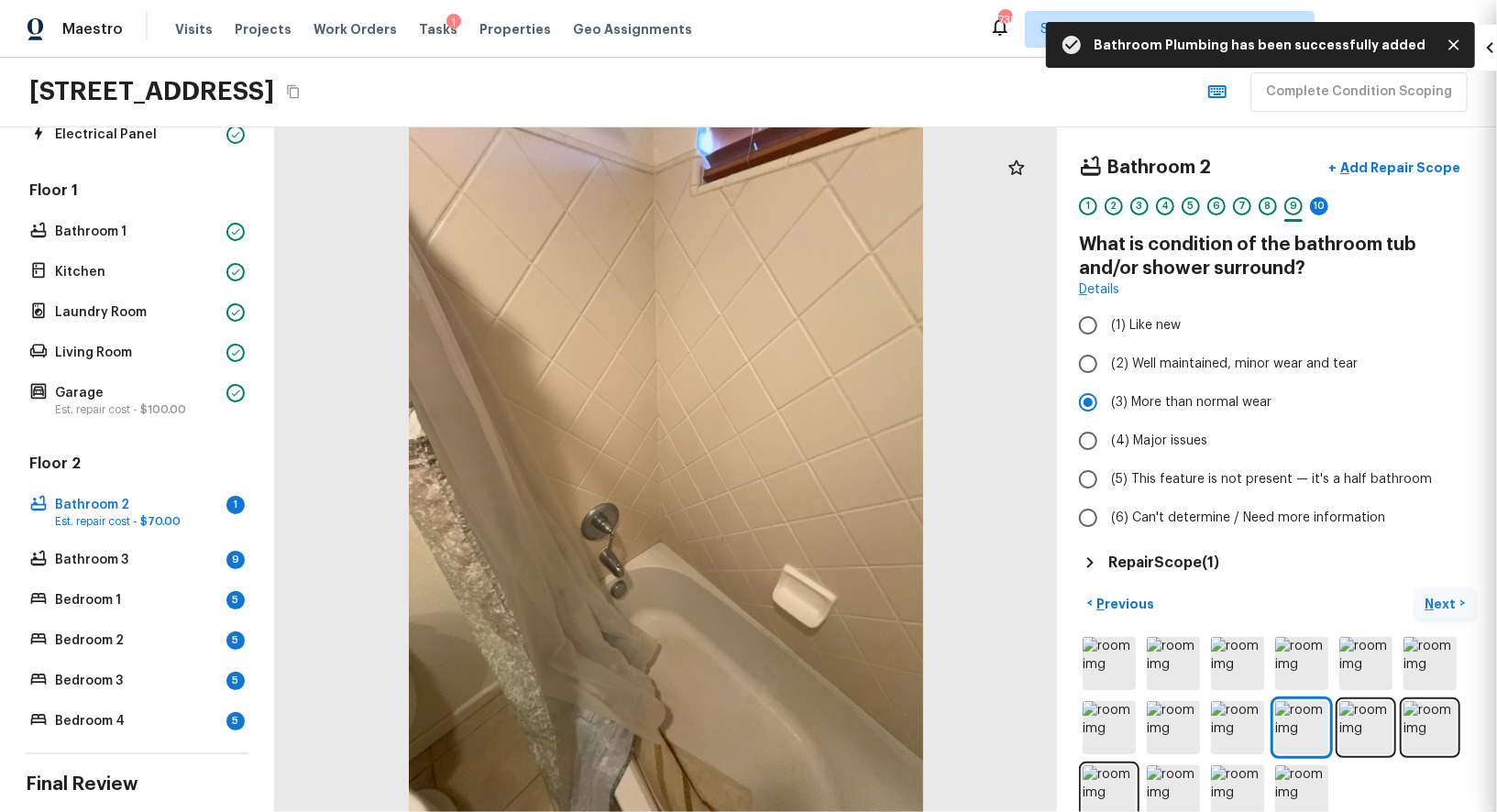
scroll to position [48, 0]
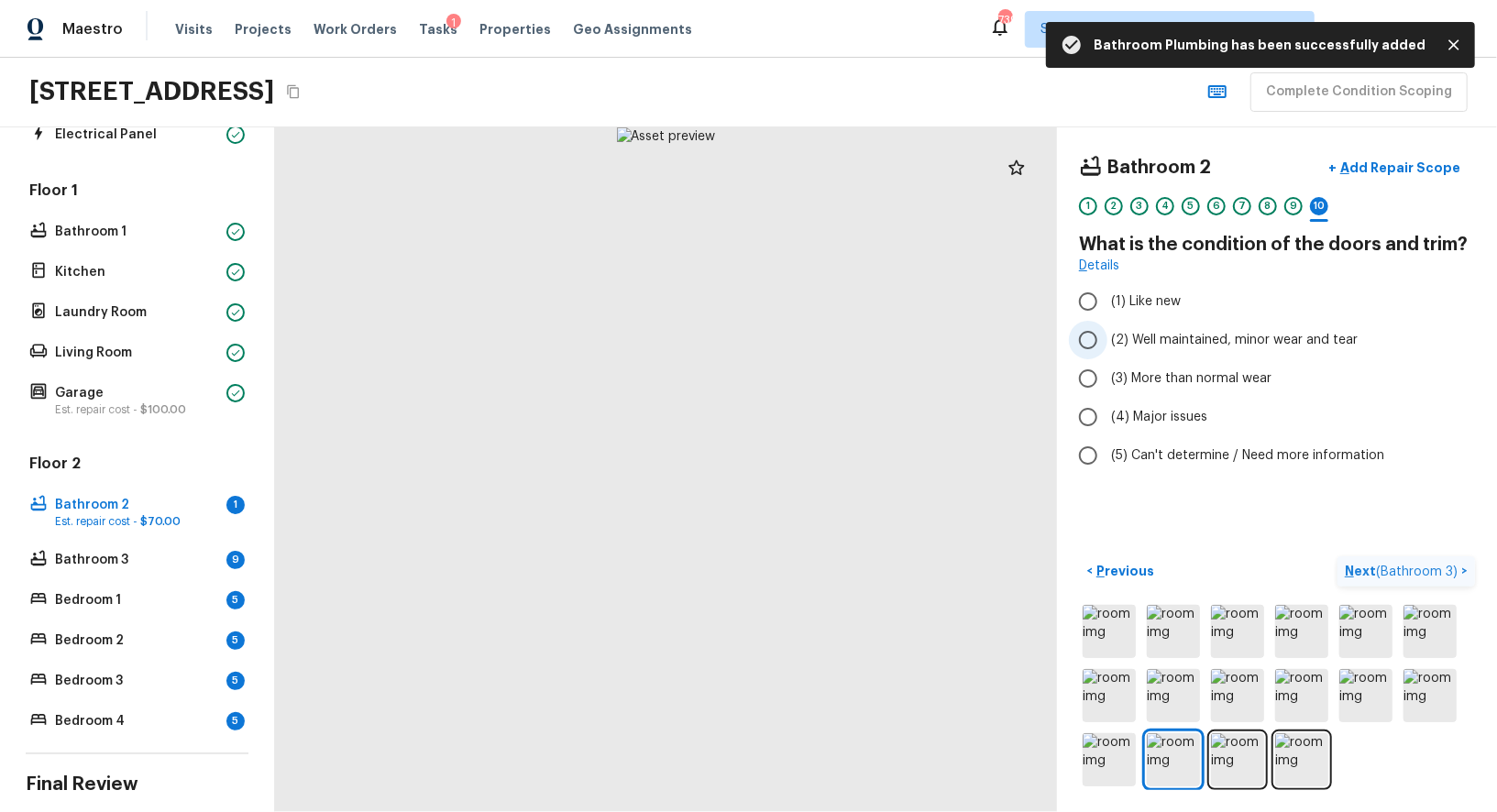
click at [1093, 343] on input "(2) Well maintained, minor wear and tear" at bounding box center [1088, 340] width 39 height 39
radio input "true"
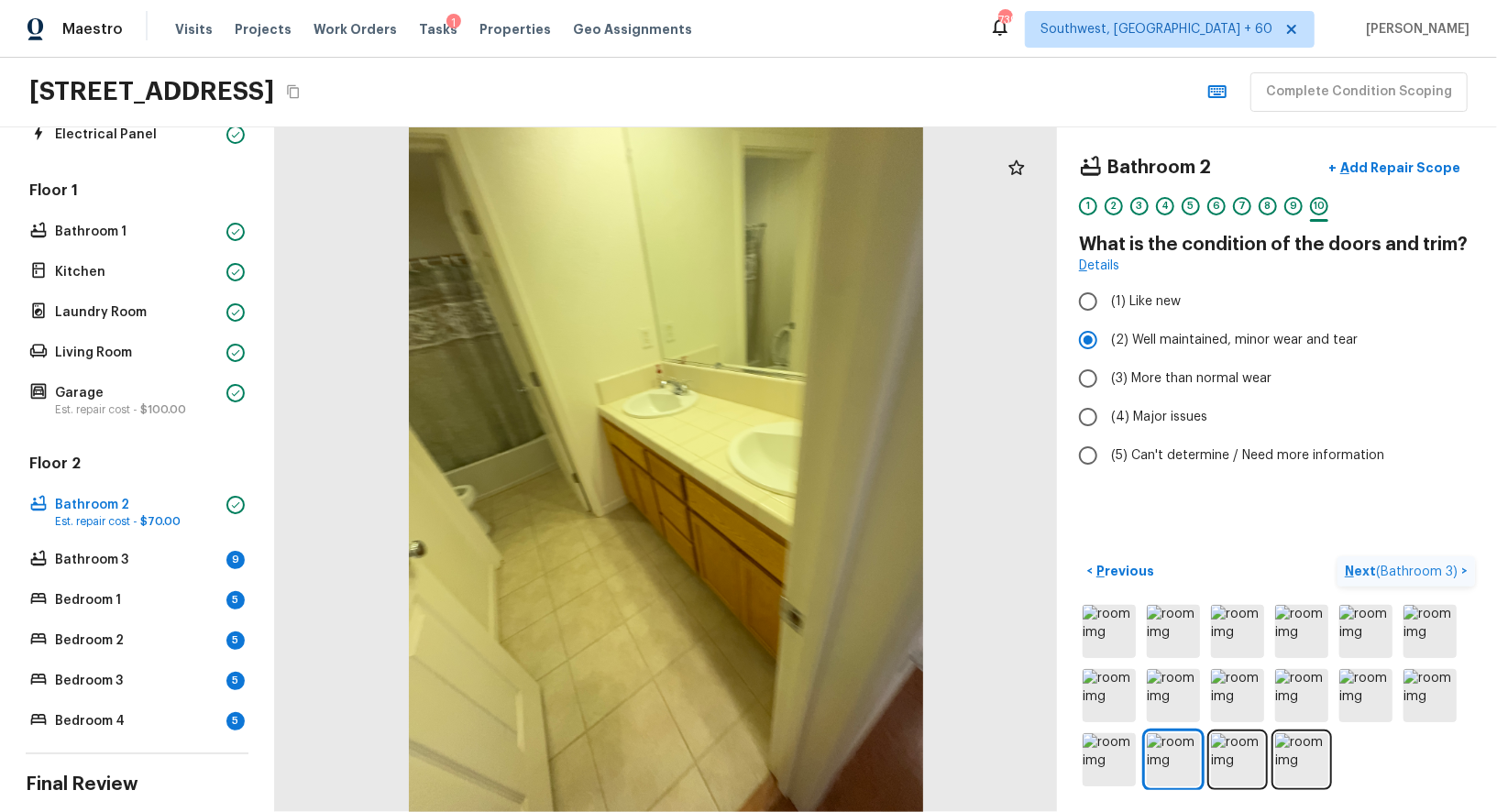
click at [1408, 565] on span "( Bathroom 3 )" at bounding box center [1416, 571] width 82 height 13
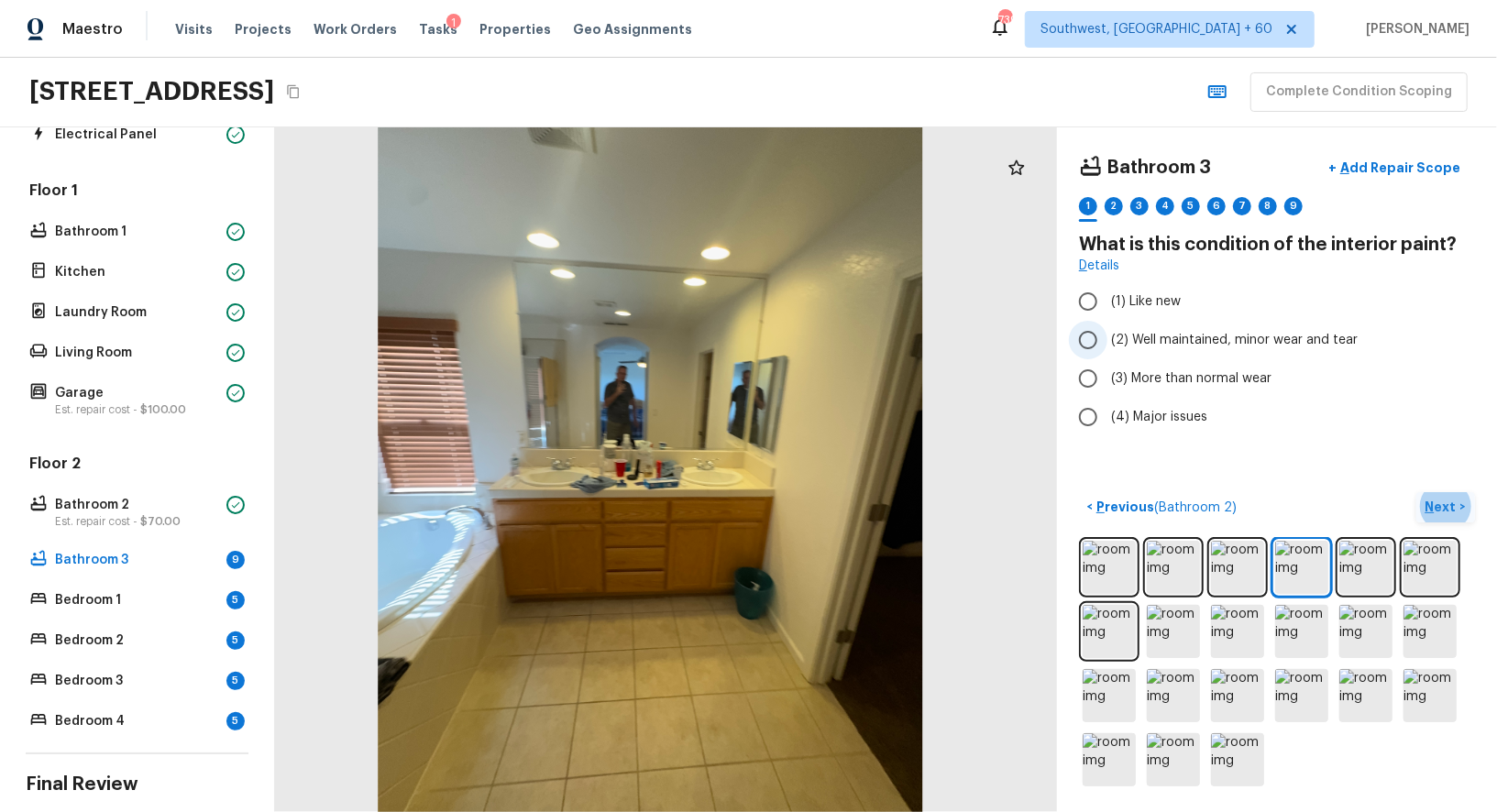
click at [1101, 337] on input "(2) Well maintained, minor wear and tear" at bounding box center [1088, 340] width 39 height 39
radio input "true"
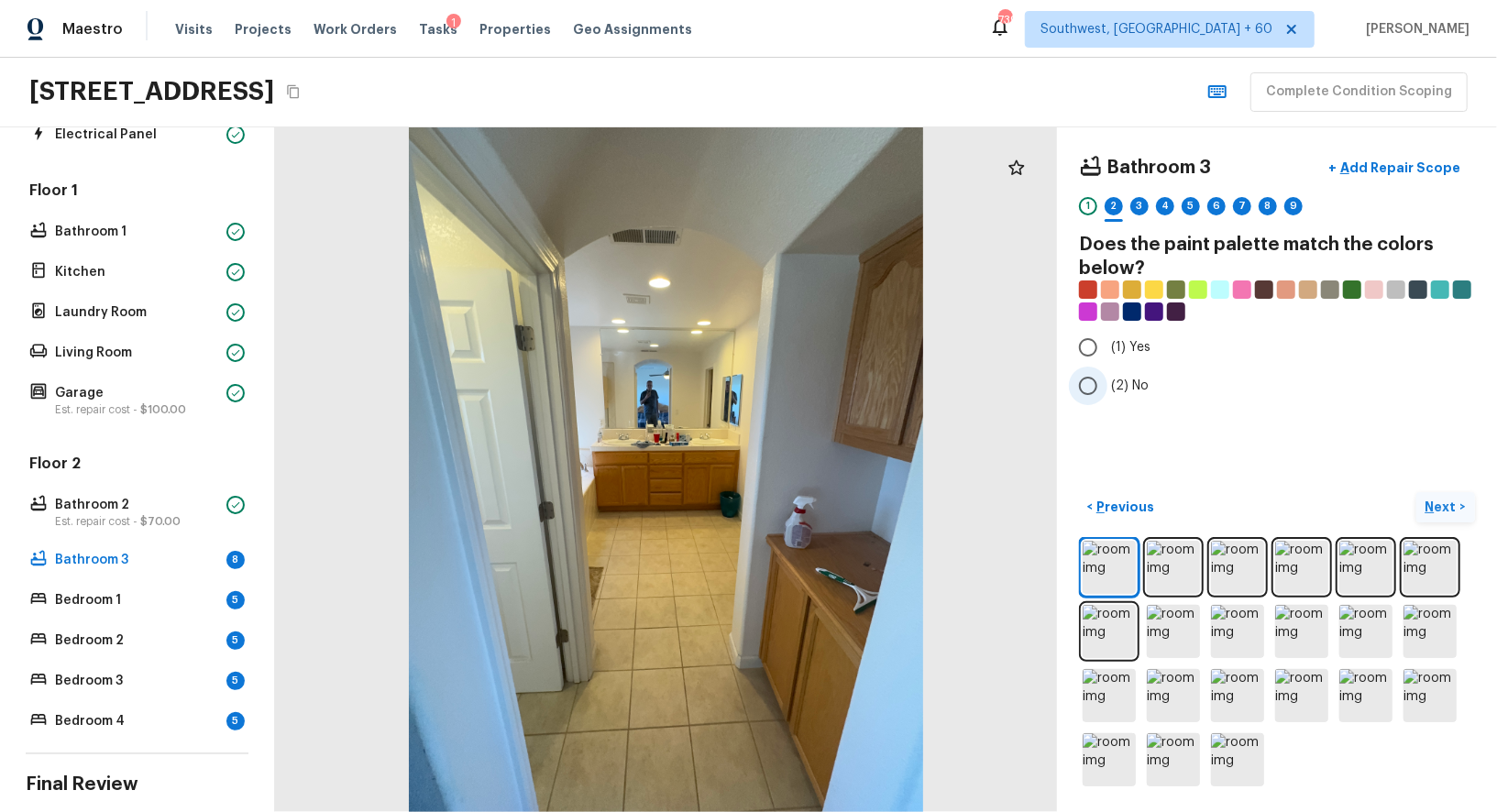
click at [1094, 383] on input "(2) No" at bounding box center [1088, 386] width 39 height 39
radio input "true"
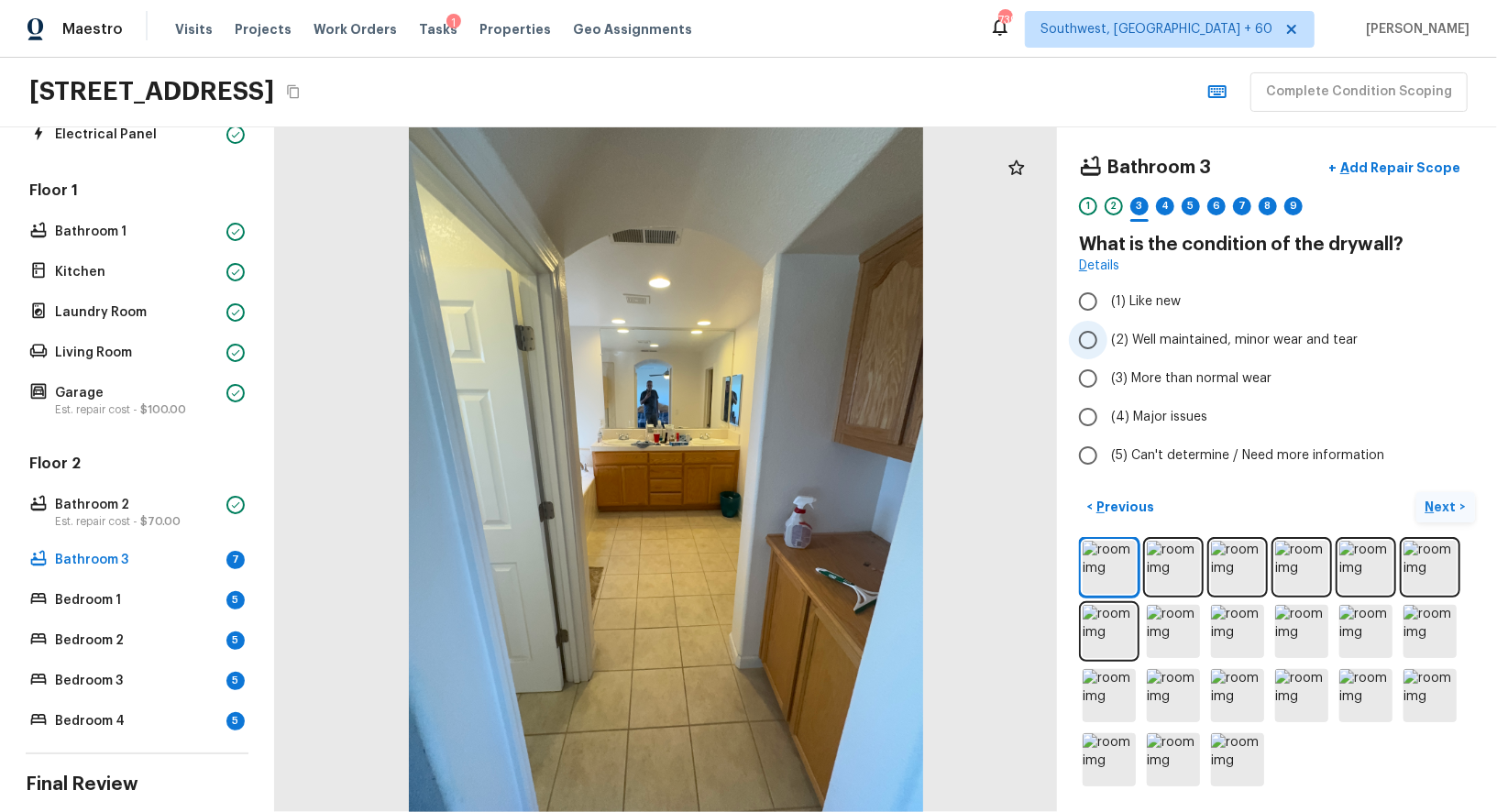
click at [1081, 347] on input "(2) Well maintained, minor wear and tear" at bounding box center [1088, 340] width 39 height 39
radio input "true"
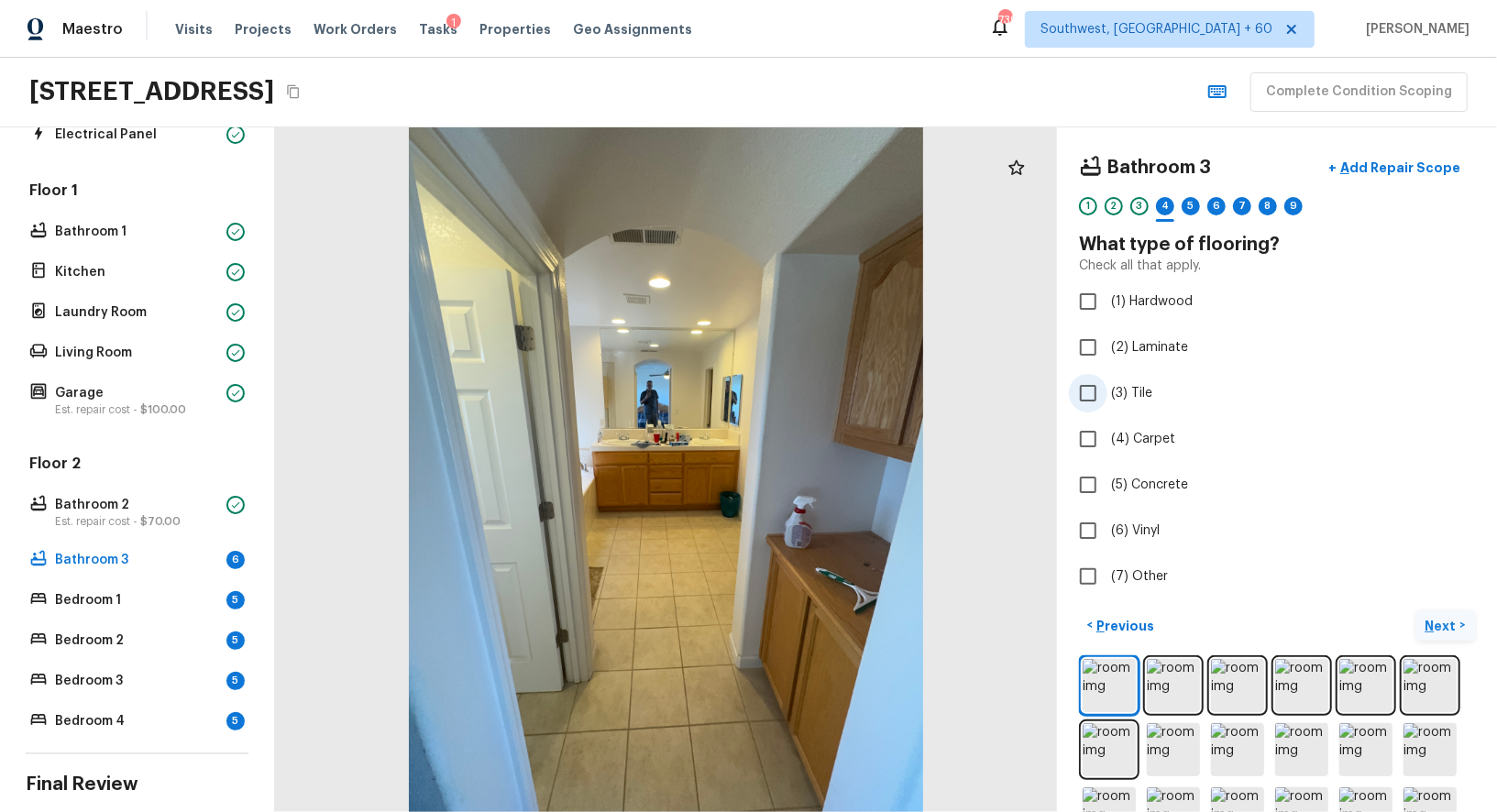
click at [1092, 393] on input "(3) Tile" at bounding box center [1088, 393] width 39 height 39
checkbox input "true"
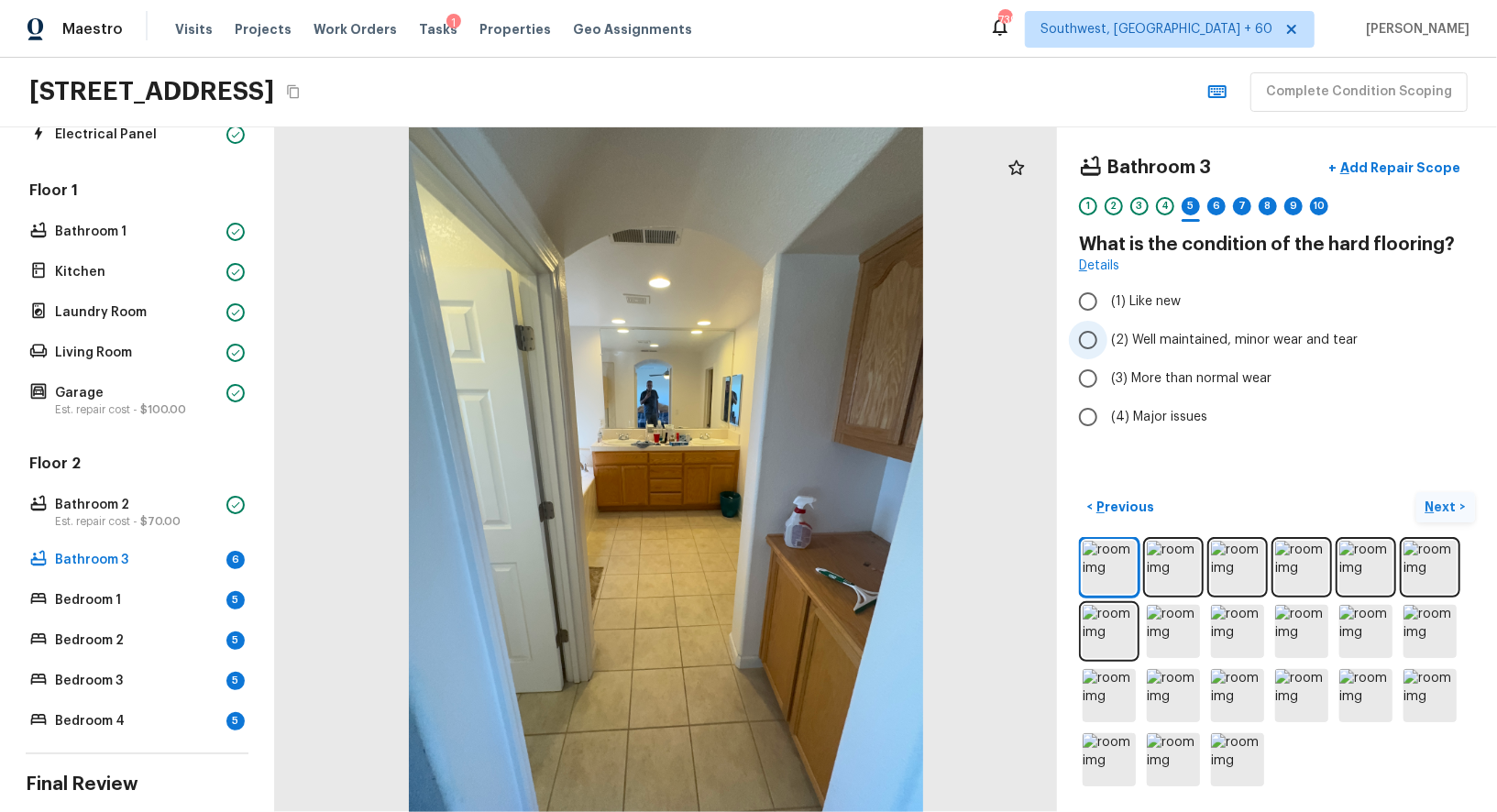
click at [1097, 340] on input "(2) Well maintained, minor wear and tear" at bounding box center [1088, 340] width 39 height 39
radio input "true"
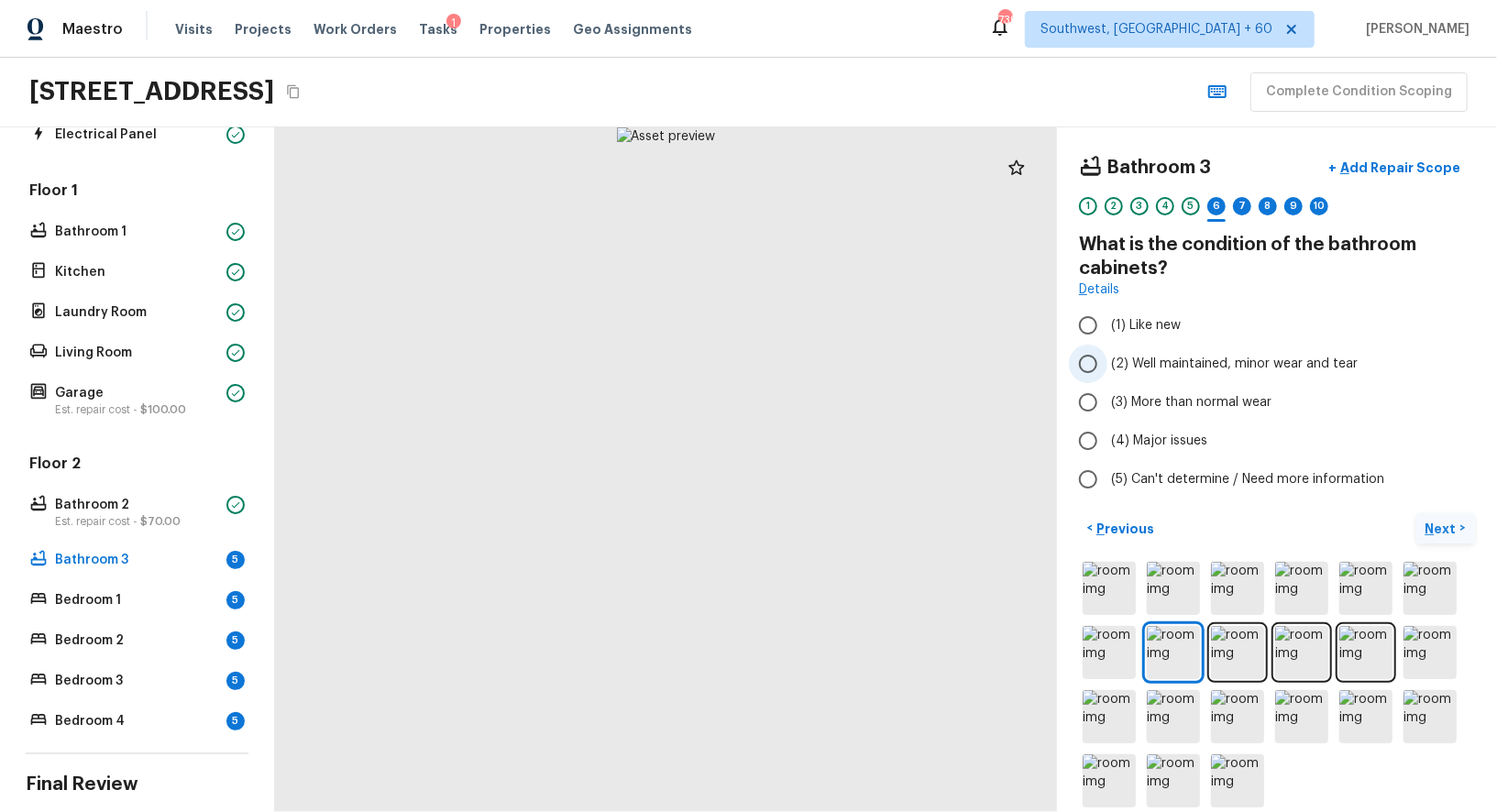
click at [1094, 363] on input "(2) Well maintained, minor wear and tear" at bounding box center [1088, 364] width 39 height 39
radio input "true"
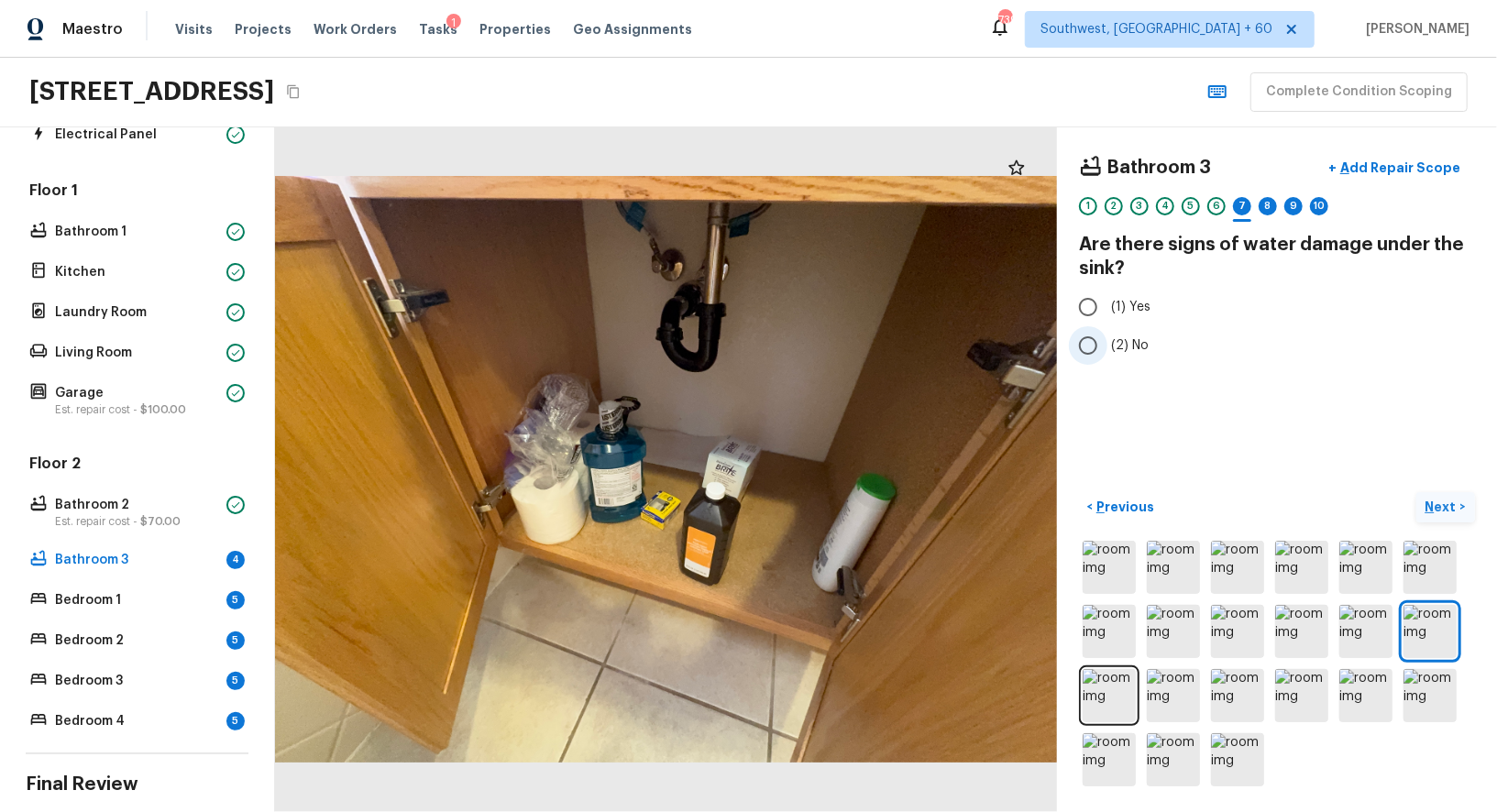
click at [1099, 345] on input "(2) No" at bounding box center [1088, 345] width 39 height 39
radio input "true"
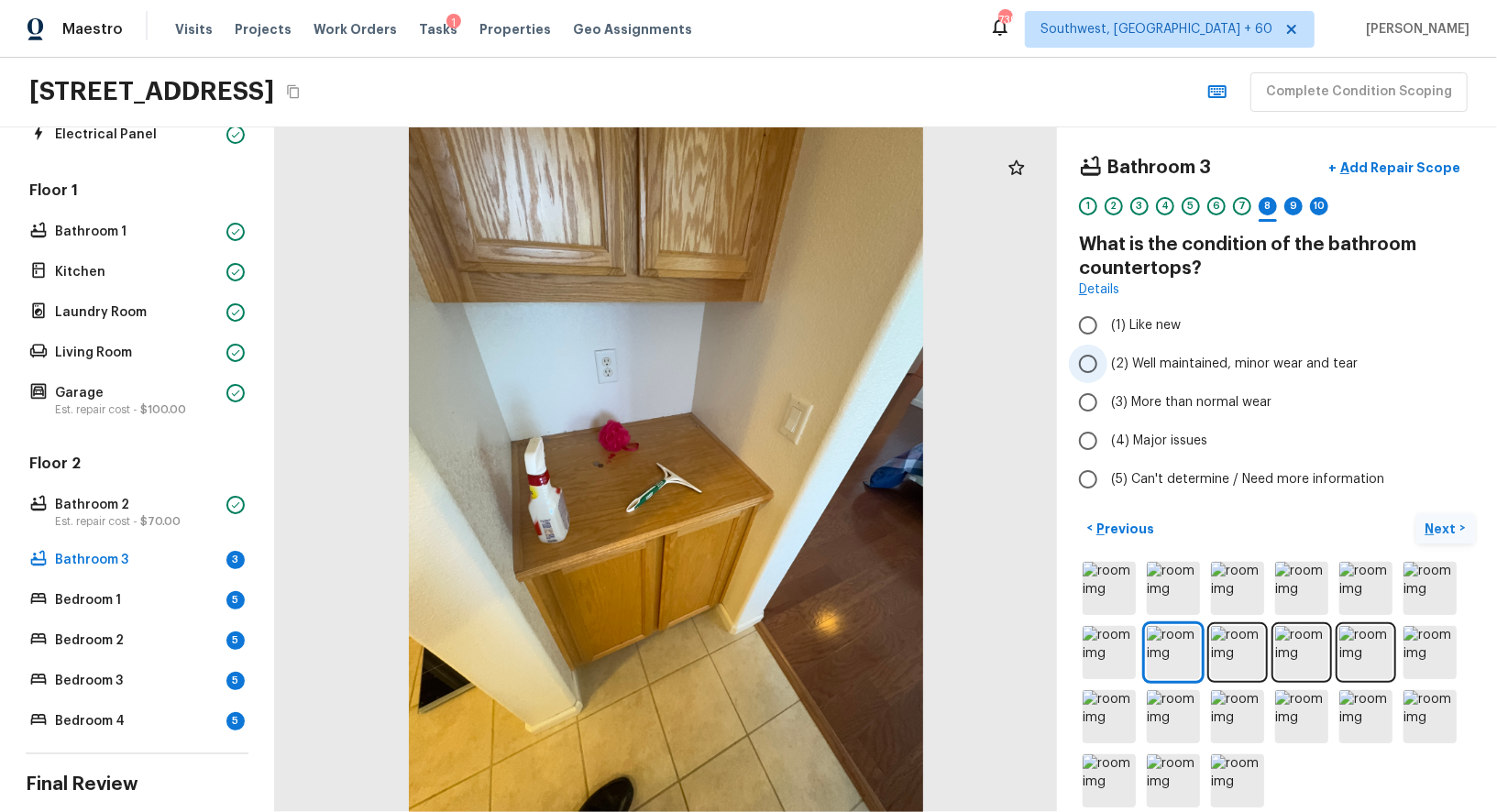
click at [1094, 370] on input "(2) Well maintained, minor wear and tear" at bounding box center [1088, 364] width 39 height 39
radio input "true"
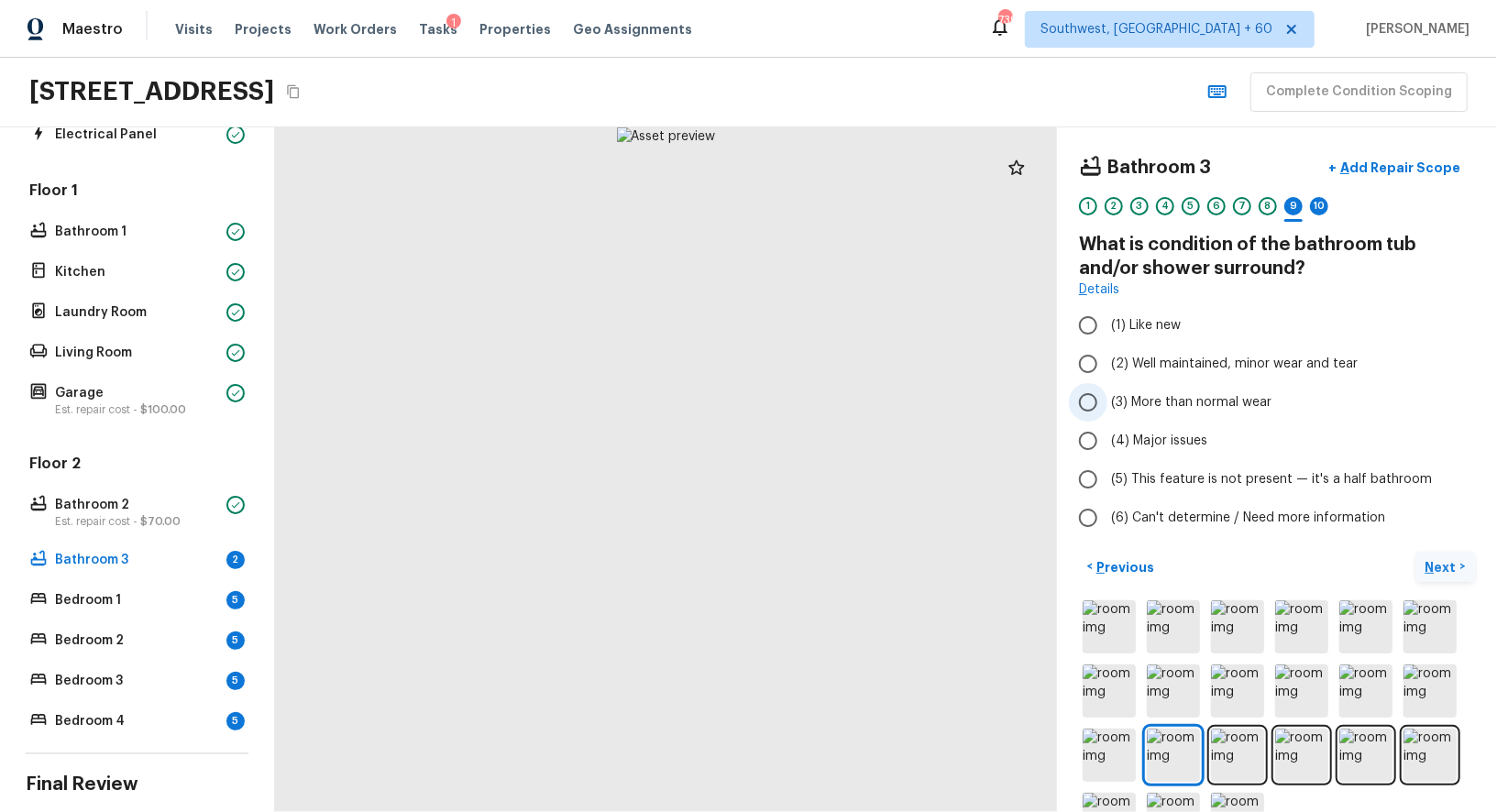
click at [1100, 407] on input "(3) More than normal wear" at bounding box center [1088, 402] width 39 height 39
radio input "true"
click at [1414, 174] on p "Add Repair Scope" at bounding box center [1398, 168] width 124 height 18
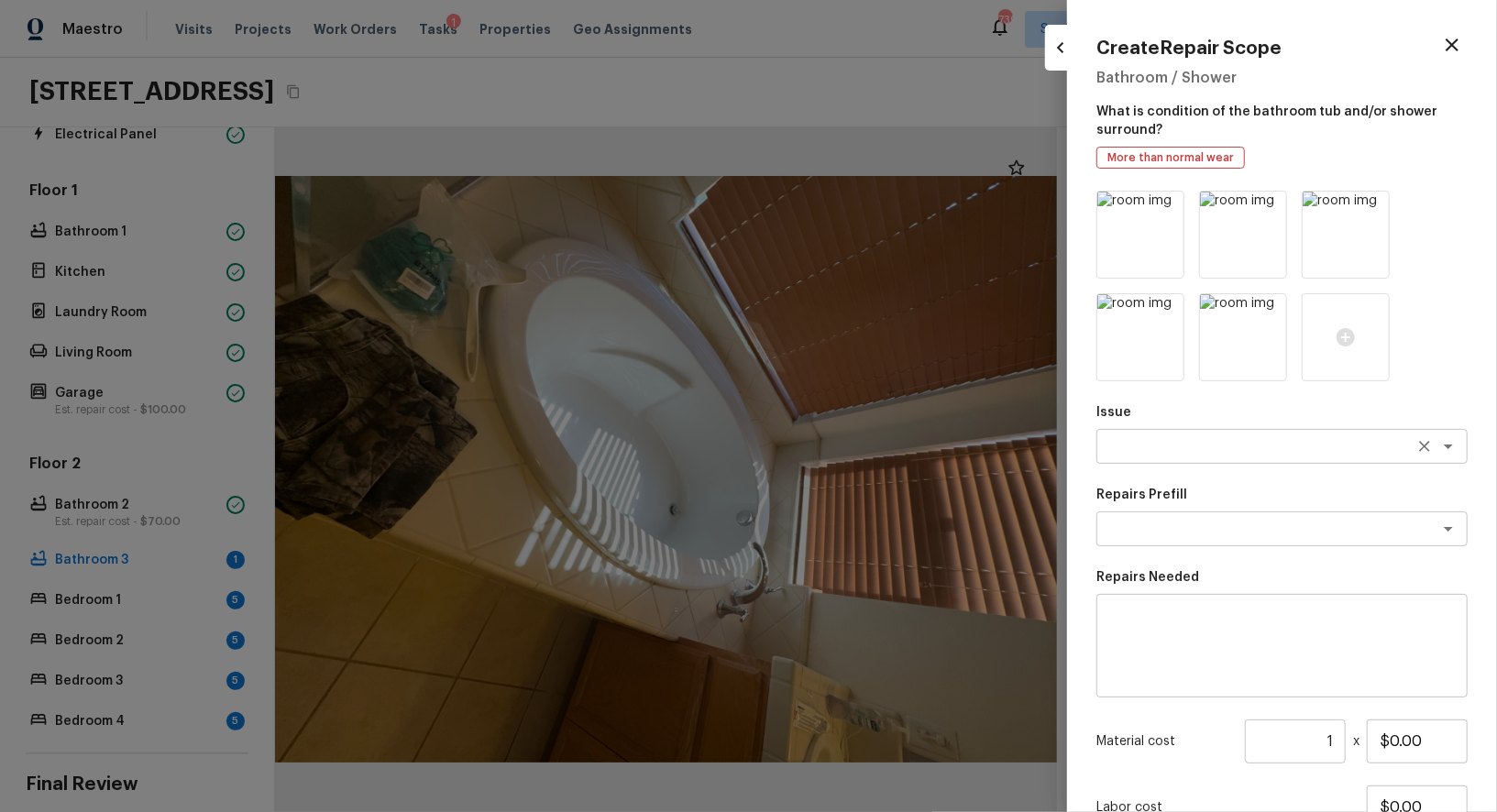
click at [1160, 455] on textarea at bounding box center [1256, 446] width 303 height 18
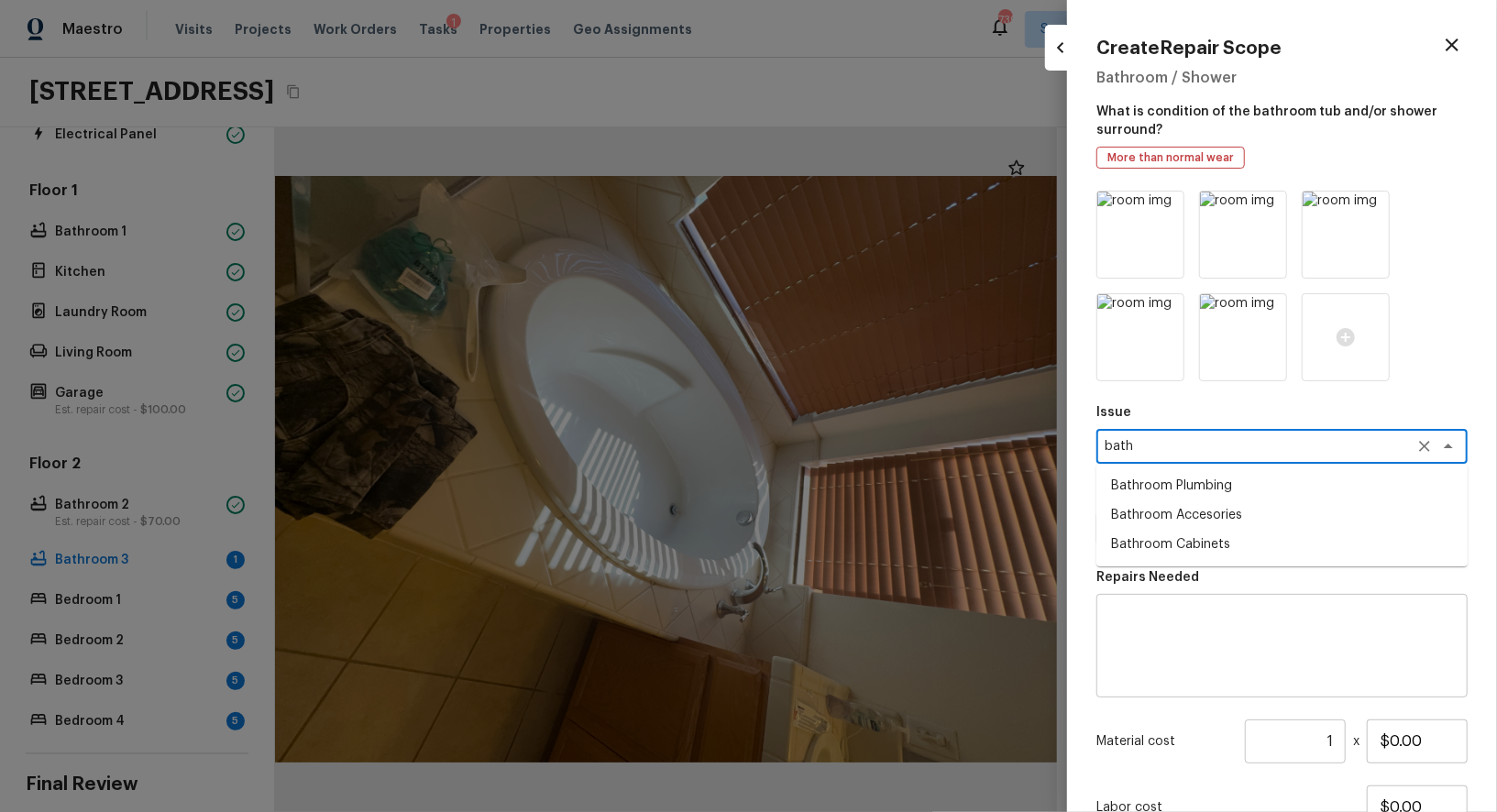
click at [1218, 482] on li "Bathroom Plumbing" at bounding box center [1282, 486] width 371 height 29
type textarea "Bathroom Plumbing"
click at [1185, 507] on div "Repairs Prefill x ​" at bounding box center [1282, 516] width 371 height 61
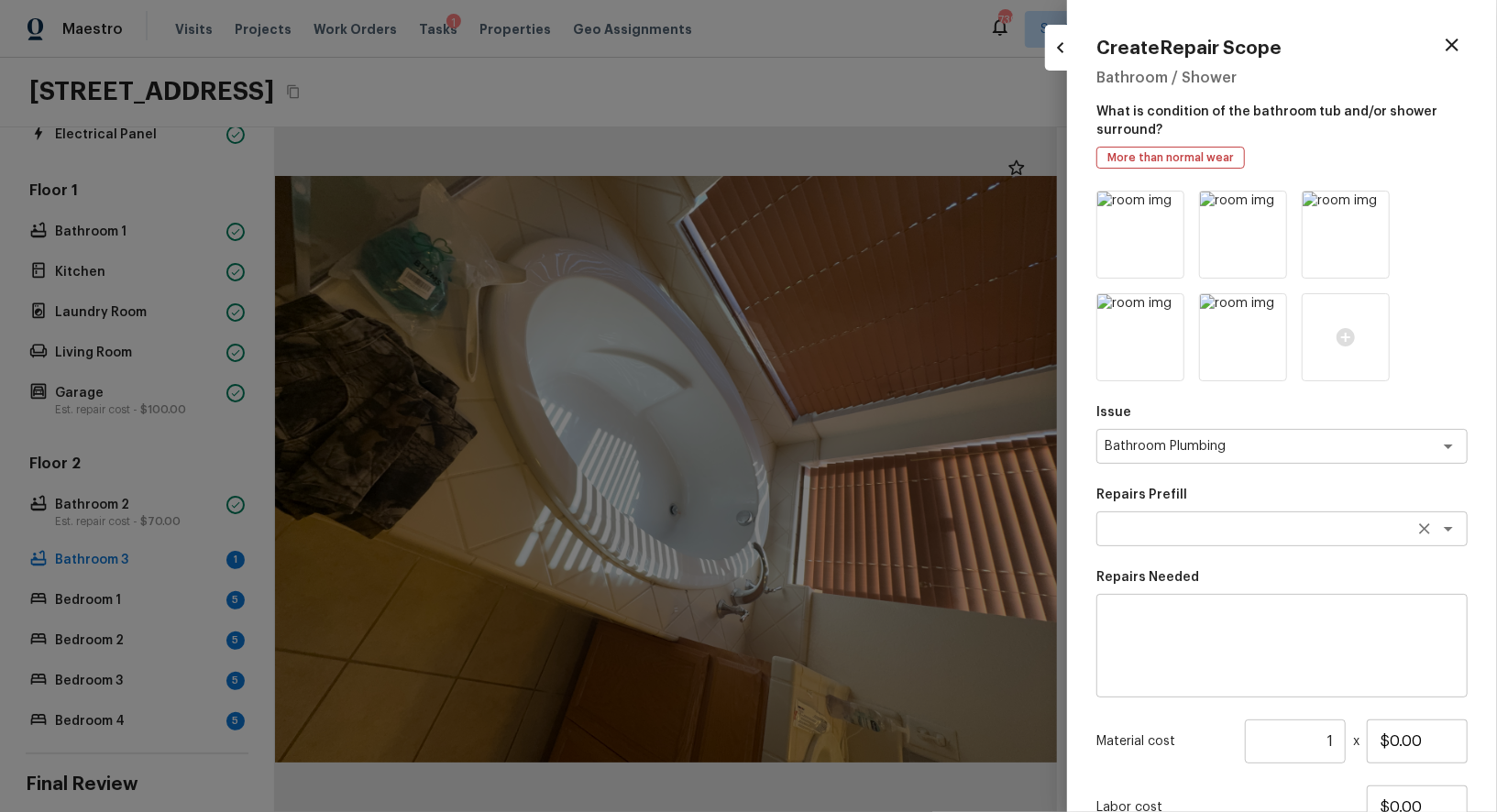
click at [1183, 522] on textarea at bounding box center [1256, 528] width 303 height 18
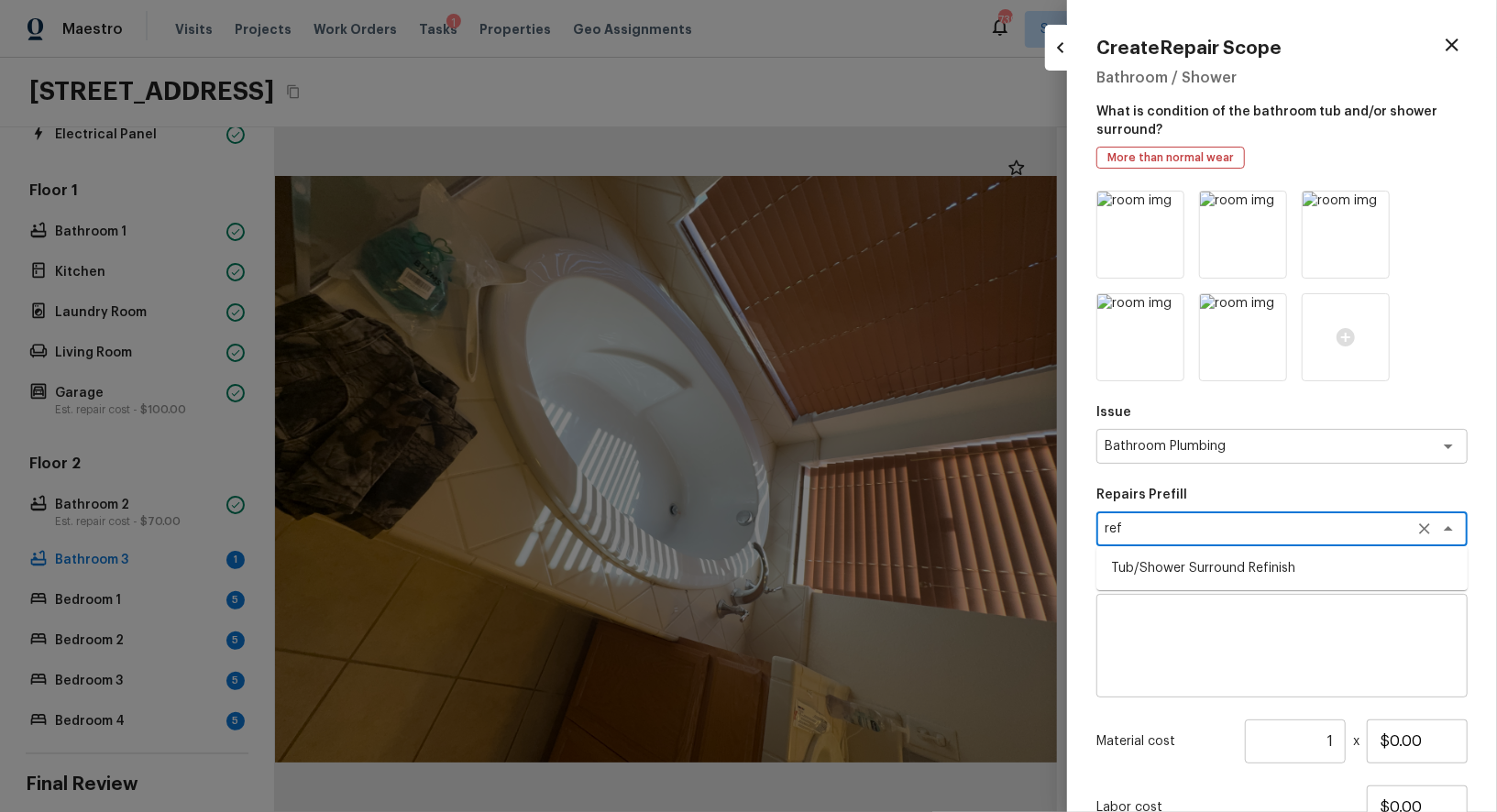
click at [1190, 571] on li "Tub/Shower Surround Refinish" at bounding box center [1282, 568] width 371 height 29
type textarea "Tub/Shower Surround Refinish"
type textarea "Prep, mask, clean and refinish the tub/shower tile surround both all sides ensu…"
type input "$6.43"
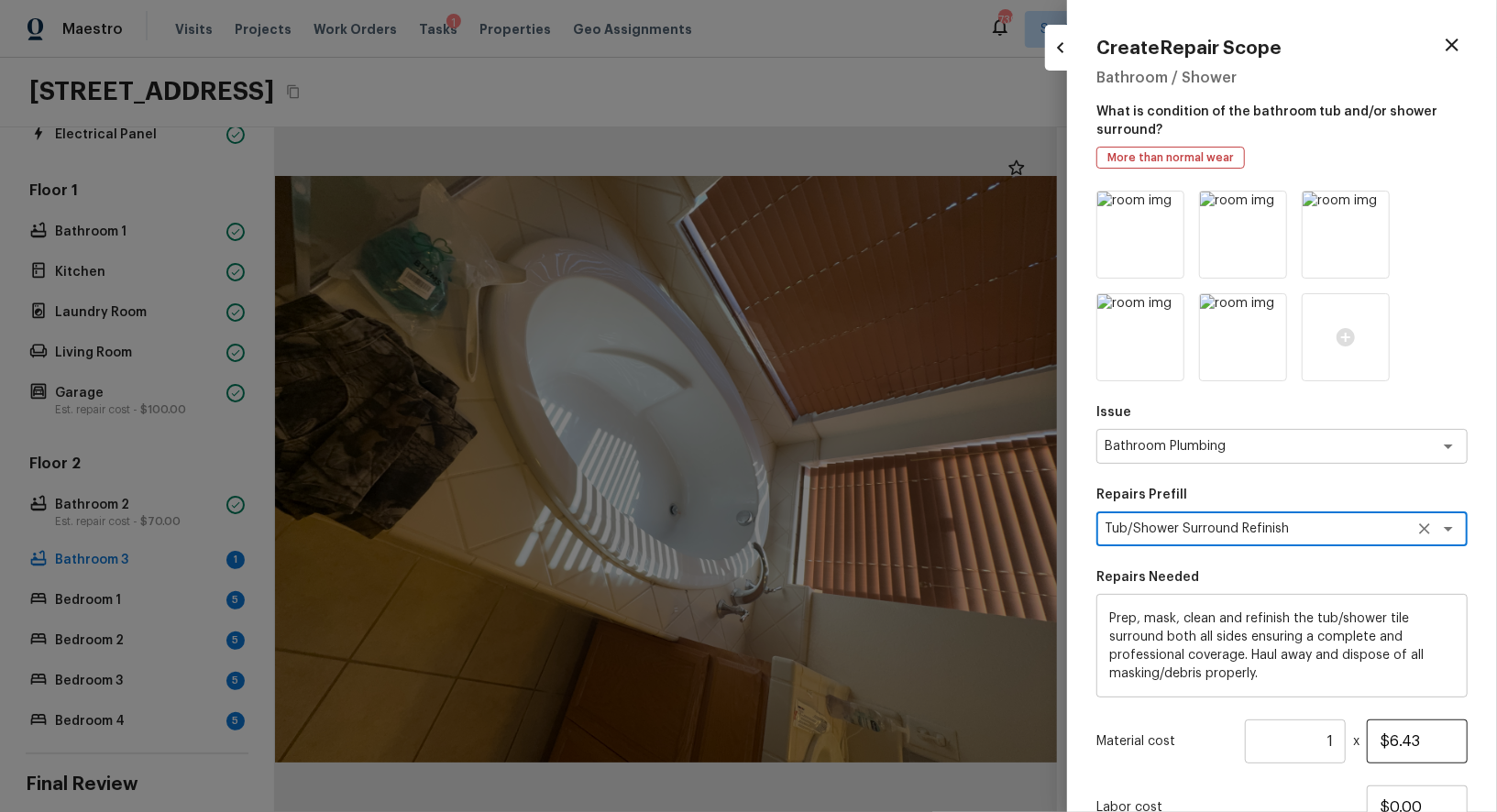
type textarea "Tub/Shower Surround Refinish"
click at [1396, 739] on input "$6.43" at bounding box center [1417, 741] width 101 height 44
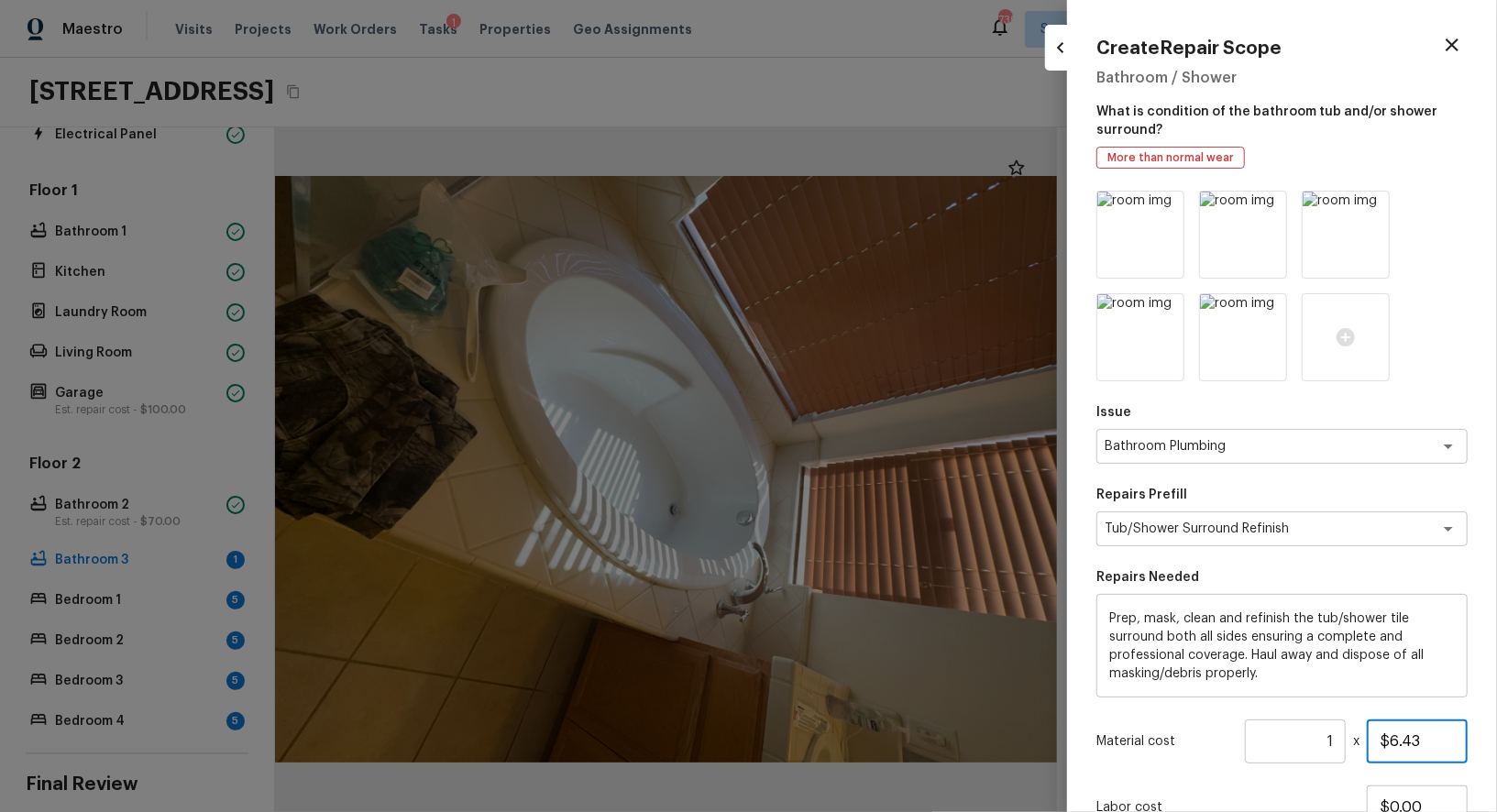
click at [1396, 739] on input "$6.43" at bounding box center [1417, 741] width 101 height 44
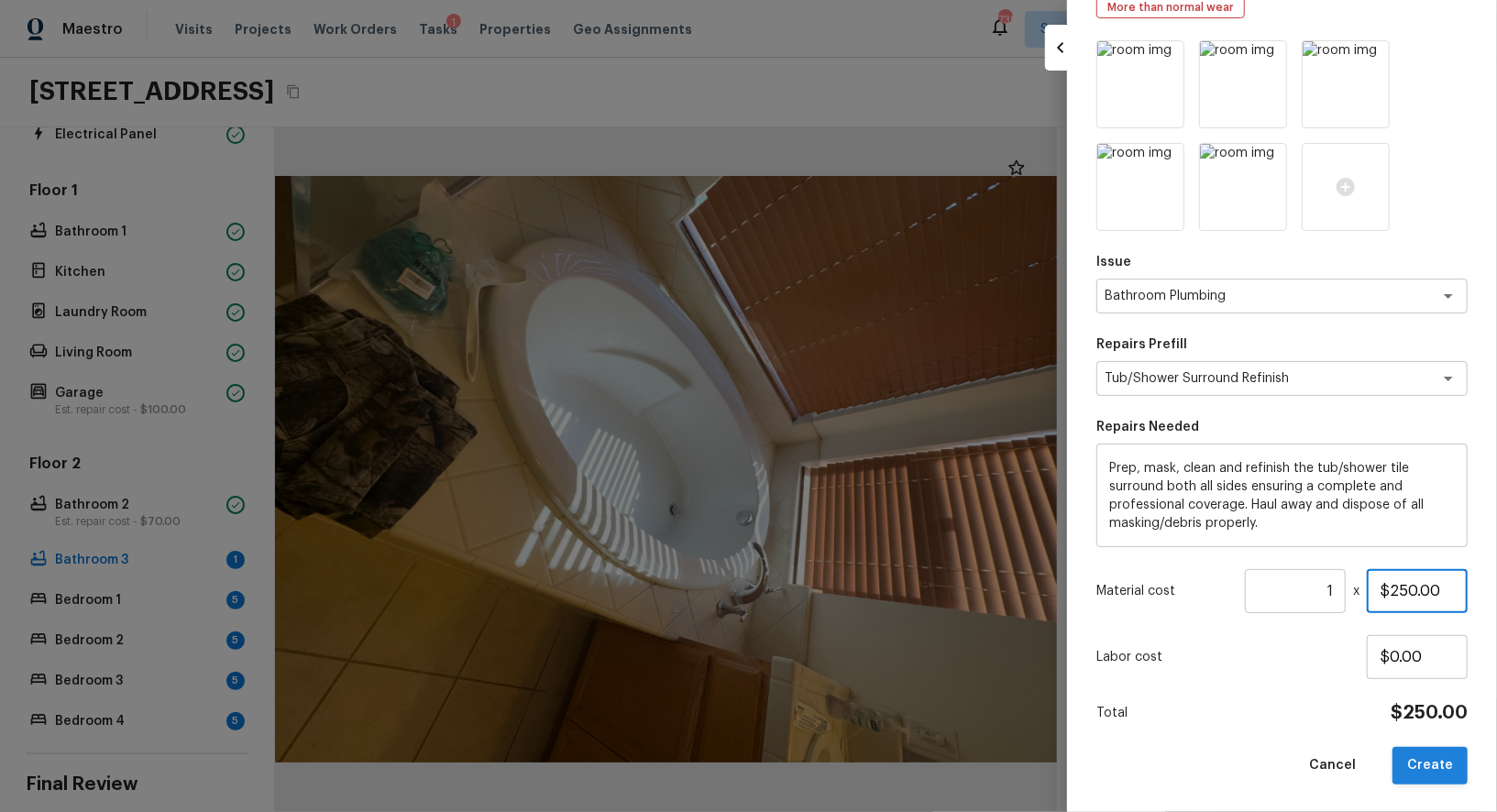
type input "$250.00"
click at [1426, 773] on button "Create" at bounding box center [1430, 765] width 75 height 38
type input "$0.00"
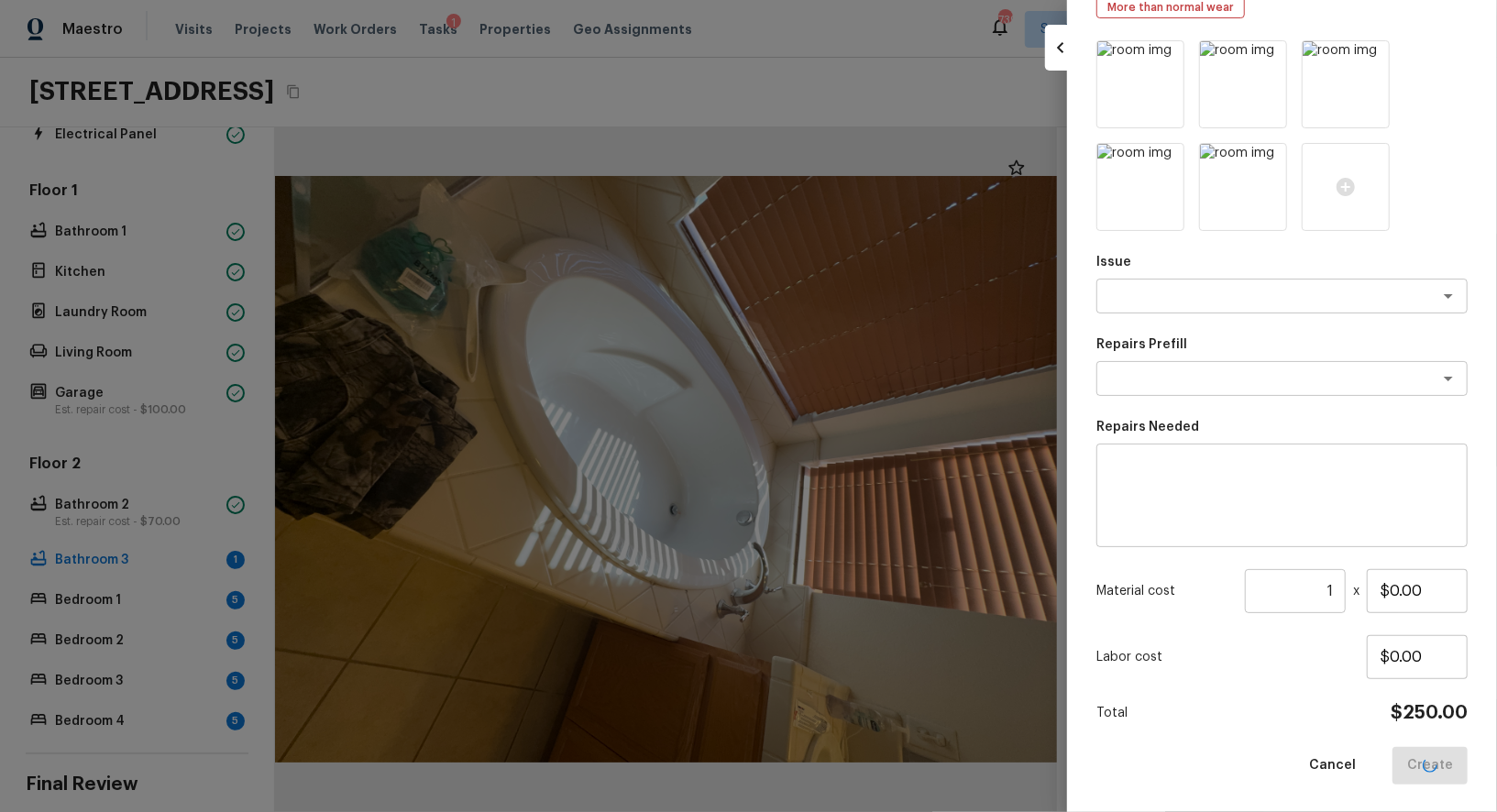
scroll to position [48, 0]
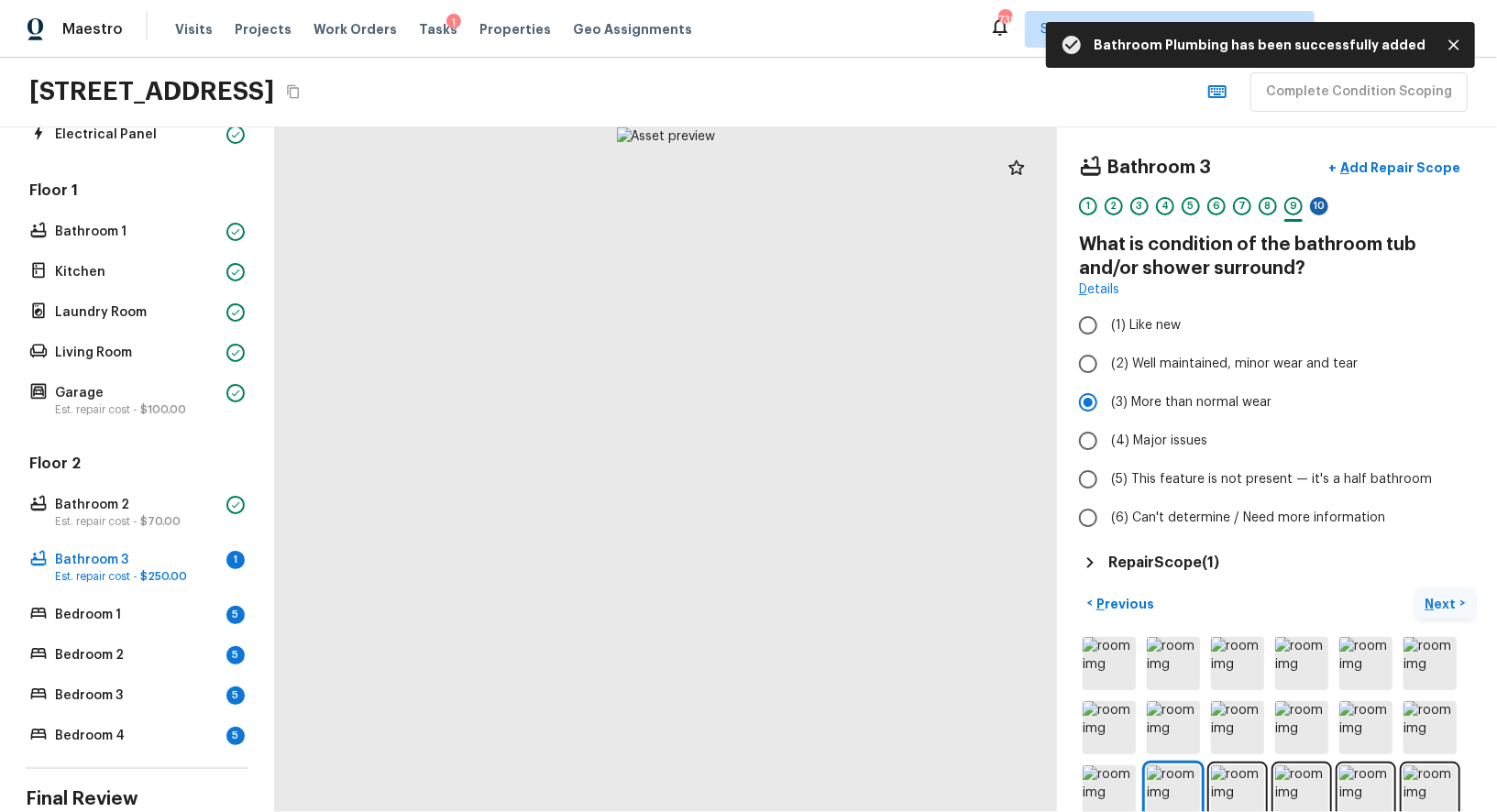
click at [1321, 203] on div "10" at bounding box center [1319, 206] width 18 height 18
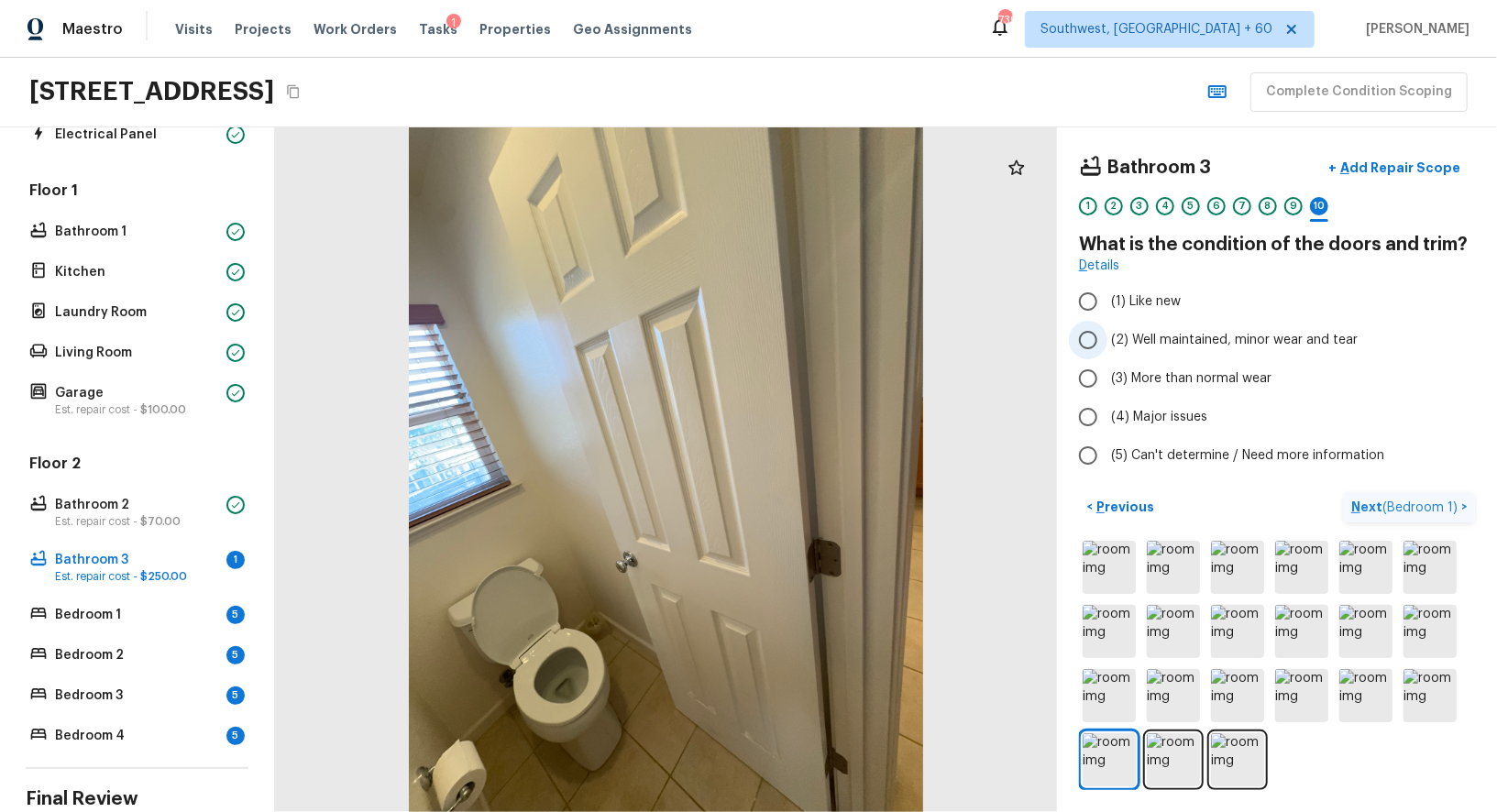
click at [1087, 349] on input "(2) Well maintained, minor wear and tear" at bounding box center [1088, 340] width 39 height 39
radio input "true"
click at [1419, 503] on span "( Bedroom 1 )" at bounding box center [1420, 508] width 75 height 13
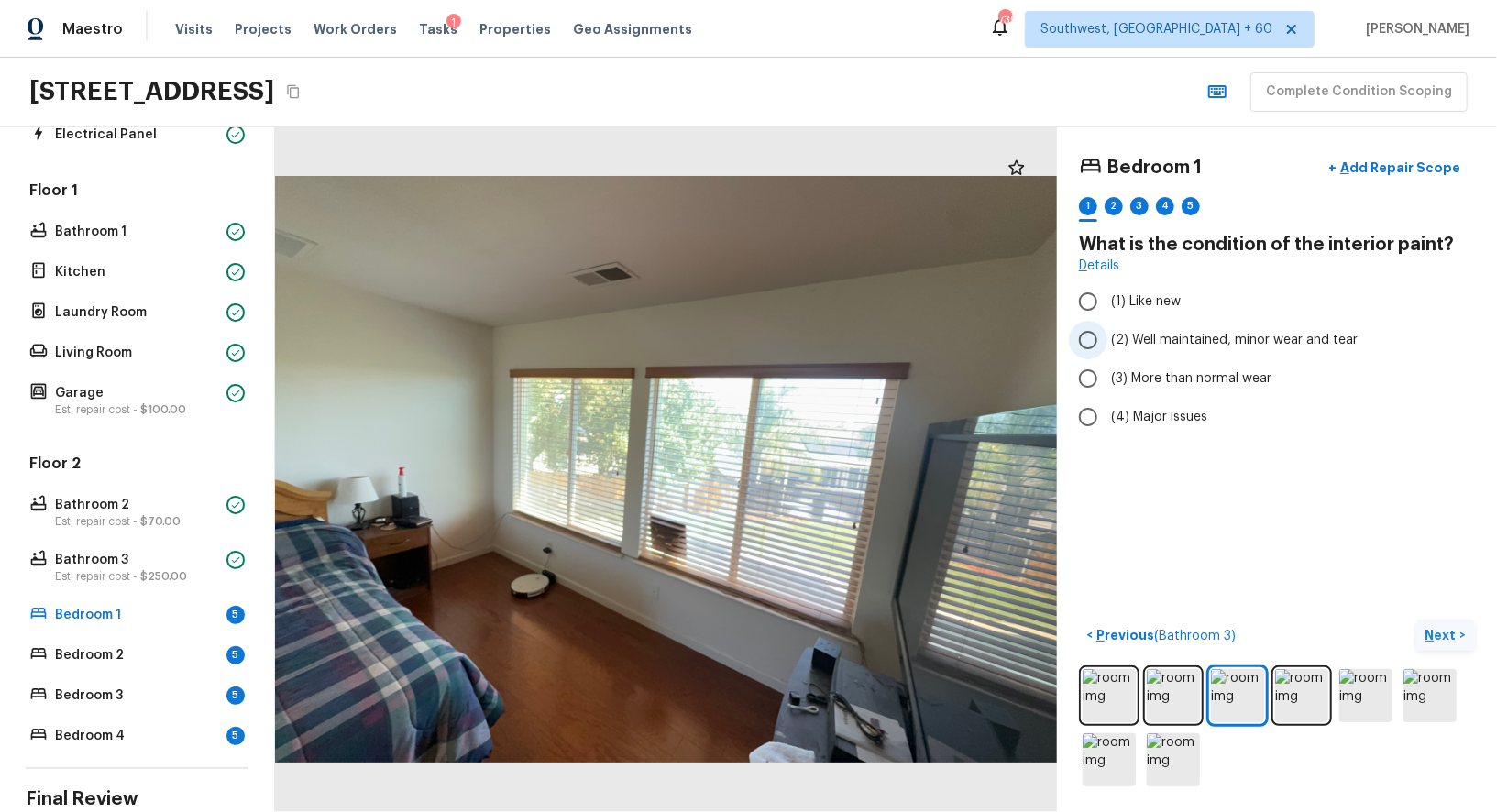
click at [1137, 337] on span "(2) Well maintained, minor wear and tear" at bounding box center [1234, 340] width 246 height 18
click at [1107, 337] on input "(2) Well maintained, minor wear and tear" at bounding box center [1088, 340] width 39 height 39
radio input "true"
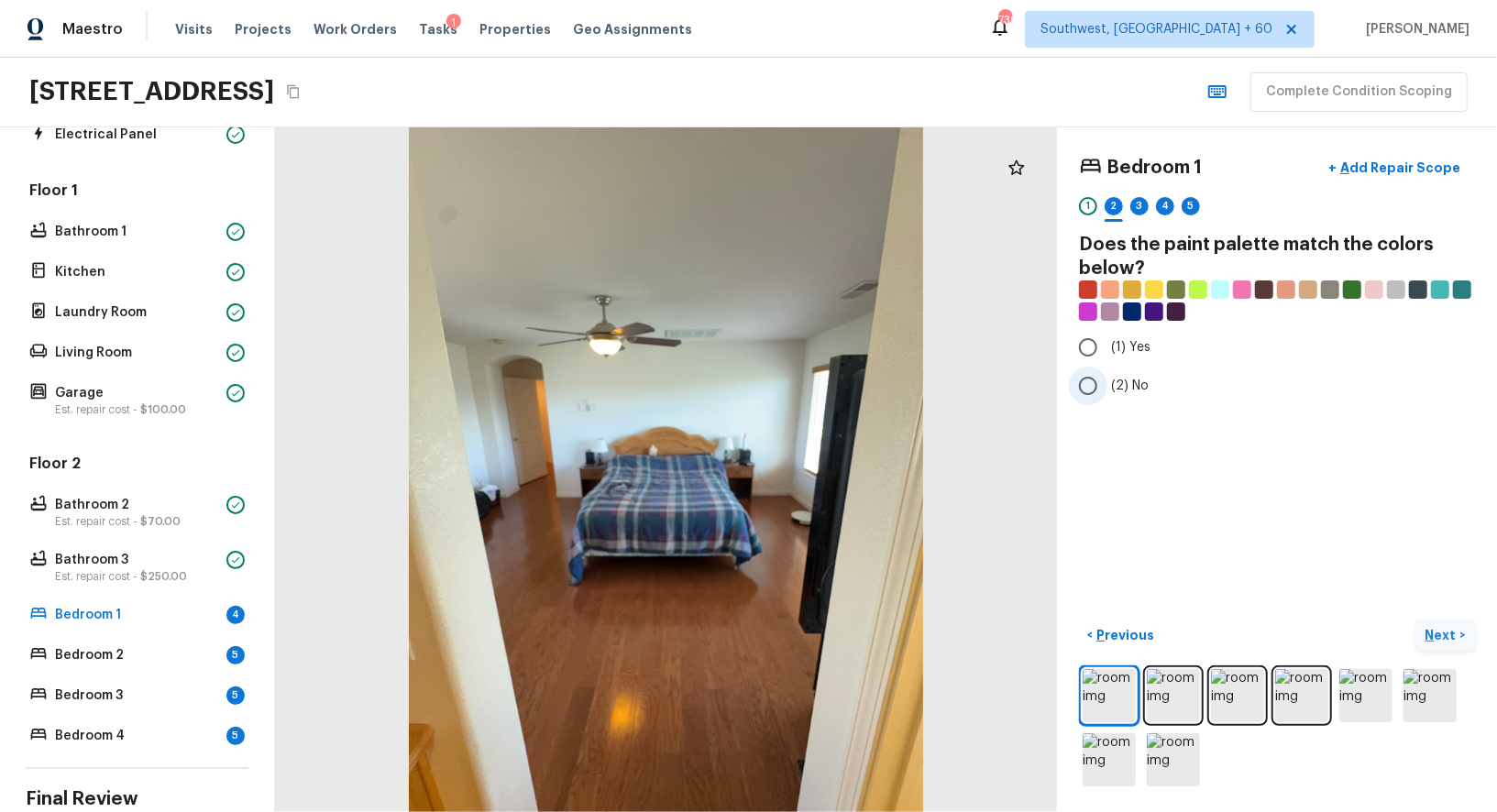
click at [1093, 386] on input "(2) No" at bounding box center [1088, 386] width 39 height 39
radio input "true"
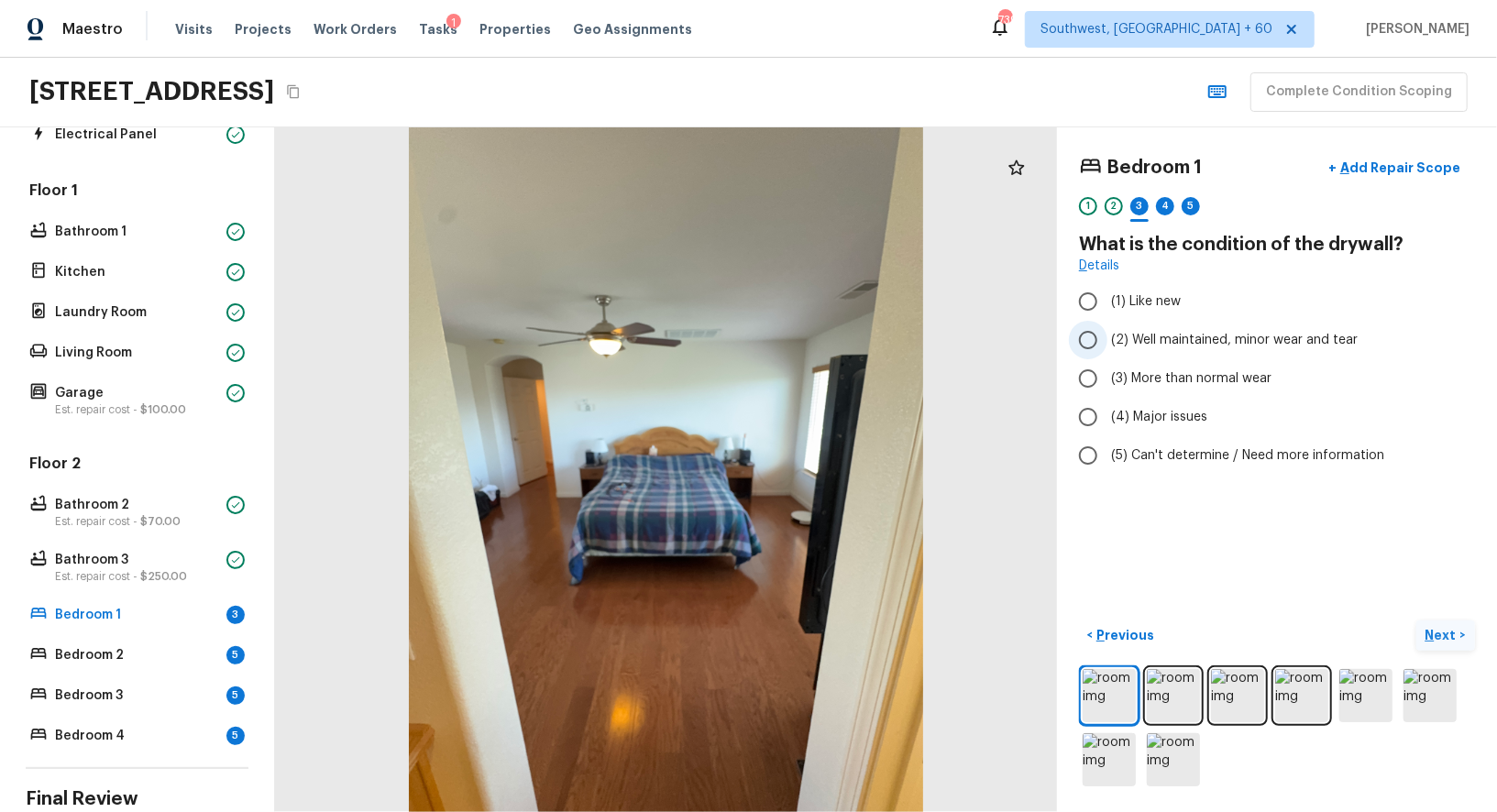
click at [1103, 339] on input "(2) Well maintained, minor wear and tear" at bounding box center [1088, 340] width 39 height 39
radio input "true"
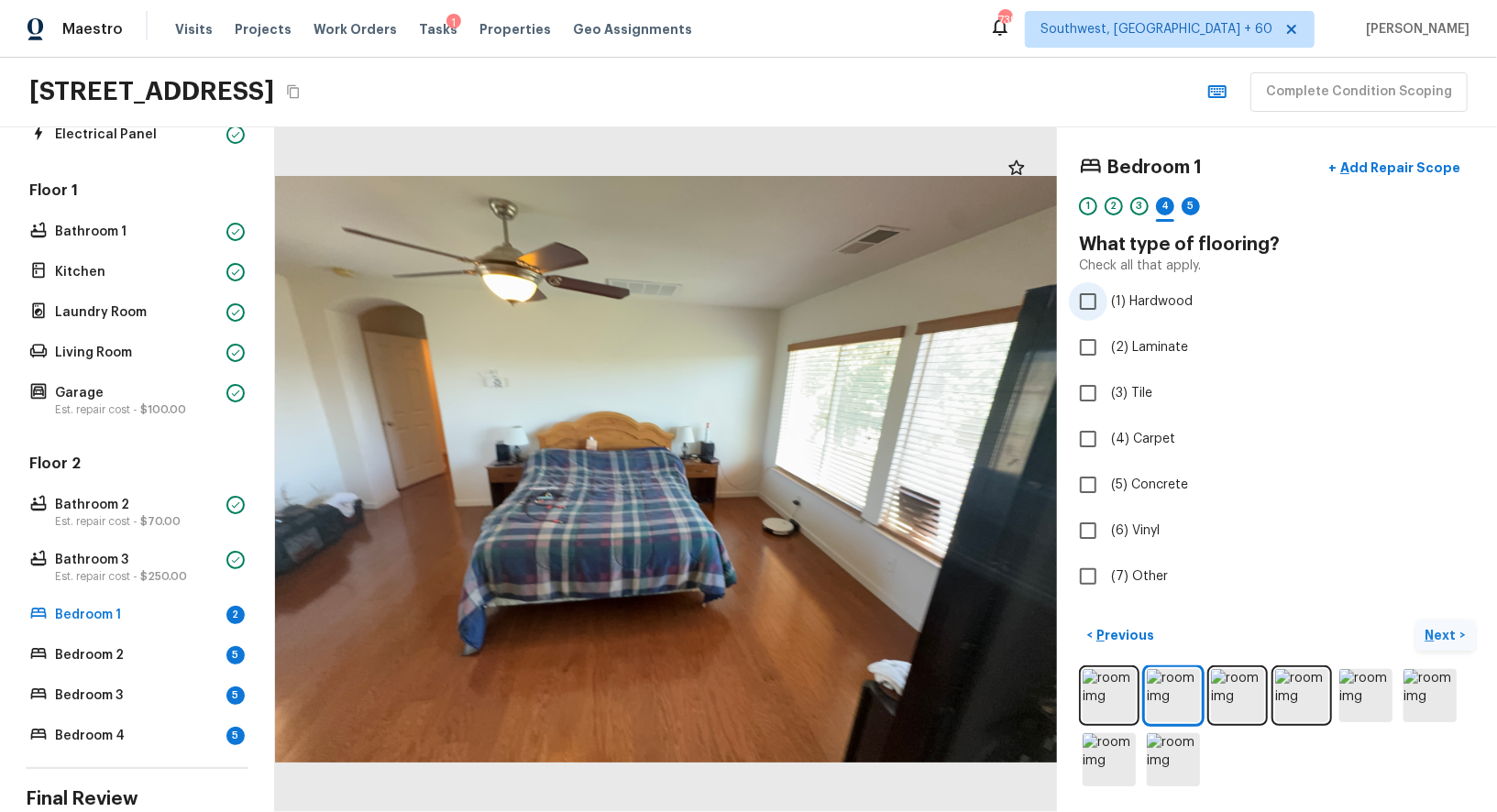
click at [1079, 288] on input "(1) Hardwood" at bounding box center [1088, 301] width 39 height 39
checkbox input "true"
click at [1252, 541] on label "(6) Vinyl" at bounding box center [1265, 530] width 391 height 39
click at [1107, 541] on input "(6) Vinyl" at bounding box center [1088, 530] width 39 height 39
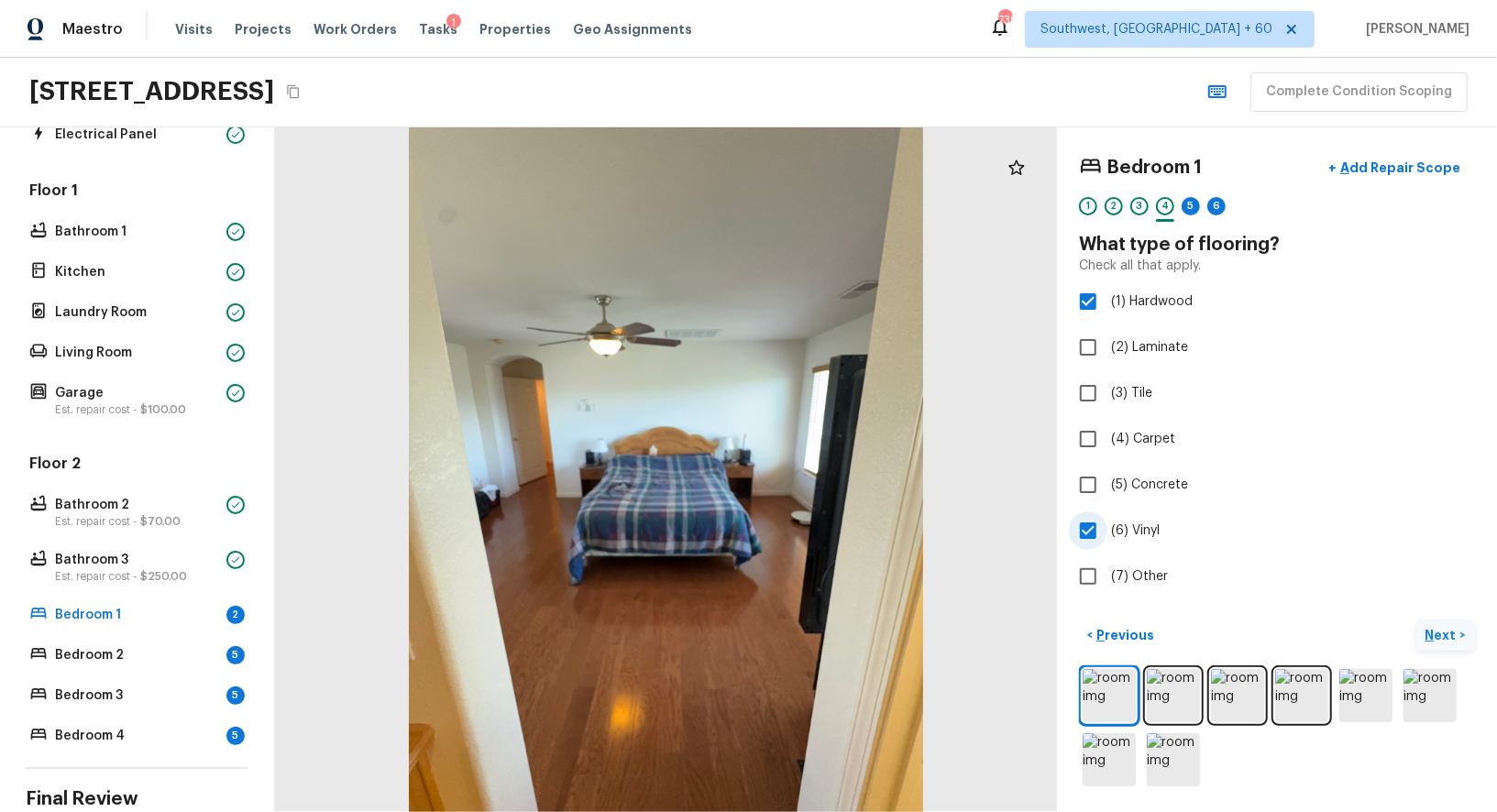
click at [1088, 531] on input "(6) Vinyl" at bounding box center [1088, 530] width 39 height 39
checkbox input "false"
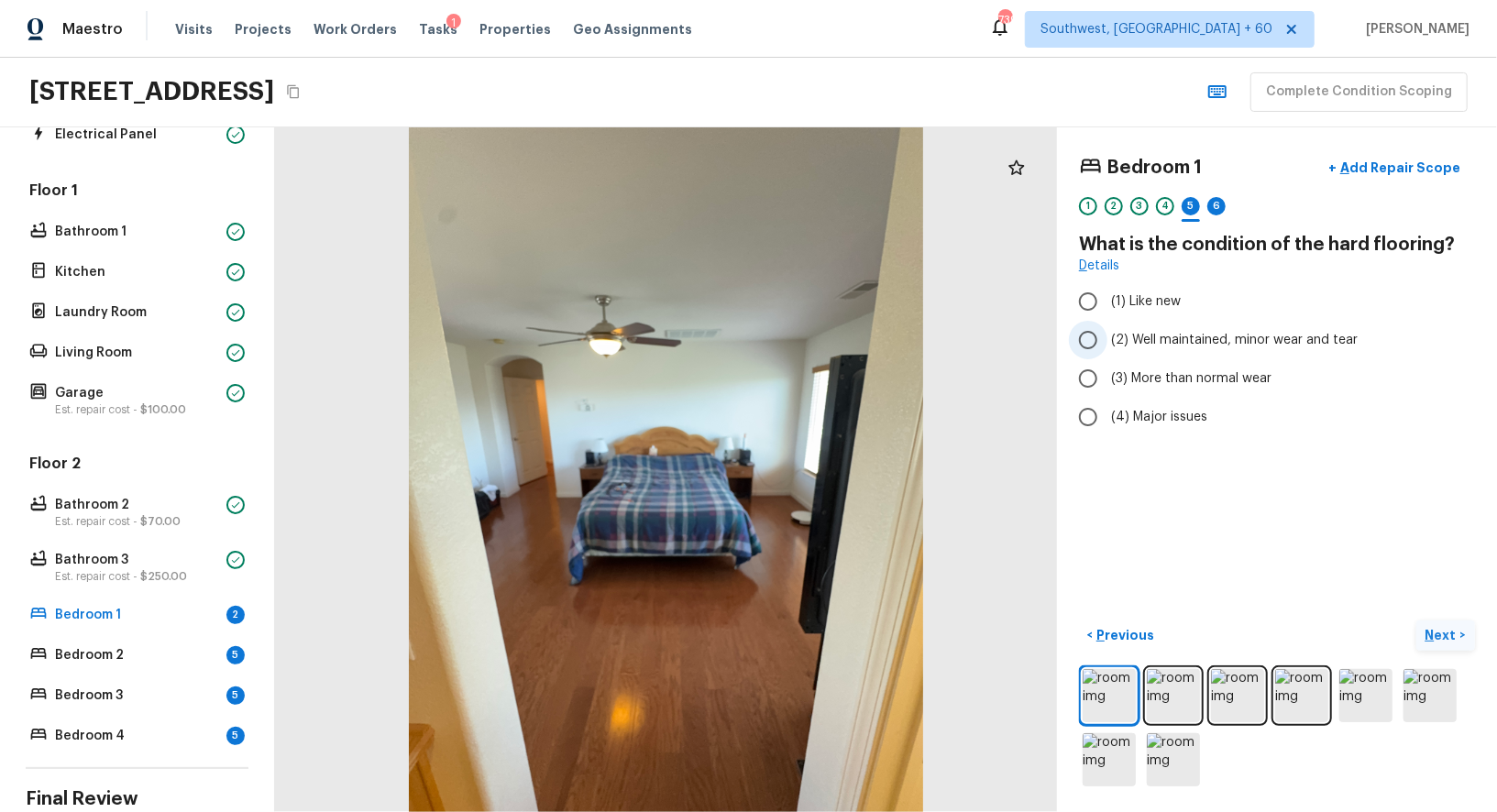
click at [1096, 340] on input "(2) Well maintained, minor wear and tear" at bounding box center [1088, 340] width 39 height 39
radio input "true"
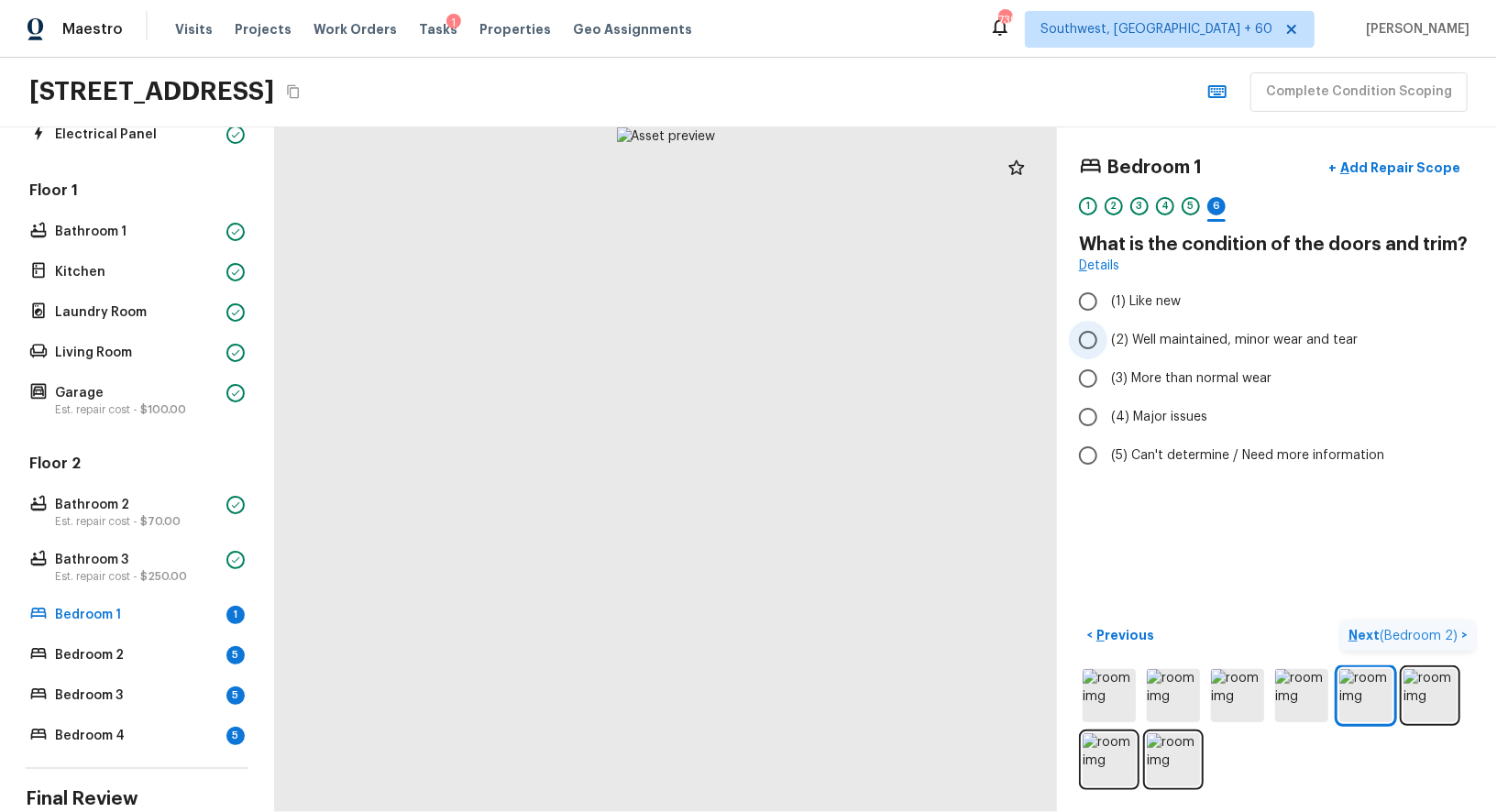
click at [1099, 331] on input "(2) Well maintained, minor wear and tear" at bounding box center [1088, 340] width 39 height 39
radio input "true"
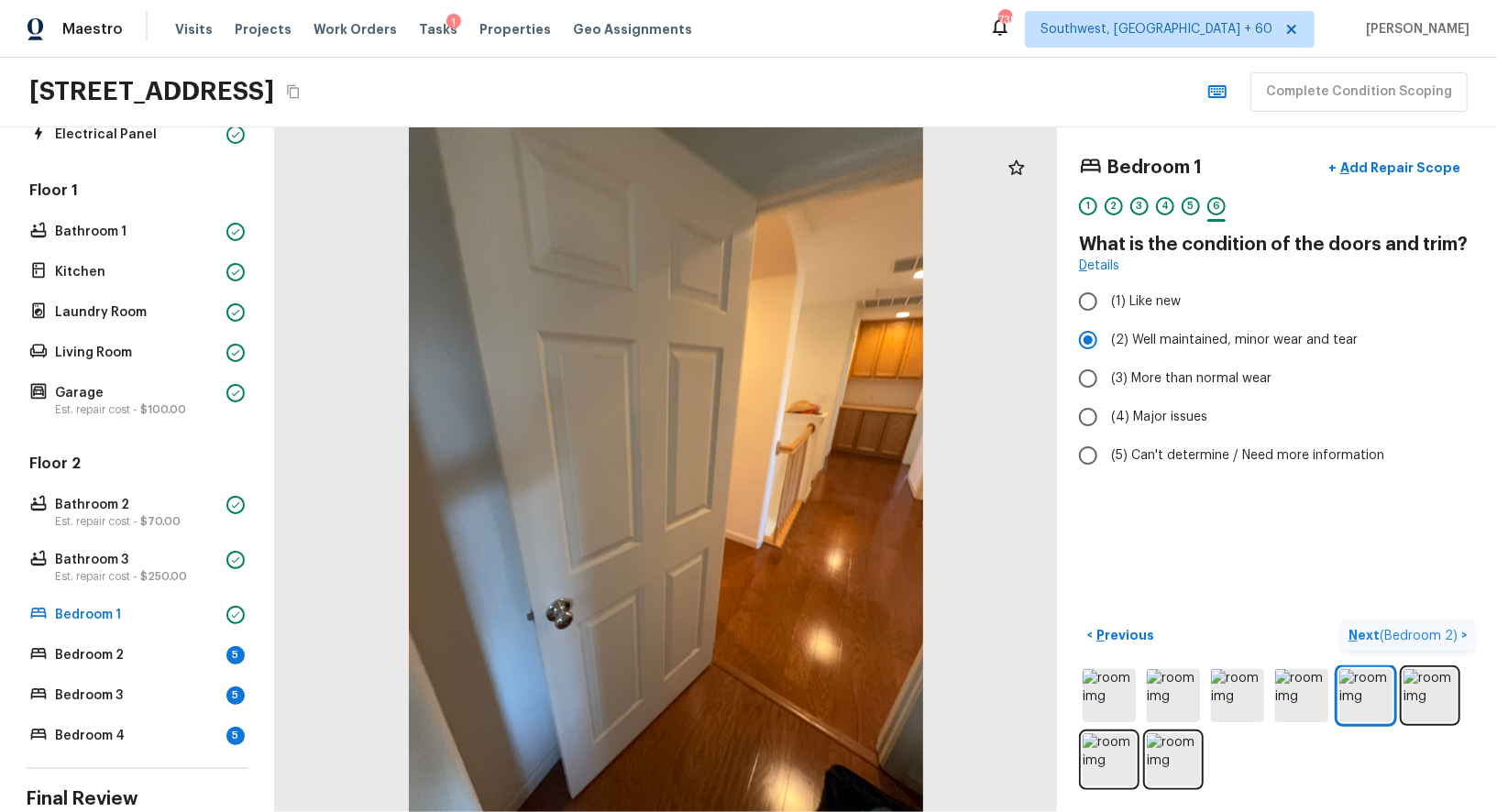
click at [1426, 629] on span "( Bedroom 2 )" at bounding box center [1418, 636] width 78 height 13
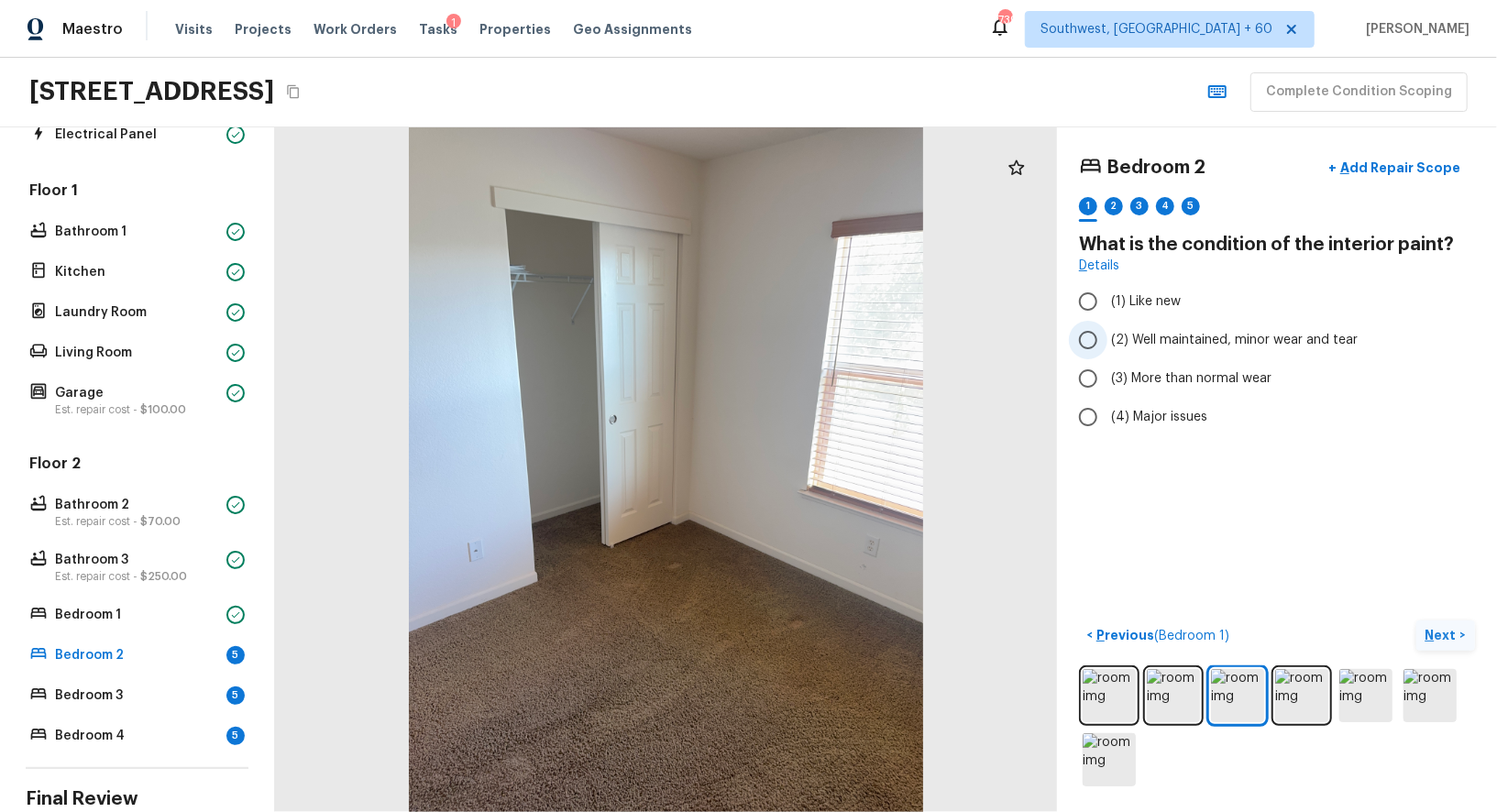
click at [1122, 334] on span "(2) Well maintained, minor wear and tear" at bounding box center [1234, 340] width 246 height 18
click at [1107, 334] on input "(2) Well maintained, minor wear and tear" at bounding box center [1088, 340] width 39 height 39
radio input "true"
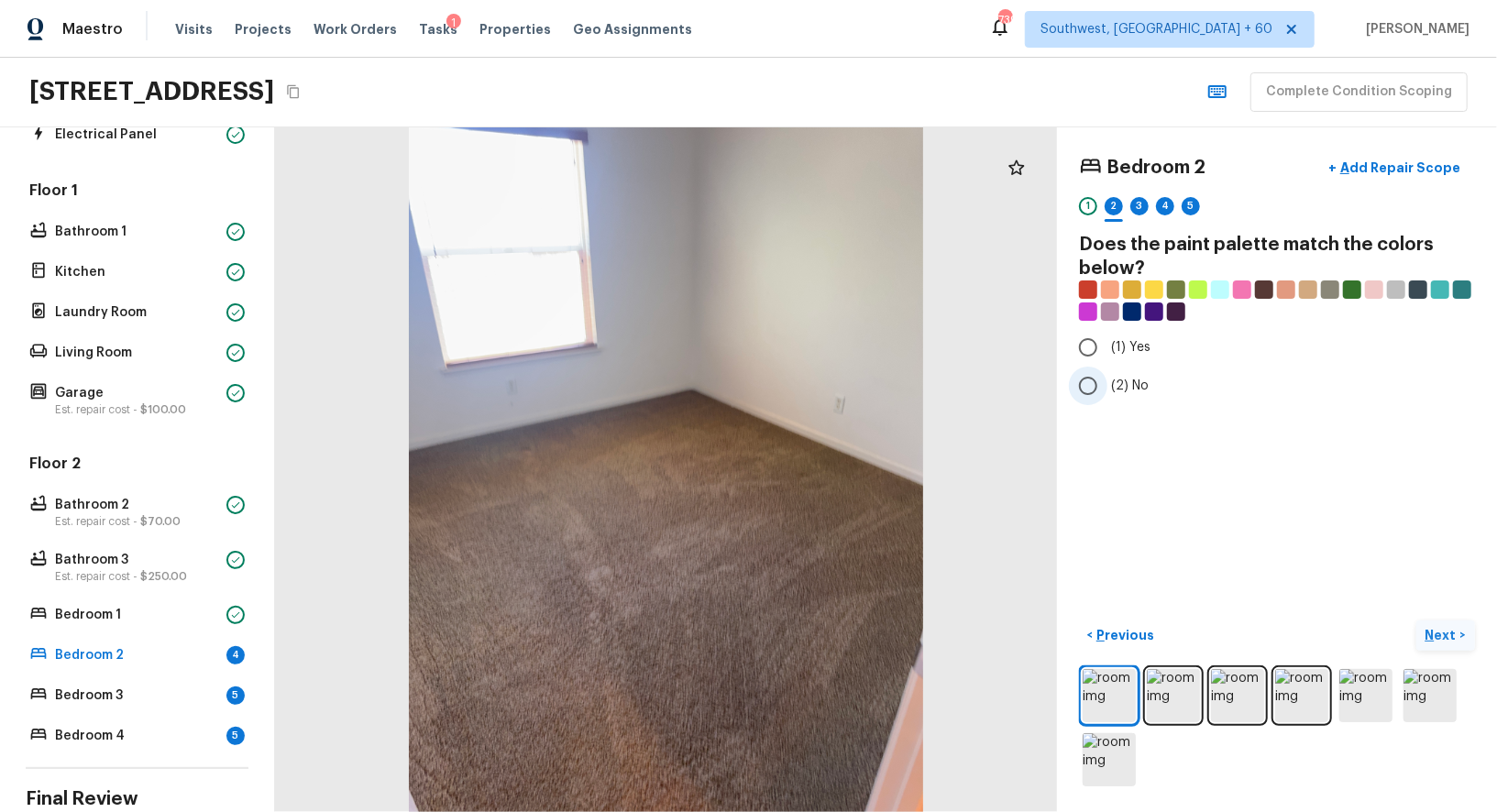
click at [1109, 395] on label "(2) No" at bounding box center [1265, 386] width 391 height 39
click at [1107, 395] on input "(2) No" at bounding box center [1088, 386] width 39 height 39
radio input "true"
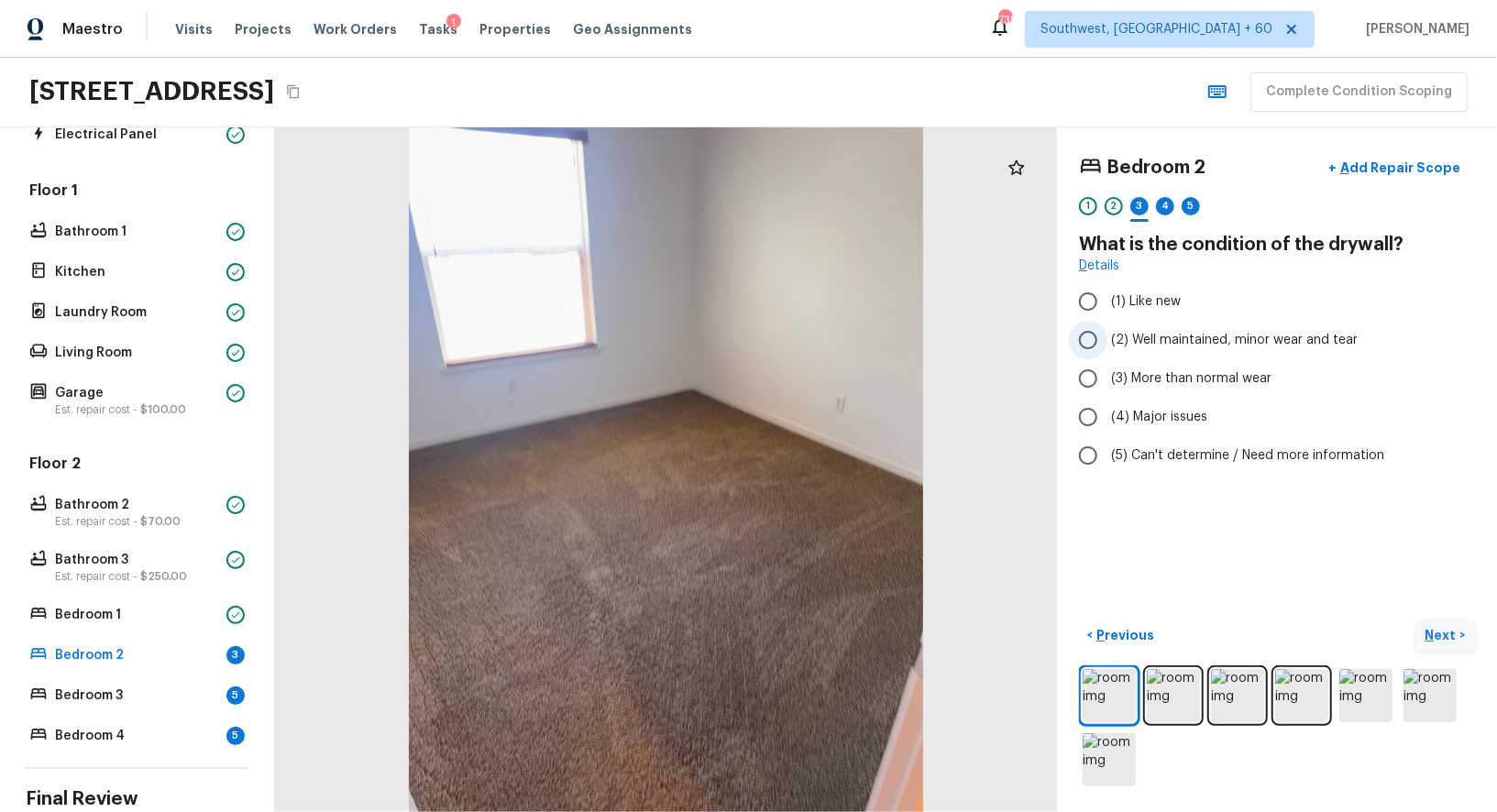
click at [1090, 336] on input "(2) Well maintained, minor wear and tear" at bounding box center [1088, 340] width 39 height 39
radio input "true"
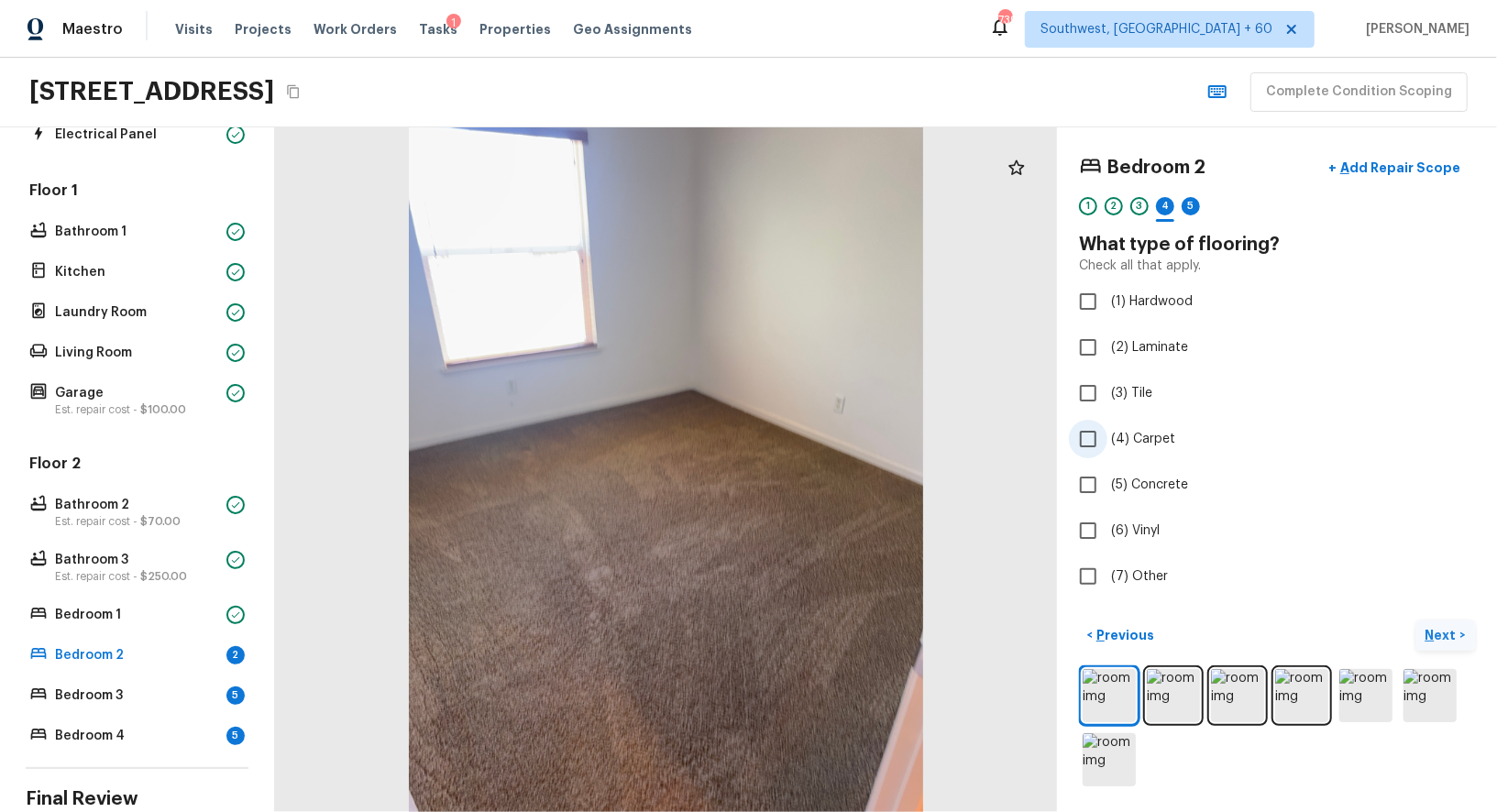
click at [1077, 438] on input "(4) Carpet" at bounding box center [1088, 439] width 39 height 39
checkbox input "true"
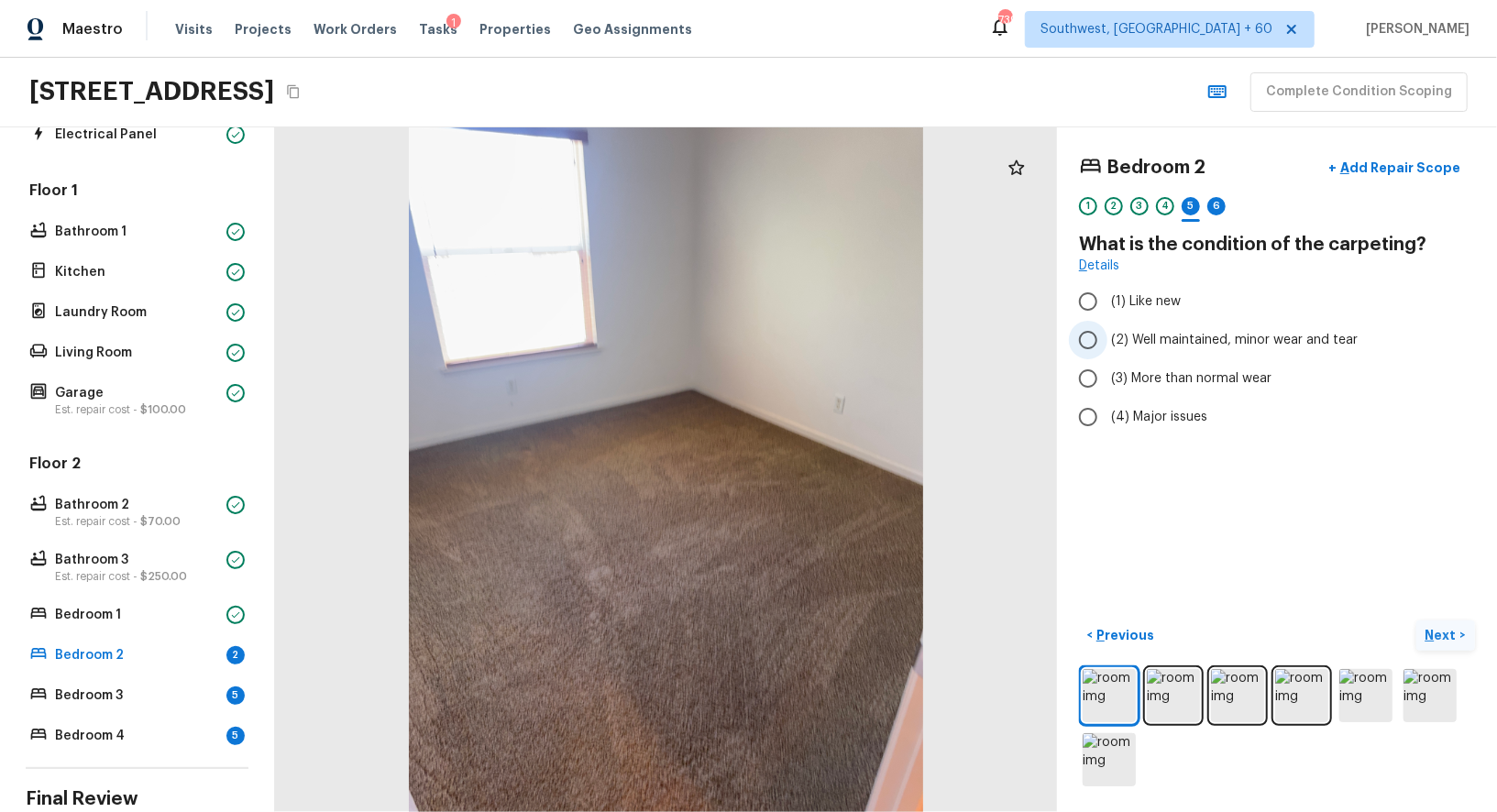
click at [1108, 335] on label "(2) Well maintained, minor wear and tear" at bounding box center [1265, 340] width 391 height 39
click at [1107, 335] on input "(2) Well maintained, minor wear and tear" at bounding box center [1088, 340] width 39 height 39
radio input "true"
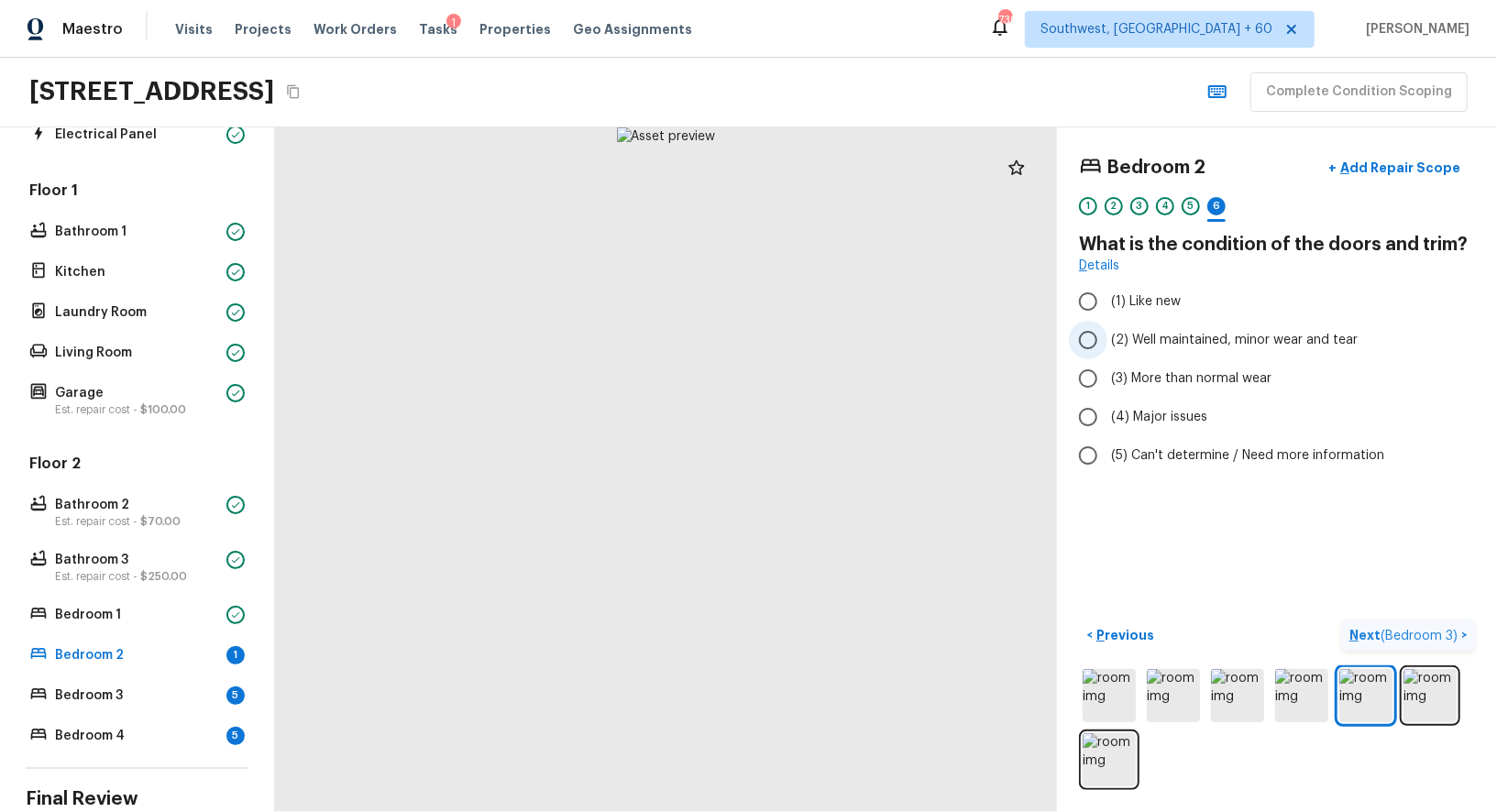
click at [1111, 340] on span "(2) Well maintained, minor wear and tear" at bounding box center [1234, 340] width 246 height 18
click at [1107, 340] on input "(2) Well maintained, minor wear and tear" at bounding box center [1088, 340] width 39 height 39
radio input "true"
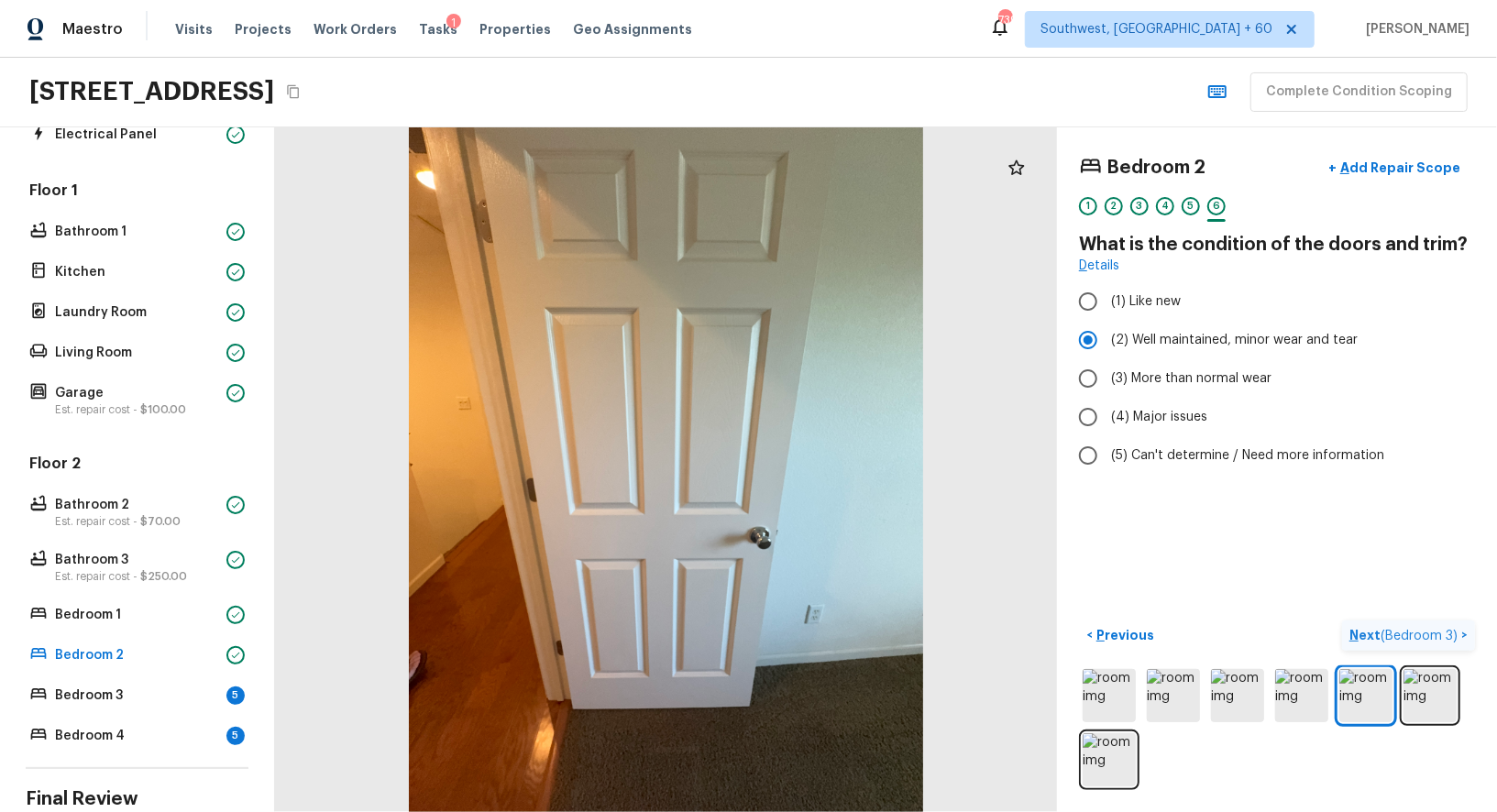
click at [1430, 629] on span "( Bedroom 3 )" at bounding box center [1419, 636] width 77 height 13
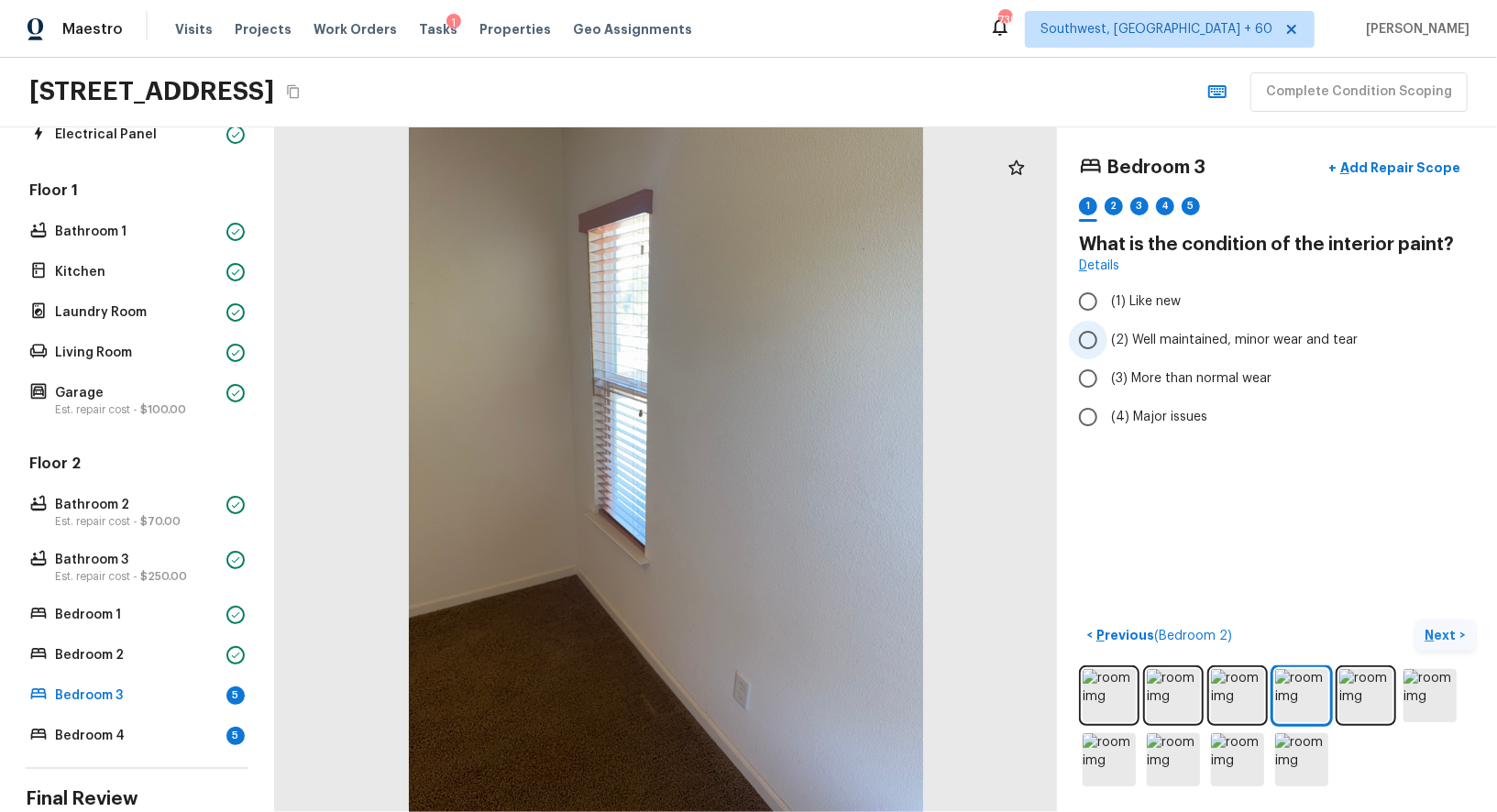
click at [1211, 332] on span "(2) Well maintained, minor wear and tear" at bounding box center [1234, 340] width 246 height 18
click at [1107, 332] on input "(2) Well maintained, minor wear and tear" at bounding box center [1088, 340] width 39 height 39
radio input "true"
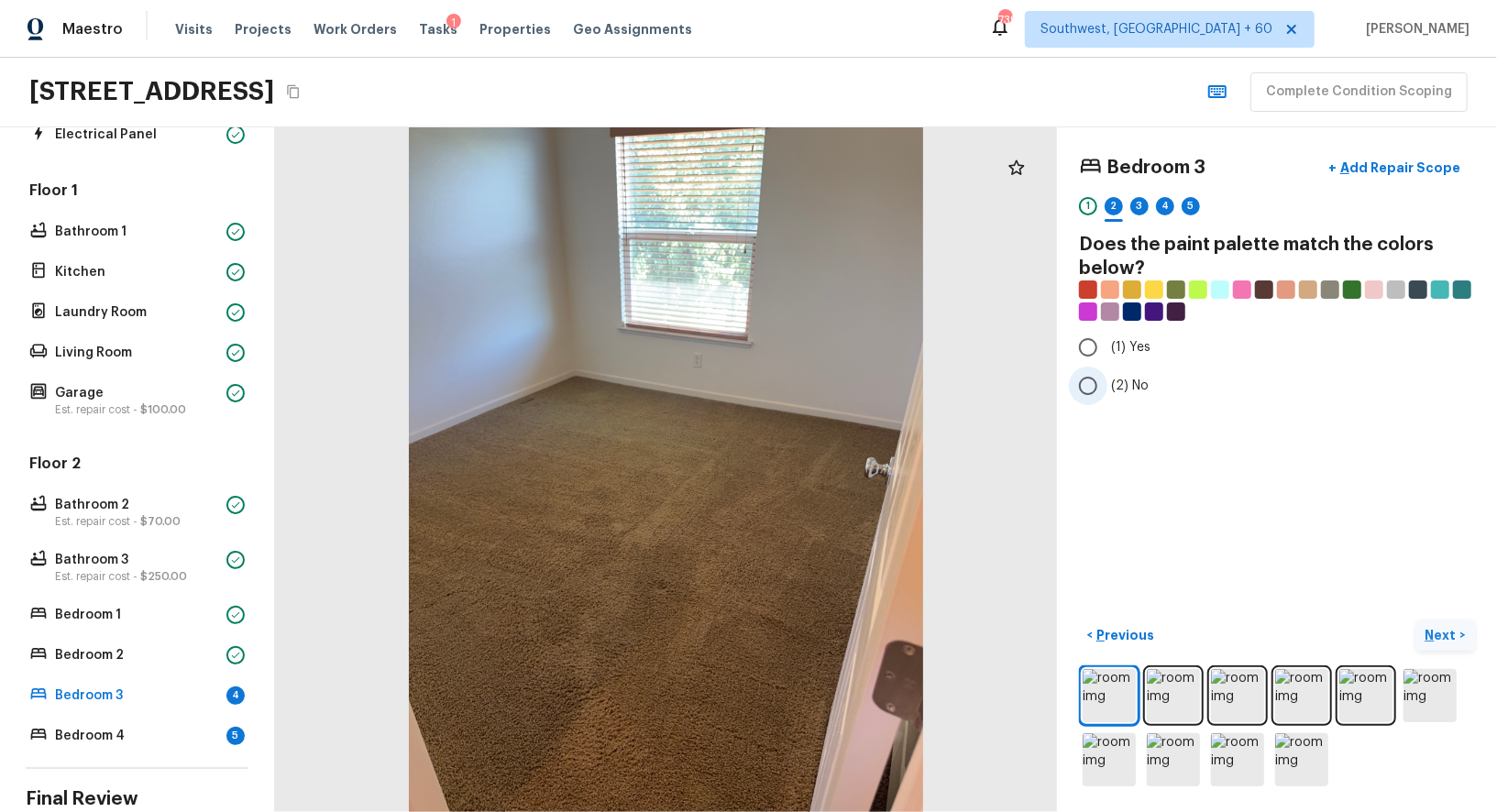
click at [1096, 381] on input "(2) No" at bounding box center [1088, 386] width 39 height 39
radio input "true"
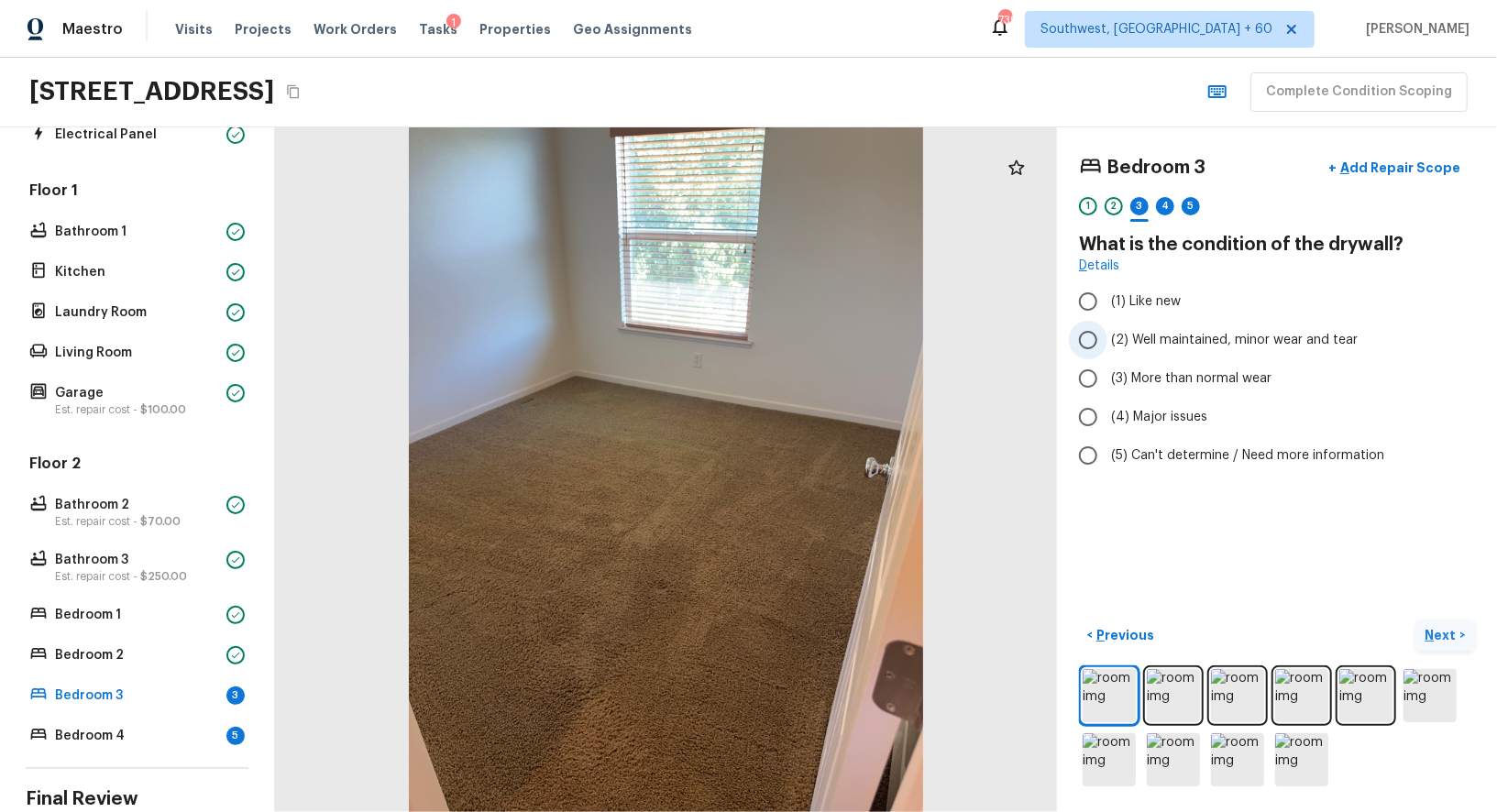
click at [1092, 338] on input "(2) Well maintained, minor wear and tear" at bounding box center [1088, 340] width 39 height 39
radio input "true"
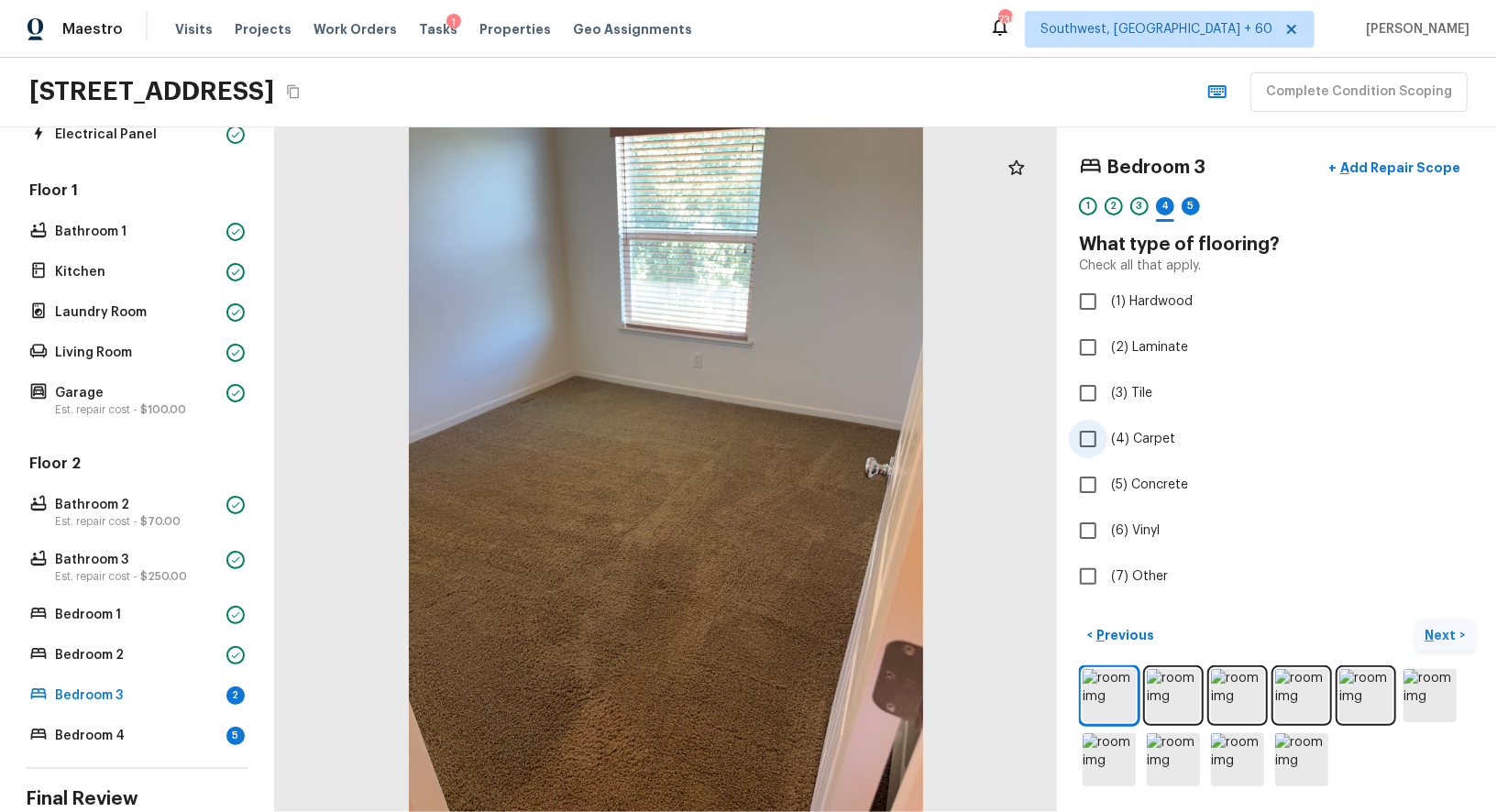
click at [1094, 434] on input "(4) Carpet" at bounding box center [1088, 439] width 39 height 39
checkbox input "true"
click at [1192, 199] on div "5" at bounding box center [1190, 206] width 18 height 18
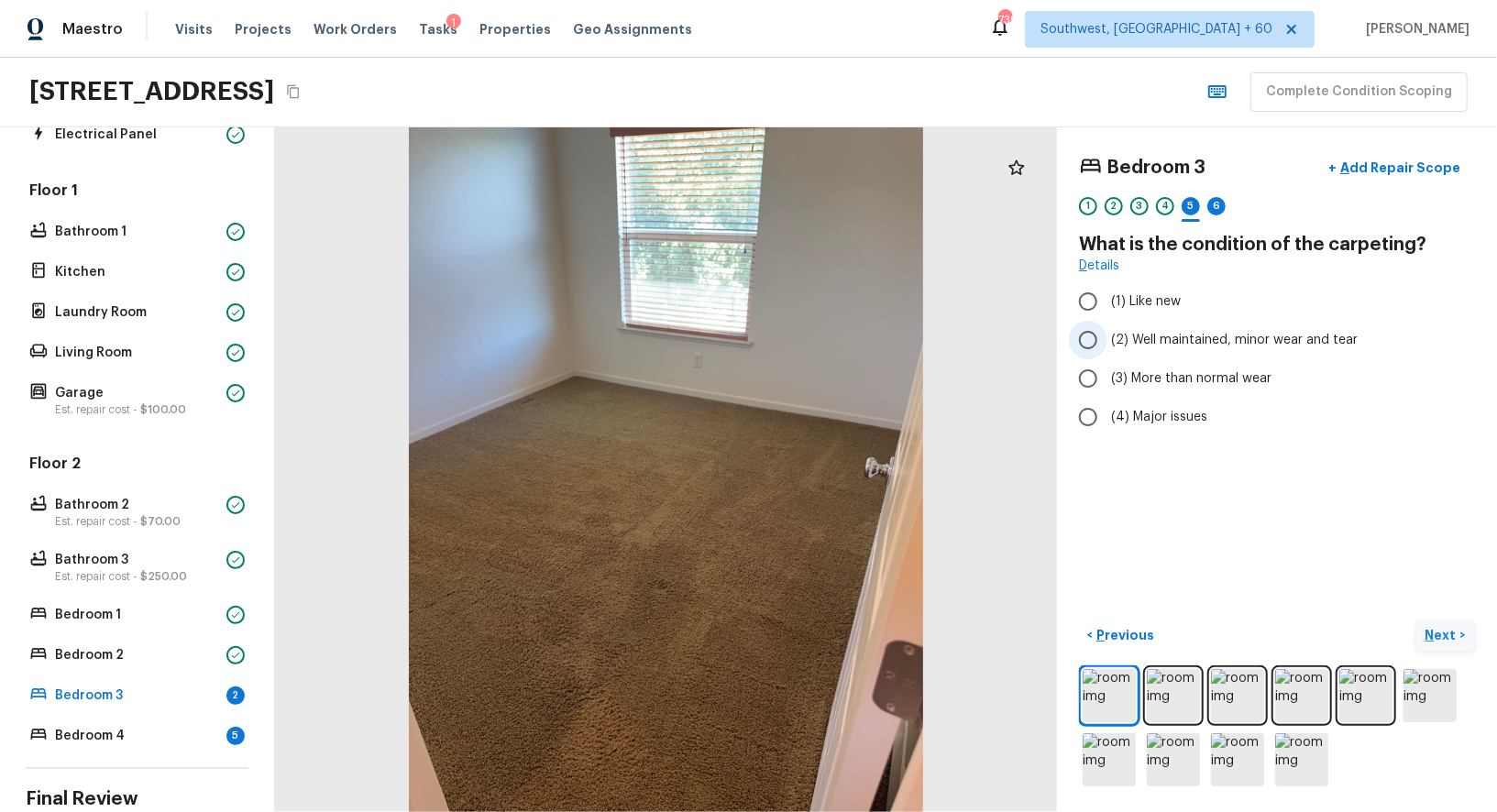
click at [1090, 338] on input "(2) Well maintained, minor wear and tear" at bounding box center [1088, 340] width 39 height 39
radio input "true"
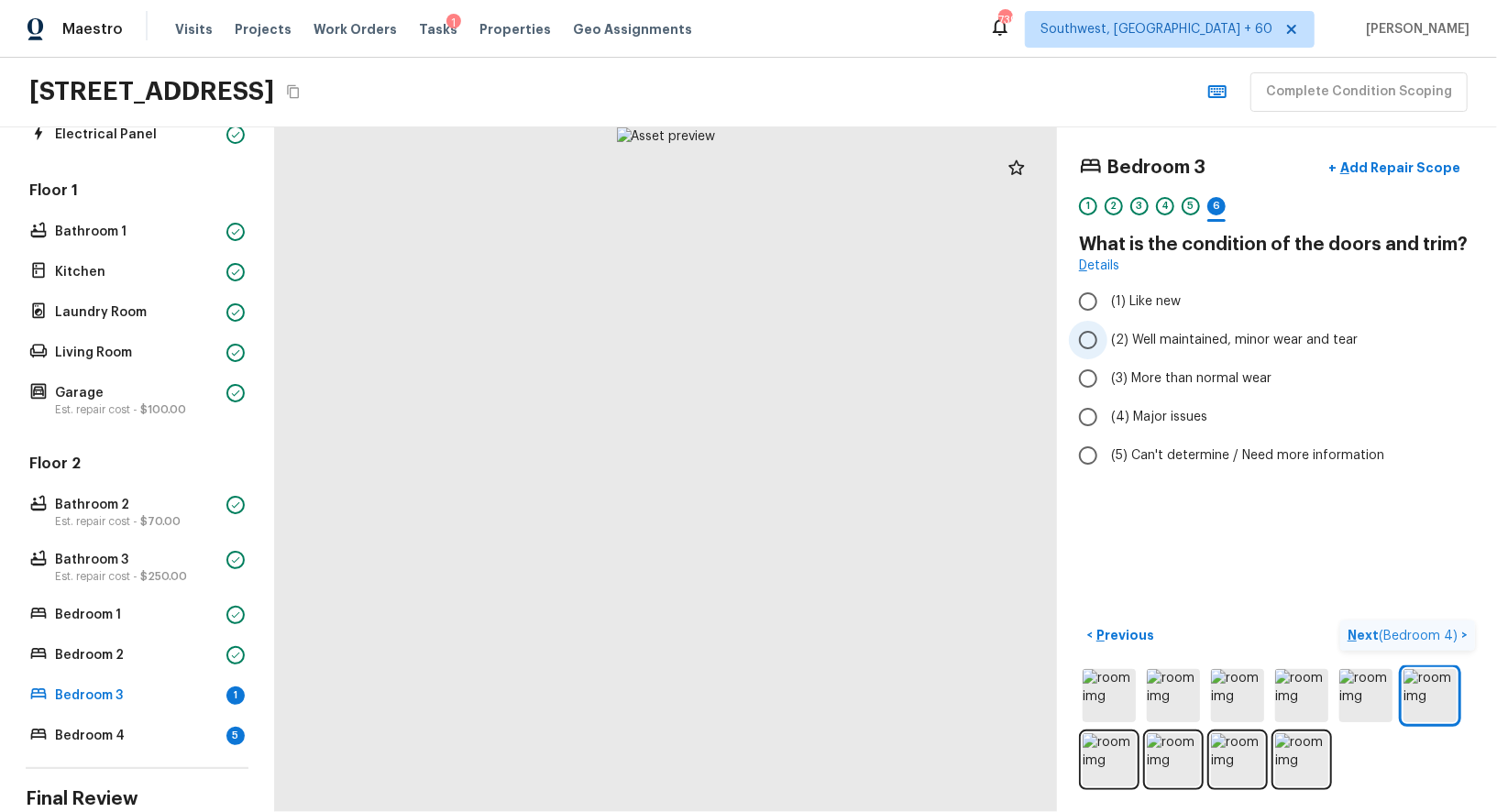
click at [1083, 339] on input "(2) Well maintained, minor wear and tear" at bounding box center [1088, 340] width 39 height 39
radio input "true"
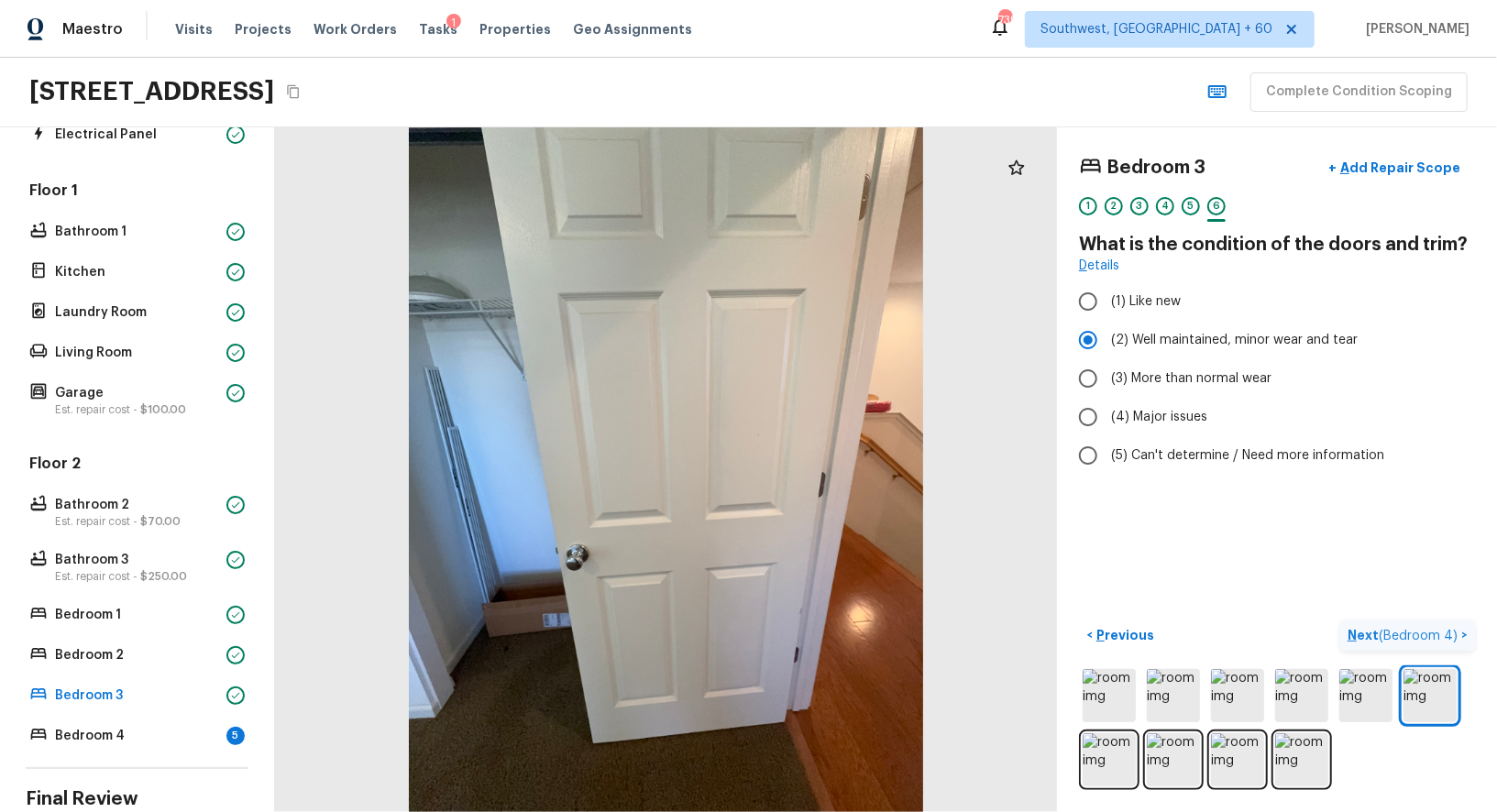
click at [1434, 631] on span "( Bedroom 4 )" at bounding box center [1418, 636] width 79 height 13
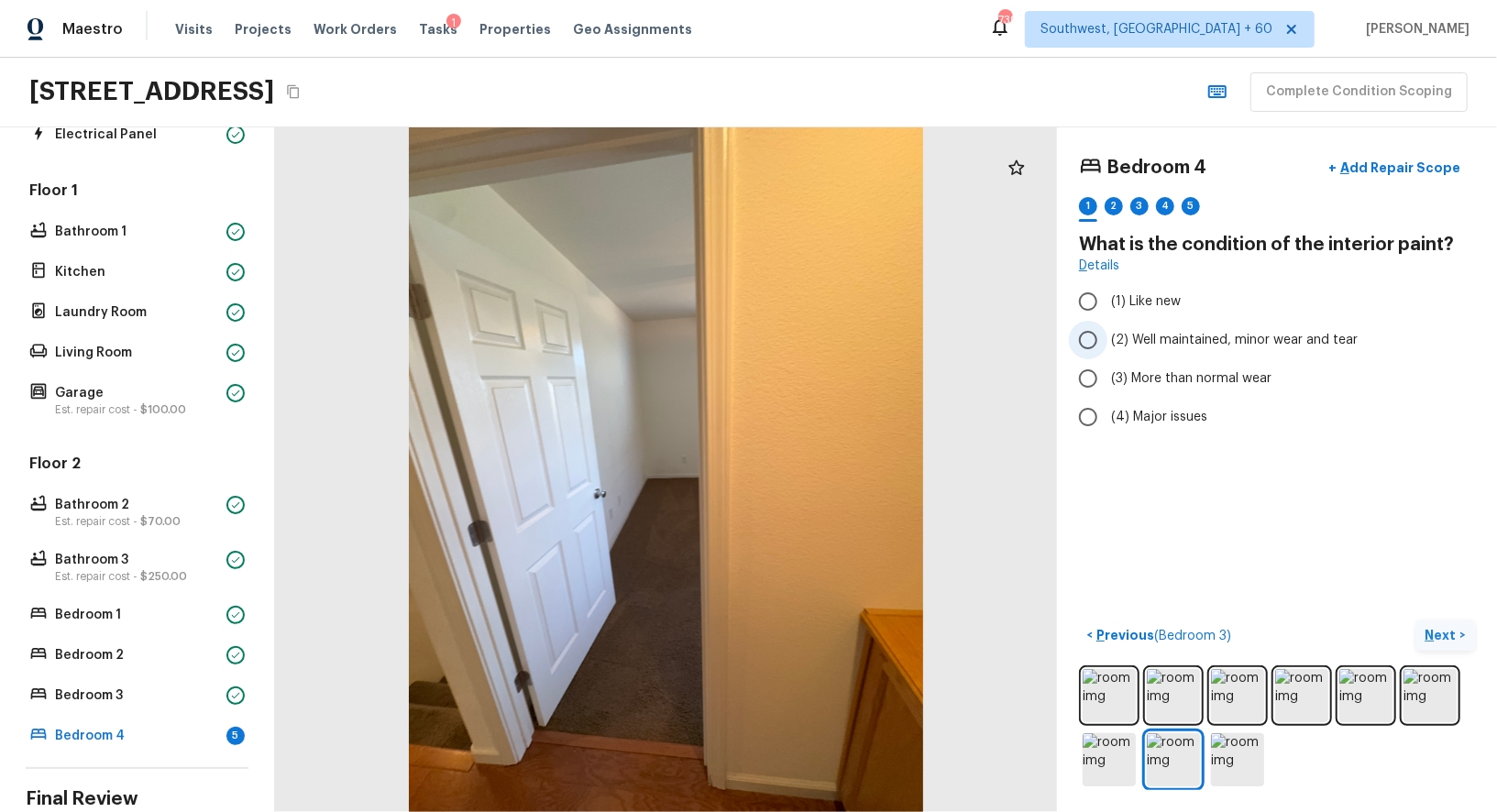
click at [1092, 343] on input "(2) Well maintained, minor wear and tear" at bounding box center [1088, 340] width 39 height 39
radio input "true"
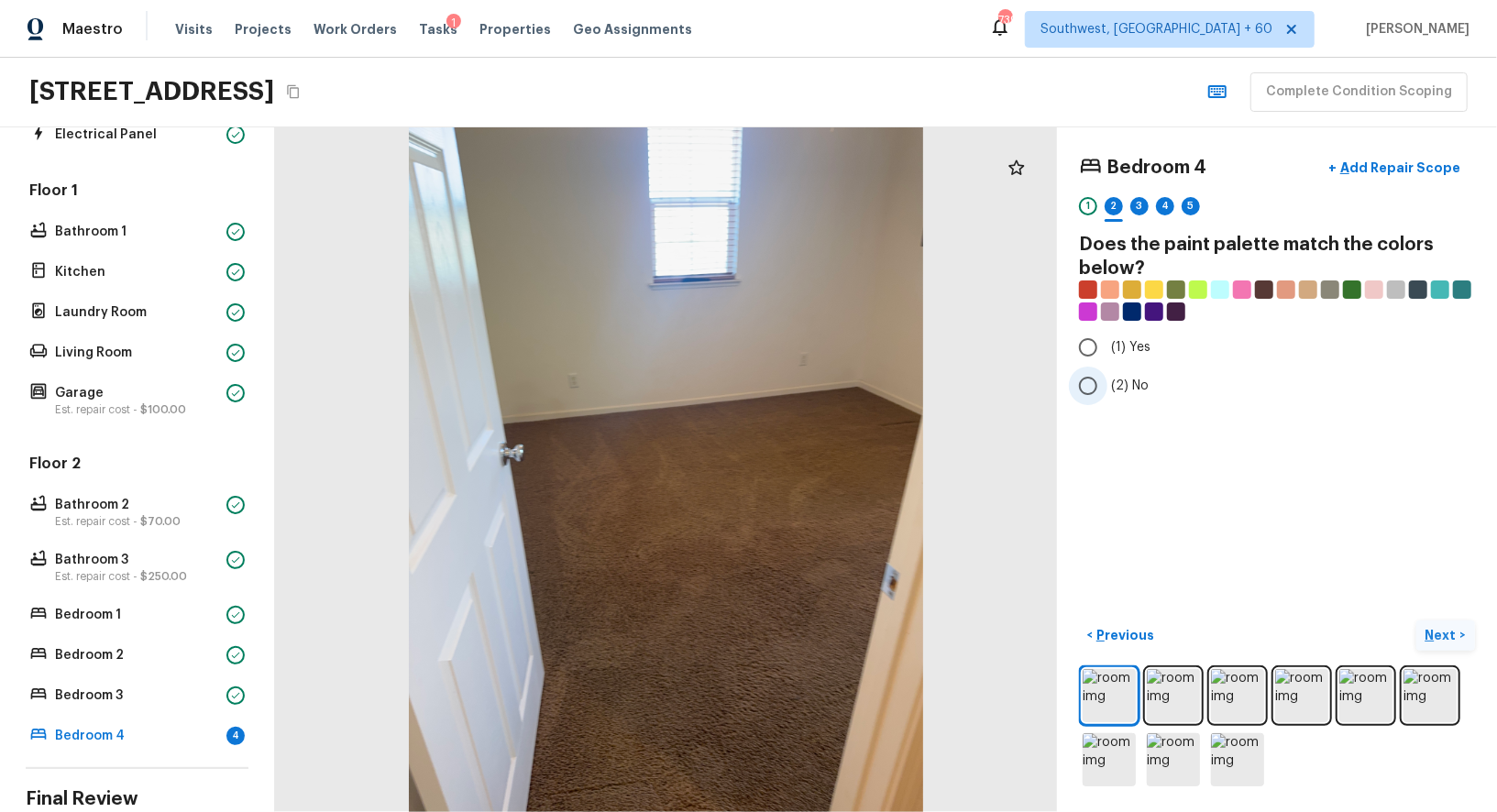
click at [1104, 389] on input "(2) No" at bounding box center [1088, 386] width 39 height 39
radio input "true"
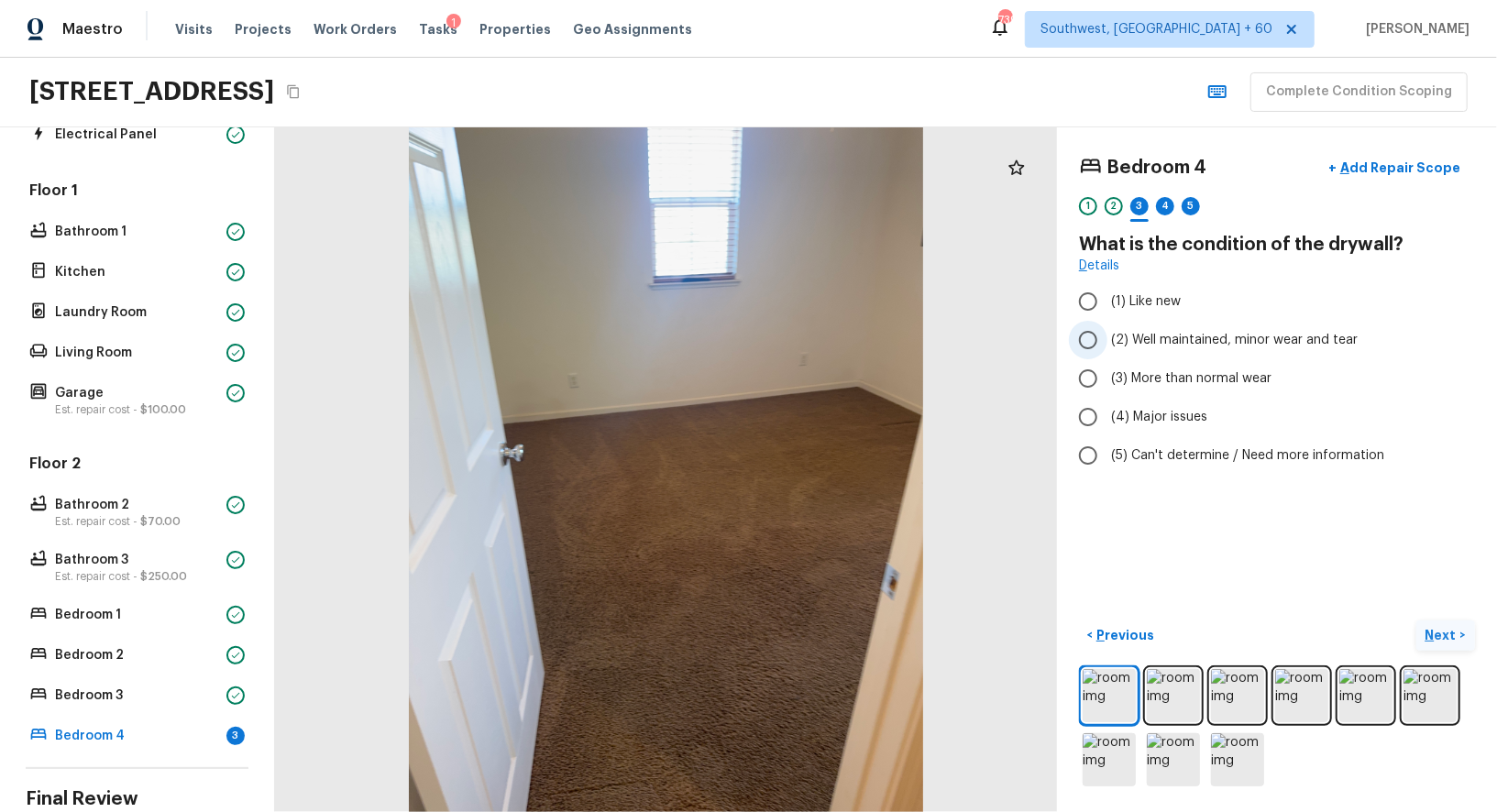
click at [1132, 340] on span "(2) Well maintained, minor wear and tear" at bounding box center [1234, 340] width 246 height 18
click at [1107, 340] on input "(2) Well maintained, minor wear and tear" at bounding box center [1088, 340] width 39 height 39
radio input "true"
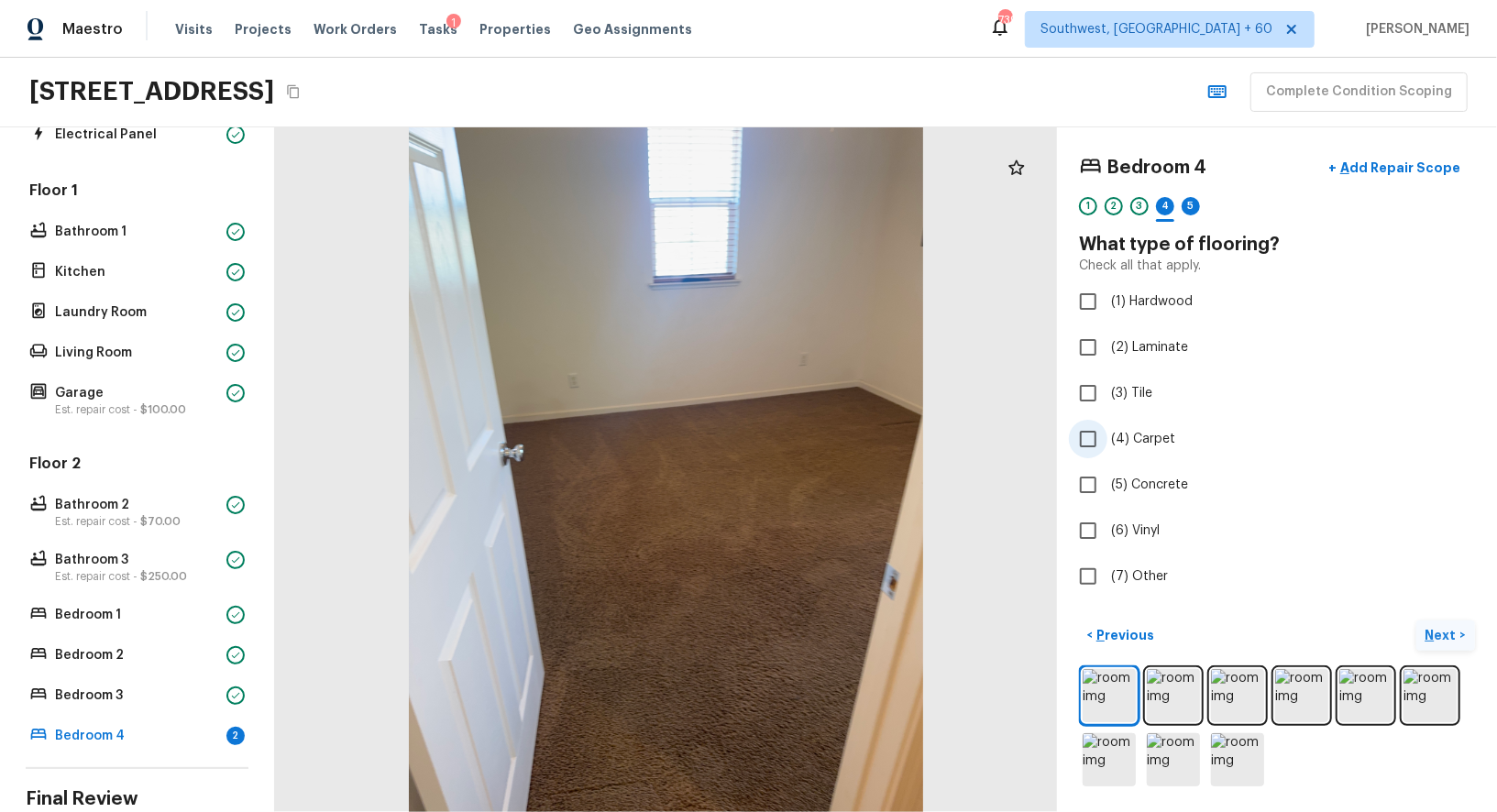
click at [1091, 440] on input "(4) Carpet" at bounding box center [1088, 439] width 39 height 39
checkbox input "true"
click at [1190, 210] on div "5" at bounding box center [1190, 206] width 18 height 18
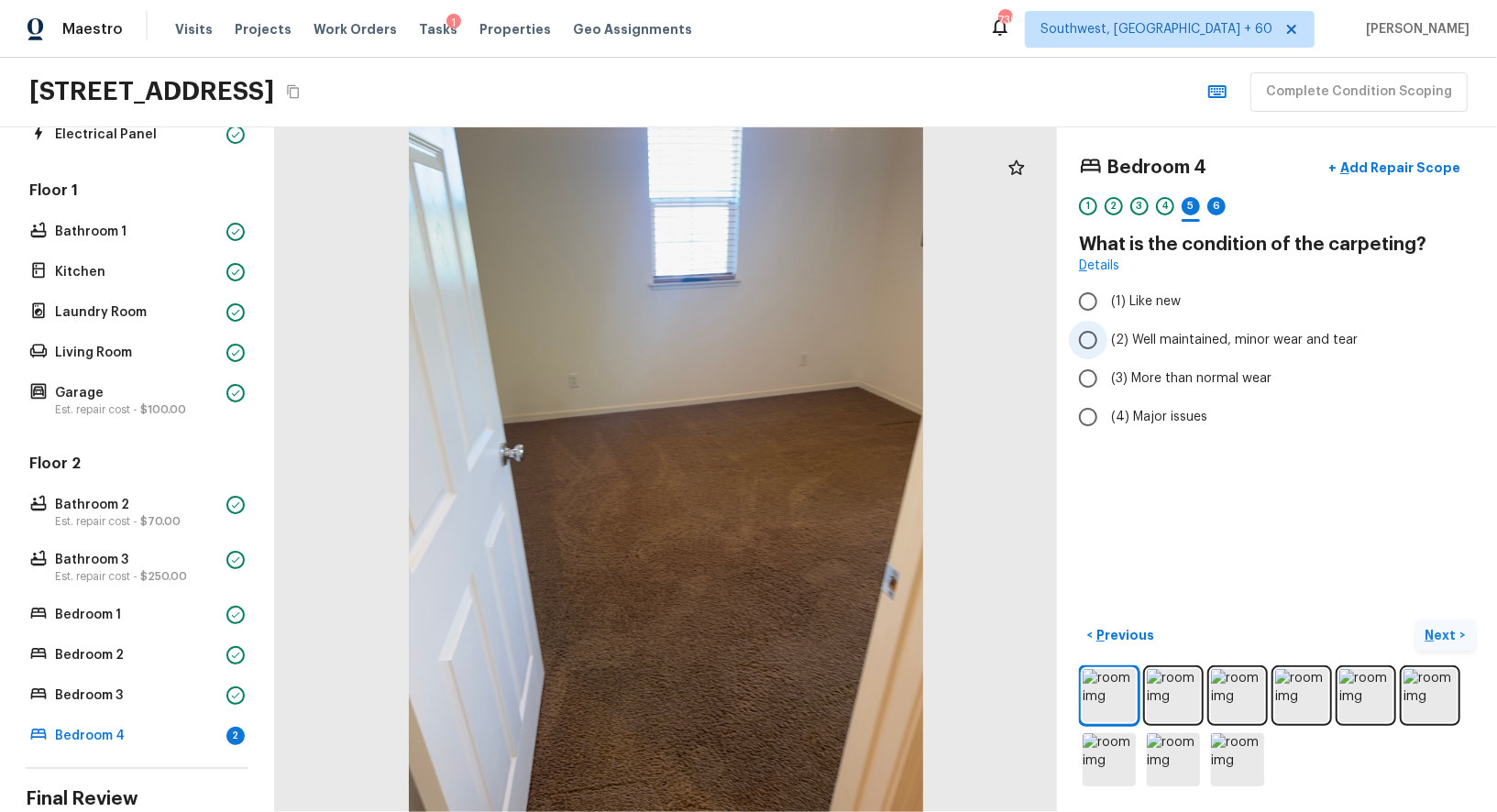
click at [1094, 334] on input "(2) Well maintained, minor wear and tear" at bounding box center [1088, 340] width 39 height 39
radio input "true"
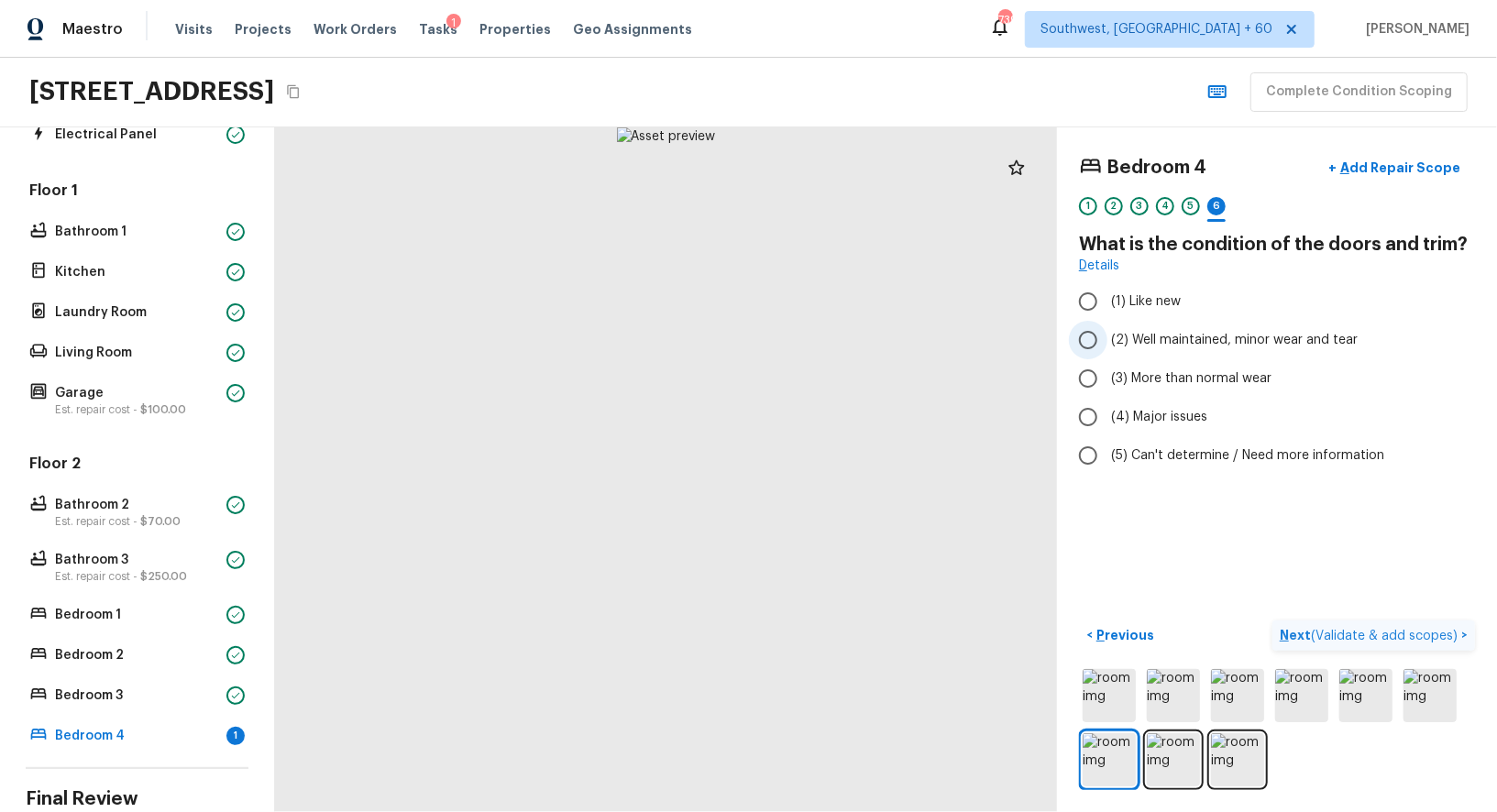
click at [1115, 345] on span "(2) Well maintained, minor wear and tear" at bounding box center [1234, 340] width 246 height 18
click at [1107, 345] on input "(2) Well maintained, minor wear and tear" at bounding box center [1088, 340] width 39 height 39
radio input "true"
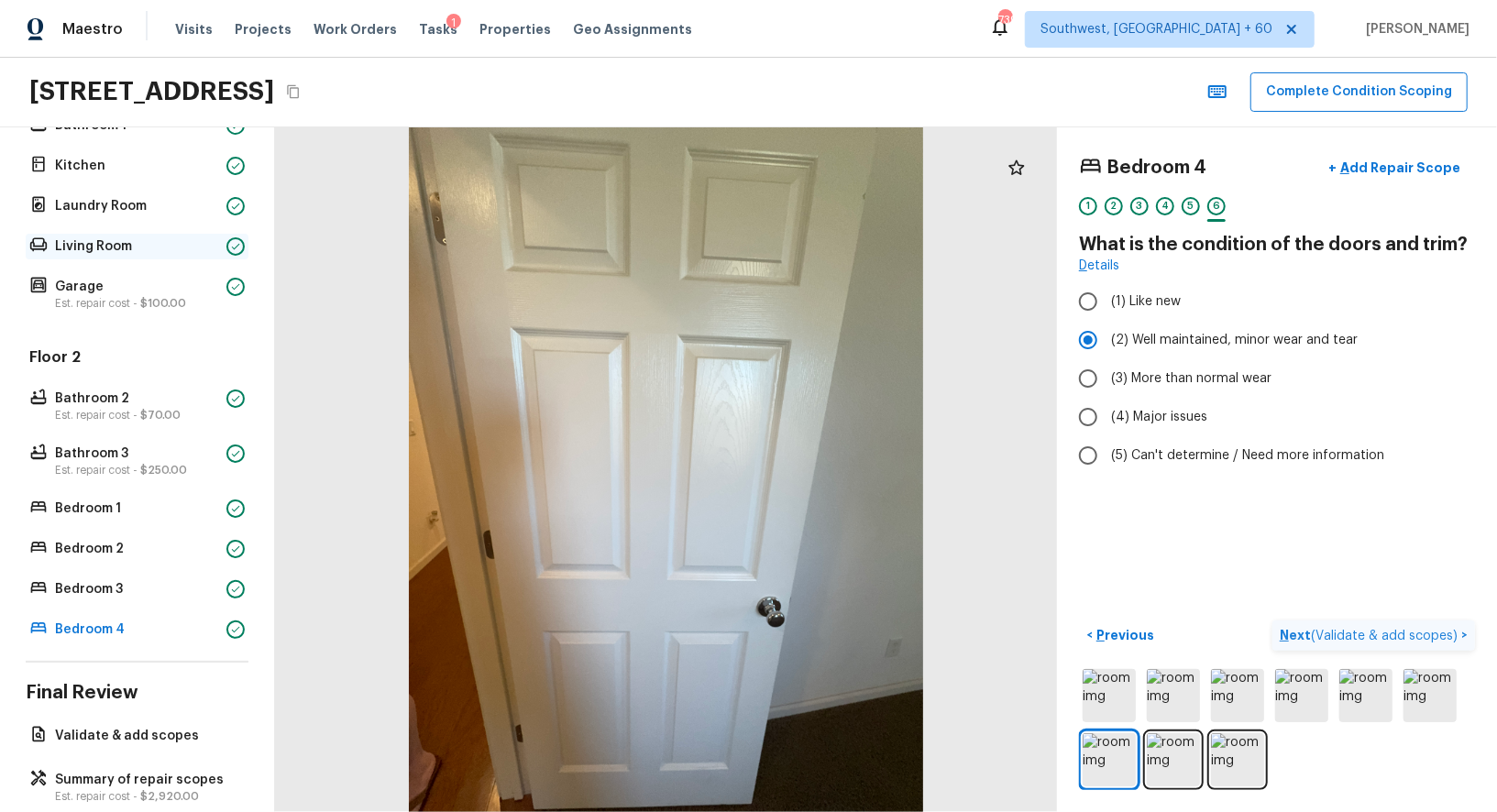
scroll to position [450, 0]
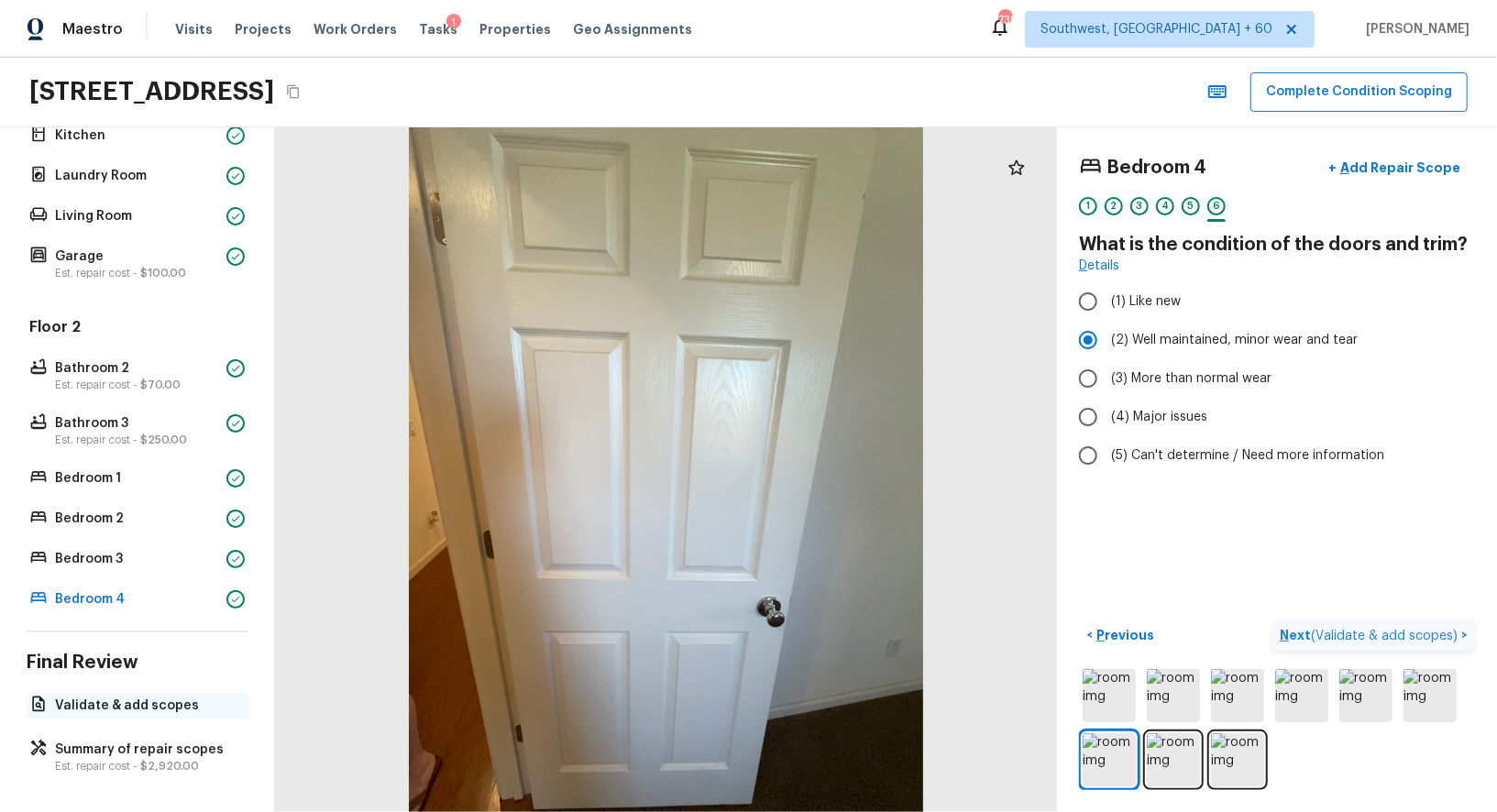
click at [154, 696] on p "Validate & add scopes" at bounding box center [146, 705] width 182 height 18
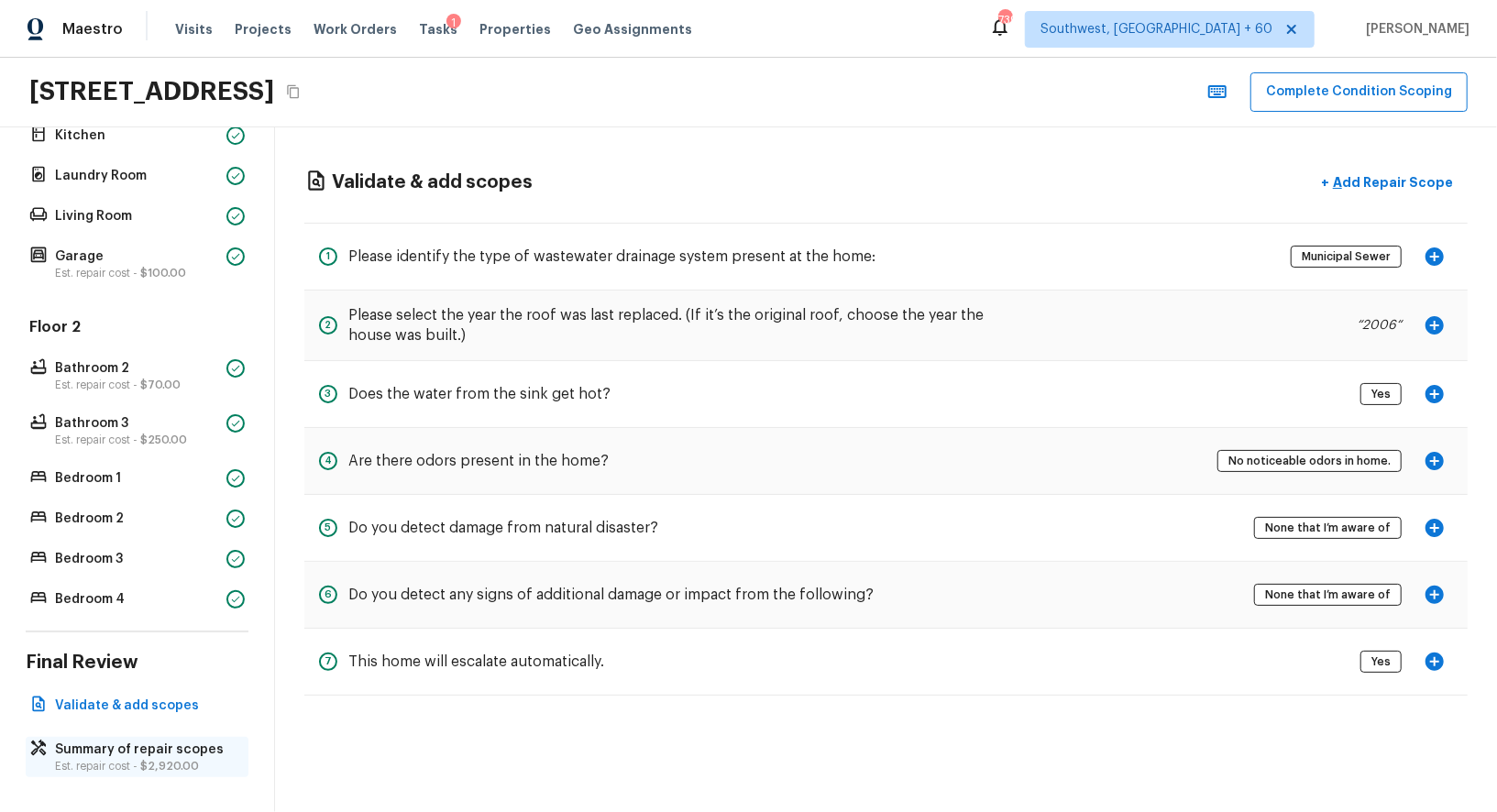
click at [95, 759] on p "Est. repair cost - $2,920.00" at bounding box center [146, 766] width 182 height 15
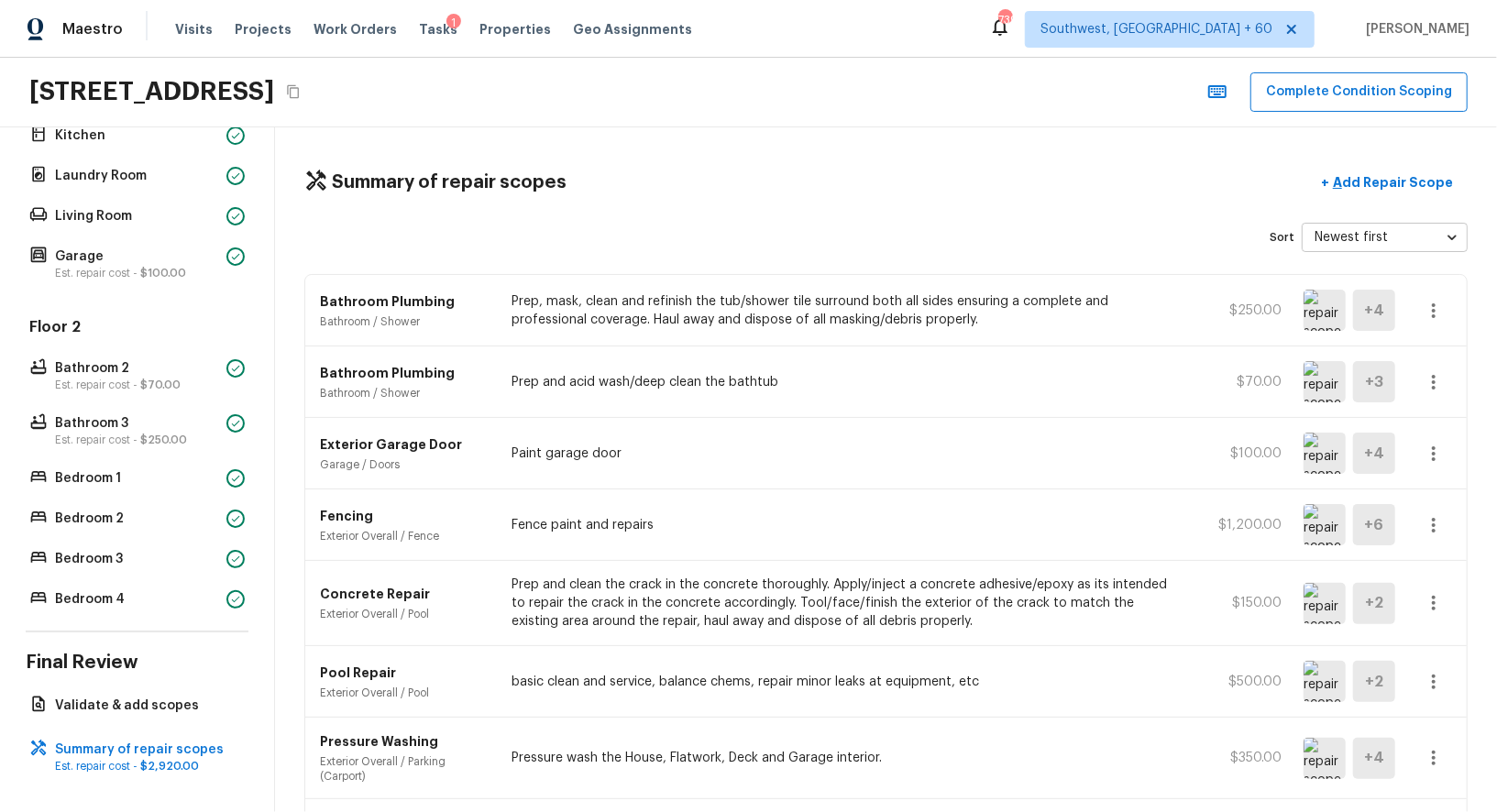
scroll to position [1, 0]
click at [1384, 175] on p "Add Repair Scope" at bounding box center [1390, 181] width 124 height 18
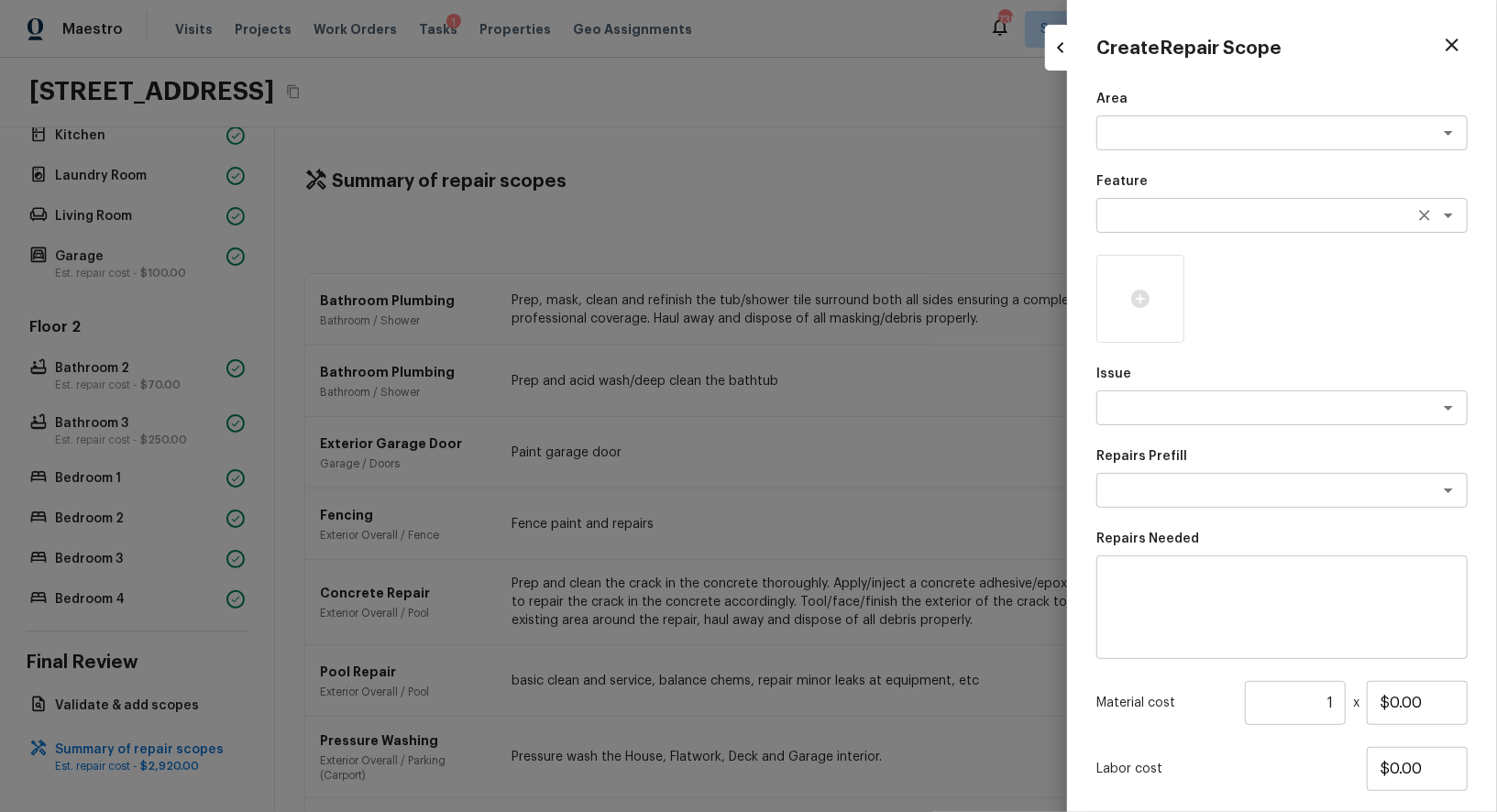
click at [1140, 220] on textarea at bounding box center [1256, 215] width 303 height 18
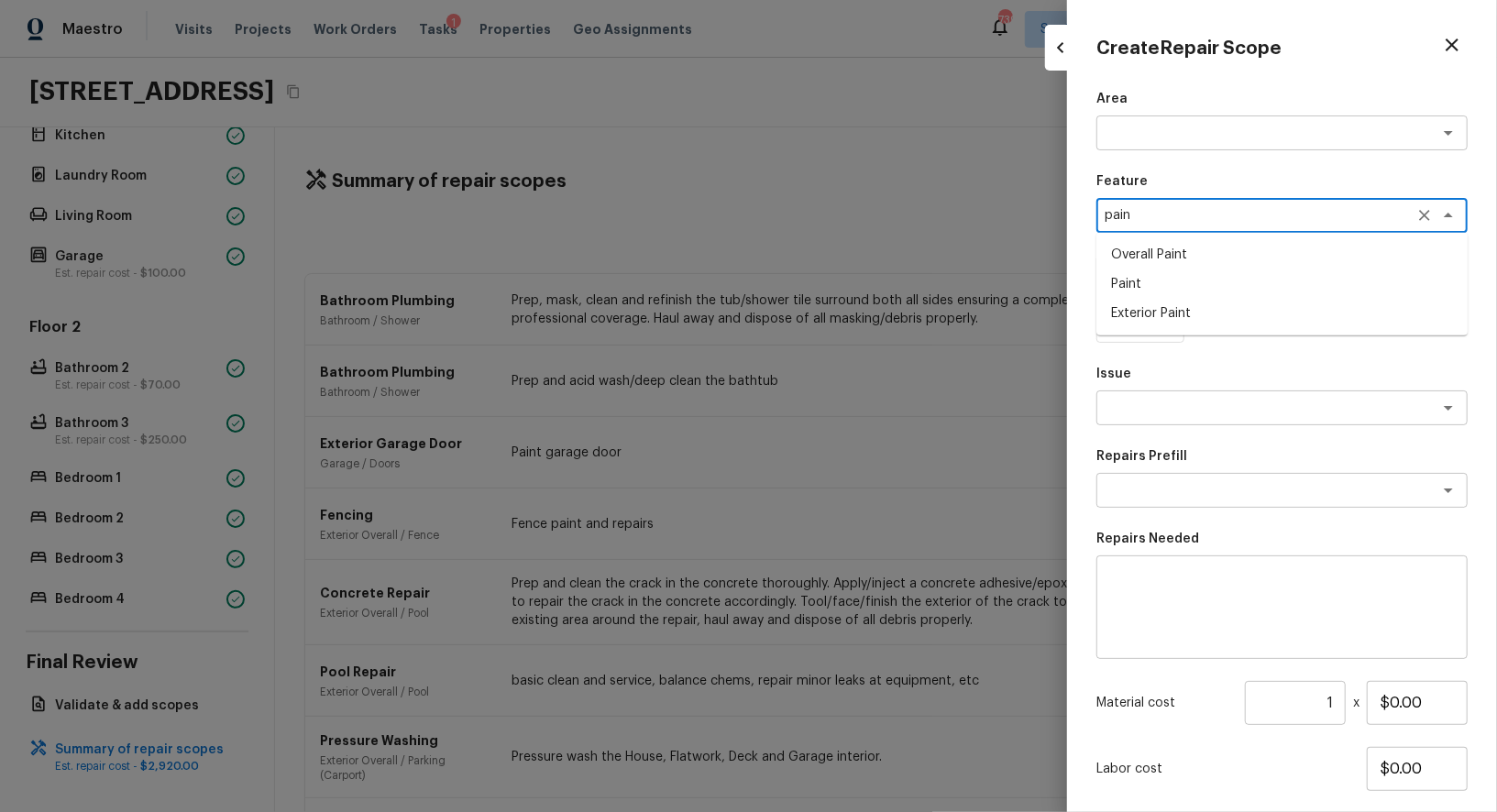
click at [1171, 256] on li "Overall Paint" at bounding box center [1282, 254] width 371 height 29
type textarea "Overall Paint"
click at [1140, 311] on div at bounding box center [1140, 299] width 88 height 88
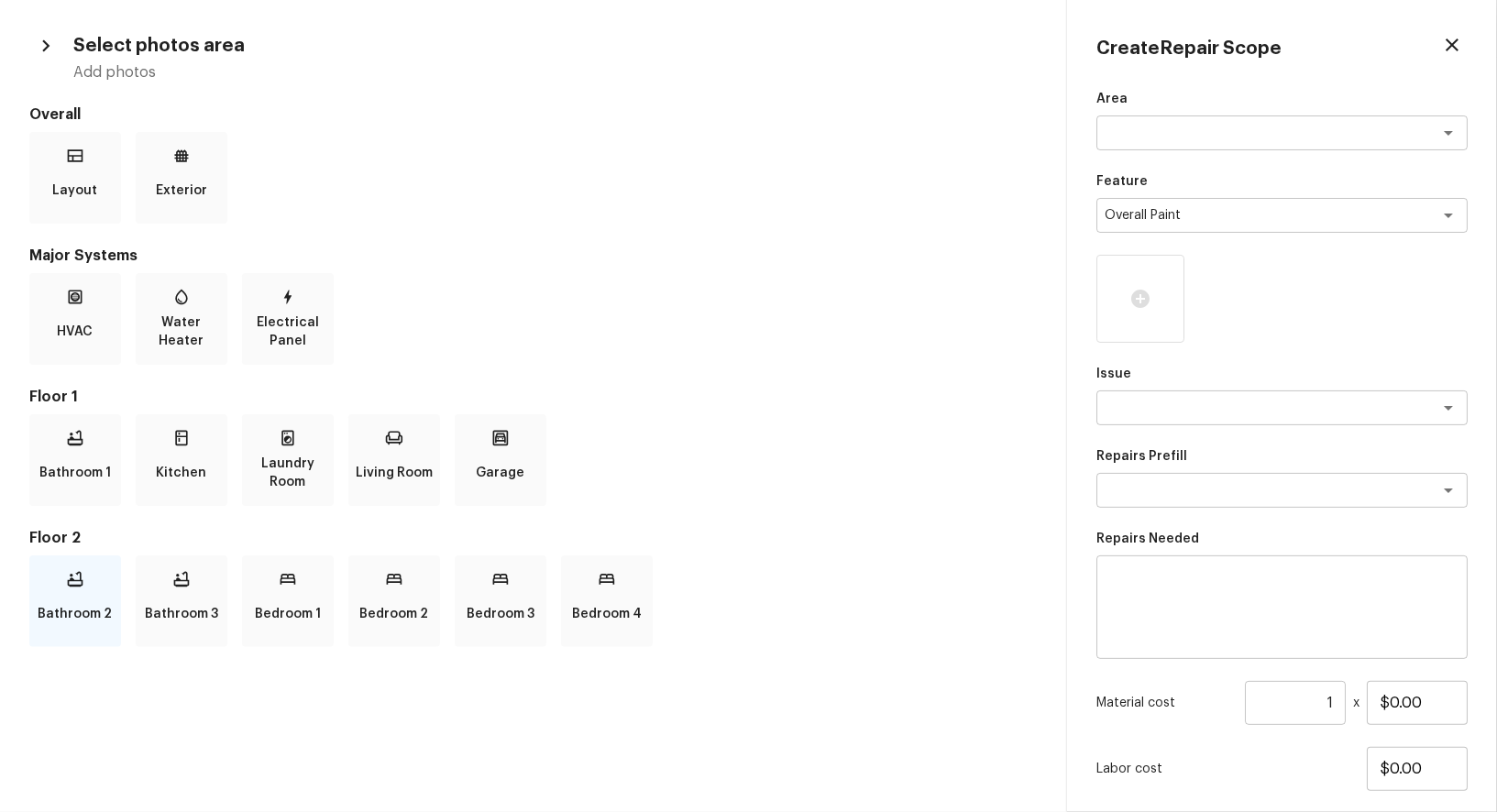
click at [55, 596] on p "Bathroom 2" at bounding box center [75, 614] width 74 height 37
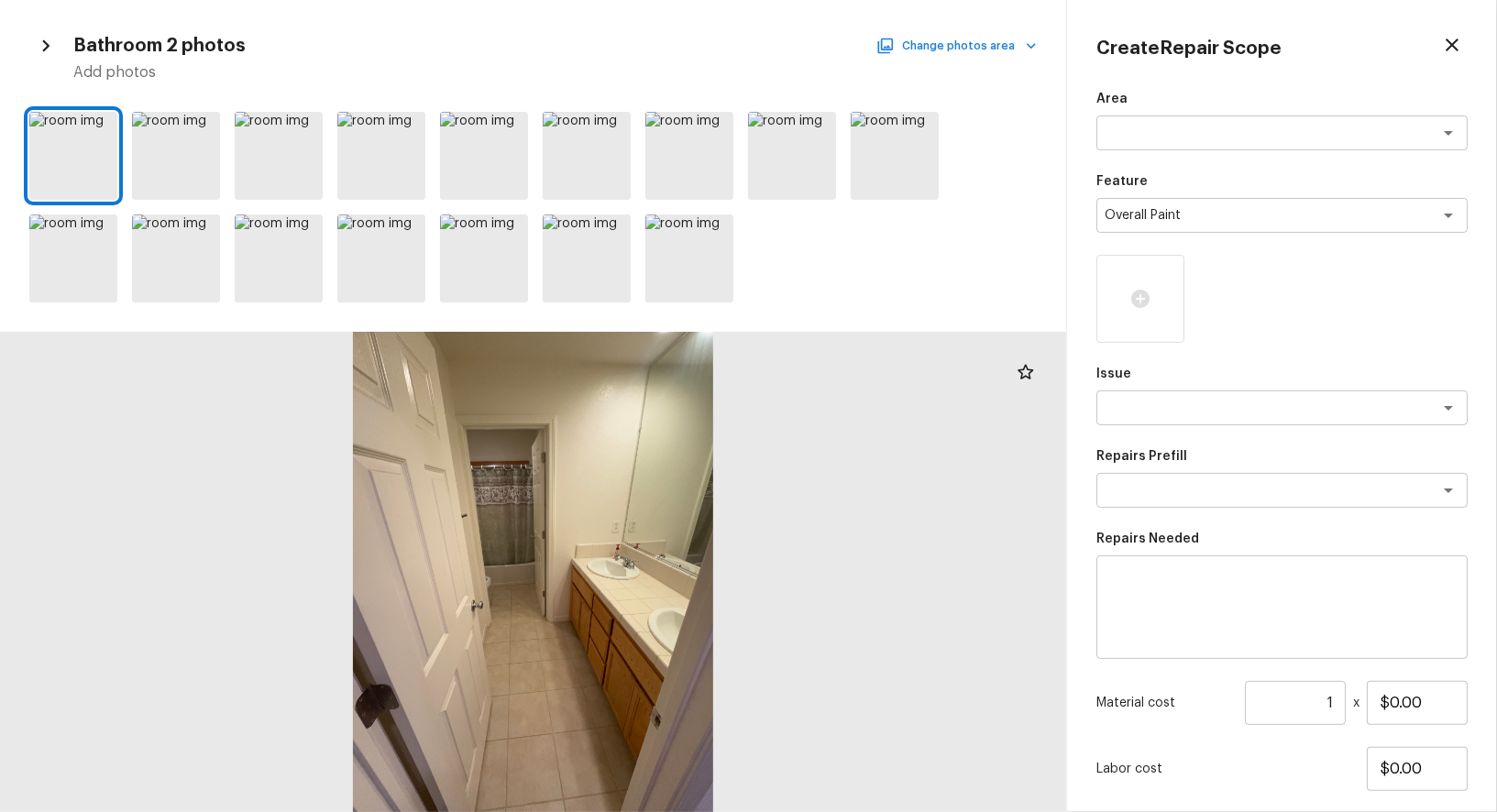
click at [1023, 38] on icon "button" at bounding box center [1031, 46] width 18 height 18
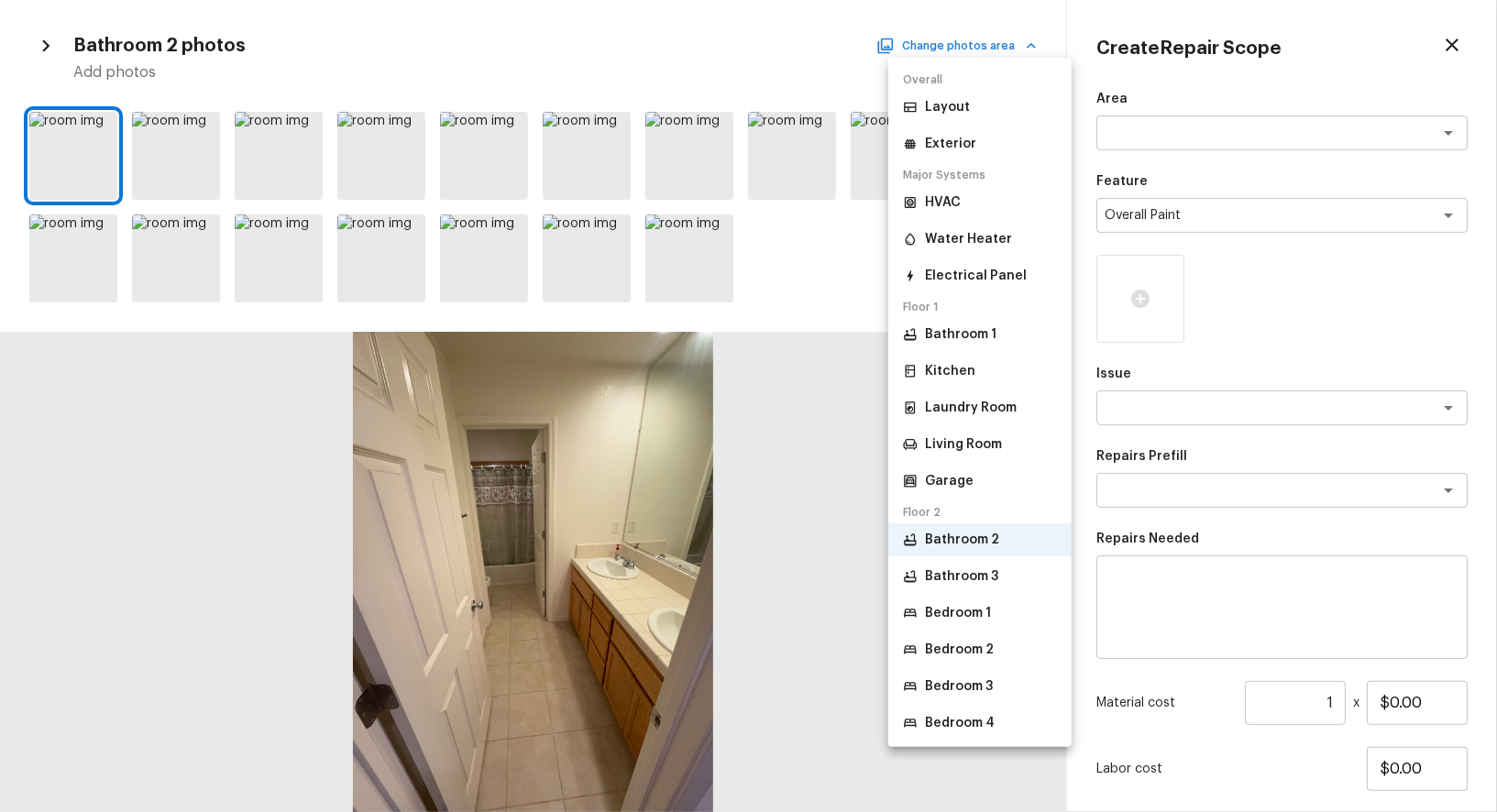
click at [958, 640] on p "Bedroom 2" at bounding box center [958, 649] width 69 height 18
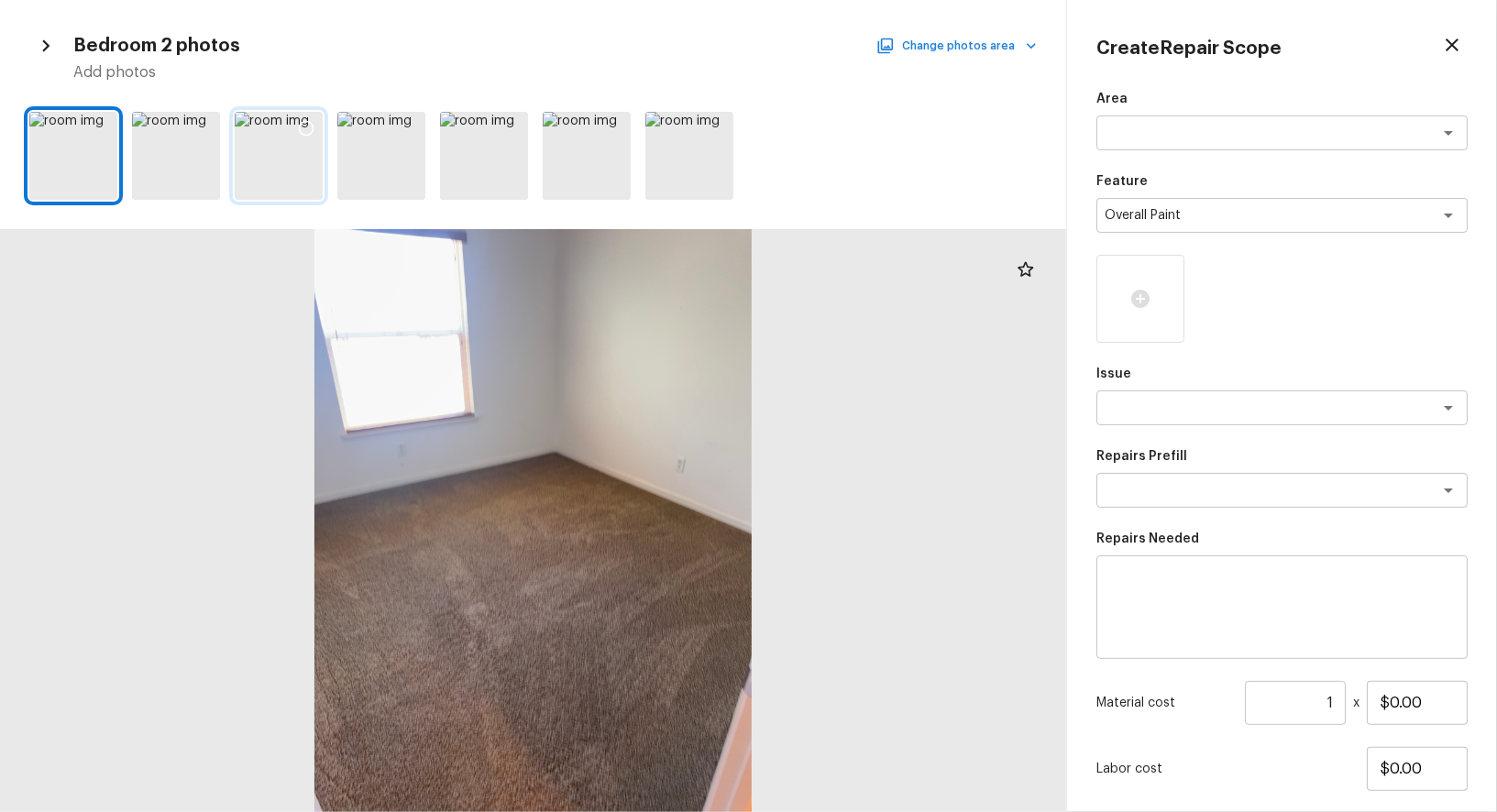
click at [304, 122] on icon at bounding box center [306, 129] width 18 height 18
click at [209, 123] on icon at bounding box center [203, 129] width 18 height 18
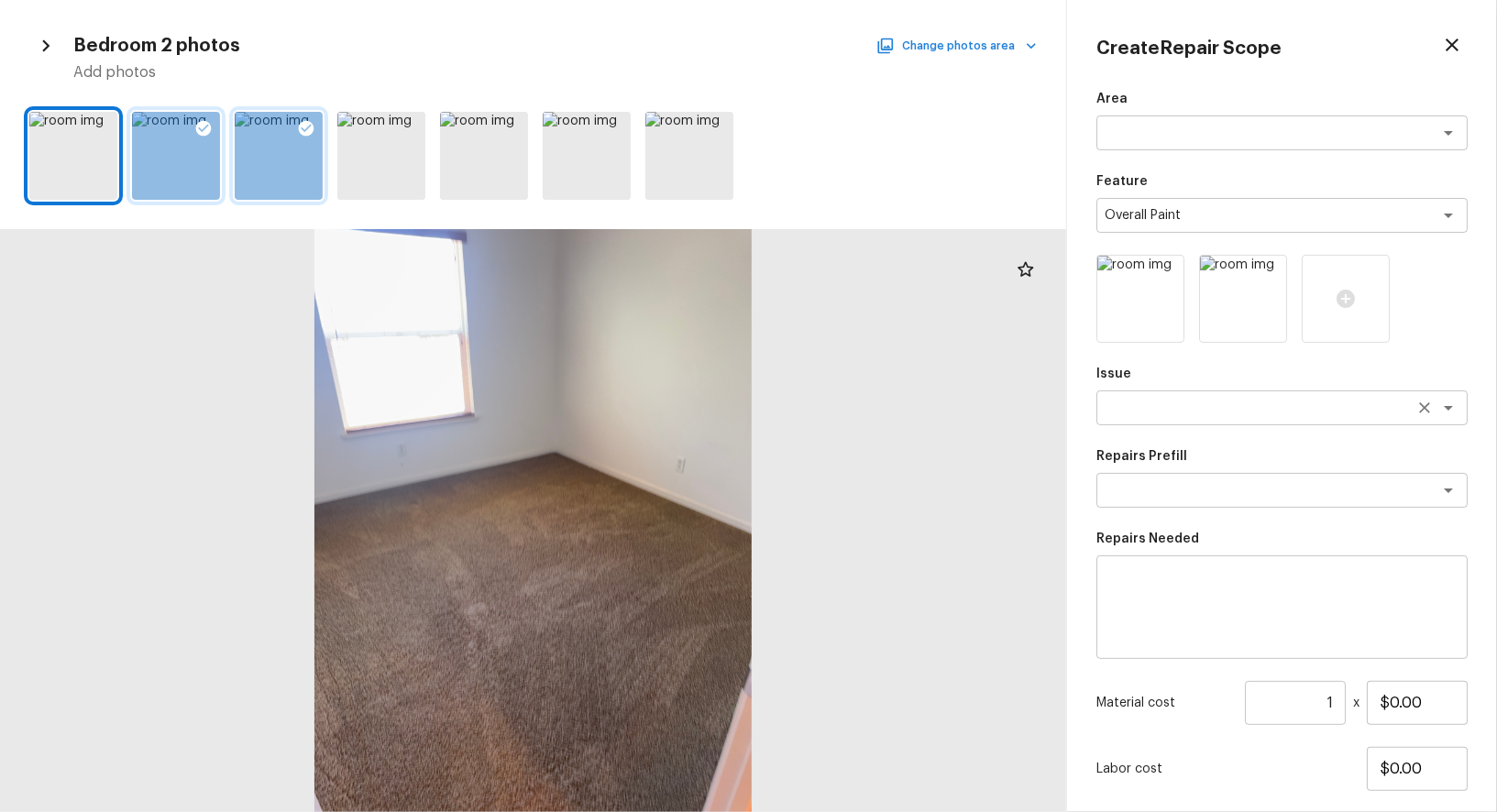
click at [1161, 416] on textarea at bounding box center [1256, 408] width 303 height 18
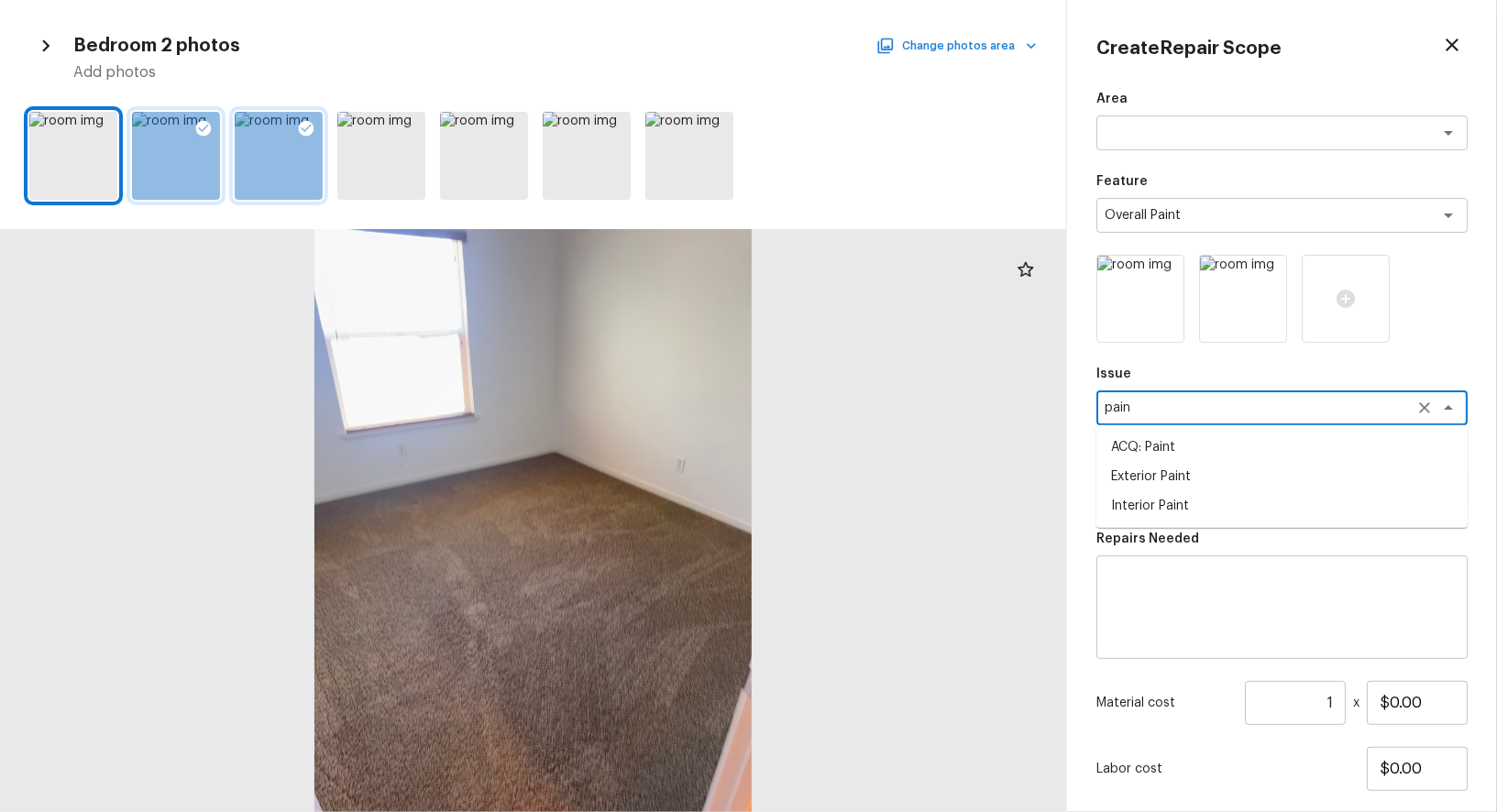
click at [1162, 449] on li "ACQ: Paint" at bounding box center [1282, 447] width 371 height 29
type textarea "ACQ: Paint"
click at [1187, 486] on textarea at bounding box center [1256, 491] width 303 height 18
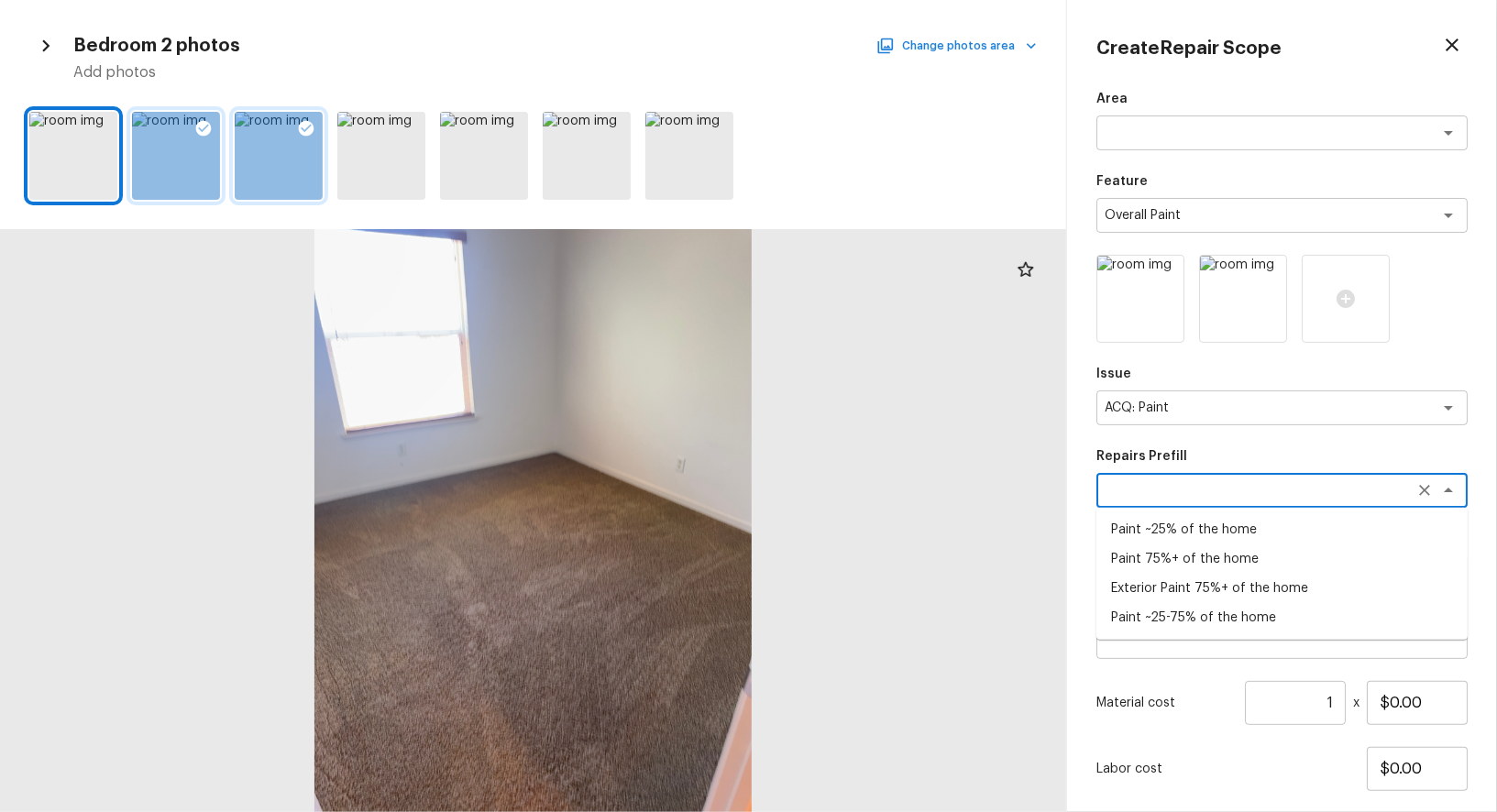
click at [1183, 529] on li "Paint ~25% of the home" at bounding box center [1282, 529] width 371 height 29
type textarea "Paint ~25% of the home"
type textarea "Acquisition Scope: ~25% of the home needs interior paint"
type input "$0.50"
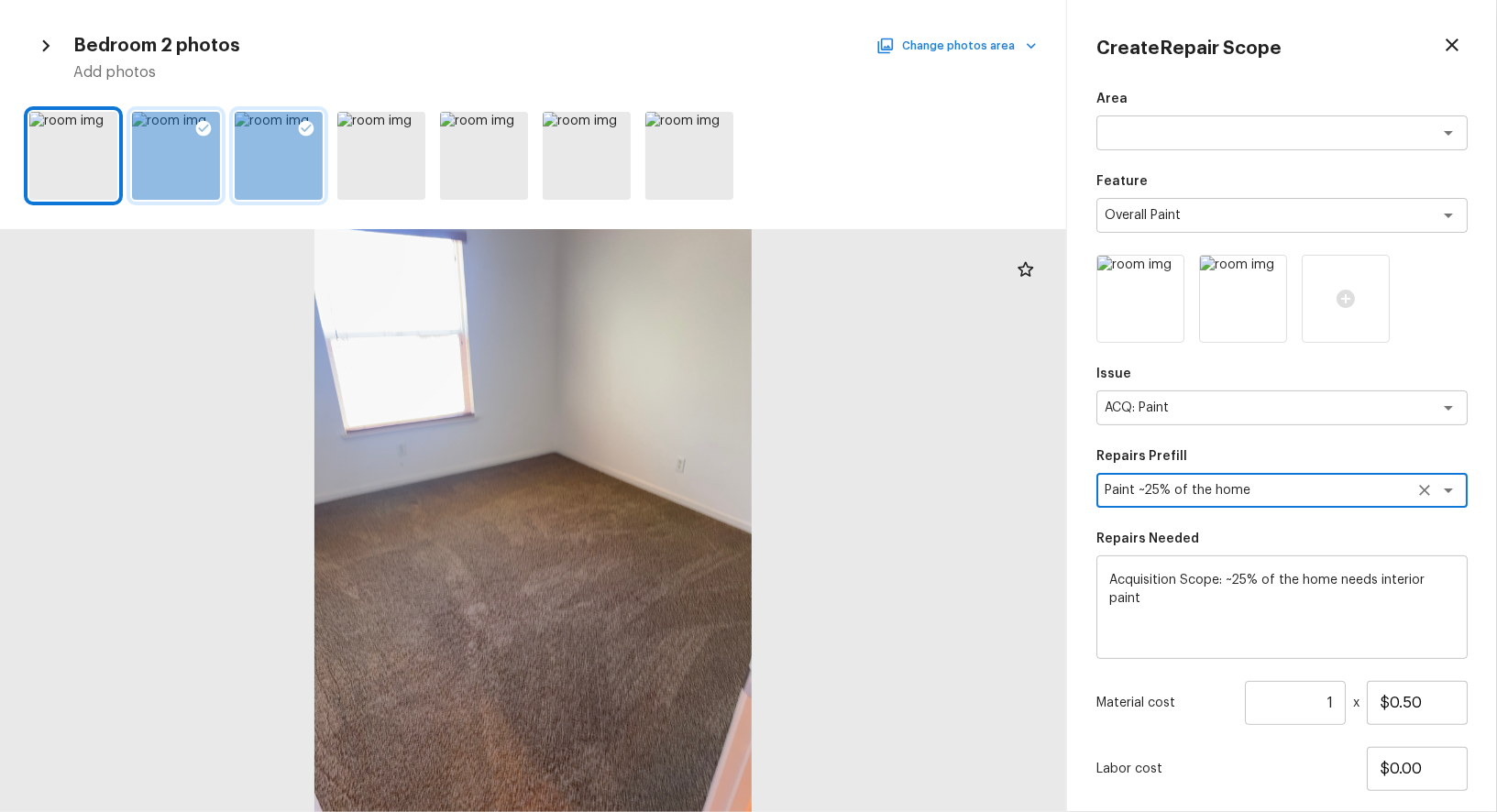
scroll to position [112, 0]
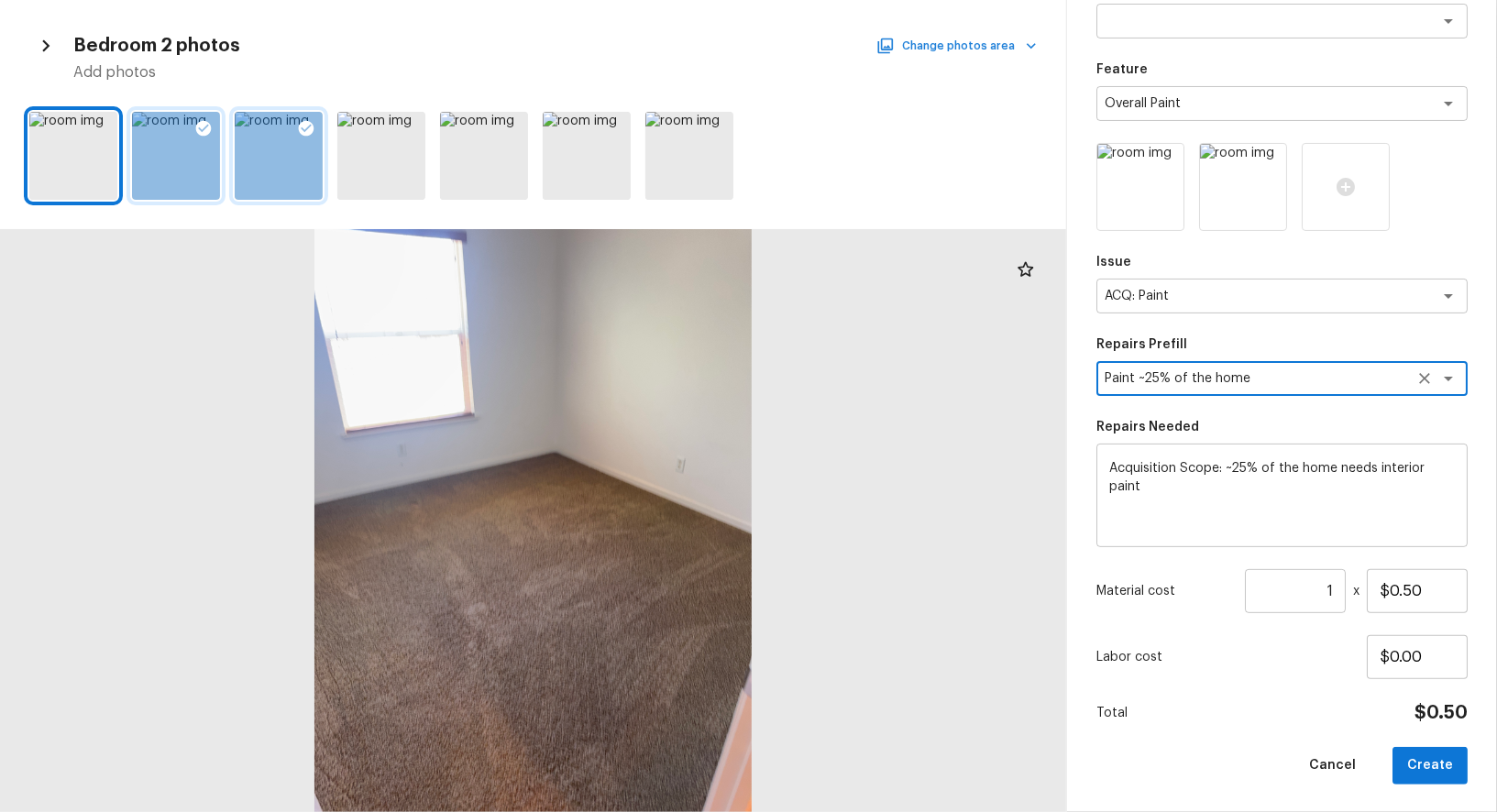
click at [1336, 590] on input "1" at bounding box center [1295, 591] width 101 height 44
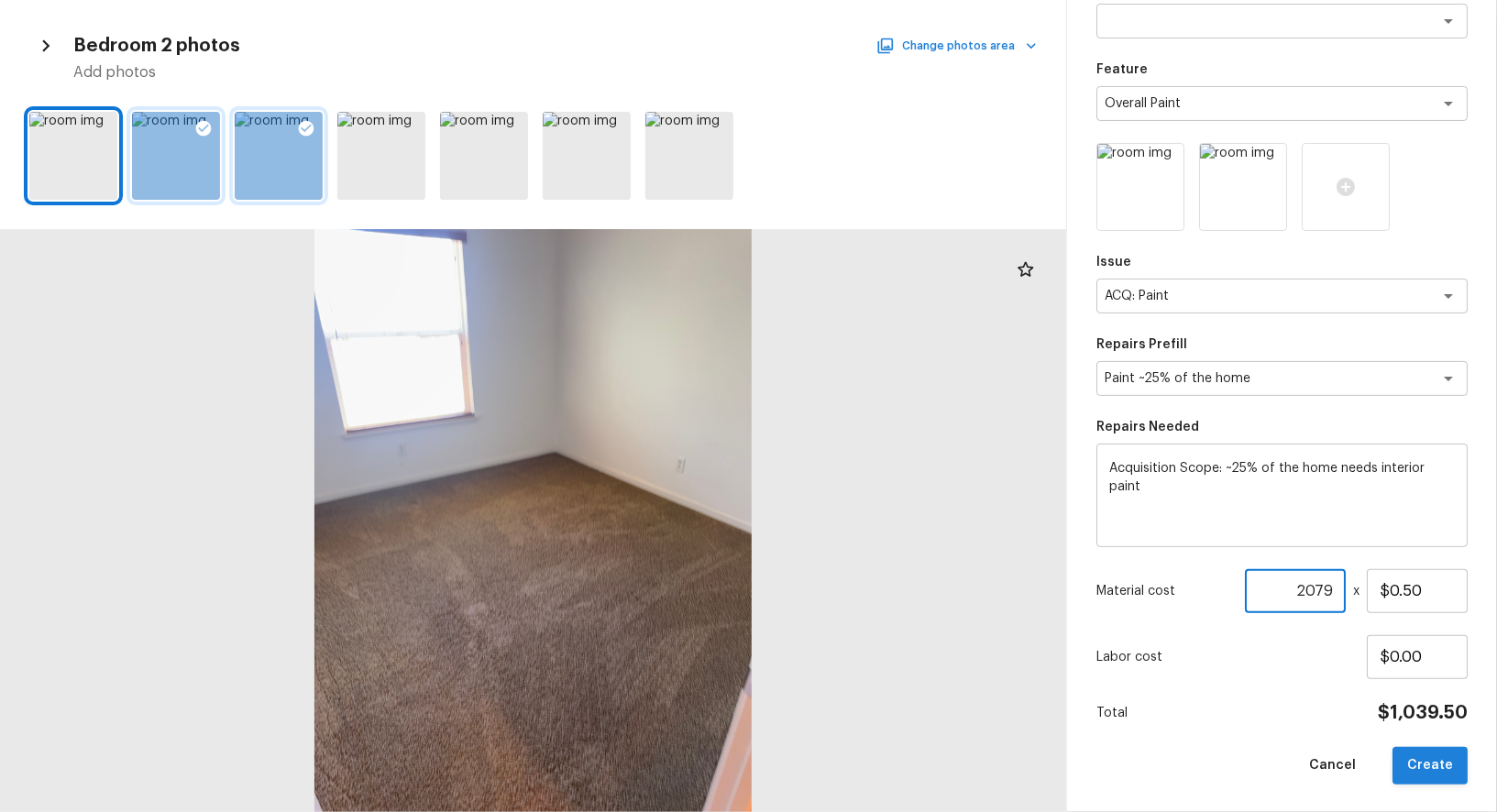
type input "2079"
click at [1435, 755] on button "Create" at bounding box center [1430, 765] width 75 height 38
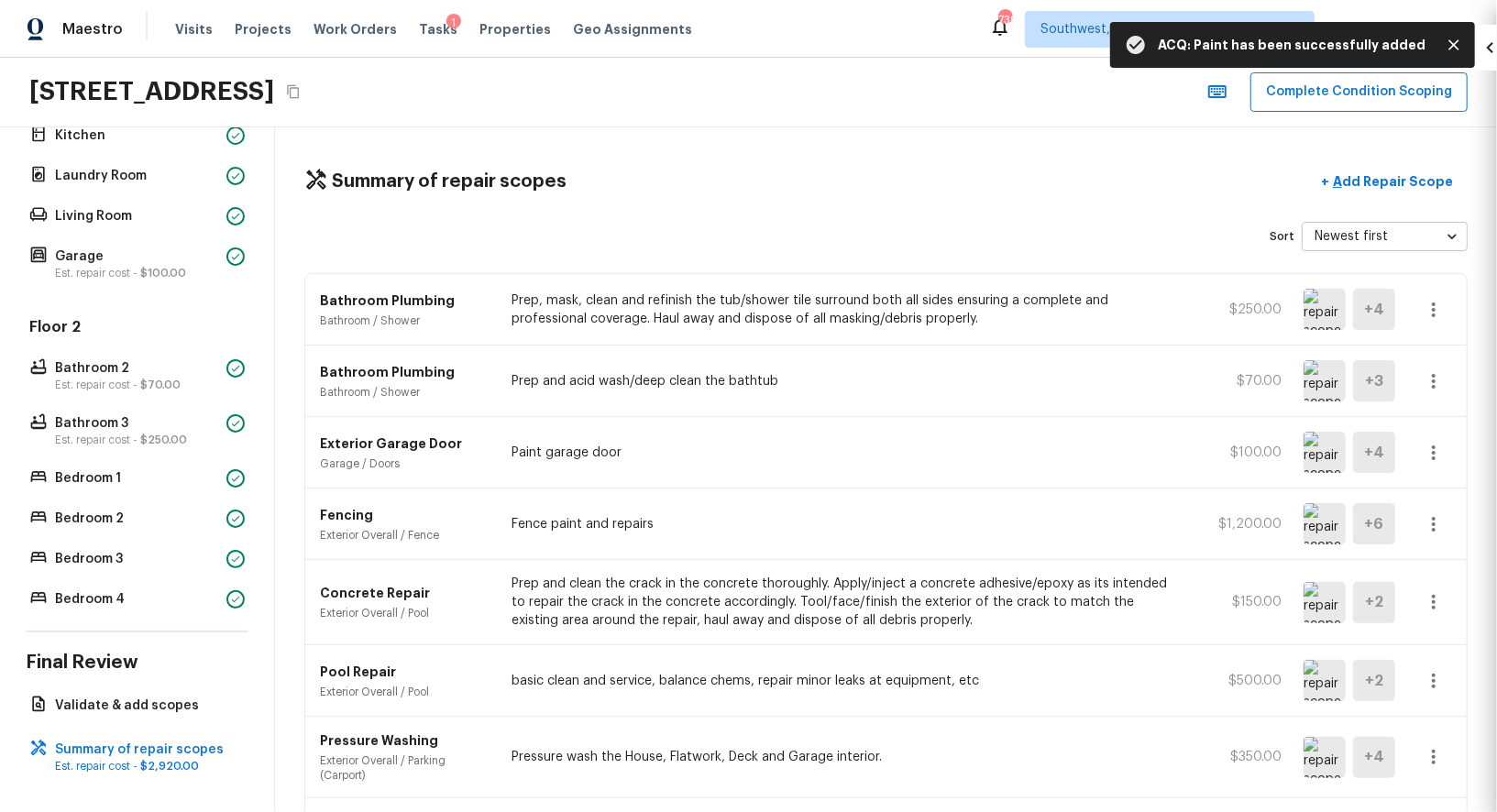
type input "1"
type input "$0.00"
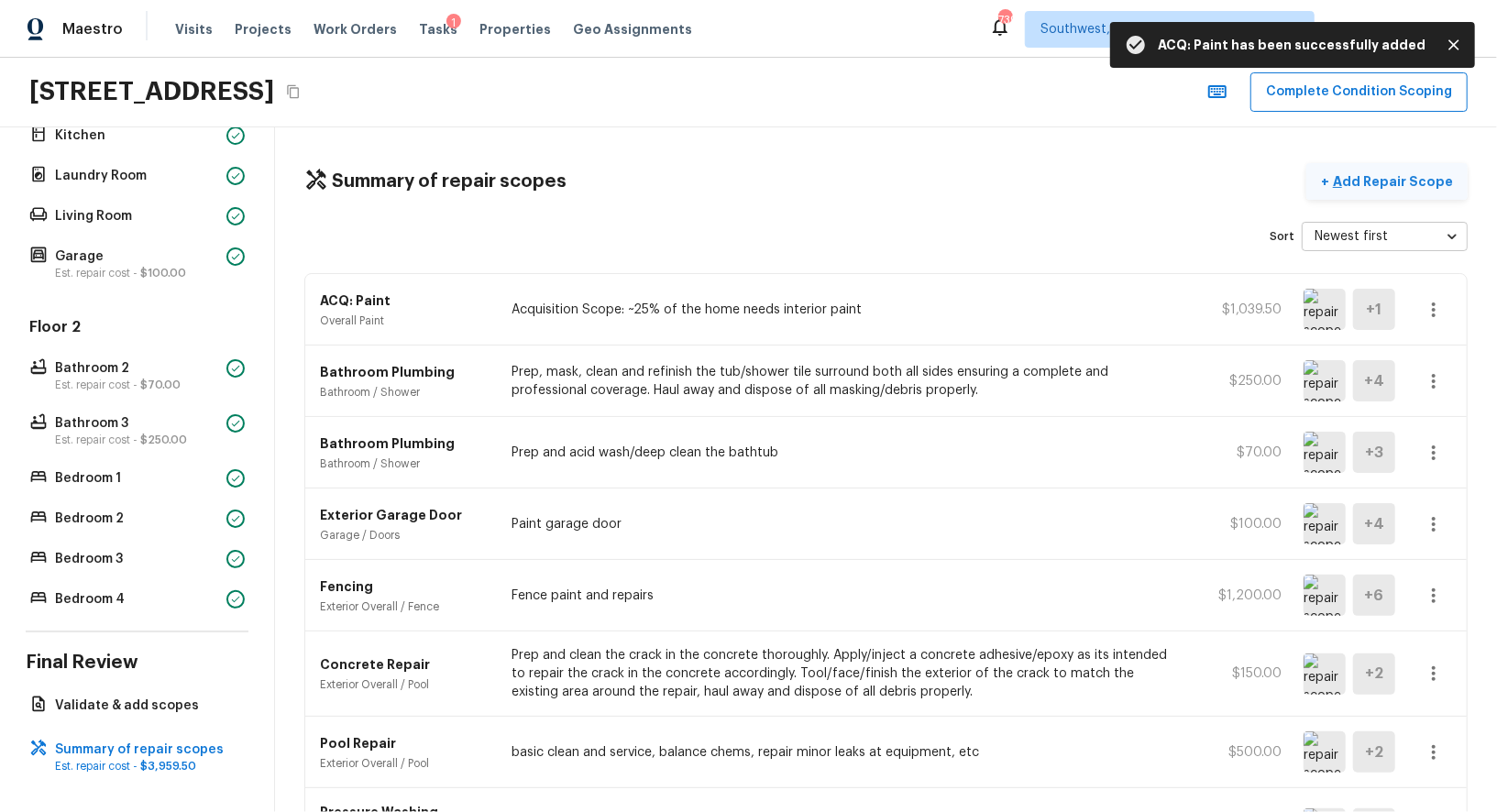
click at [1404, 172] on p "Add Repair Scope" at bounding box center [1390, 181] width 124 height 18
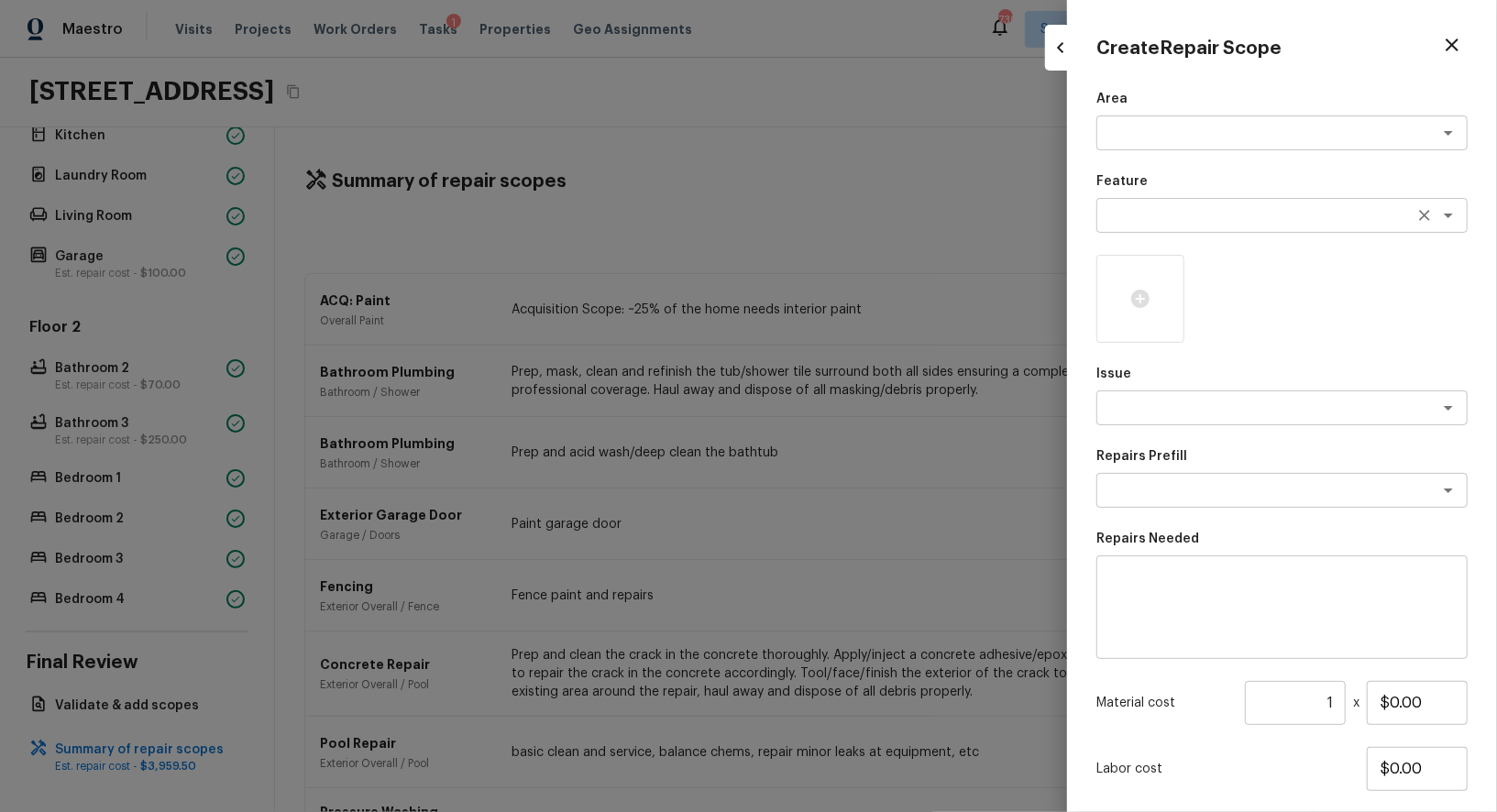
click at [1149, 217] on textarea at bounding box center [1256, 215] width 303 height 18
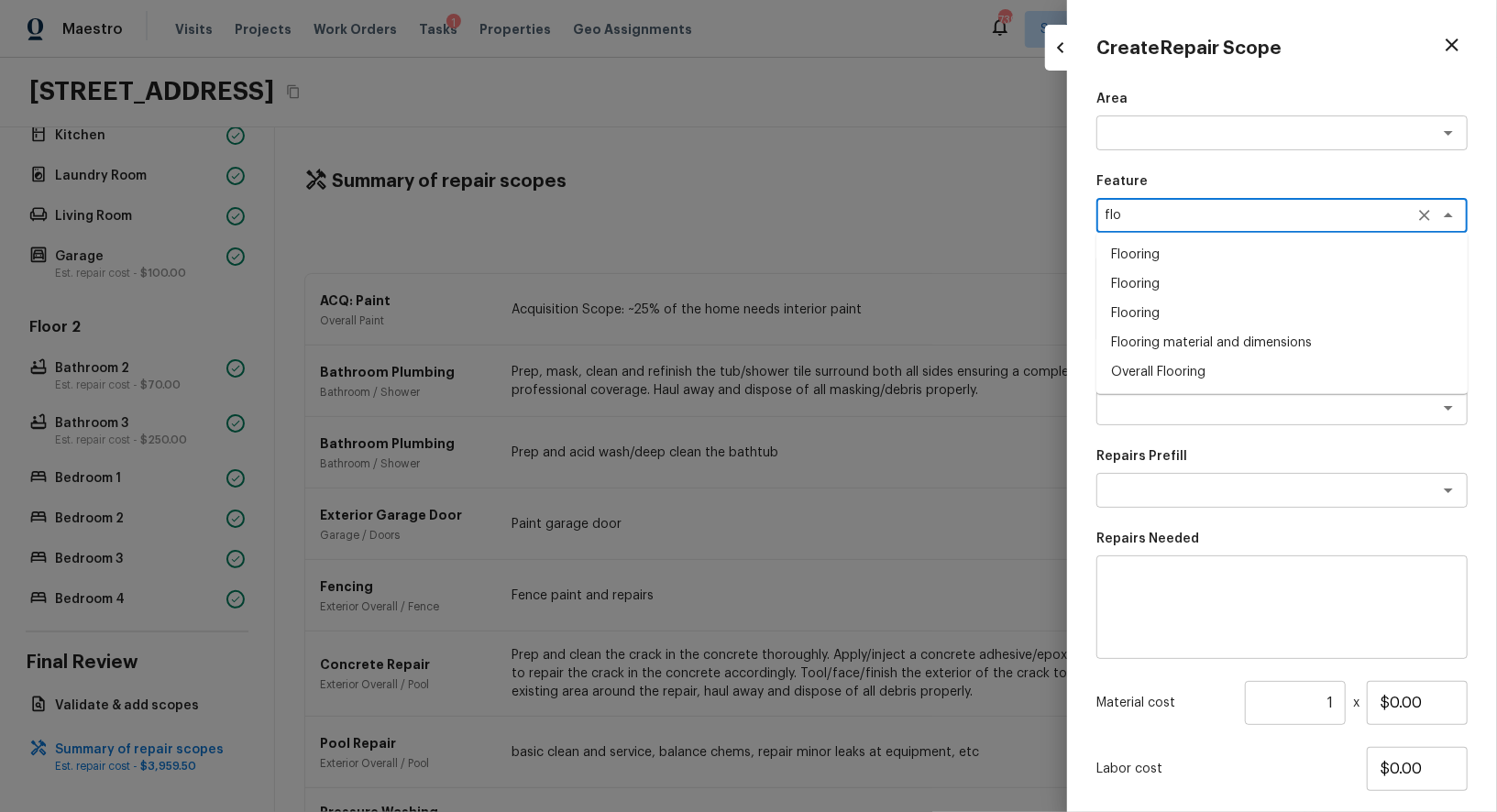
click at [1145, 376] on li "Overall Flooring" at bounding box center [1282, 372] width 371 height 29
click at [1142, 291] on icon at bounding box center [1140, 299] width 18 height 18
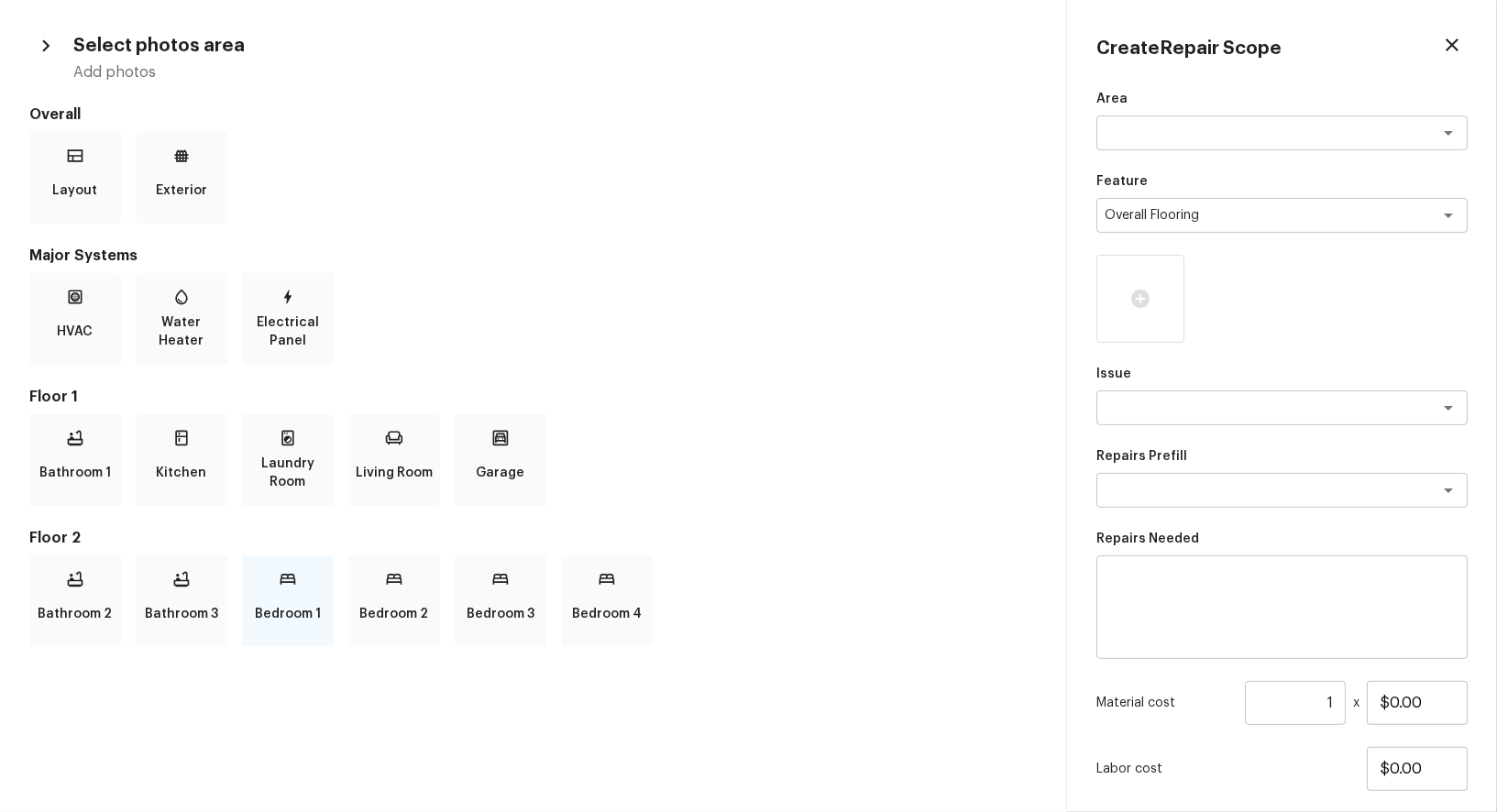
click at [291, 590] on div "Bedroom 1" at bounding box center [288, 601] width 92 height 92
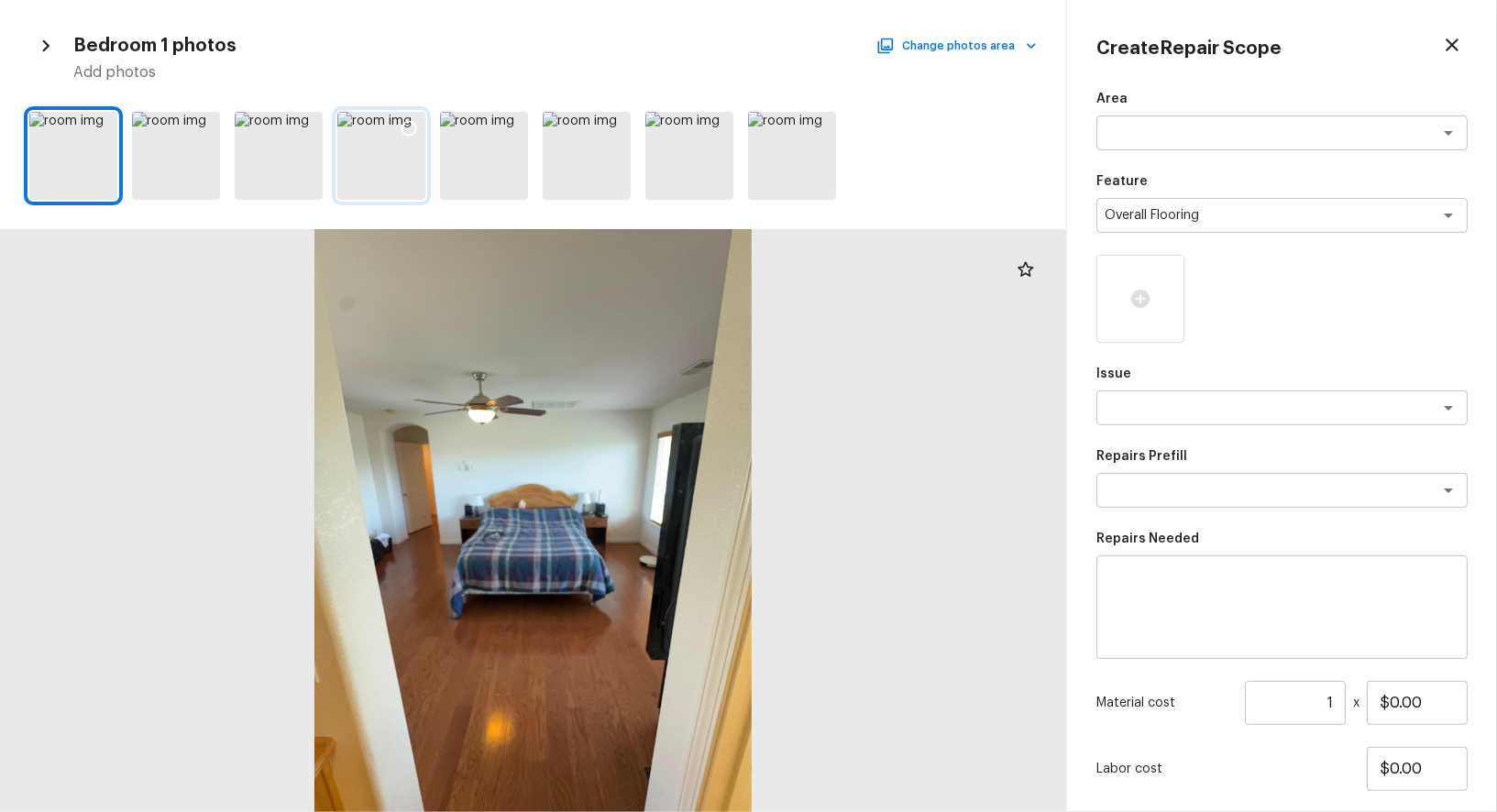
click at [405, 134] on icon at bounding box center [409, 129] width 16 height 16
click at [301, 129] on icon at bounding box center [306, 129] width 18 height 18
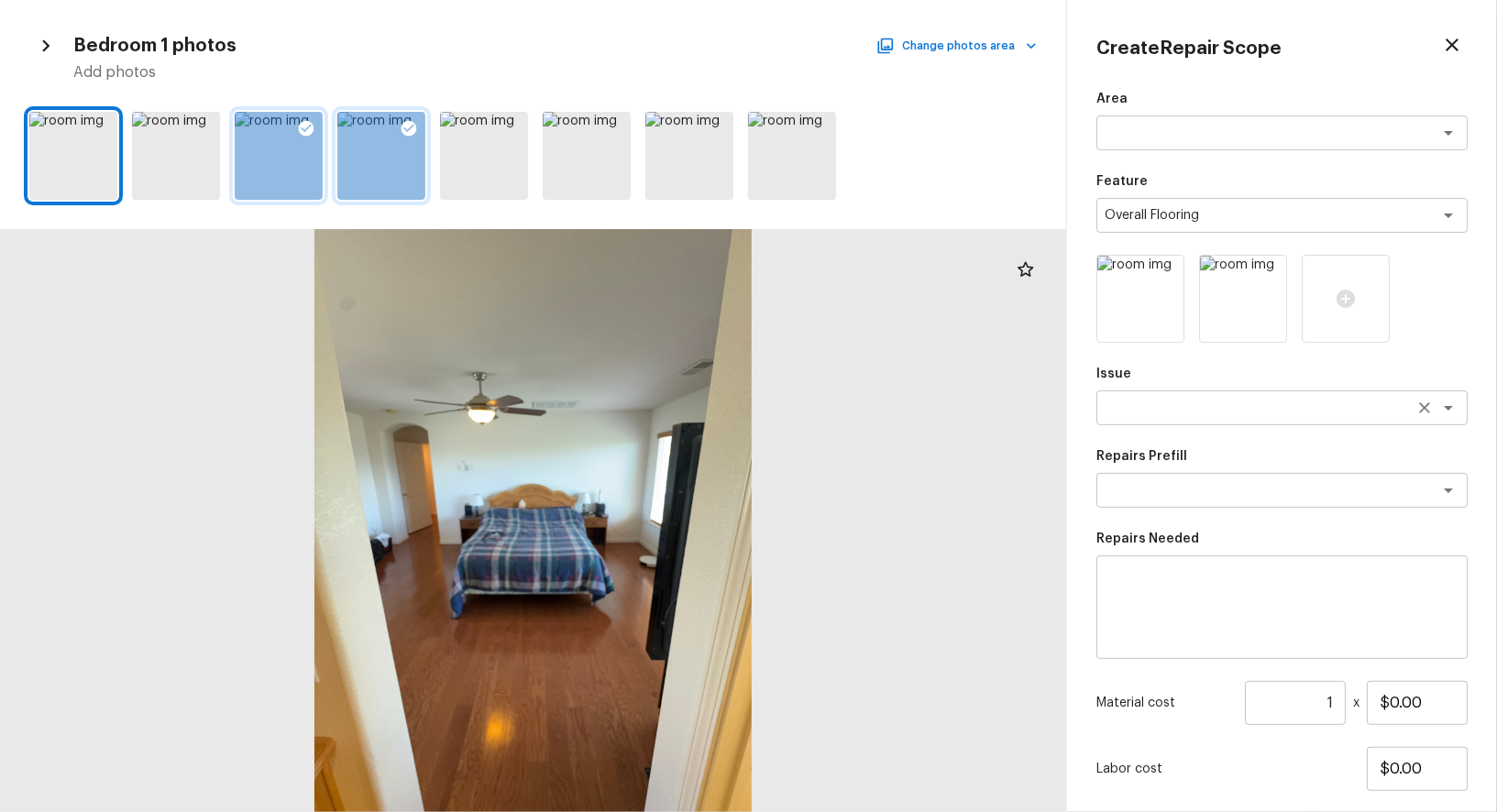
click at [1181, 414] on textarea at bounding box center [1256, 408] width 303 height 18
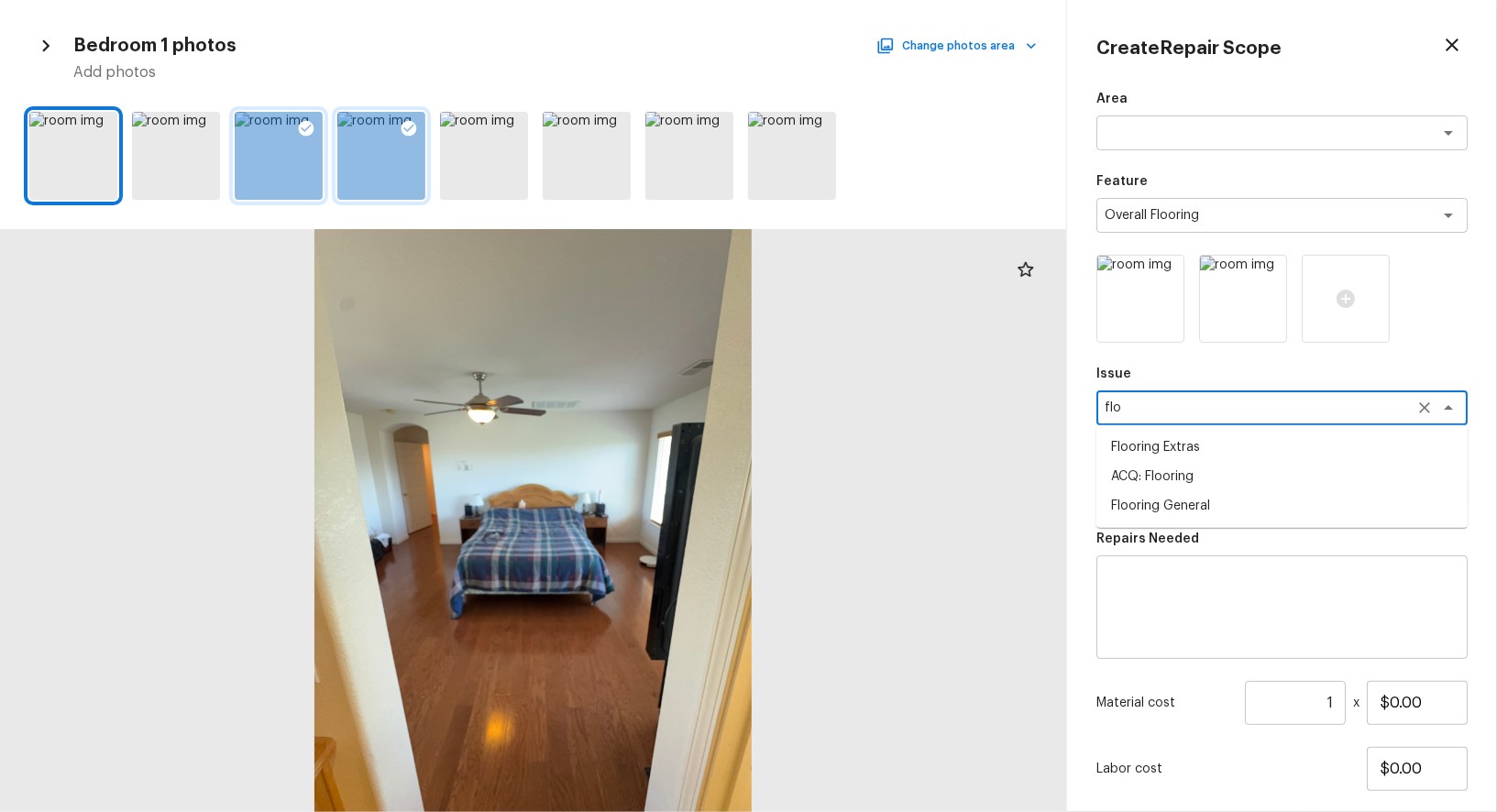
click at [1177, 482] on li "ACQ: Flooring" at bounding box center [1282, 477] width 371 height 29
click at [1228, 481] on textarea at bounding box center [1256, 491] width 303 height 18
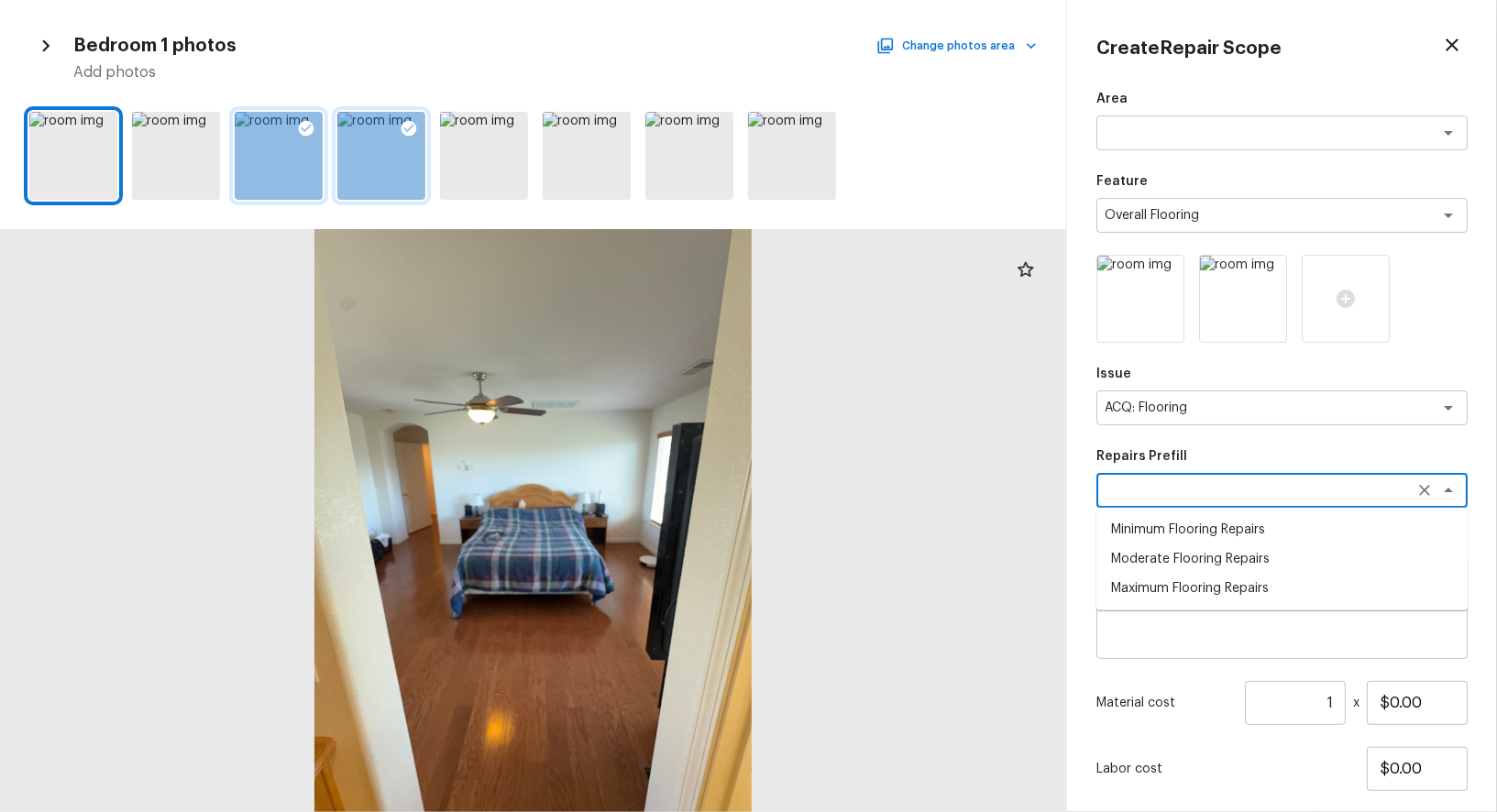
click at [1201, 527] on li "Minimum Flooring Repairs" at bounding box center [1282, 529] width 371 height 29
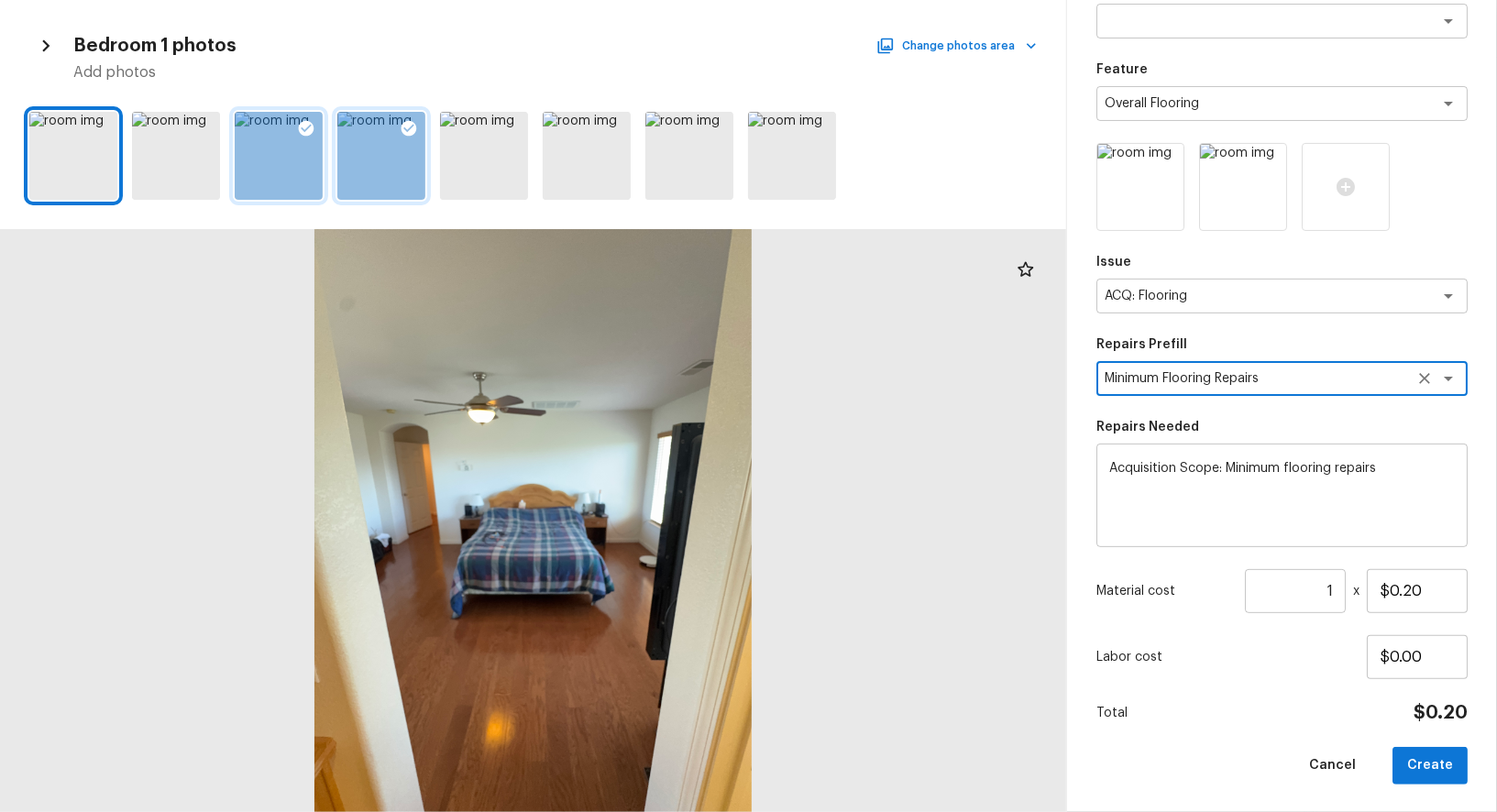
click at [1334, 588] on input "1" at bounding box center [1295, 591] width 101 height 44
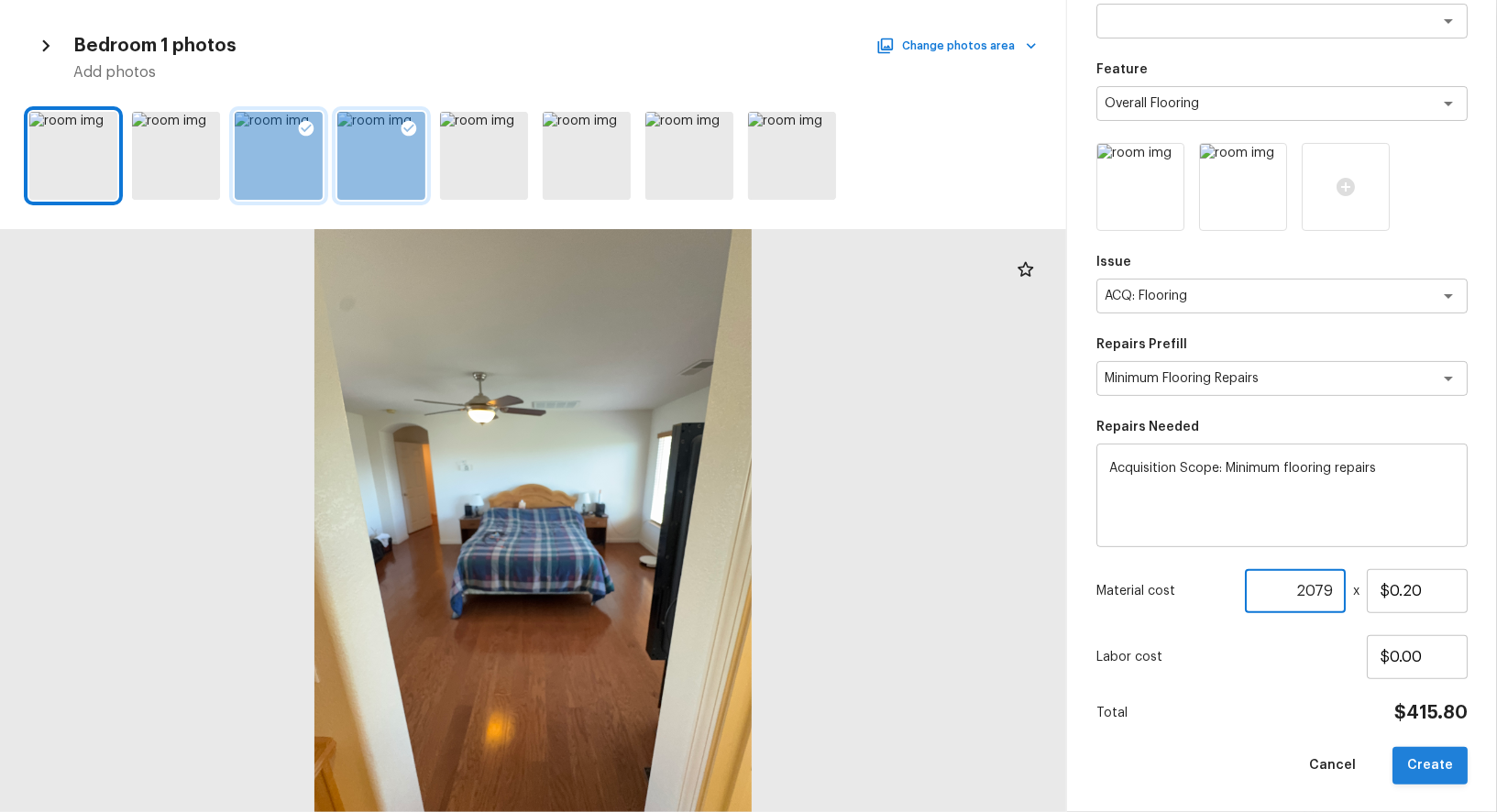
click at [1429, 756] on button "Create" at bounding box center [1430, 765] width 75 height 38
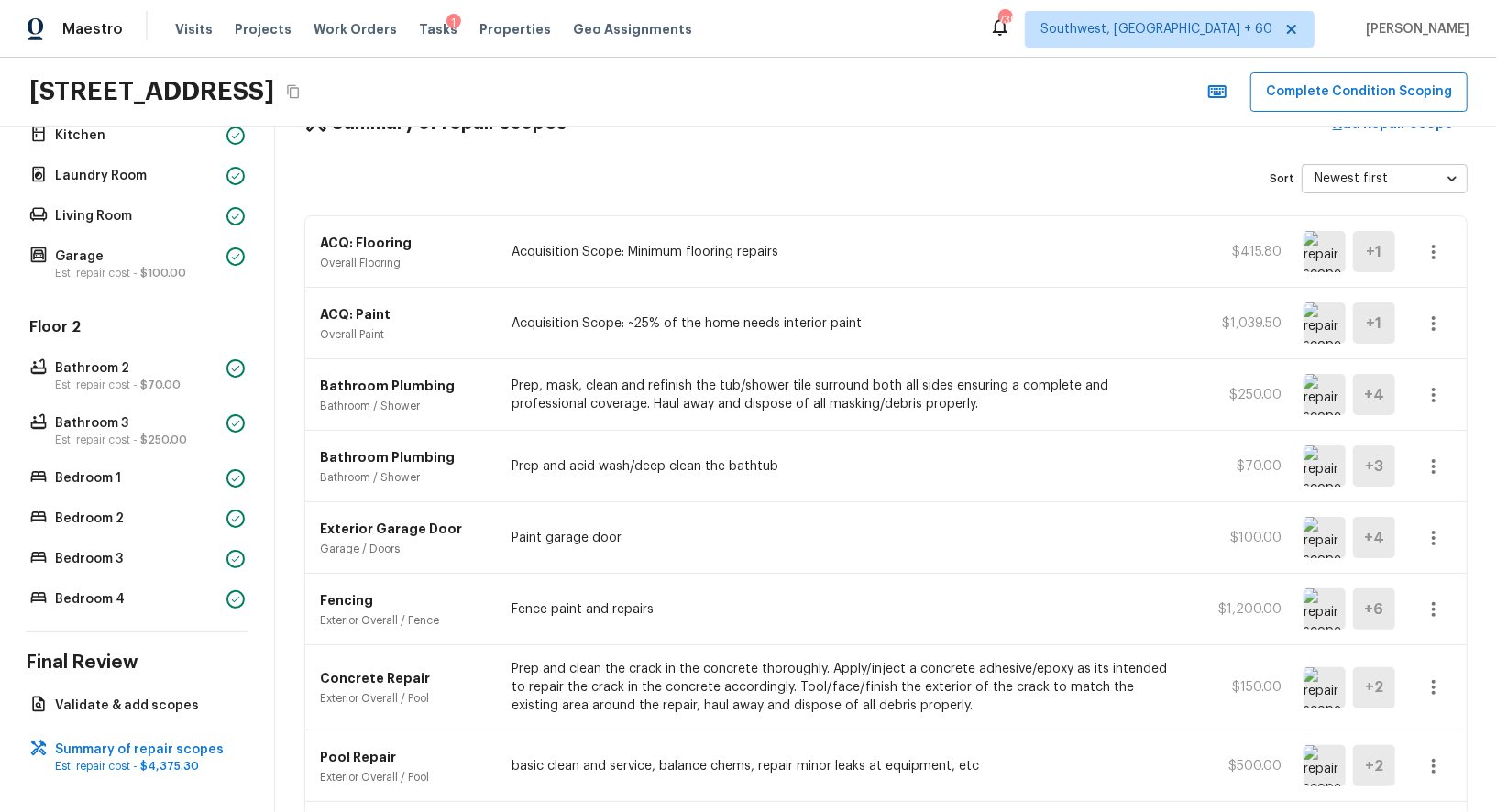
scroll to position [0, 0]
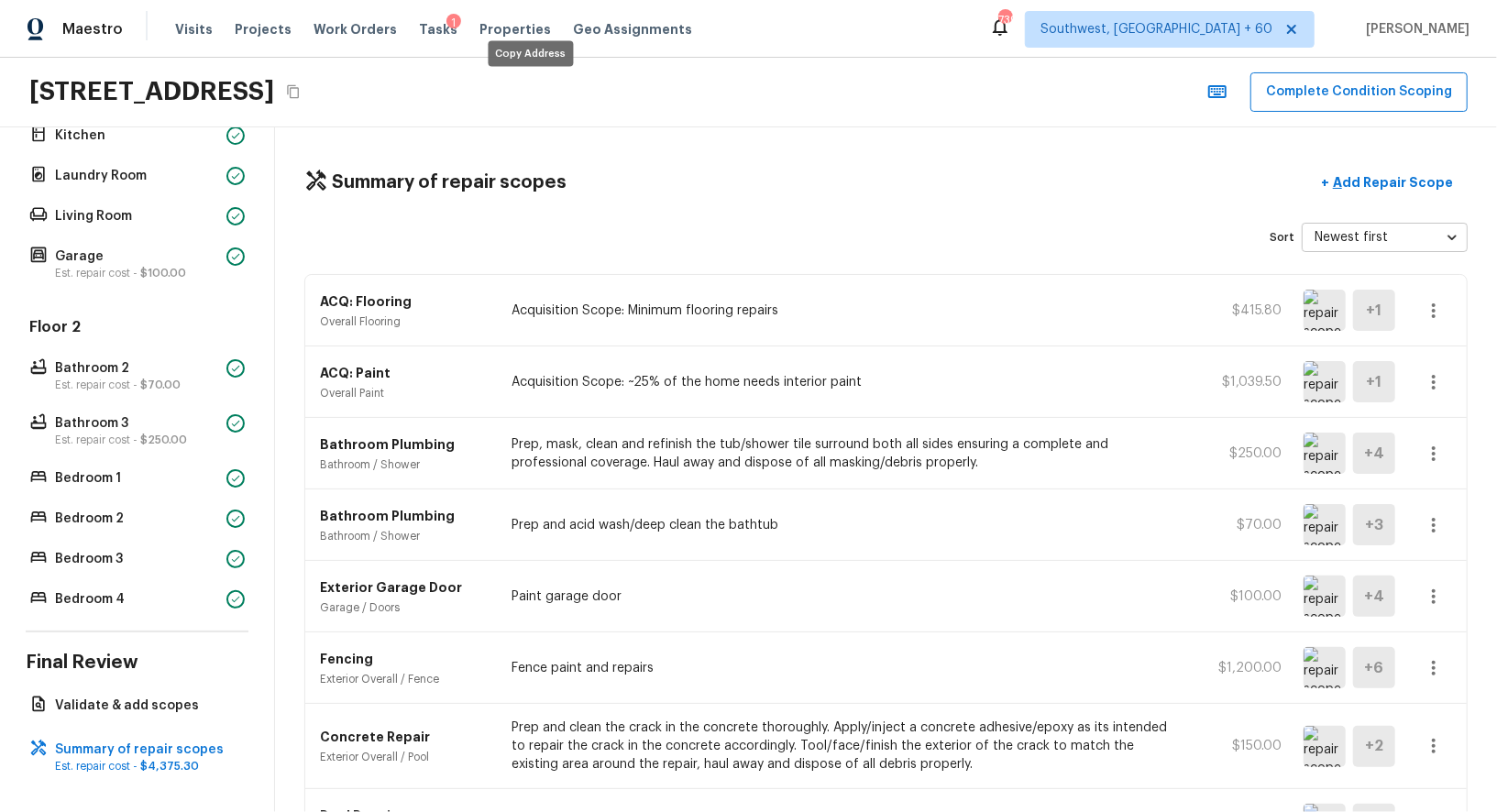
click at [301, 91] on icon "Copy Address" at bounding box center [293, 92] width 15 height 15
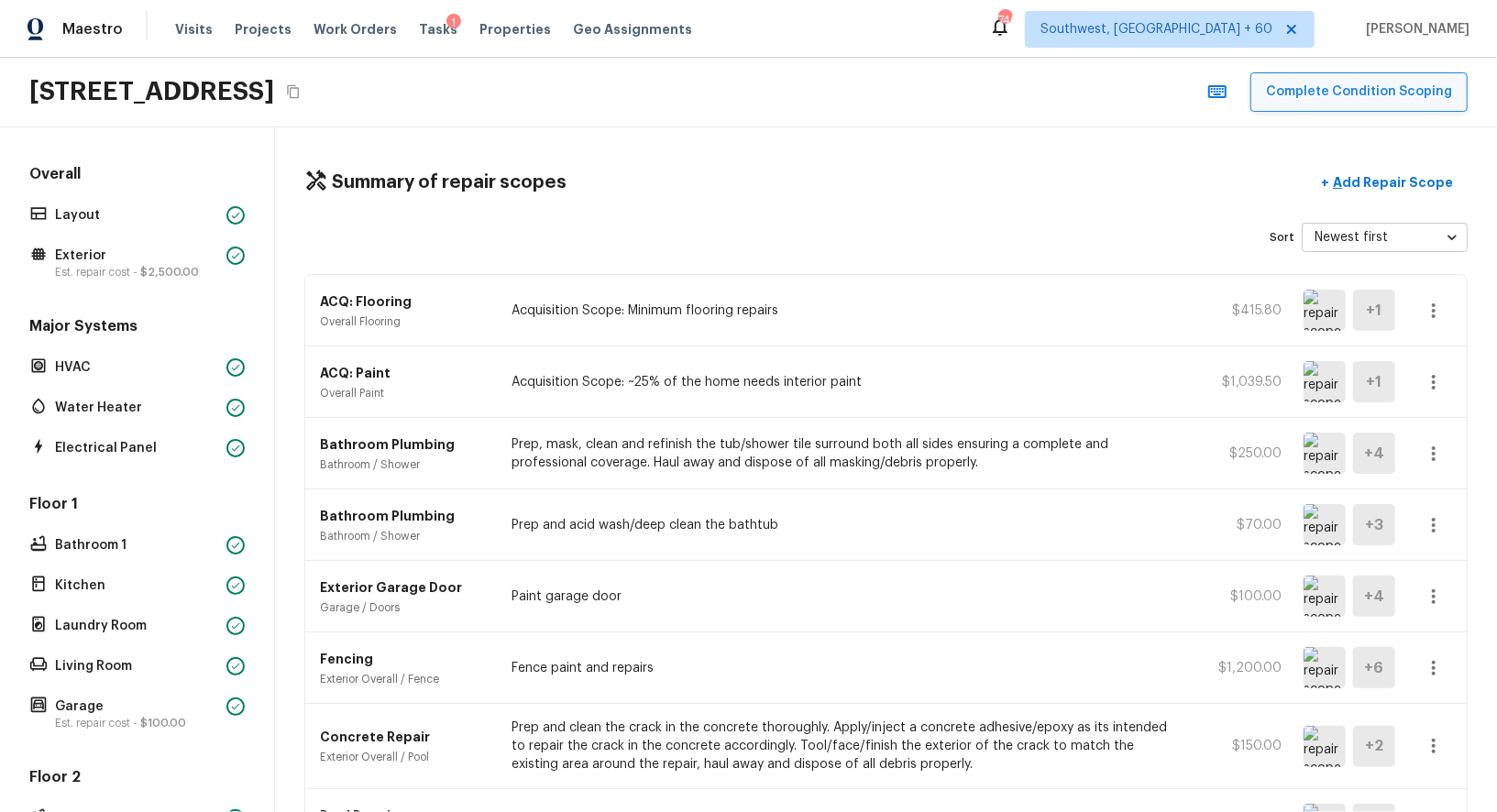
click at [1383, 89] on button "Complete Condition Scoping" at bounding box center [1358, 92] width 217 height 39
